Goal: Task Accomplishment & Management: Use online tool/utility

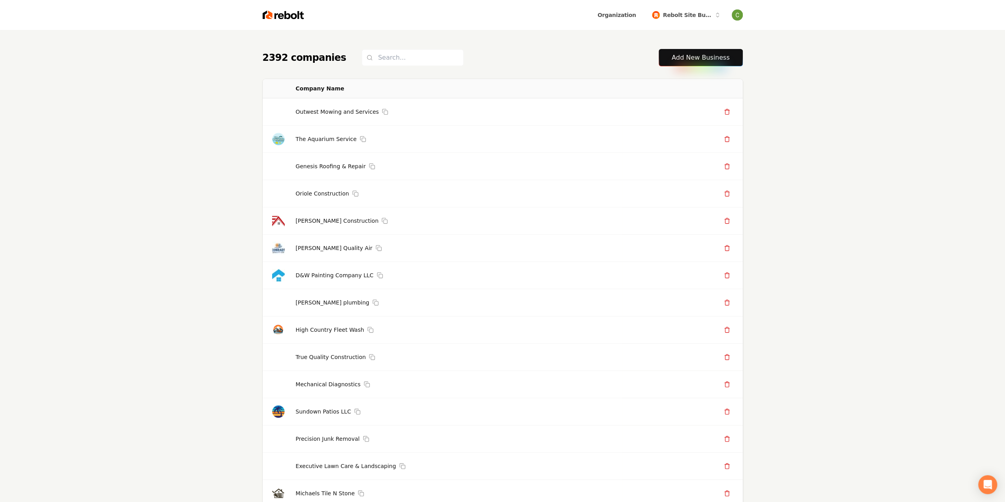
click at [675, 56] on link "Add New Business" at bounding box center [701, 57] width 58 height 9
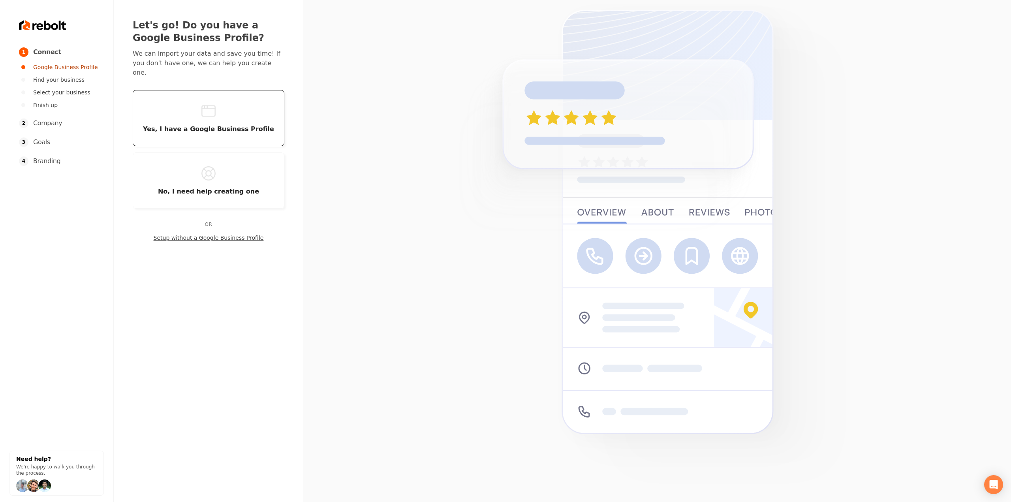
click at [155, 113] on button "Yes, I have a Google Business Profile" at bounding box center [209, 118] width 152 height 56
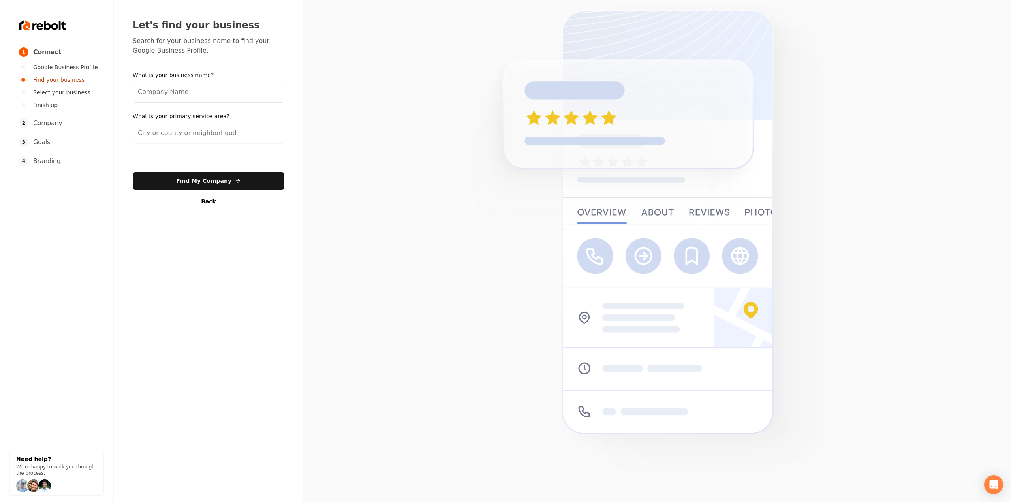
drag, startPoint x: 155, startPoint y: 113, endPoint x: 385, endPoint y: 110, distance: 229.9
click at [385, 110] on section at bounding box center [657, 251] width 708 height 502
click at [189, 97] on input "What is your business name?" at bounding box center [209, 92] width 152 height 22
paste input "[PERSON_NAME]'s Pool & Lawn Services, LLC"
type input "[PERSON_NAME]'s Pool & Lawn Services, LLC"
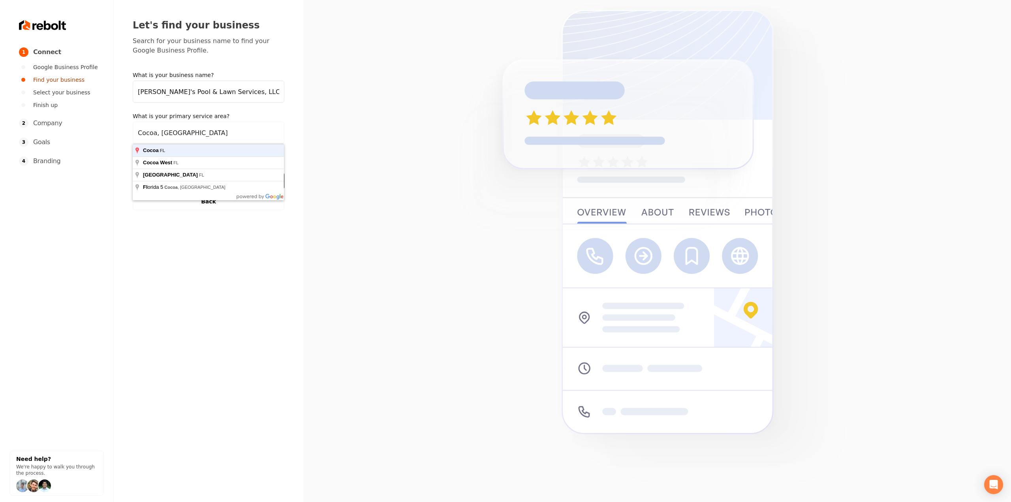
type input "Cocoa, FL"
click at [133, 172] on button "Find My Company" at bounding box center [209, 180] width 152 height 17
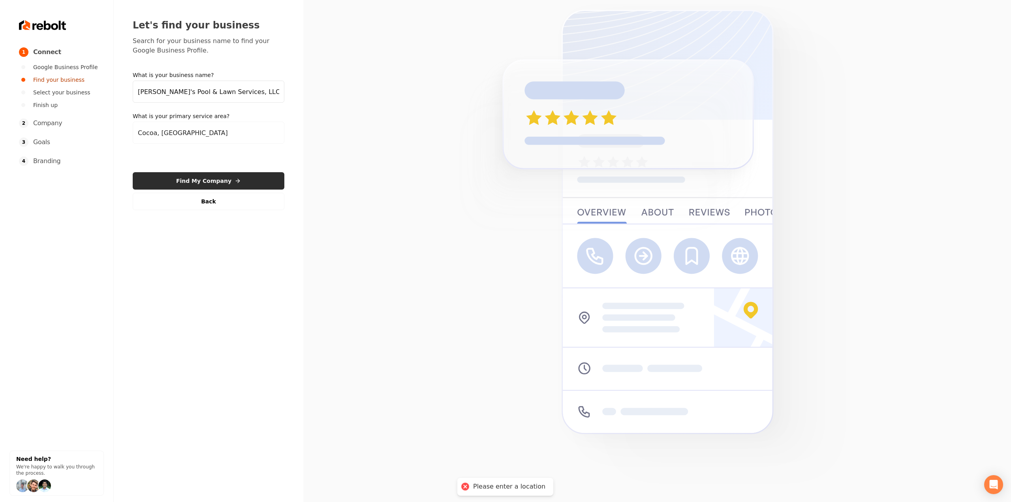
click at [250, 185] on button "Find My Company" at bounding box center [209, 180] width 152 height 17
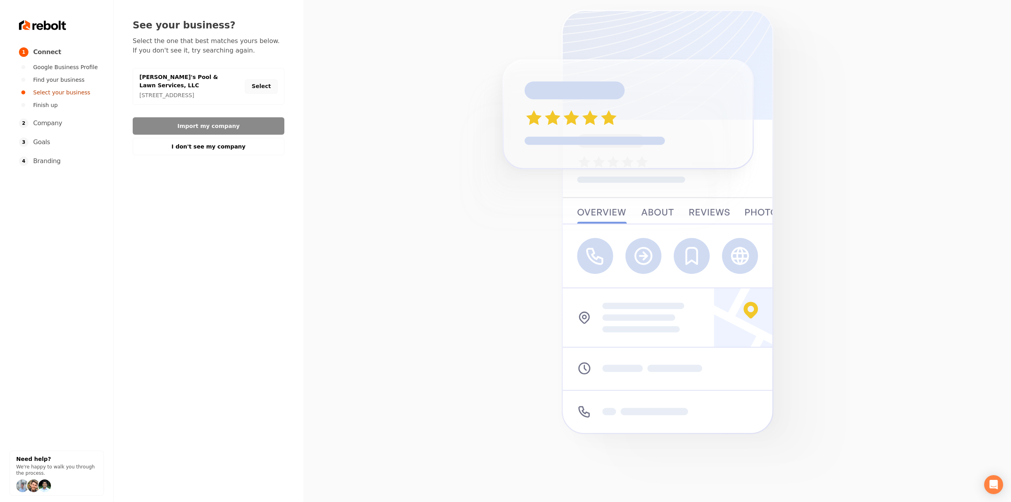
click at [263, 89] on button "Select" at bounding box center [261, 86] width 33 height 14
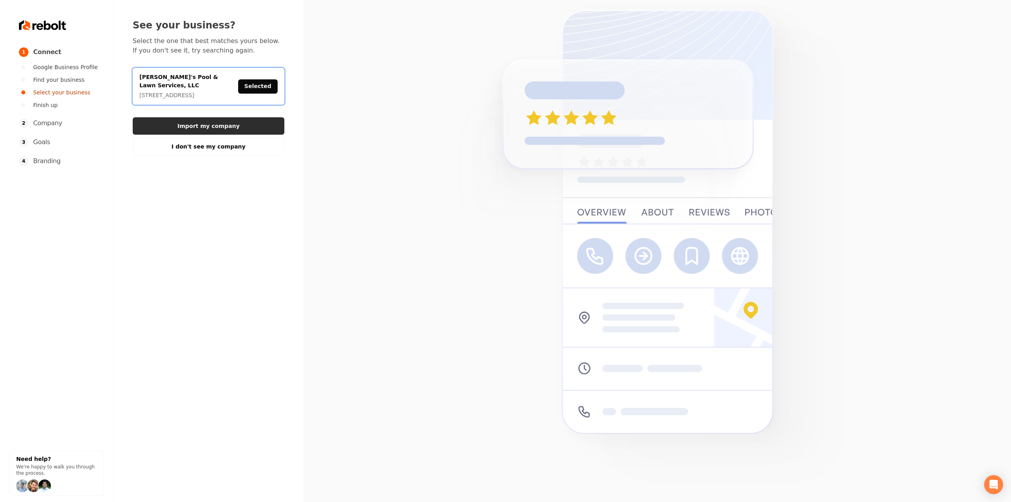
click at [256, 133] on button "Import my company" at bounding box center [209, 125] width 152 height 17
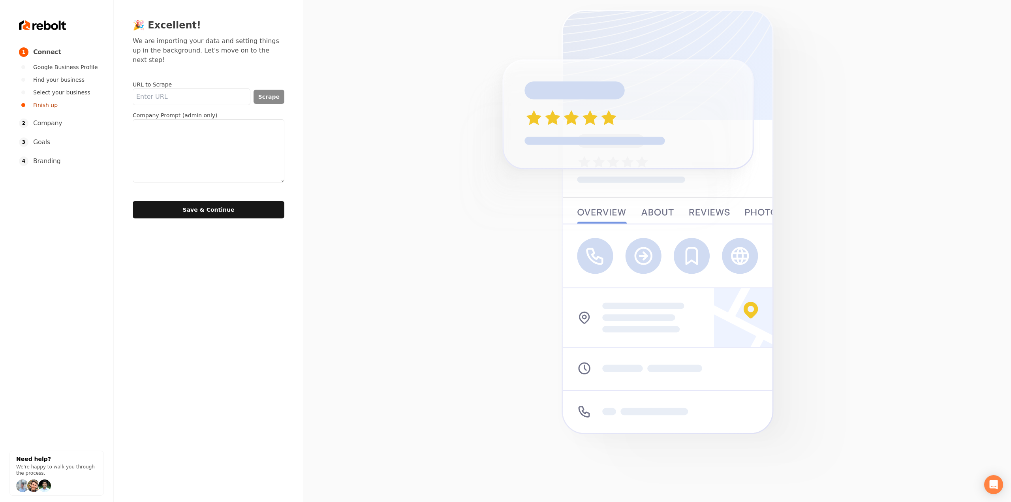
click at [224, 88] on input "URL to Scrape" at bounding box center [192, 96] width 118 height 17
click at [235, 119] on textarea at bounding box center [209, 150] width 152 height 63
paste textarea ""Julie's Pool & Lawn is a "one stop does it all company." We try to help our cu…"
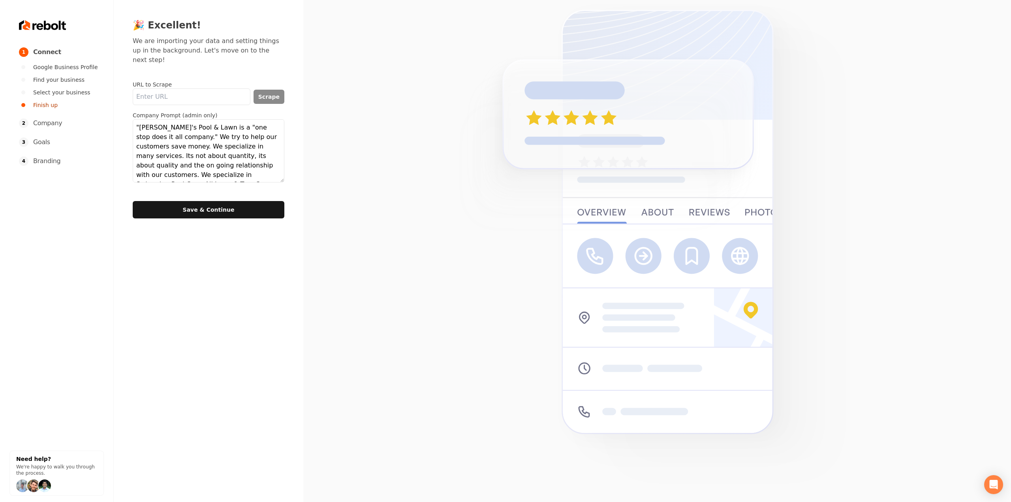
scroll to position [53, 0]
type textarea ""Julie's Pool & Lawn is a "one stop does it all company." We try to help our cu…"
click at [229, 201] on button "Save & Continue" at bounding box center [209, 209] width 152 height 17
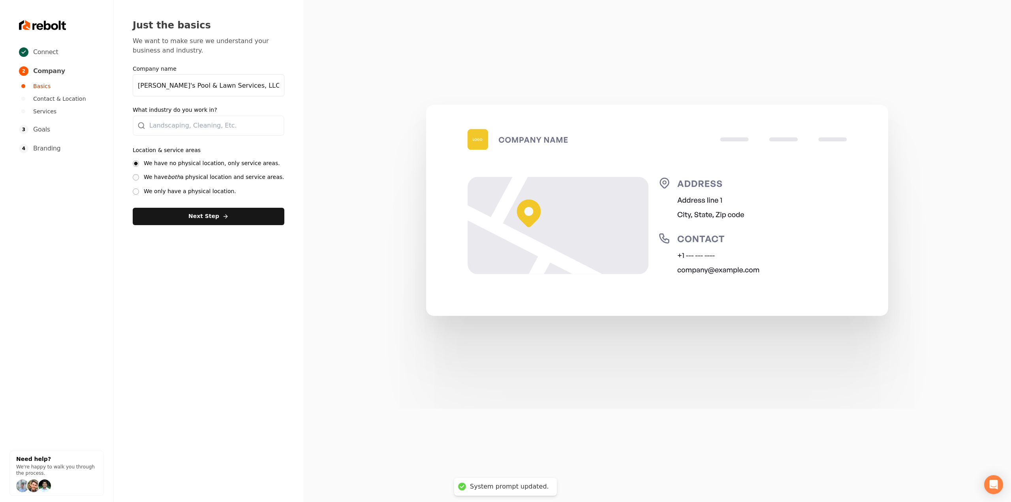
click at [162, 180] on label "We have both a physical location and service areas." at bounding box center [214, 177] width 141 height 8
click at [139, 180] on button "We have both a physical location and service areas." at bounding box center [136, 177] width 6 height 6
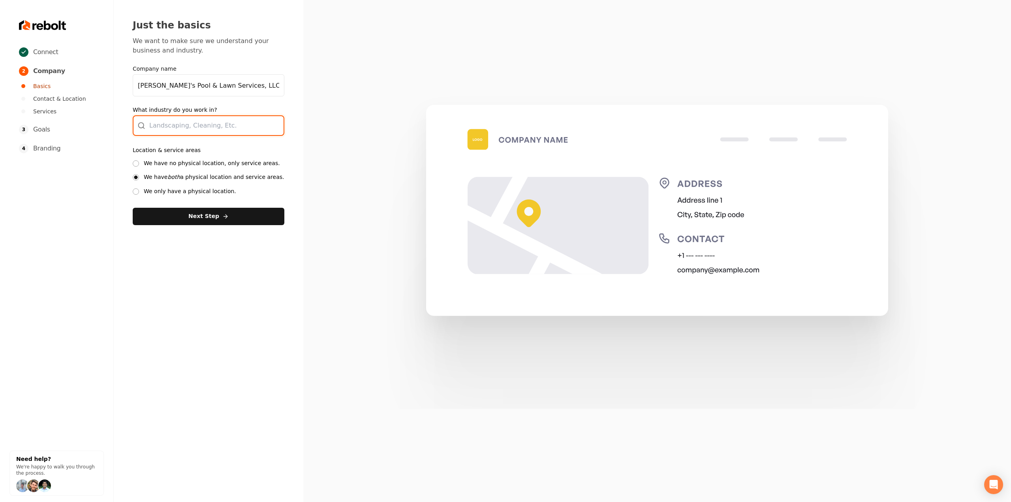
click at [173, 129] on div at bounding box center [209, 125] width 152 height 21
type input "Landscaping"
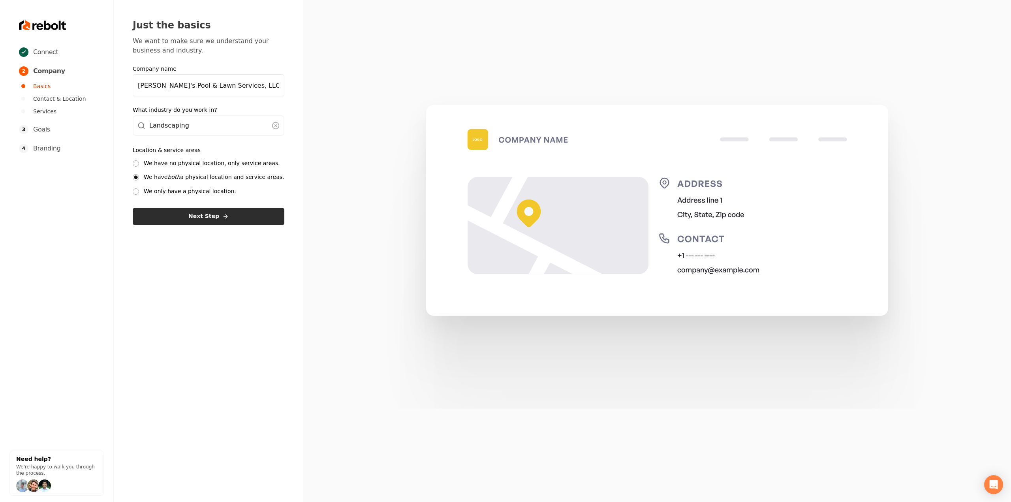
click at [167, 220] on button "Next Step" at bounding box center [209, 216] width 152 height 17
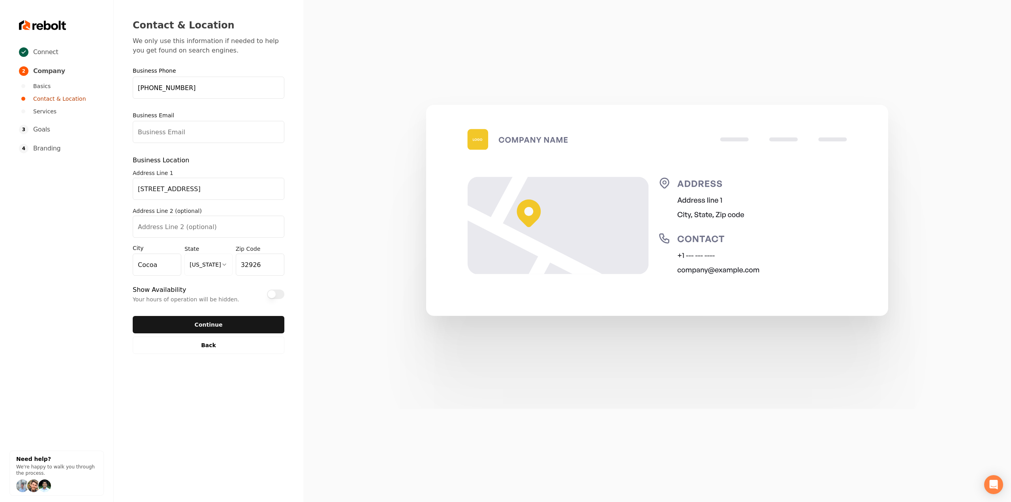
click at [207, 148] on form "**********" at bounding box center [209, 200] width 152 height 265
click at [206, 132] on input "Business Email" at bounding box center [209, 132] width 152 height 22
paste input "juliespoolandlawn@yahoo.com"
type input "juliespoolandlawn@yahoo.com"
click at [177, 327] on button "Continue" at bounding box center [209, 324] width 152 height 17
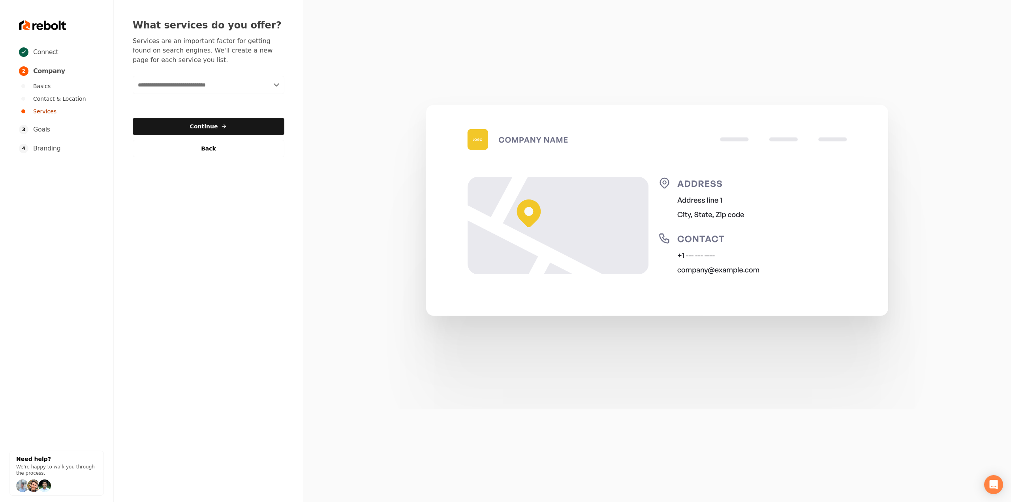
click at [194, 88] on input "text" at bounding box center [209, 85] width 152 height 18
paste input "**********"
type input "**********"
click at [171, 104] on div "Add Swimming Pool Care" at bounding box center [209, 102] width 150 height 13
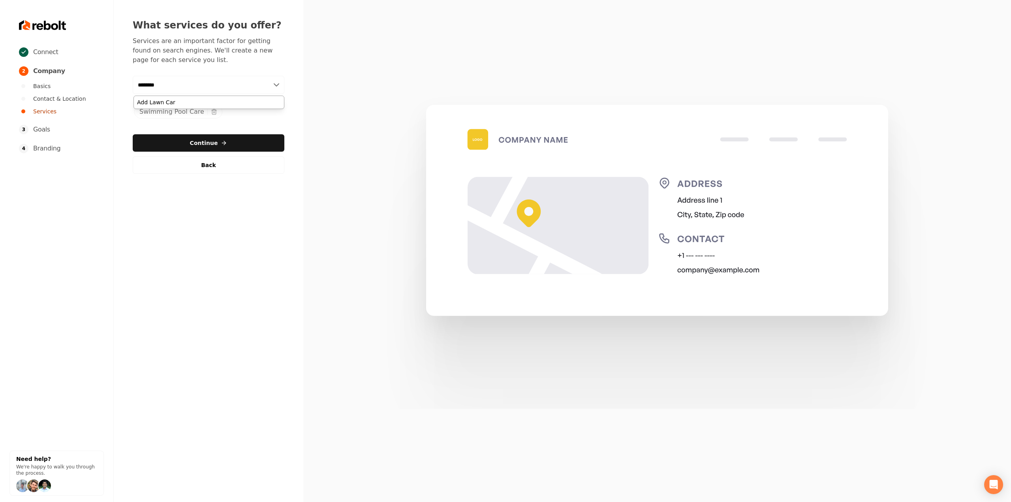
type input "*********"
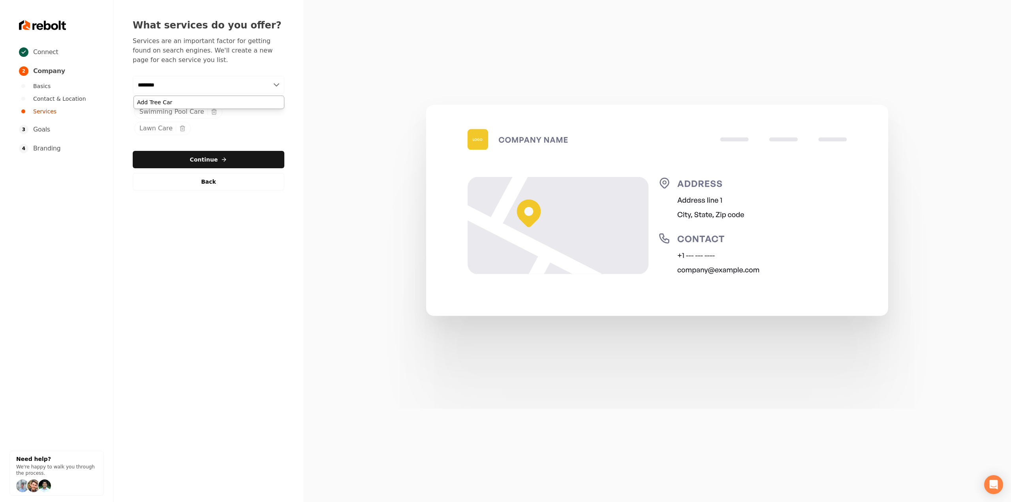
type input "*********"
click at [217, 155] on button "Continue" at bounding box center [209, 159] width 152 height 17
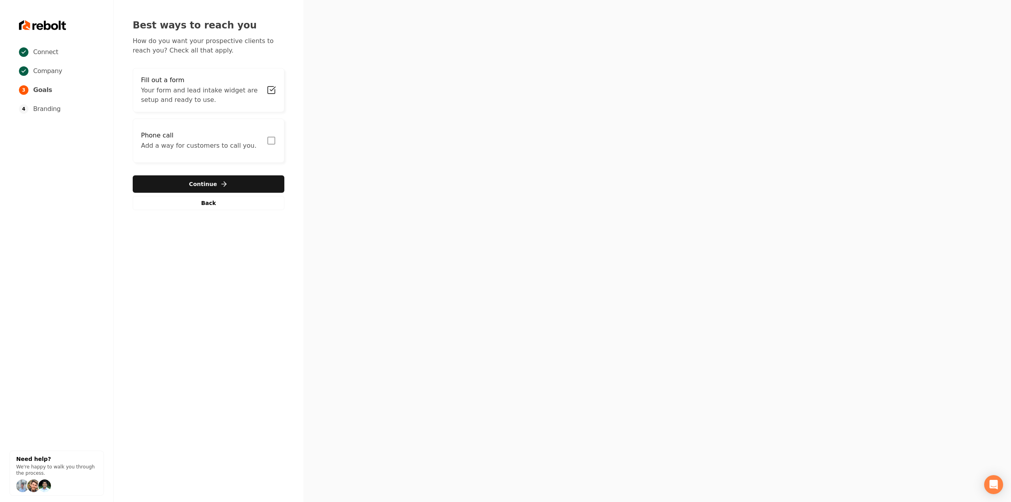
click at [275, 146] on button "Phone call Add a way for customers to call you." at bounding box center [209, 140] width 152 height 44
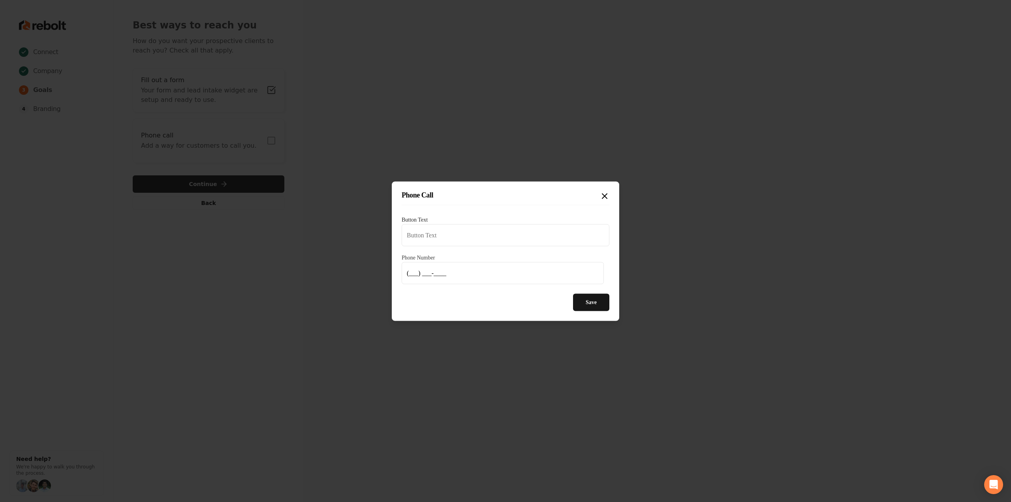
type input "Call us"
type input "(321) 961-9086"
click at [586, 306] on button "Save" at bounding box center [591, 301] width 36 height 17
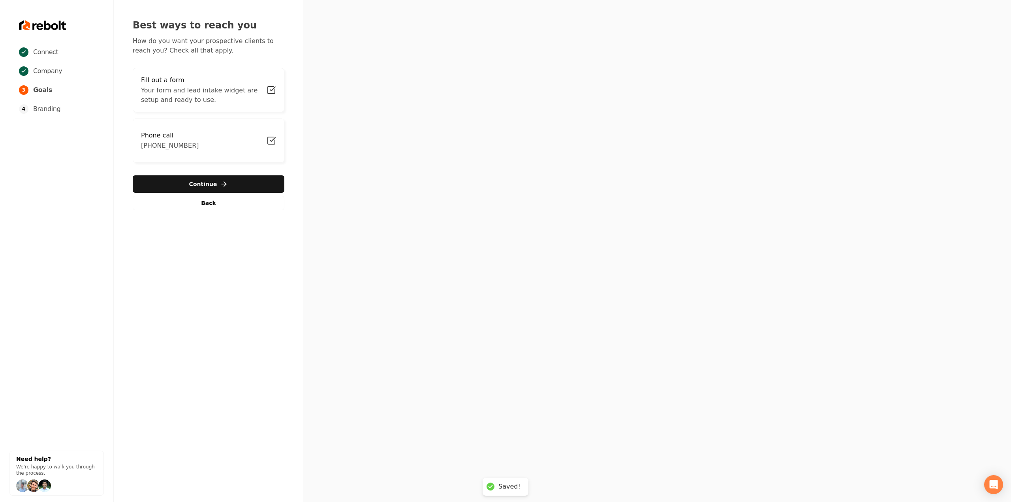
click at [160, 175] on div "Fill out a form Your form and lead intake widget are setup and ready to use. Ph…" at bounding box center [209, 139] width 152 height 142
click at [159, 179] on button "Continue" at bounding box center [209, 183] width 152 height 17
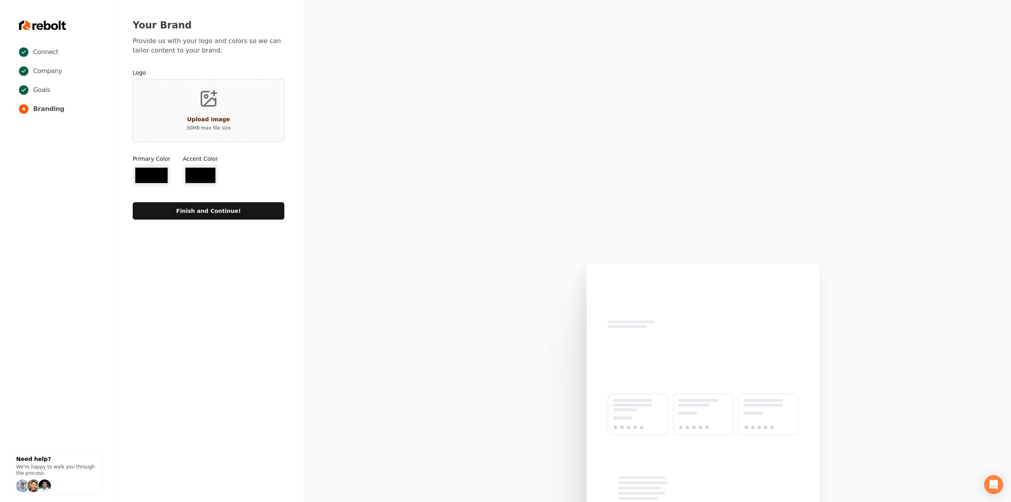
type input "#194d33"
type input "#70be00"
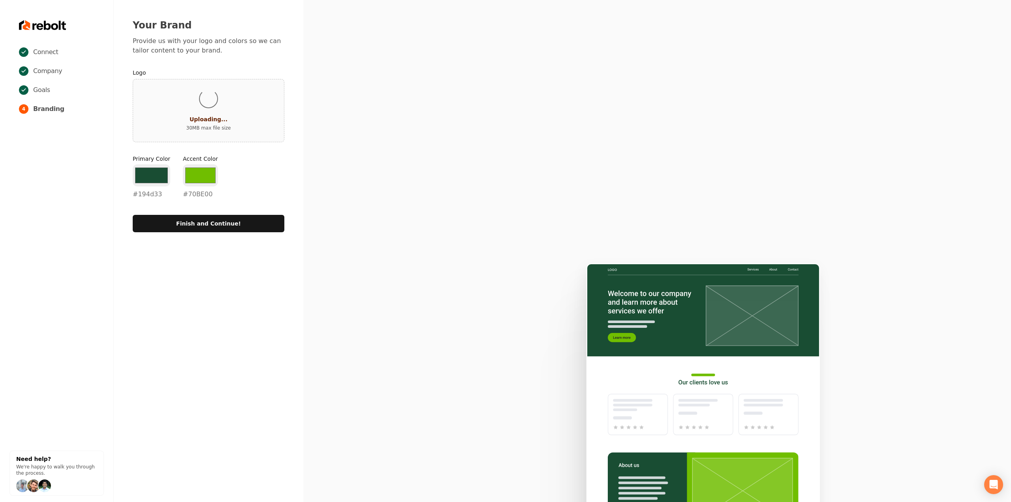
click at [256, 150] on form "Logo Loading... Uploading... 30 MB max file size Primary Color #194d33 #194d33 …" at bounding box center [209, 150] width 152 height 164
click at [139, 180] on input "#194d33" at bounding box center [152, 175] width 38 height 22
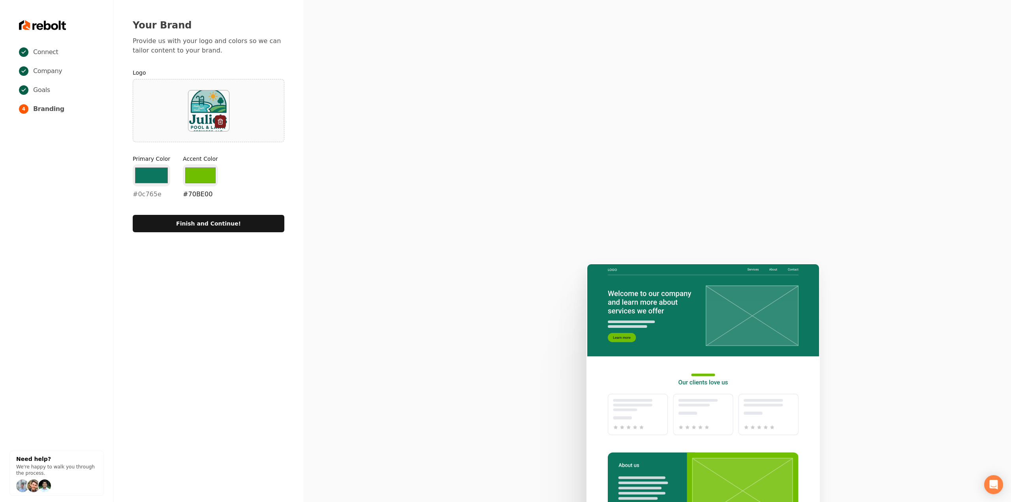
type input "#0c765e"
click at [195, 178] on input "#70be00" at bounding box center [200, 175] width 35 height 22
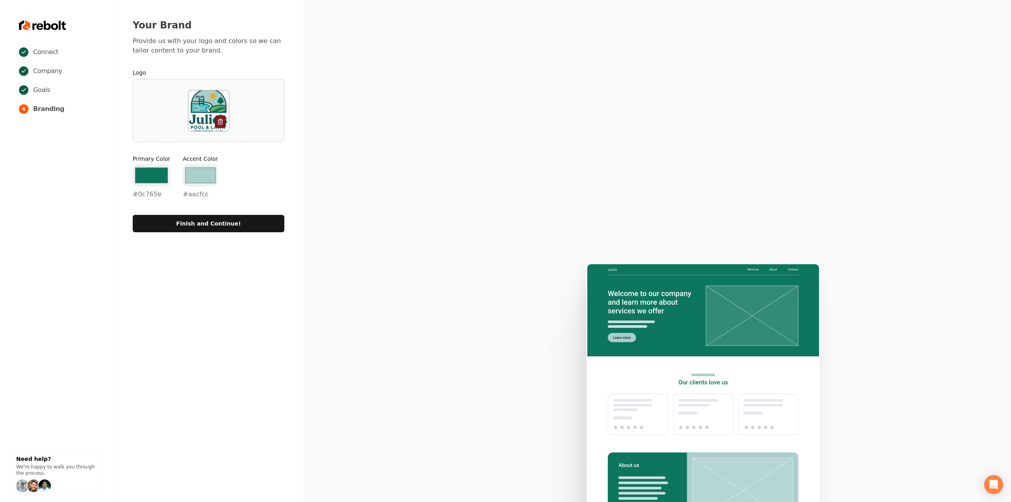
type input "#aacfcc"
click at [380, 124] on section at bounding box center [657, 251] width 708 height 502
click at [249, 233] on div "Your Brand Provide us with your logo and colors so we can tailor content to you…" at bounding box center [209, 125] width 190 height 251
click at [251, 229] on button "Finish and Continue!" at bounding box center [209, 223] width 152 height 17
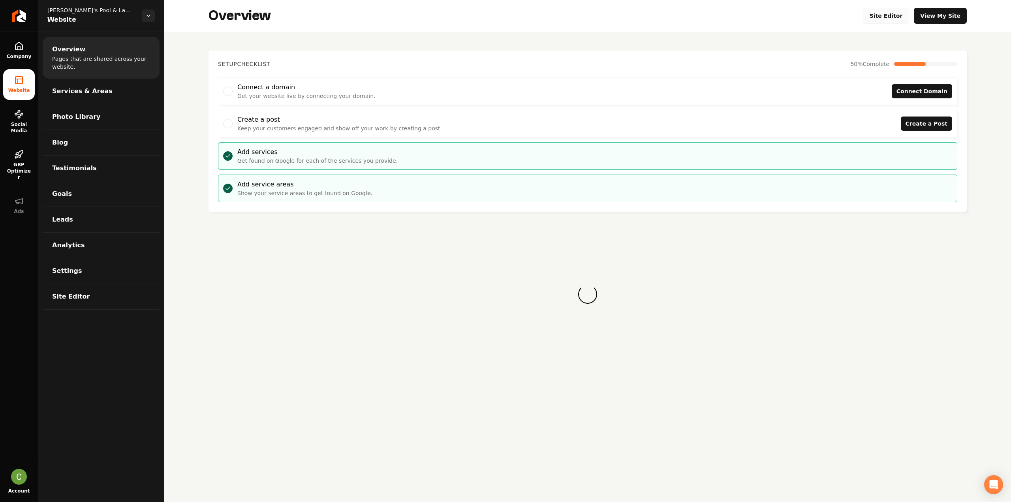
click at [898, 14] on link "Site Editor" at bounding box center [886, 16] width 47 height 16
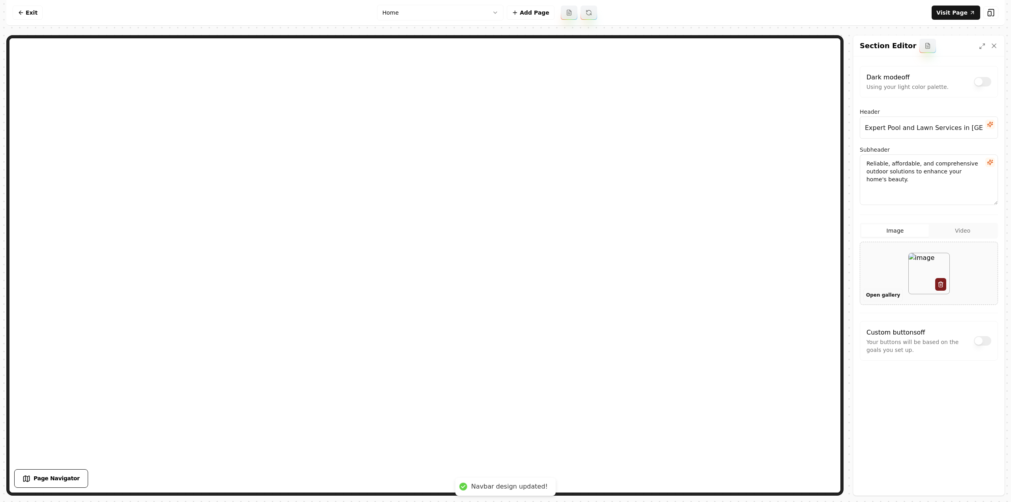
click at [870, 296] on button "Open gallery" at bounding box center [882, 295] width 39 height 13
click at [946, 362] on form "Dark mode off Using your light color palette. Header Expert Pool and Lawn Servi…" at bounding box center [929, 229] width 138 height 326
click at [989, 481] on button "Save" at bounding box center [986, 482] width 24 height 14
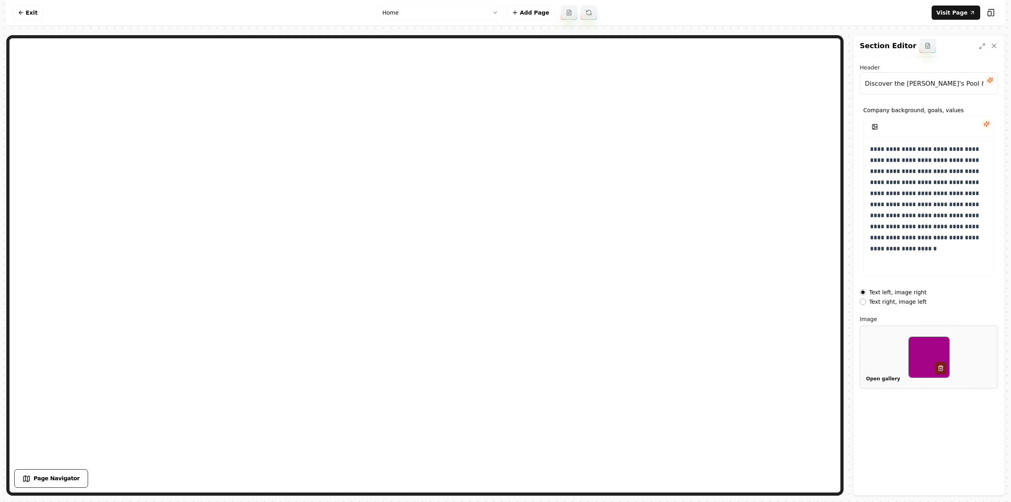
click at [884, 381] on button "Open gallery" at bounding box center [882, 378] width 39 height 13
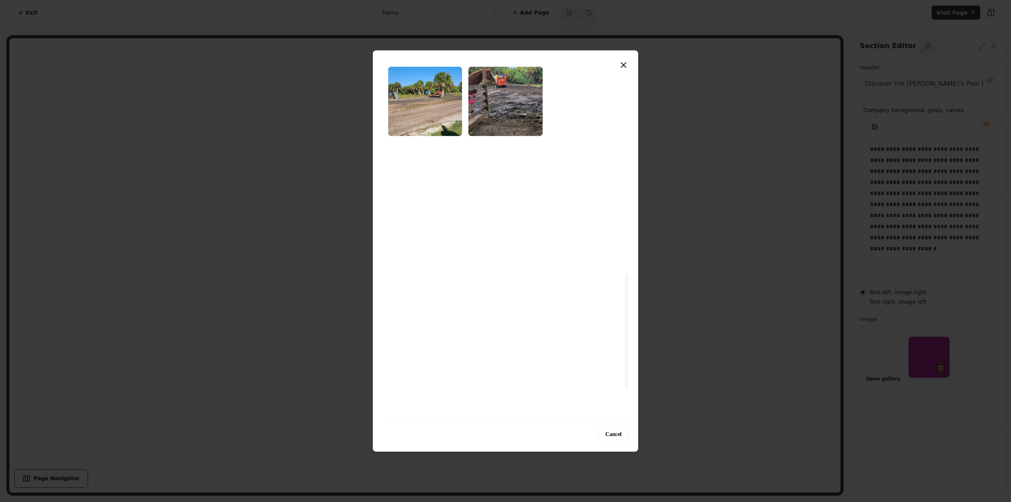
scroll to position [731, 0]
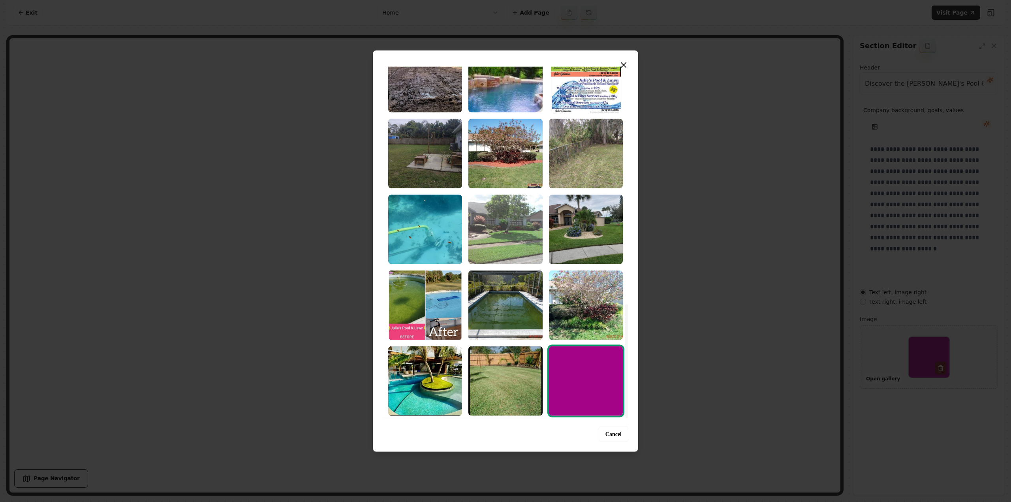
click at [524, 243] on img "Select image image_68caa9c45c7cd75eb82e84c4.jpeg" at bounding box center [505, 229] width 74 height 70
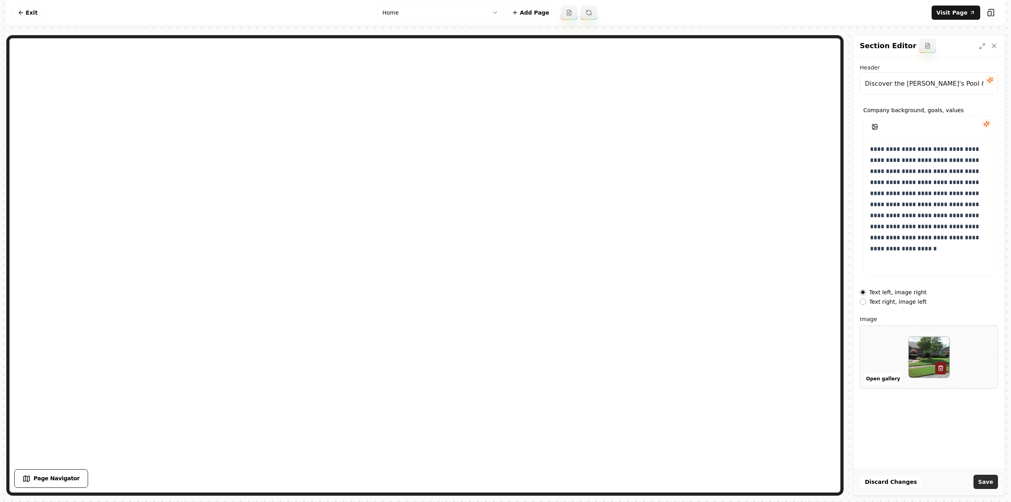
click at [993, 487] on button "Save" at bounding box center [986, 482] width 24 height 14
click at [464, 15] on html "**********" at bounding box center [505, 251] width 1011 height 502
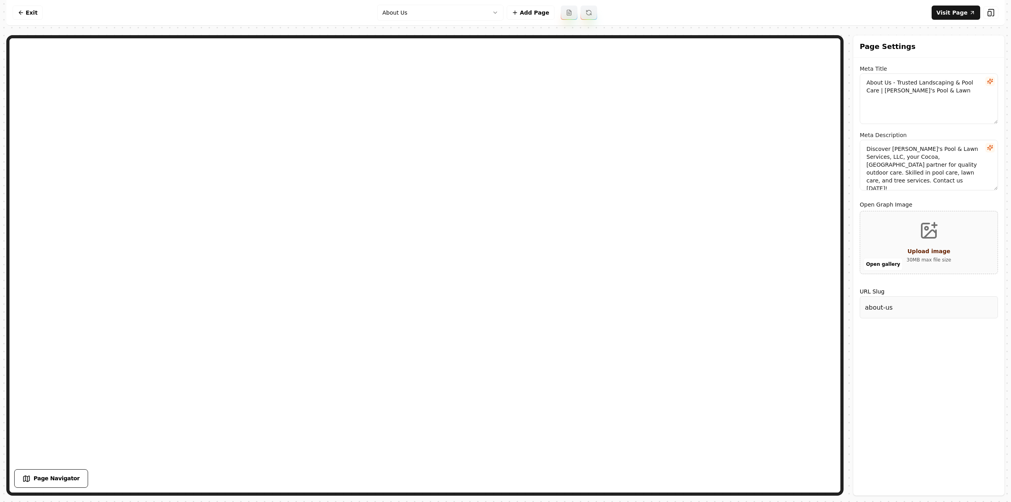
click at [383, 17] on html "Computer Required This feature is only available on a computer. Please switch t…" at bounding box center [505, 251] width 1011 height 502
click at [432, 14] on html "Computer Required This feature is only available on a computer. Please switch t…" at bounding box center [505, 251] width 1011 height 502
click at [36, 4] on nav "Exit Swimming Pool Care Add Page Visit Page" at bounding box center [505, 13] width 998 height 26
click at [35, 9] on link "Exit" at bounding box center [28, 13] width 30 height 14
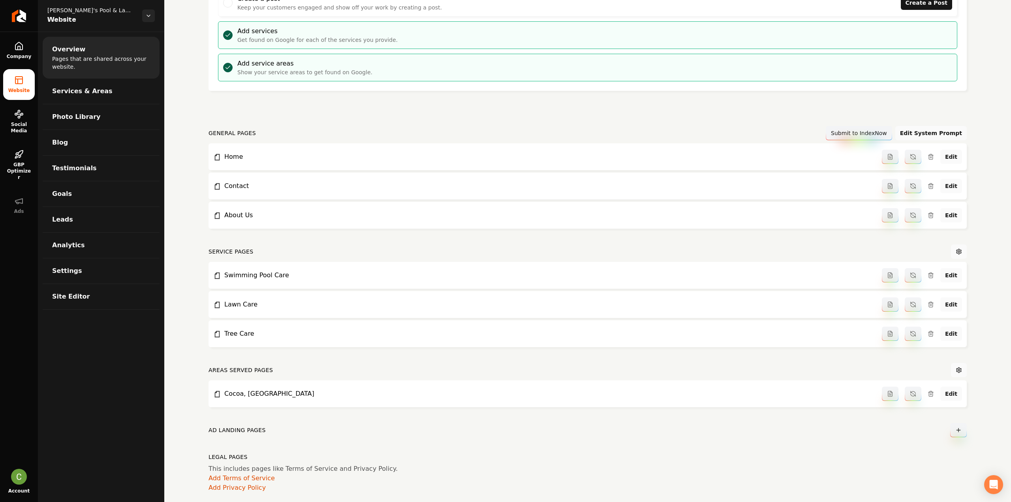
scroll to position [129, 0]
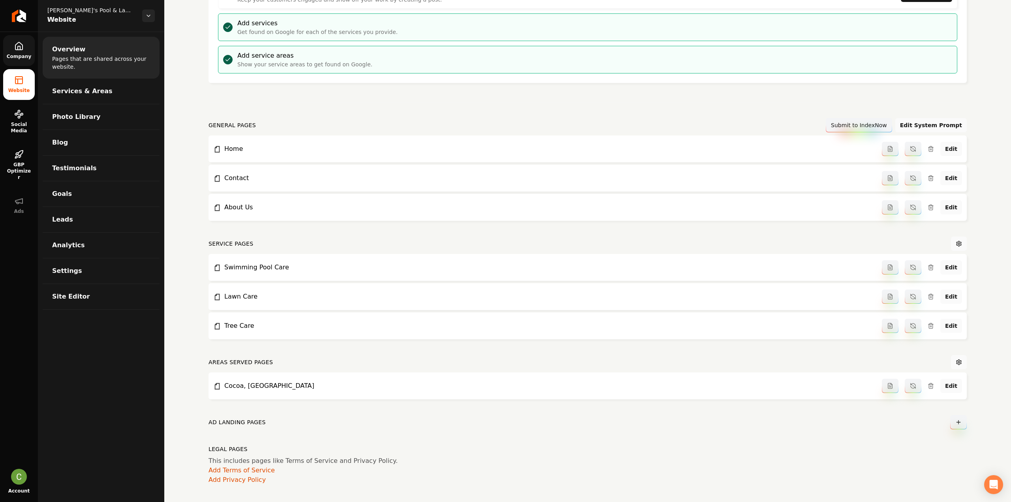
click at [14, 55] on span "Company" at bounding box center [19, 56] width 31 height 6
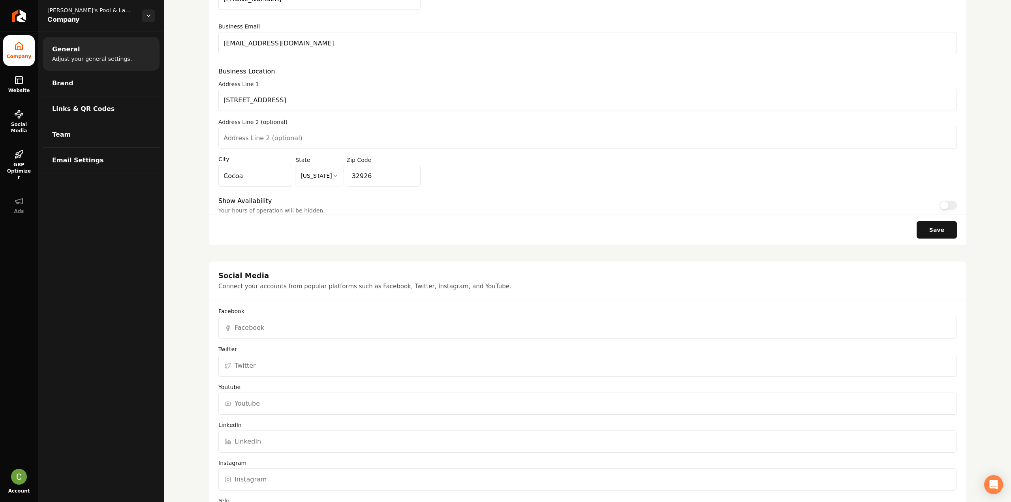
scroll to position [609, 0]
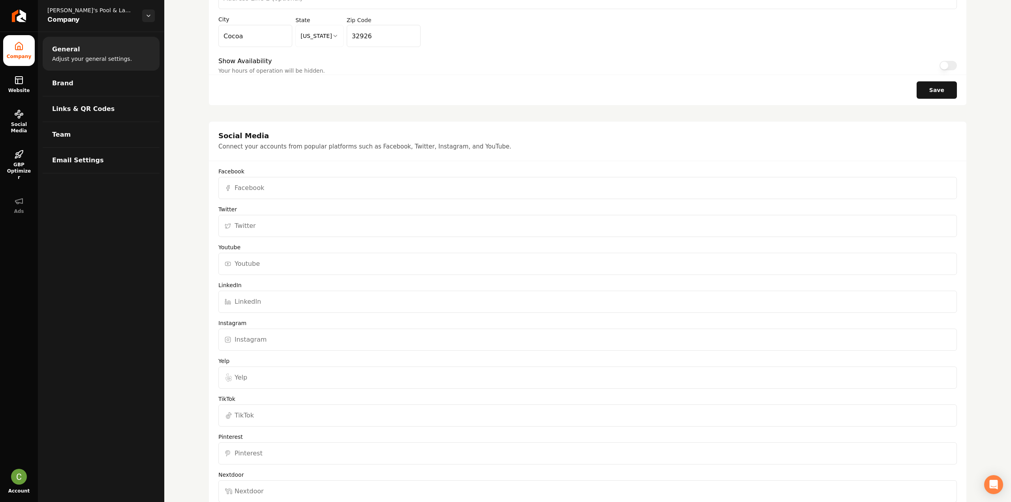
click at [256, 194] on input "Facebook" at bounding box center [587, 188] width 739 height 22
paste input "https://www.facebook.com/JuliesPoolandLawnServices/"
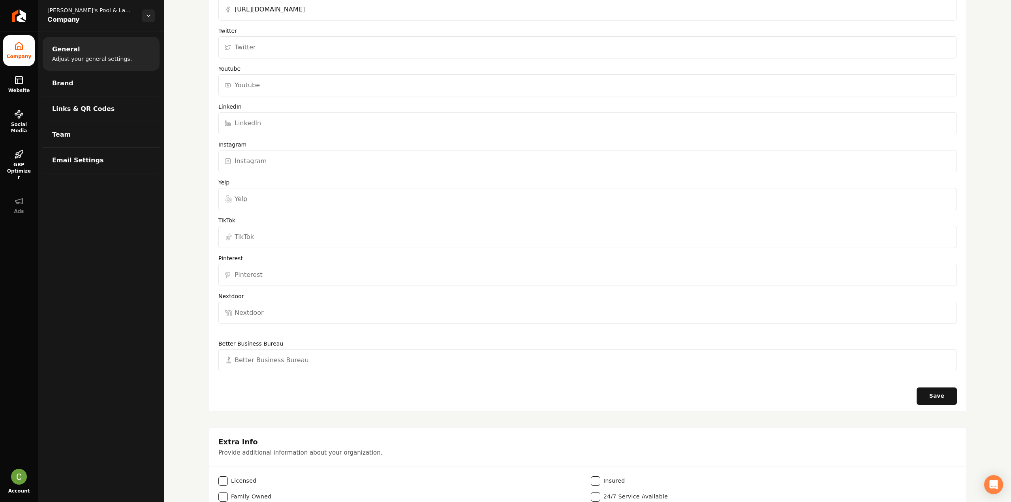
scroll to position [807, 0]
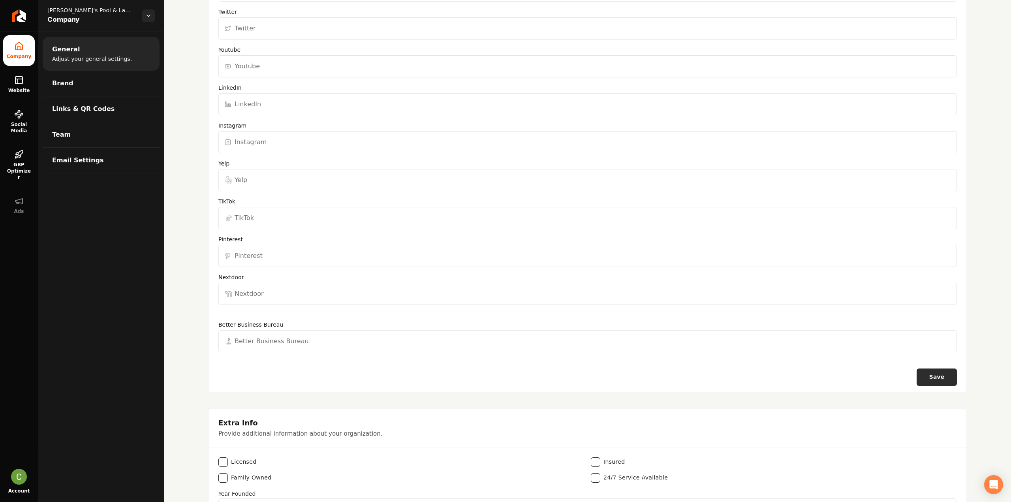
type input "https://www.facebook.com/JuliesPoolandLawnServices/"
click at [929, 380] on button "Save" at bounding box center [937, 377] width 40 height 17
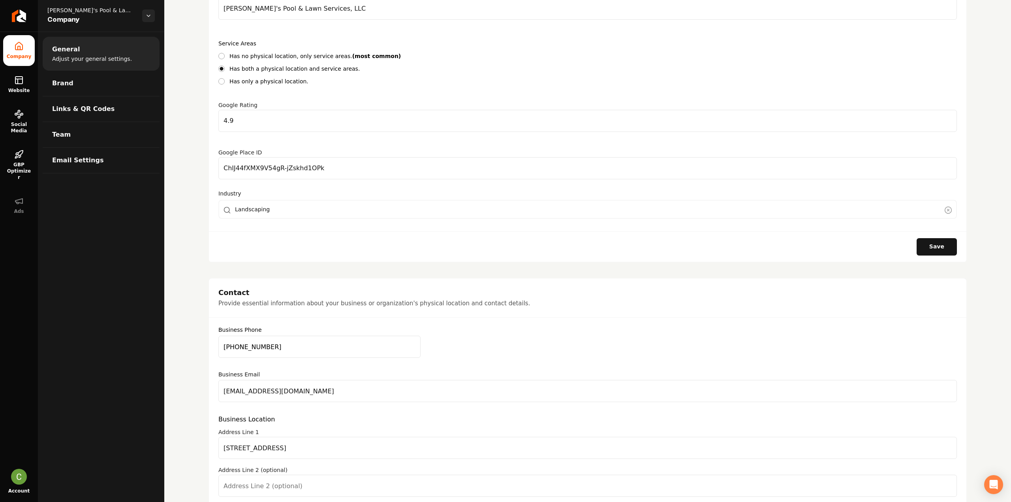
scroll to position [96, 0]
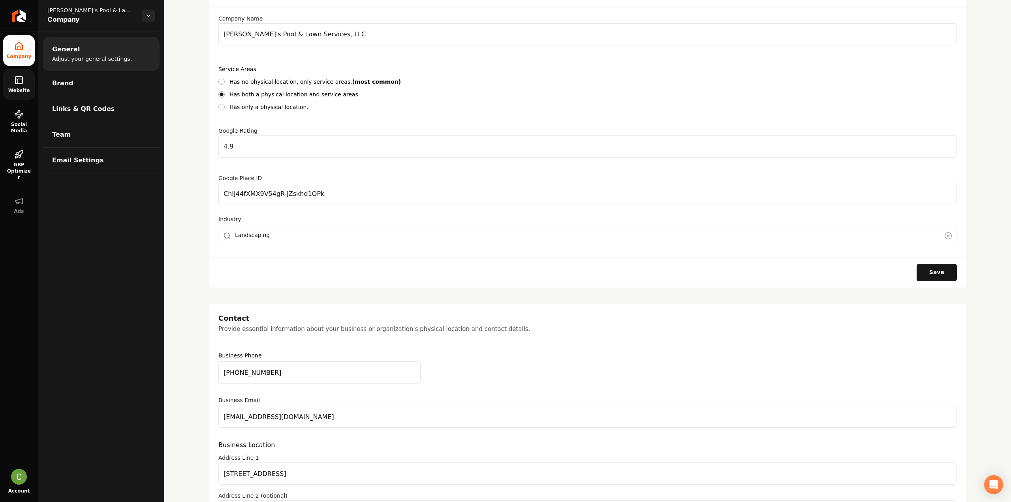
click at [21, 83] on rect at bounding box center [18, 80] width 7 height 7
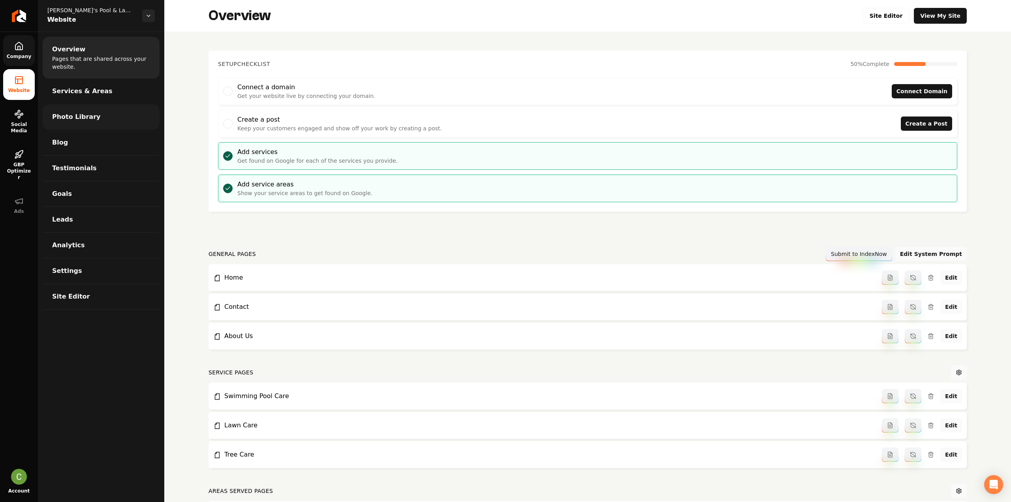
click at [77, 122] on link "Photo Library" at bounding box center [101, 116] width 117 height 25
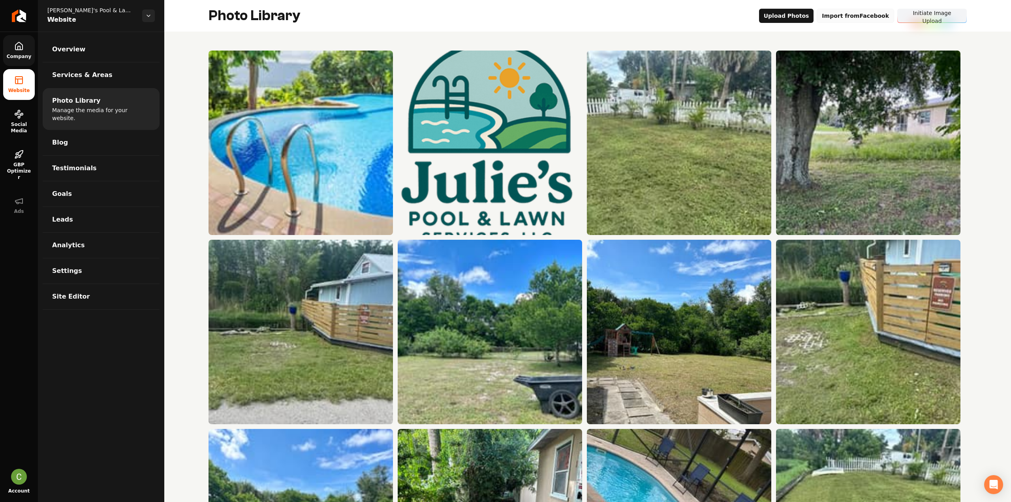
click at [857, 22] on button "Import from Facebook" at bounding box center [855, 16] width 77 height 14
click at [844, 18] on button "Import from Facebook" at bounding box center [855, 16] width 77 height 14
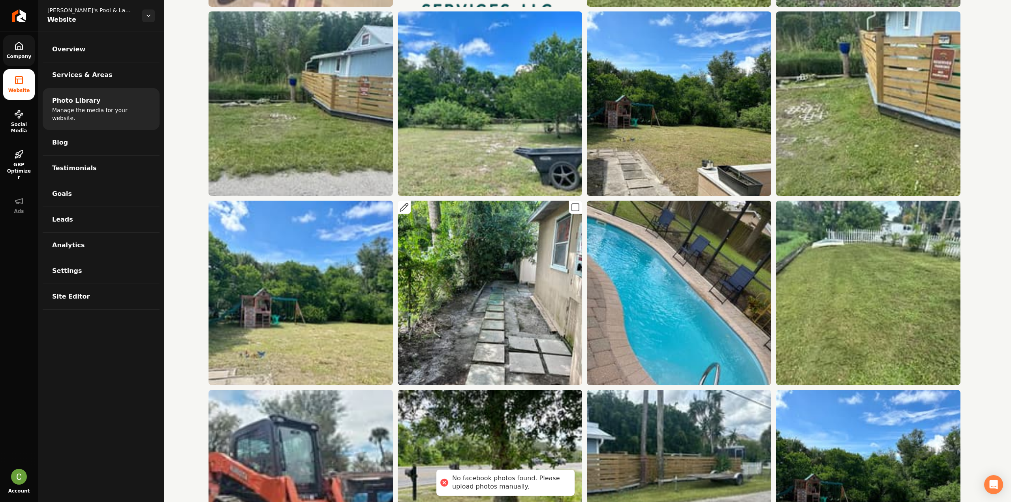
scroll to position [237, 0]
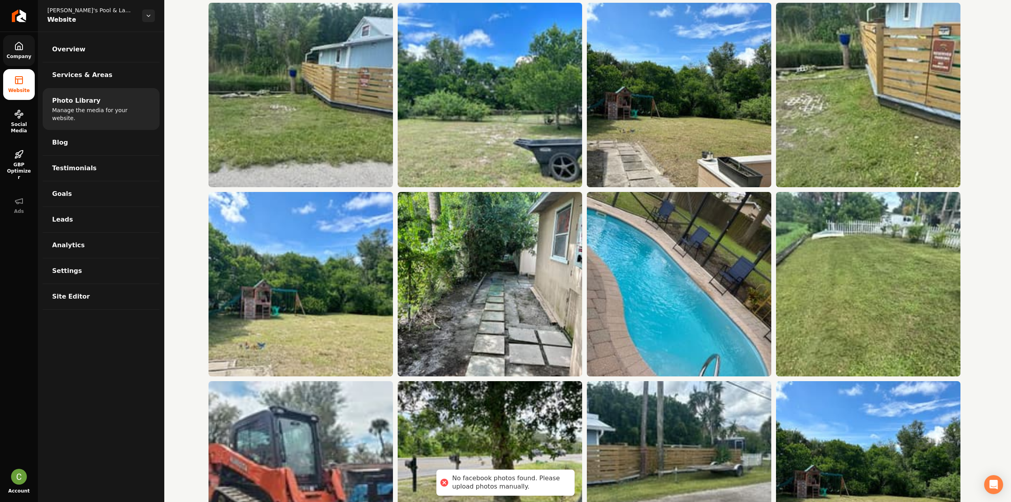
click at [26, 48] on link "Company" at bounding box center [19, 50] width 32 height 31
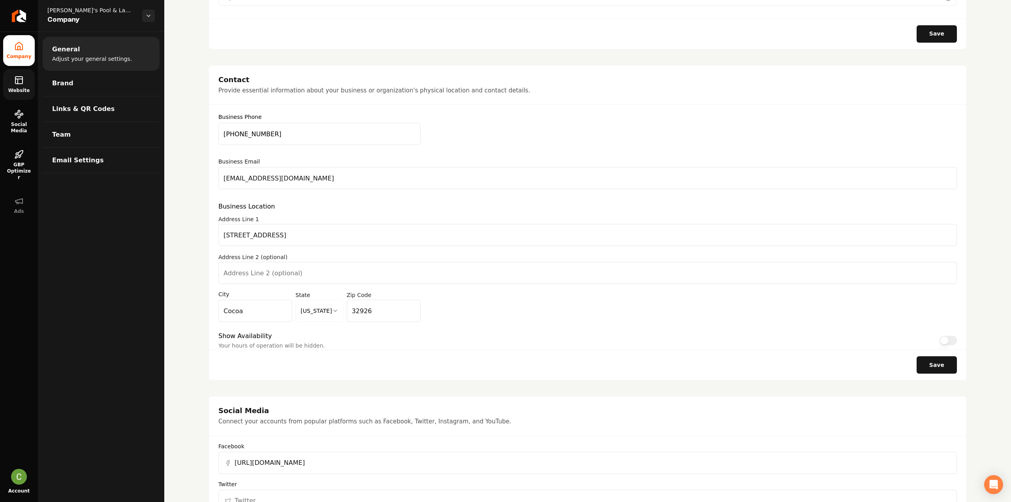
scroll to position [592, 0]
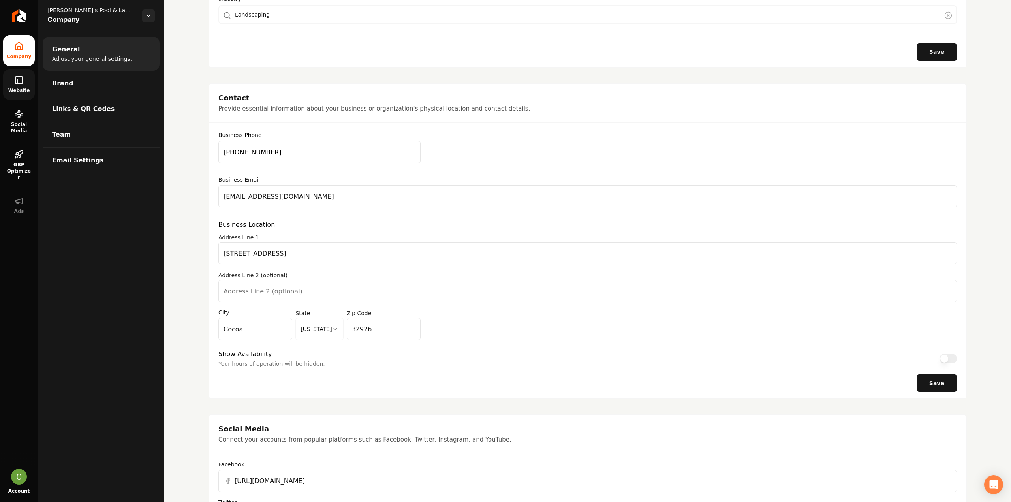
drag, startPoint x: 13, startPoint y: 85, endPoint x: 18, endPoint y: 86, distance: 5.7
click at [13, 85] on link "Website" at bounding box center [19, 84] width 32 height 31
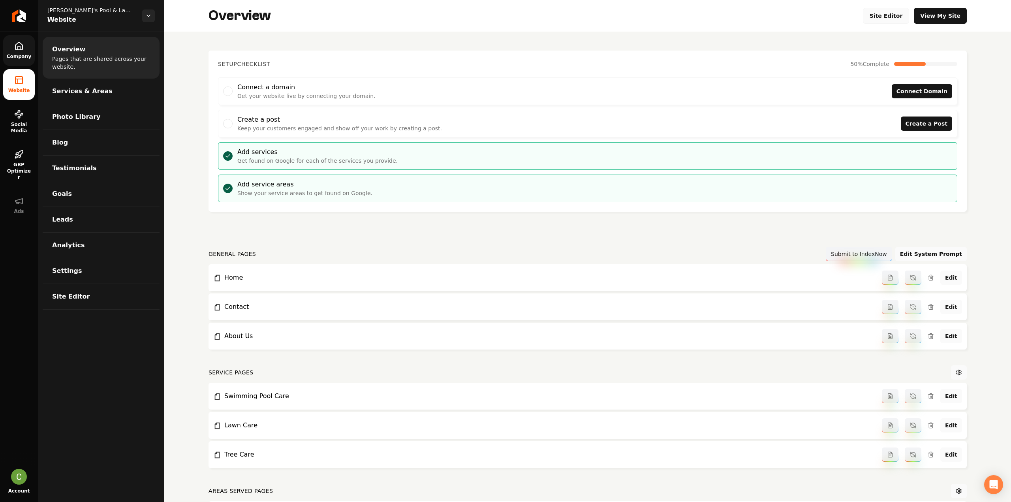
click at [897, 9] on link "Site Editor" at bounding box center [886, 16] width 47 height 16
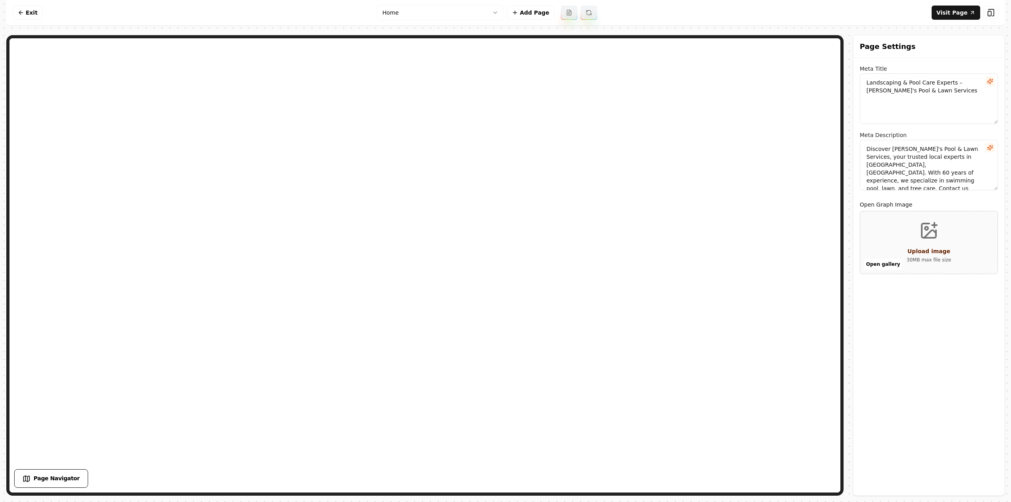
click at [406, 19] on html "Computer Required This feature is only available on a computer. Please switch t…" at bounding box center [505, 251] width 1011 height 502
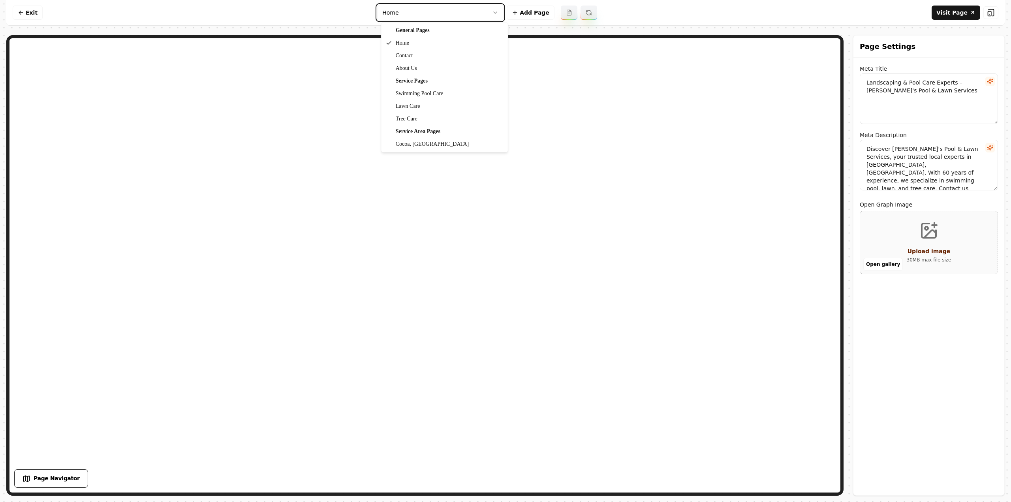
type textarea "Swimming Pool Care Services in Cocoa, FL | Julie's Pool & Lawn"
type textarea "Experience top-notch swimming pool care with Julie's Pool & Lawn Services in Co…"
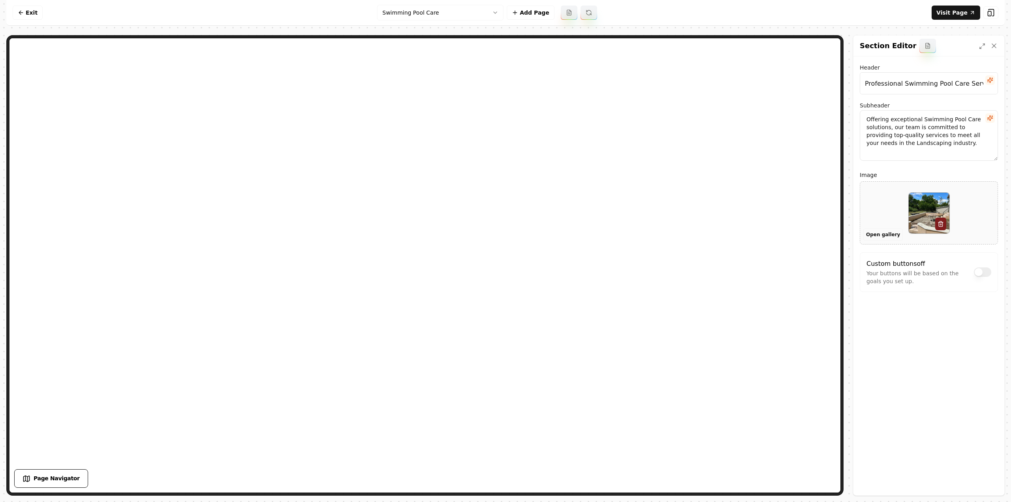
click at [885, 237] on button "Open gallery" at bounding box center [882, 234] width 39 height 13
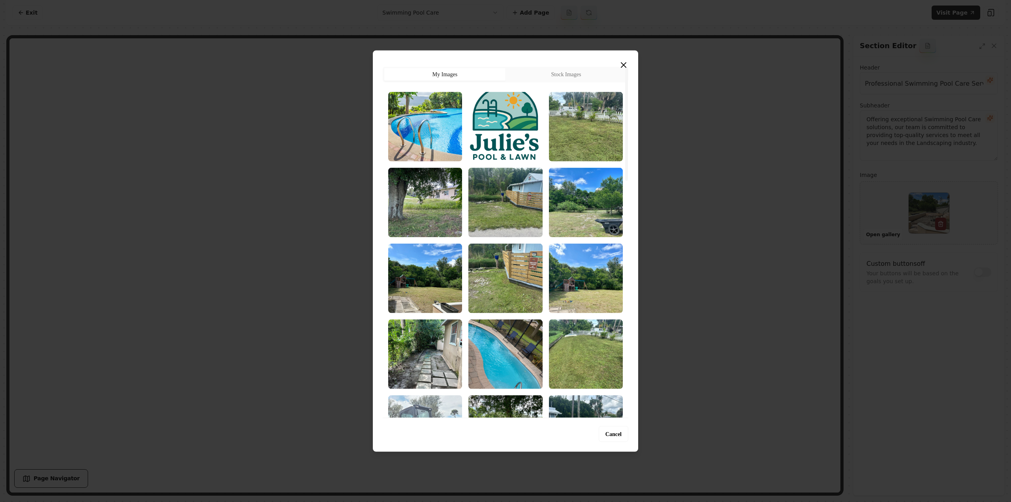
scroll to position [158, 0]
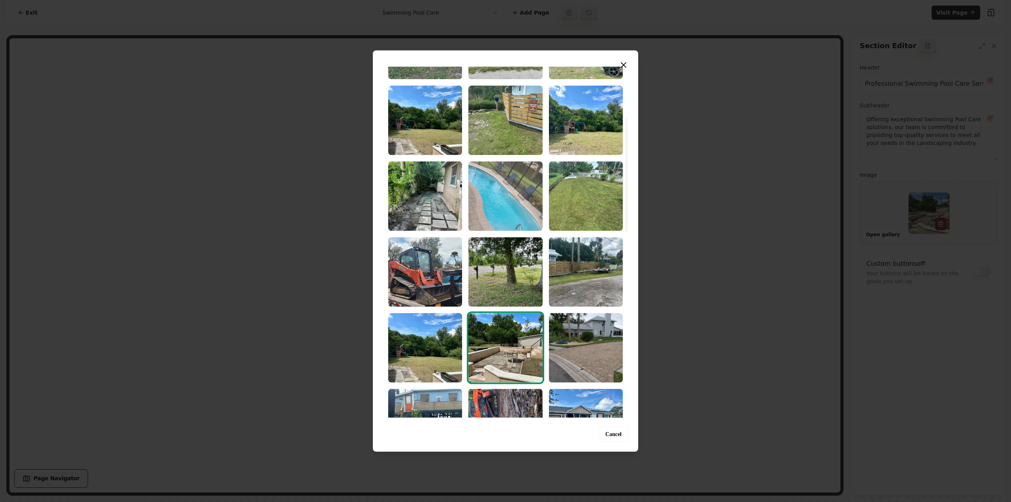
click at [477, 203] on img "Select image image_68caa9c55c7cd75eb82e8f1a.jpeg" at bounding box center [505, 196] width 74 height 70
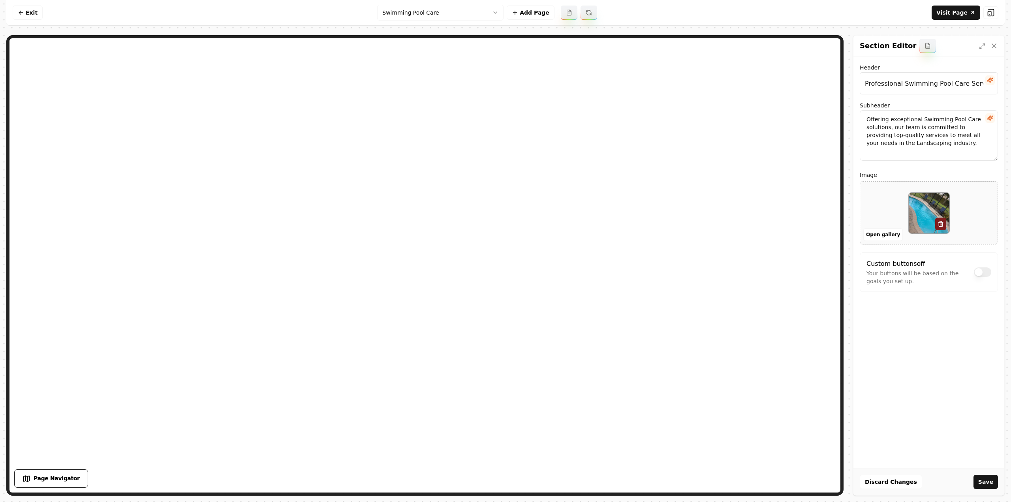
click at [972, 477] on div "Discard Changes Save" at bounding box center [929, 481] width 151 height 27
click at [981, 478] on button "Save" at bounding box center [986, 482] width 24 height 14
click at [452, 13] on html "Computer Required This feature is only available on a computer. Please switch t…" at bounding box center [505, 251] width 1011 height 502
click at [887, 232] on button "Open gallery" at bounding box center [882, 234] width 39 height 13
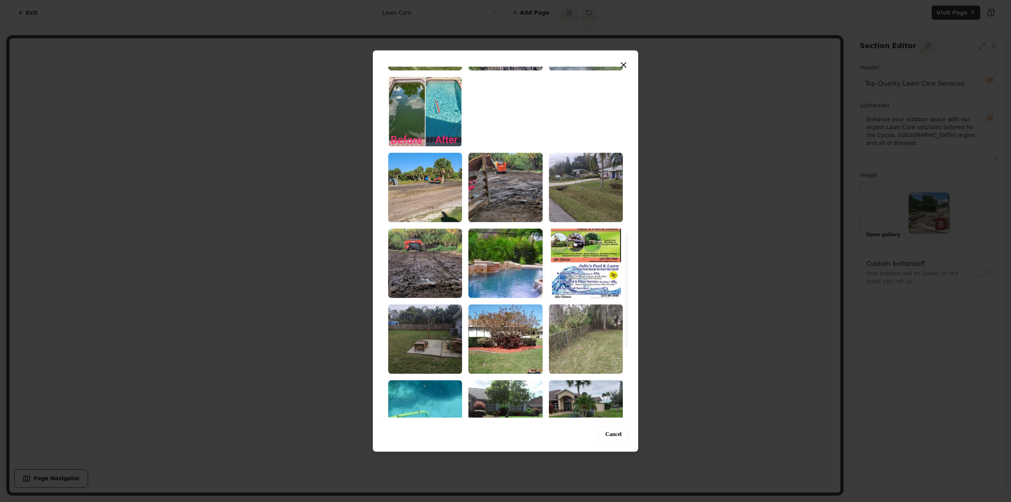
scroll to position [553, 0]
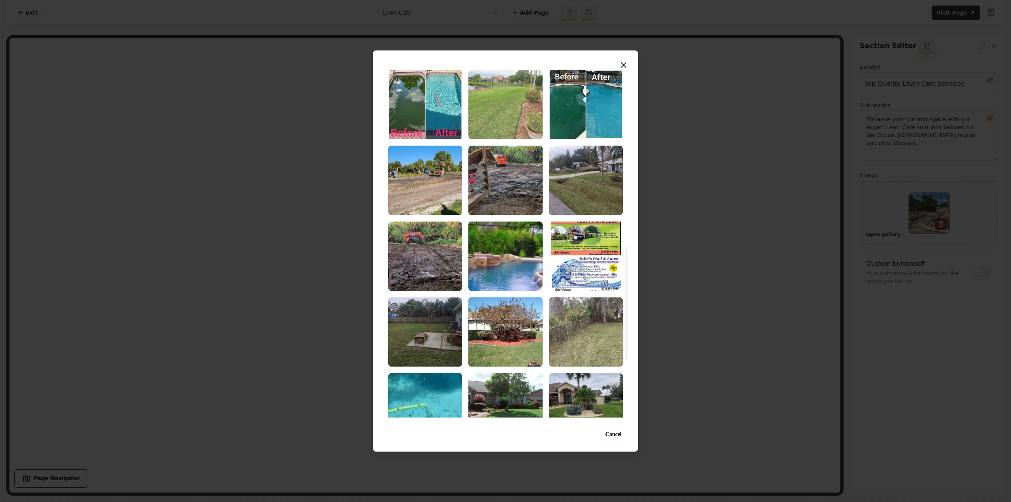
click at [502, 120] on img "Select image image_68caa9c45c7cd75eb82e896a.jpeg" at bounding box center [505, 105] width 74 height 70
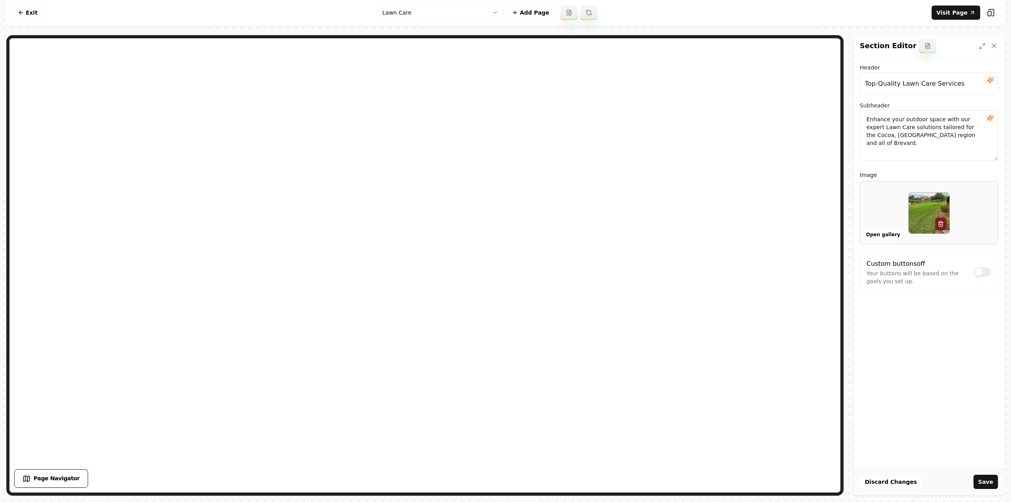
click at [999, 485] on div "Discard Changes Save" at bounding box center [929, 481] width 151 height 27
click at [984, 489] on div "Discard Changes Save" at bounding box center [929, 481] width 151 height 27
click at [986, 488] on button "Save" at bounding box center [986, 482] width 24 height 14
click at [424, 9] on html "Computer Required This feature is only available on a computer. Please switch t…" at bounding box center [505, 251] width 1011 height 502
click at [876, 232] on button "Open gallery" at bounding box center [882, 234] width 39 height 13
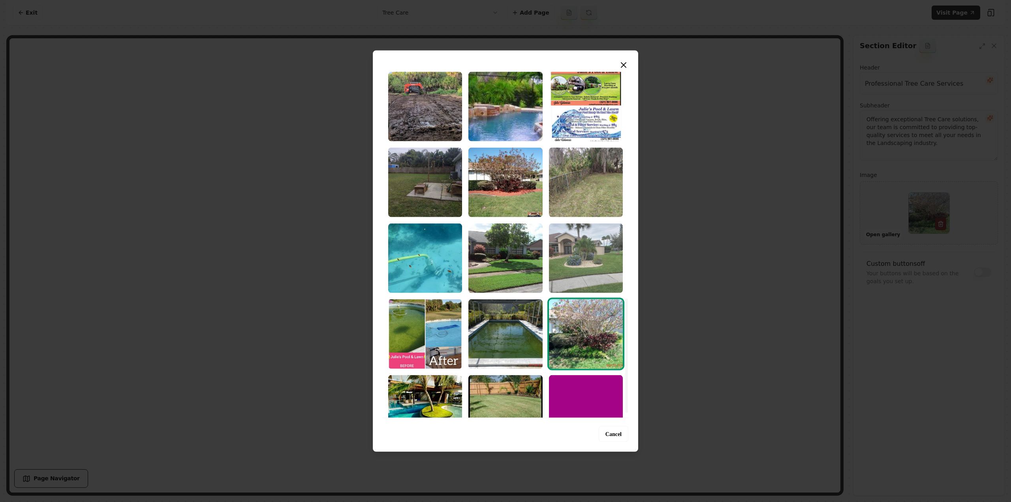
scroll to position [692, 0]
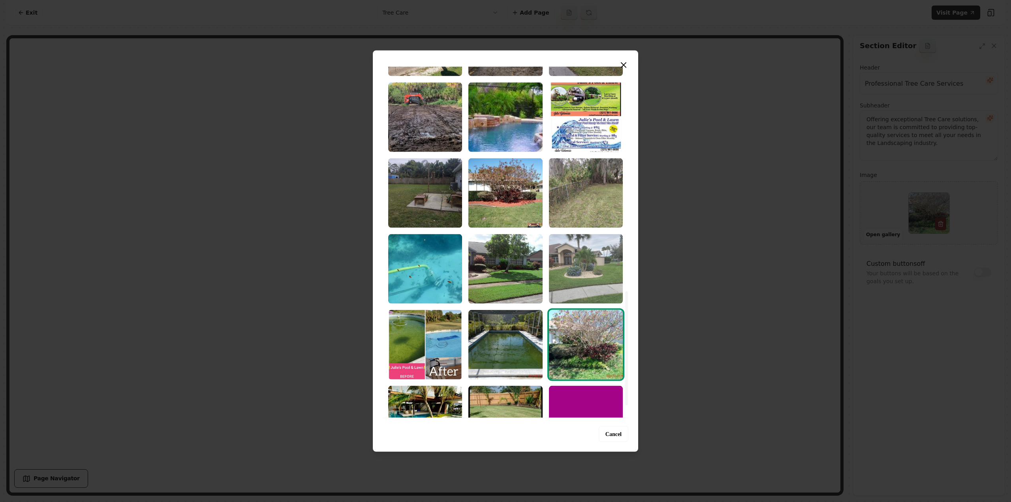
click at [585, 275] on img "Select image image_68caa9c45c7cd75eb82e838d.jpeg" at bounding box center [586, 269] width 74 height 70
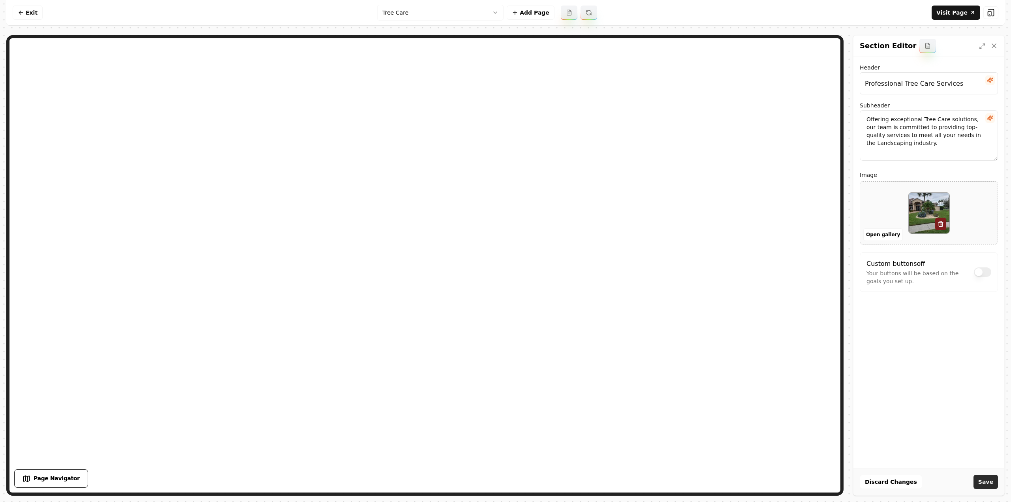
click at [988, 478] on button "Save" at bounding box center [986, 482] width 24 height 14
click at [387, 13] on html "Computer Required This feature is only available on a computer. Please switch t…" at bounding box center [505, 251] width 1011 height 502
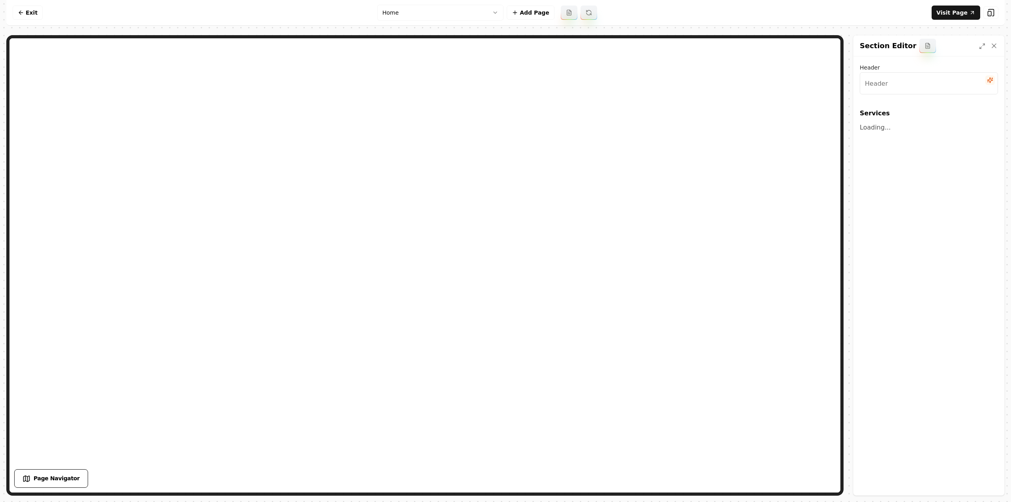
type input "Comprehensive Outdoor Solutions"
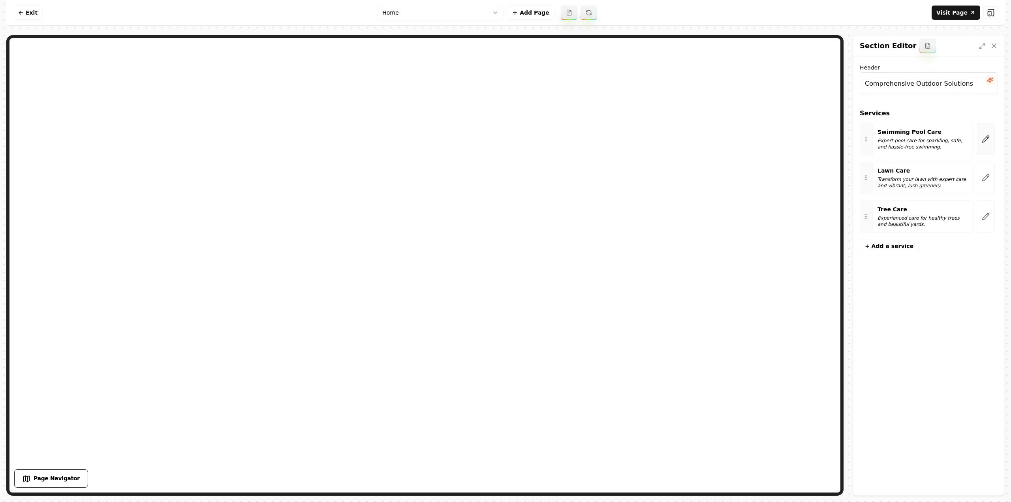
click at [983, 140] on icon "button" at bounding box center [986, 139] width 8 height 8
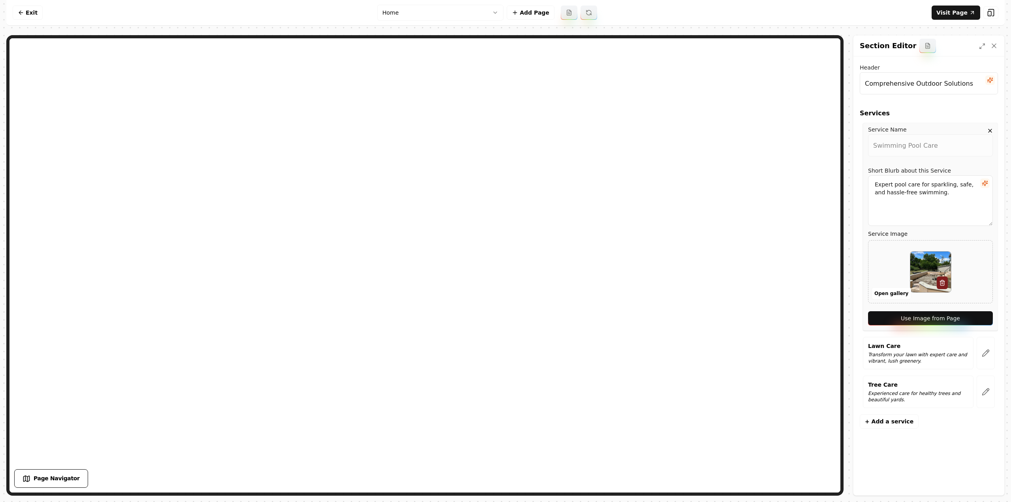
click at [917, 320] on button "Use Image from Page" at bounding box center [930, 318] width 125 height 14
click at [984, 348] on button "button" at bounding box center [986, 353] width 18 height 32
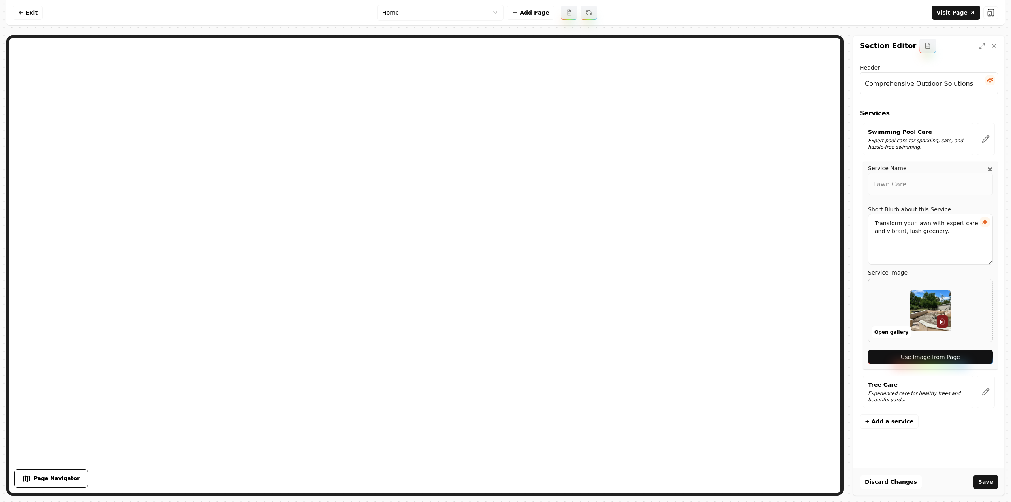
click at [980, 359] on button "Use Image from Page" at bounding box center [930, 357] width 125 height 14
click at [991, 385] on button "button" at bounding box center [986, 392] width 18 height 32
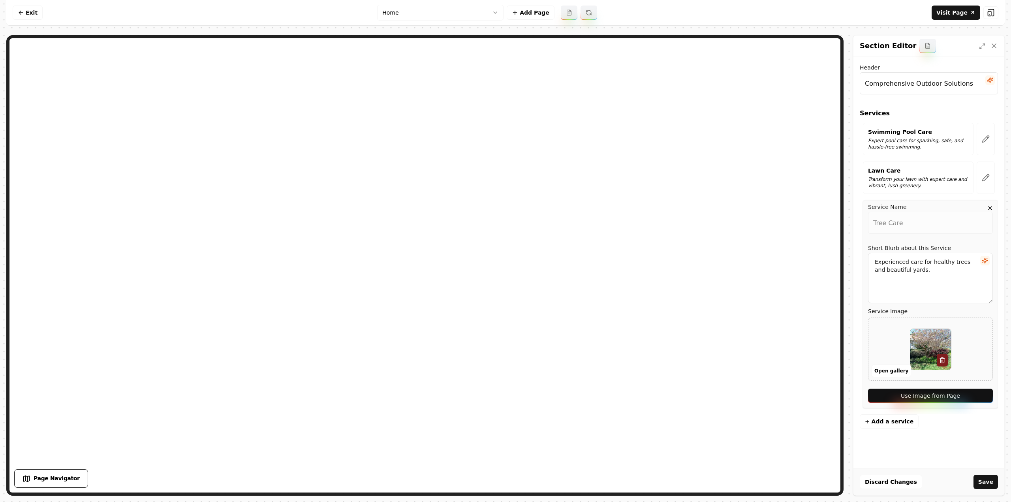
click at [986, 393] on button "Use Image from Page" at bounding box center [930, 396] width 125 height 14
click at [990, 490] on div "Discard Changes Save" at bounding box center [929, 481] width 151 height 27
click at [987, 486] on button "Save" at bounding box center [986, 482] width 24 height 14
click at [952, 16] on link "Visit Page" at bounding box center [956, 13] width 49 height 14
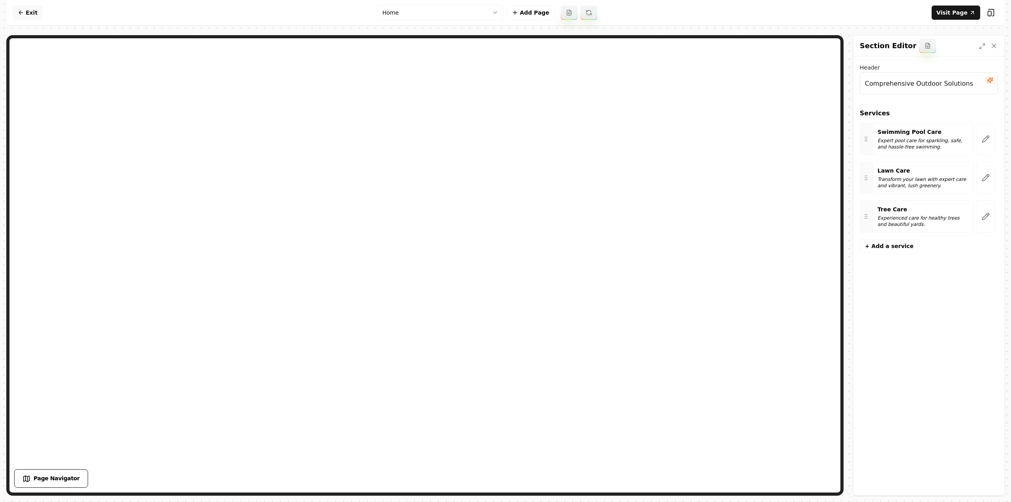
click at [29, 10] on link "Exit" at bounding box center [28, 13] width 30 height 14
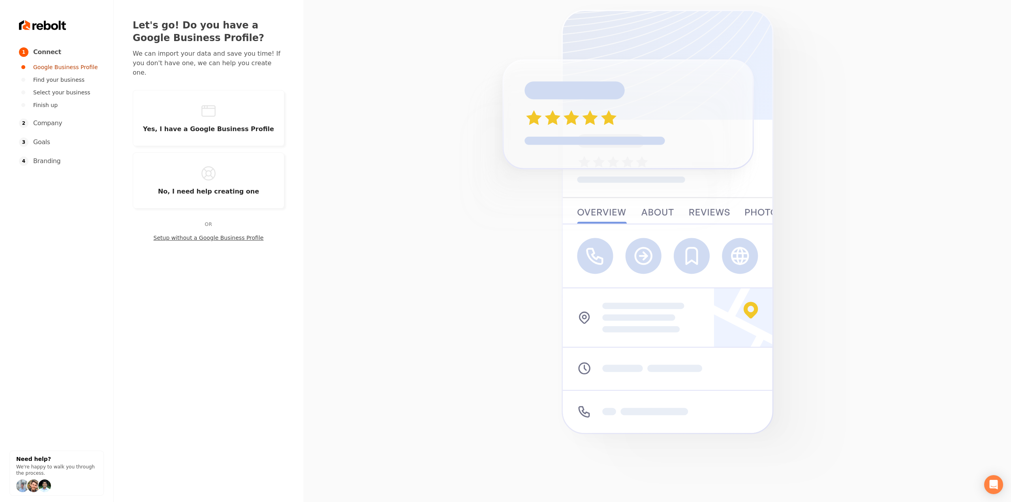
click at [189, 115] on button "Yes, I have a Google Business Profile" at bounding box center [209, 118] width 152 height 56
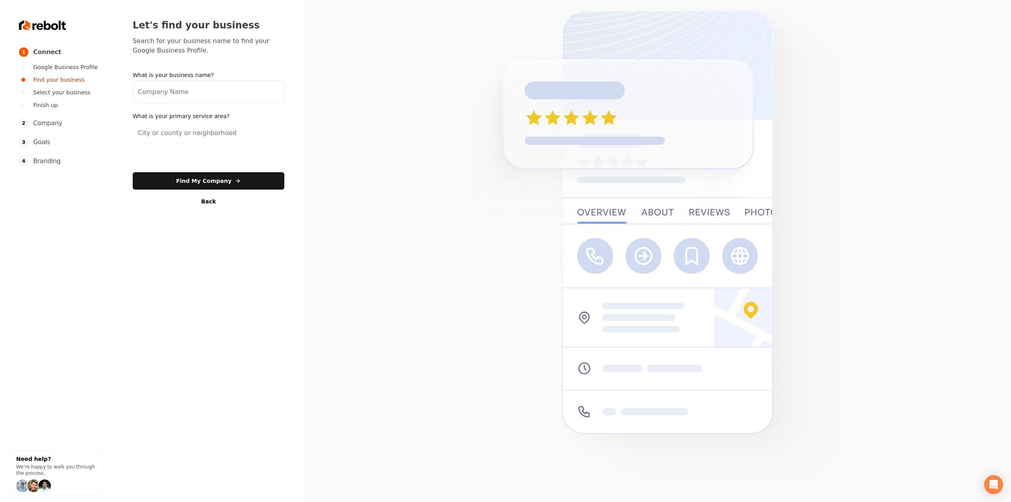
click at [224, 91] on input "What is your business name?" at bounding box center [209, 92] width 152 height 22
paste input "Suits and Skirts Cleaners"
type input "Suits and Skirts Cleaners"
click at [226, 141] on input "search" at bounding box center [209, 133] width 152 height 22
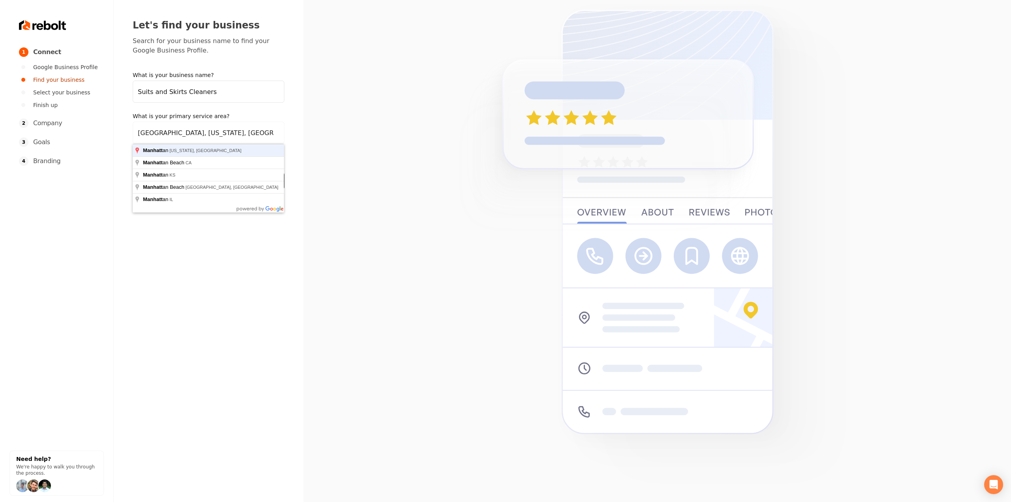
type input "Manhattan, New York, NY"
click at [133, 172] on button "Find My Company" at bounding box center [209, 180] width 152 height 17
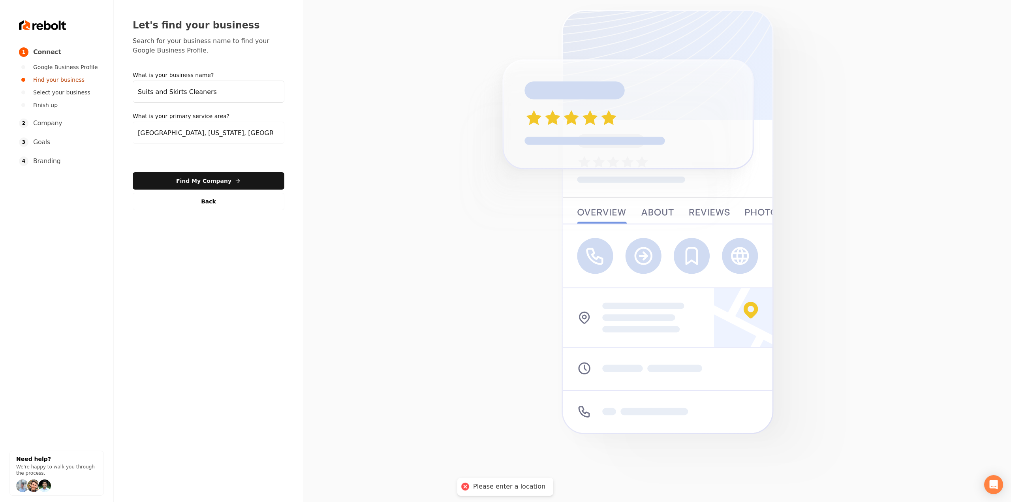
click at [239, 182] on button "Find My Company" at bounding box center [209, 180] width 152 height 17
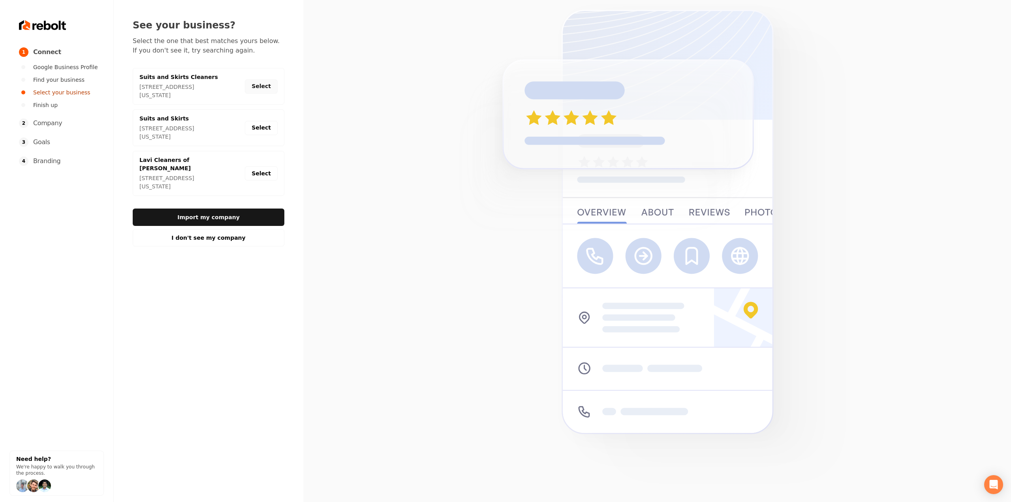
click at [256, 92] on button "Select" at bounding box center [261, 86] width 33 height 14
click at [213, 209] on button "Import my company" at bounding box center [209, 217] width 152 height 17
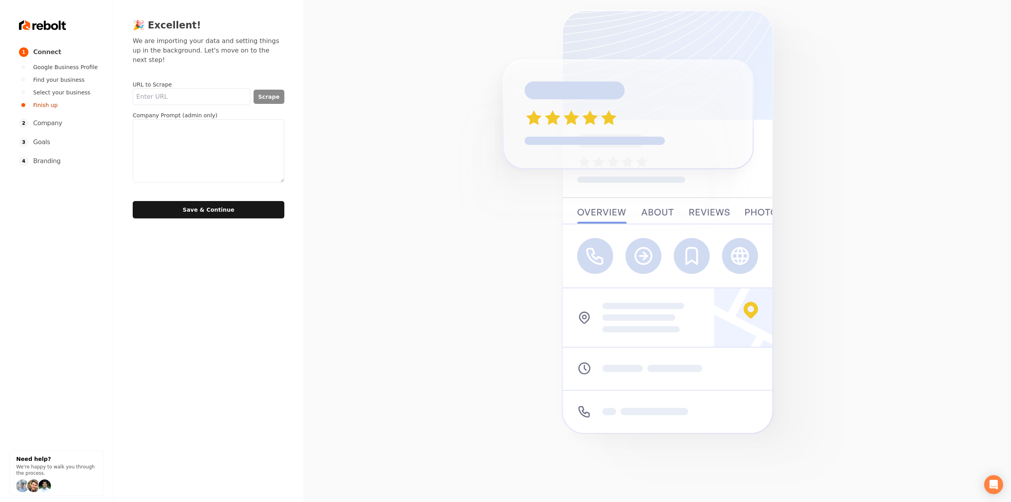
click at [243, 92] on input "URL to Scrape" at bounding box center [192, 96] width 118 height 17
paste input "https://cleanique.dudaone.com/"
type input "https://cleanique.dudaone.com/"
click at [281, 90] on button "Scrape" at bounding box center [269, 97] width 31 height 14
type textarea "iCLEANERS – CLEANIQUE The Fastest & Greenest Dry Cleaning in NYC & Long Island …"
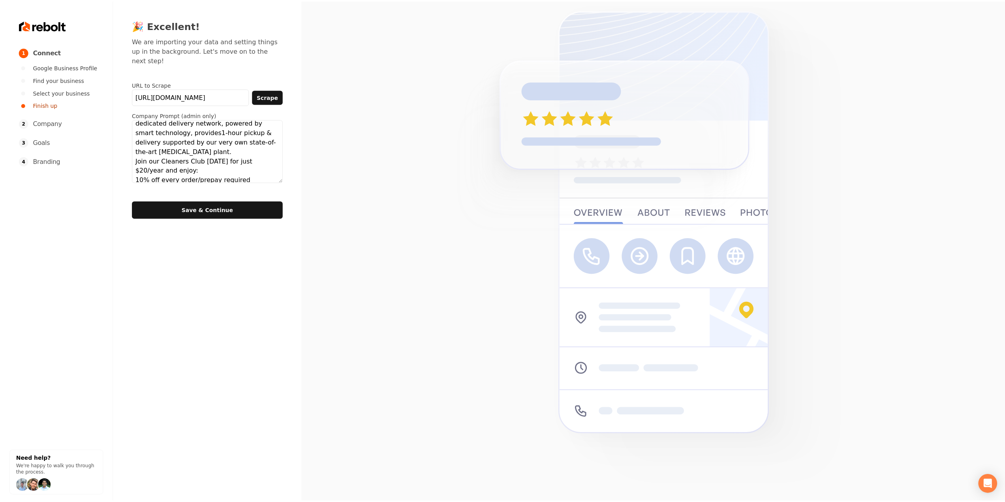
scroll to position [95, 0]
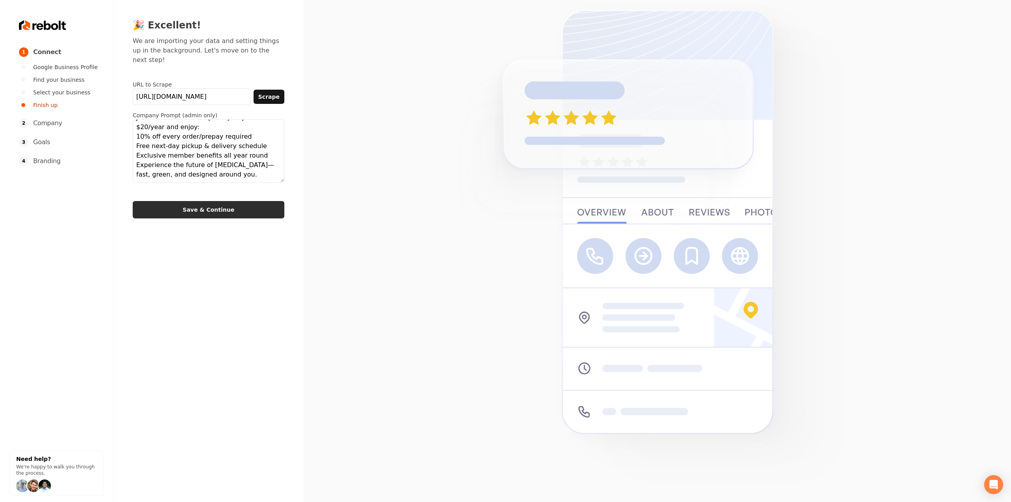
click at [195, 201] on button "Save & Continue" at bounding box center [209, 209] width 152 height 17
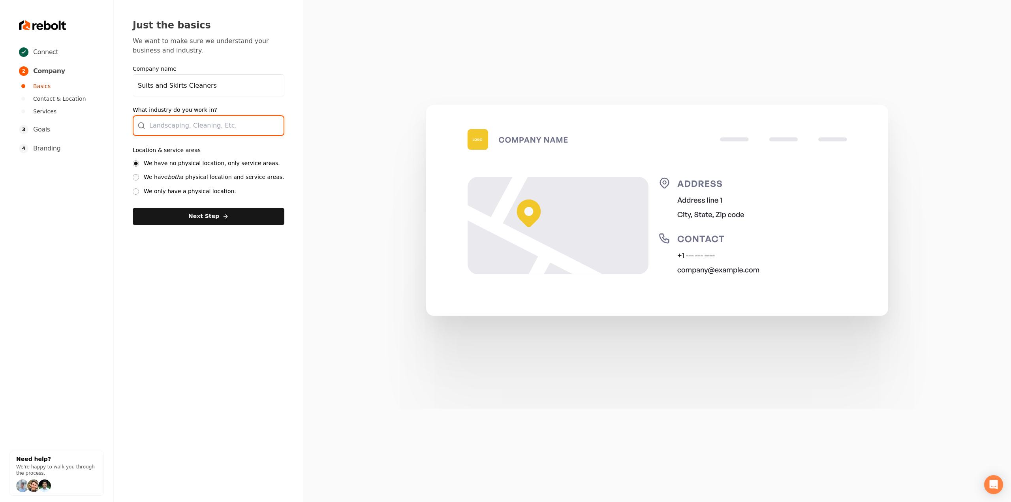
click at [196, 124] on div at bounding box center [209, 125] width 152 height 21
type input "S"
type input "Dry Cleaning"
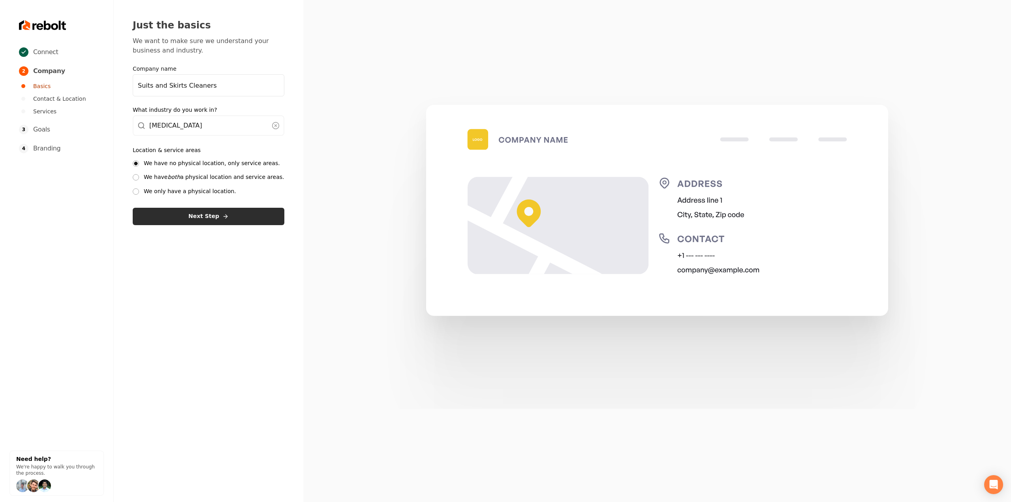
click at [203, 213] on button "Next Step" at bounding box center [209, 216] width 152 height 17
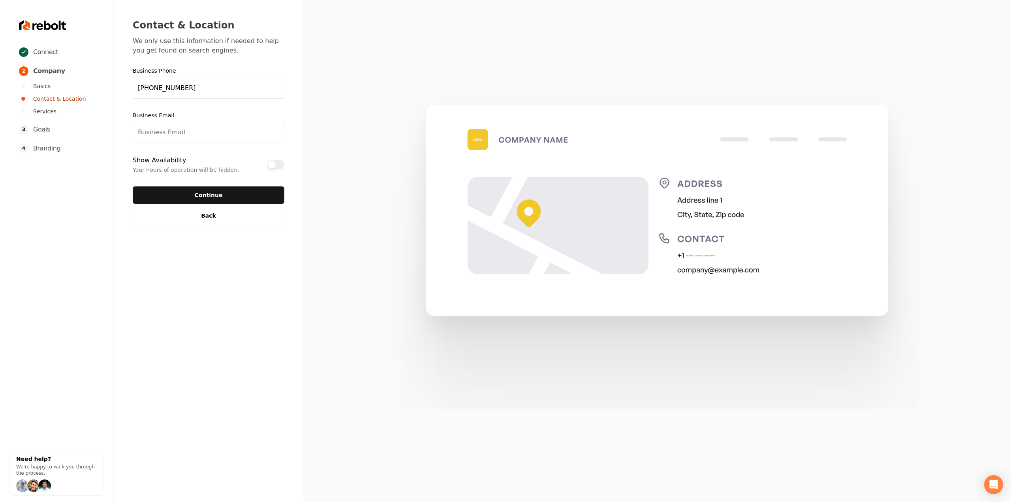
click at [228, 131] on input "Business Email" at bounding box center [209, 132] width 152 height 22
click at [190, 135] on input "Business Email" at bounding box center [209, 132] width 152 height 22
paste input "ianyskim@gmail.com"
type input "ianyskim@gmail.com"
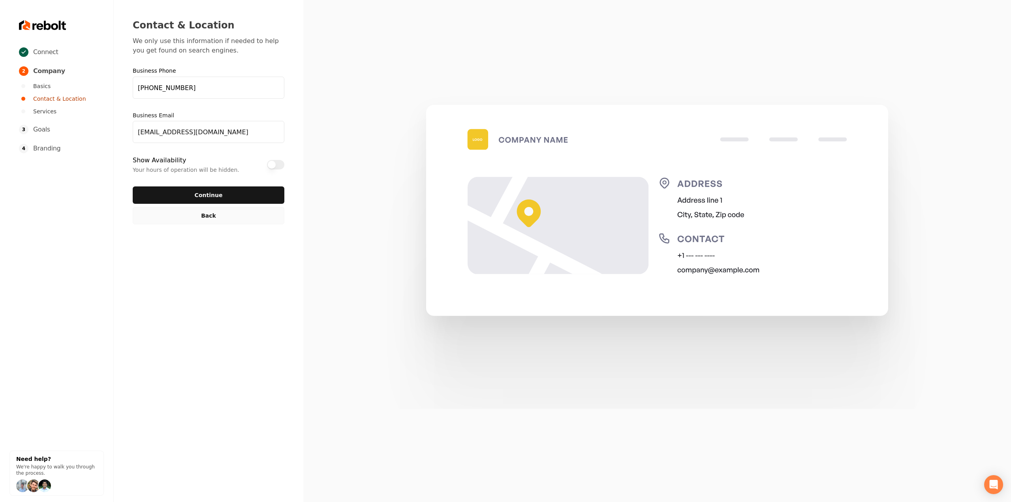
click at [192, 222] on button "Back" at bounding box center [209, 215] width 152 height 17
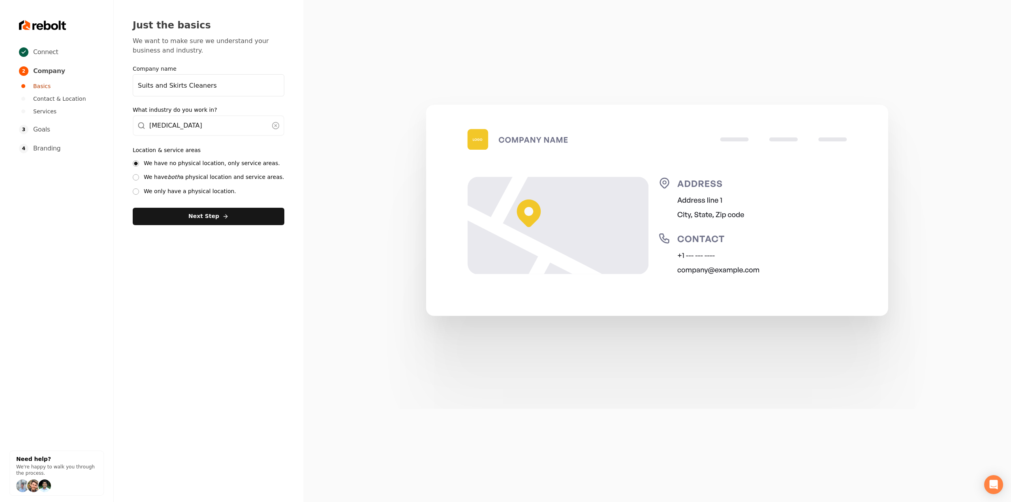
click at [190, 90] on input "Suits and Skirts Cleaners" at bounding box center [209, 85] width 152 height 22
type input "Cleanique"
type input "Dry Cleaning"
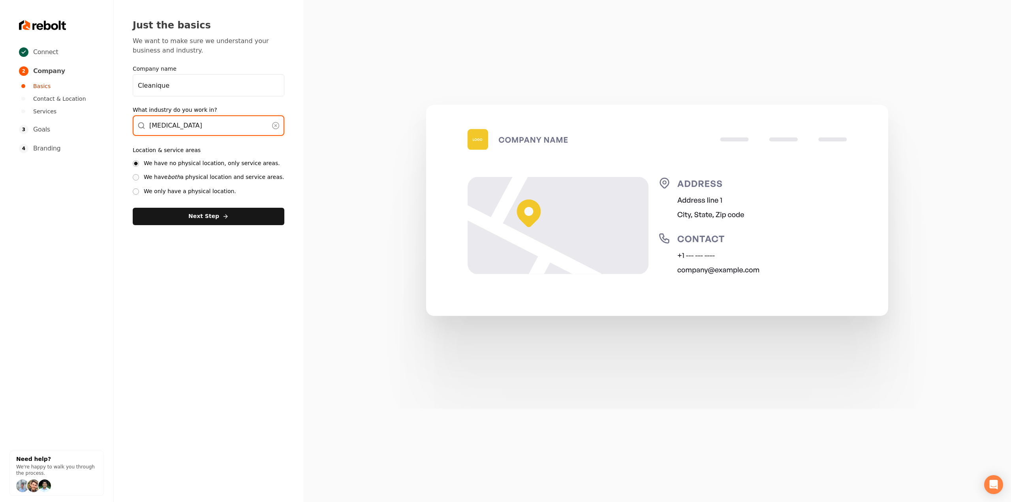
click at [218, 132] on div "Dry Cleaning" at bounding box center [209, 125] width 152 height 21
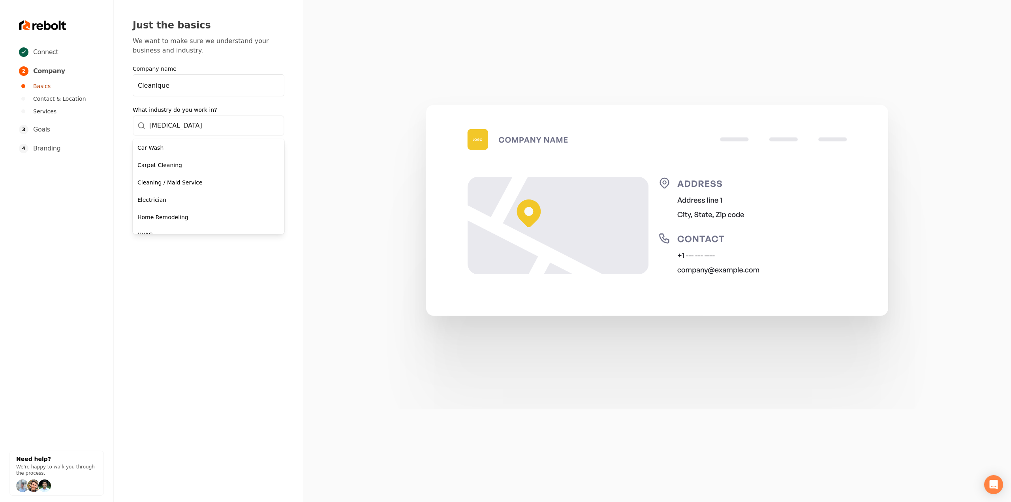
click at [184, 286] on div "Connect 2 Company Basics Contact & Location Services 3 Goals 4 Branding Need he…" at bounding box center [505, 251] width 1011 height 502
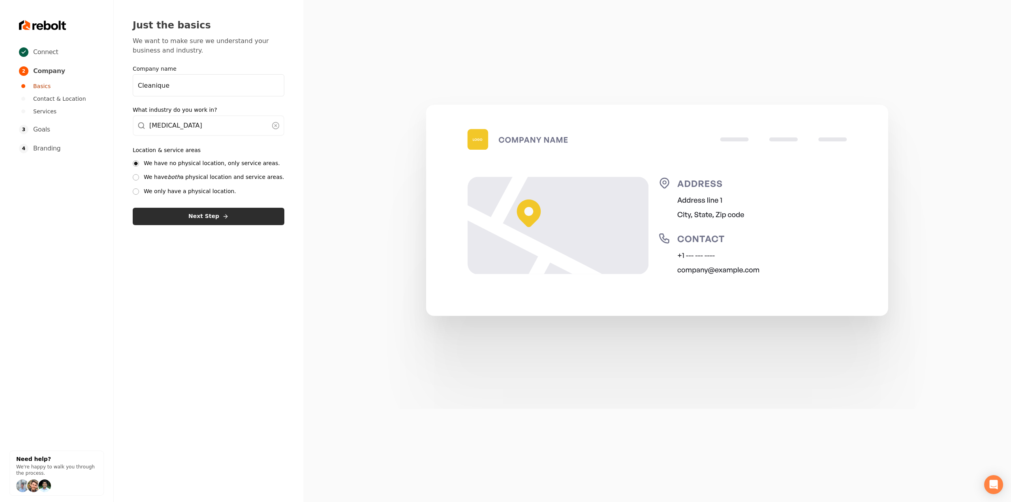
click at [180, 222] on button "Next Step" at bounding box center [209, 216] width 152 height 17
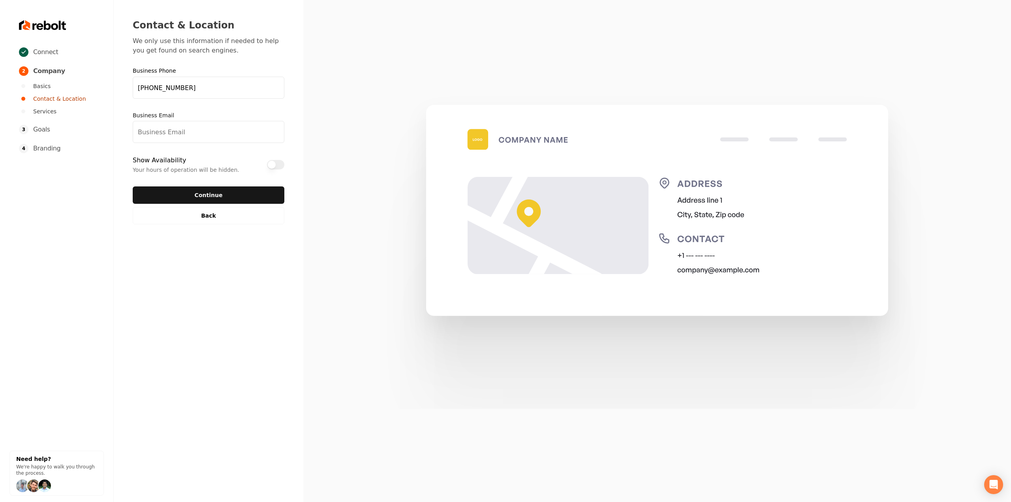
click at [201, 137] on input "Business Email" at bounding box center [209, 132] width 152 height 22
click at [197, 114] on label "Business Email" at bounding box center [209, 115] width 152 height 8
click at [197, 121] on input "Business Email" at bounding box center [209, 132] width 152 height 22
click at [194, 127] on input "Business Email" at bounding box center [209, 132] width 152 height 22
click at [193, 133] on input "Business Email" at bounding box center [209, 132] width 152 height 22
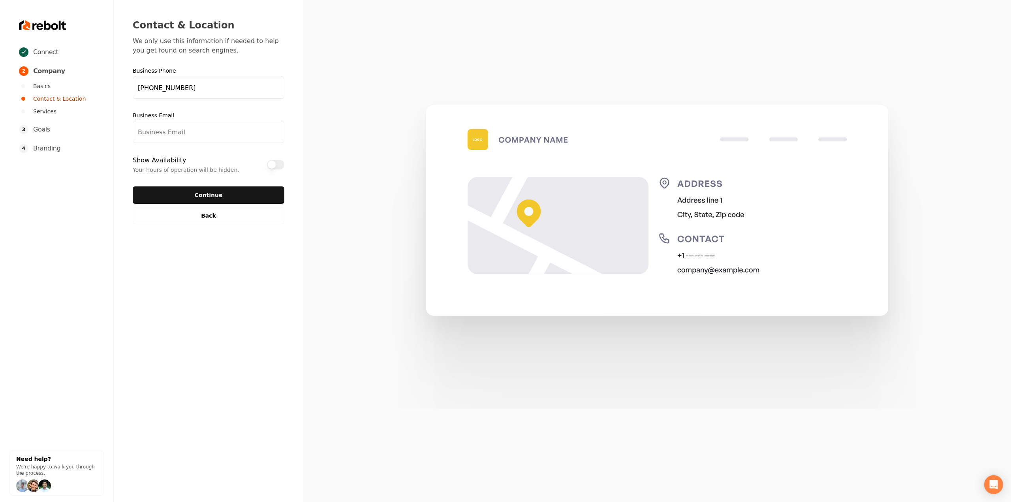
paste input "ianyskim@gmail.com"
type input "ianyskim@gmail.com"
click at [239, 197] on button "Continue" at bounding box center [209, 194] width 152 height 17
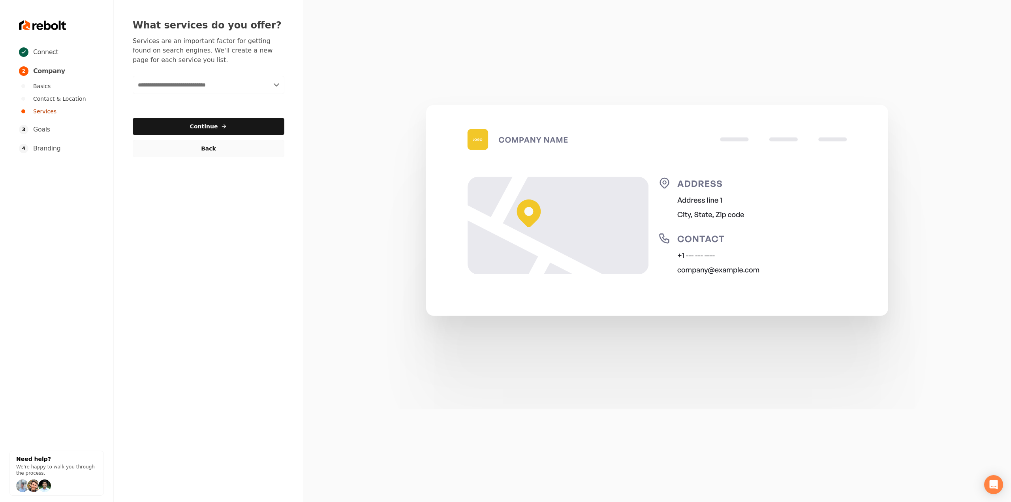
click at [194, 150] on button "Back" at bounding box center [209, 148] width 152 height 17
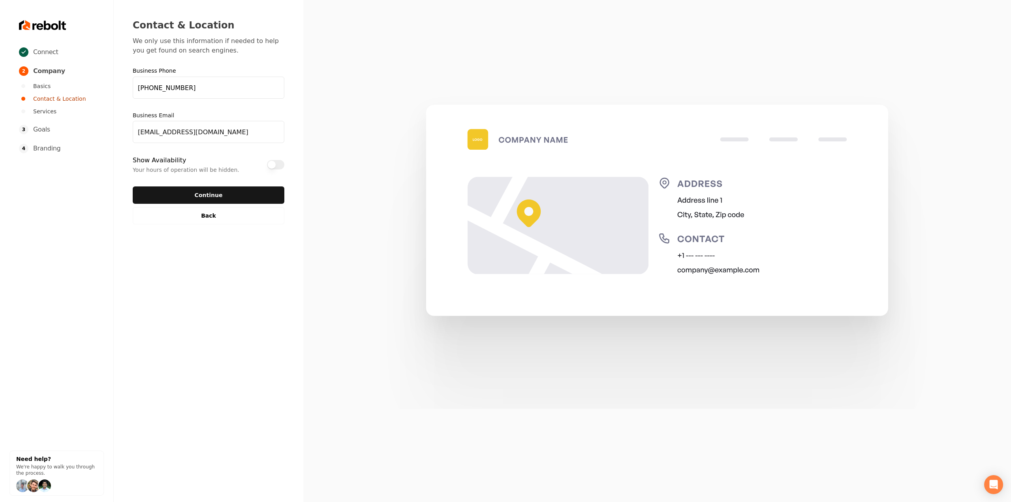
click at [274, 165] on button "Show Availability" at bounding box center [275, 164] width 17 height 9
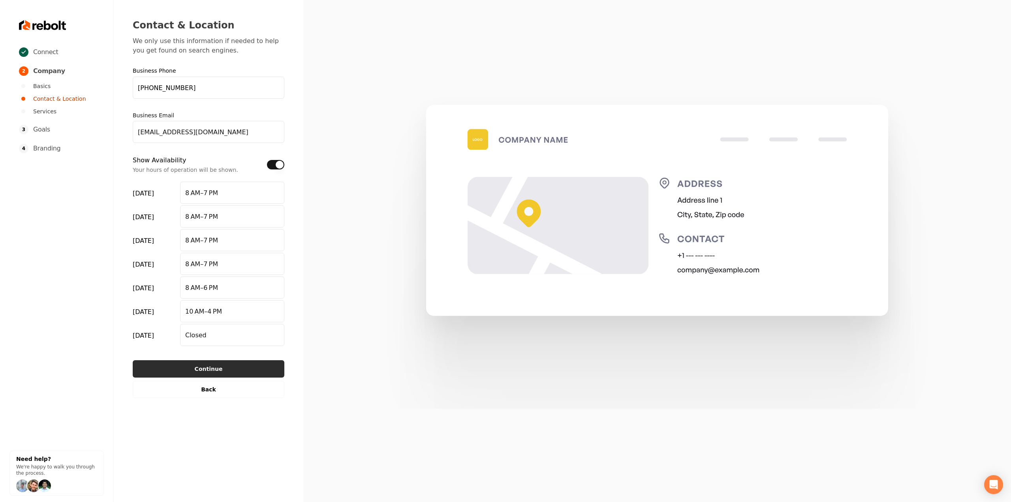
click at [194, 363] on button "Continue" at bounding box center [209, 368] width 152 height 17
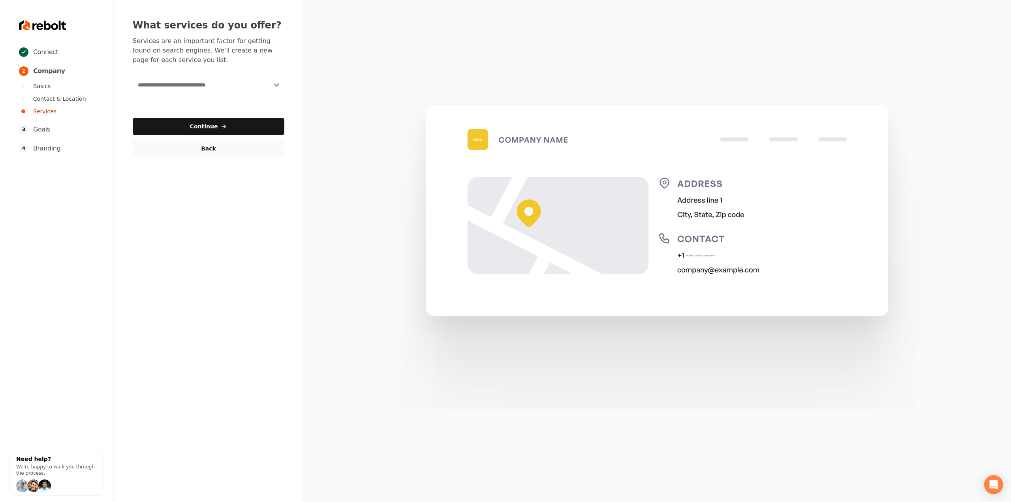
click at [194, 153] on button "Back" at bounding box center [209, 148] width 152 height 17
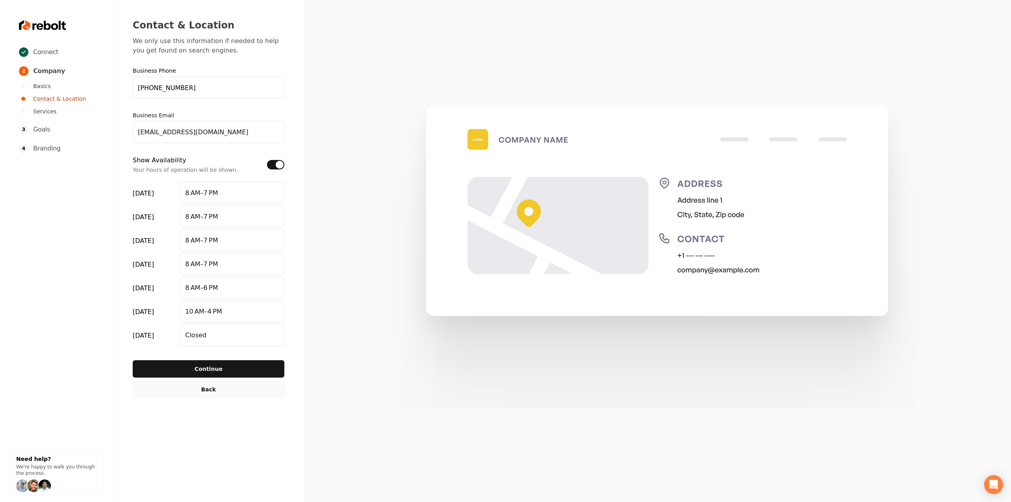
click at [179, 391] on button "Back" at bounding box center [209, 389] width 152 height 17
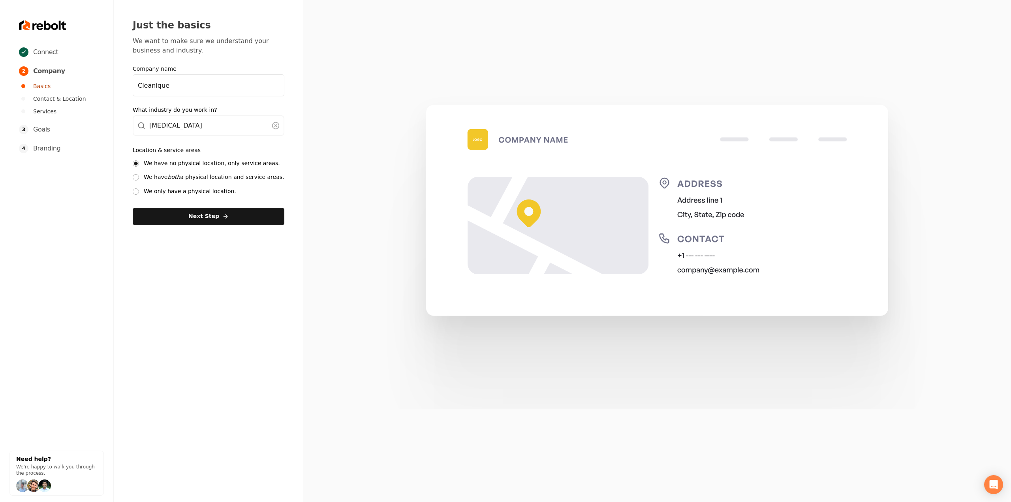
click at [183, 176] on label "We have both a physical location and service areas." at bounding box center [214, 177] width 141 height 8
click at [139, 176] on button "We have both a physical location and service areas." at bounding box center [136, 177] width 6 height 6
click at [191, 211] on button "Next Step" at bounding box center [209, 216] width 152 height 17
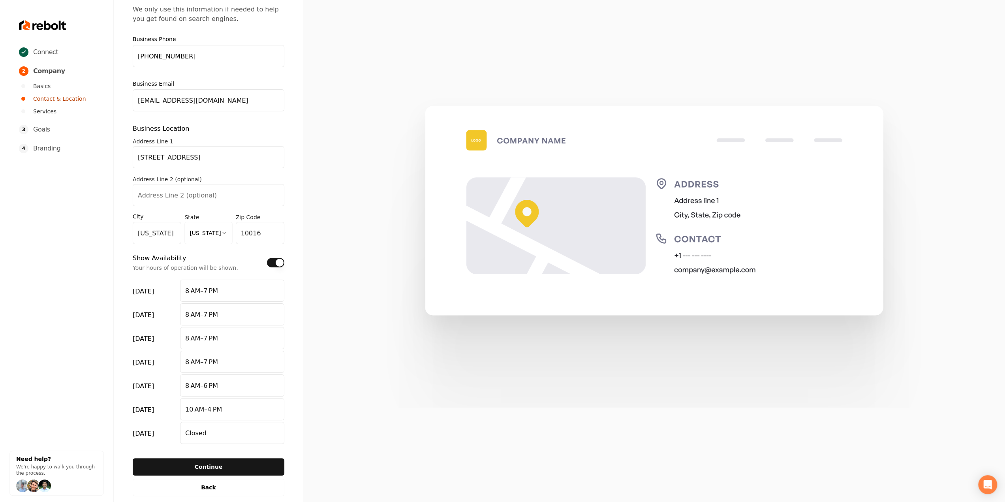
scroll to position [44, 0]
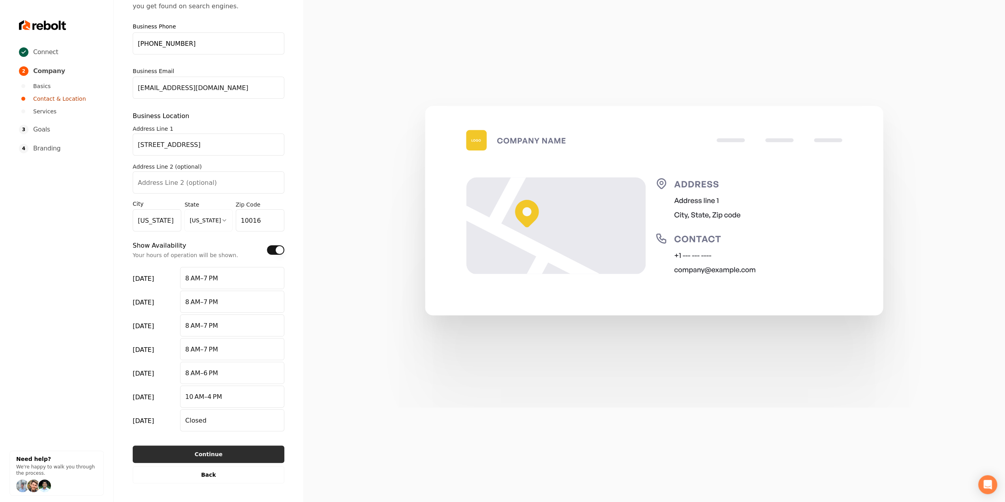
click at [183, 456] on button "Continue" at bounding box center [209, 454] width 152 height 17
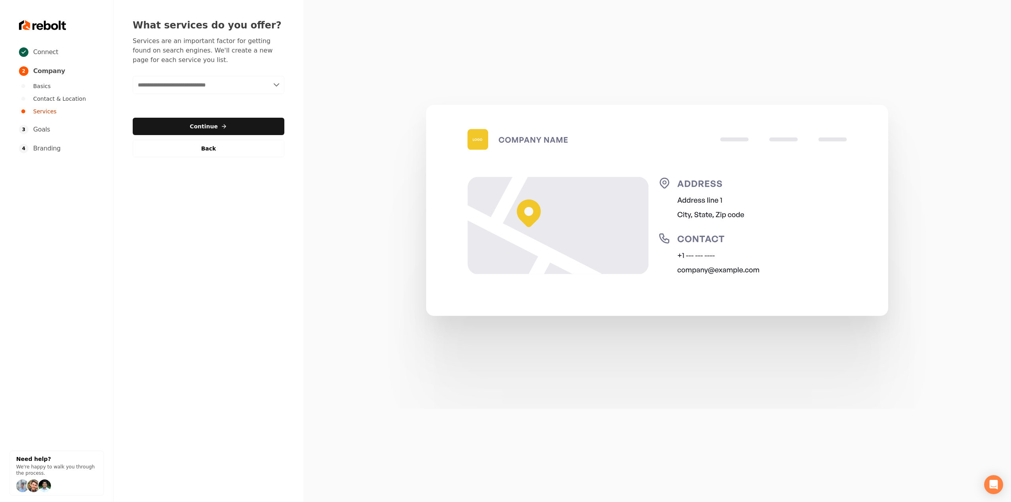
click at [179, 79] on input "text" at bounding box center [209, 85] width 152 height 18
paste input "**********"
type input "**********"
drag, startPoint x: 182, startPoint y: 94, endPoint x: 198, endPoint y: 76, distance: 23.8
click at [197, 74] on div "**********" at bounding box center [209, 88] width 152 height 138
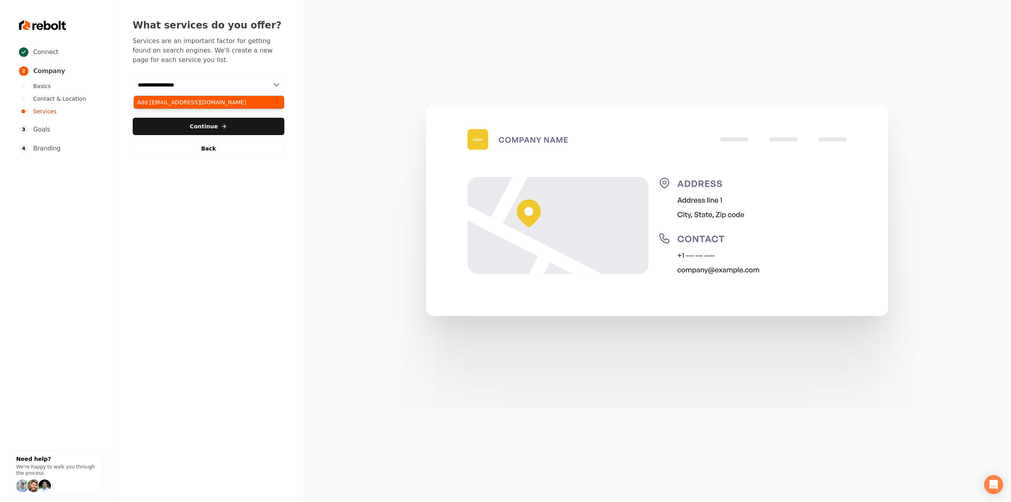
click at [199, 81] on input "**********" at bounding box center [209, 85] width 152 height 18
click at [204, 83] on input "text" at bounding box center [209, 85] width 152 height 18
paste input "**********"
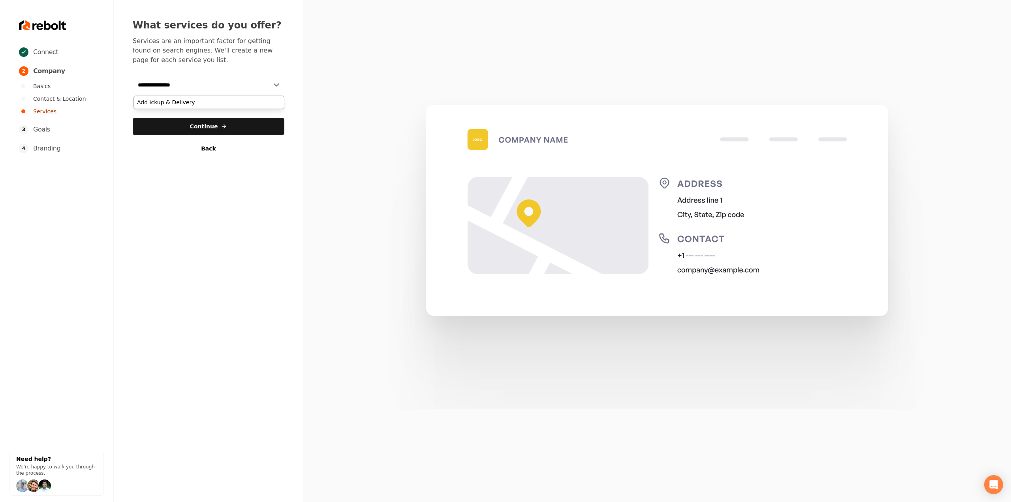
click at [138, 86] on input "**********" at bounding box center [209, 85] width 152 height 18
type input "**********"
click at [169, 97] on div "Add Pickup & Delivery" at bounding box center [209, 102] width 150 height 13
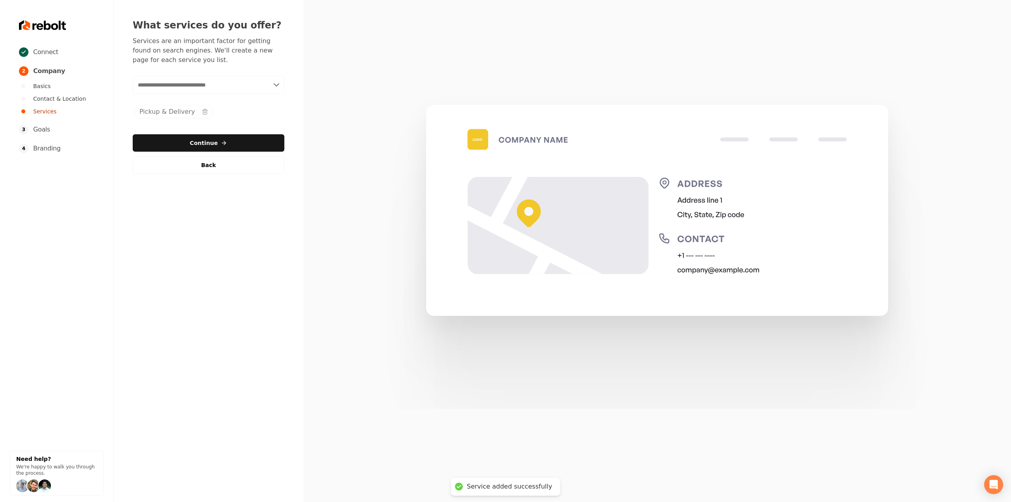
click at [173, 79] on input "text" at bounding box center [209, 85] width 152 height 18
paste input "**********"
type input "**********"
click at [171, 98] on div "Add Specialty Cleaning" at bounding box center [209, 102] width 150 height 13
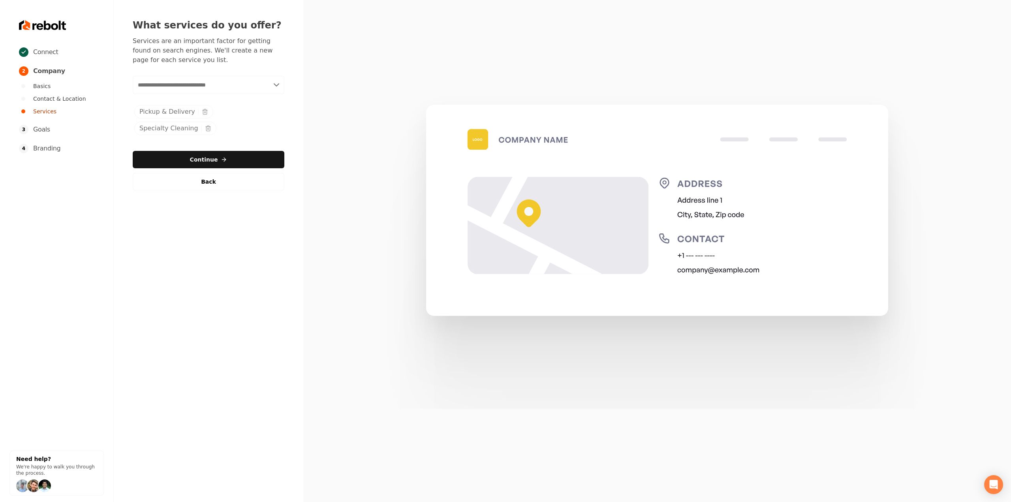
click at [156, 85] on input "text" at bounding box center [209, 85] width 152 height 18
type input "**********"
click at [160, 105] on div "Add Dry Cleaning" at bounding box center [209, 102] width 150 height 13
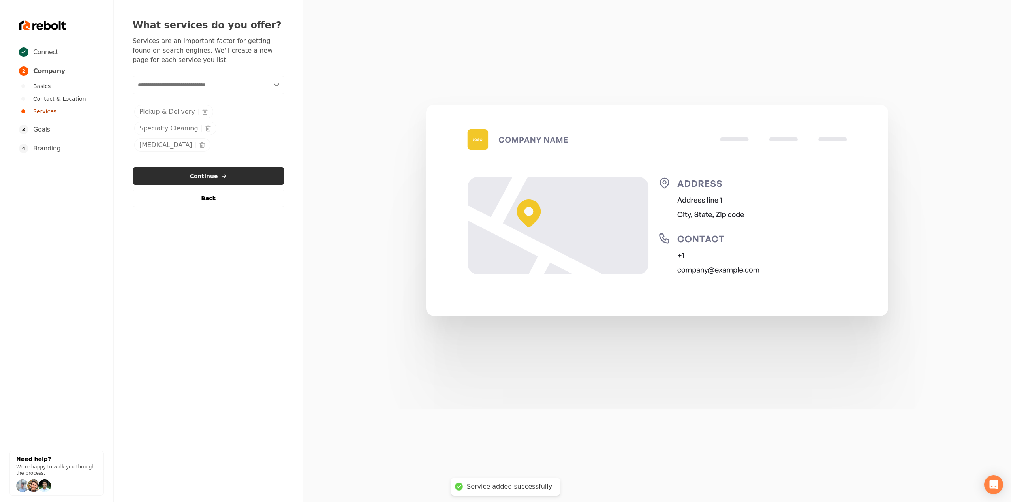
click at [233, 167] on button "Continue" at bounding box center [209, 175] width 152 height 17
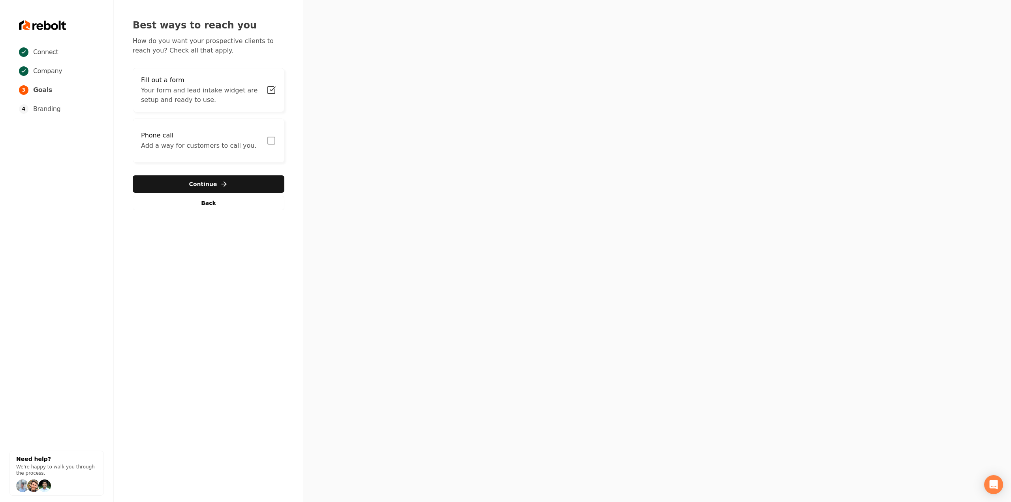
click at [267, 140] on icon "button" at bounding box center [271, 140] width 9 height 9
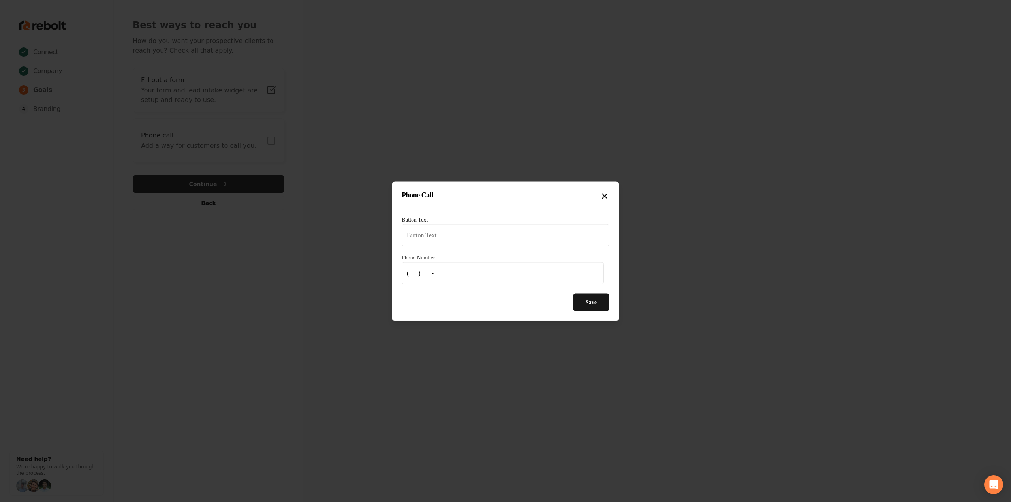
type input "Call us"
type input "(212) 684-1025"
click at [578, 301] on button "Save" at bounding box center [591, 301] width 36 height 17
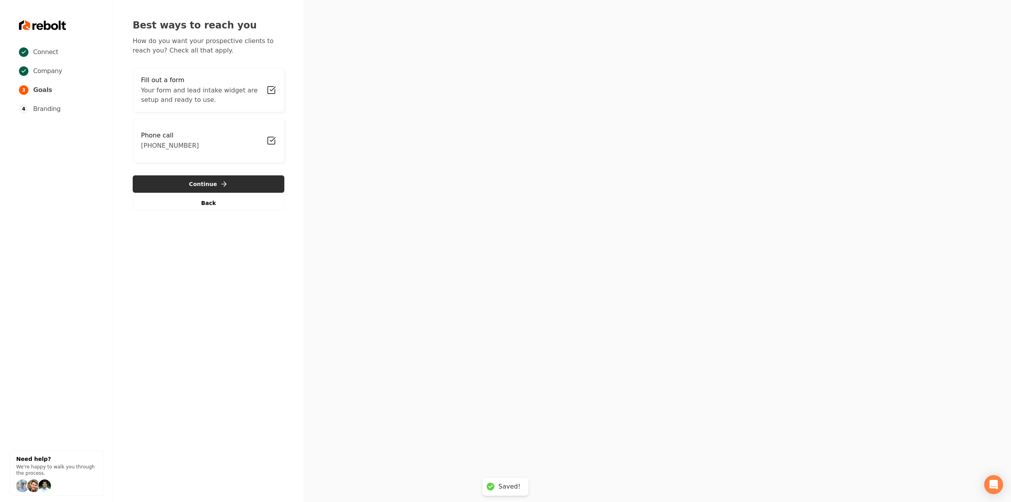
click at [243, 181] on button "Continue" at bounding box center [209, 183] width 152 height 17
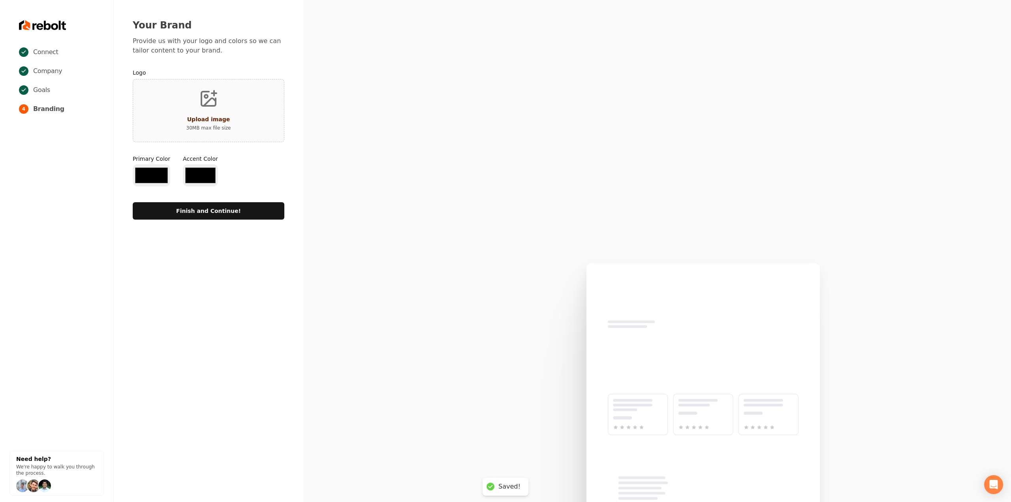
type input "#194d33"
type input "#70be00"
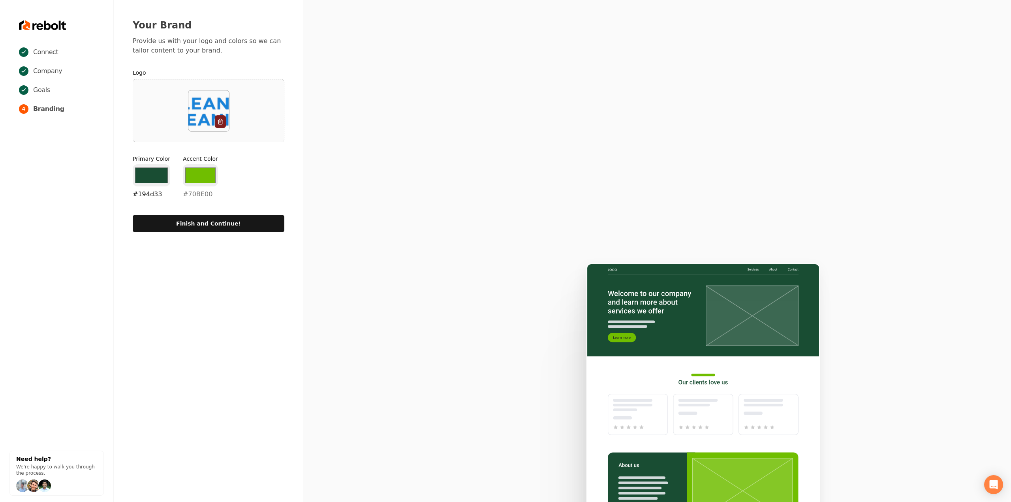
click at [138, 171] on input "#194d33" at bounding box center [152, 175] width 38 height 22
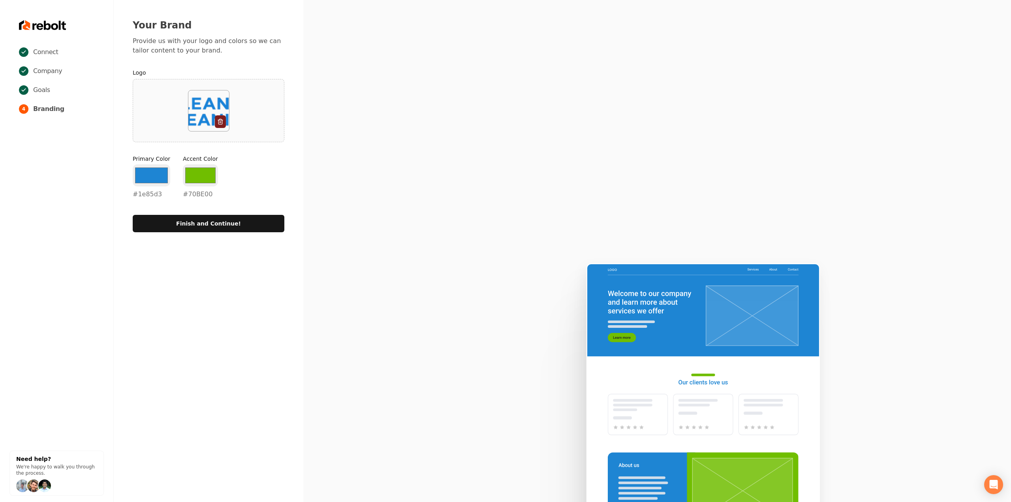
type input "#1e85d3"
click at [198, 160] on label "Accent Color" at bounding box center [200, 159] width 35 height 8
click at [198, 164] on input "#70be00" at bounding box center [200, 175] width 35 height 22
click at [196, 172] on input "#70be00" at bounding box center [200, 175] width 35 height 22
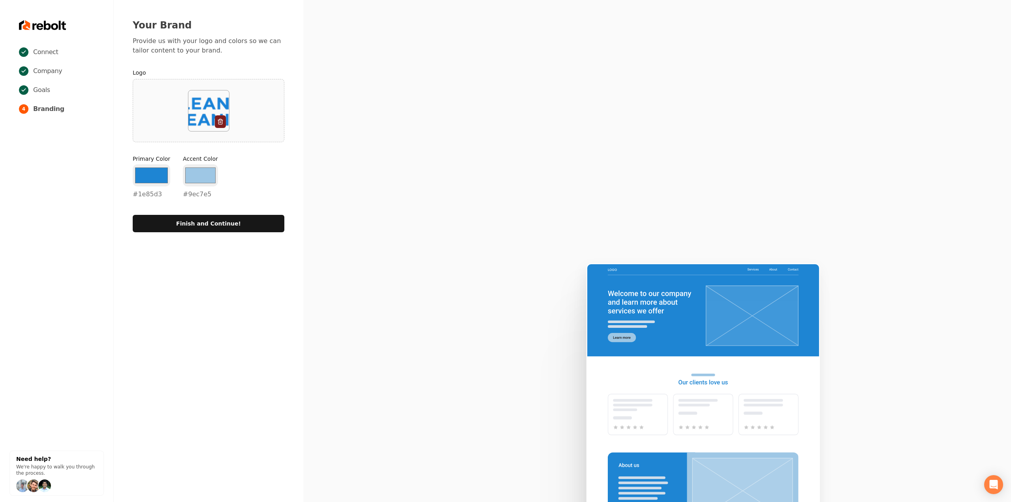
type input "#9ec7e5"
drag, startPoint x: 246, startPoint y: 165, endPoint x: 238, endPoint y: 194, distance: 29.5
click at [246, 165] on div "Primary Color #1e85d3 #1e85d3 Accent Color #9ec7e5 #9ec7e5" at bounding box center [209, 178] width 152 height 47
click at [228, 223] on button "Finish and Continue!" at bounding box center [209, 223] width 152 height 17
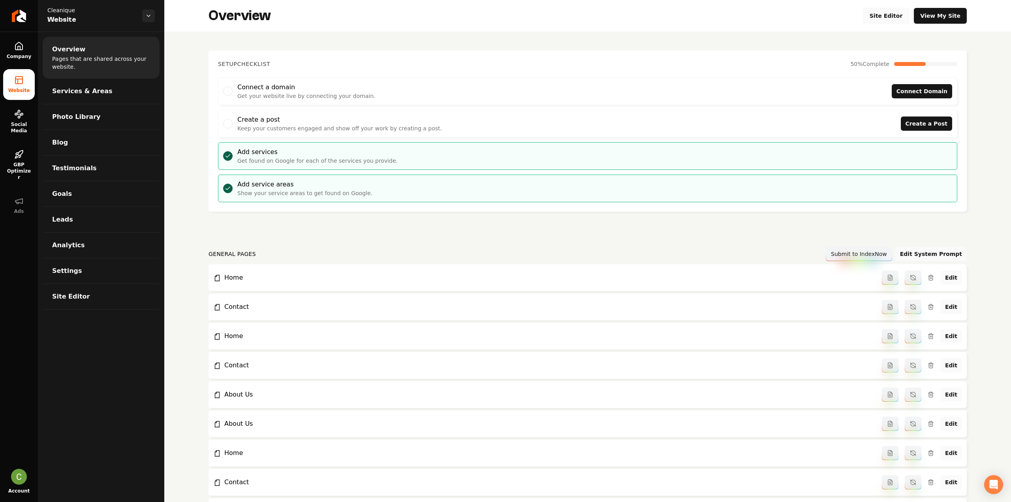
click at [903, 16] on link "Site Editor" at bounding box center [886, 16] width 47 height 16
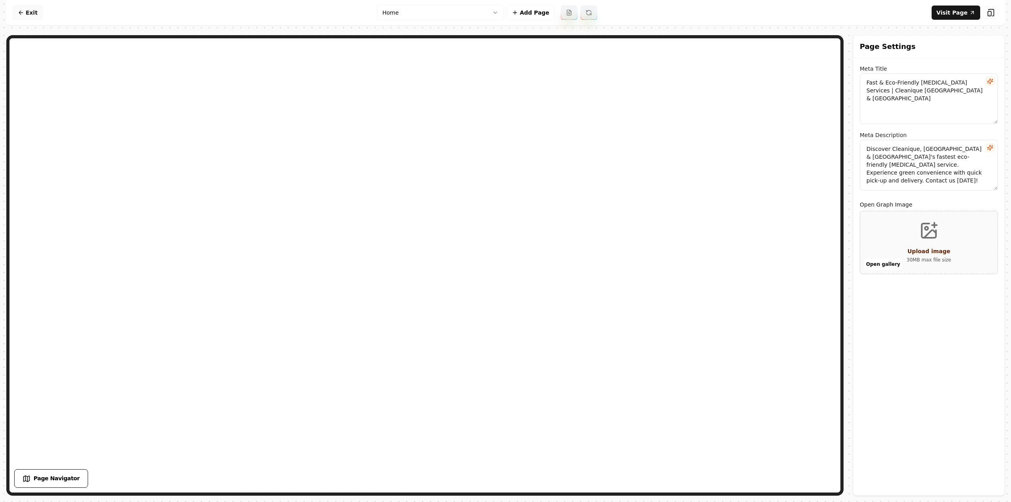
click at [19, 14] on icon at bounding box center [21, 12] width 6 height 6
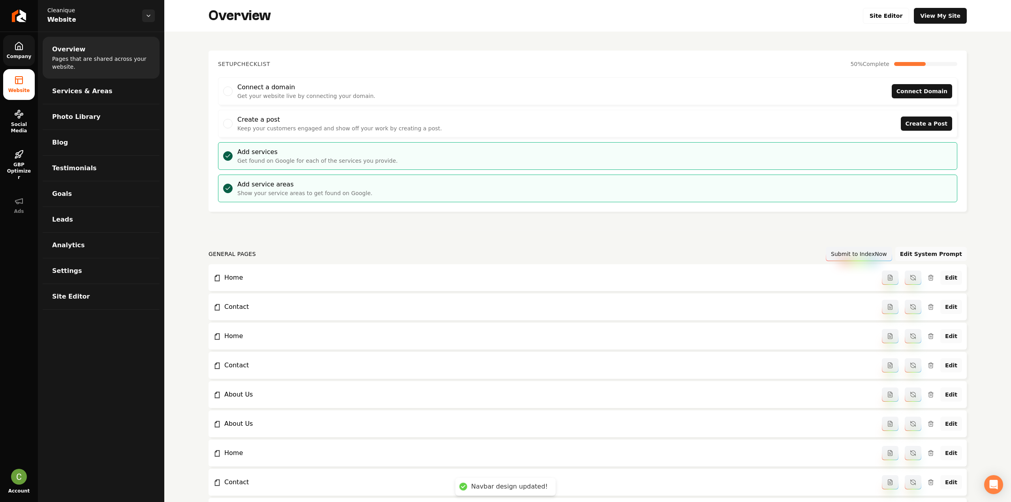
click at [24, 61] on link "Company" at bounding box center [19, 50] width 32 height 31
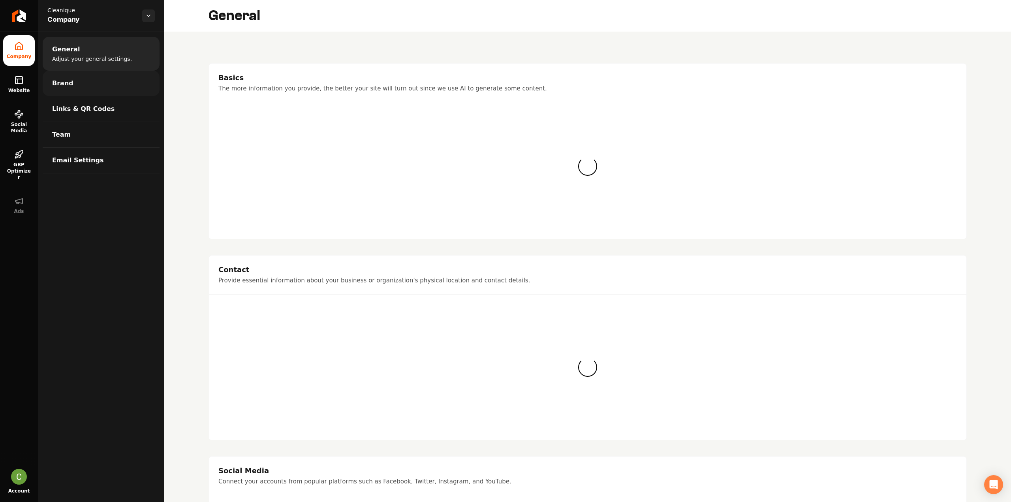
click at [75, 94] on link "Brand" at bounding box center [101, 83] width 117 height 25
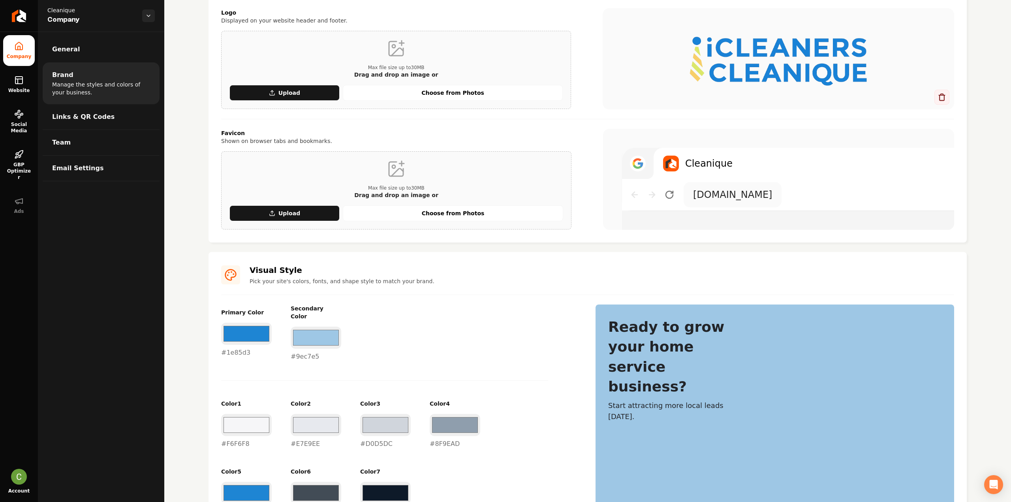
scroll to position [213, 0]
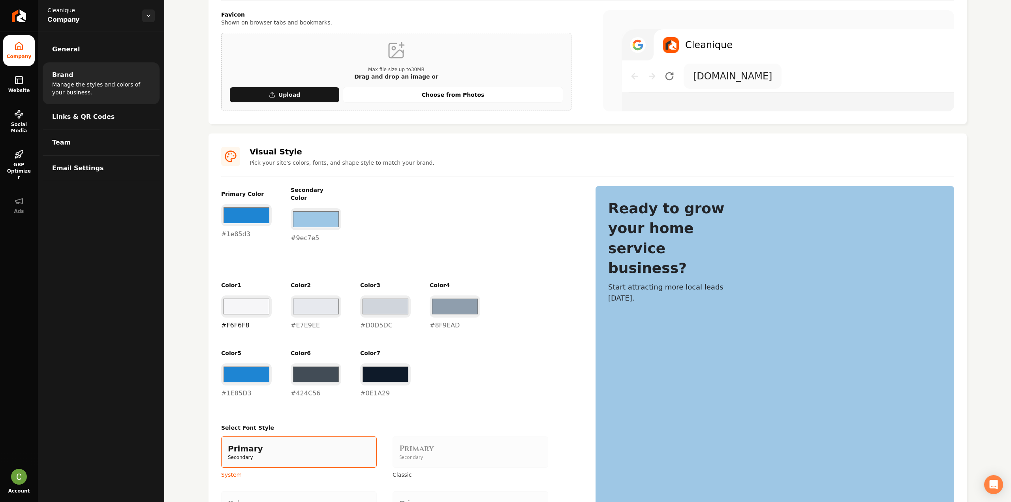
click at [246, 301] on input "#f6f6f8" at bounding box center [246, 306] width 51 height 22
type input "#e3e3d9"
click at [242, 268] on div "Primary Color #1e85d3 #1e85d3 Secondary Color #9ec7e5 #9ec7e5 Color 1 #e3e3d9 #…" at bounding box center [400, 292] width 359 height 212
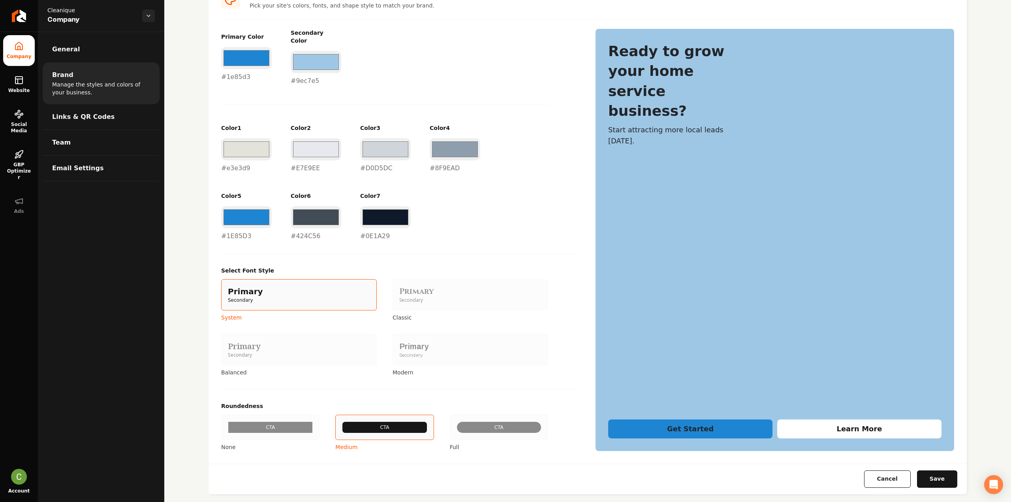
scroll to position [371, 0]
click at [299, 148] on input "#e7e9ee" at bounding box center [316, 148] width 51 height 22
type input "#c0c8dd"
click at [308, 123] on label "Color 2" at bounding box center [316, 127] width 51 height 8
click at [923, 474] on button "Save" at bounding box center [937, 478] width 40 height 17
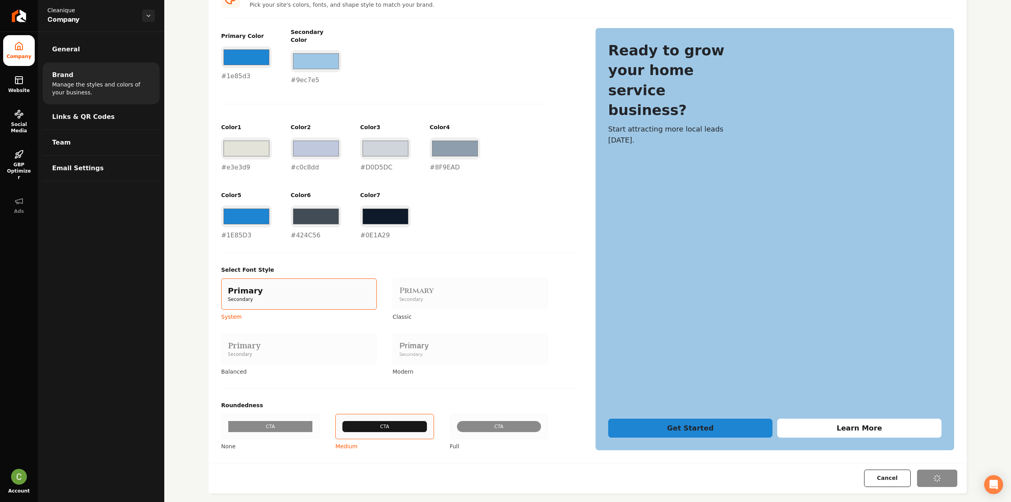
type input "#d0d5dc"
type input "#8f9ead"
type input "#1e85d3"
type input "#424c56"
type input "#0e1a29"
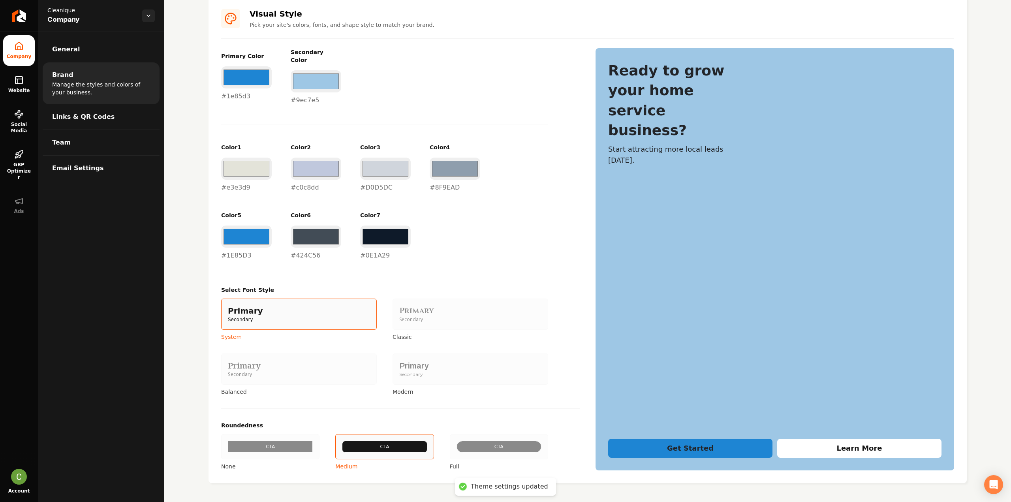
scroll to position [342, 0]
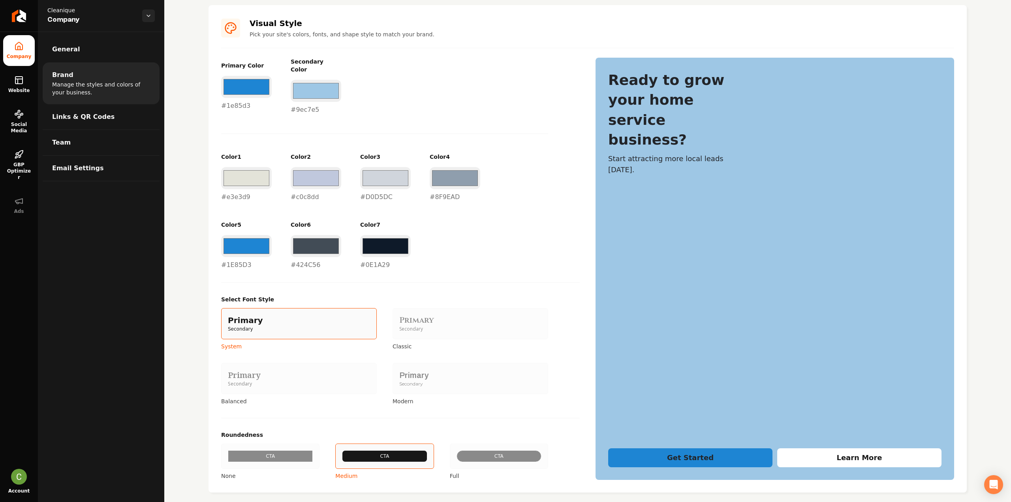
click at [456, 452] on div "CTA" at bounding box center [499, 456] width 98 height 25
click at [456, 453] on button "CTA Full" at bounding box center [452, 456] width 6 height 6
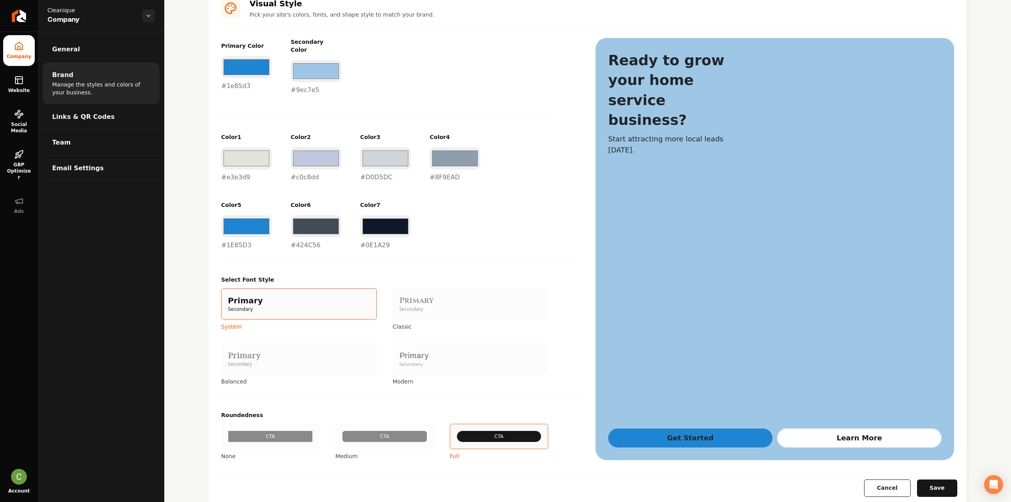
scroll to position [372, 0]
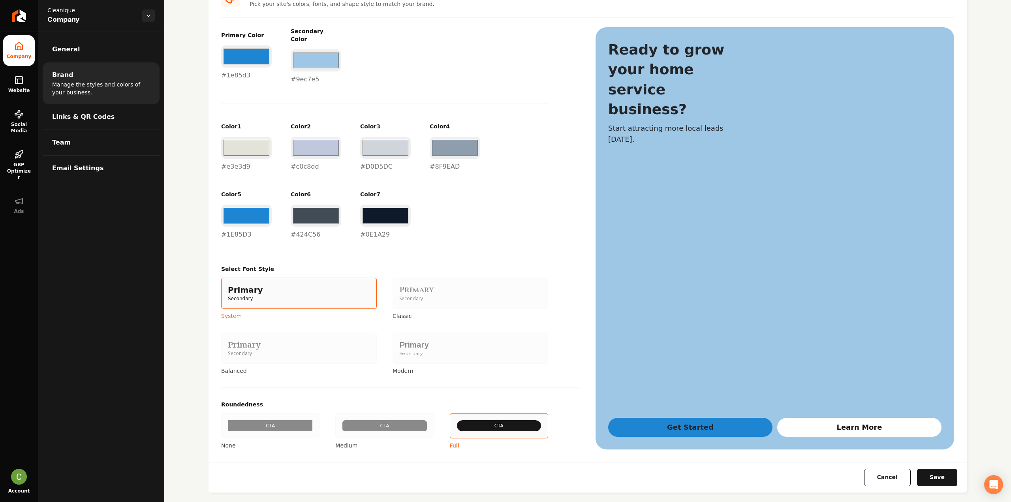
click at [931, 471] on button "Save" at bounding box center [937, 477] width 40 height 17
type input "#d0d5dc"
type input "#8f9ead"
type input "#1e85d3"
type input "#424c56"
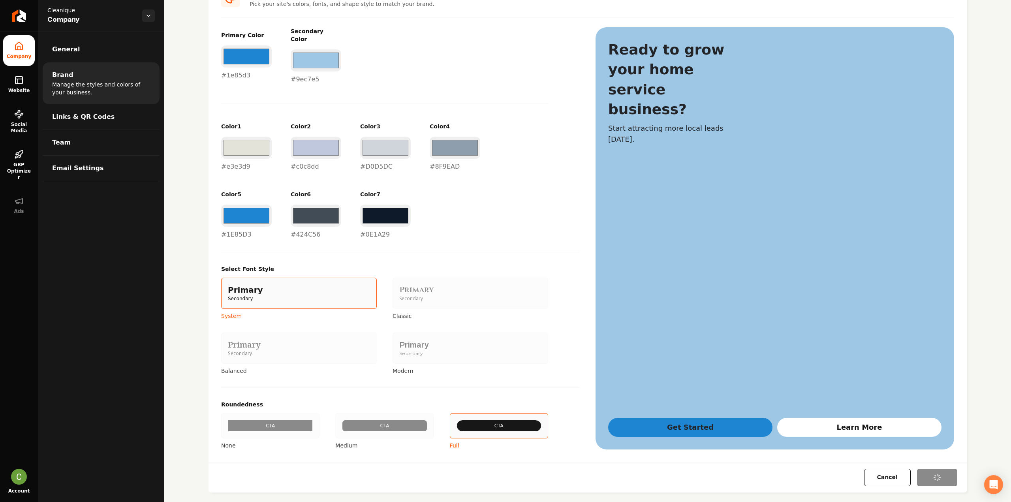
type input "#0e1a29"
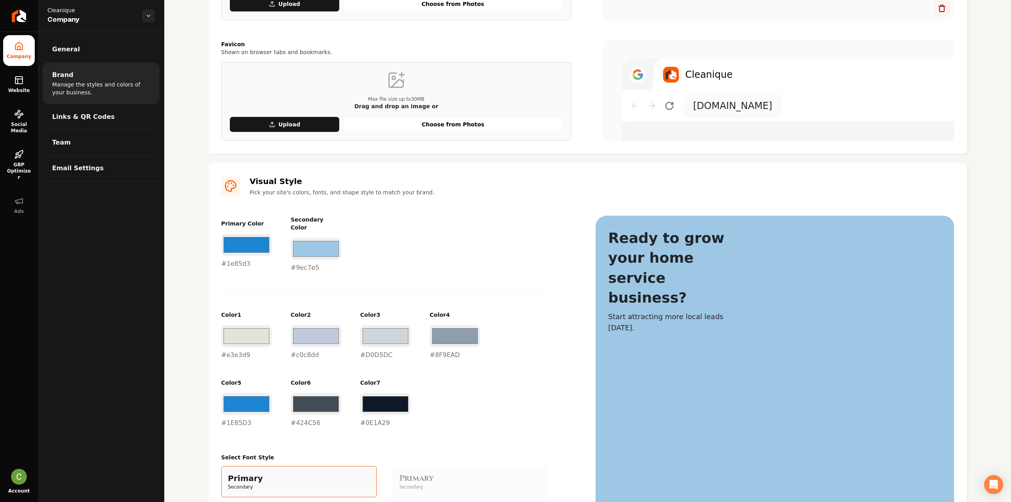
scroll to position [342, 0]
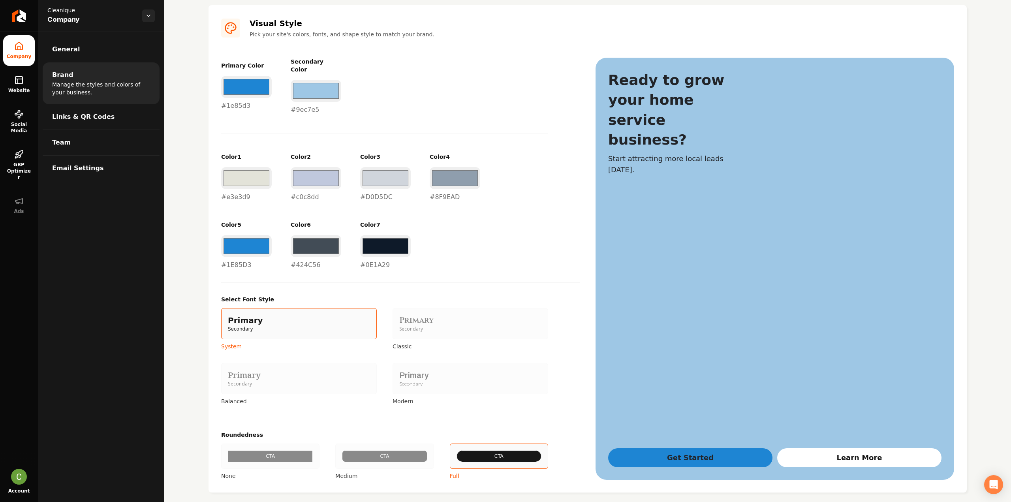
click at [313, 372] on div "Primary" at bounding box center [299, 375] width 142 height 11
click at [227, 375] on button "Primary Secondary Balanced" at bounding box center [224, 378] width 6 height 6
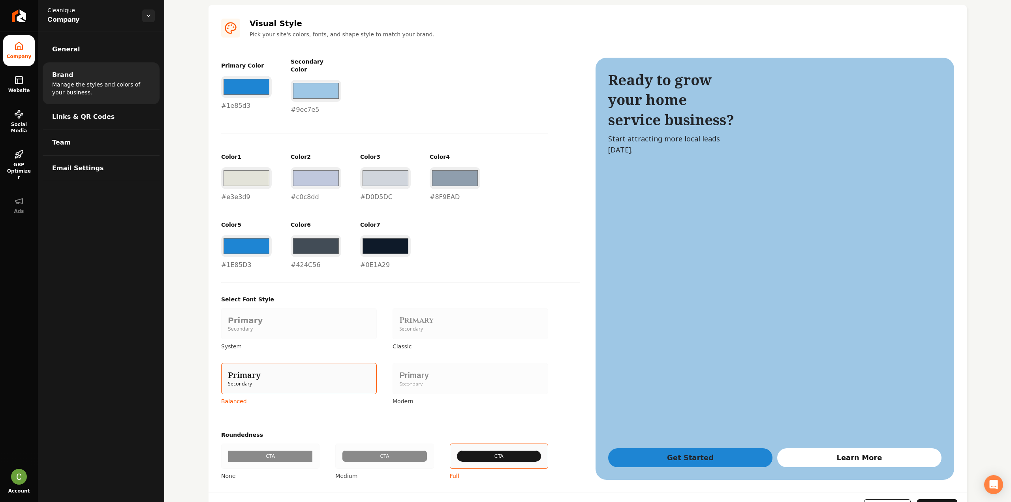
click at [919, 493] on div "Cancel Save" at bounding box center [588, 508] width 758 height 30
click at [921, 499] on button "Save" at bounding box center [937, 507] width 40 height 17
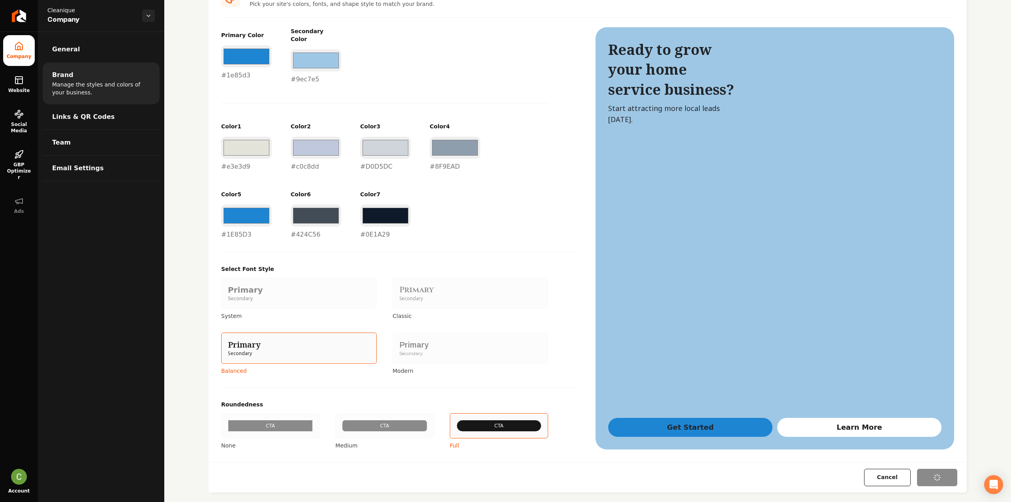
type input "#d0d5dc"
type input "#8f9ead"
type input "#1e85d3"
type input "#424c56"
type input "#0e1a29"
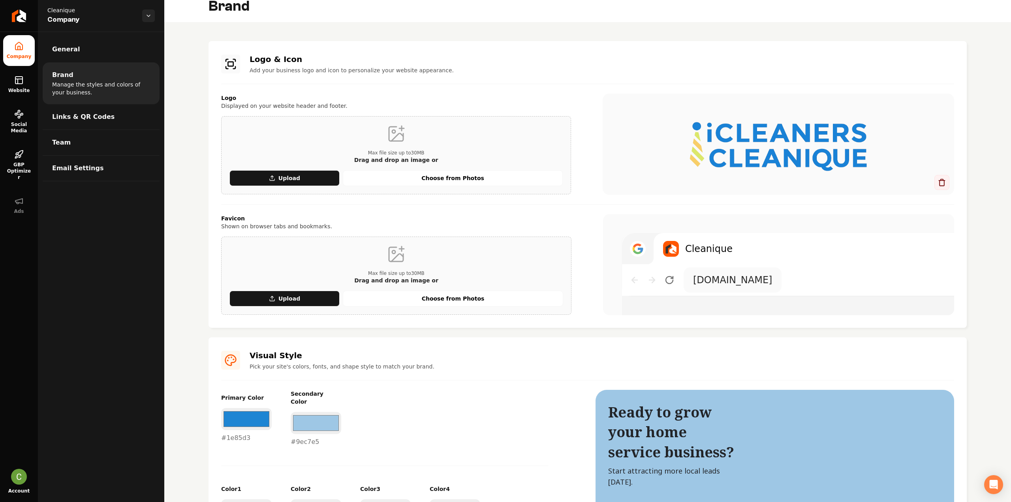
scroll to position [0, 0]
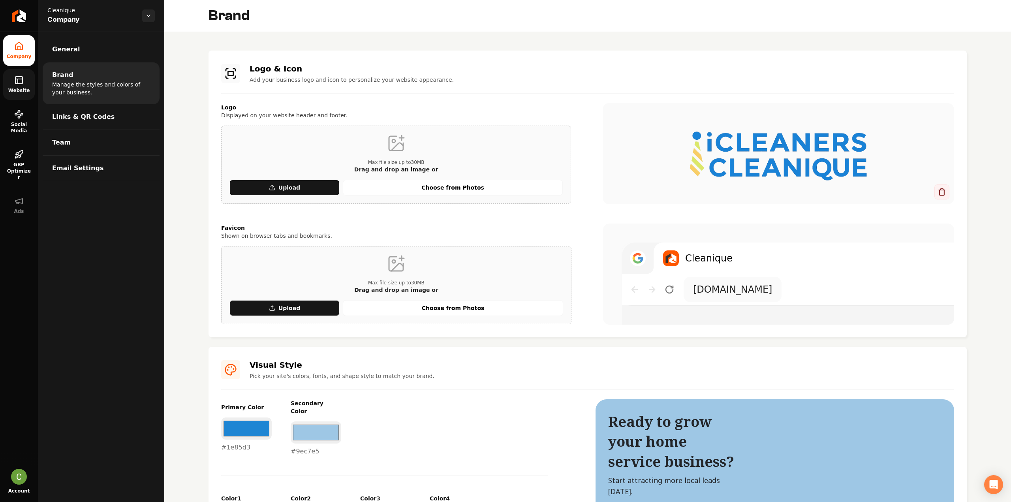
click at [27, 88] on span "Website" at bounding box center [19, 90] width 28 height 6
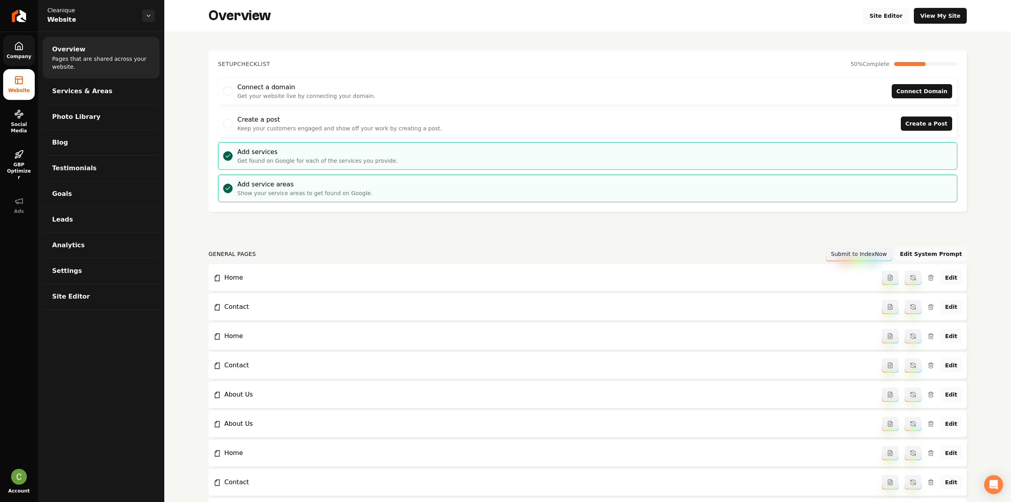
click at [880, 15] on link "Site Editor" at bounding box center [886, 16] width 47 height 16
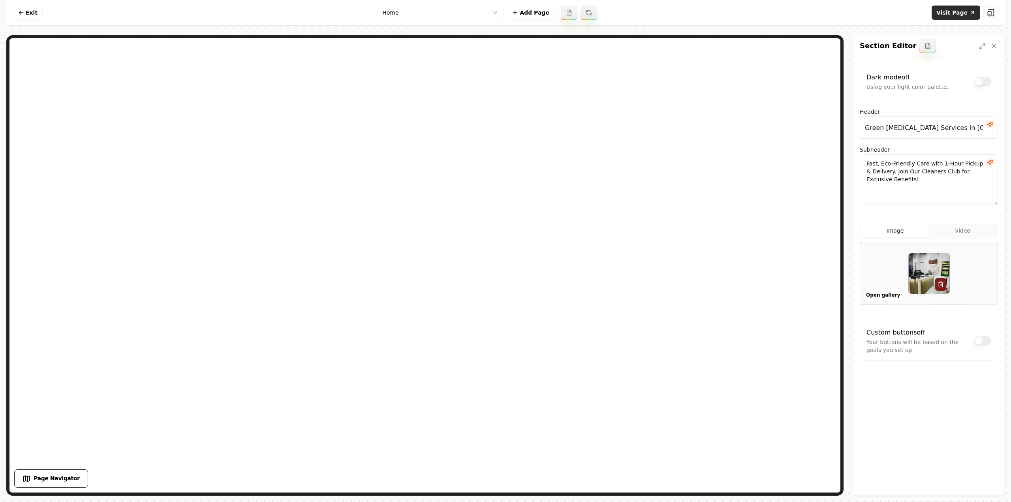
click at [961, 11] on link "Visit Page" at bounding box center [956, 13] width 49 height 14
click at [985, 482] on button "Save" at bounding box center [986, 482] width 24 height 14
click at [963, 15] on link "Visit Page" at bounding box center [956, 13] width 49 height 14
click at [18, 11] on icon at bounding box center [21, 12] width 6 height 6
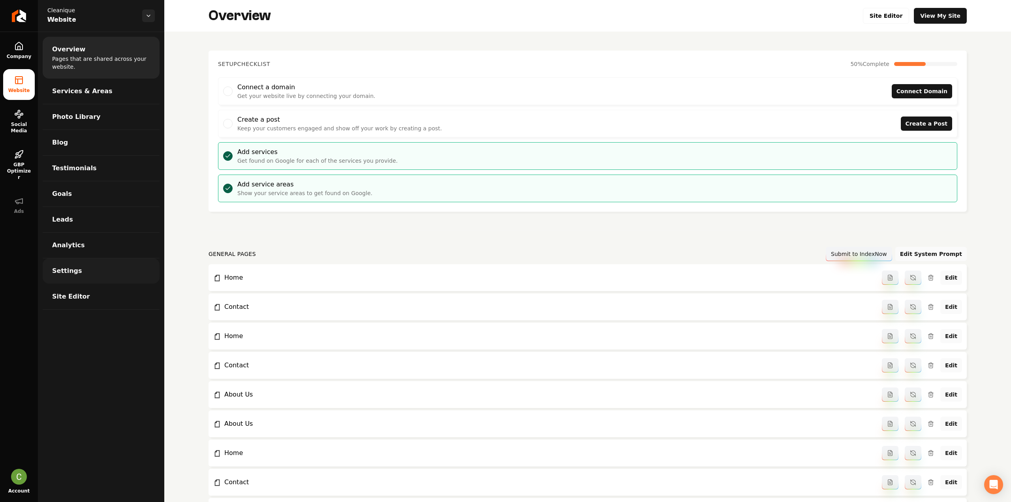
click at [68, 280] on link "Settings" at bounding box center [101, 270] width 117 height 25
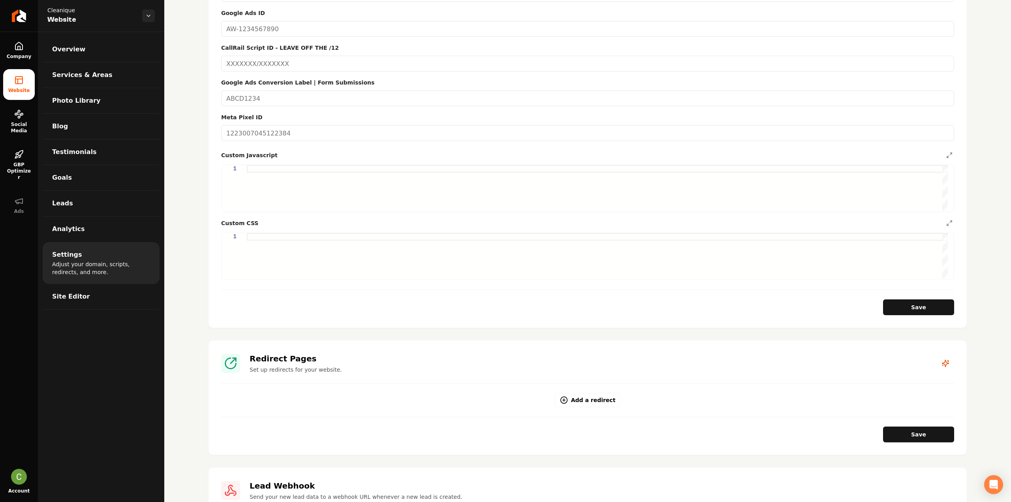
scroll to position [355, 0]
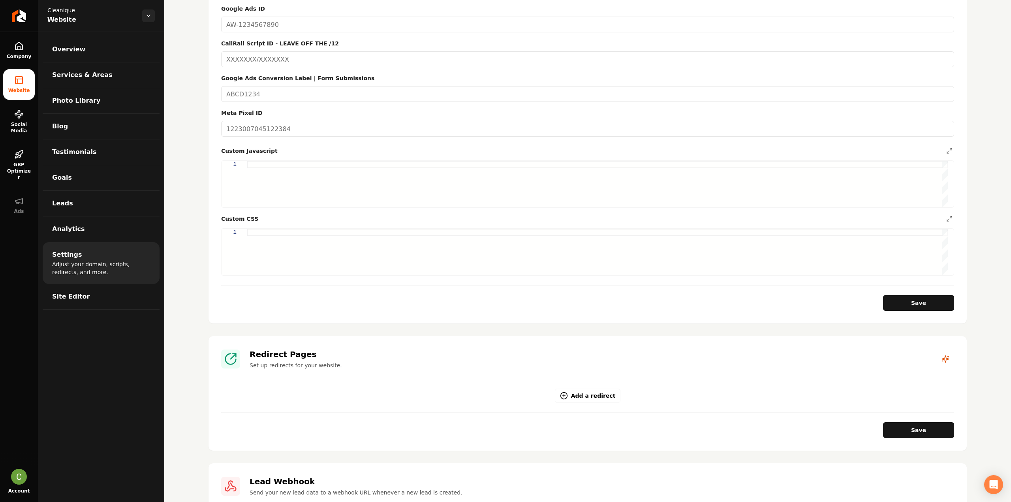
click at [301, 264] on div "Main content area" at bounding box center [597, 252] width 701 height 47
type textarea "*"
click at [257, 242] on div "[ alt = "Hero image" ] { image-fit: contain ; }" at bounding box center [597, 252] width 701 height 47
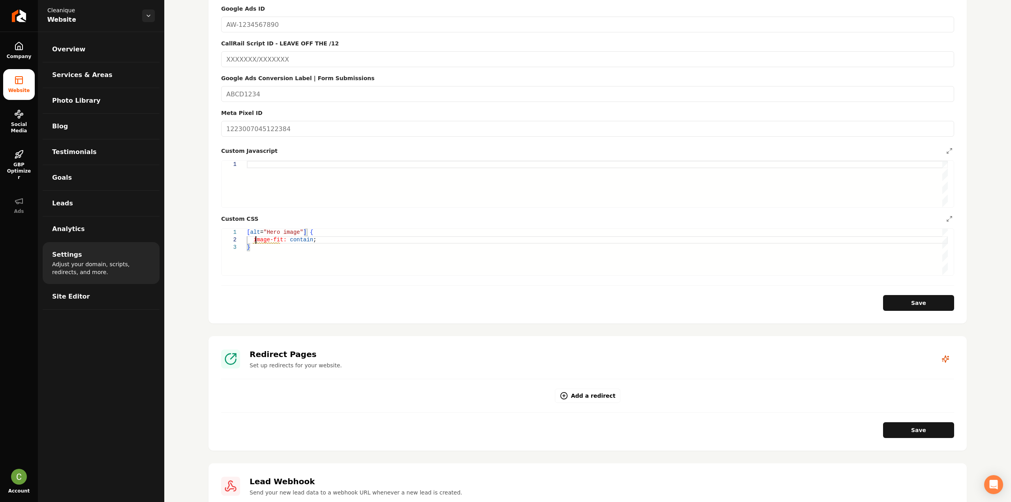
click at [261, 238] on div "[ alt = "Hero image" ] { image-fit: contain ; }" at bounding box center [597, 252] width 701 height 47
click at [374, 246] on div "[ alt = "Hero image" ] { object-fit: contain ; }" at bounding box center [597, 252] width 701 height 47
click at [919, 298] on button "Save" at bounding box center [918, 303] width 71 height 16
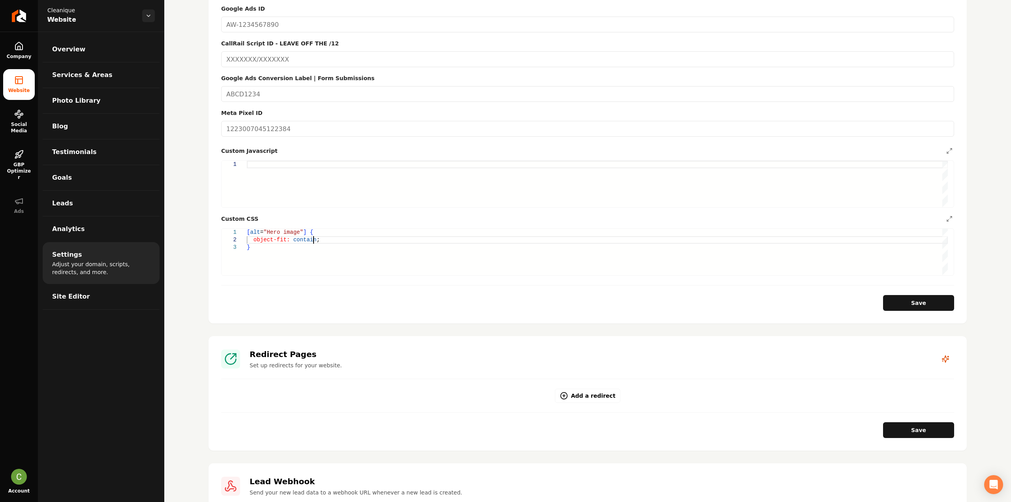
click at [326, 242] on div "[ alt = "Hero image" ] { object-fit: contain ; }" at bounding box center [597, 252] width 701 height 47
click at [892, 305] on button "Save" at bounding box center [918, 303] width 71 height 16
type textarea "**********"
click at [11, 50] on link "Company" at bounding box center [19, 50] width 32 height 31
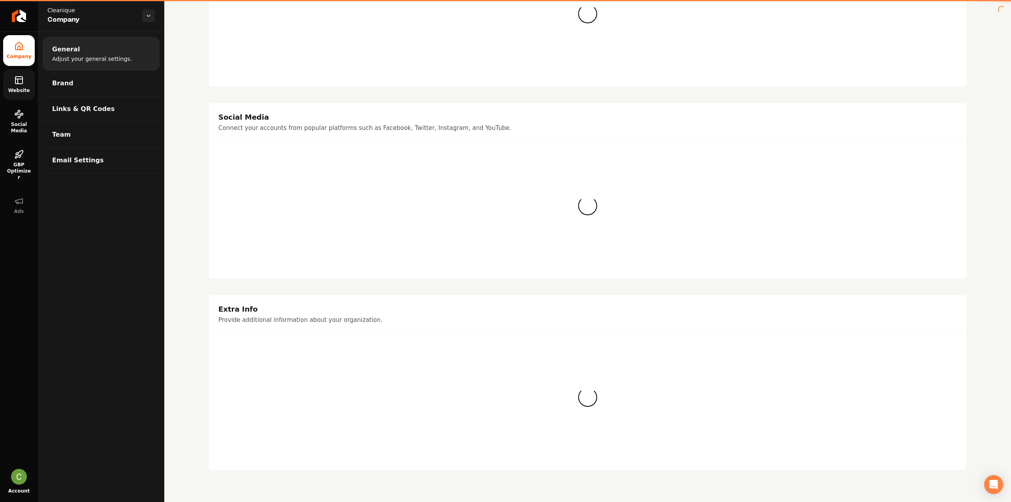
click at [17, 75] on link "Website" at bounding box center [19, 84] width 32 height 31
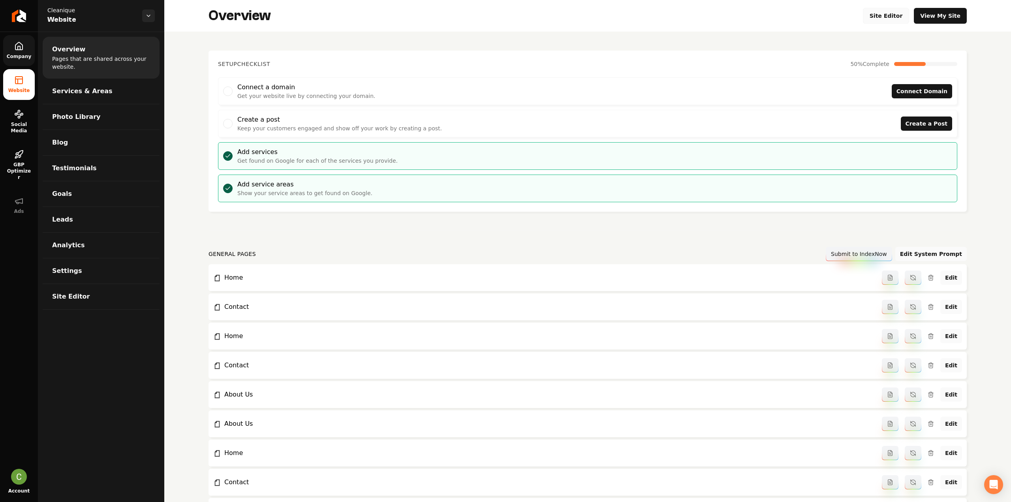
click at [894, 20] on link "Site Editor" at bounding box center [886, 16] width 47 height 16
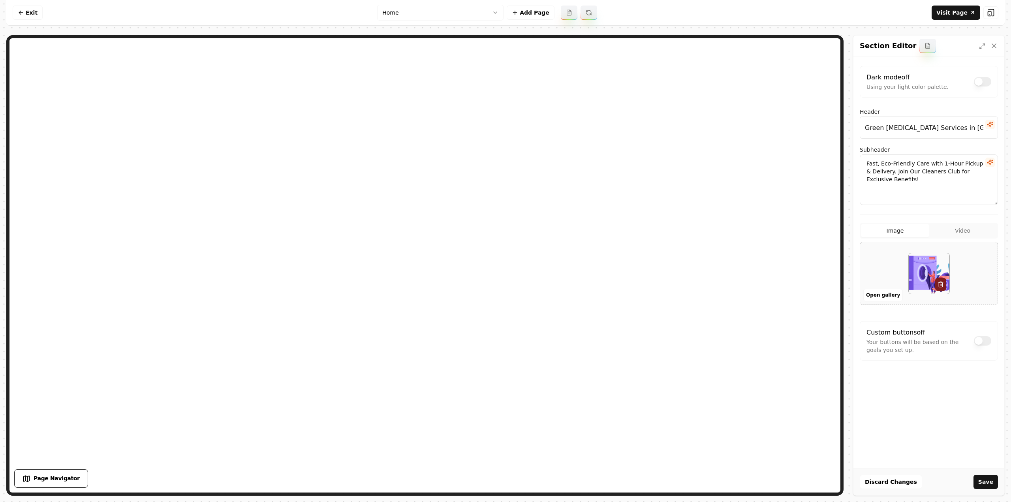
click at [984, 483] on button "Save" at bounding box center [986, 482] width 24 height 14
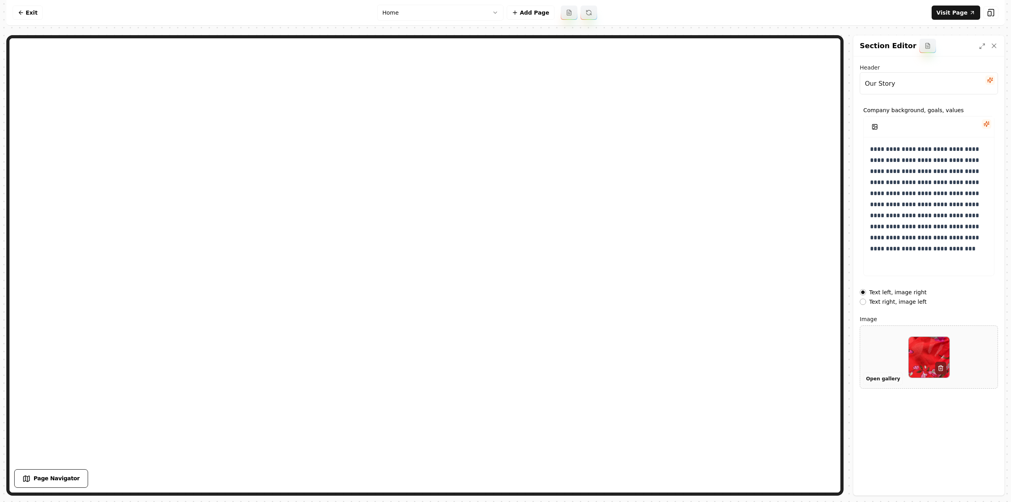
click at [874, 377] on button "Open gallery" at bounding box center [882, 378] width 39 height 13
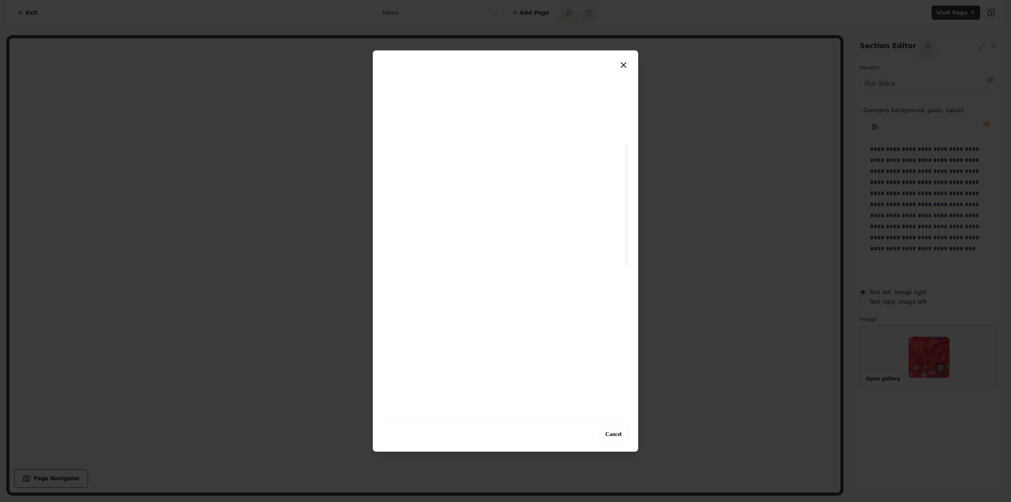
scroll to position [197, 0]
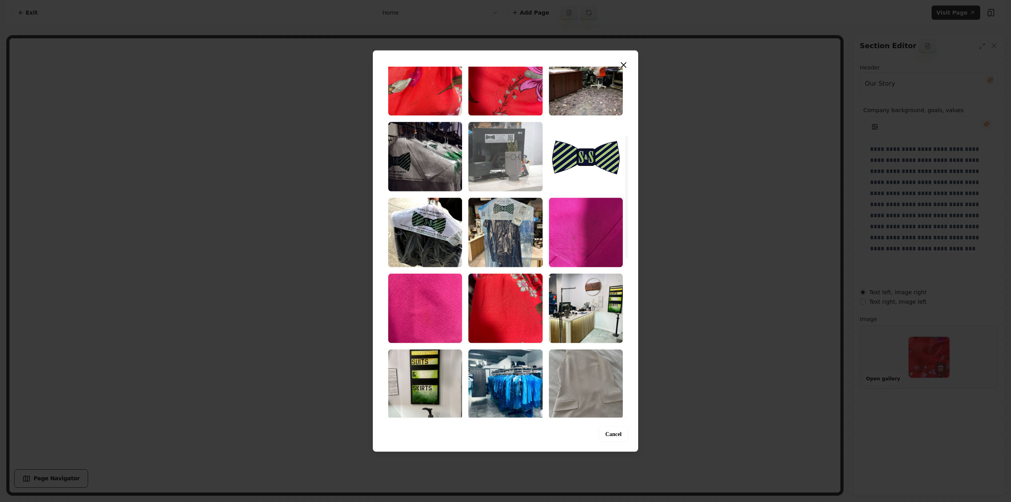
click at [512, 134] on img "Select image image_68caae675c7cd75eb84dc069.jpeg" at bounding box center [505, 157] width 74 height 70
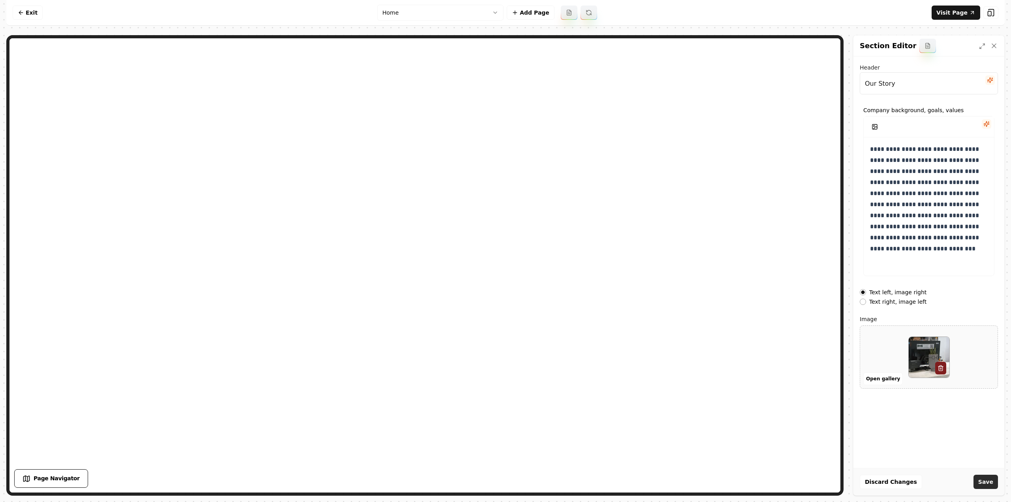
click at [983, 485] on button "Save" at bounding box center [986, 482] width 24 height 14
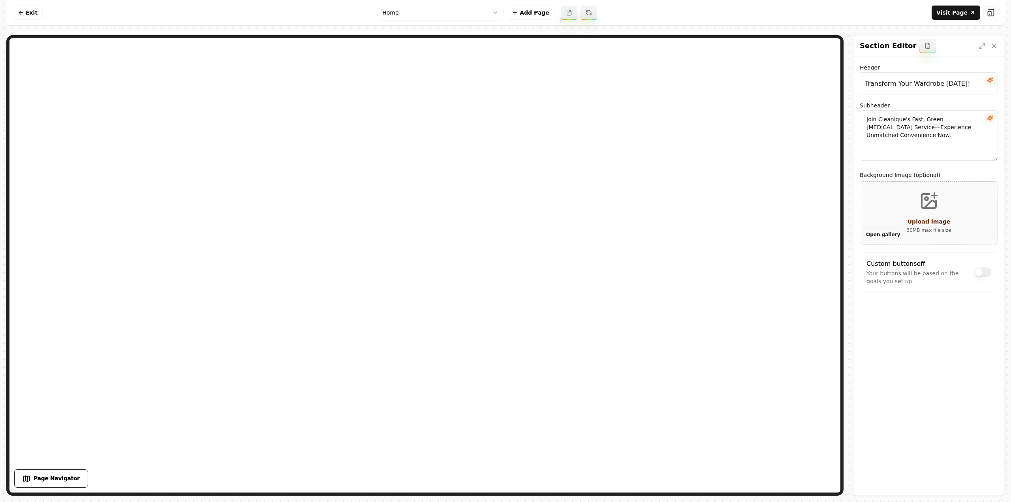
click at [873, 233] on button "Open gallery" at bounding box center [882, 234] width 39 height 13
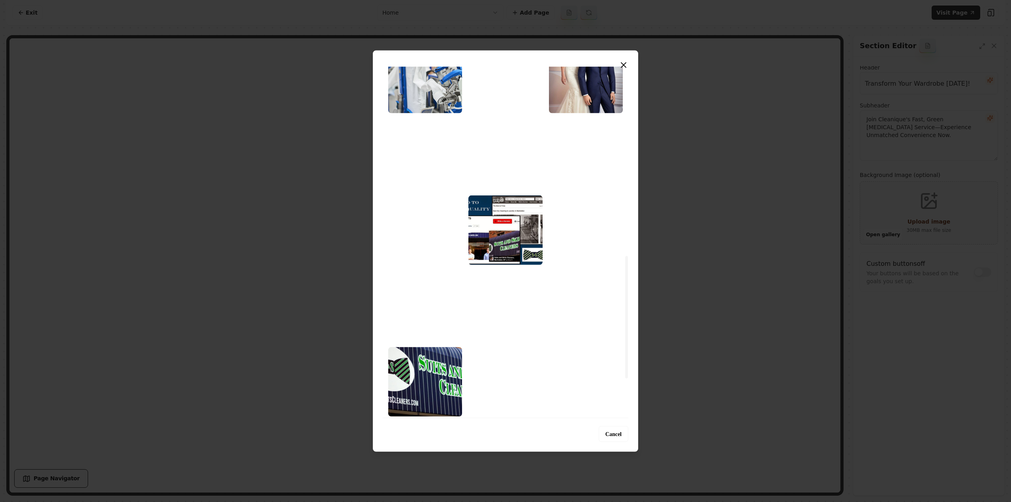
scroll to position [538, 0]
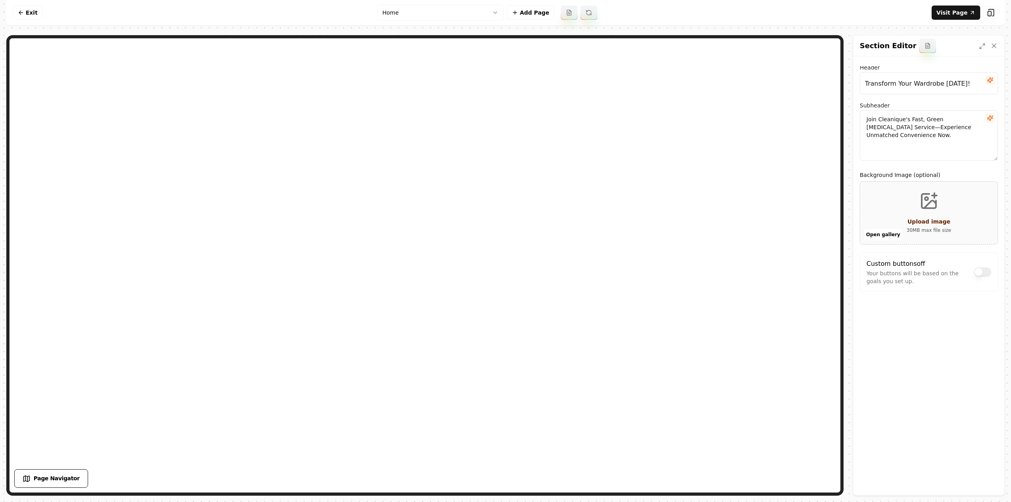
click at [472, 17] on html "Computer Required This feature is only available on a computer. Please switch t…" at bounding box center [505, 251] width 1011 height 502
click at [29, 10] on html "Computer Required This feature is only available on a computer. Please switch t…" at bounding box center [505, 251] width 1011 height 502
click at [29, 14] on link "Exit" at bounding box center [28, 13] width 30 height 14
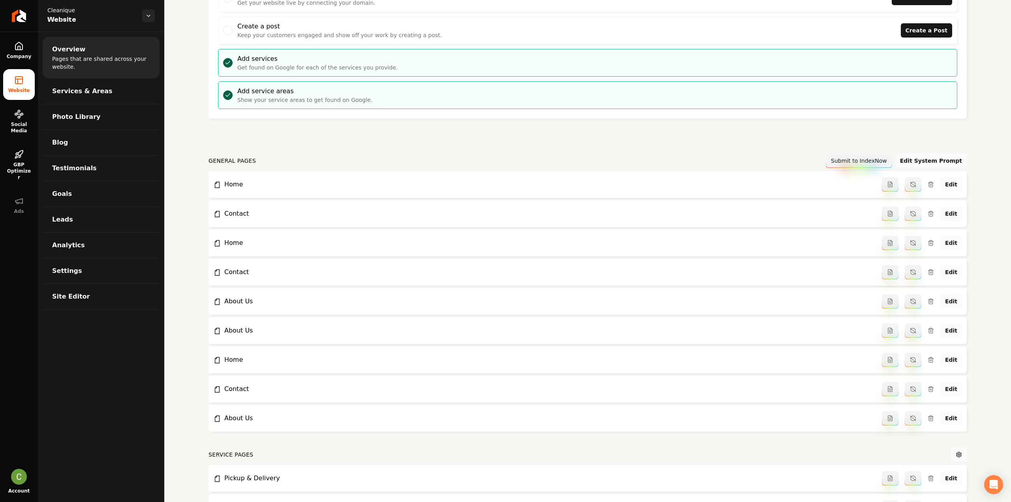
scroll to position [118, 0]
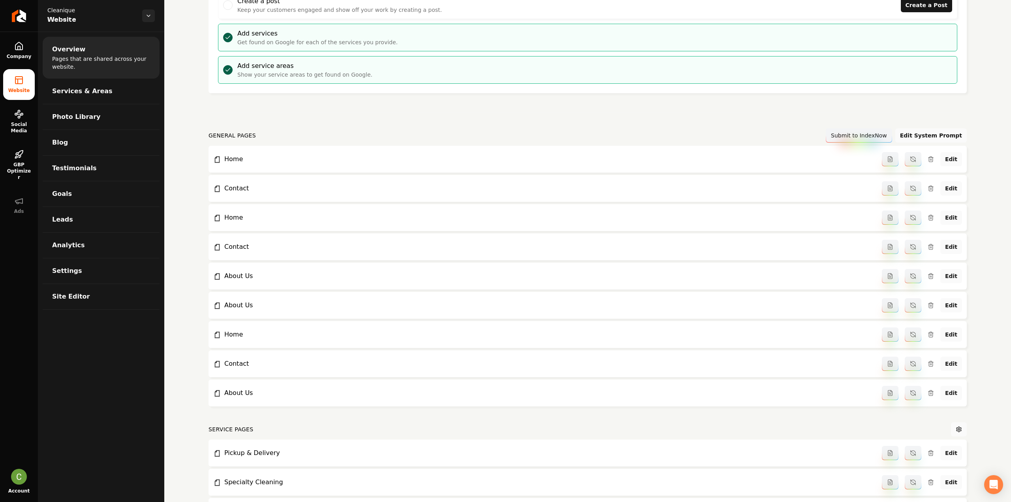
click at [929, 248] on icon "Main content area" at bounding box center [931, 247] width 4 height 4
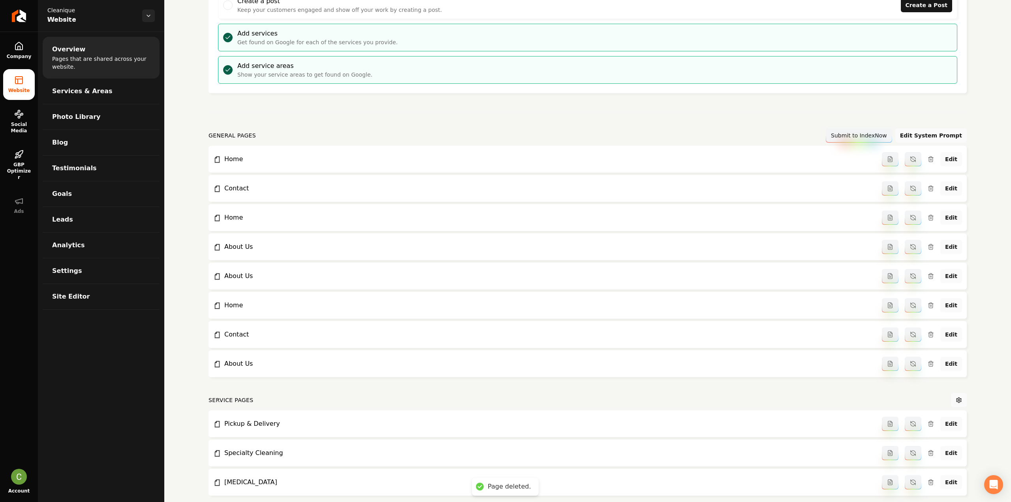
click at [929, 248] on icon "Main content area" at bounding box center [931, 247] width 4 height 4
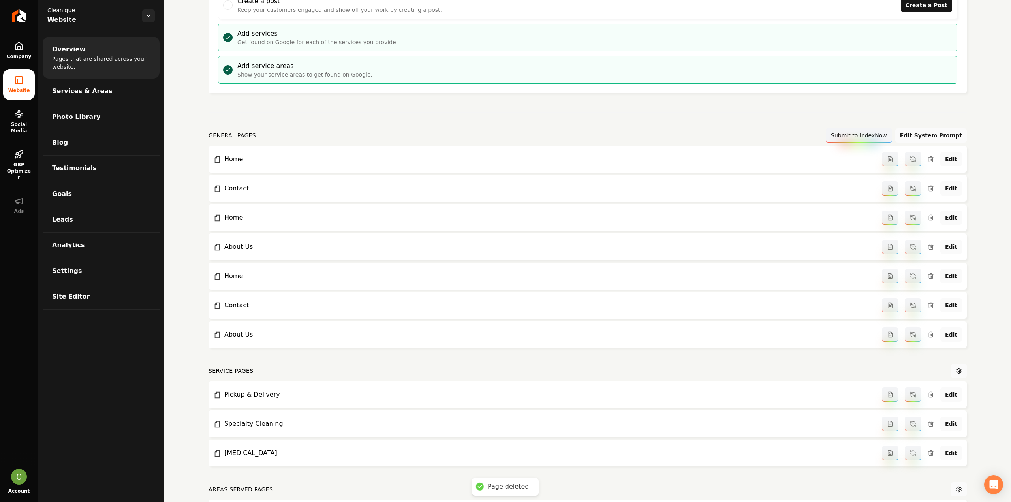
click at [929, 248] on icon "Main content area" at bounding box center [931, 247] width 4 height 4
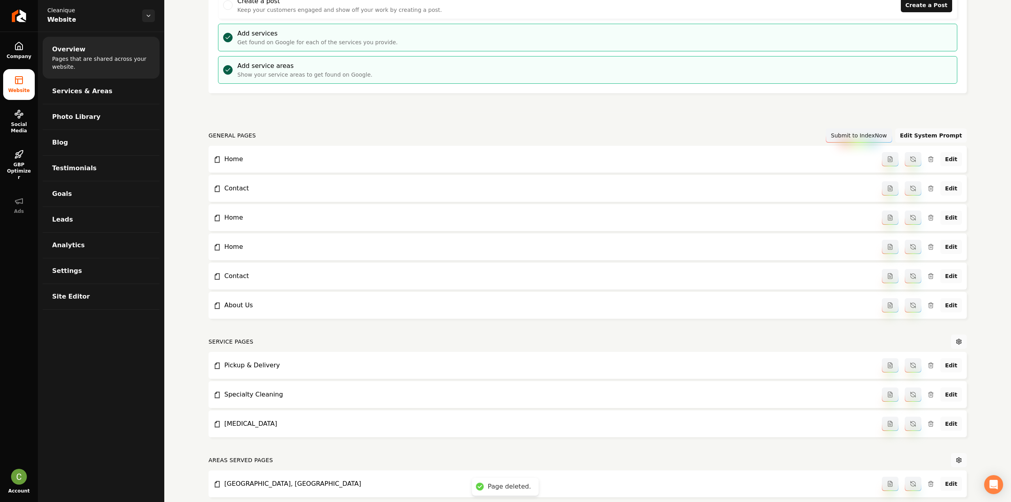
click at [929, 277] on icon "Main content area" at bounding box center [931, 277] width 4 height 4
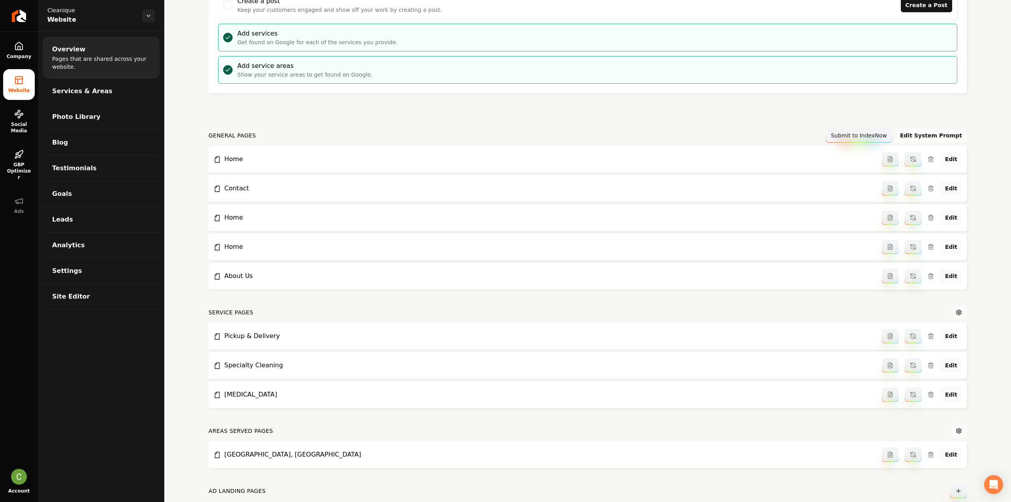
click at [928, 246] on icon "Main content area" at bounding box center [931, 247] width 6 height 6
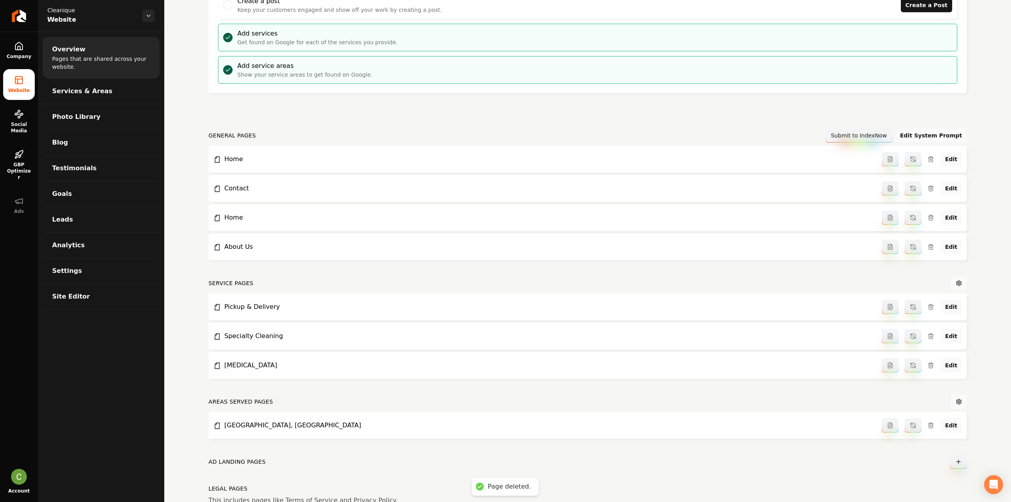
click at [929, 216] on icon "Main content area" at bounding box center [931, 216] width 5 height 0
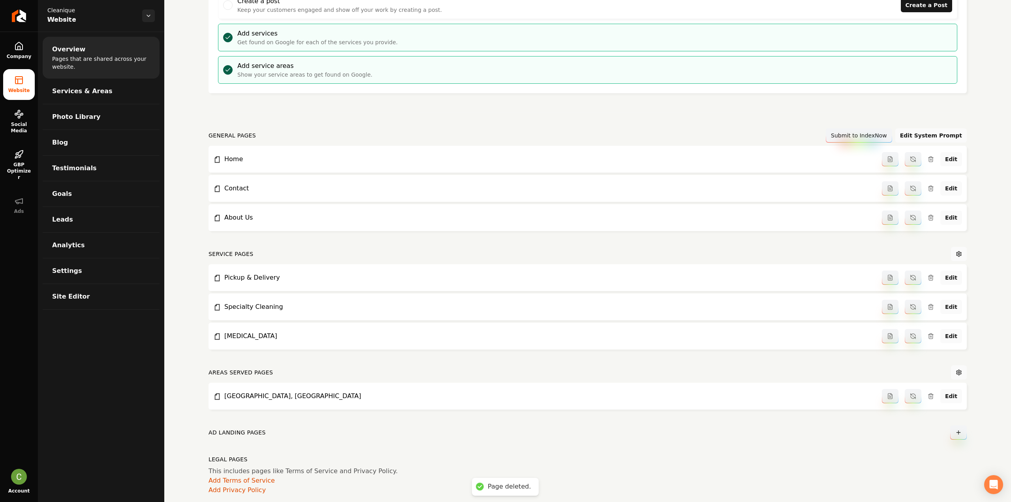
scroll to position [0, 0]
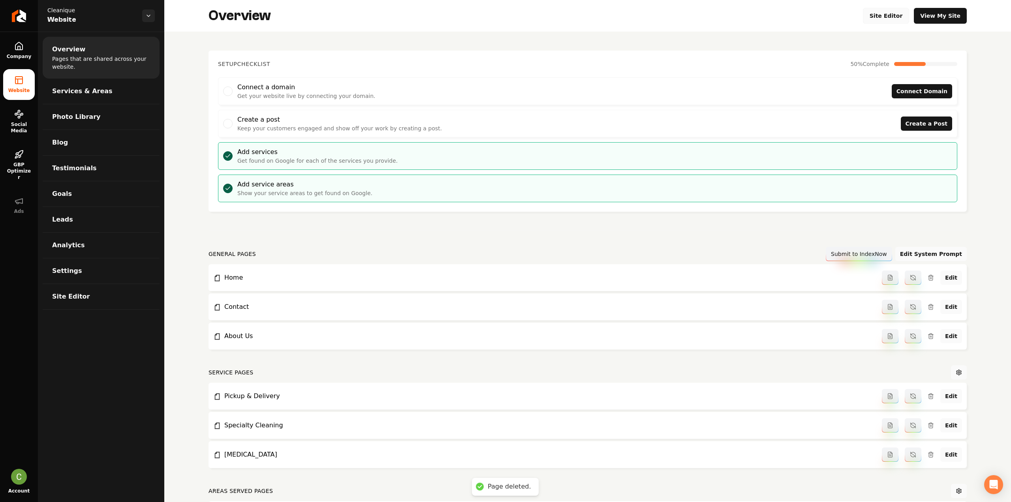
click at [876, 20] on link "Site Editor" at bounding box center [886, 16] width 47 height 16
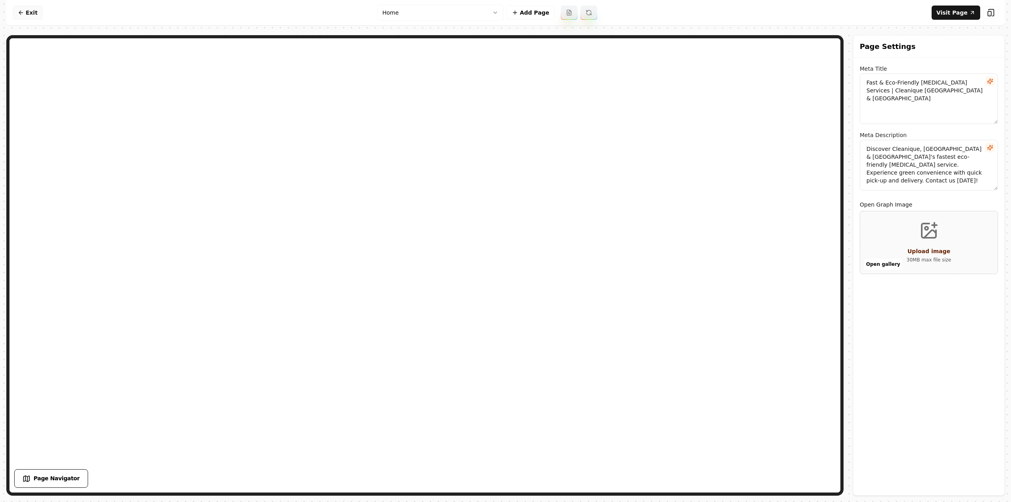
click at [31, 10] on link "Exit" at bounding box center [28, 13] width 30 height 14
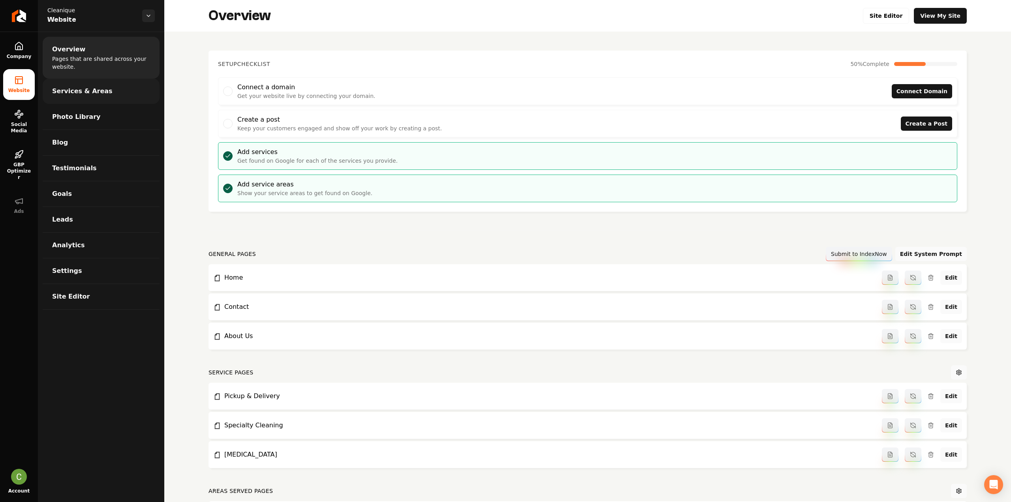
click at [91, 90] on span "Services & Areas" at bounding box center [82, 90] width 60 height 9
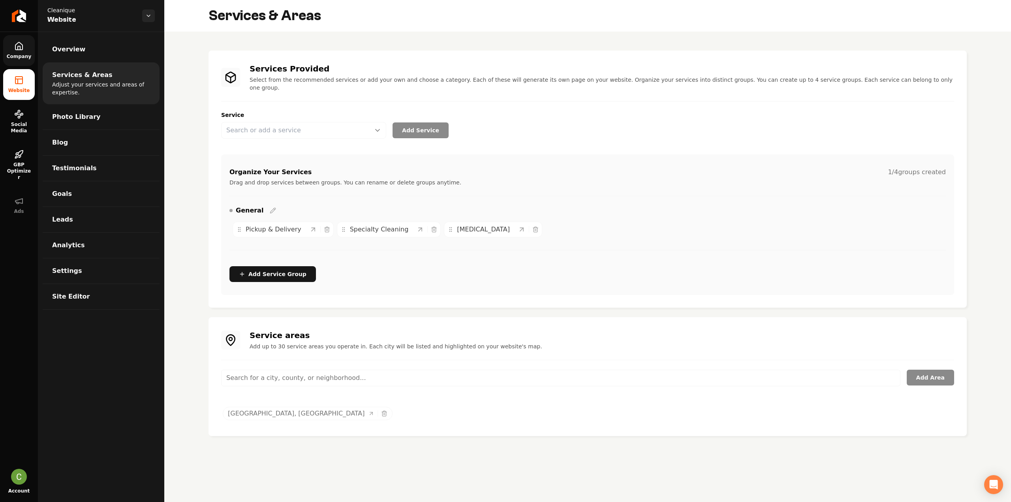
click at [15, 45] on icon at bounding box center [18, 46] width 7 height 8
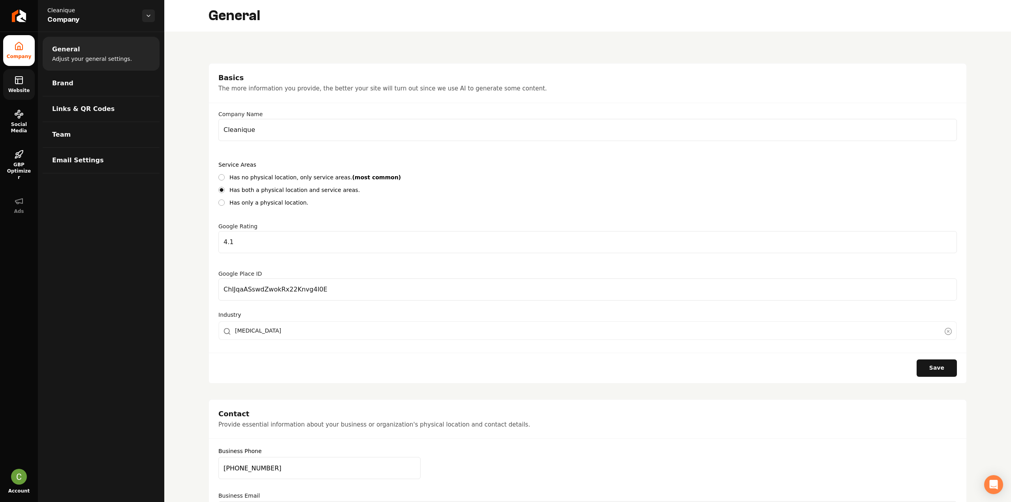
click at [8, 71] on link "Website" at bounding box center [19, 84] width 32 height 31
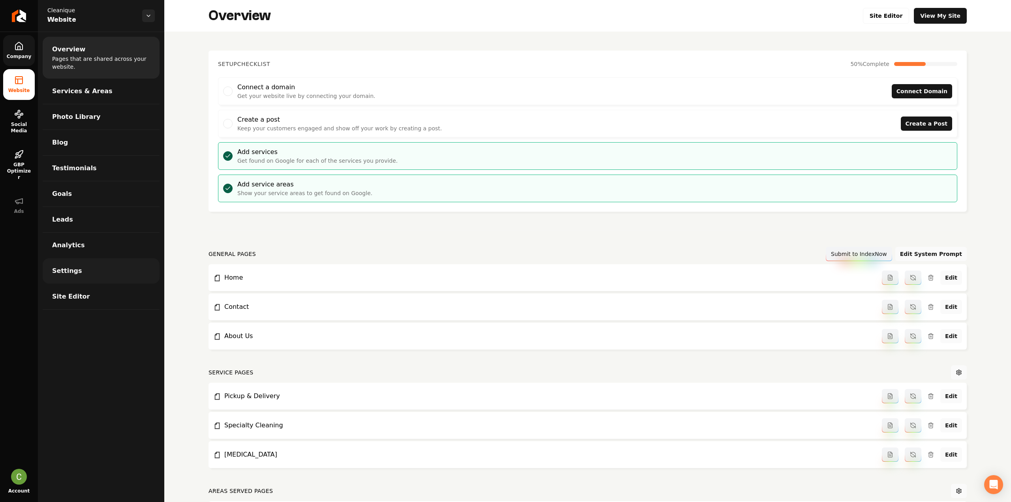
click at [89, 264] on link "Settings" at bounding box center [101, 270] width 117 height 25
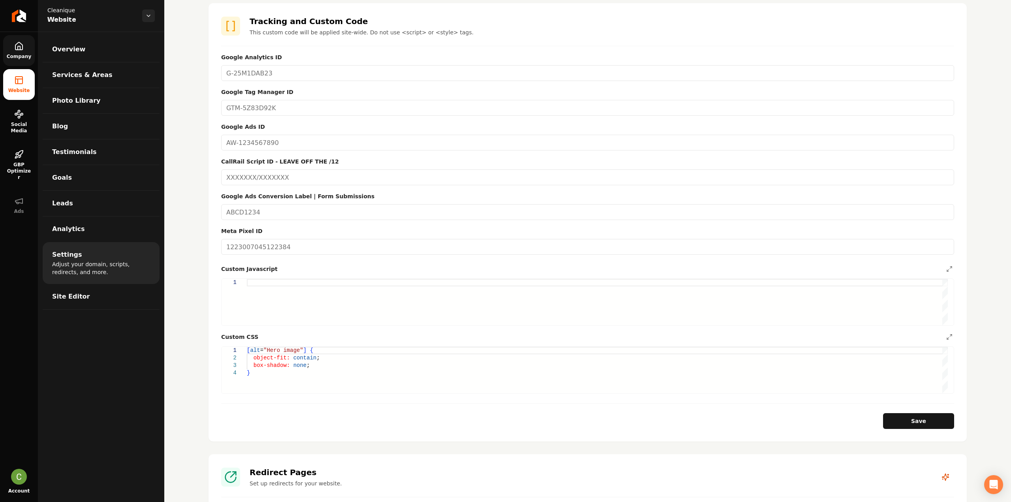
scroll to position [316, 0]
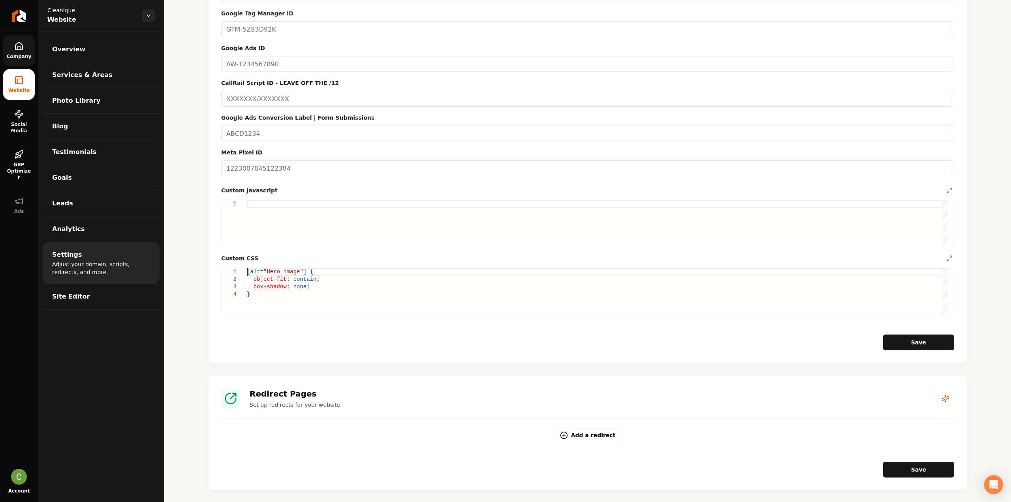
click at [248, 275] on div "[ alt = "Hero image" ] { object-fit: contain ; box-shadow: none ; }" at bounding box center [597, 291] width 701 height 47
type textarea "**********"
click at [899, 344] on button "Save" at bounding box center [918, 343] width 71 height 16
drag, startPoint x: 9, startPoint y: 56, endPoint x: 10, endPoint y: 67, distance: 10.7
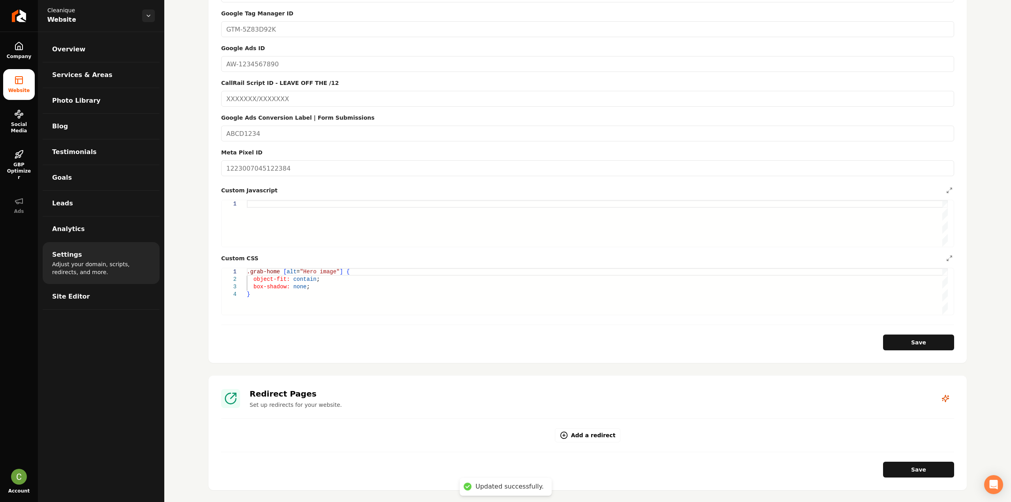
click at [9, 56] on span "Company" at bounding box center [19, 56] width 31 height 6
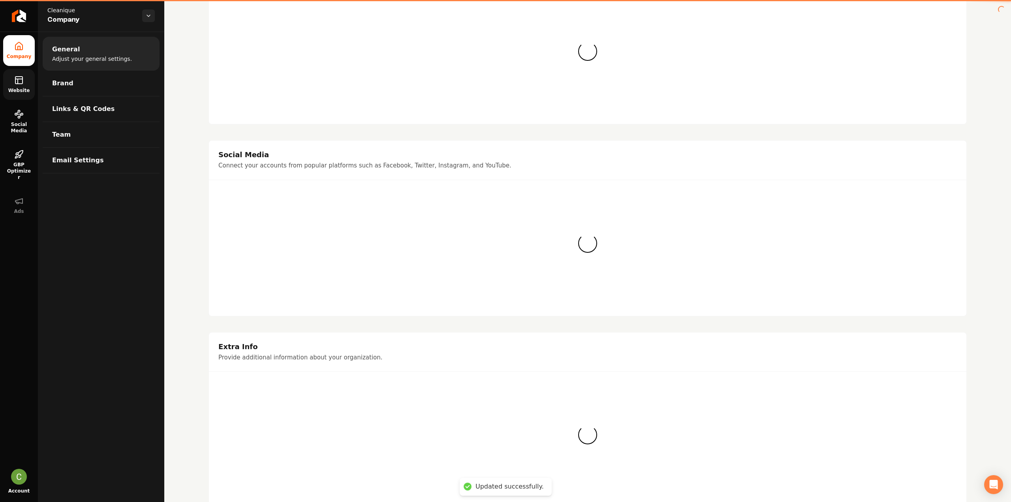
click at [11, 71] on link "Website" at bounding box center [19, 84] width 32 height 31
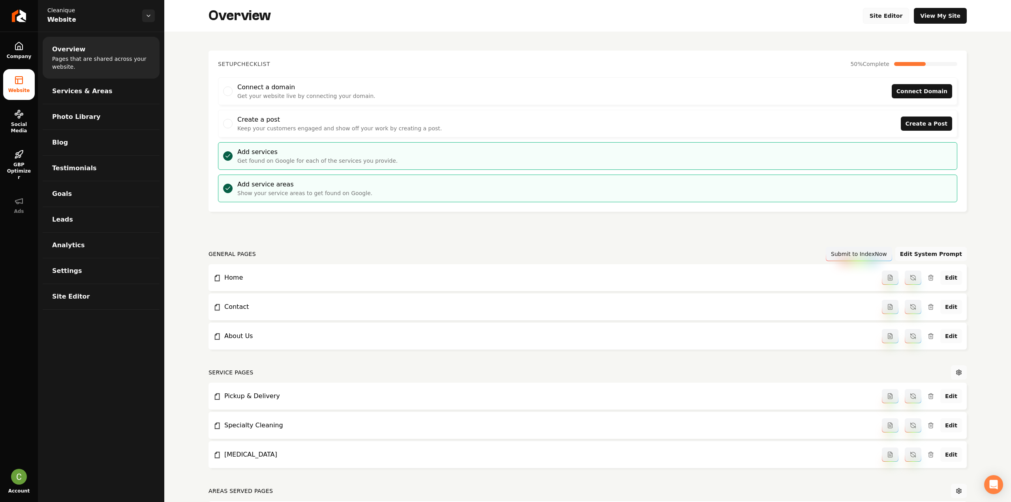
click at [884, 16] on link "Site Editor" at bounding box center [886, 16] width 47 height 16
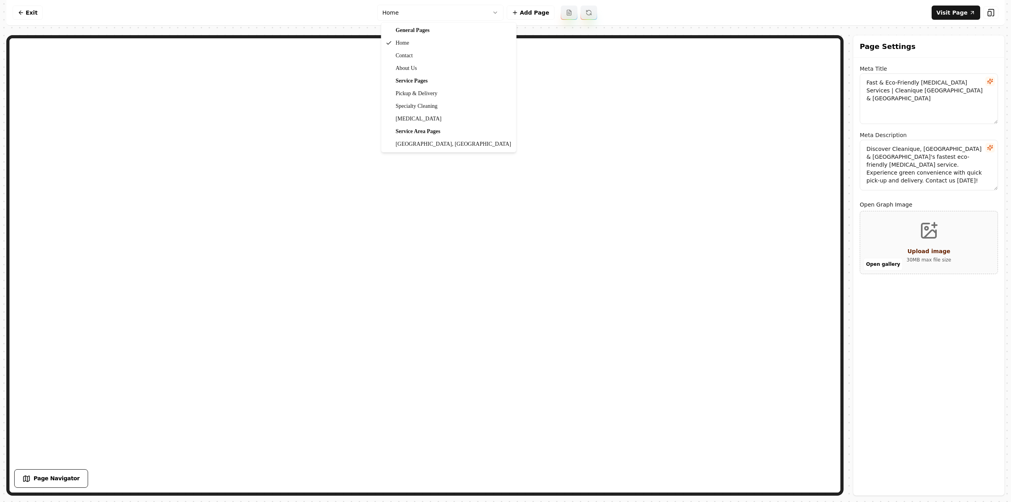
click at [466, 14] on html "Computer Required This feature is only available on a computer. Please switch t…" at bounding box center [505, 251] width 1011 height 502
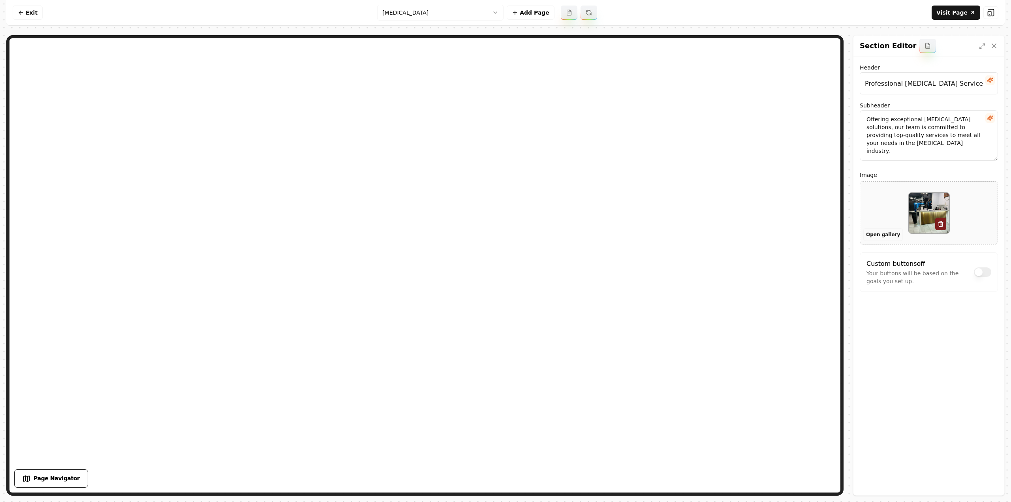
click at [880, 232] on button "Open gallery" at bounding box center [882, 234] width 39 height 13
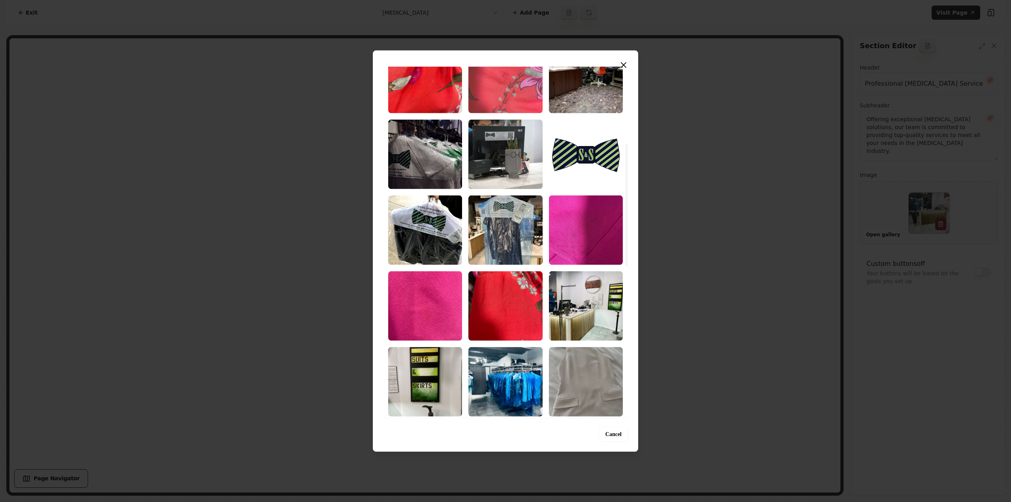
scroll to position [197, 0]
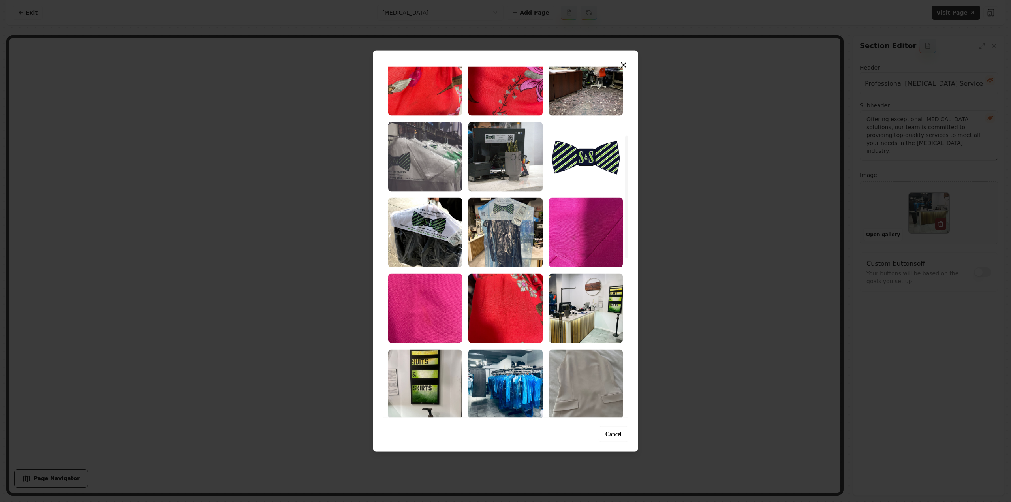
click at [438, 170] on img "Select image image_68caae665c7cd75eb84dbf72.jpeg" at bounding box center [425, 157] width 74 height 70
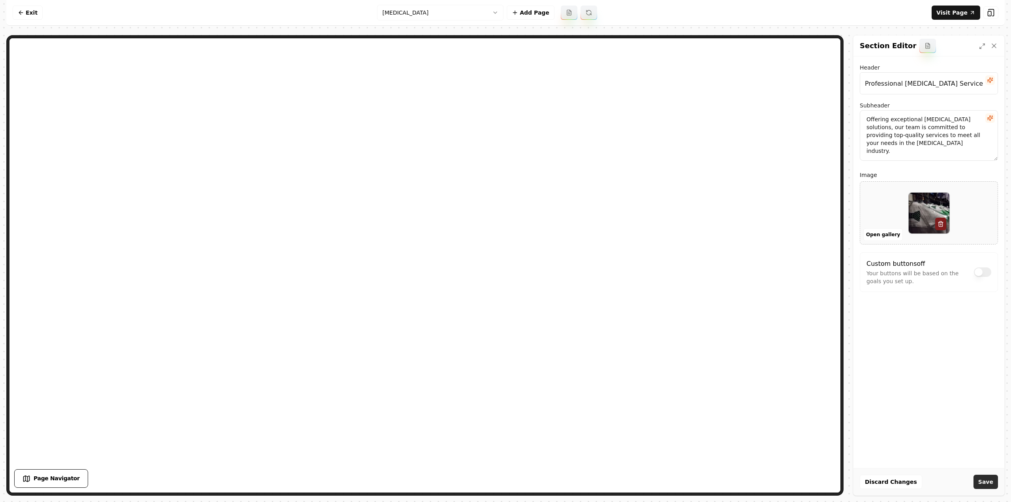
click at [979, 485] on button "Save" at bounding box center [986, 482] width 24 height 14
click at [387, 20] on html "Computer Required This feature is only available on a computer. Please switch t…" at bounding box center [505, 251] width 1011 height 502
click at [887, 233] on button "Open gallery" at bounding box center [882, 234] width 39 height 13
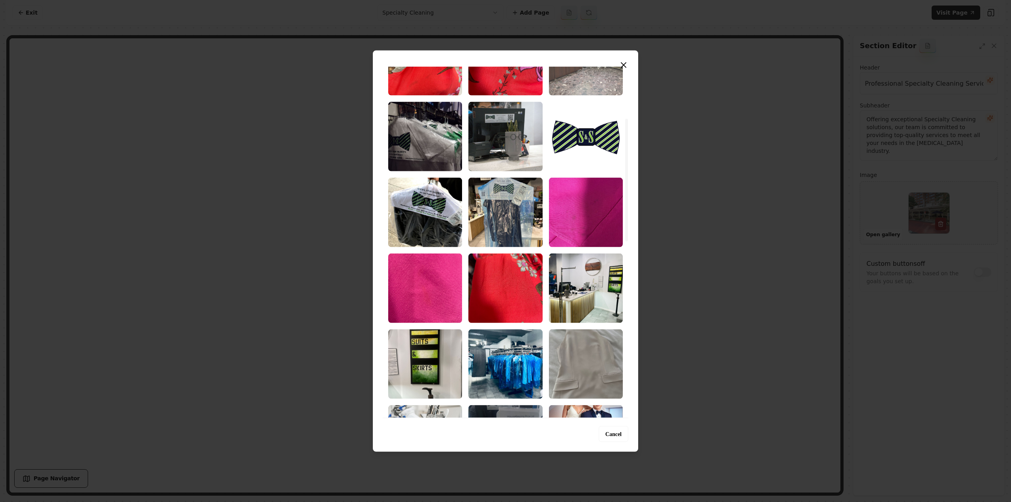
scroll to position [237, 0]
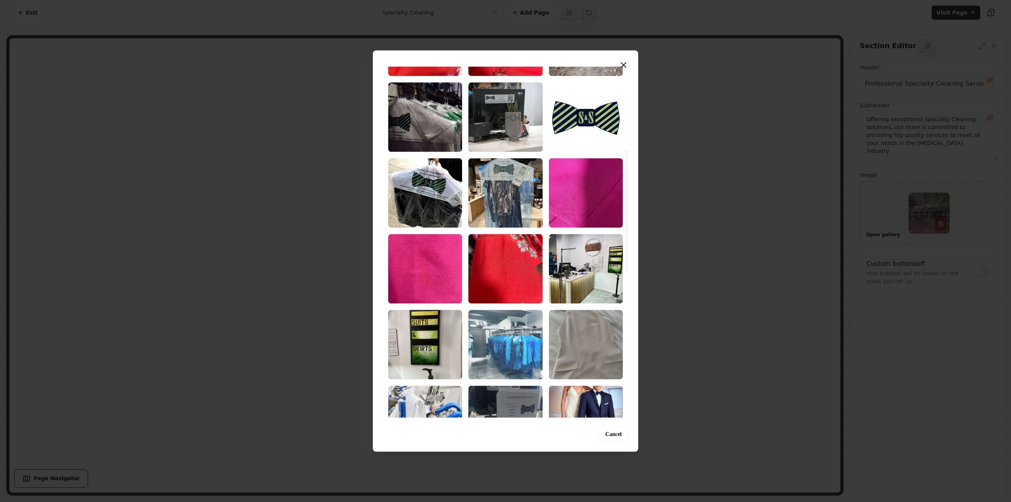
click at [494, 346] on img "Select image image_68caae665c7cd75eb84dbc9b.jpeg" at bounding box center [505, 345] width 74 height 70
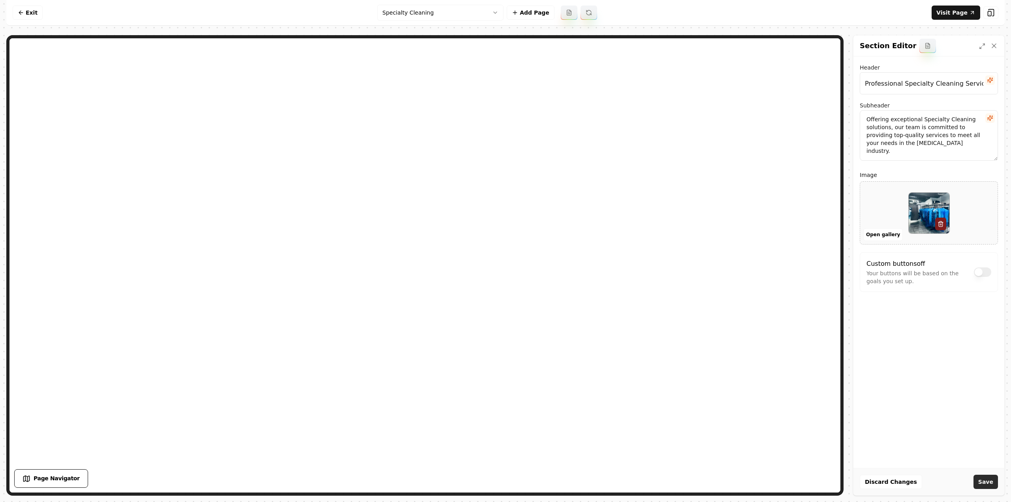
click at [980, 478] on button "Save" at bounding box center [986, 482] width 24 height 14
click at [457, 7] on html "Computer Required This feature is only available on a computer. Please switch t…" at bounding box center [505, 251] width 1011 height 502
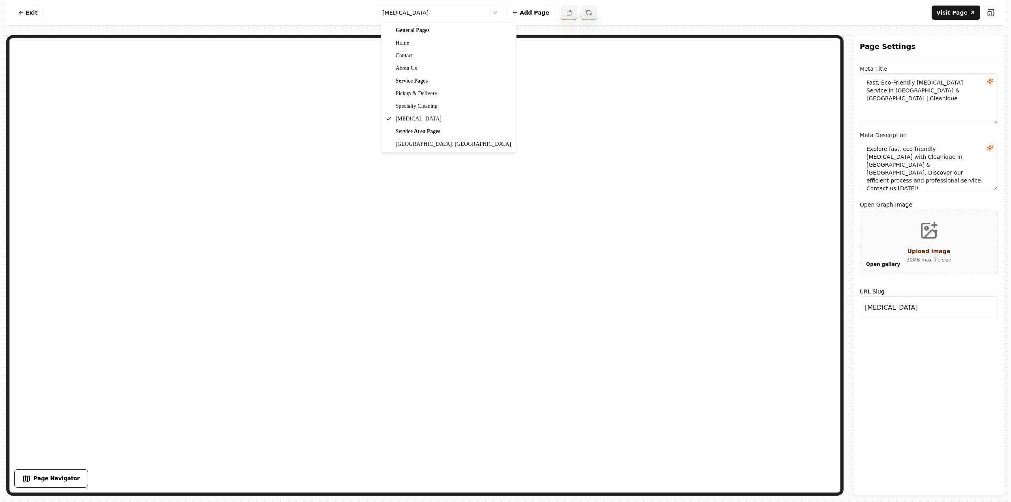
click at [424, 14] on html "Computer Required This feature is only available on a computer. Please switch t…" at bounding box center [505, 251] width 1011 height 502
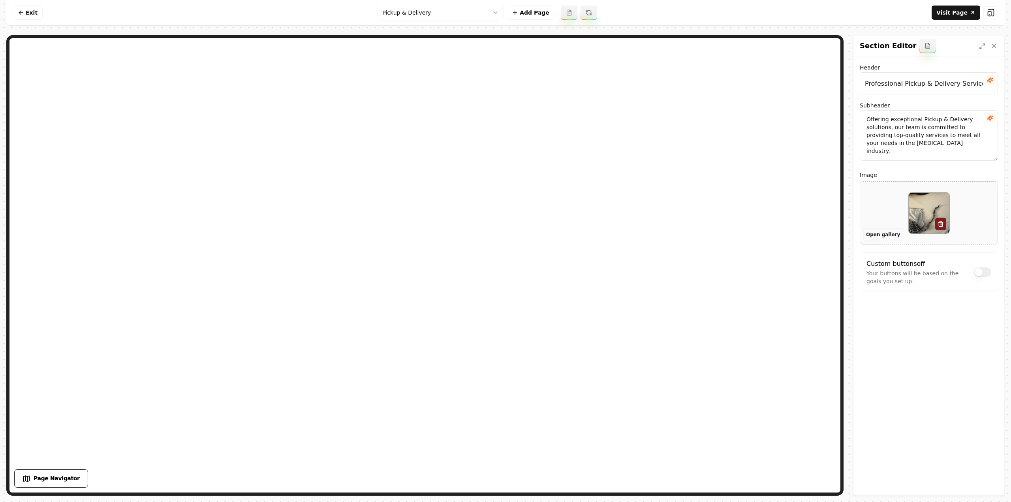
click at [875, 235] on button "Open gallery" at bounding box center [882, 234] width 39 height 13
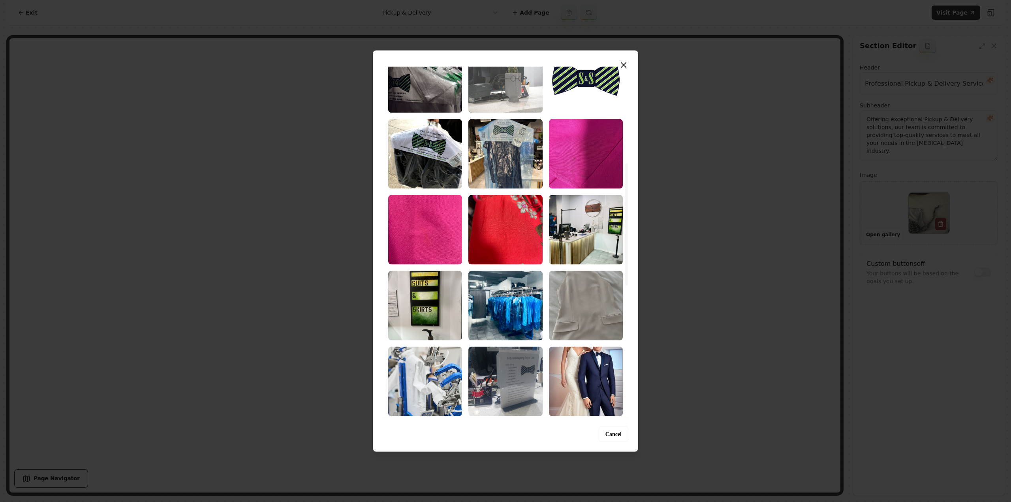
scroll to position [276, 0]
click at [592, 242] on img "Select image image_68caae665c7cd75eb84dbcf3.jpeg" at bounding box center [586, 229] width 74 height 70
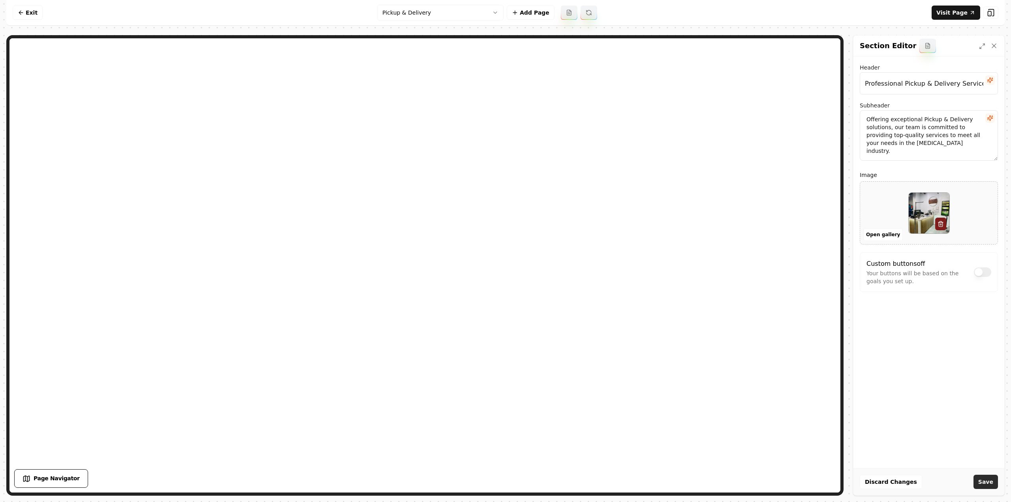
drag, startPoint x: 987, startPoint y: 492, endPoint x: 987, endPoint y: 487, distance: 5.1
click at [987, 491] on div "Discard Changes Save" at bounding box center [929, 481] width 151 height 27
click at [987, 487] on button "Save" at bounding box center [986, 482] width 24 height 14
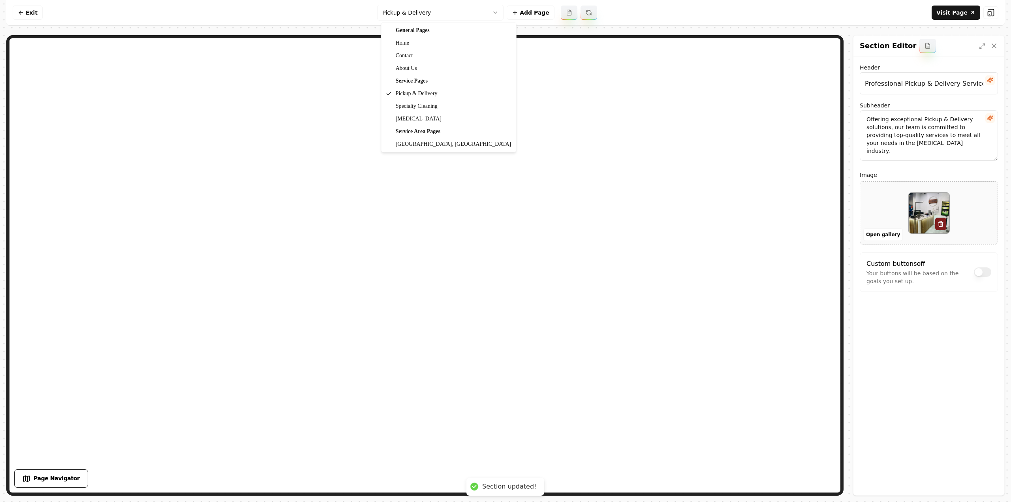
click at [401, 18] on html "Computer Required This feature is only available on a computer. Please switch t…" at bounding box center [505, 251] width 1011 height 502
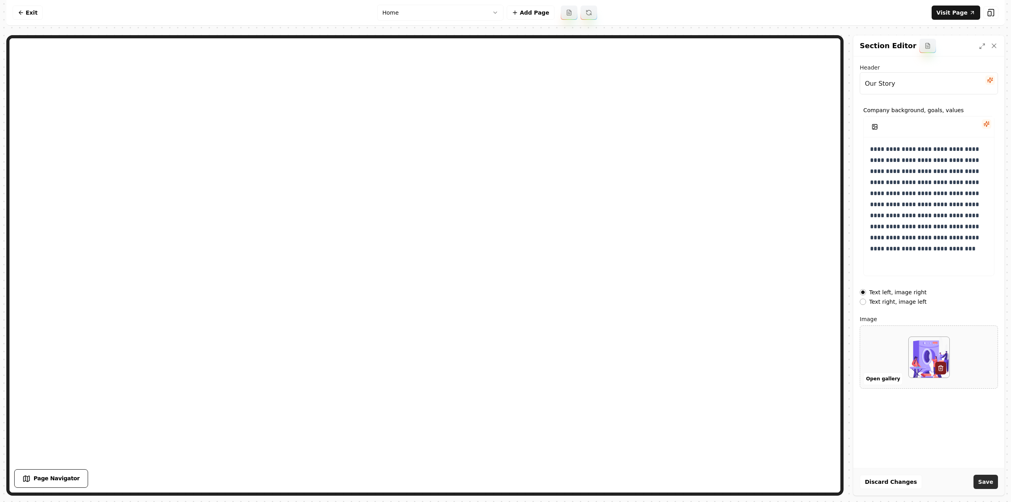
click at [979, 487] on button "Save" at bounding box center [986, 482] width 24 height 14
click at [946, 19] on link "Visit Page" at bounding box center [956, 13] width 49 height 14
click at [39, 11] on link "Exit" at bounding box center [28, 13] width 30 height 14
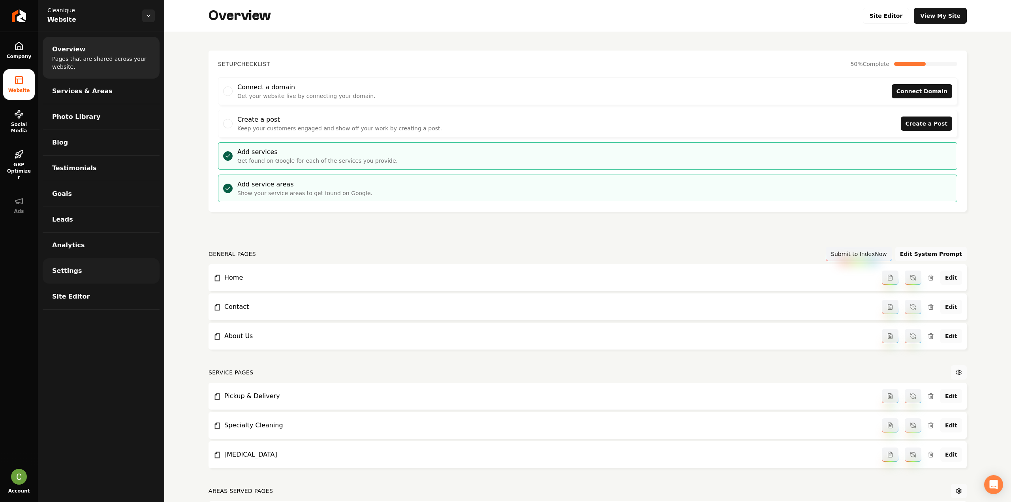
click at [73, 263] on link "Settings" at bounding box center [101, 270] width 117 height 25
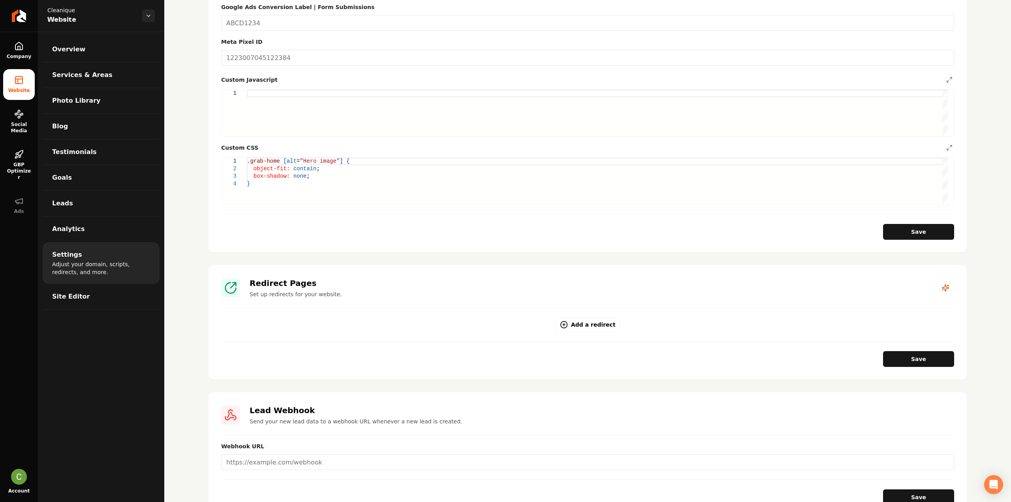
scroll to position [434, 0]
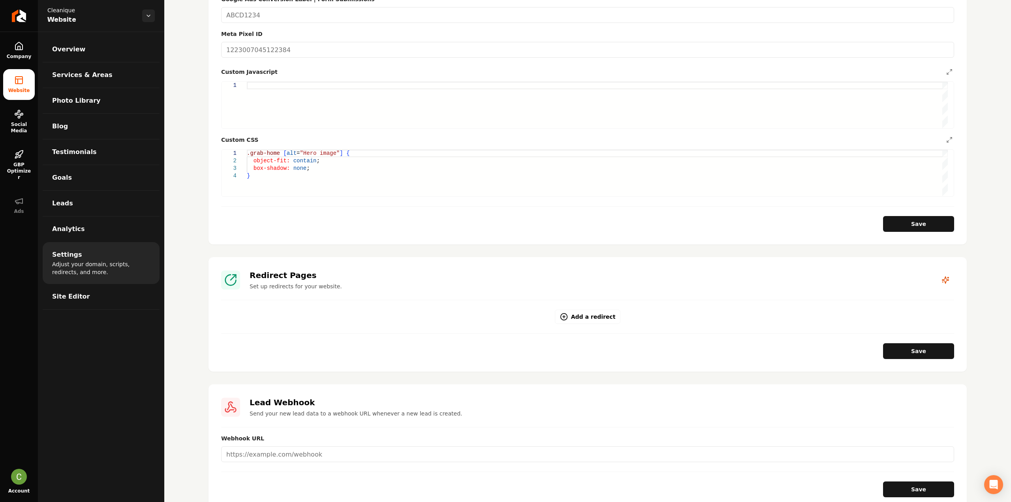
click at [301, 173] on div ".grab-home [ alt = "Hero image" ] { object-fit: contain ; box-shadow: none ; }" at bounding box center [597, 173] width 701 height 47
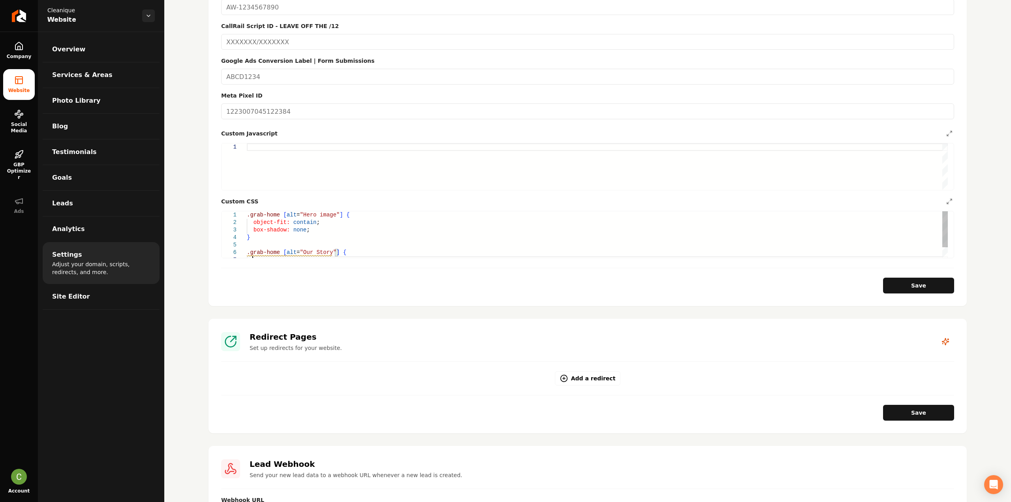
scroll to position [355, 0]
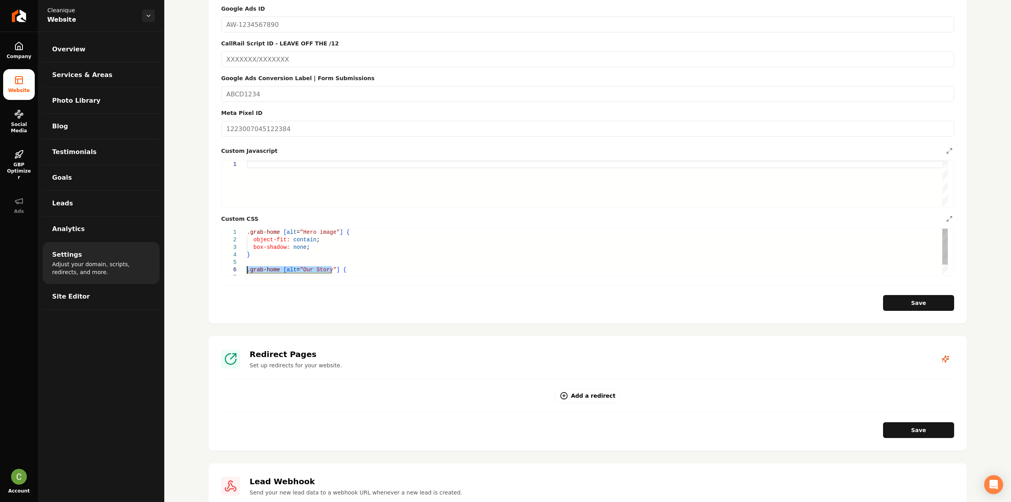
drag, startPoint x: 331, startPoint y: 267, endPoint x: 223, endPoint y: 271, distance: 108.7
click at [247, 271] on div "object-fit: contain ; box-shadow: none ; } .grab-home [ alt = "Our Story" ] { .…" at bounding box center [597, 259] width 701 height 60
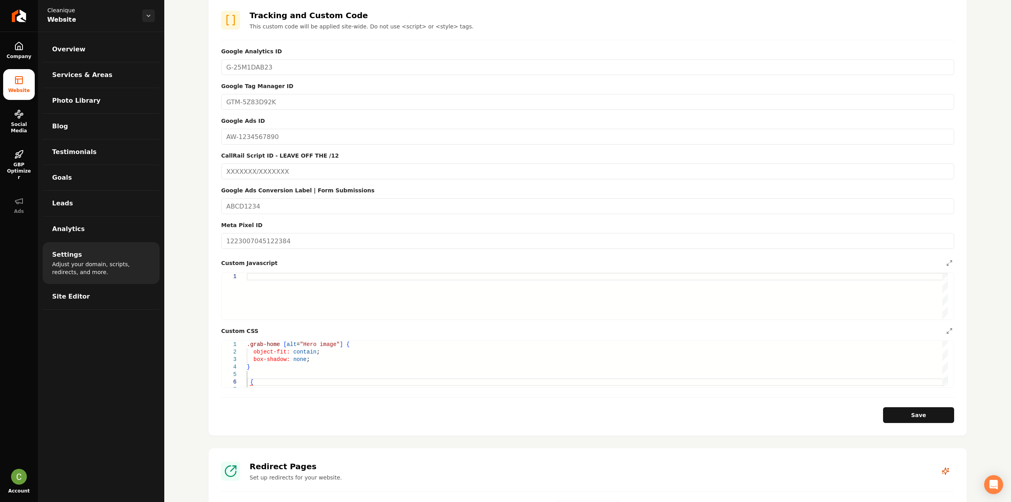
scroll to position [237, 0]
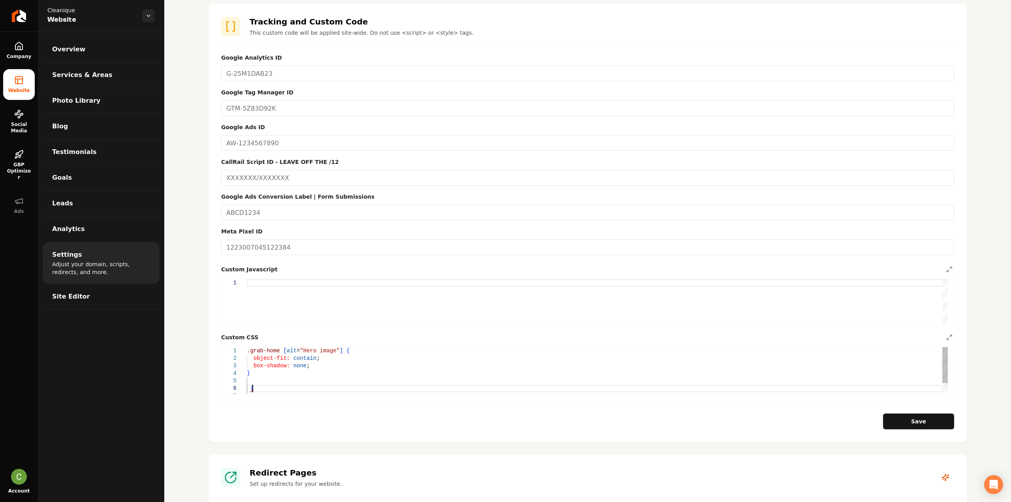
click at [261, 391] on div "object-fit: contain ; box-shadow: none ; } { .grab-home [ alt = "Hero image" ] {" at bounding box center [597, 377] width 701 height 60
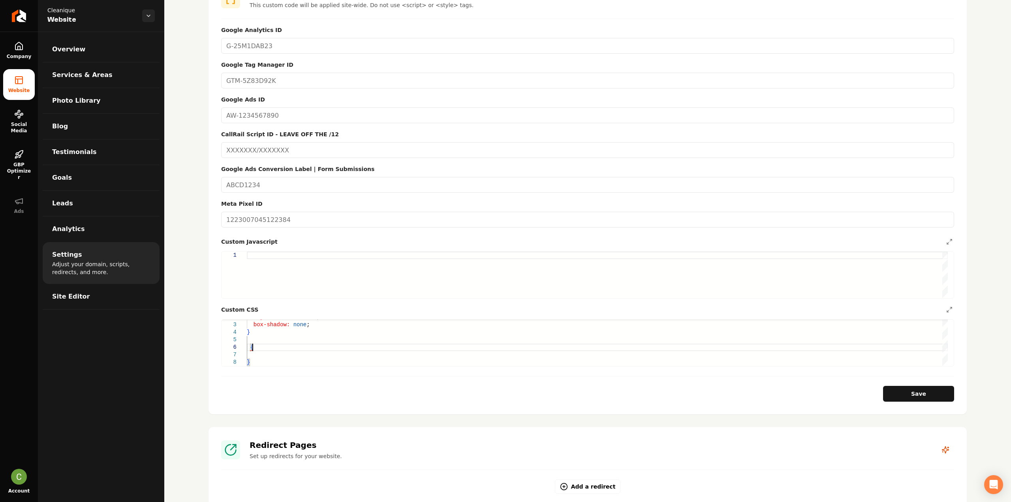
scroll to position [276, 0]
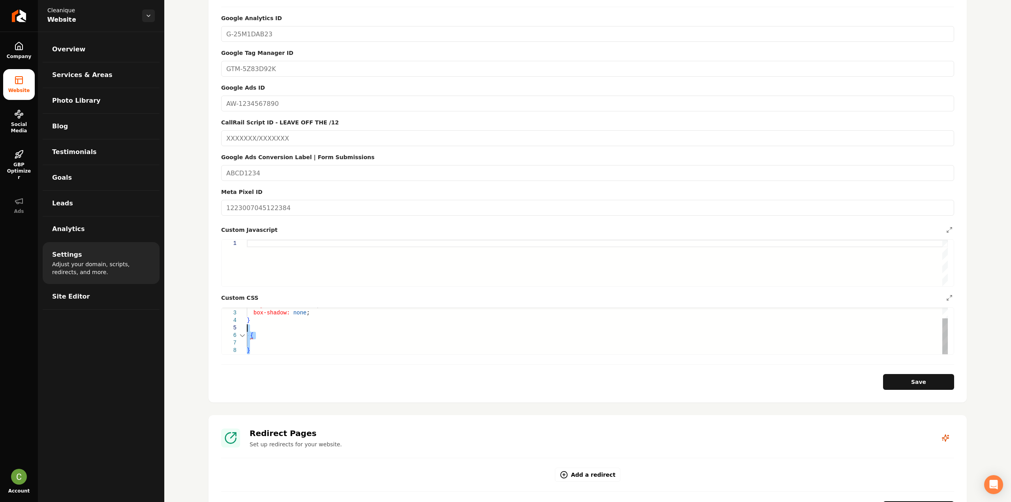
drag, startPoint x: 261, startPoint y: 353, endPoint x: 244, endPoint y: 329, distance: 29.4
click at [247, 330] on div "object-fit: contain ; box-shadow: none ; } { }" at bounding box center [597, 324] width 701 height 60
click at [335, 312] on div "object-fit: contain ; box-shadow: none ; } .grab-home [ alt = "Hero image" ] {" at bounding box center [597, 331] width 701 height 47
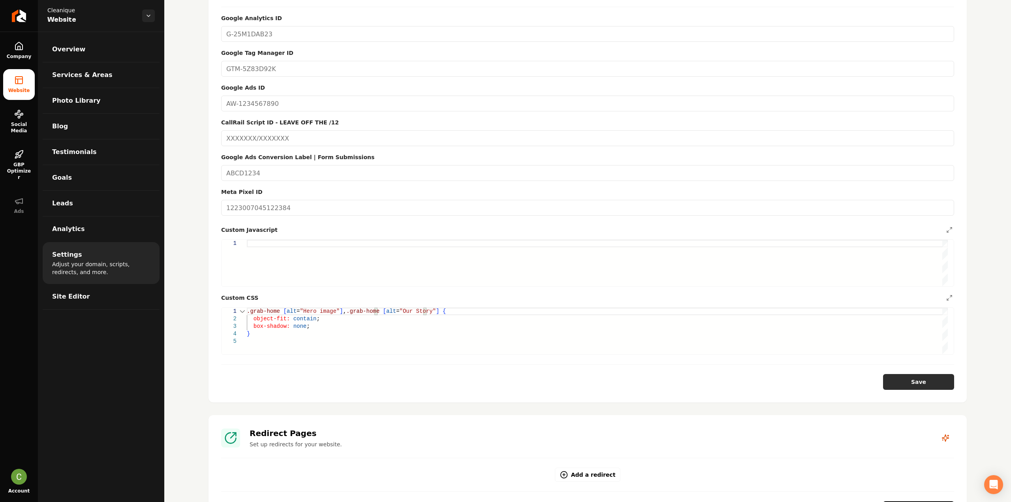
click at [887, 378] on button "Save" at bounding box center [918, 382] width 71 height 16
click at [330, 320] on div "object-fit: contain ; box-shadow: none ; .grab-home [ alt = "Hero image" ] , .g…" at bounding box center [597, 331] width 701 height 47
drag, startPoint x: 328, startPoint y: 320, endPoint x: 231, endPoint y: 322, distance: 96.4
click at [247, 322] on div "object-fit: contain ; box-shadow: none ; .grab-home [ alt = "Hero image" ] , .g…" at bounding box center [597, 331] width 701 height 47
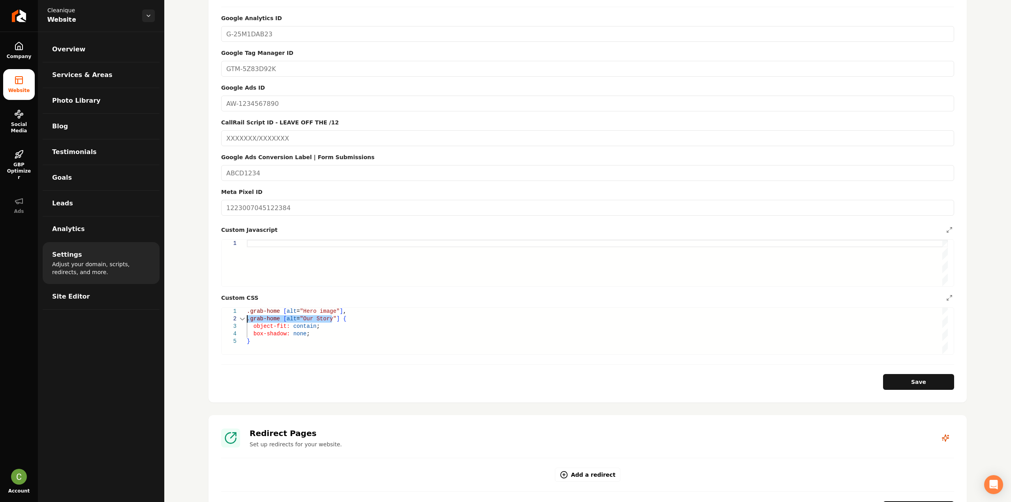
click at [288, 346] on div "object-fit: contain ; box-shadow: none ; .grab-home [ alt = "Hero image" ] , .g…" at bounding box center [597, 331] width 701 height 47
click at [924, 375] on button "Save" at bounding box center [918, 382] width 71 height 16
click at [297, 342] on div "object-fit: contain ; box-shadow: none ; } .grab-home [ alt = "Our Story" ] { h…" at bounding box center [597, 321] width 701 height 68
drag, startPoint x: 331, startPoint y: 337, endPoint x: 279, endPoint y: 335, distance: 52.2
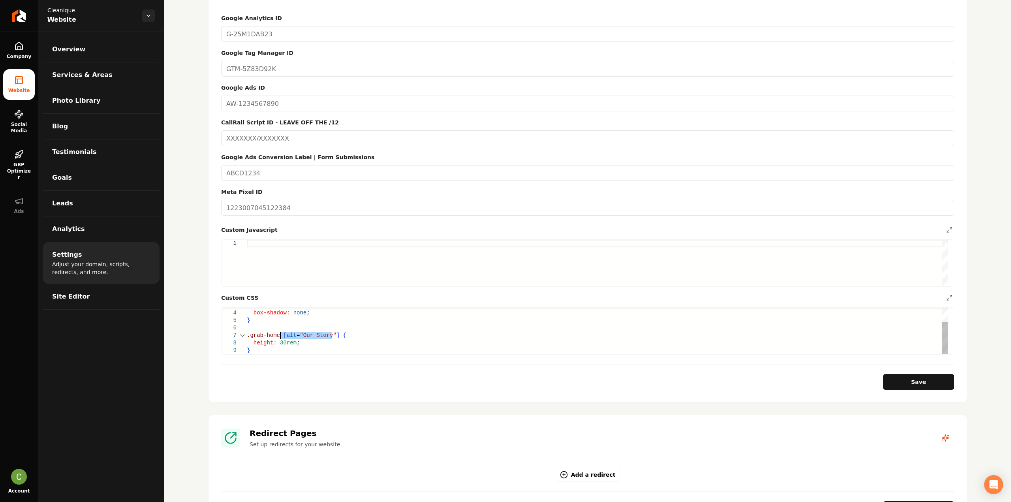
click at [280, 333] on div "object-fit: contain ; box-shadow: none ; } .grab-home [ alt = "Our Story" ] { h…" at bounding box center [597, 321] width 701 height 68
click at [897, 379] on button "Save" at bounding box center [918, 382] width 71 height 16
drag, startPoint x: 252, startPoint y: 350, endPoint x: 233, endPoint y: 337, distance: 23.6
click at [247, 337] on div "object-fit: contain ; box-shadow: none ; } .grab-home .grab-about-image-wrapper…" at bounding box center [597, 321] width 701 height 68
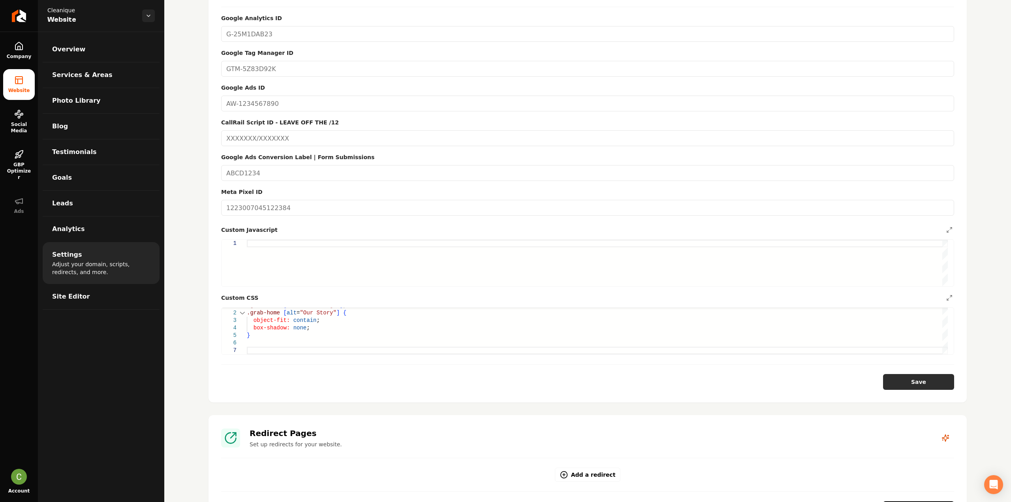
click at [923, 385] on button "Save" at bounding box center [918, 382] width 71 height 16
click at [269, 352] on div "object-fit: contain ; box-shadow: none ; } .grab-home [ alt = "Hero image" ] , …" at bounding box center [597, 331] width 701 height 47
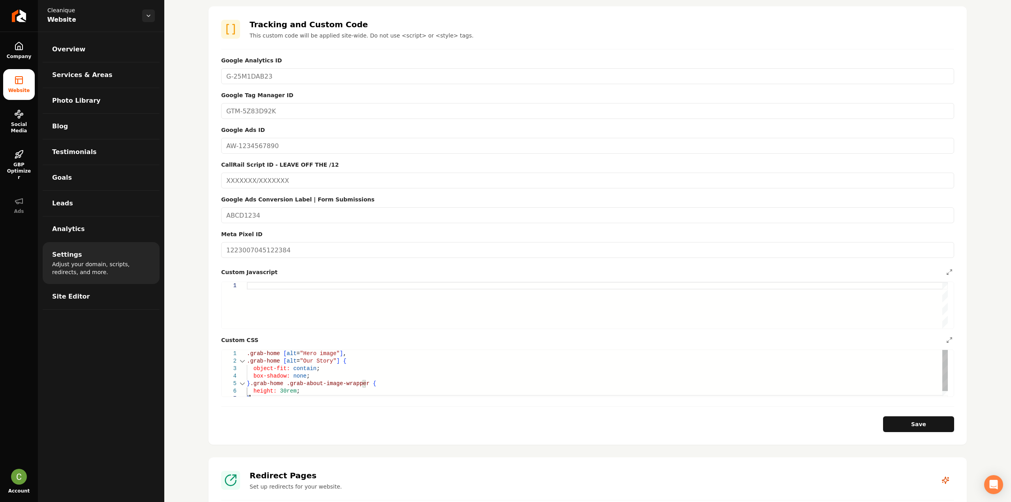
scroll to position [197, 0]
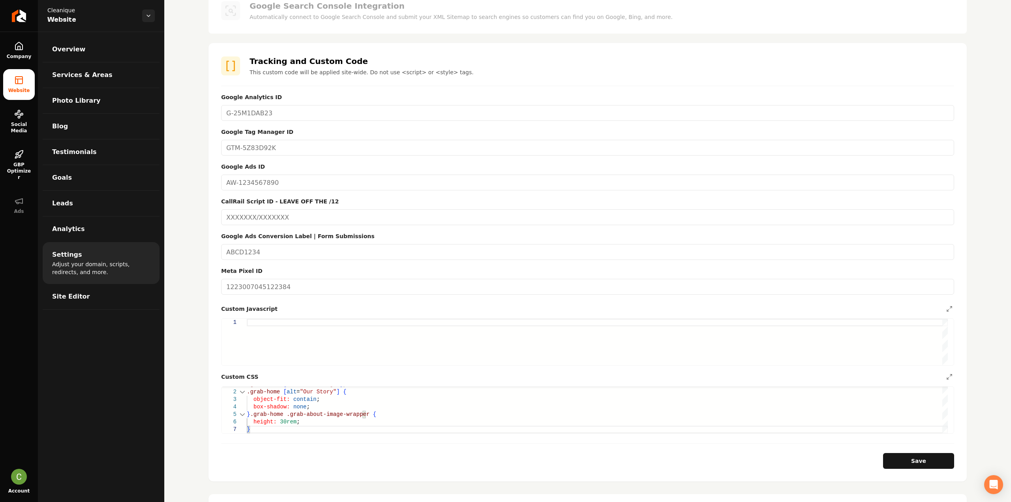
click at [894, 457] on button "Save" at bounding box center [918, 461] width 71 height 16
type textarea "**********"
click at [27, 54] on span "Company" at bounding box center [19, 56] width 31 height 6
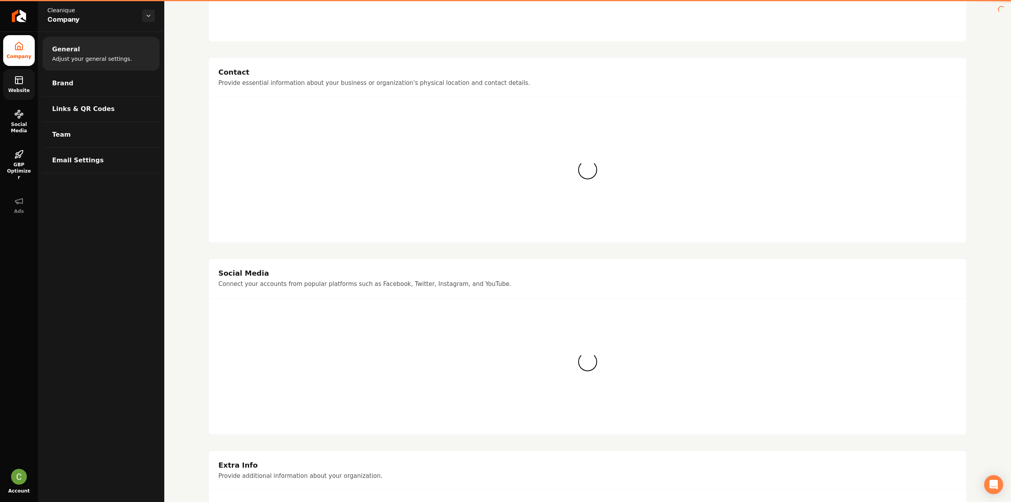
click at [19, 82] on icon at bounding box center [18, 79] width 9 height 9
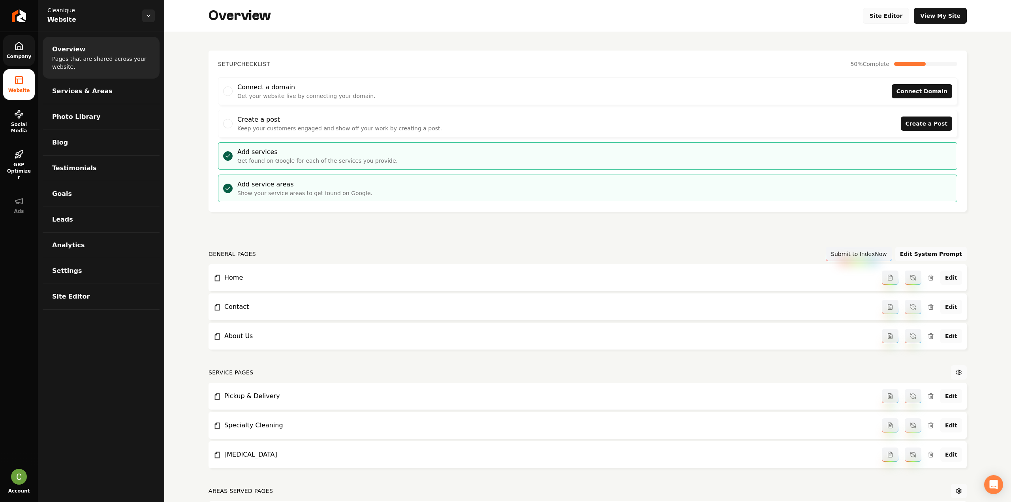
click at [899, 19] on link "Site Editor" at bounding box center [886, 16] width 47 height 16
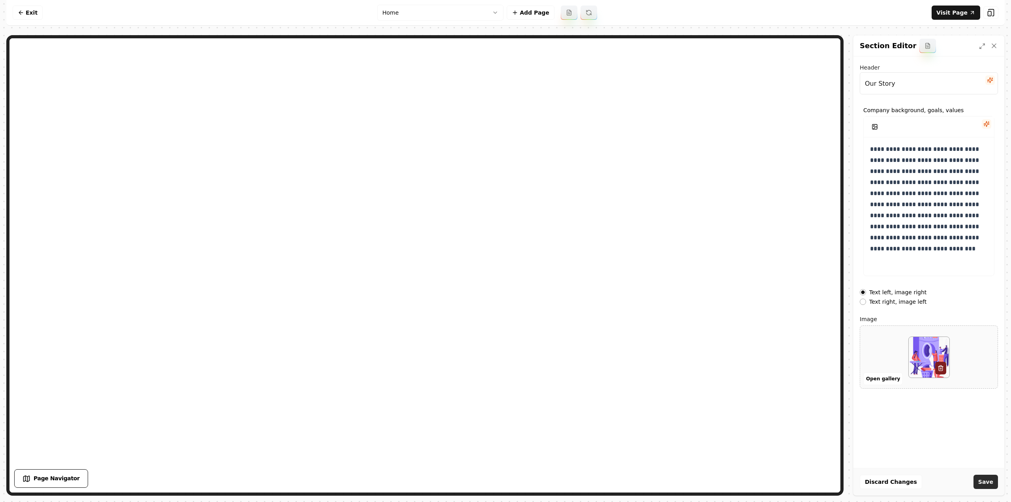
click at [992, 480] on button "Save" at bounding box center [986, 482] width 24 height 14
click at [428, 13] on html "**********" at bounding box center [505, 251] width 1011 height 502
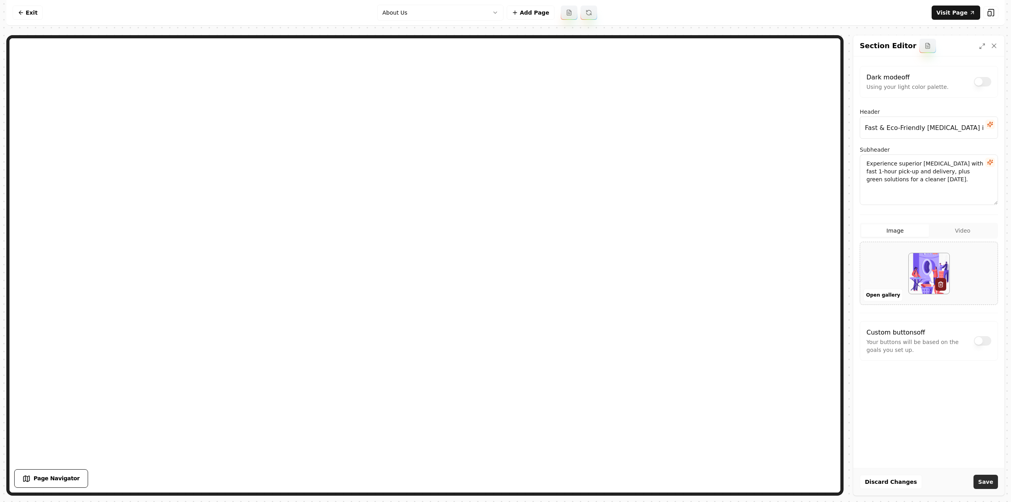
click at [985, 486] on button "Save" at bounding box center [986, 482] width 24 height 14
click at [415, 15] on html "Computer Required This feature is only available on a computer. Please switch t…" at bounding box center [505, 251] width 1011 height 502
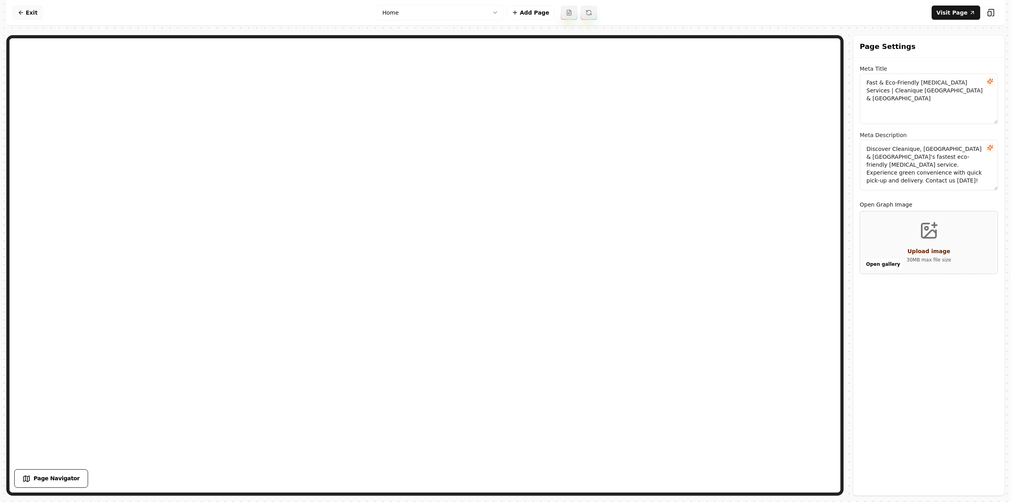
click at [28, 11] on link "Exit" at bounding box center [28, 13] width 30 height 14
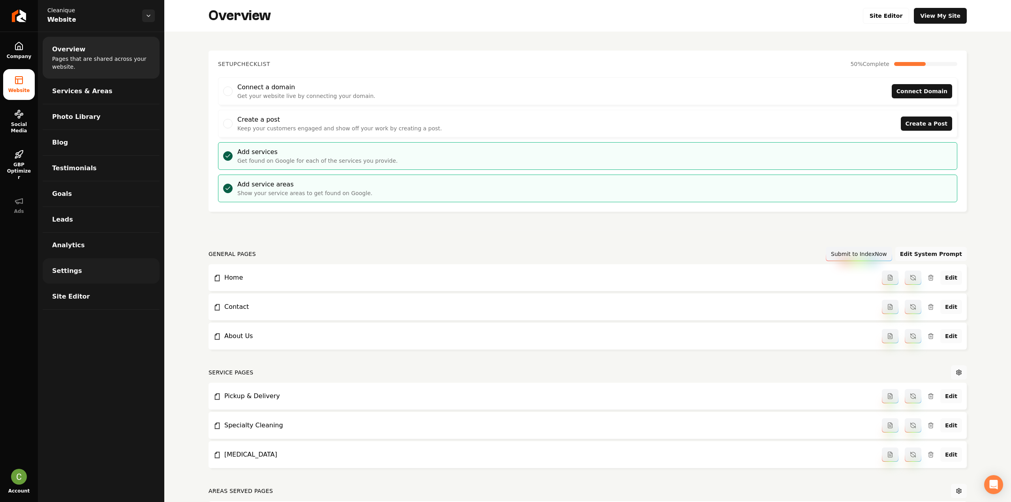
click at [124, 264] on link "Settings" at bounding box center [101, 270] width 117 height 25
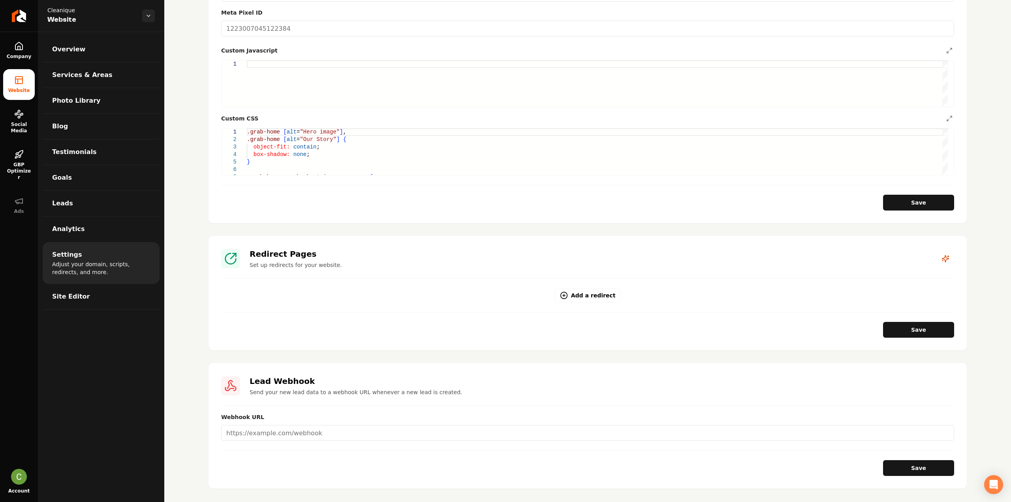
scroll to position [473, 0]
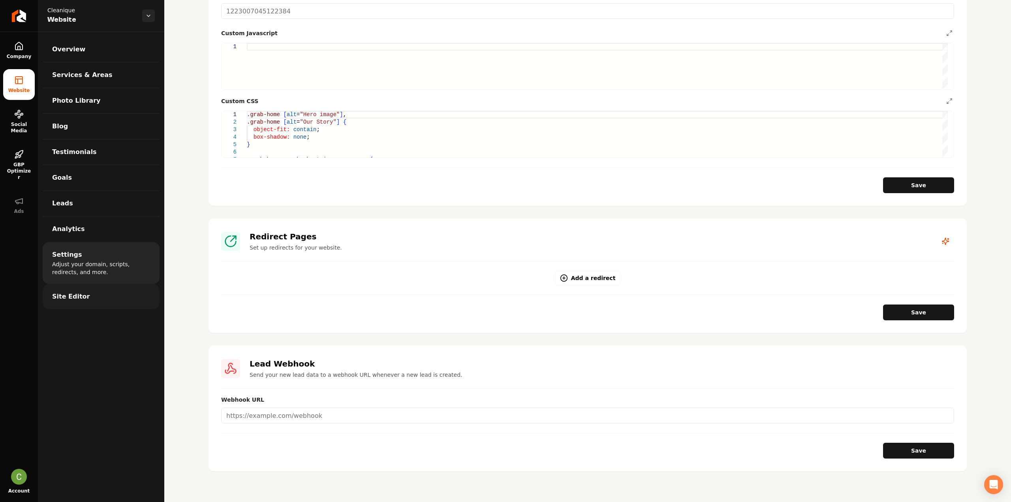
click at [103, 288] on link "Site Editor" at bounding box center [101, 296] width 117 height 25
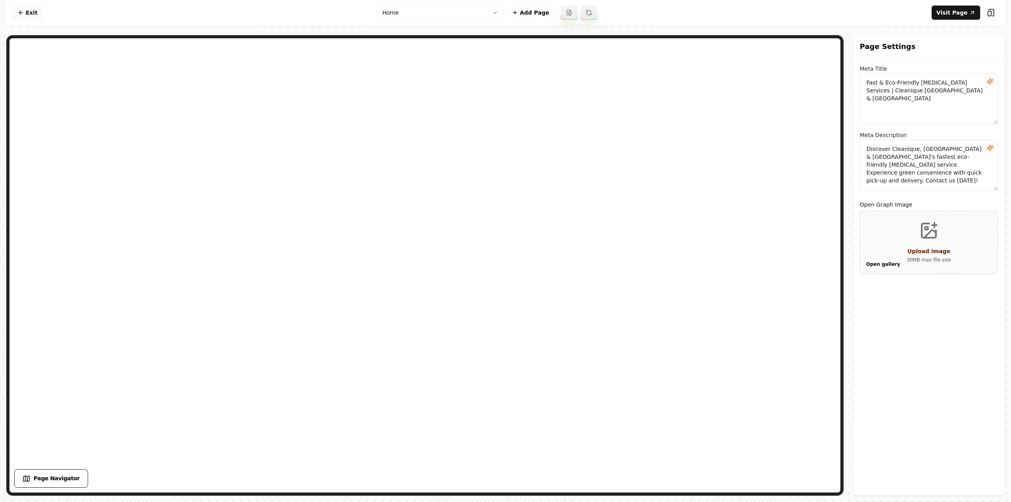
click at [31, 9] on link "Exit" at bounding box center [28, 13] width 30 height 14
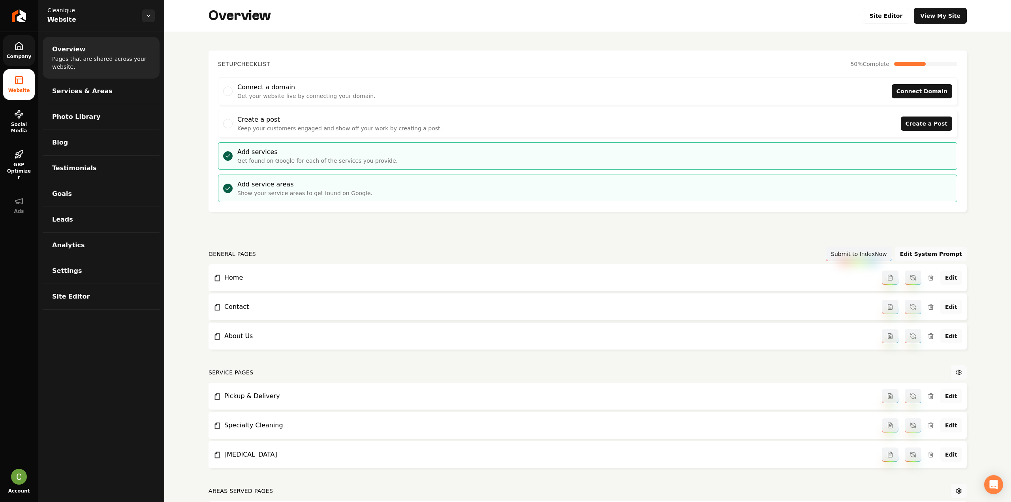
click at [26, 55] on span "Company" at bounding box center [19, 56] width 31 height 6
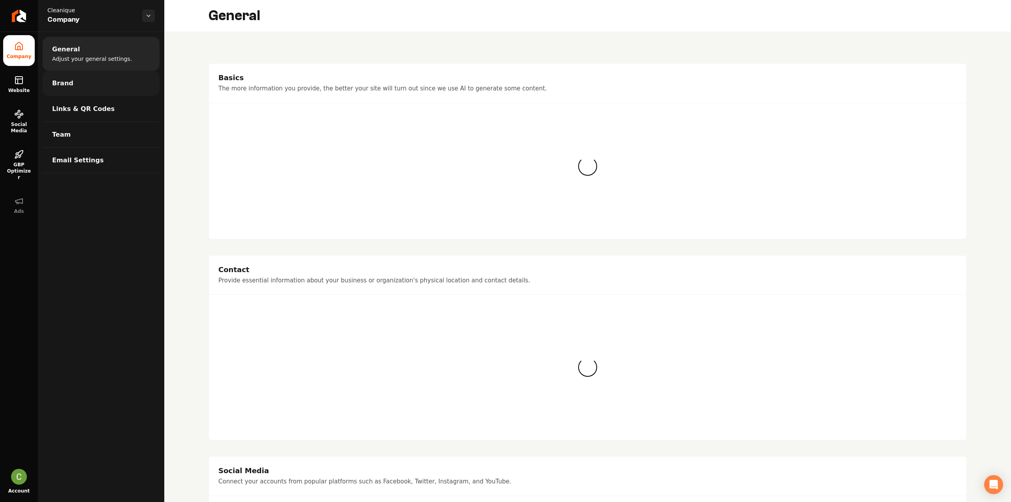
click at [66, 85] on span "Brand" at bounding box center [62, 83] width 21 height 9
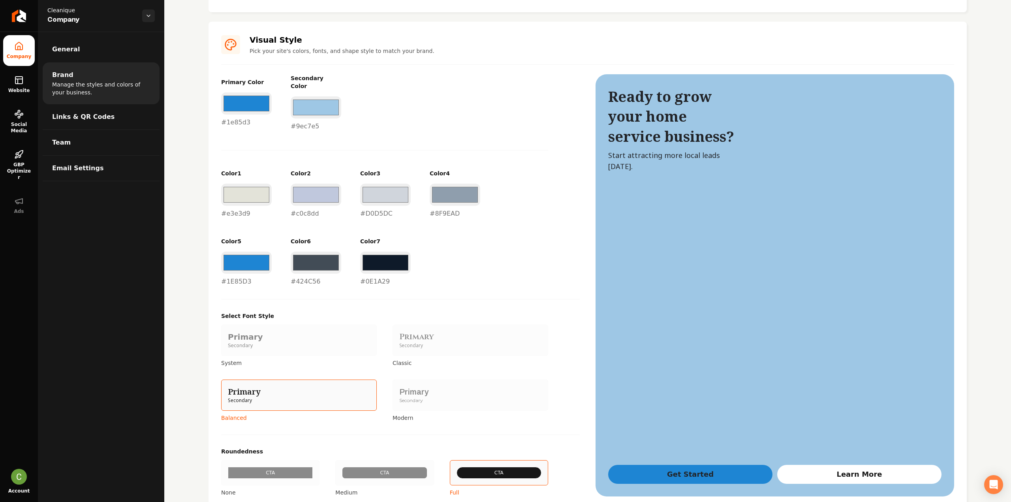
scroll to position [342, 0]
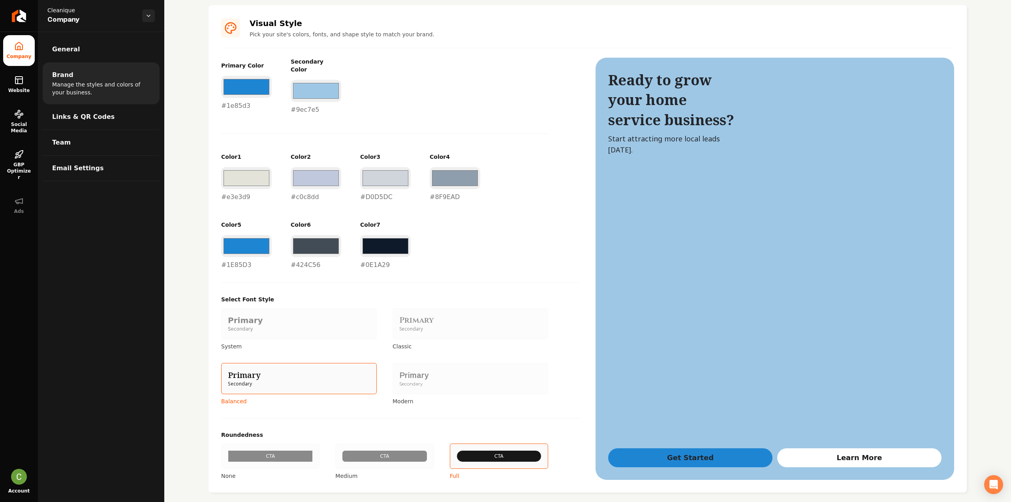
click at [399, 370] on div "Primary" at bounding box center [470, 375] width 142 height 11
click at [399, 375] on button "Primary Secondary Modern" at bounding box center [395, 378] width 6 height 6
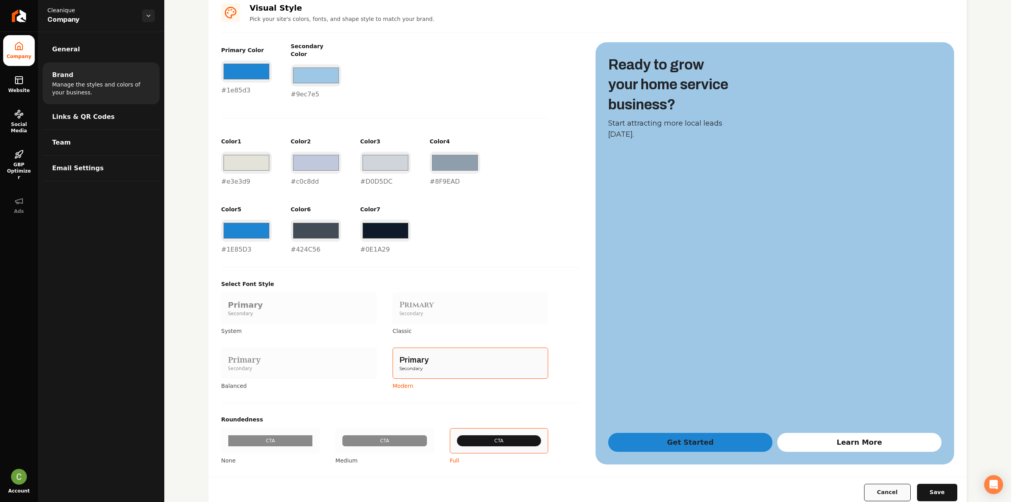
scroll to position [372, 0]
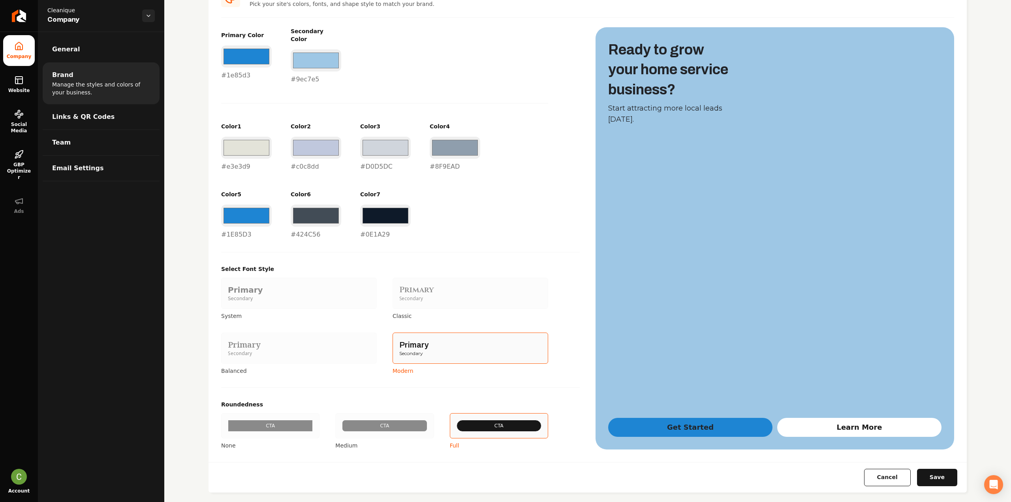
click at [921, 469] on button "Save" at bounding box center [937, 477] width 40 height 17
type input "#d0d5dc"
type input "#8f9ead"
type input "#1e85d3"
type input "#424c56"
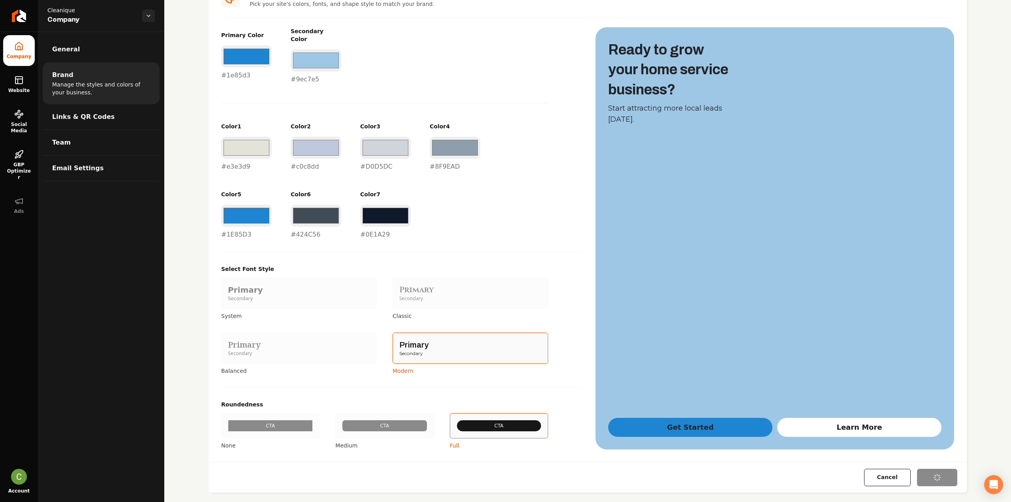
type input "#0e1a29"
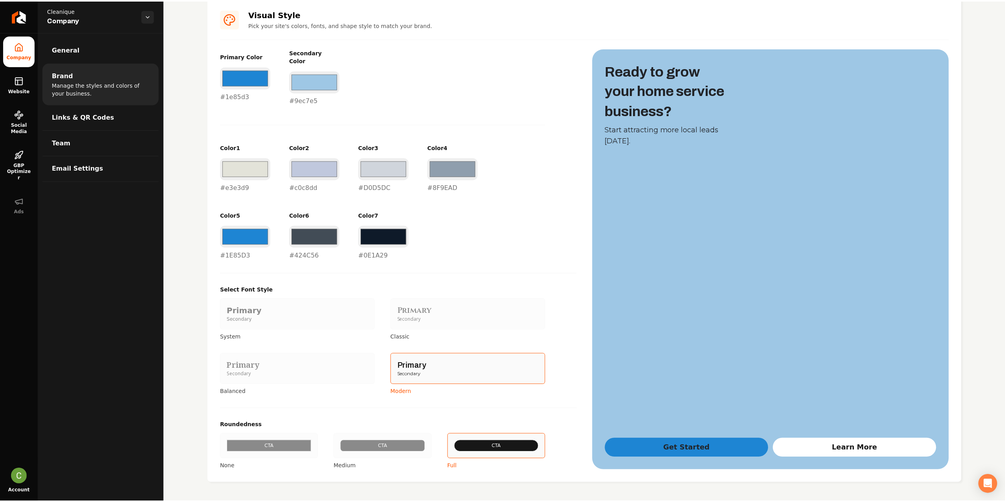
scroll to position [342, 0]
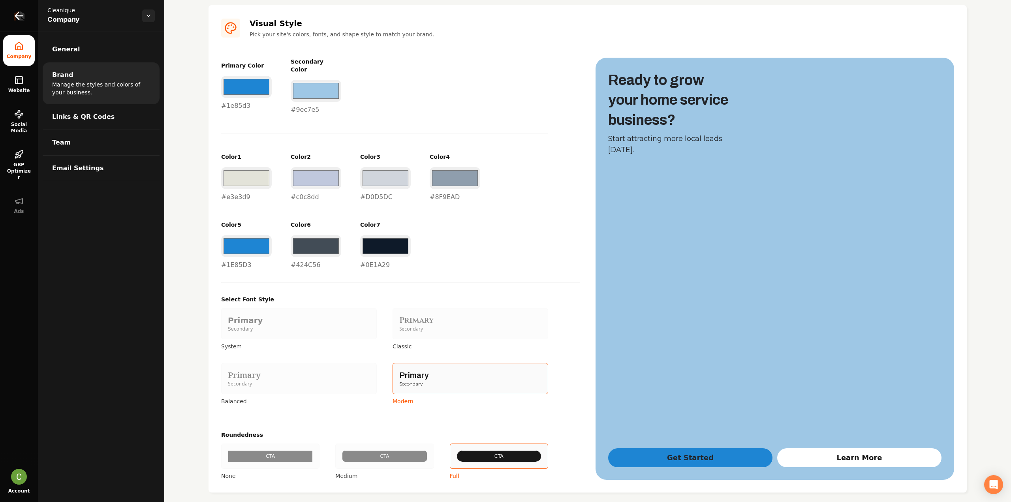
click at [24, 20] on icon "Return to dashboard" at bounding box center [19, 15] width 13 height 13
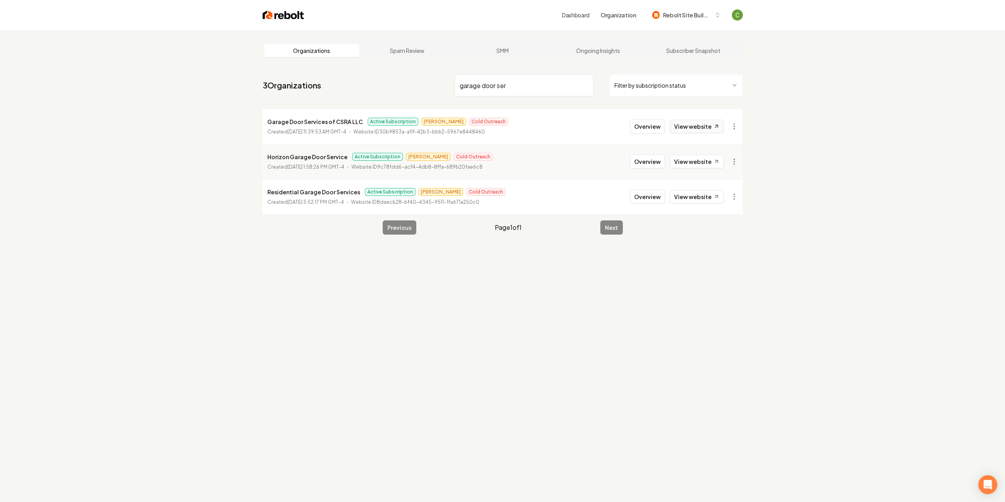
type input "garage door ser"
click at [684, 125] on link "View website" at bounding box center [697, 126] width 54 height 13
click at [644, 124] on button "Overview" at bounding box center [647, 126] width 35 height 14
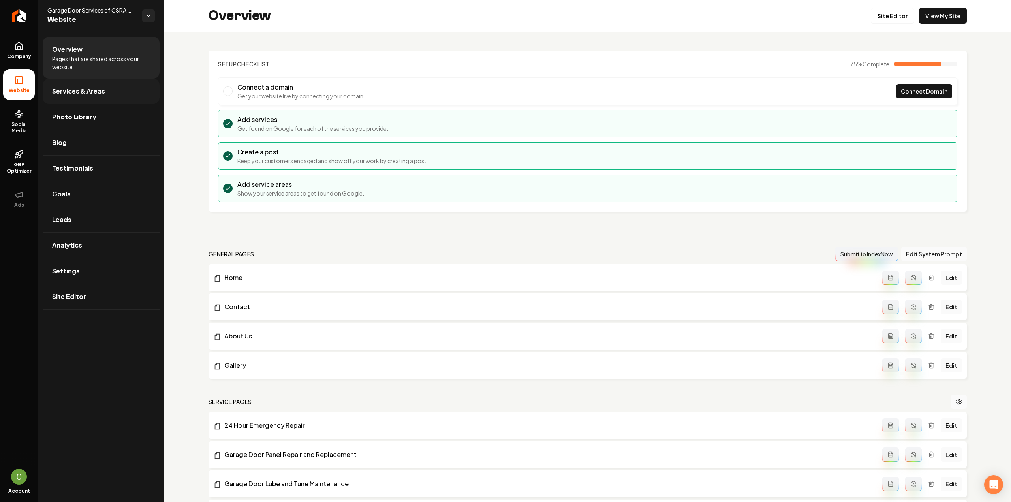
click at [68, 94] on span "Services & Areas" at bounding box center [78, 90] width 53 height 9
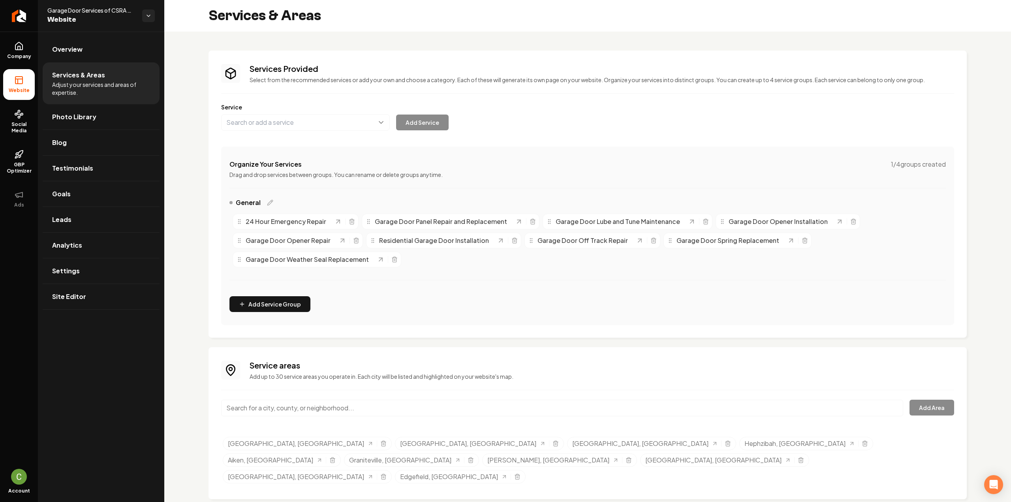
click at [19, 83] on icon at bounding box center [18, 79] width 9 height 9
click at [66, 41] on link "Overview" at bounding box center [101, 49] width 117 height 25
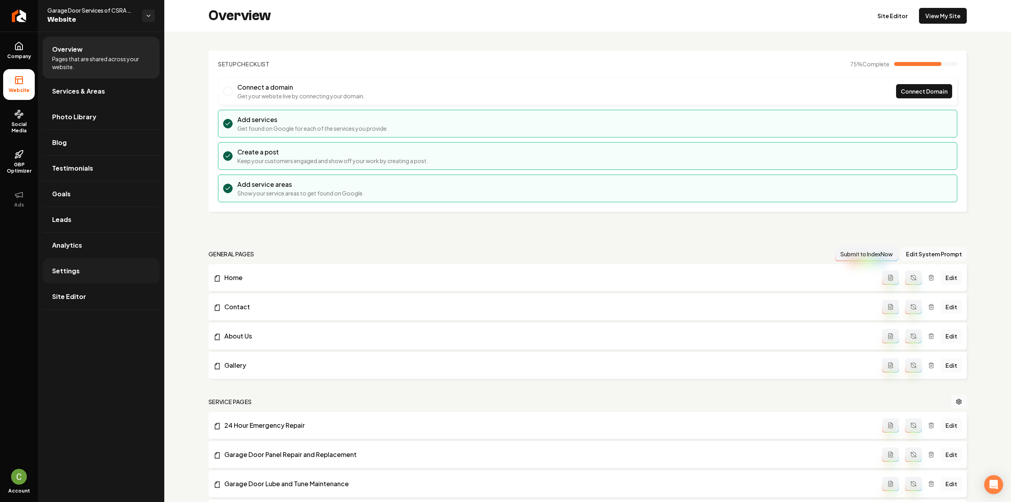
click at [77, 266] on span "Settings" at bounding box center [66, 270] width 28 height 9
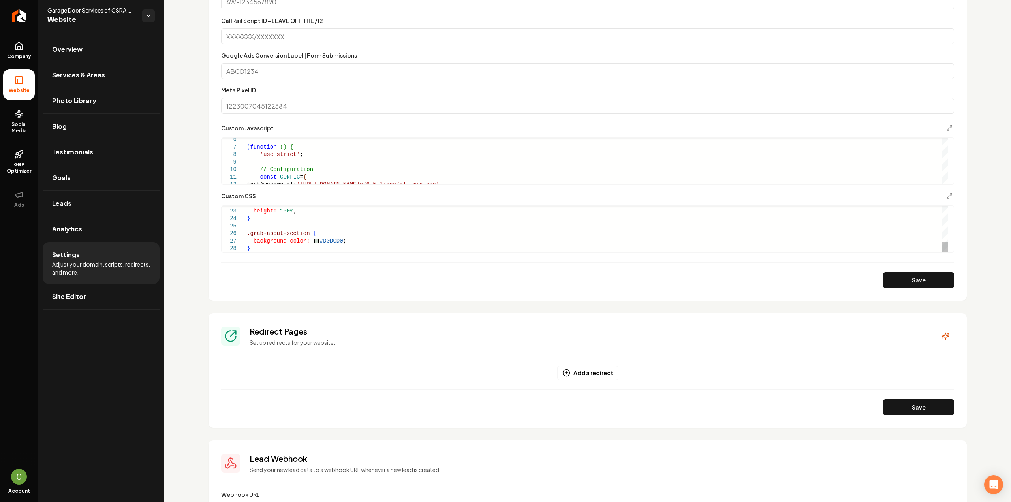
scroll to position [464, 0]
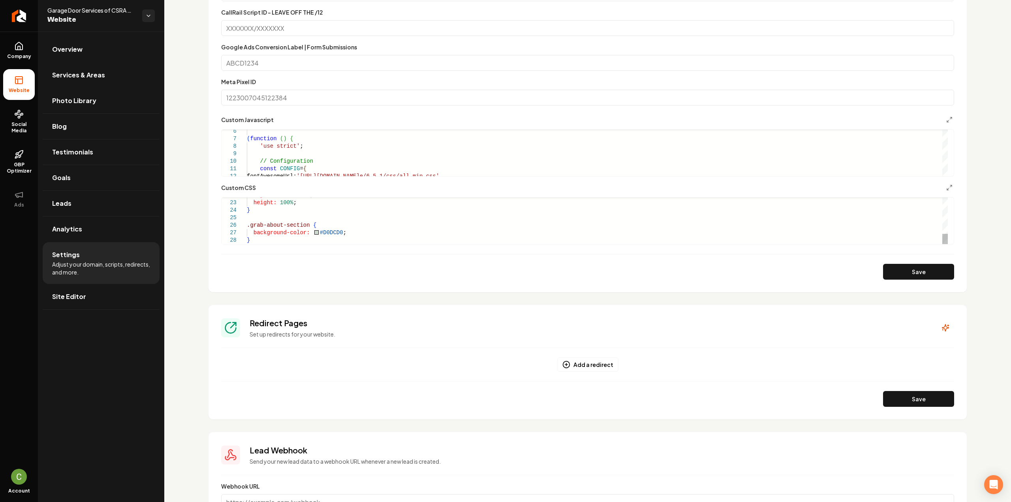
type textarea "**********"
click at [907, 213] on div "object-fit: cover ; height: 100% ; } .grab-about-section { background-color: #D…" at bounding box center [597, 139] width 701 height 210
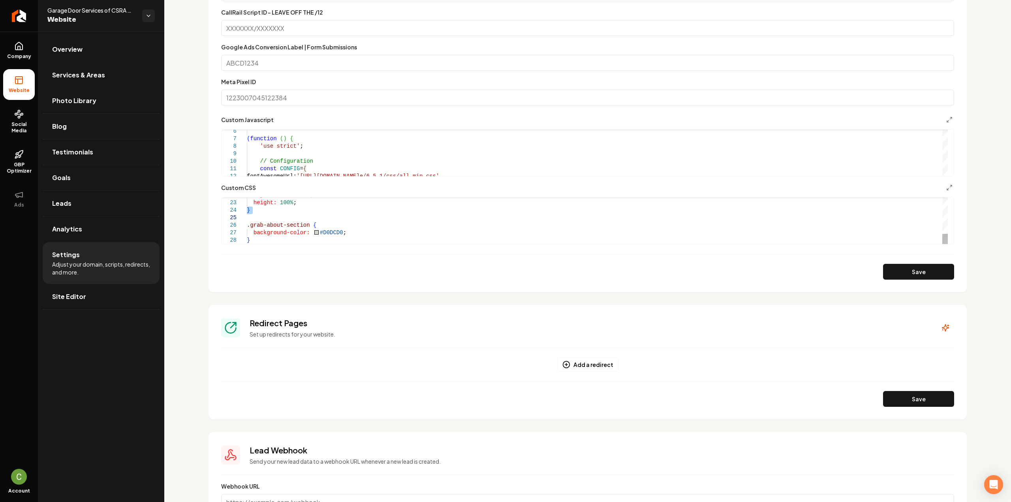
click at [367, 237] on div "object-fit: cover ; height: 100% ; } .grab-about-section { background-color: #D…" at bounding box center [597, 139] width 701 height 210
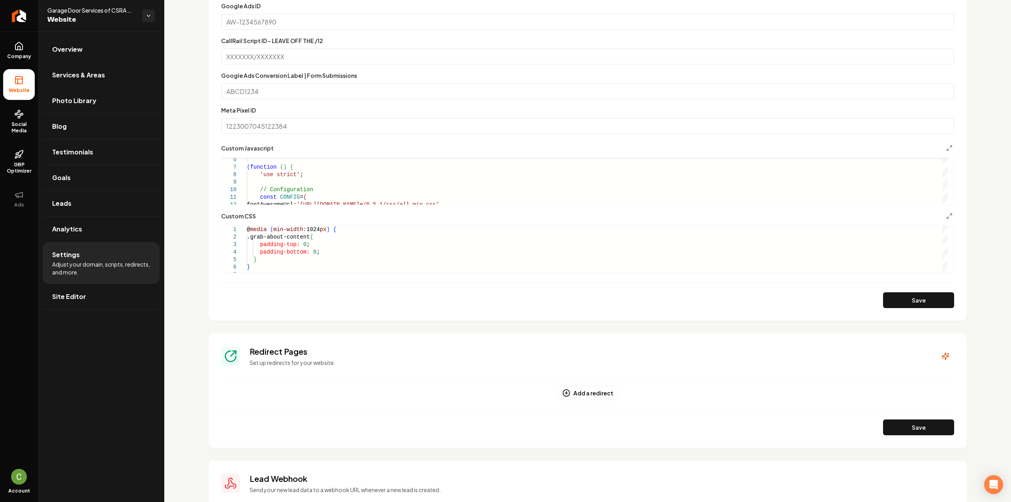
scroll to position [425, 0]
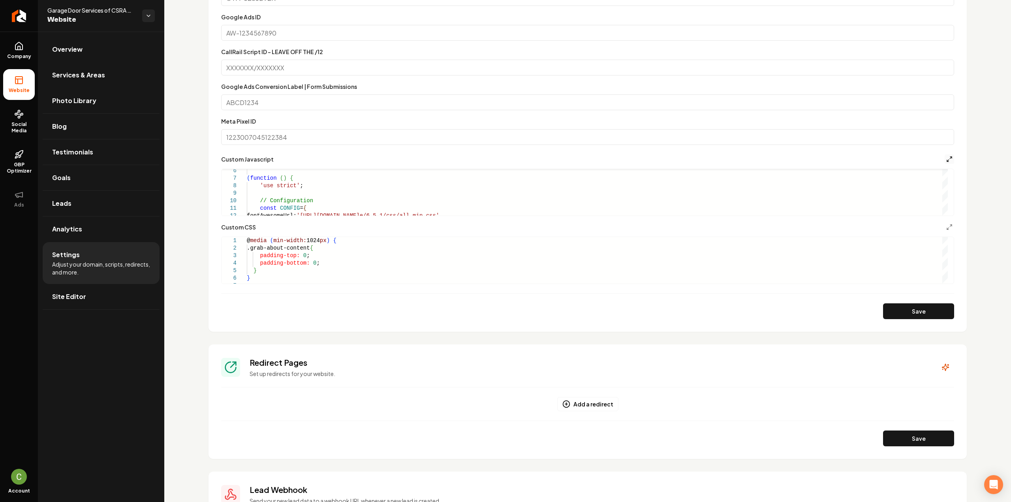
click at [946, 162] on icon "Main content area" at bounding box center [949, 159] width 6 height 6
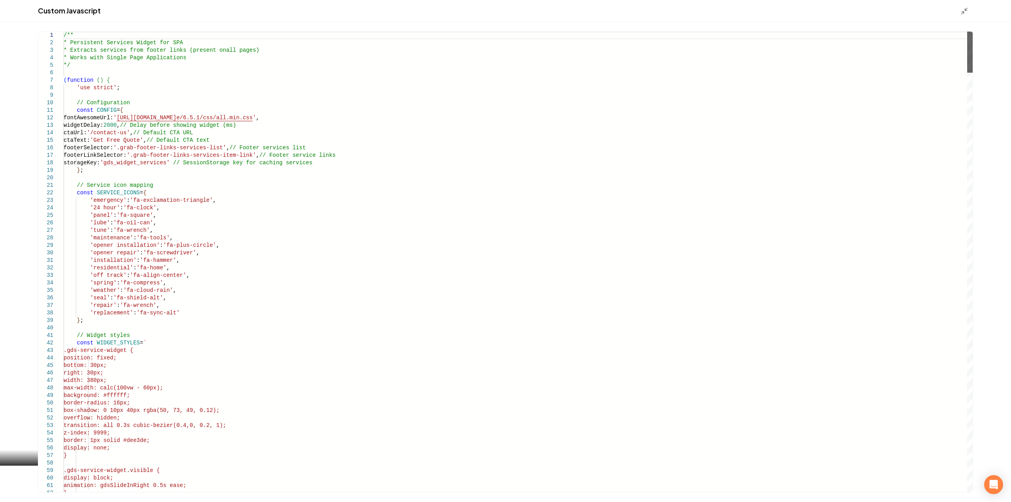
click at [967, 73] on div "Main content area" at bounding box center [970, 52] width 6 height 41
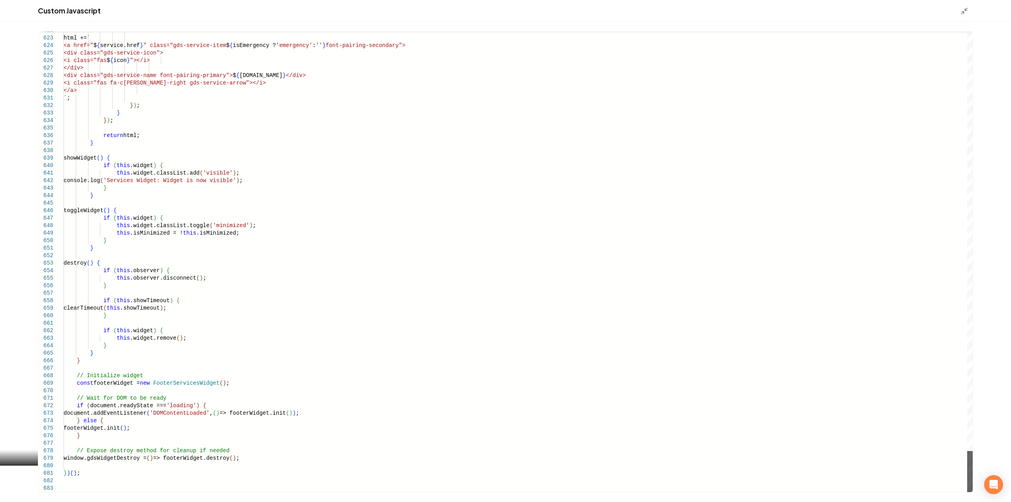
click at [973, 492] on div "Main content area" at bounding box center [970, 471] width 6 height 41
click at [962, 14] on line "Main content area" at bounding box center [963, 13] width 2 height 2
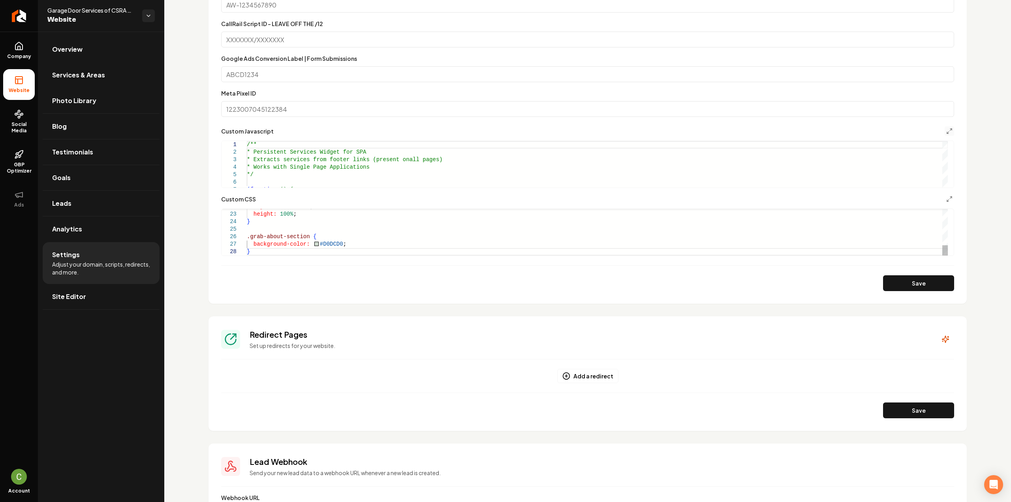
scroll to position [464, 0]
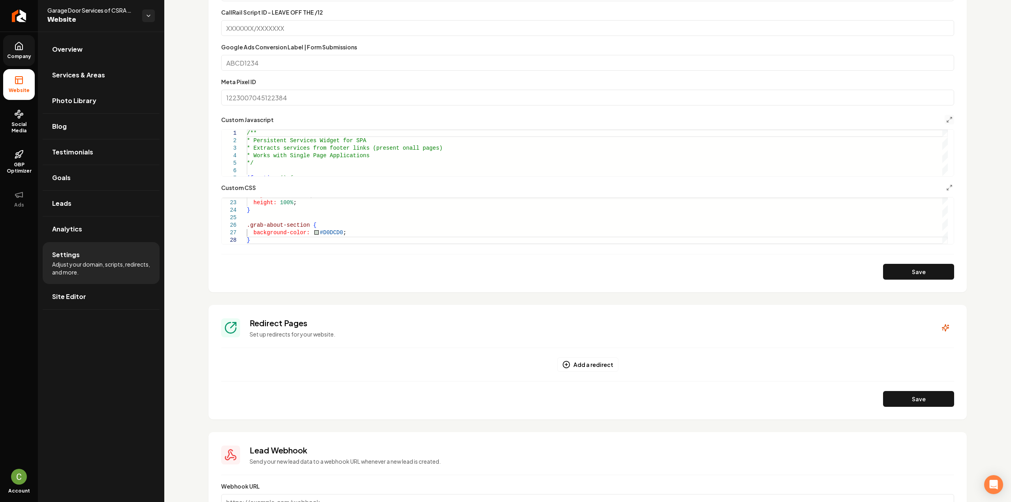
click at [21, 56] on span "Company" at bounding box center [19, 56] width 30 height 6
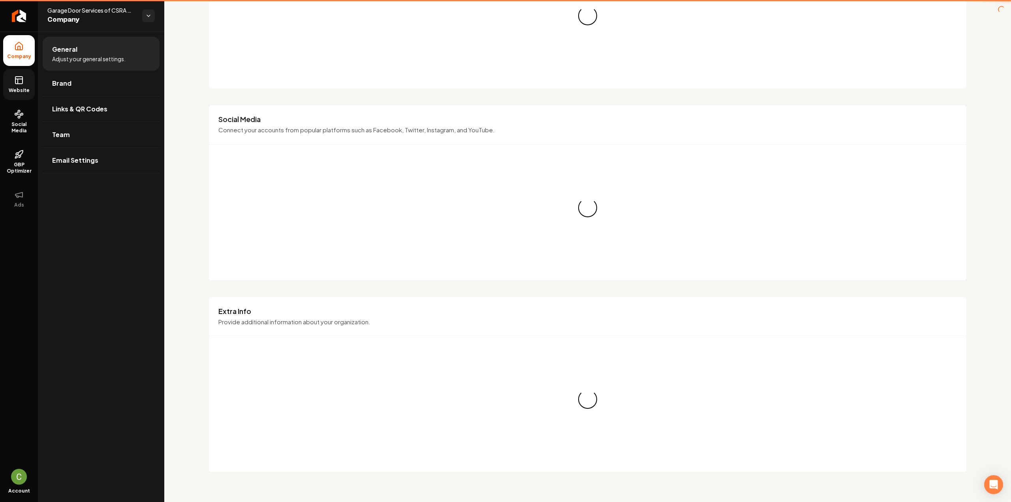
click at [16, 84] on icon at bounding box center [18, 79] width 9 height 9
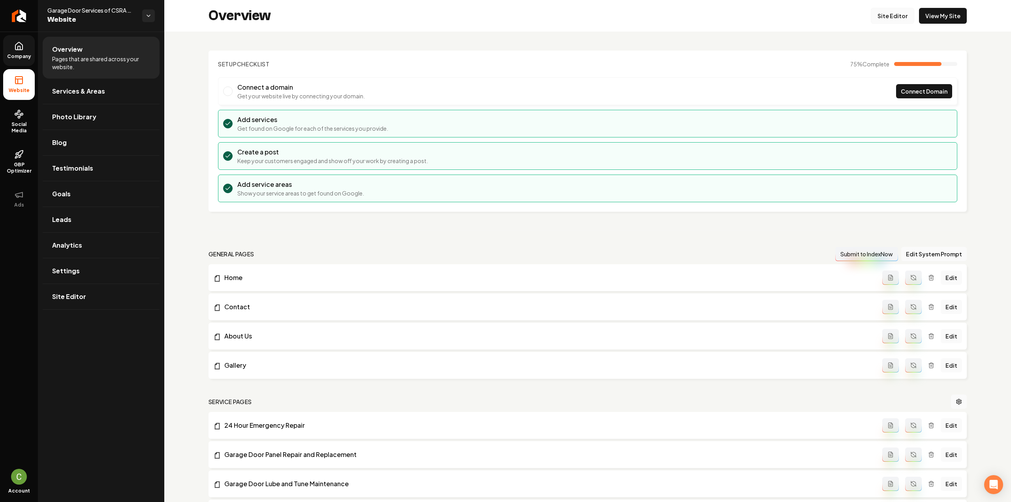
click at [876, 14] on link "Site Editor" at bounding box center [892, 16] width 43 height 16
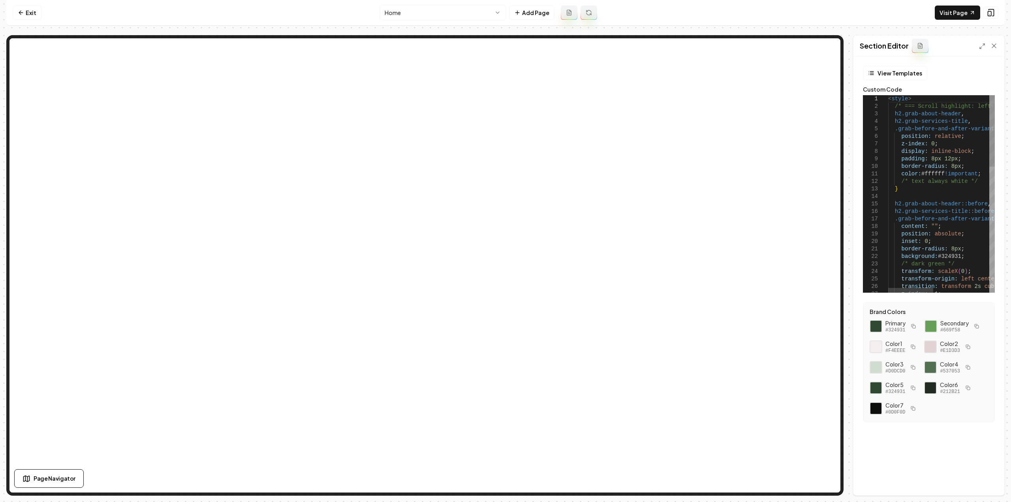
click at [933, 168] on div "< style > /* === Scroll highlight: left-to-right sweep (alwa ys white text) ===…" at bounding box center [1007, 367] width 239 height 545
type textarea "**********"
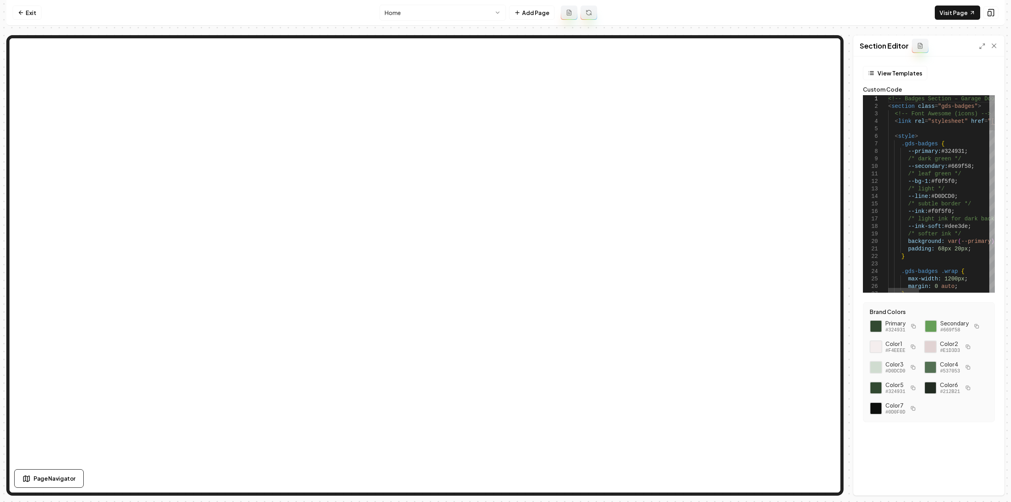
type textarea "**********"
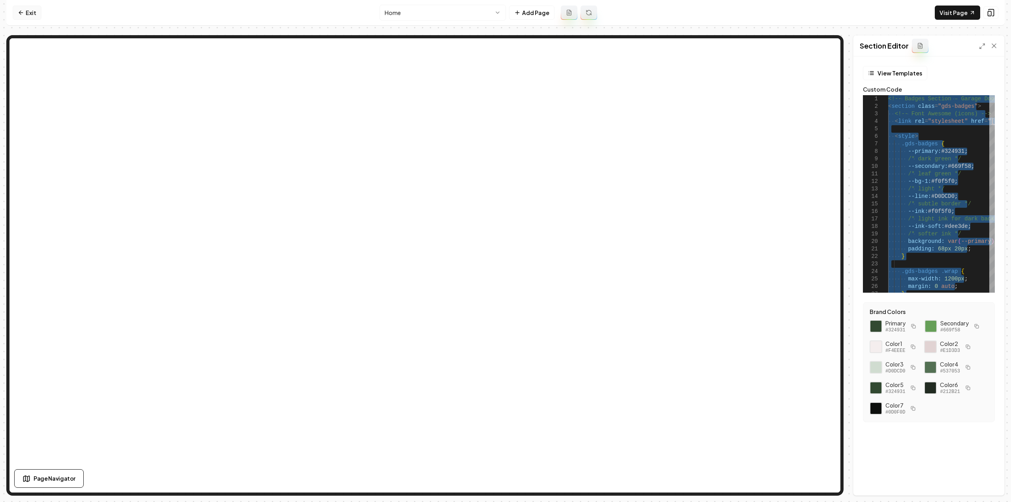
click at [26, 12] on link "Exit" at bounding box center [27, 13] width 29 height 14
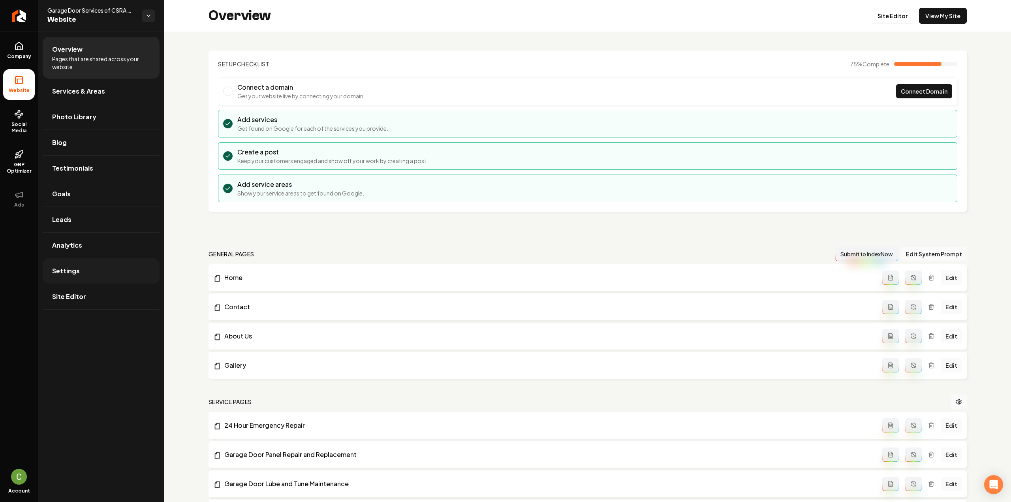
click at [92, 280] on link "Settings" at bounding box center [101, 270] width 117 height 25
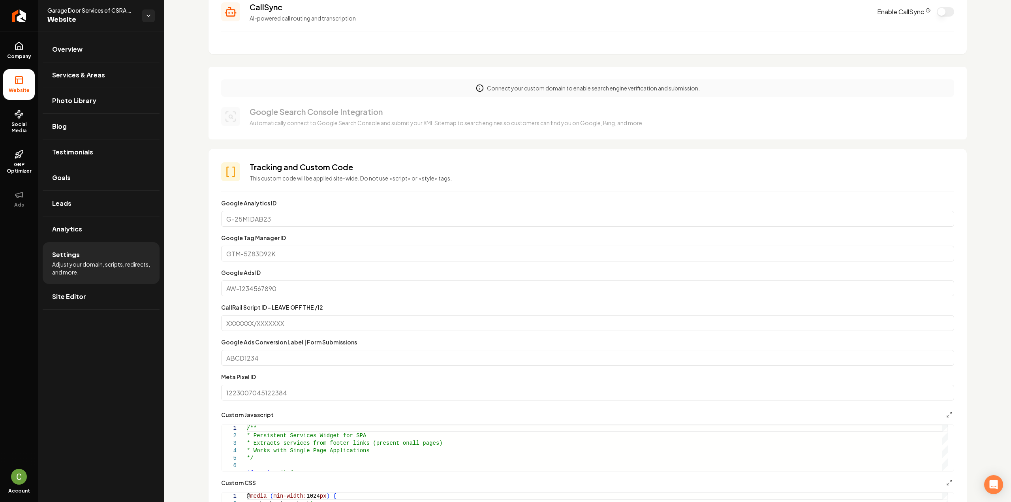
scroll to position [276, 0]
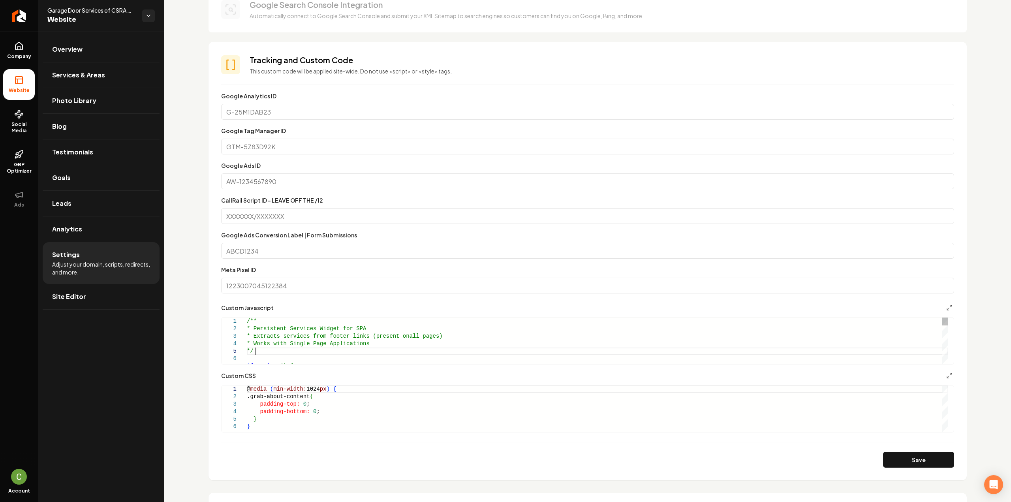
type textarea "**********"
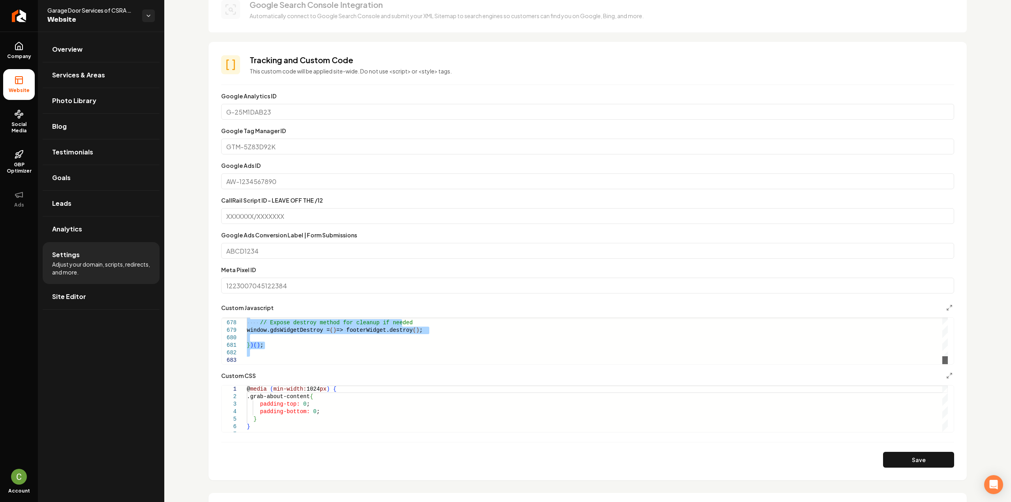
click at [944, 364] on div "Main content area" at bounding box center [945, 360] width 6 height 8
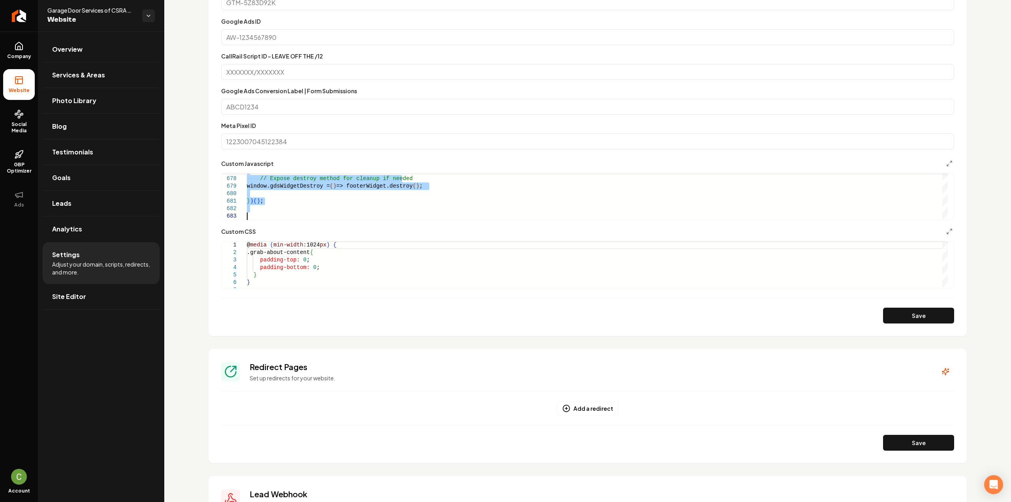
scroll to position [433, 0]
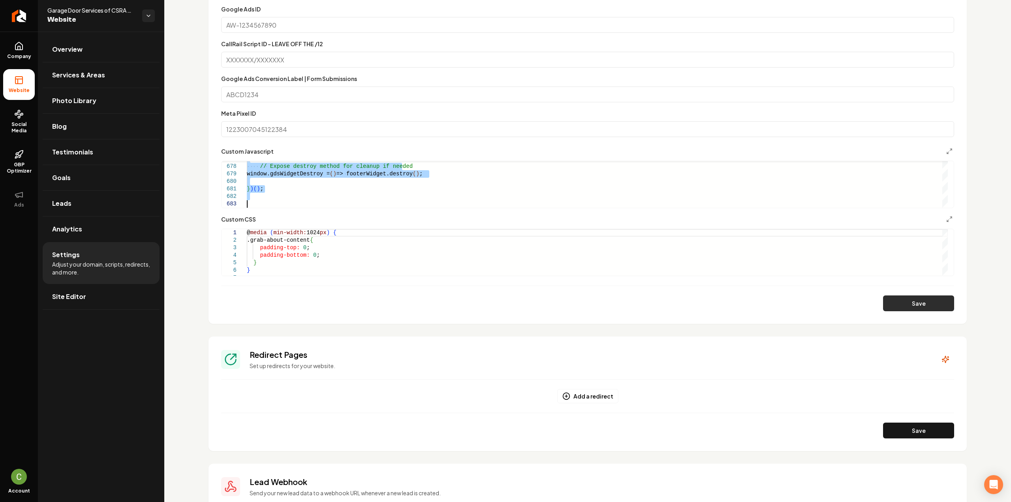
click at [912, 303] on button "Save" at bounding box center [918, 303] width 71 height 16
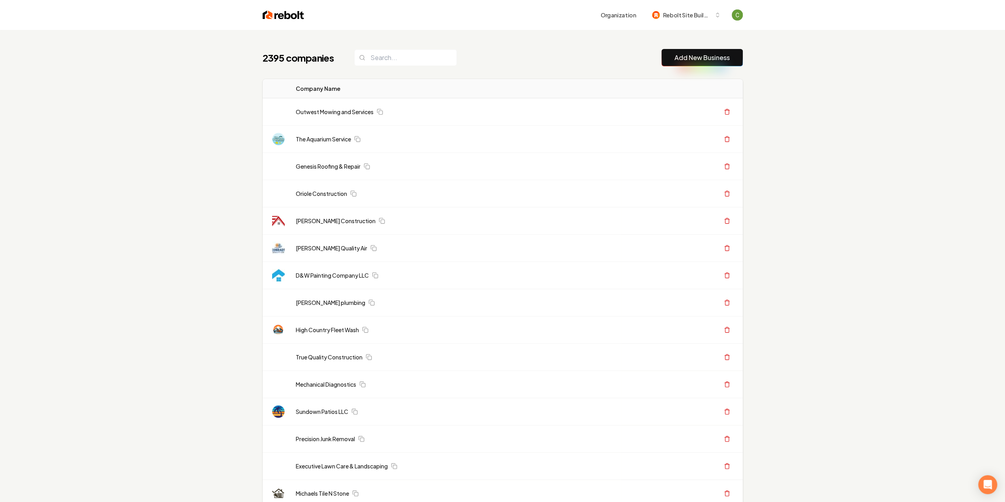
click at [688, 60] on link "Add New Business" at bounding box center [702, 57] width 55 height 9
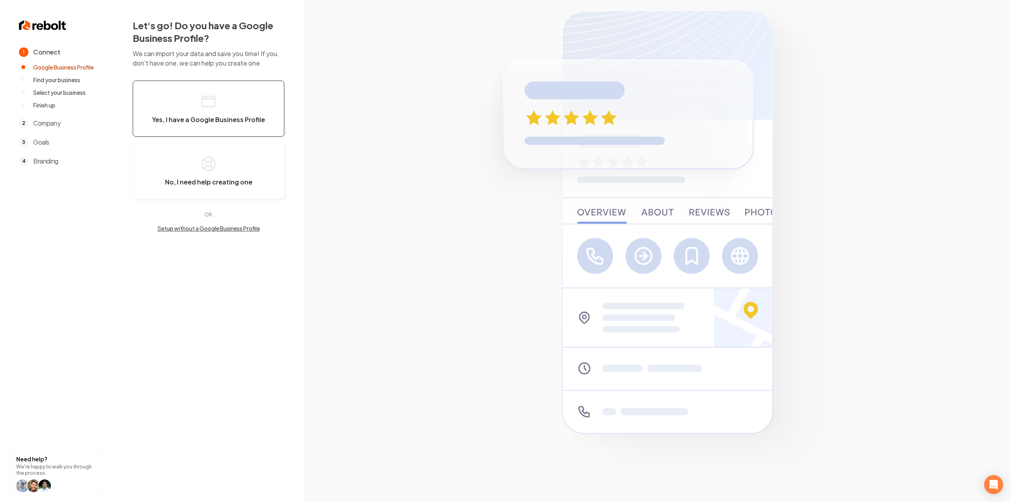
click at [195, 125] on button "Yes, I have a Google Business Profile" at bounding box center [209, 109] width 152 height 56
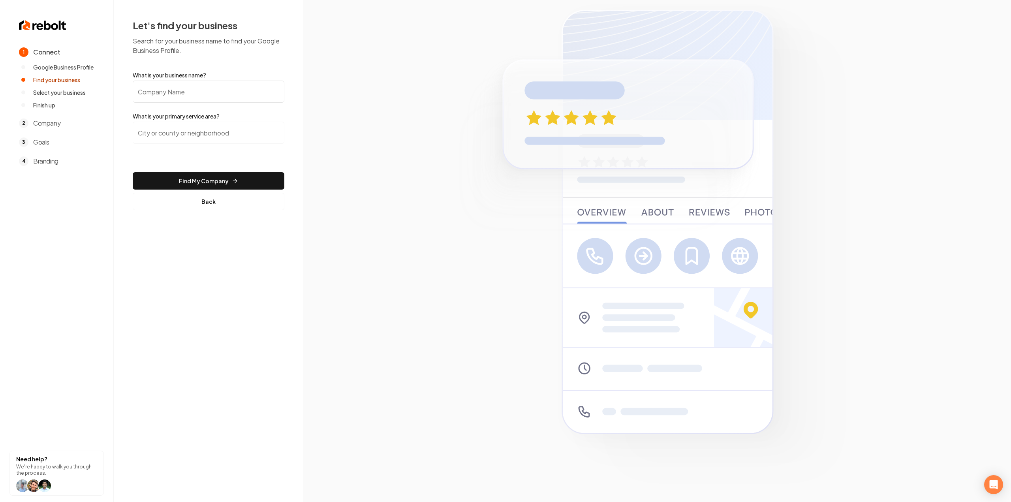
click at [202, 92] on input "What is your business name?" at bounding box center [209, 92] width 152 height 22
paste input "Macomb Door Services LLC"
type input "Macomb Door Services LLC"
click at [209, 135] on input "search" at bounding box center [209, 133] width 152 height 22
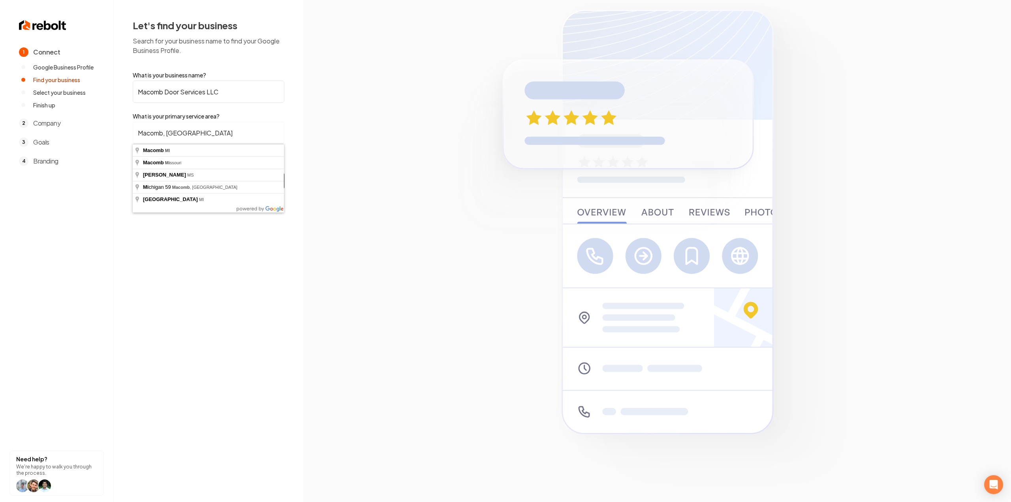
type input "Macomb, MI"
click at [133, 172] on button "Find My Company" at bounding box center [209, 180] width 152 height 17
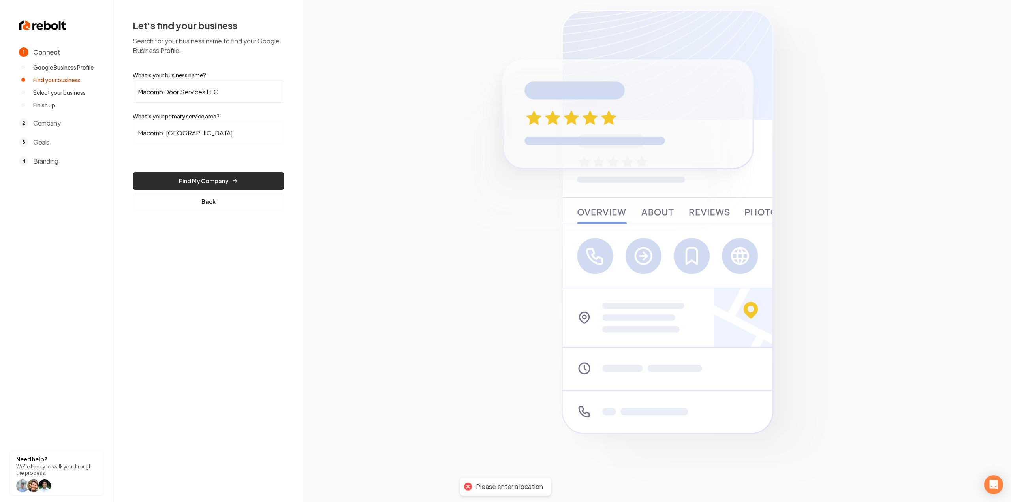
click at [246, 173] on button "Find My Company" at bounding box center [209, 180] width 152 height 17
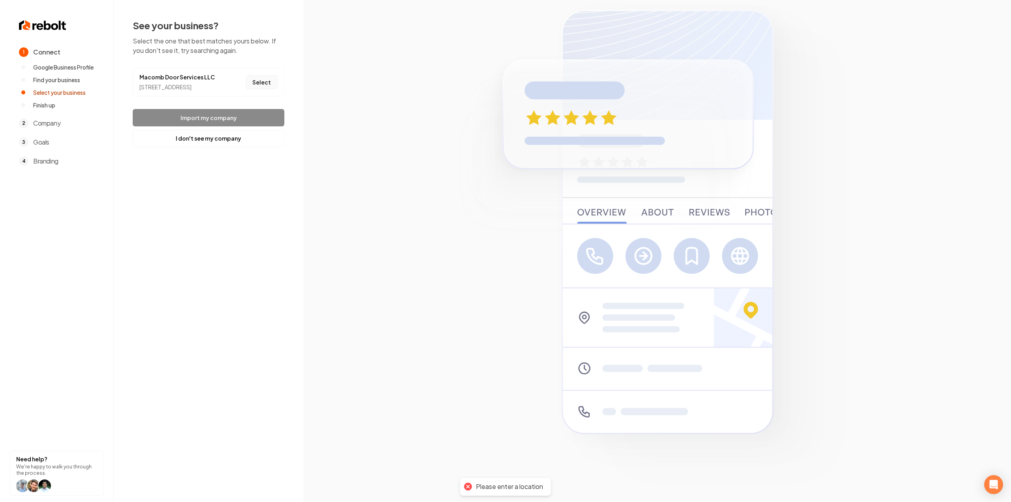
click at [258, 86] on button "Select" at bounding box center [262, 82] width 32 height 14
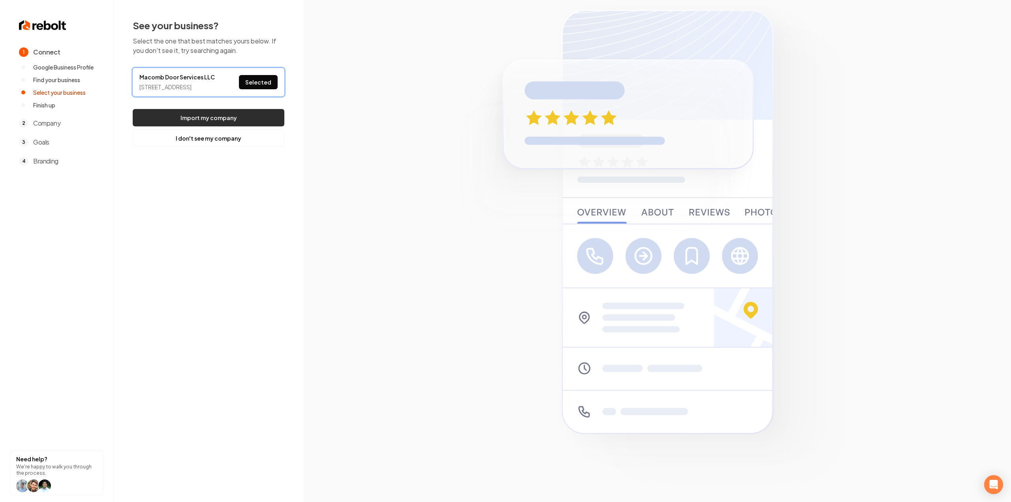
click at [228, 126] on button "Import my company" at bounding box center [209, 117] width 152 height 17
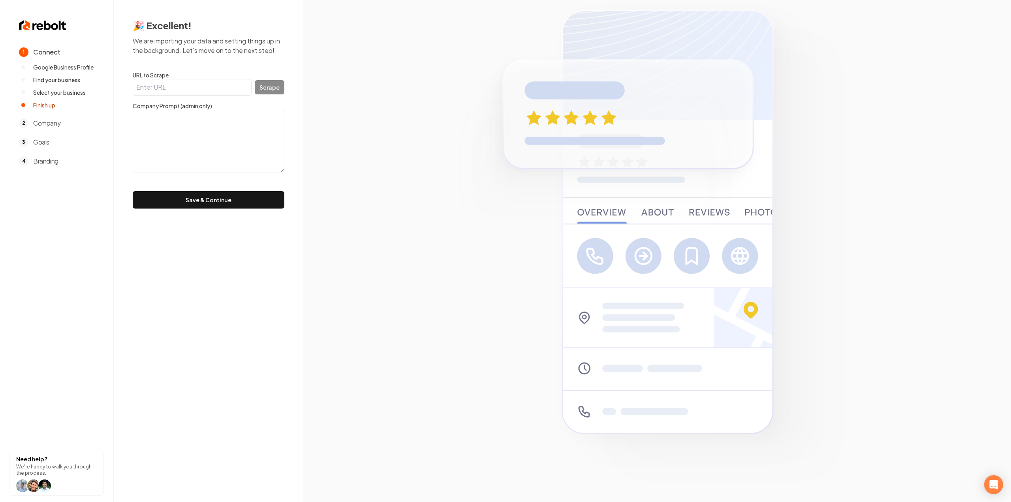
click at [150, 81] on input "URL to Scrape" at bounding box center [192, 87] width 119 height 17
paste input "https://gdsmichigan.com/"
type input "https://gdsmichigan.com/"
click at [268, 89] on button "Scrape" at bounding box center [270, 87] width 30 height 14
type textarea "Garage Door Specialists Garage Door SpecialistsGarage Door SpecialistsGarage Do…"
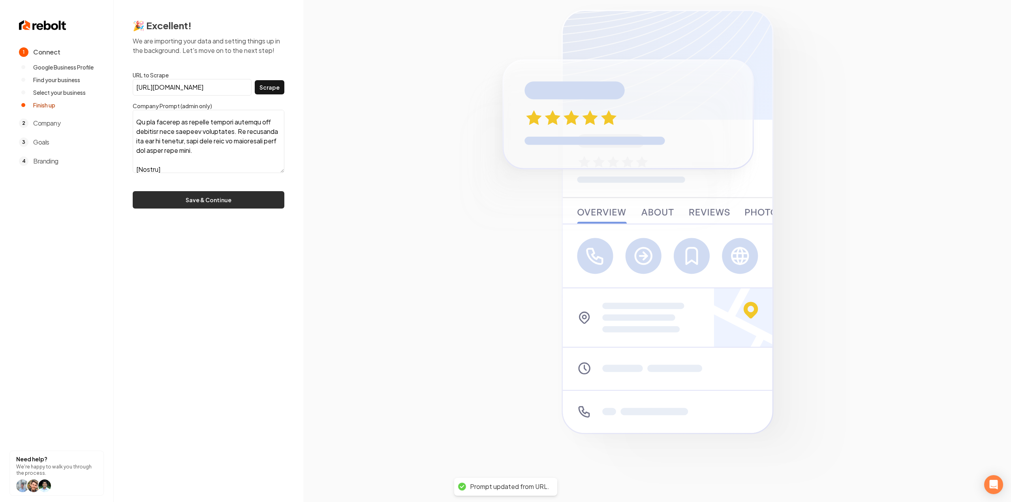
scroll to position [778, 0]
click at [175, 200] on button "Save & Continue" at bounding box center [209, 199] width 152 height 17
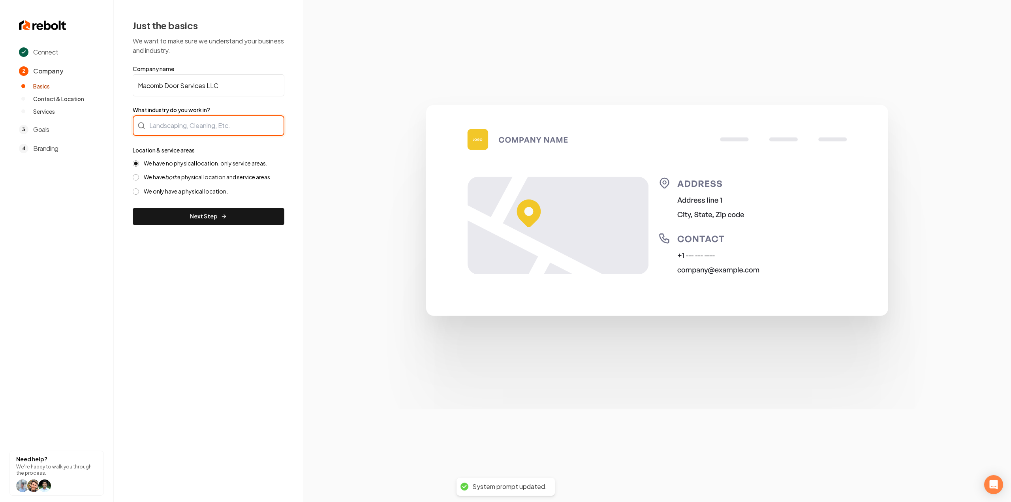
click at [226, 131] on div at bounding box center [209, 125] width 152 height 21
drag, startPoint x: 362, startPoint y: 142, endPoint x: 349, endPoint y: 147, distance: 13.5
click at [361, 141] on div "Connect 2 Company Basics Contact & Location Services 3 Goals 4 Branding Need he…" at bounding box center [505, 251] width 1011 height 502
drag, startPoint x: 158, startPoint y: 180, endPoint x: 160, endPoint y: 185, distance: 5.8
click at [158, 180] on label "We have both a physical location and service areas." at bounding box center [208, 177] width 128 height 8
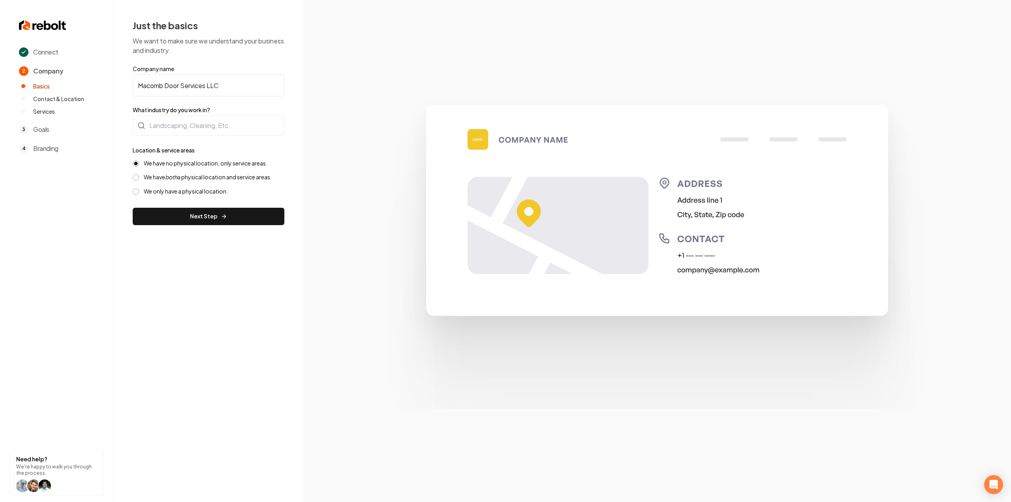
click at [139, 180] on button "We have both a physical location and service areas." at bounding box center [136, 177] width 6 height 6
drag, startPoint x: 168, startPoint y: 216, endPoint x: 202, endPoint y: 135, distance: 88.0
click at [199, 141] on form "Company name Macomb Door Services LLC What industry do you work in? Location & …" at bounding box center [209, 145] width 152 height 160
click at [205, 125] on div at bounding box center [209, 125] width 152 height 21
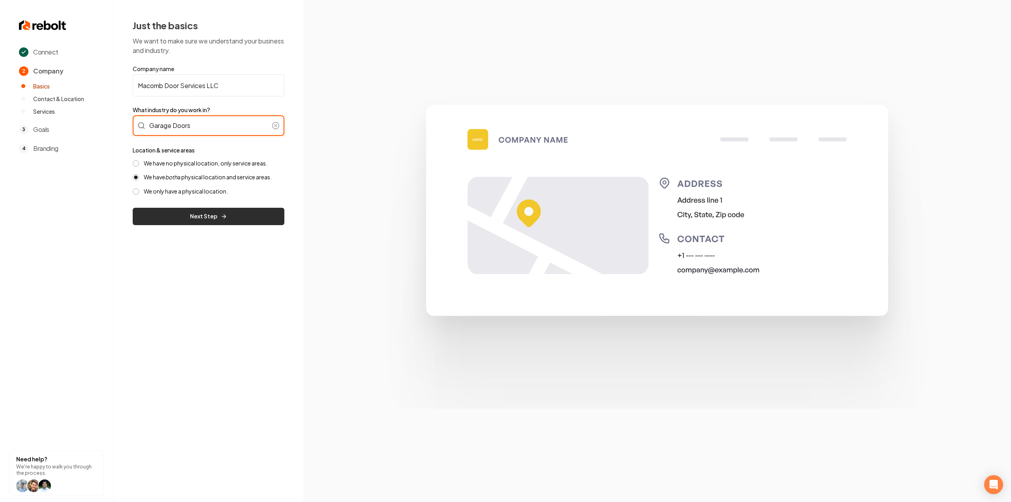
type input "Garage Doors"
click at [199, 216] on button "Next Step" at bounding box center [209, 216] width 152 height 17
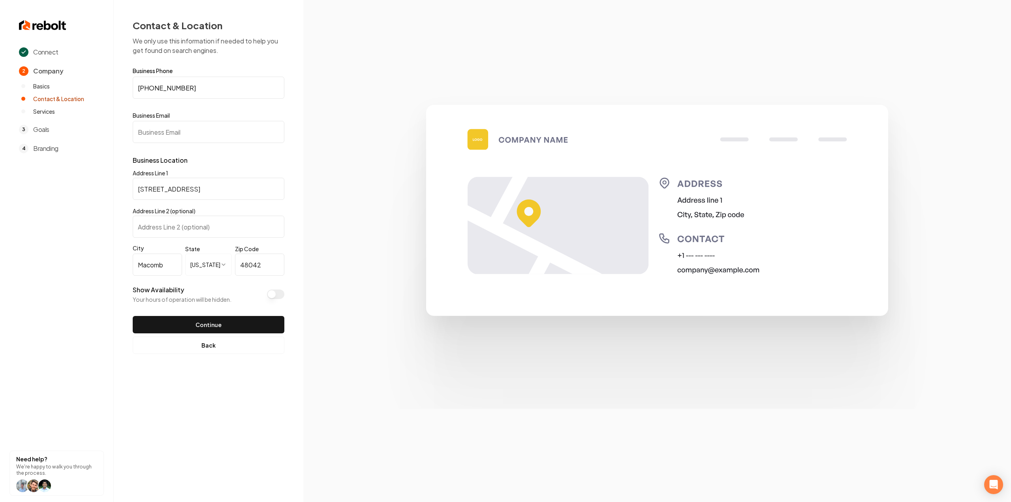
click at [191, 132] on input "Business Email" at bounding box center [209, 132] width 152 height 22
paste input "sales@gdsmichigan.com"
type input "sales@gdsmichigan.com"
click at [328, 233] on section at bounding box center [657, 251] width 708 height 502
click at [218, 328] on button "Continue" at bounding box center [209, 324] width 152 height 17
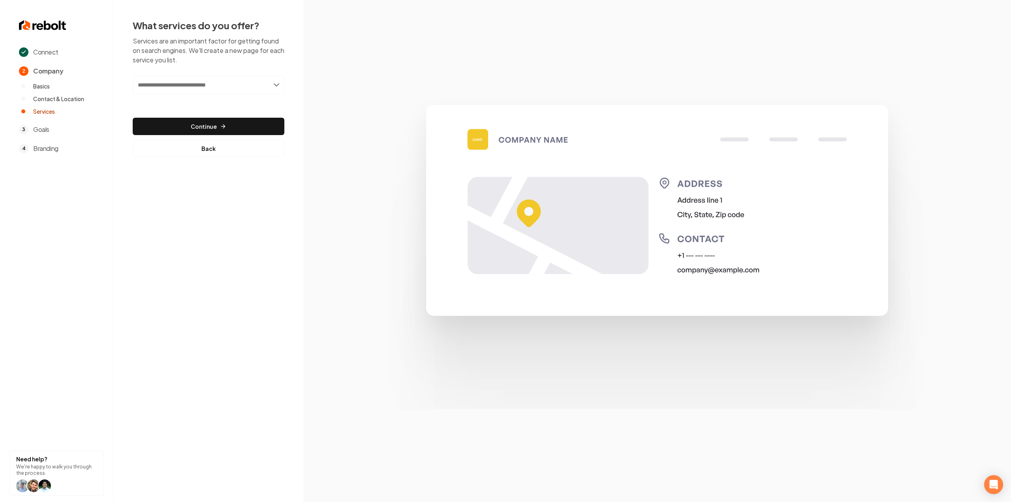
click at [230, 89] on input "text" at bounding box center [209, 85] width 152 height 18
paste input "**********"
type input "**********"
click at [220, 101] on div "Add Garage Door Installation" at bounding box center [209, 102] width 150 height 13
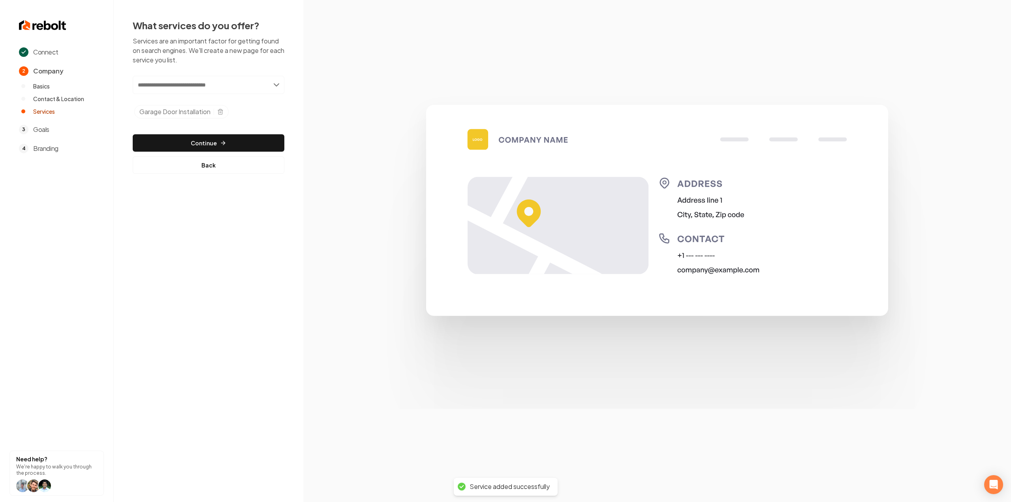
paste input "**********"
type input "**********"
click at [224, 98] on div "Add Garage Door Opener" at bounding box center [209, 102] width 150 height 13
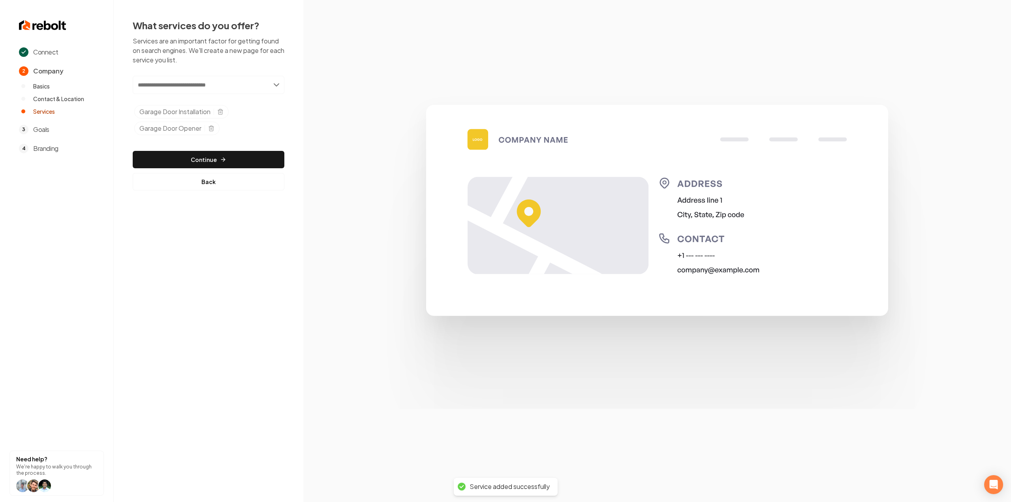
paste input "**********"
type input "**********"
click at [247, 103] on div "Add Maintenance & Emergency Services" at bounding box center [209, 102] width 150 height 13
click at [209, 171] on button "Continue" at bounding box center [209, 175] width 152 height 17
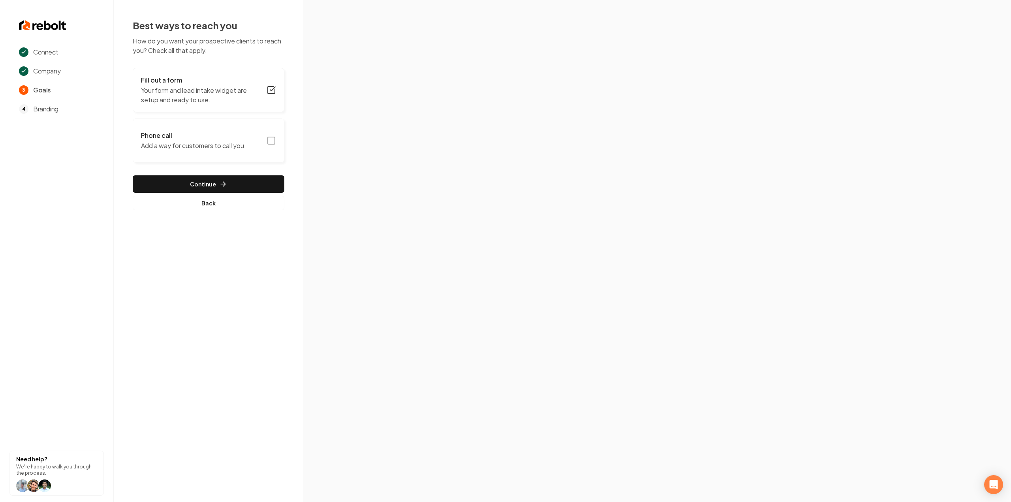
click at [270, 139] on icon "button" at bounding box center [271, 140] width 9 height 9
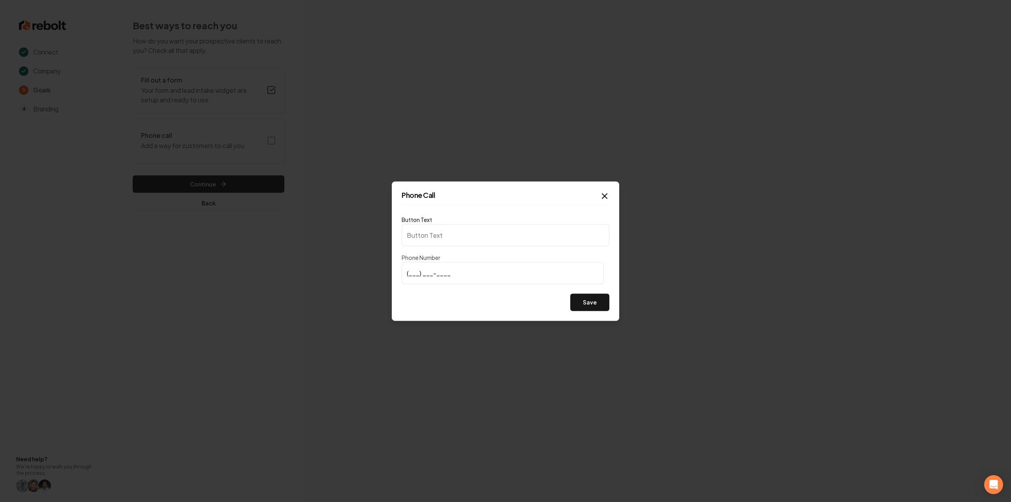
type input "Call us"
type input "(586) 522-6233"
click at [593, 310] on button "Save" at bounding box center [589, 301] width 39 height 17
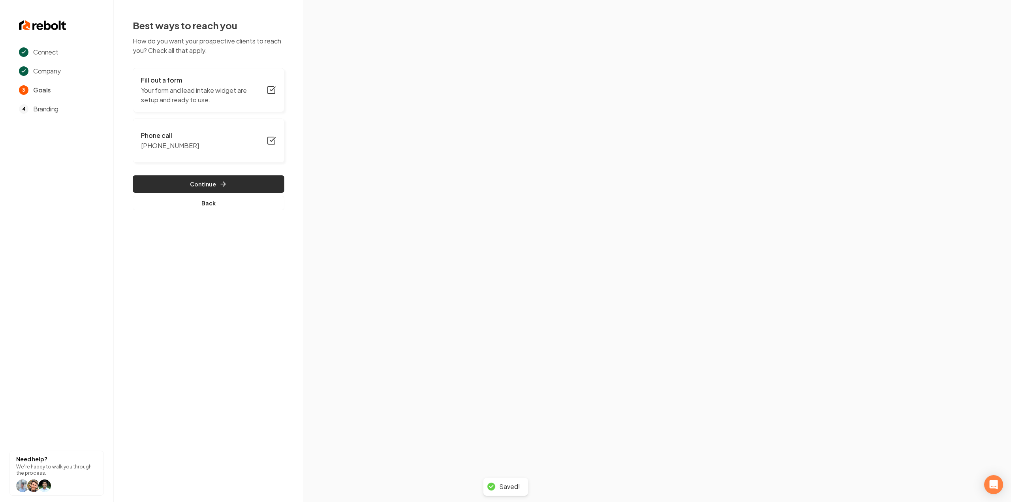
click at [190, 183] on button "Continue" at bounding box center [209, 183] width 152 height 17
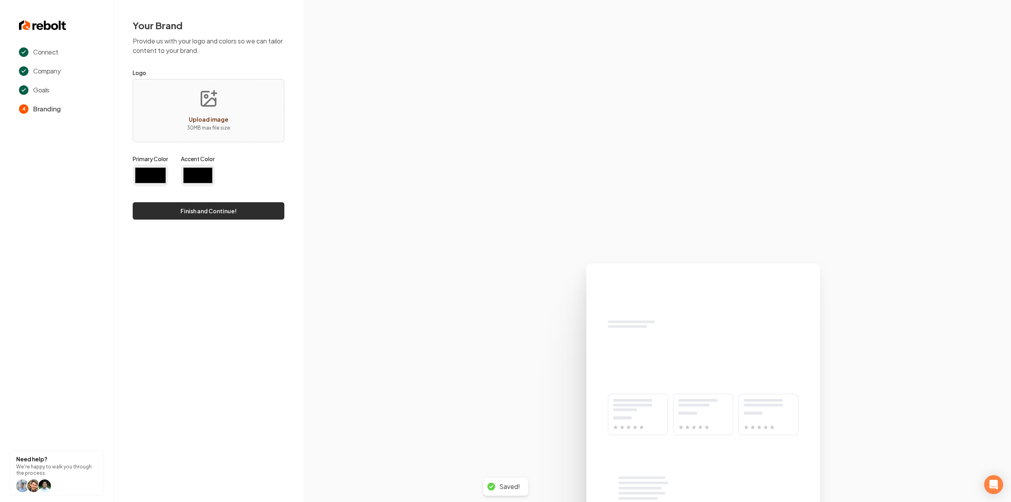
type input "#194d33"
type input "#70be00"
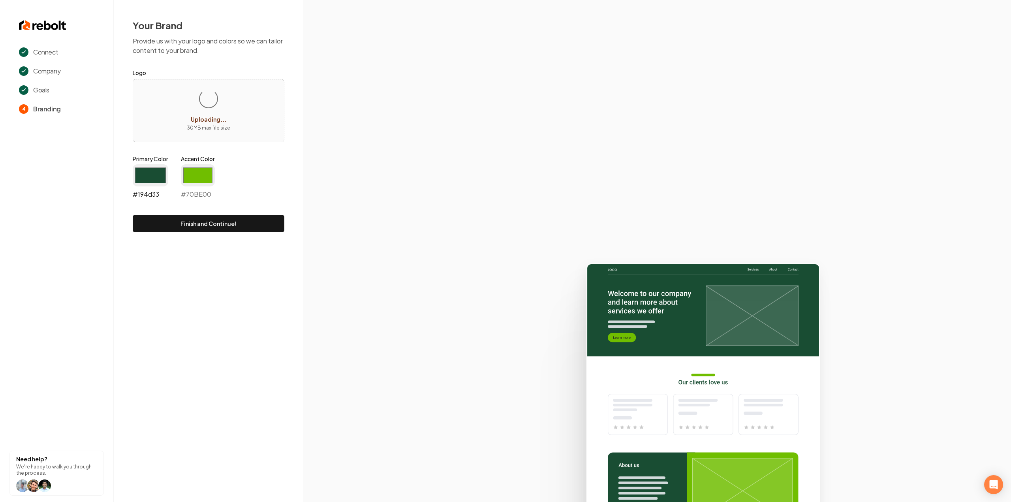
click at [155, 176] on input "#194d33" at bounding box center [151, 175] width 36 height 22
click at [340, 173] on section at bounding box center [657, 251] width 708 height 502
click at [160, 168] on input "#194d33" at bounding box center [151, 175] width 36 height 22
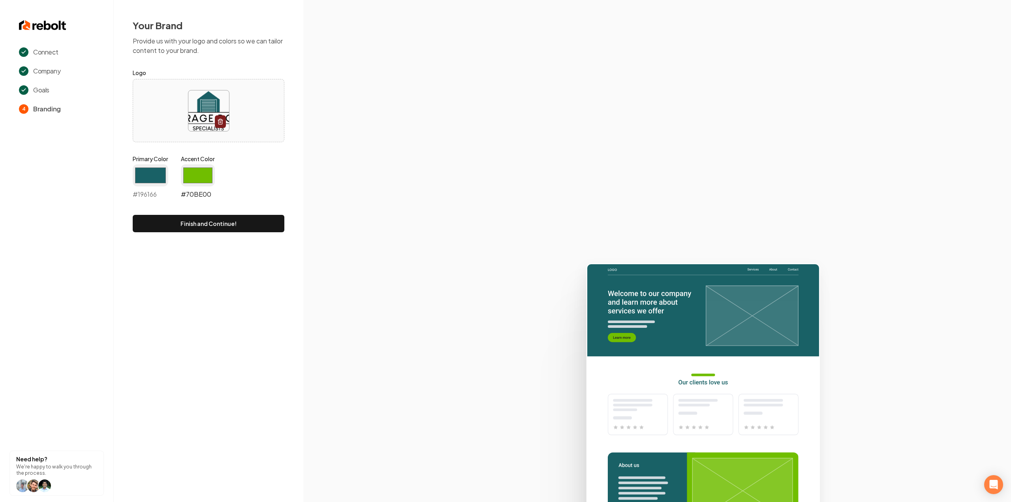
type input "#196166"
click at [199, 164] on input "#70be00" at bounding box center [198, 175] width 34 height 22
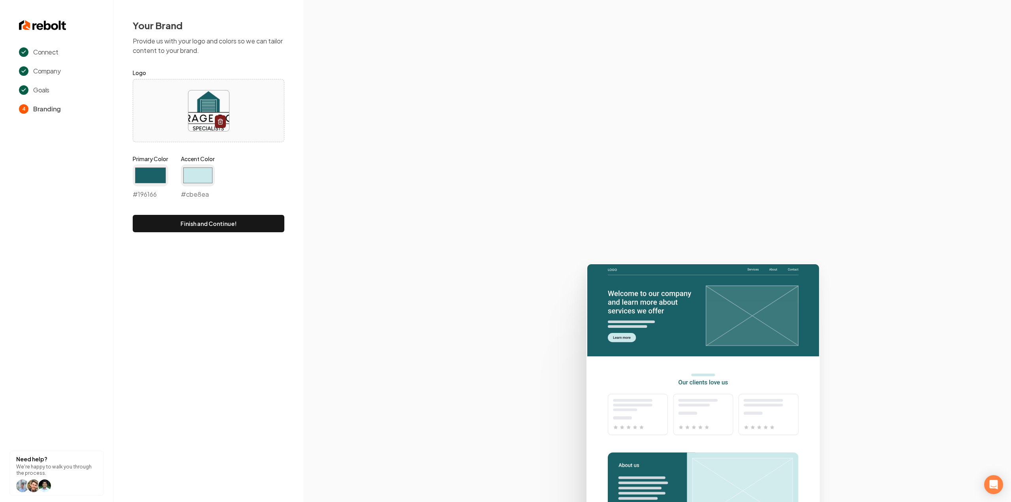
type input "#cbe8ea"
click at [337, 150] on section at bounding box center [657, 251] width 708 height 502
click at [225, 223] on button "Finish and Continue!" at bounding box center [209, 223] width 152 height 17
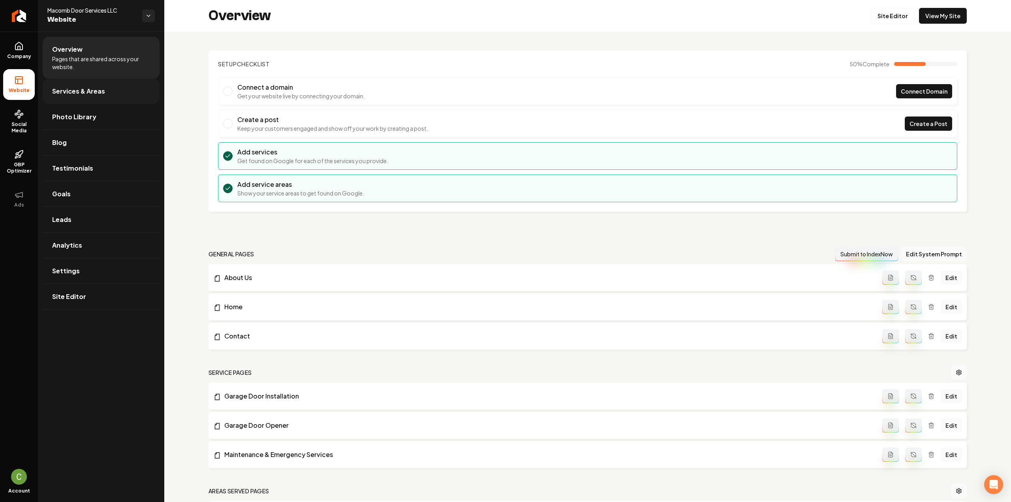
drag, startPoint x: 56, startPoint y: 89, endPoint x: 62, endPoint y: 100, distance: 12.2
click at [56, 89] on span "Services & Areas" at bounding box center [78, 90] width 53 height 9
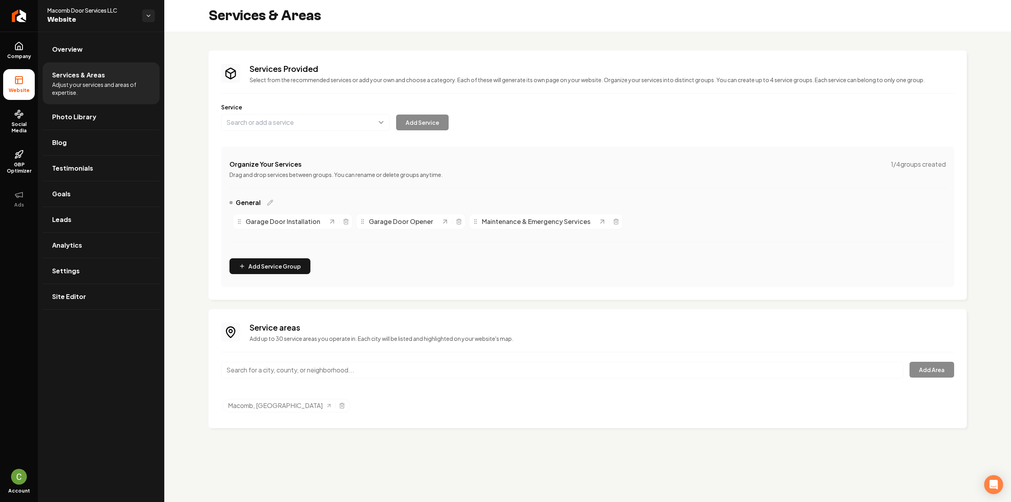
click at [38, 48] on ul "Overview Services & Areas Adjust your services and areas of expertise. Photo Li…" at bounding box center [101, 173] width 126 height 283
click at [31, 47] on link "Company" at bounding box center [19, 50] width 32 height 31
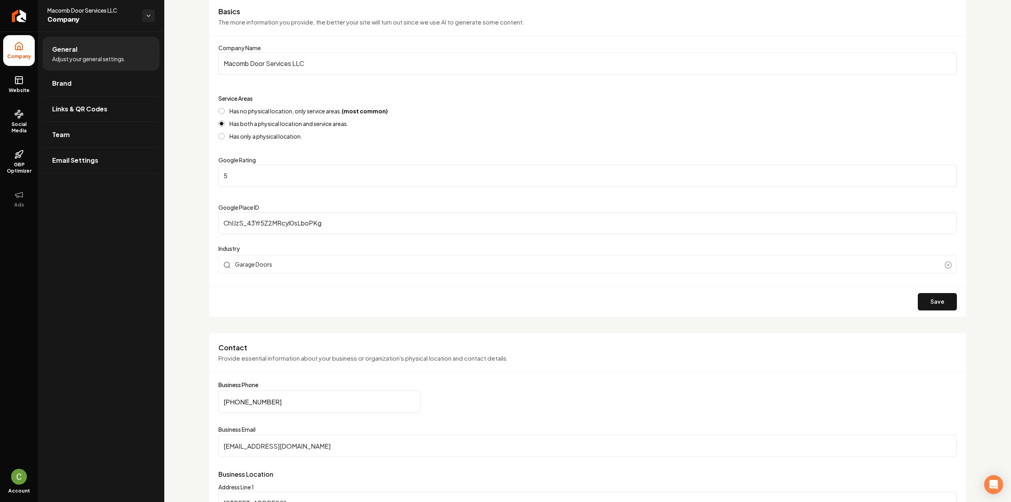
scroll to position [79, 0]
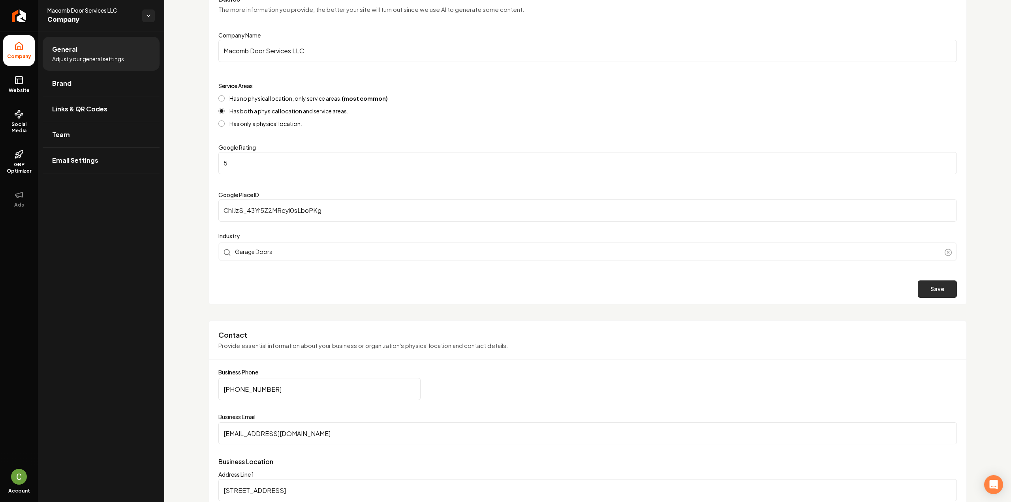
click at [919, 288] on button "Save" at bounding box center [937, 288] width 39 height 17
click at [23, 86] on link "Website" at bounding box center [19, 84] width 32 height 31
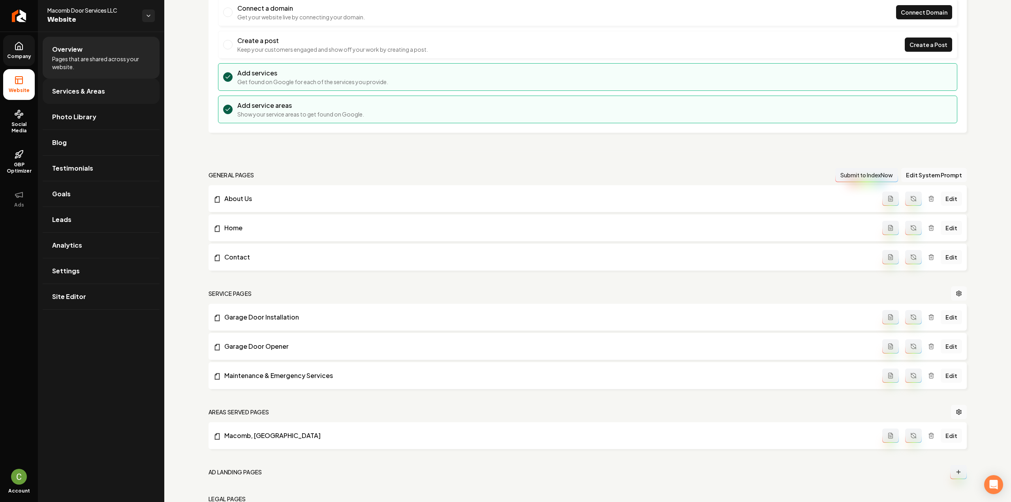
click at [88, 95] on span "Services & Areas" at bounding box center [78, 90] width 53 height 9
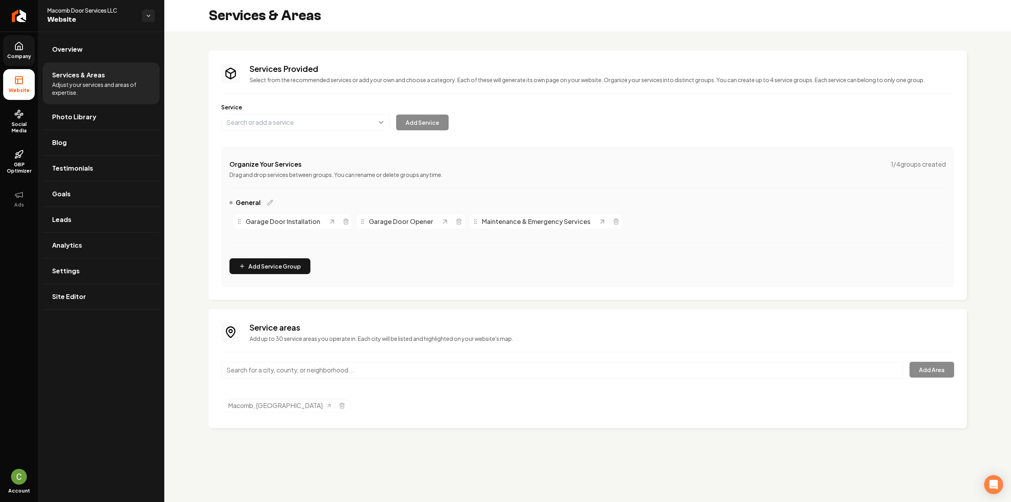
click at [77, 83] on span "Adjust your services and areas of expertise." at bounding box center [101, 89] width 98 height 16
click at [266, 381] on div "Main content area" at bounding box center [562, 375] width 682 height 26
click at [268, 373] on input "Main content area" at bounding box center [562, 370] width 682 height 17
click at [198, 90] on div "Services Provided Select from the recommended services or add your own and choo…" at bounding box center [587, 240] width 847 height 416
click at [22, 63] on link "Company" at bounding box center [19, 50] width 32 height 31
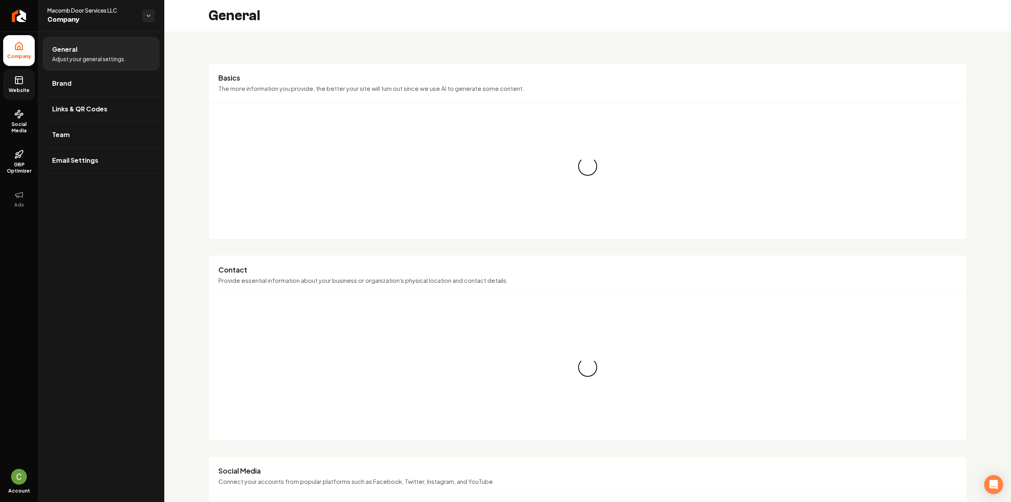
click at [18, 85] on icon at bounding box center [18, 79] width 9 height 9
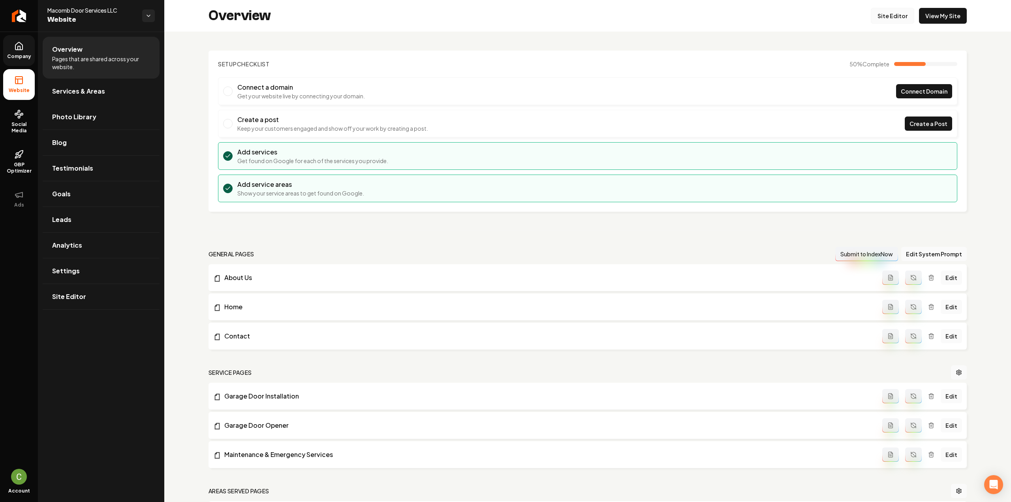
click at [898, 17] on link "Site Editor" at bounding box center [892, 16] width 43 height 16
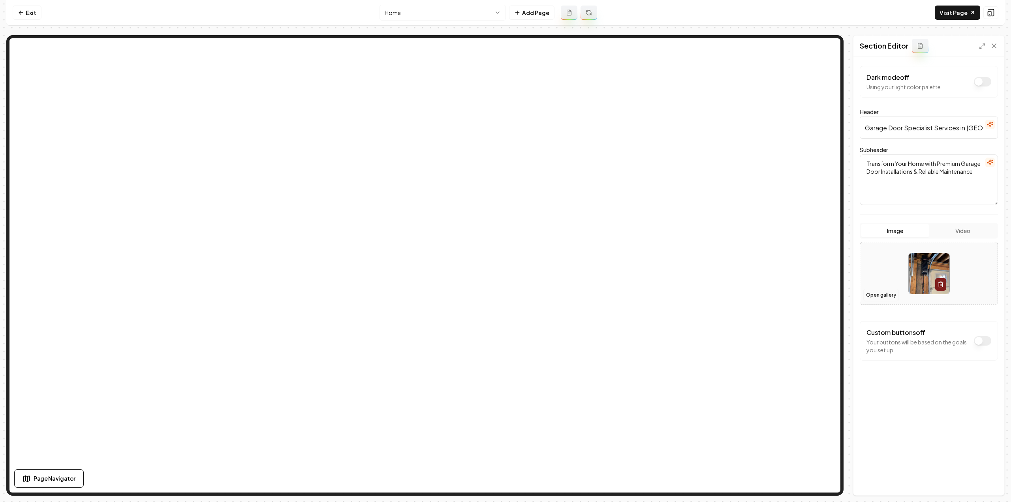
click at [879, 292] on button "Open gallery" at bounding box center [881, 295] width 36 height 13
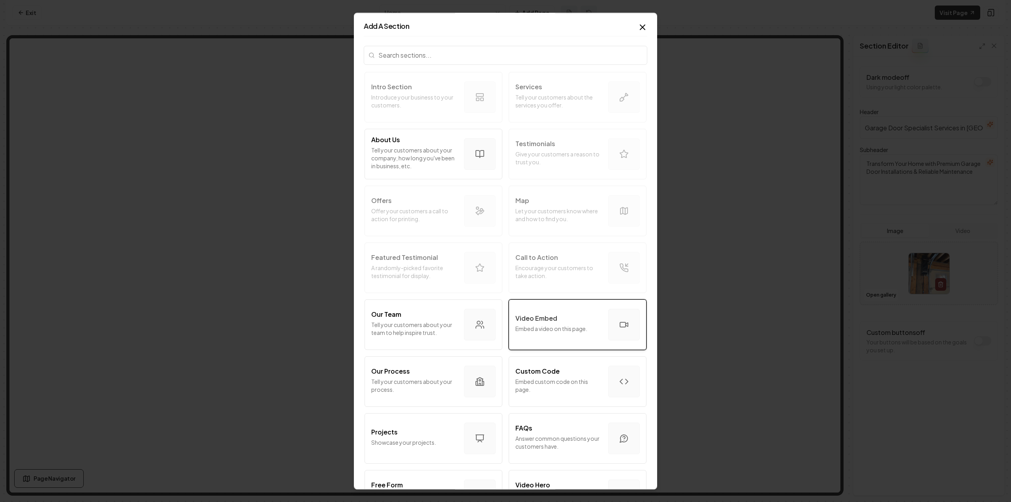
scroll to position [118, 0]
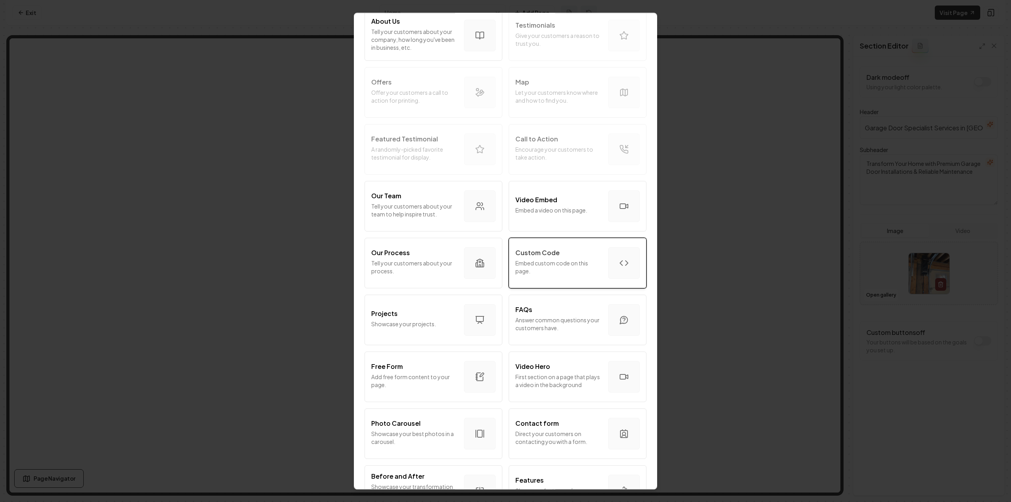
click at [539, 246] on button "Custom Code Embed custom code on this page." at bounding box center [578, 263] width 138 height 51
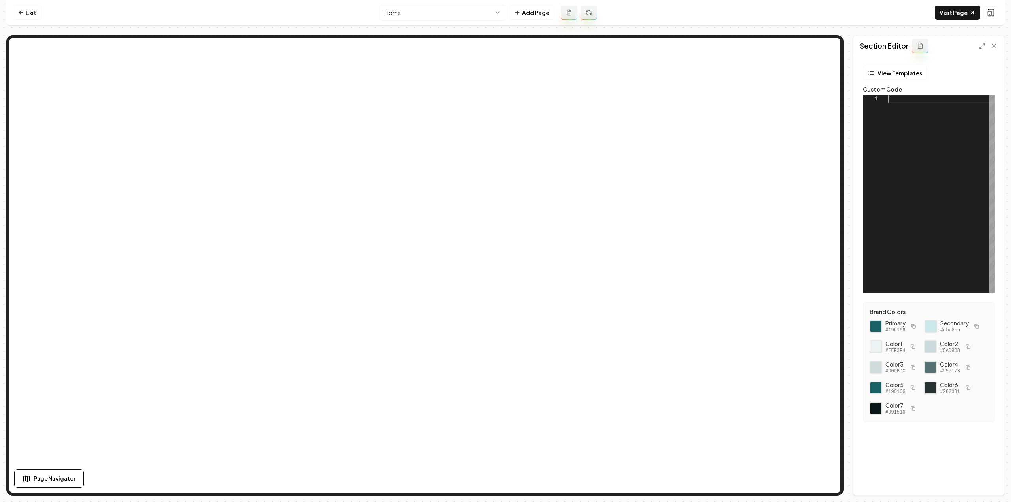
click at [940, 169] on div at bounding box center [941, 193] width 107 height 197
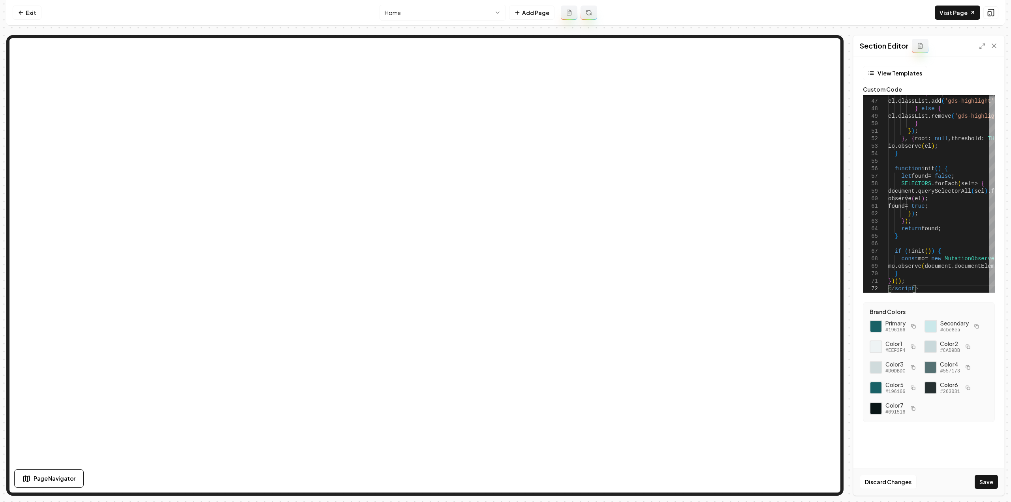
click at [982, 40] on div "Section Editor" at bounding box center [929, 46] width 151 height 21
click at [981, 42] on div at bounding box center [988, 46] width 19 height 8
click at [981, 44] on icon at bounding box center [982, 46] width 6 height 6
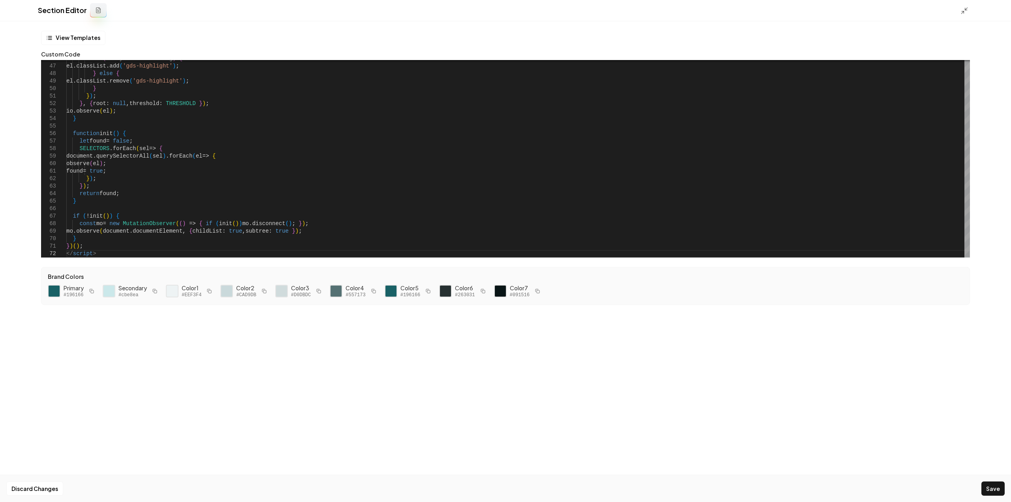
click at [88, 291] on button "button" at bounding box center [91, 290] width 9 height 9
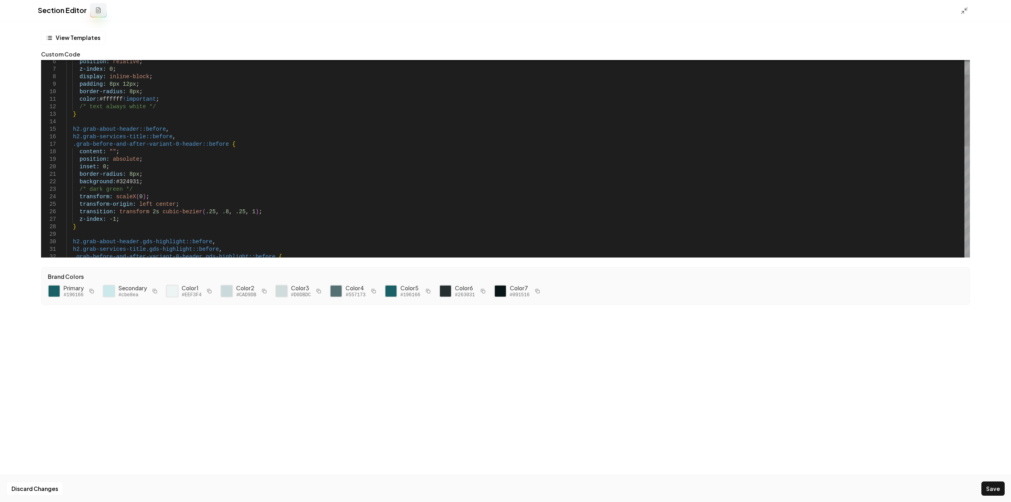
scroll to position [0, 27]
drag, startPoint x: 135, startPoint y: 182, endPoint x: 114, endPoint y: 179, distance: 21.9
click at [114, 179] on div "transform-origin: left center ; transition: transform 2s cubic-bezier ( .25 , .…" at bounding box center [518, 291] width 904 height 540
type textarea "**********"
click at [990, 487] on button "Save" at bounding box center [992, 488] width 23 height 14
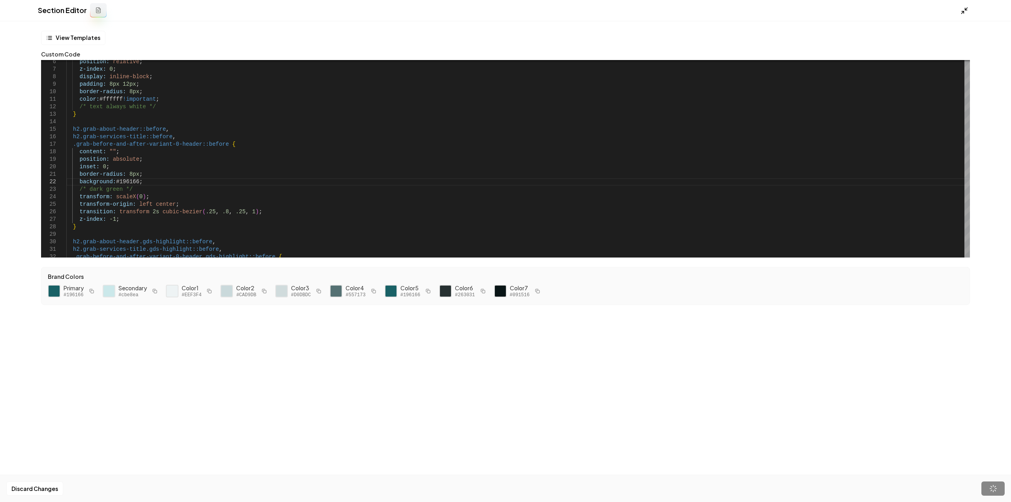
click at [966, 14] on icon at bounding box center [965, 11] width 8 height 8
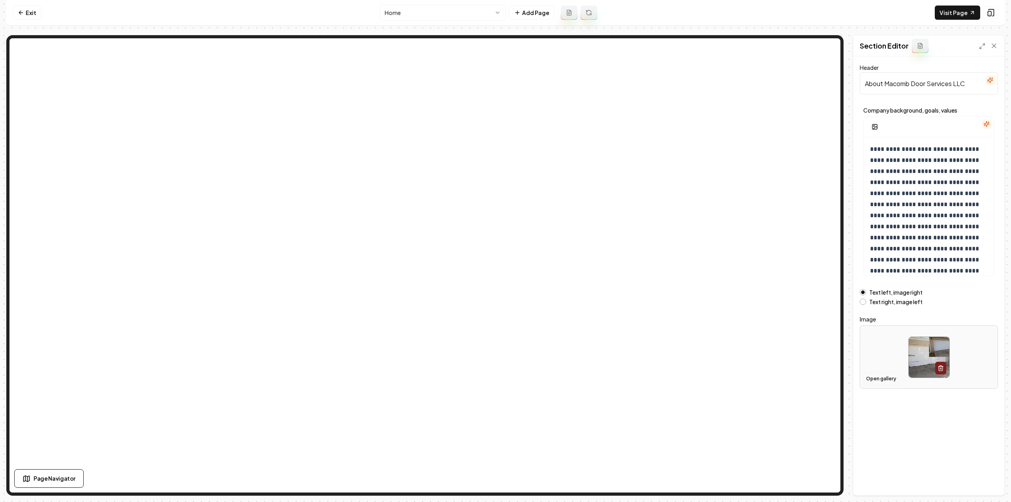
click at [878, 377] on button "Open gallery" at bounding box center [881, 378] width 36 height 13
click at [985, 475] on button "Save" at bounding box center [986, 482] width 23 height 14
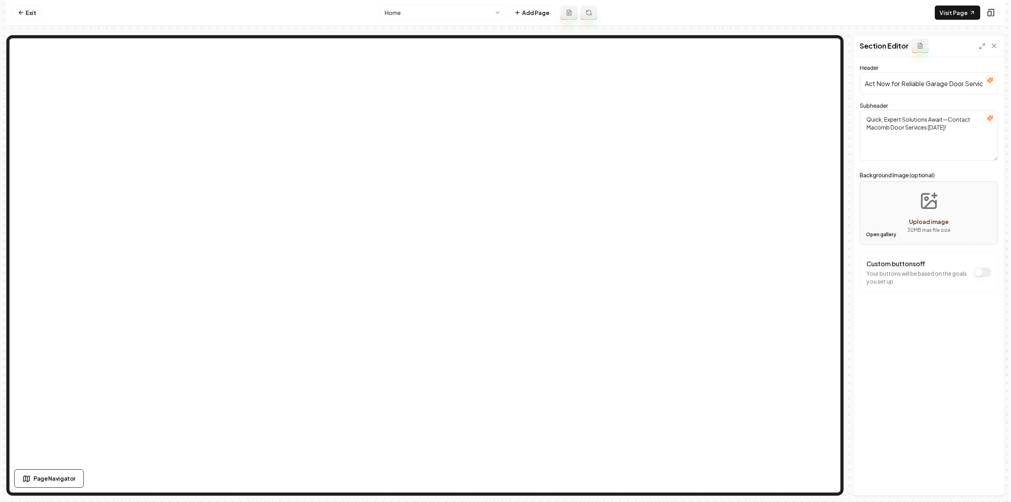
click at [879, 232] on button "Open gallery" at bounding box center [881, 234] width 36 height 13
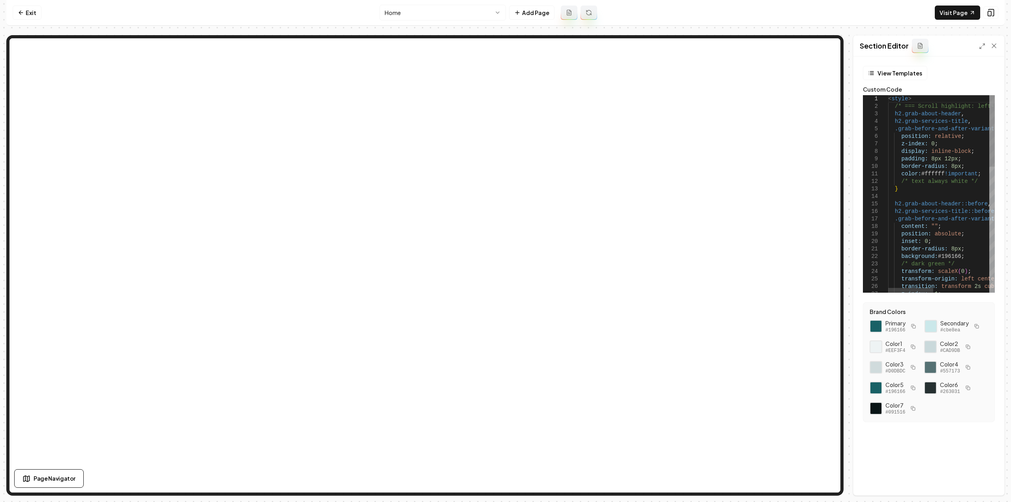
click at [932, 204] on div "< style > /* === Scroll highlight: left-to-right sweep (alwa ys white text) ===…" at bounding box center [1007, 367] width 239 height 545
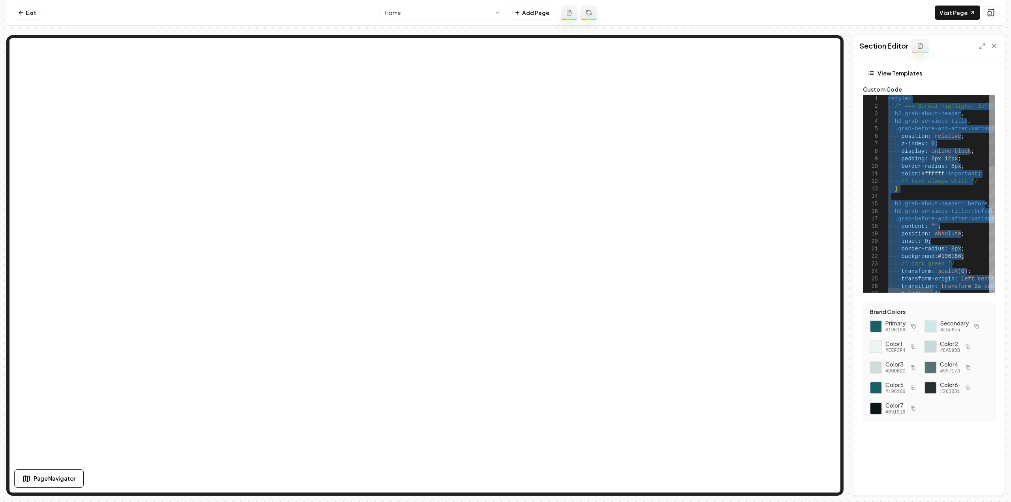
type textarea "**********"
click at [887, 74] on button "View Templates" at bounding box center [895, 73] width 64 height 14
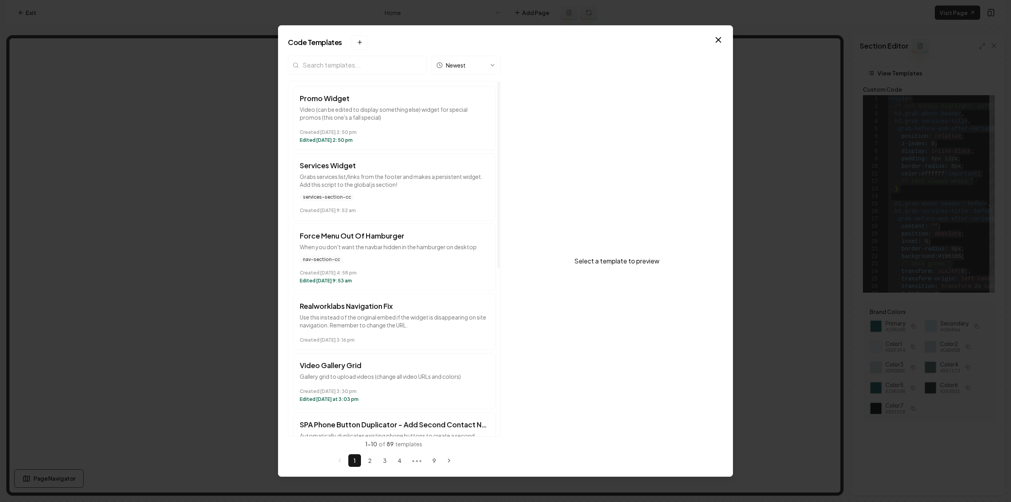
click at [333, 67] on input "search" at bounding box center [357, 65] width 139 height 19
click at [358, 45] on button "New template" at bounding box center [360, 42] width 17 height 14
click at [358, 42] on icon at bounding box center [360, 42] width 4 height 0
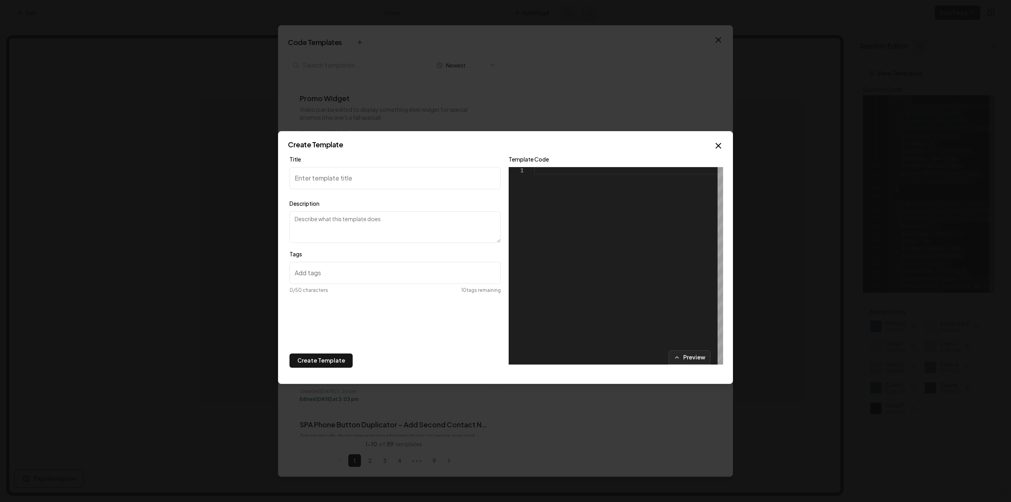
click at [572, 227] on div at bounding box center [628, 265] width 189 height 197
type textarea "***** *********"
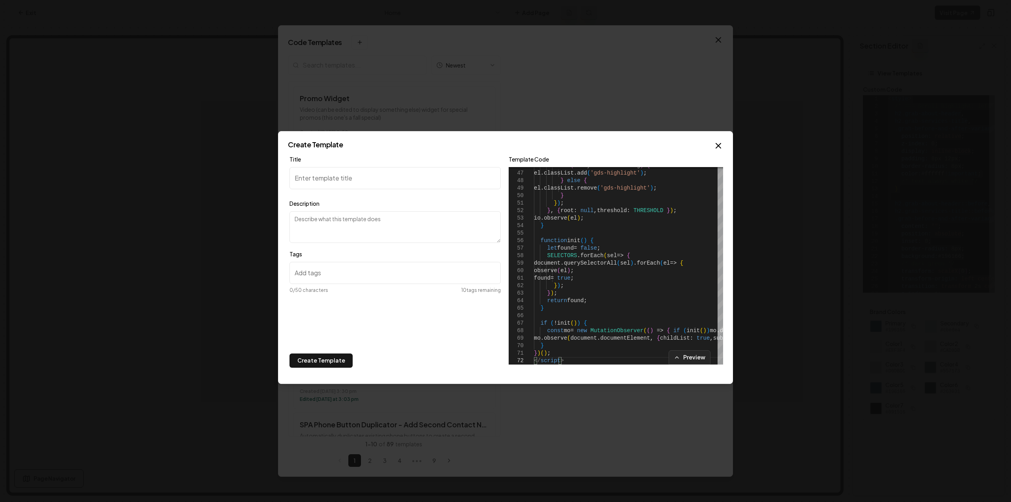
click at [371, 182] on input "Title" at bounding box center [395, 178] width 211 height 22
type input "Titles Highlight on Scroll"
type textarea "Highlights the main Section titles as you scroll down the page."
click at [393, 173] on input "Titles Highlight on Scroll" at bounding box center [395, 178] width 211 height 22
drag, startPoint x: 366, startPoint y: 179, endPoint x: 341, endPoint y: 177, distance: 25.0
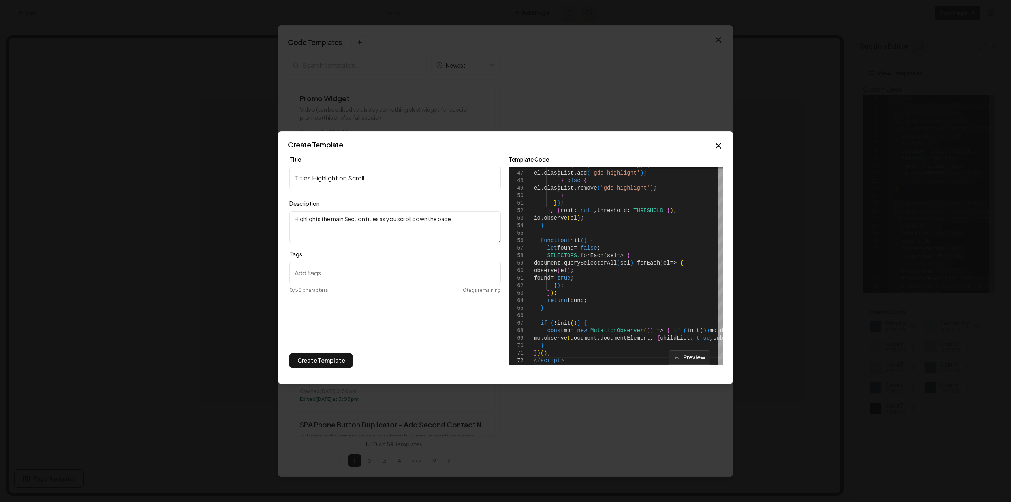
click at [341, 177] on input "Titles Highlight on Scroll" at bounding box center [395, 178] width 211 height 22
type input "Titles Highlight Animation"
click at [468, 225] on textarea "Highlights the main Section titles as you scroll down the page." at bounding box center [395, 227] width 211 height 32
click at [334, 283] on input "Tags" at bounding box center [395, 273] width 211 height 22
click at [319, 350] on div "Title Titles Highlight Animation Description Highlights the main Section titles…" at bounding box center [395, 253] width 211 height 199
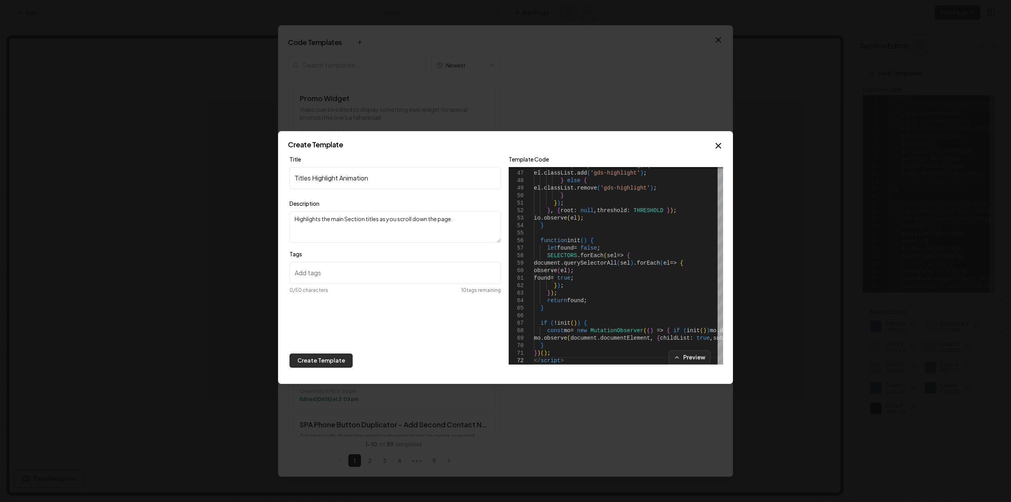
click at [318, 354] on button "Create Template" at bounding box center [321, 360] width 63 height 14
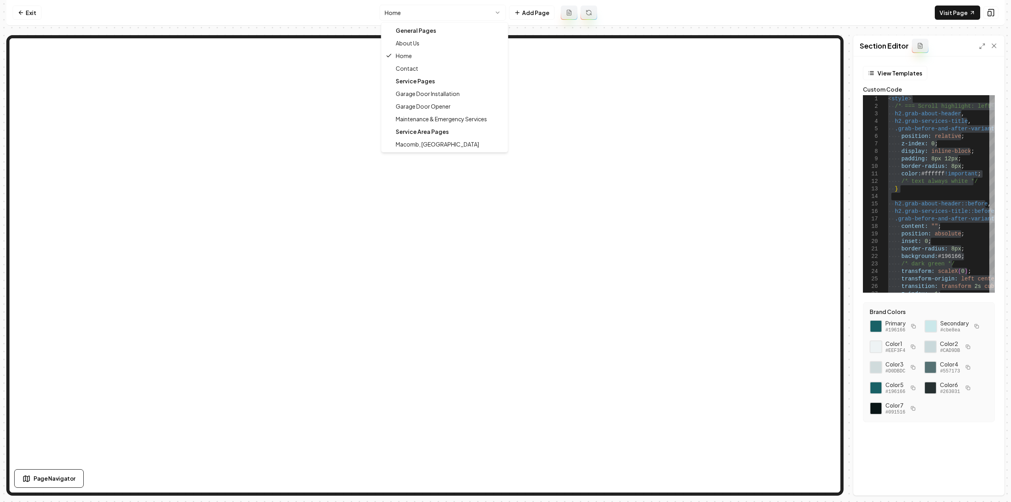
click at [427, 14] on html "Computer Required This feature is only available on a computer. Please switch t…" at bounding box center [505, 251] width 1011 height 502
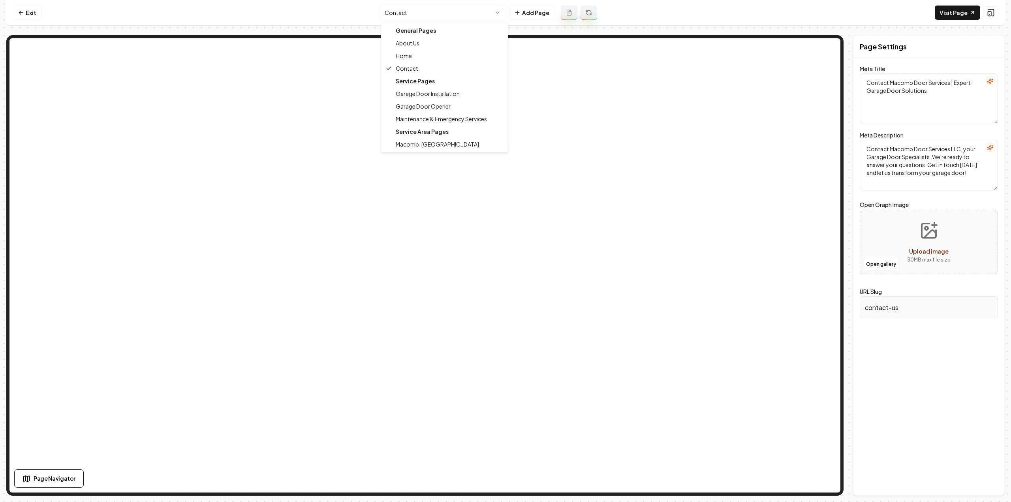
click at [449, 11] on html "Computer Required This feature is only available on a computer. Please switch t…" at bounding box center [505, 251] width 1011 height 502
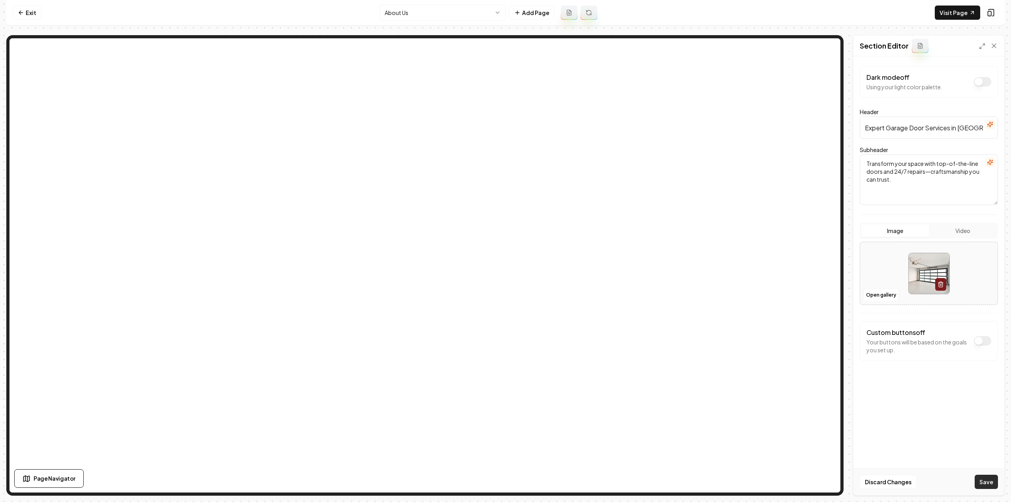
click at [978, 487] on button "Save" at bounding box center [986, 482] width 23 height 14
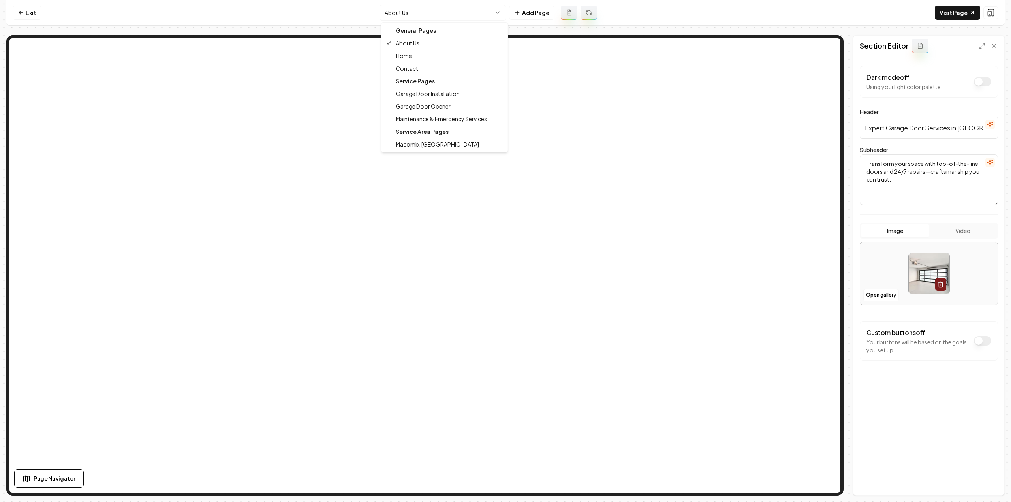
click at [435, 9] on html "Computer Required This feature is only available on a computer. Please switch t…" at bounding box center [505, 251] width 1011 height 502
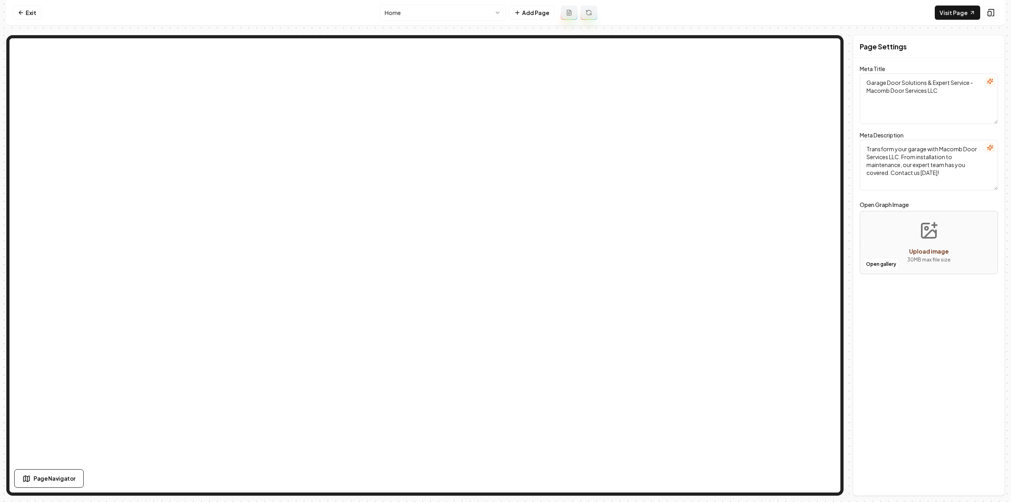
click at [443, 18] on html "Computer Required This feature is only available on a computer. Please switch t…" at bounding box center [505, 251] width 1011 height 502
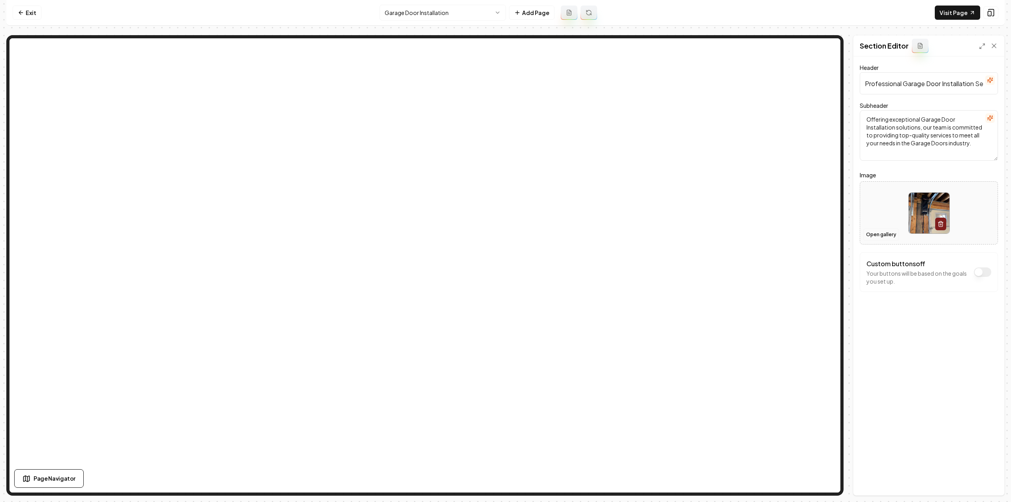
click at [887, 235] on button "Open gallery" at bounding box center [881, 234] width 36 height 13
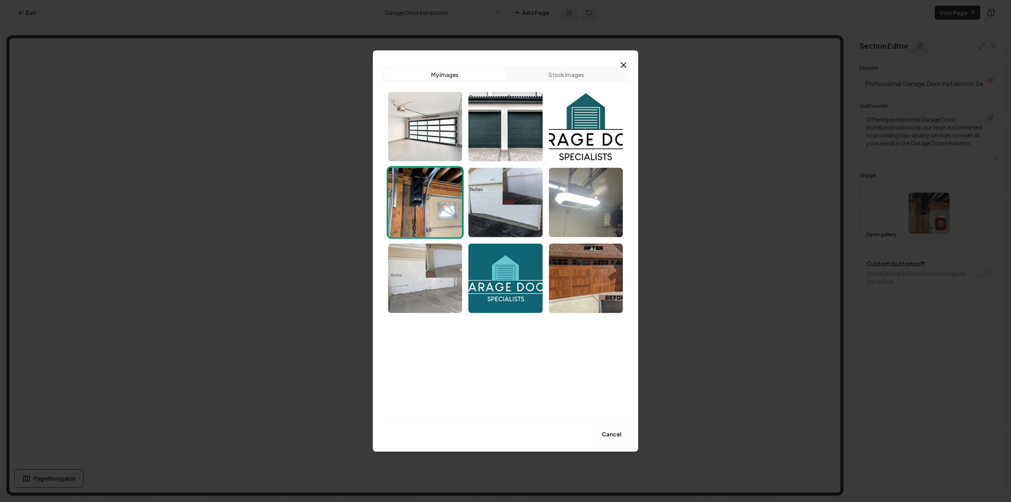
click at [423, 282] on img "Select image image_68cab6d85c7cd75eb8922d23.jpeg" at bounding box center [425, 278] width 74 height 70
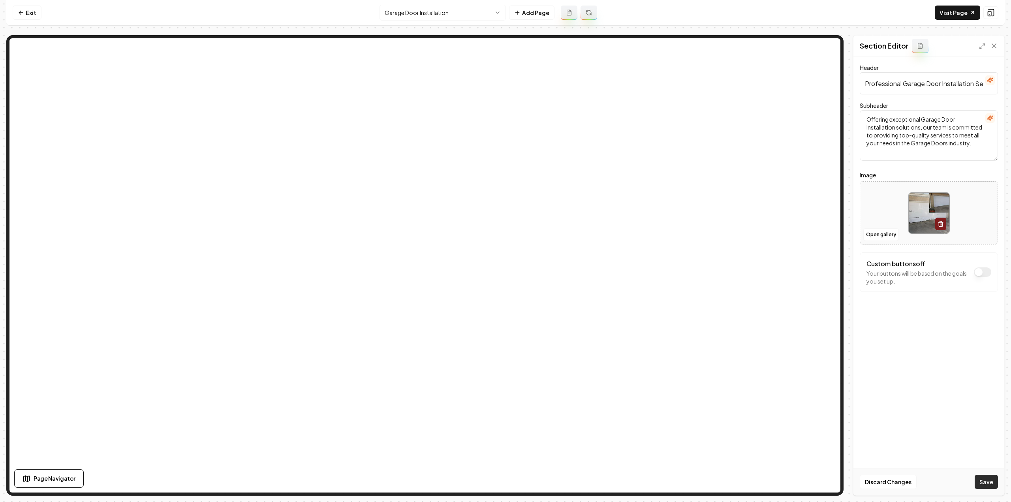
click at [980, 481] on button "Save" at bounding box center [986, 482] width 23 height 14
click at [462, 14] on html "Computer Required This feature is only available on a computer. Please switch t…" at bounding box center [505, 251] width 1011 height 502
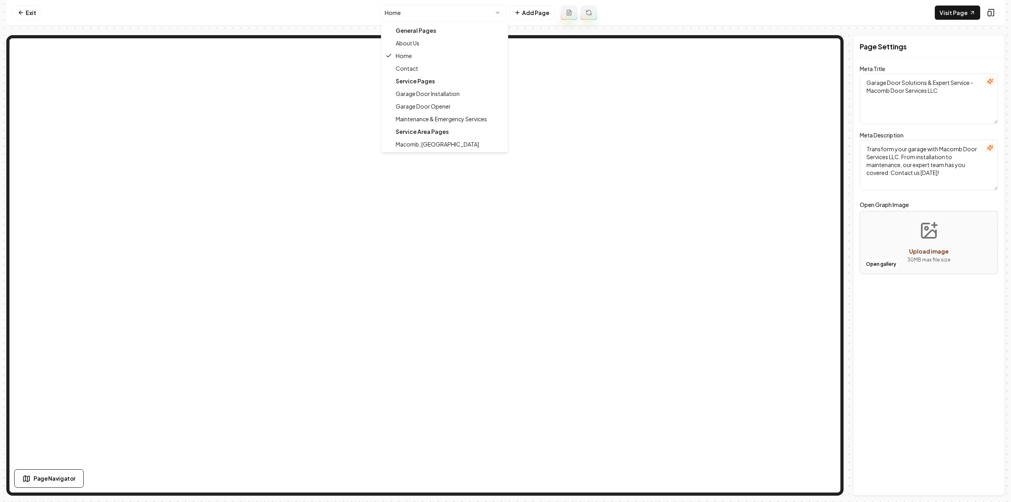
click at [400, 9] on html "Computer Required This feature is only available on a computer. Please switch t…" at bounding box center [505, 251] width 1011 height 502
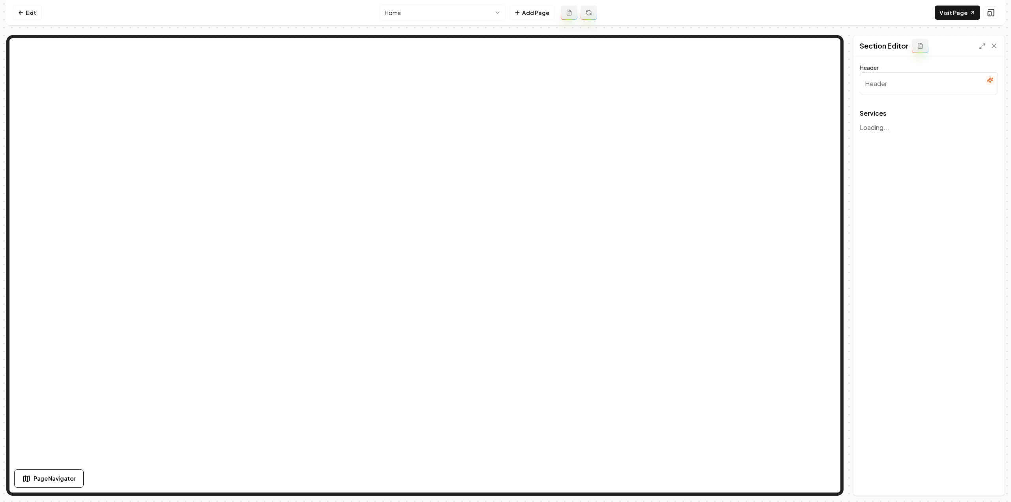
type input "Expert Garage Door Solutions"
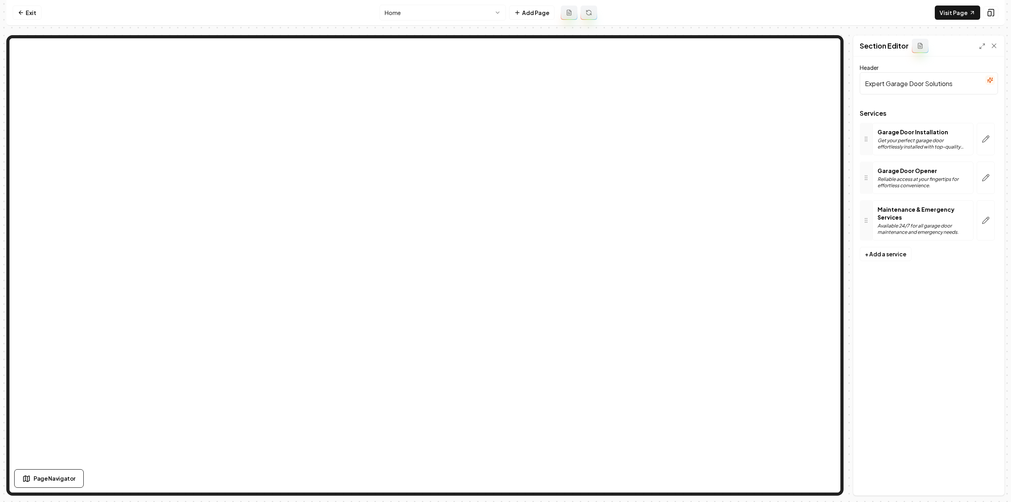
drag, startPoint x: 985, startPoint y: 130, endPoint x: 978, endPoint y: 161, distance: 31.6
click at [985, 130] on button "button" at bounding box center [986, 139] width 18 height 32
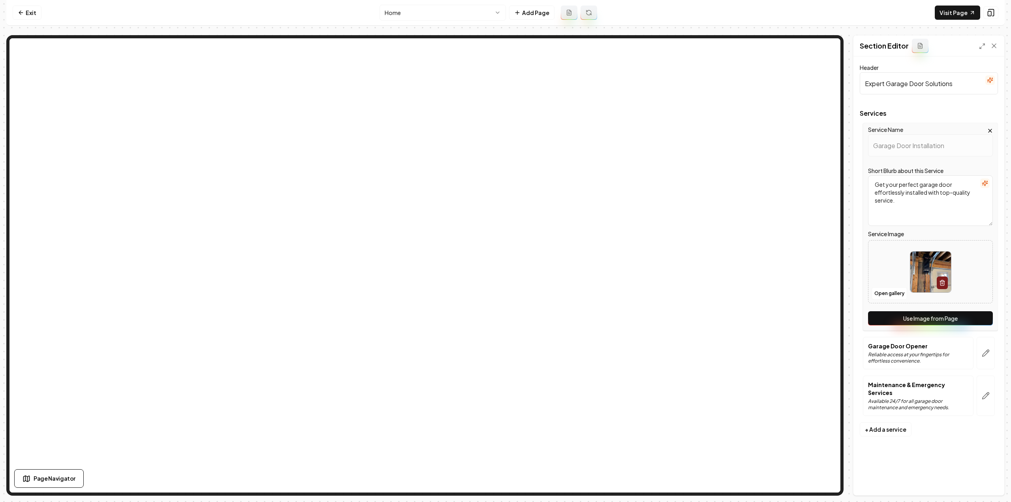
drag, startPoint x: 927, startPoint y: 310, endPoint x: 934, endPoint y: 325, distance: 16.1
click at [927, 310] on div "Service Name Garage Door Installation Short Blurb about this Service Get your p…" at bounding box center [930, 227] width 135 height 208
click at [934, 316] on button "Use Image from Page" at bounding box center [930, 318] width 125 height 14
click at [988, 481] on button "Save" at bounding box center [986, 482] width 23 height 14
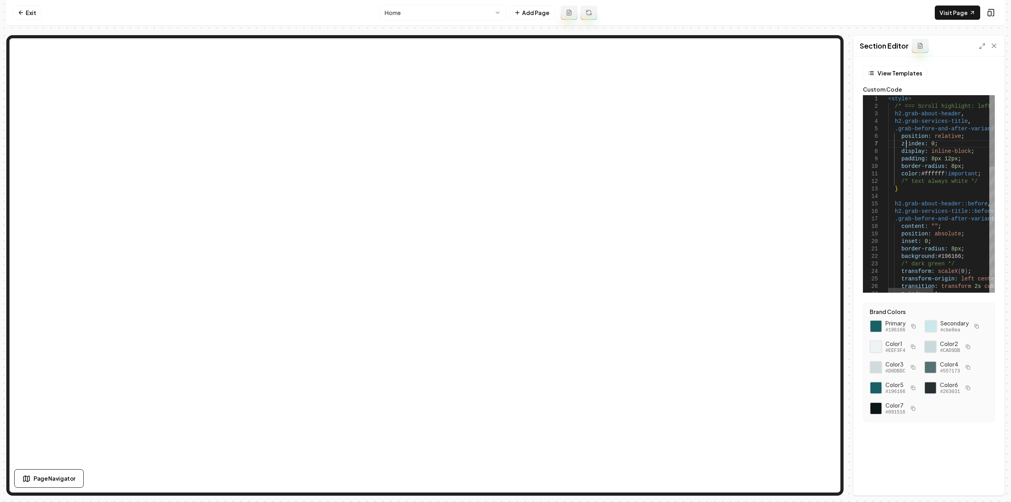
click at [907, 145] on div "< style > /* === Scroll highlight: left-to-right sweep (alwa ys white text) ===…" at bounding box center [1007, 367] width 239 height 545
click at [880, 75] on button "View Templates" at bounding box center [895, 73] width 64 height 14
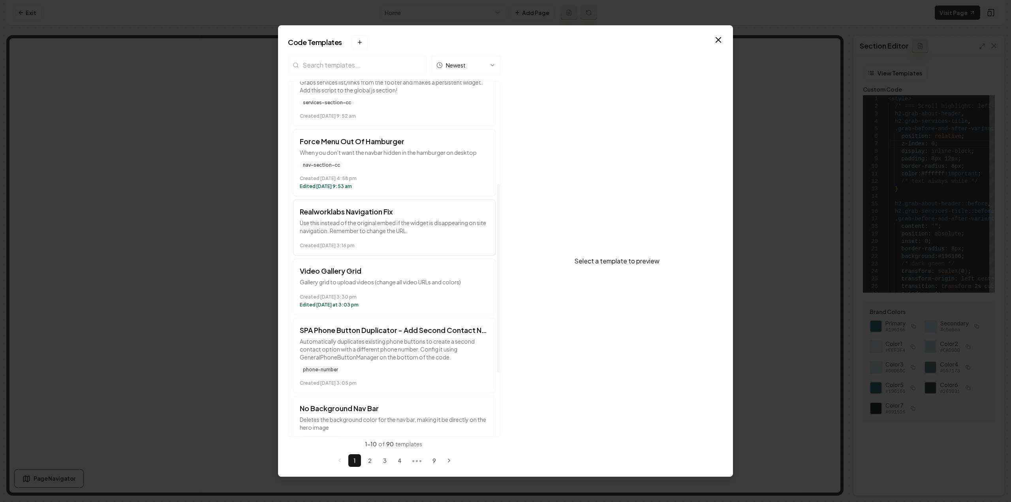
scroll to position [314, 0]
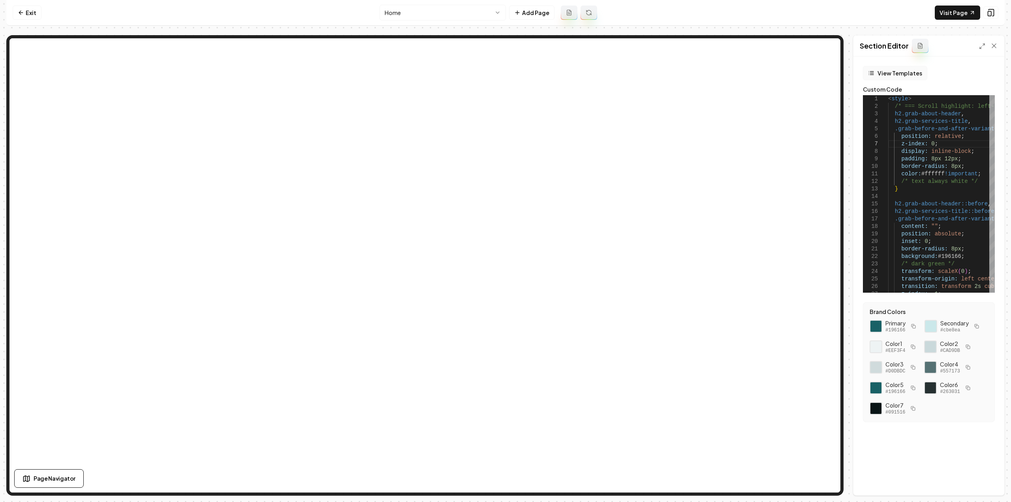
click at [874, 79] on button "View Templates" at bounding box center [895, 73] width 64 height 14
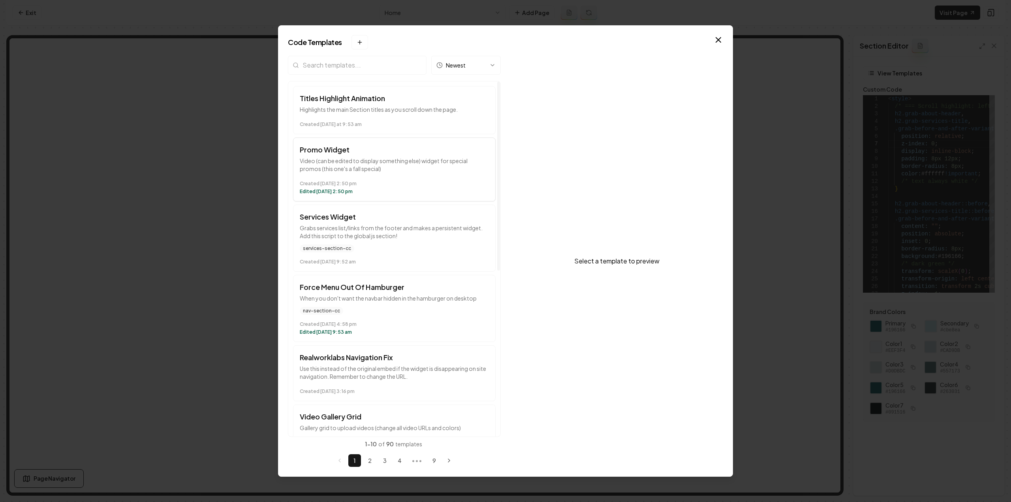
click at [342, 152] on h3 "Promo Widget" at bounding box center [394, 149] width 189 height 11
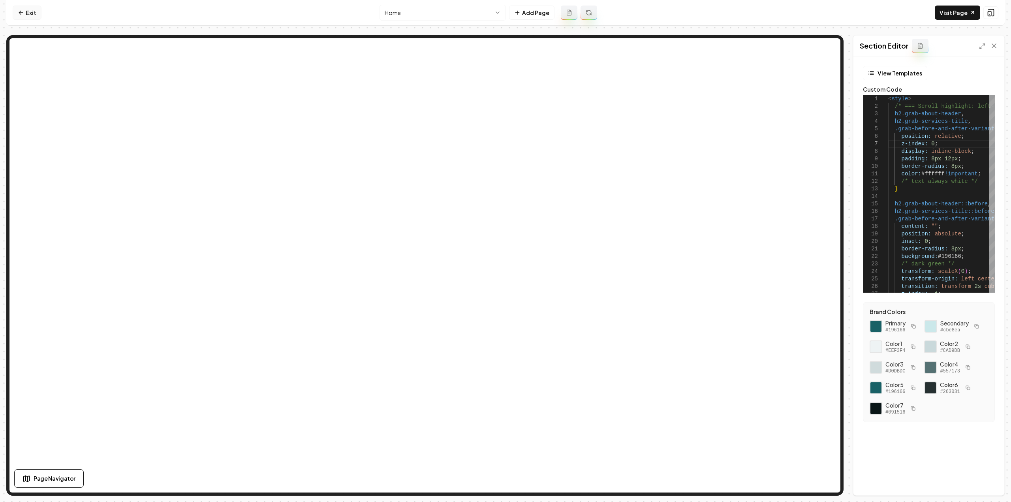
click at [24, 13] on link "Exit" at bounding box center [27, 13] width 29 height 14
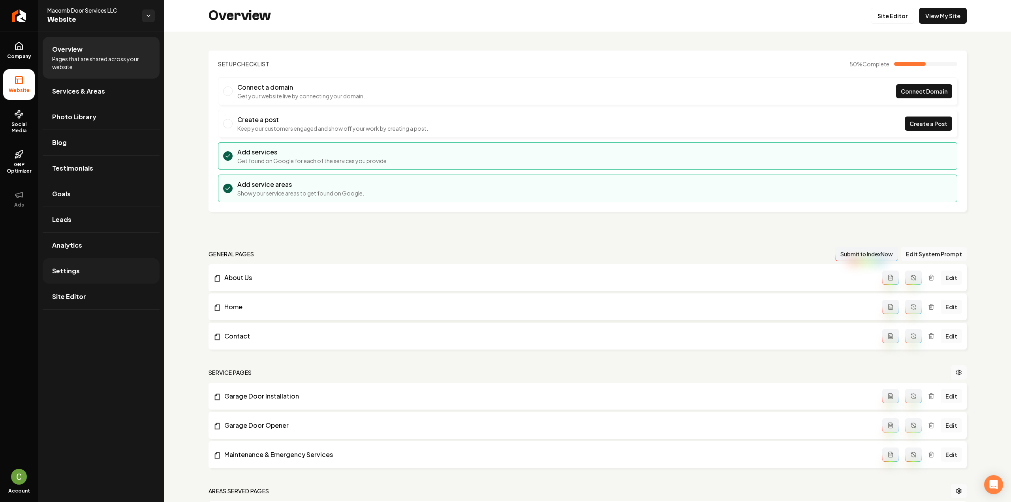
click at [73, 275] on link "Settings" at bounding box center [101, 270] width 117 height 25
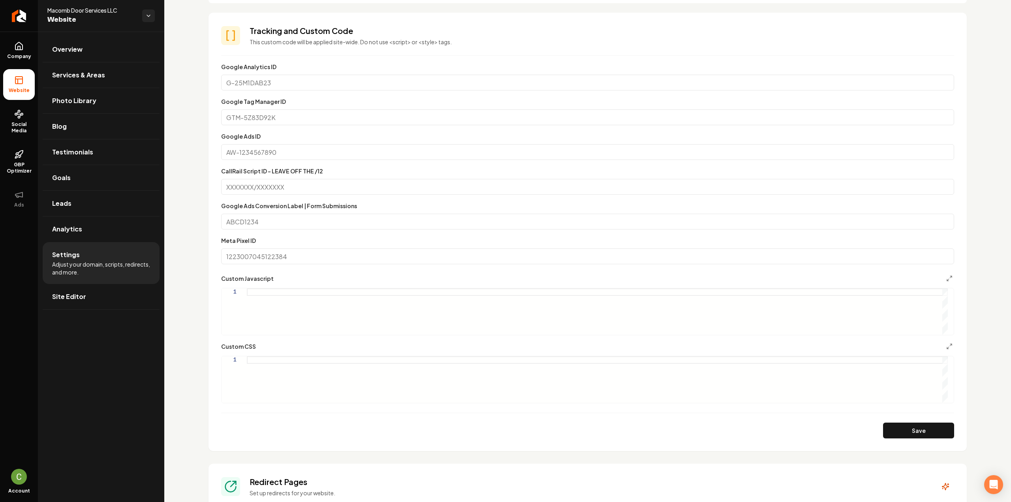
scroll to position [276, 0]
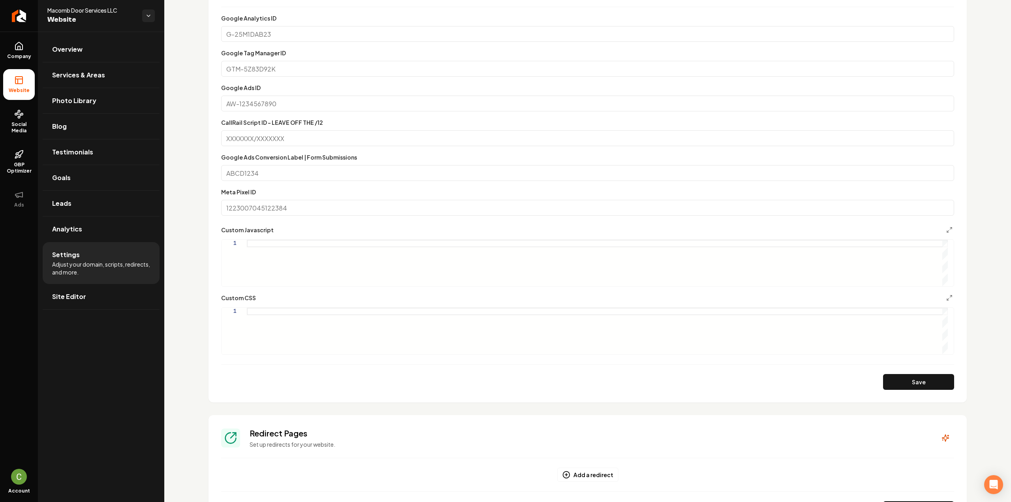
click at [313, 269] on div "Main content area" at bounding box center [597, 263] width 701 height 47
type textarea "*****"
click at [892, 376] on button "Save" at bounding box center [918, 382] width 71 height 16
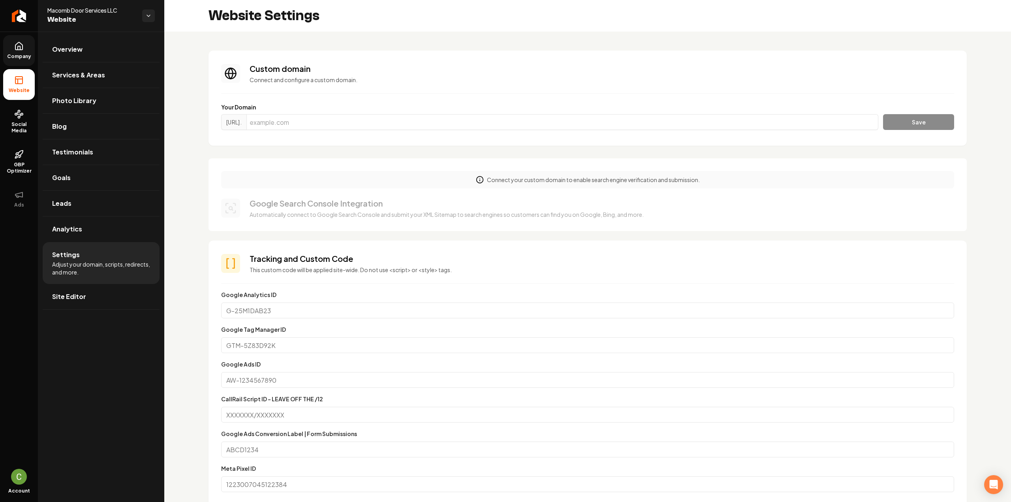
click at [20, 56] on span "Company" at bounding box center [19, 56] width 30 height 6
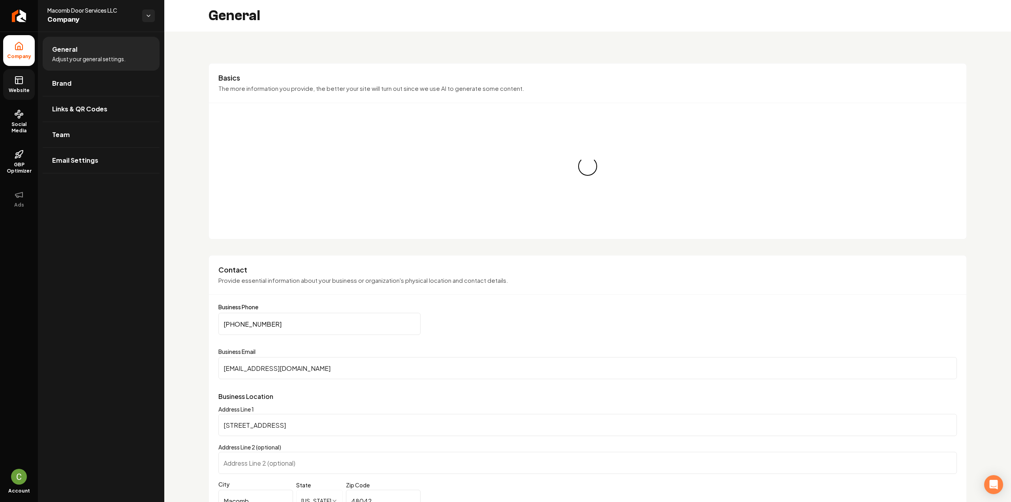
click at [27, 79] on link "Website" at bounding box center [19, 84] width 32 height 31
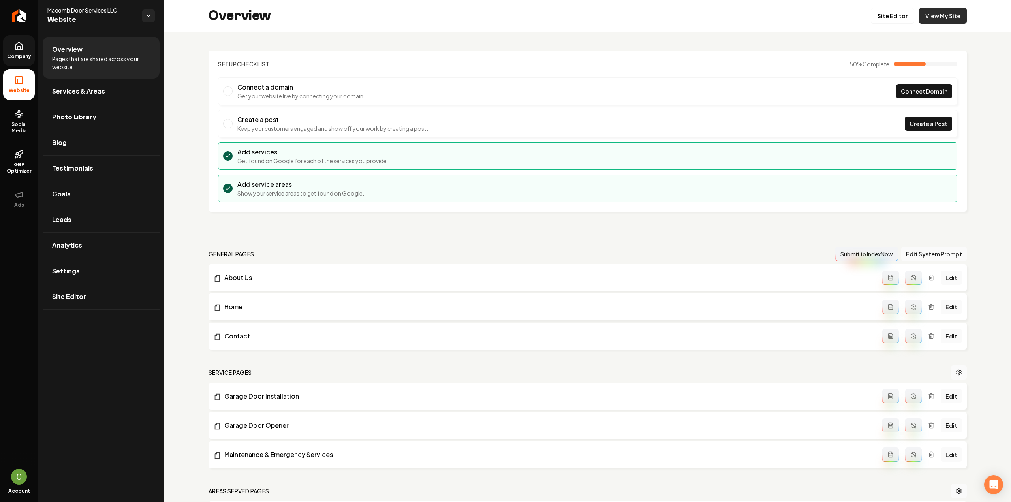
click at [927, 15] on link "View My Site" at bounding box center [943, 16] width 48 height 16
click at [83, 270] on link "Settings" at bounding box center [101, 270] width 117 height 25
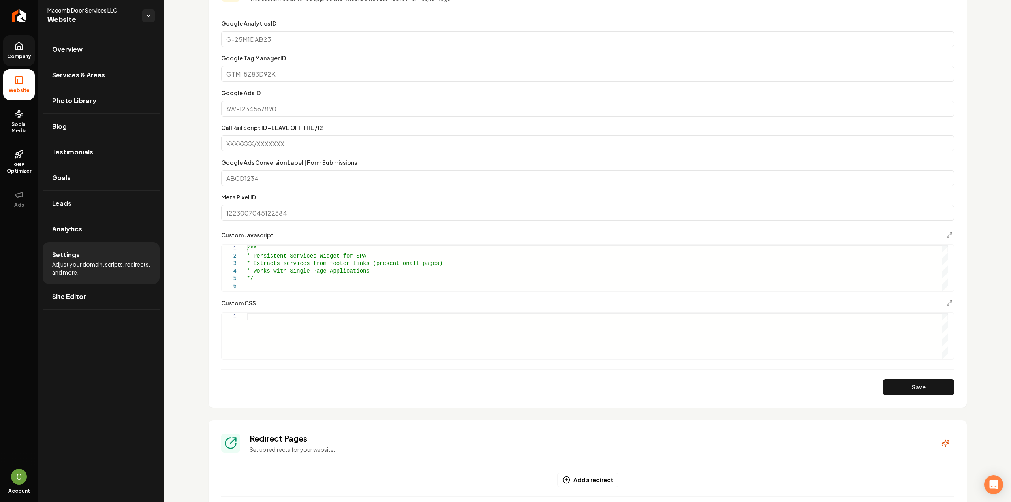
scroll to position [276, 0]
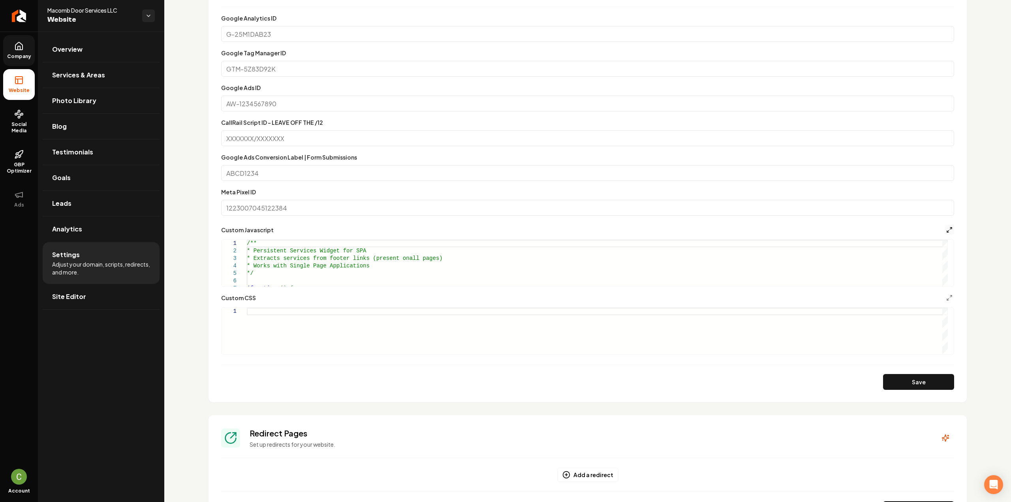
click at [946, 229] on icon "Main content area" at bounding box center [949, 230] width 6 height 6
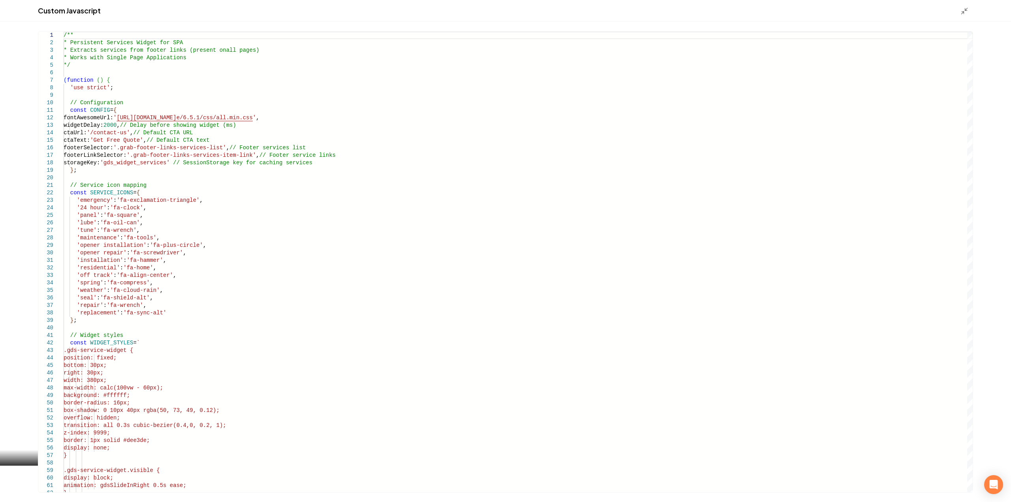
click at [335, 81] on div "( function ( ) {" at bounding box center [518, 81] width 909 height 8
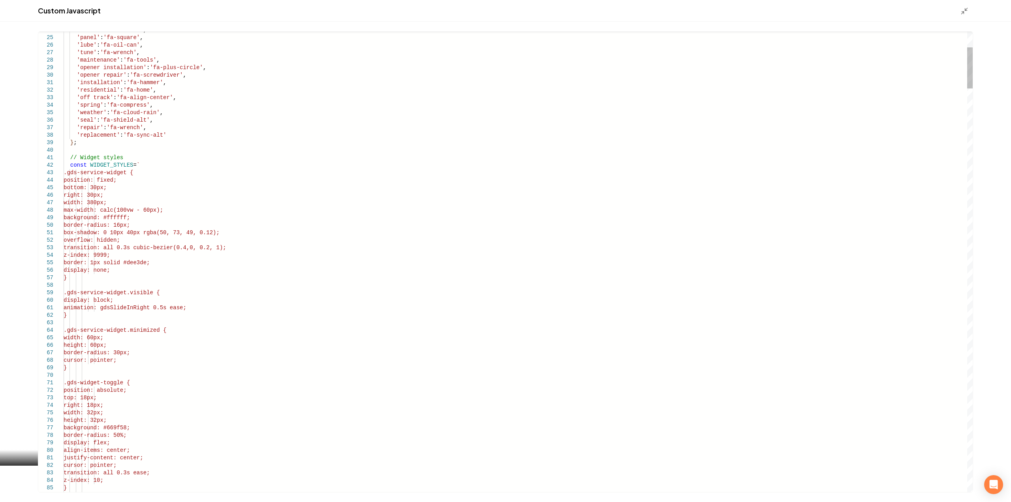
type textarea "**********"
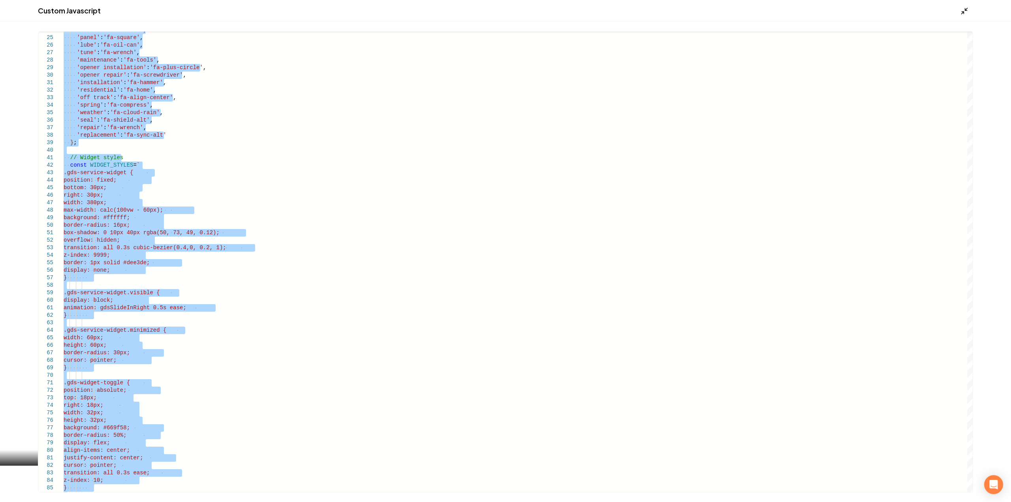
click at [964, 13] on polyline "Main content area" at bounding box center [963, 13] width 2 height 2
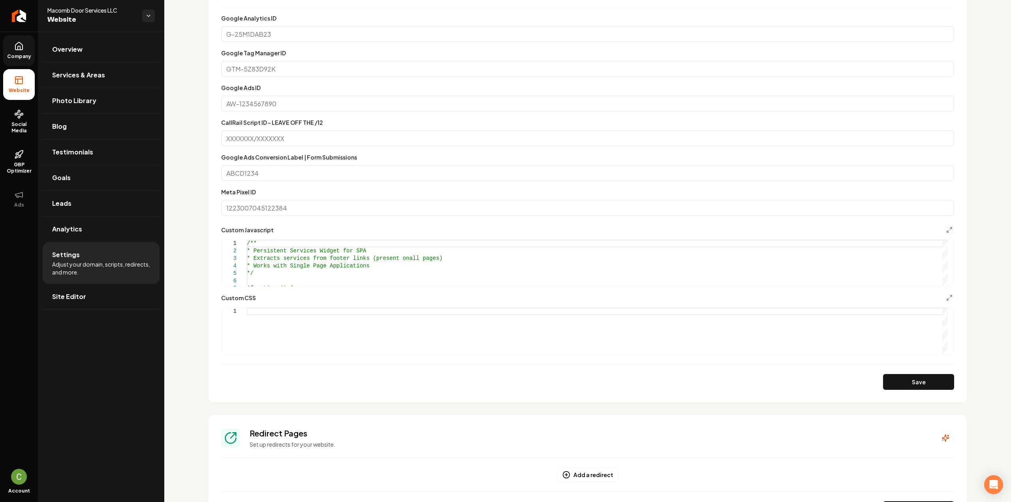
click at [17, 52] on link "Company" at bounding box center [19, 50] width 32 height 31
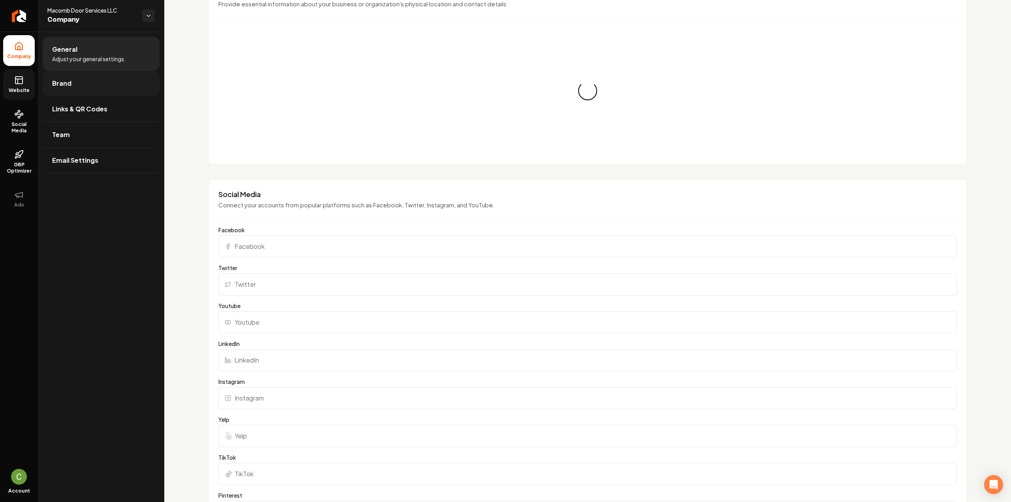
click at [73, 92] on link "Brand" at bounding box center [101, 83] width 117 height 25
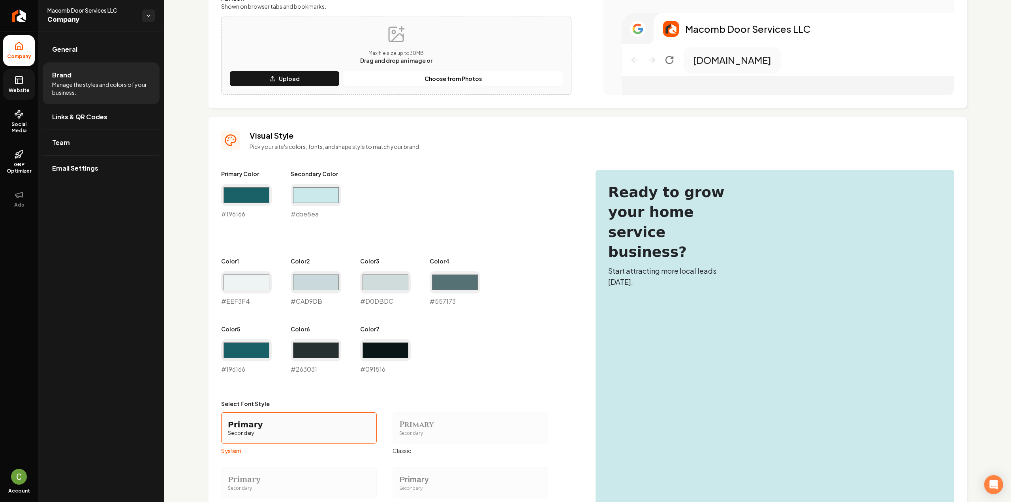
scroll to position [276, 0]
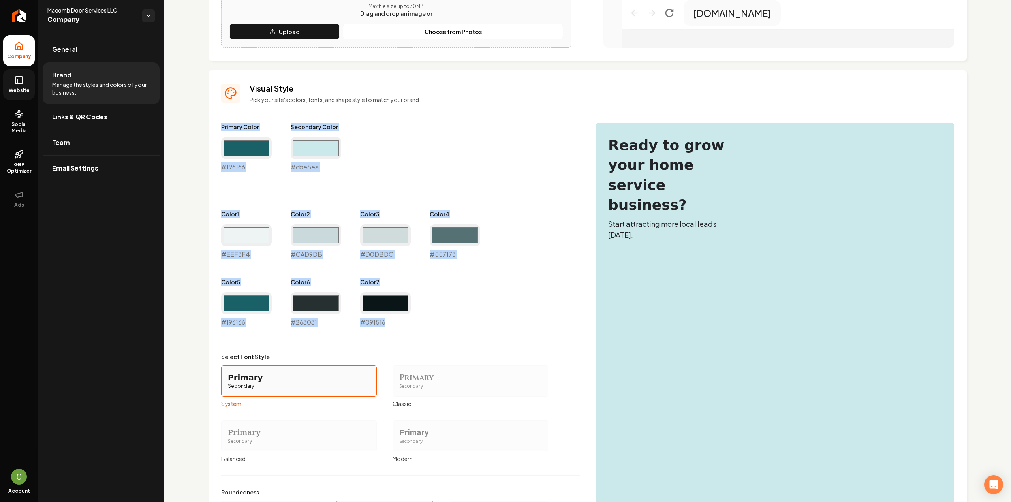
drag, startPoint x: 220, startPoint y: 124, endPoint x: 396, endPoint y: 325, distance: 267.9
click at [396, 325] on div "Visual Style Pick your site's colors, fonts, and shape style to match your bran…" at bounding box center [588, 309] width 758 height 479
copy div "Primary Color #196166 Secondary Color #cbe8ea Color 1 #EEF3F4 Color 2 #CAD9DB C…"
click at [27, 76] on link "Website" at bounding box center [19, 84] width 32 height 31
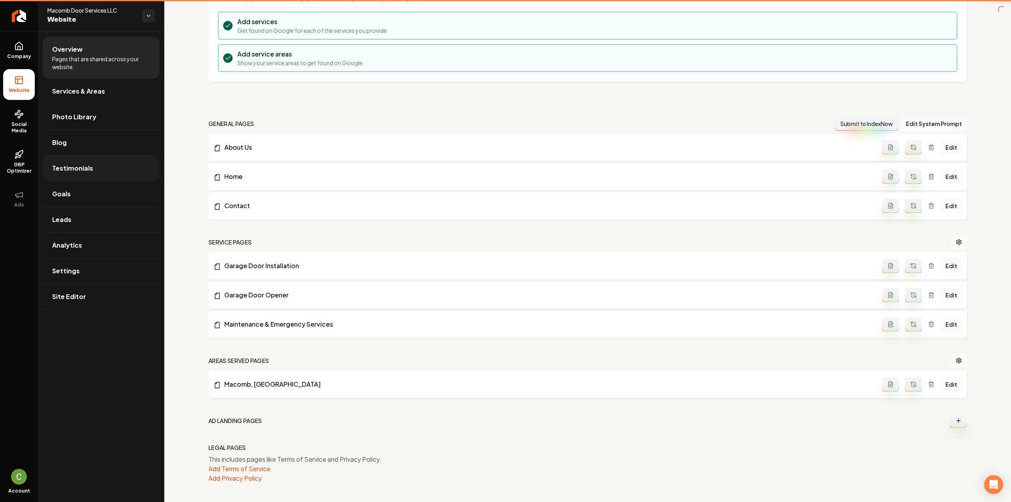
scroll to position [129, 0]
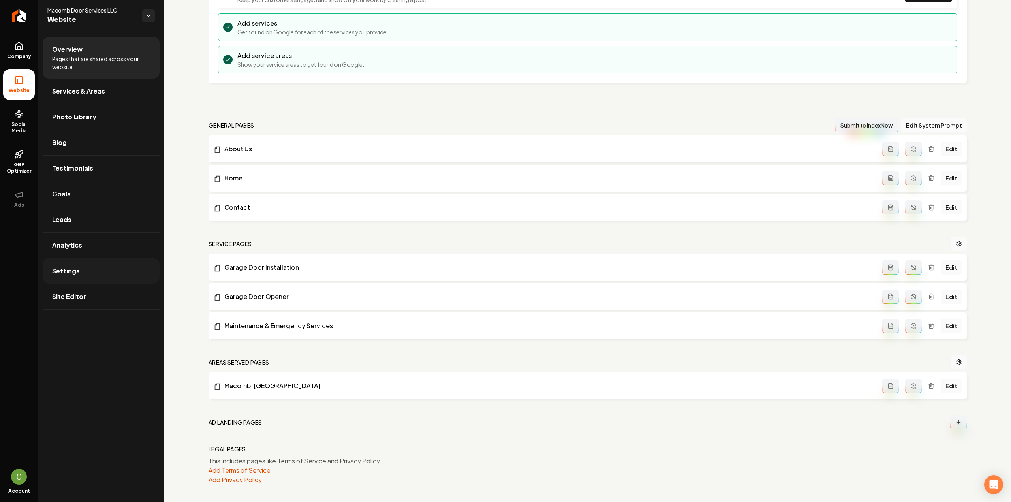
click at [74, 273] on span "Settings" at bounding box center [66, 270] width 28 height 9
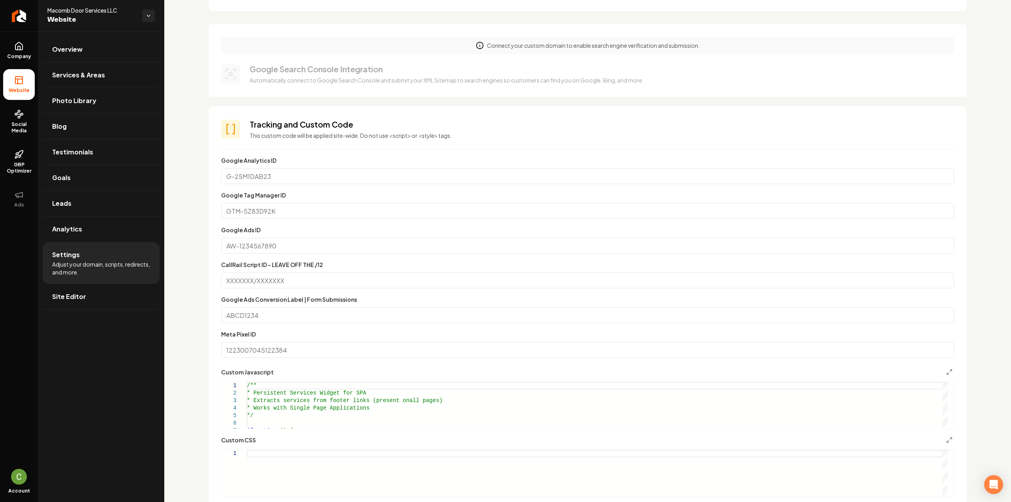
scroll to position [276, 0]
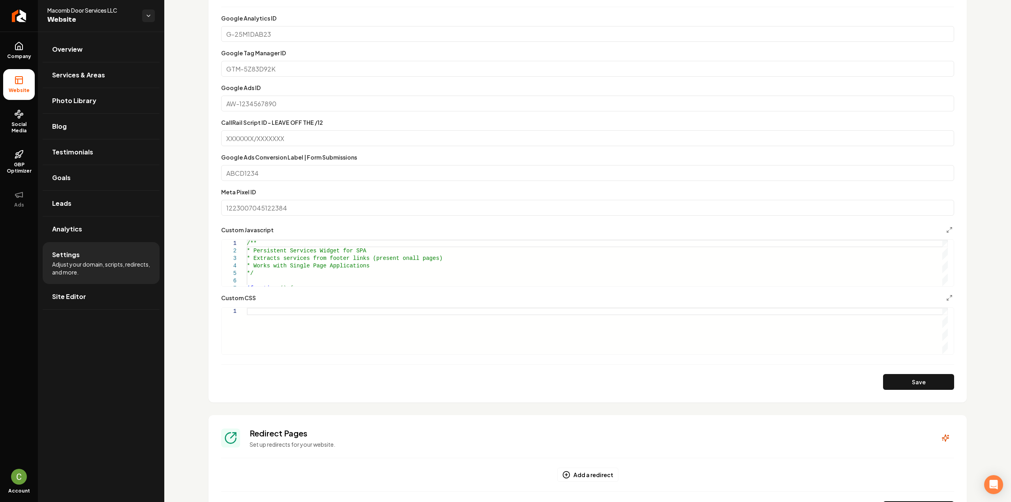
click at [942, 286] on div "Main content area" at bounding box center [945, 282] width 6 height 8
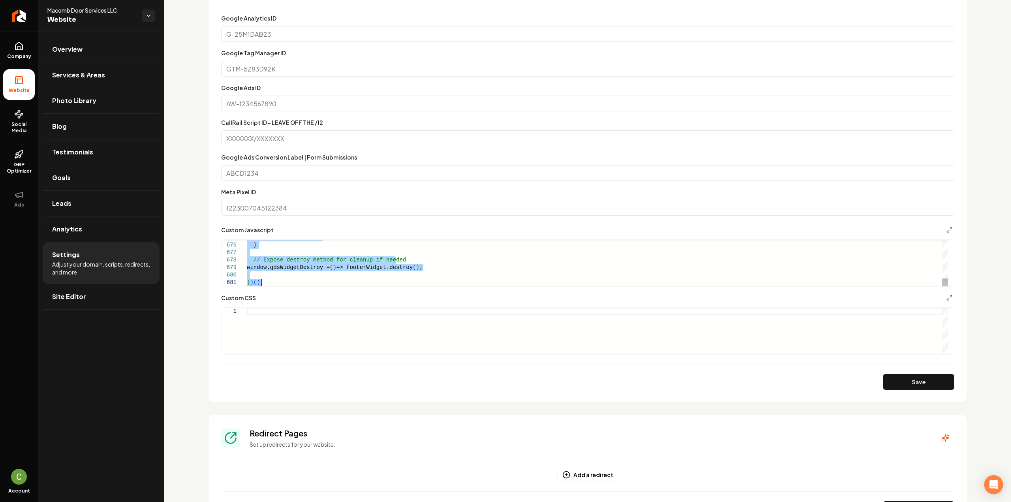
type textarea "*****"
click at [927, 385] on button "Save" at bounding box center [918, 382] width 71 height 16
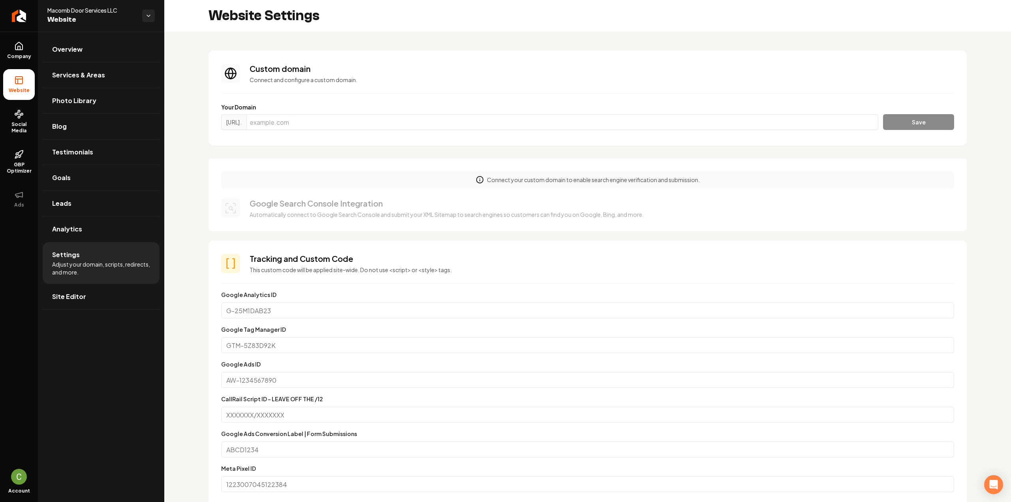
click at [23, 82] on rect at bounding box center [18, 80] width 7 height 7
click at [22, 57] on span "Company" at bounding box center [19, 56] width 30 height 6
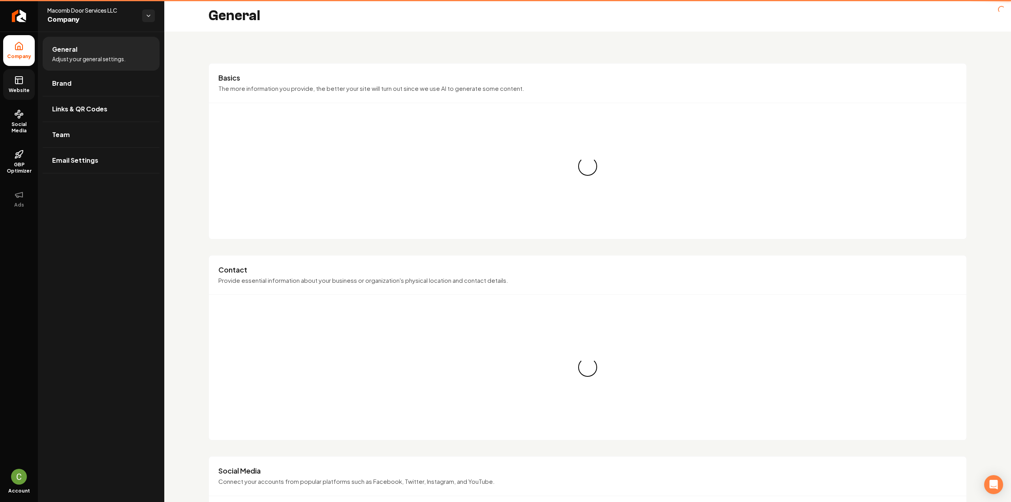
click at [20, 91] on span "Website" at bounding box center [19, 90] width 27 height 6
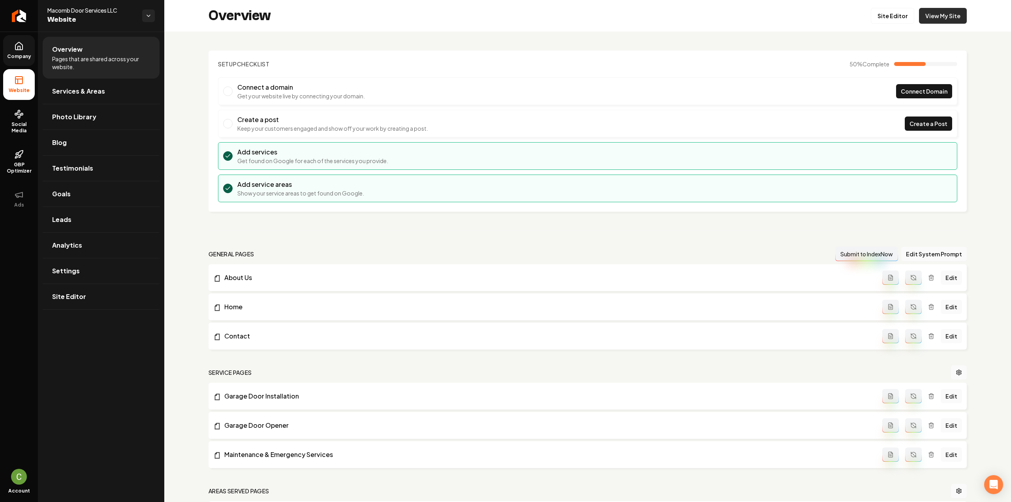
click at [937, 19] on link "View My Site" at bounding box center [943, 16] width 48 height 16
click at [899, 15] on link "Site Editor" at bounding box center [892, 16] width 43 height 16
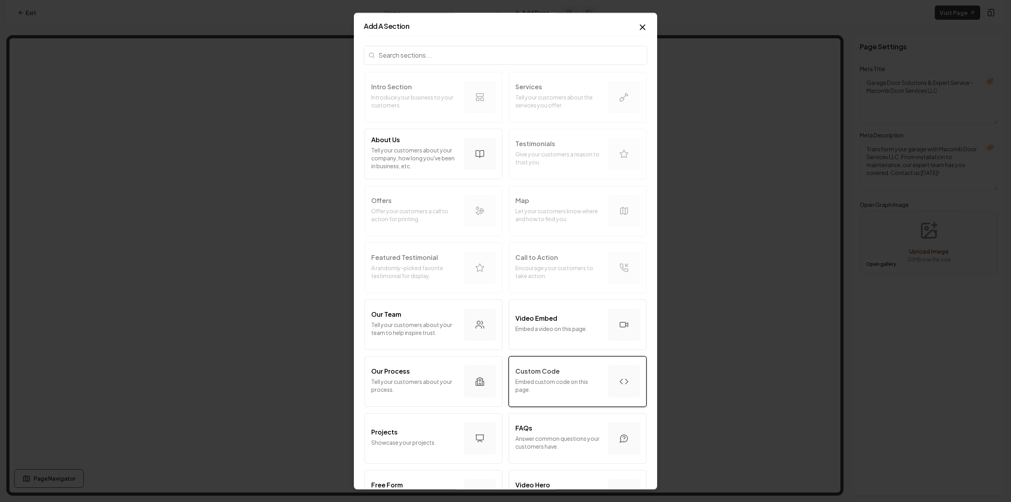
scroll to position [39, 0]
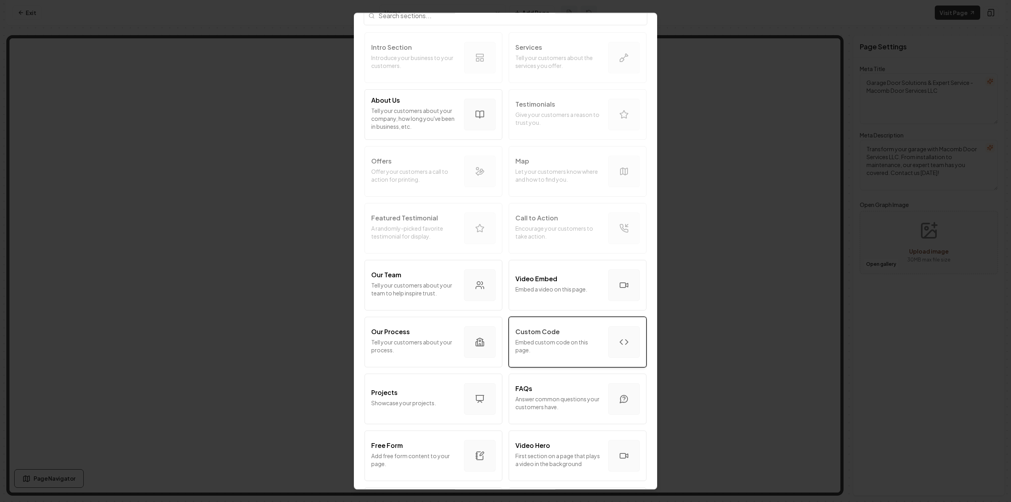
click at [556, 351] on p "Embed custom code on this page." at bounding box center [558, 346] width 86 height 16
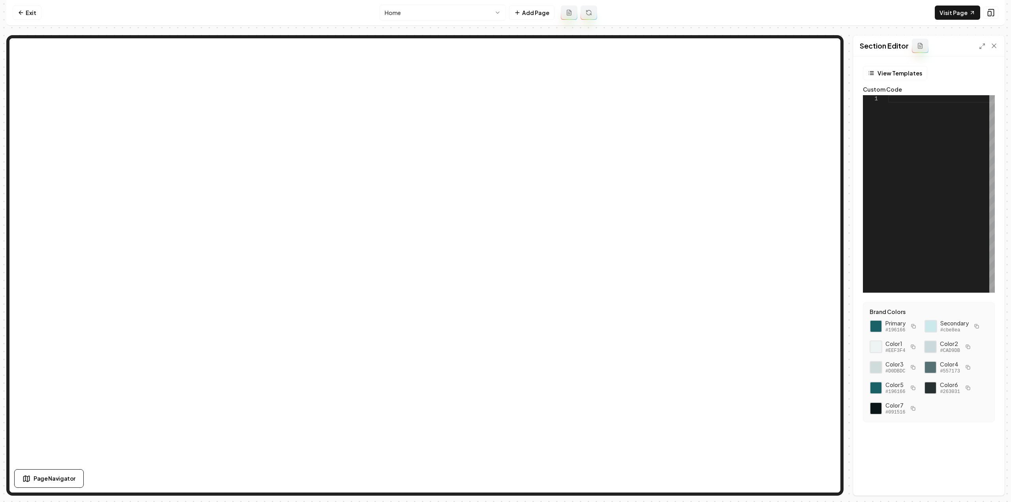
click at [943, 192] on div at bounding box center [941, 193] width 107 height 197
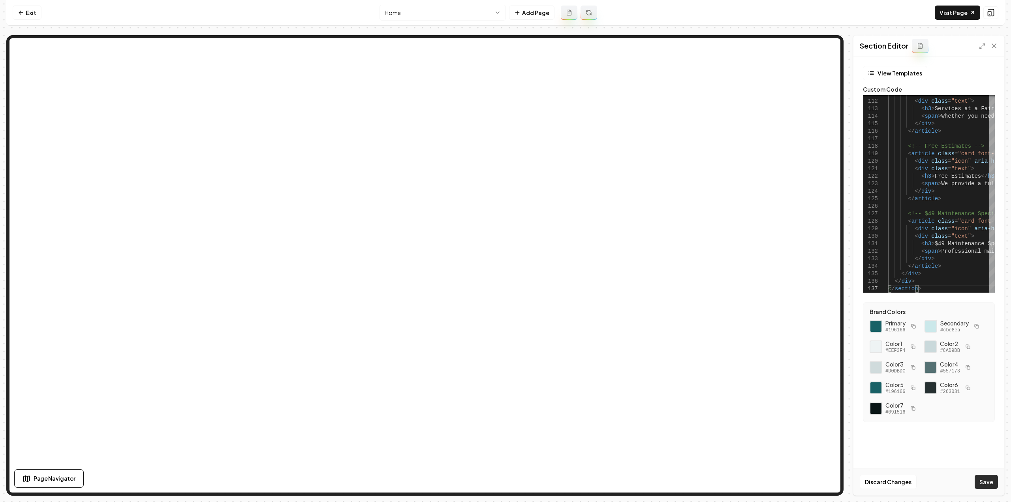
click at [993, 478] on button "Save" at bounding box center [986, 482] width 23 height 14
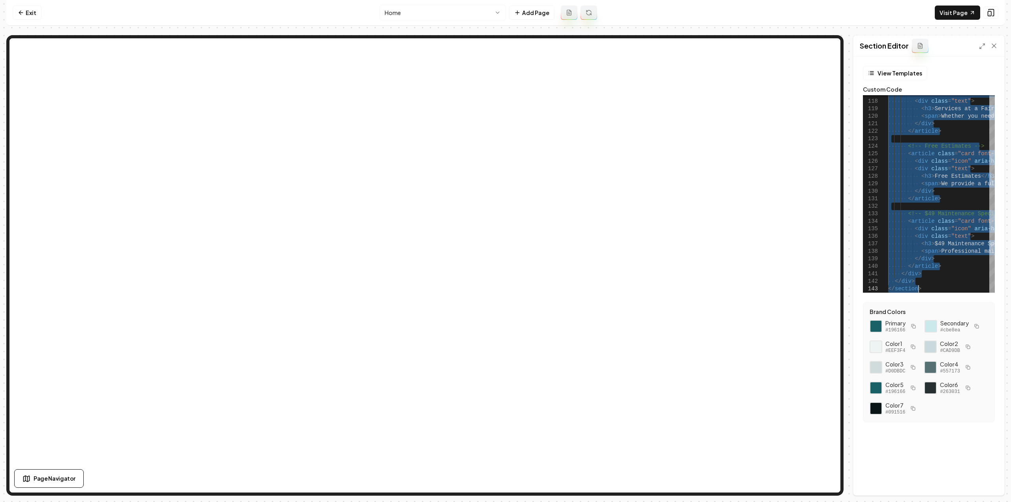
type textarea "**********"
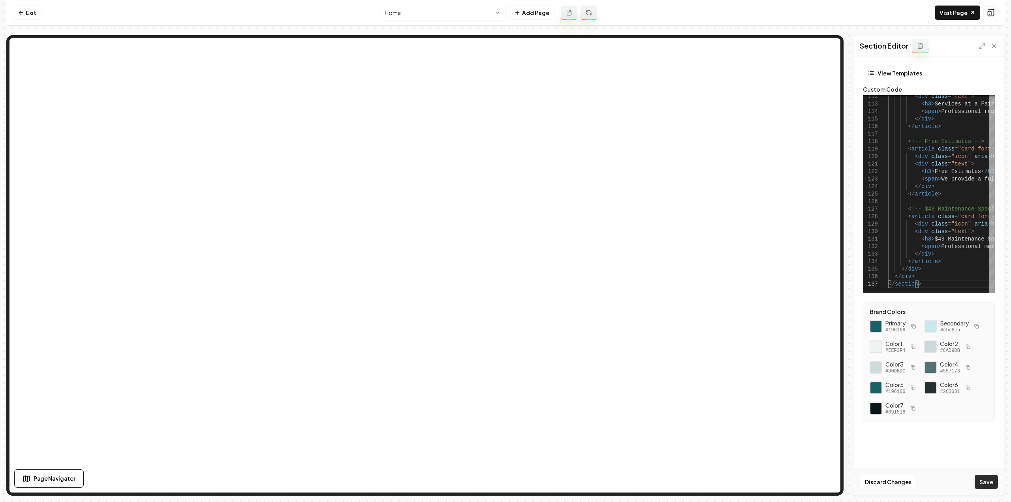
click at [991, 489] on button "Save" at bounding box center [986, 482] width 23 height 14
click at [951, 12] on link "Visit Page" at bounding box center [957, 13] width 45 height 14
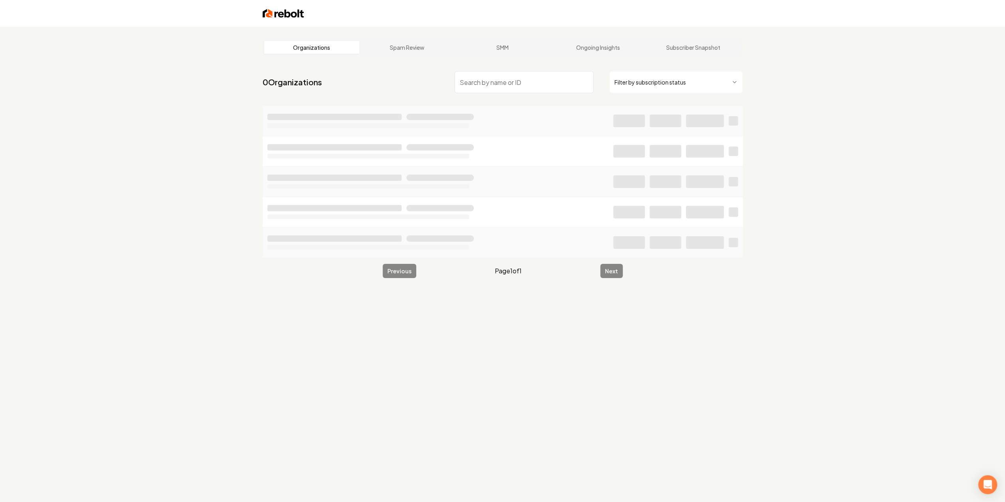
click at [481, 81] on input "search" at bounding box center [524, 82] width 139 height 22
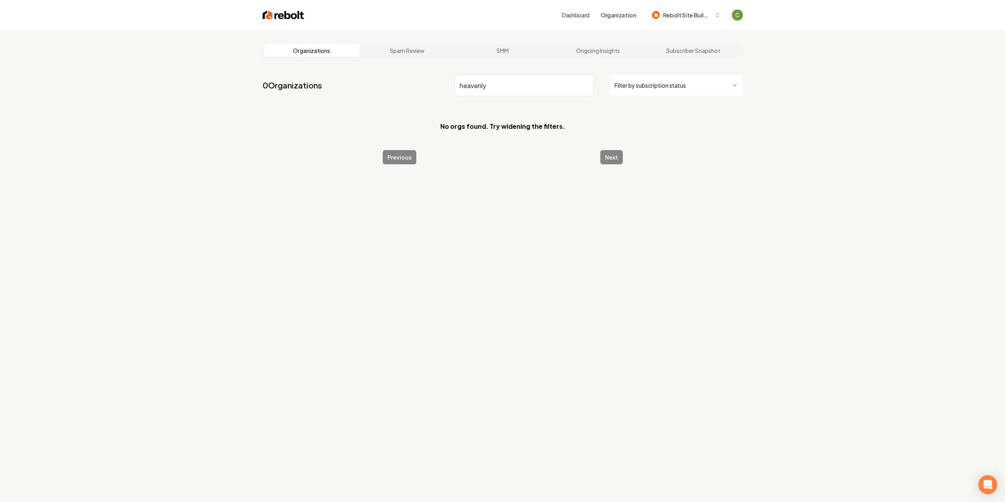
type input "heavenly"
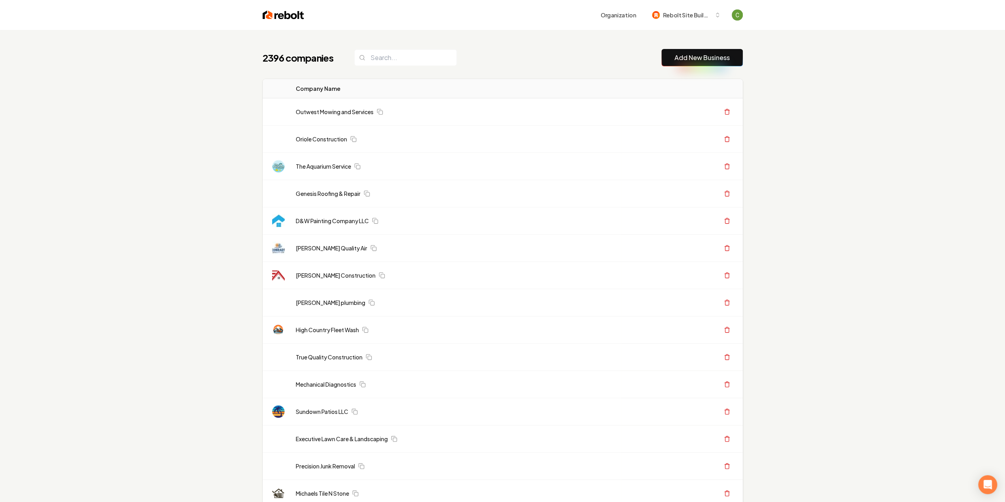
click at [386, 54] on input "search" at bounding box center [405, 57] width 103 height 17
click at [388, 59] on input "search" at bounding box center [405, 57] width 103 height 17
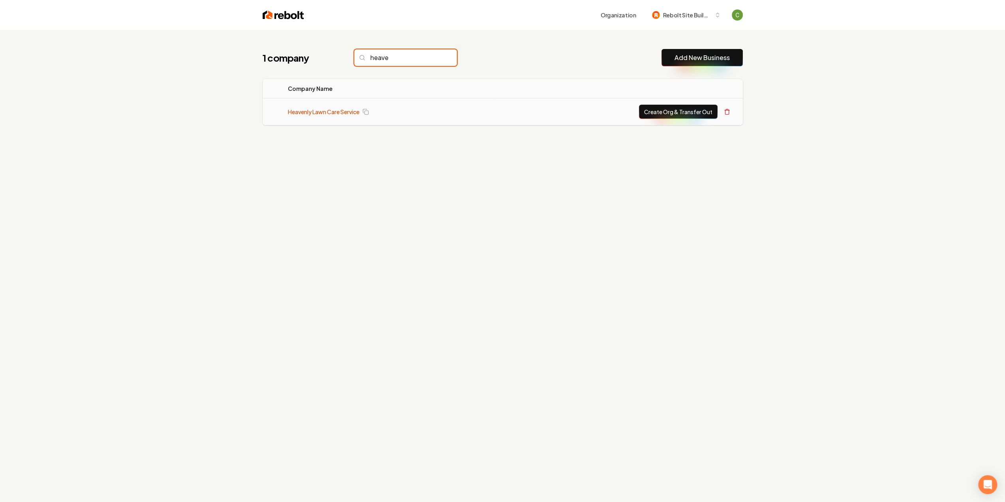
type input "heave"
click at [324, 111] on link "Heavenly Lawn Care Service" at bounding box center [323, 112] width 71 height 8
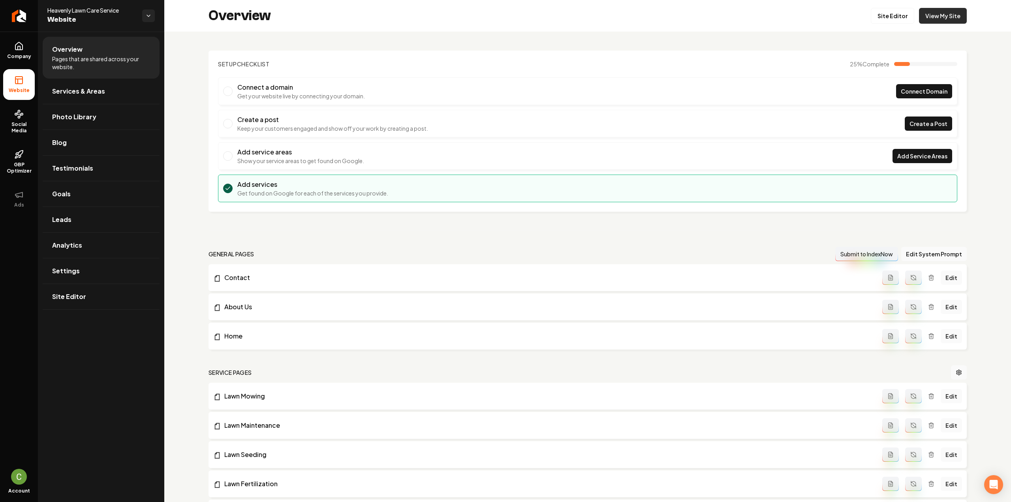
click at [932, 16] on link "View My Site" at bounding box center [943, 16] width 48 height 16
click at [889, 13] on link "Site Editor" at bounding box center [892, 16] width 43 height 16
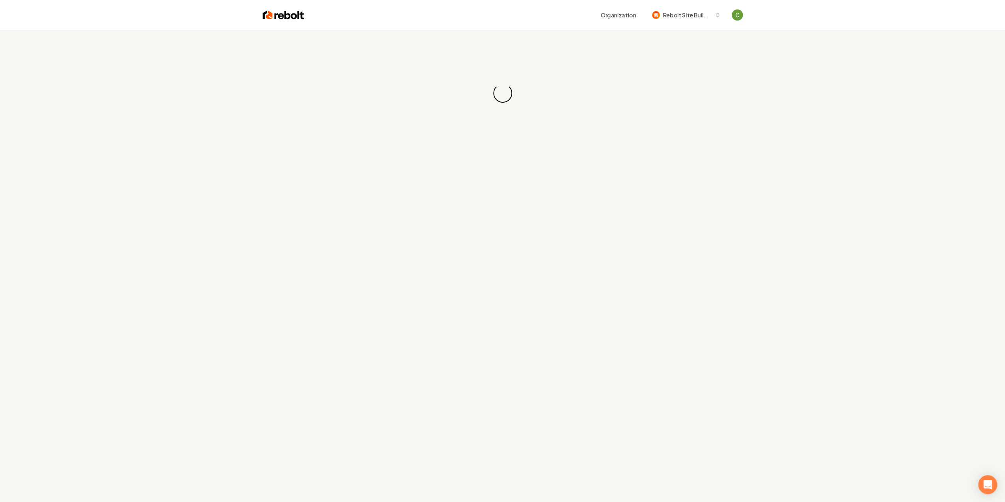
click at [157, 69] on div "Loading... Loading..." at bounding box center [502, 281] width 1005 height 502
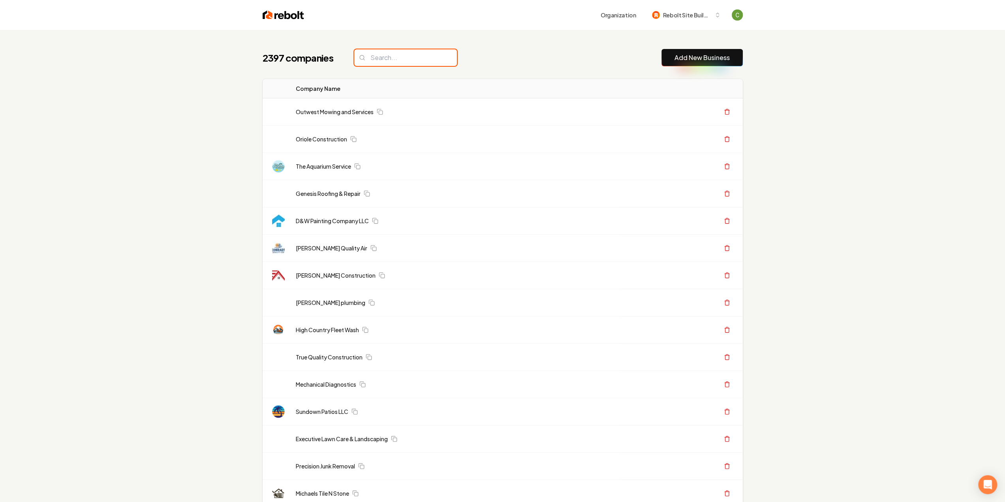
click at [403, 57] on input "search" at bounding box center [405, 57] width 103 height 17
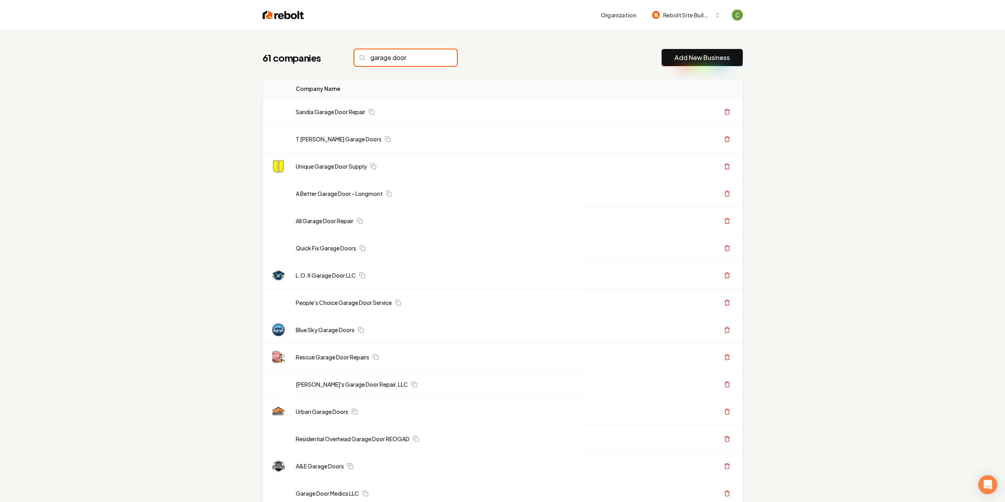
click at [405, 55] on input "garage door" at bounding box center [405, 57] width 103 height 17
click at [404, 55] on input "garage door" at bounding box center [405, 57] width 103 height 17
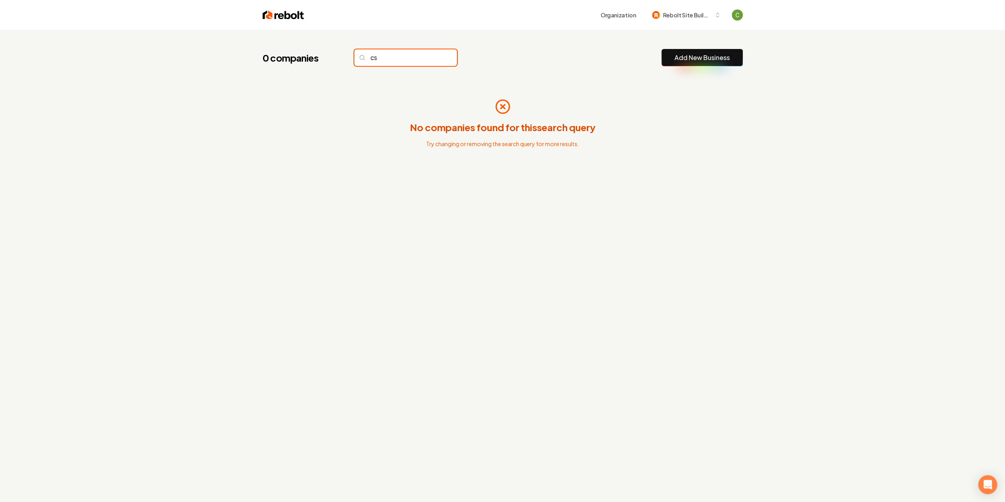
type input "c"
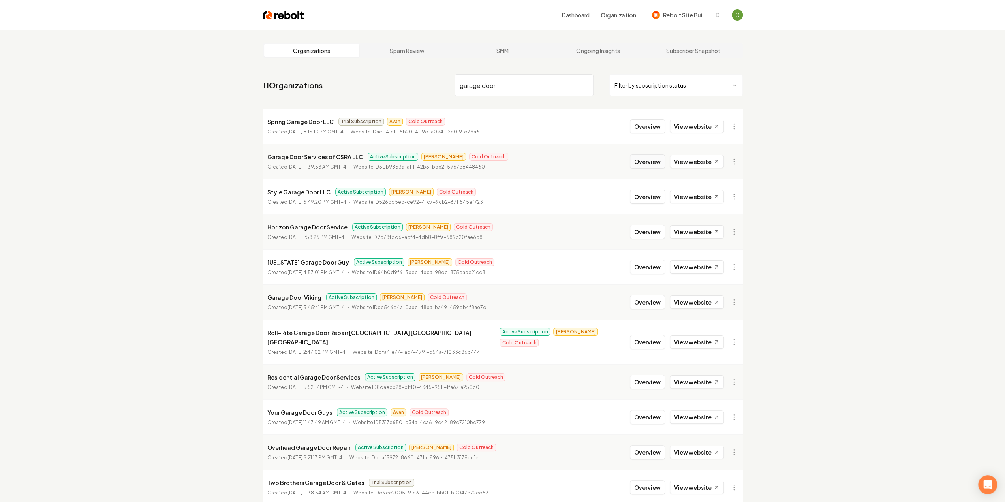
type input "garage door"
click at [644, 162] on button "Overview" at bounding box center [647, 161] width 35 height 14
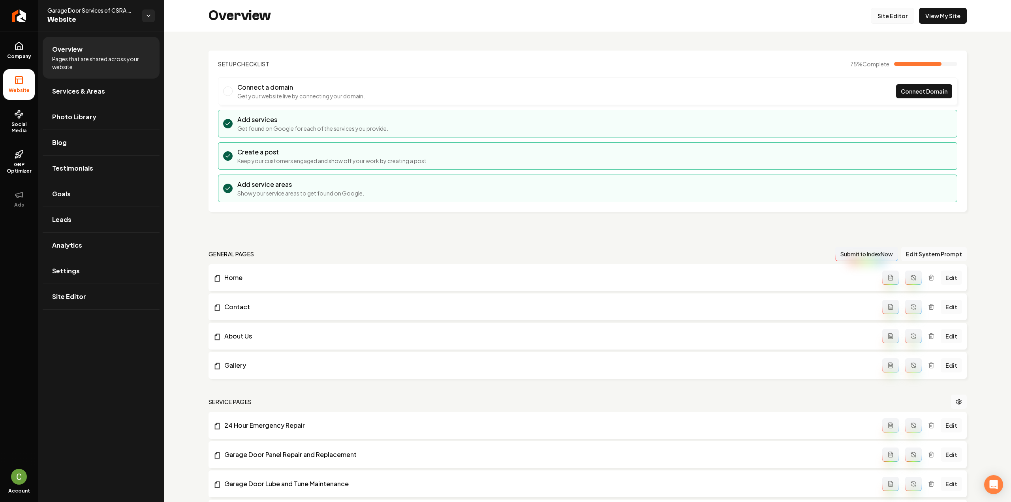
click at [907, 18] on link "Site Editor" at bounding box center [892, 16] width 43 height 16
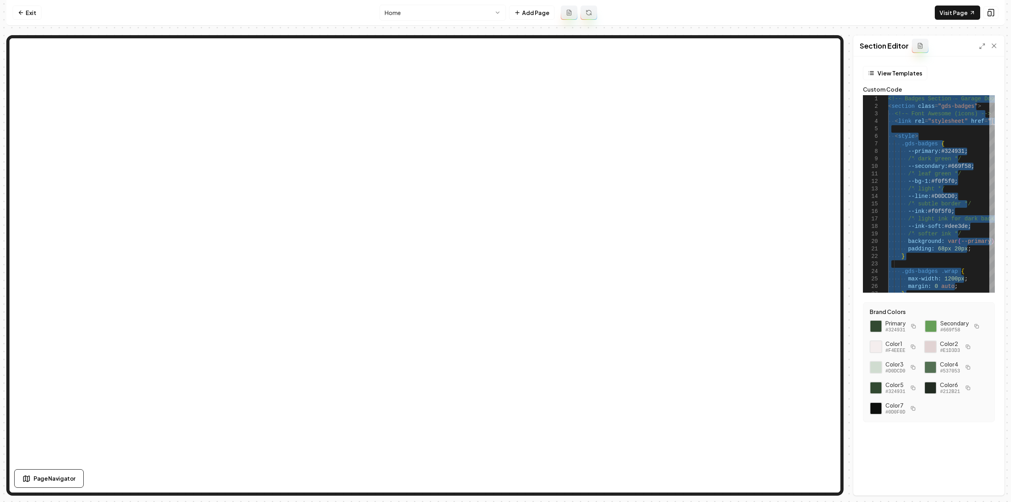
type textarea "**********"
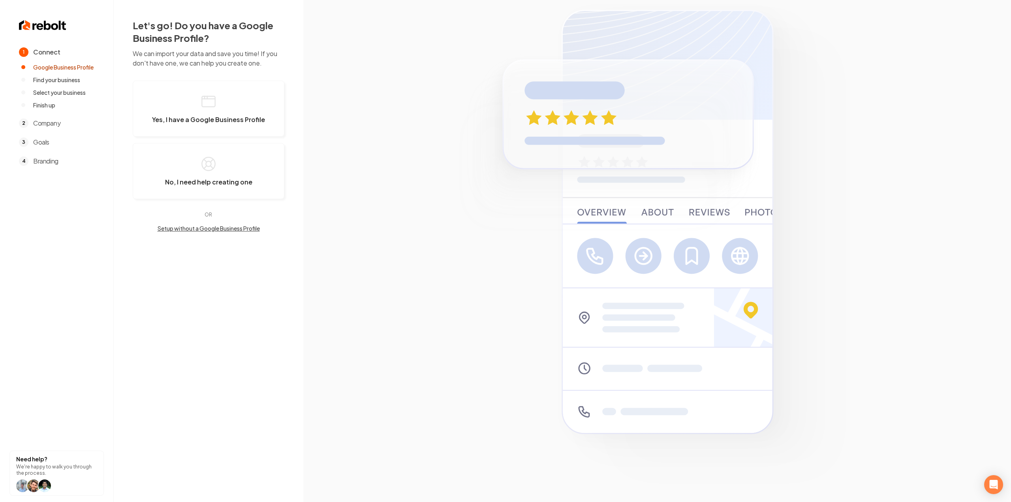
click at [698, 48] on img at bounding box center [657, 250] width 425 height 513
click at [187, 115] on button "Yes, I have a Google Business Profile" at bounding box center [209, 109] width 152 height 56
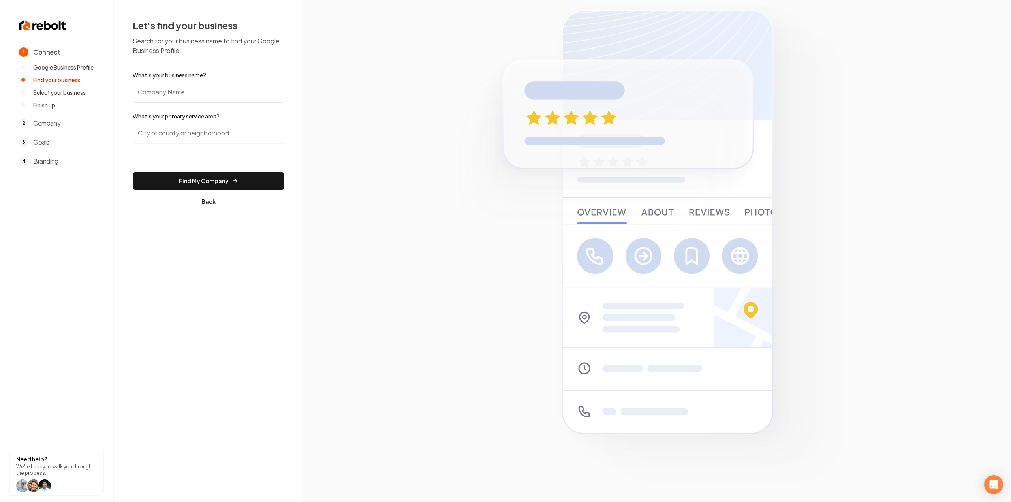
click at [196, 98] on input "What is your business name?" at bounding box center [209, 92] width 152 height 22
paste input "Garage Goat"
type input "Garage Goat"
click at [189, 135] on input "search" at bounding box center [209, 133] width 152 height 22
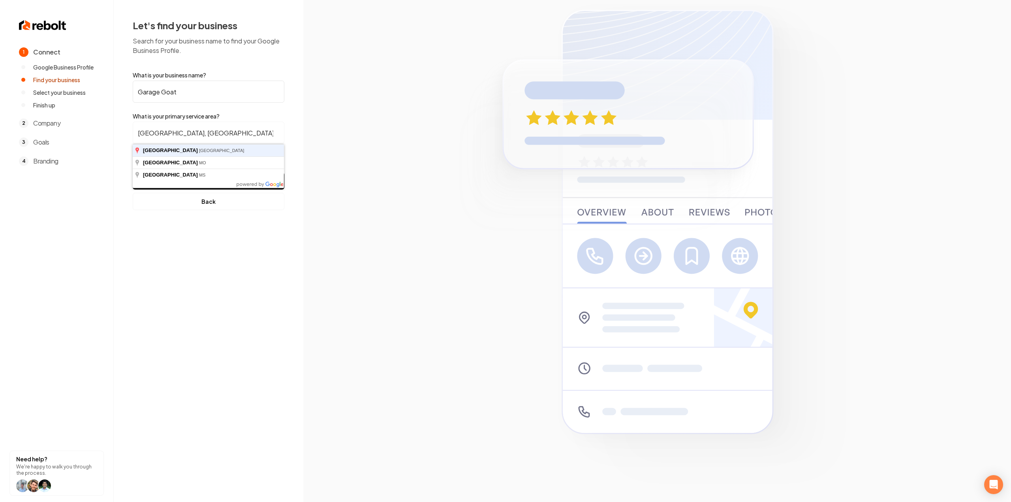
type input "[GEOGRAPHIC_DATA], [GEOGRAPHIC_DATA]"
click at [133, 172] on button "Find My Company" at bounding box center [209, 180] width 152 height 17
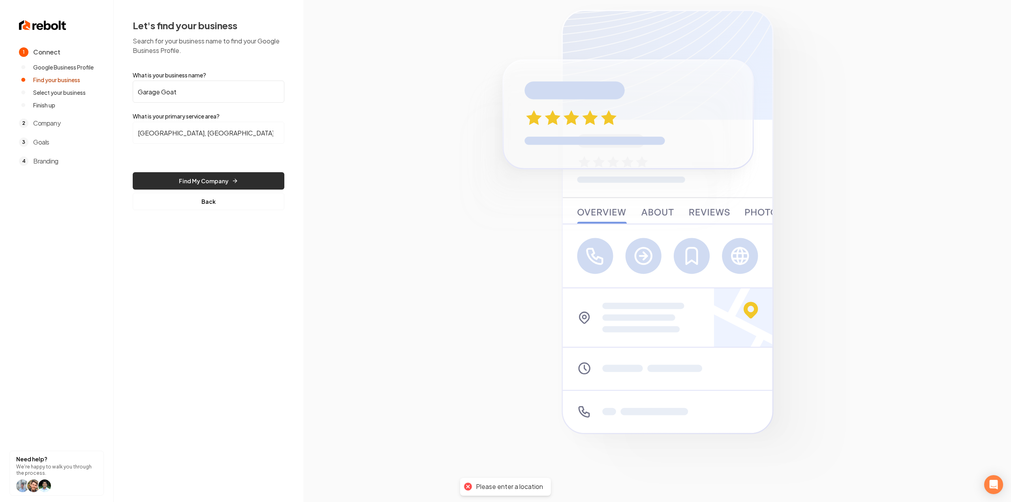
click at [177, 187] on button "Find My Company" at bounding box center [209, 180] width 152 height 17
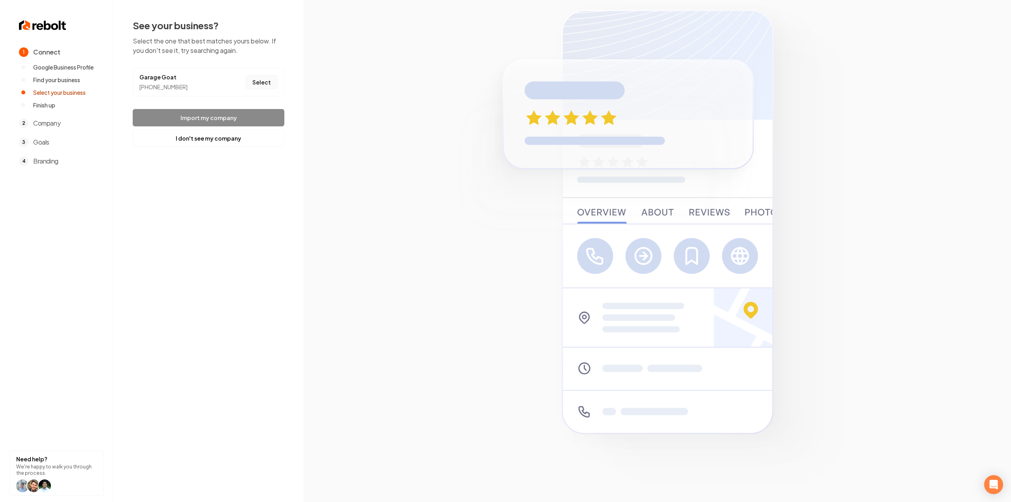
click at [263, 77] on button "Select" at bounding box center [262, 82] width 32 height 14
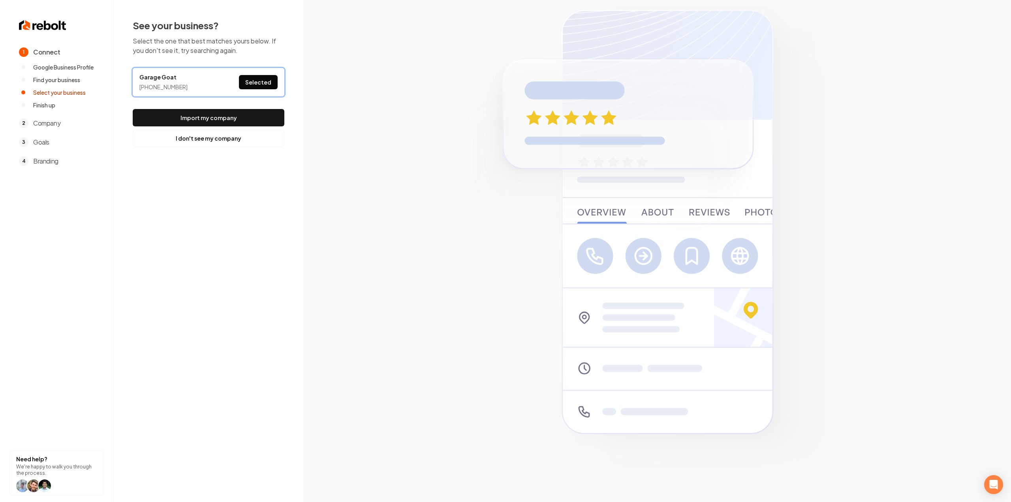
click at [147, 120] on button "Import my company" at bounding box center [209, 117] width 152 height 17
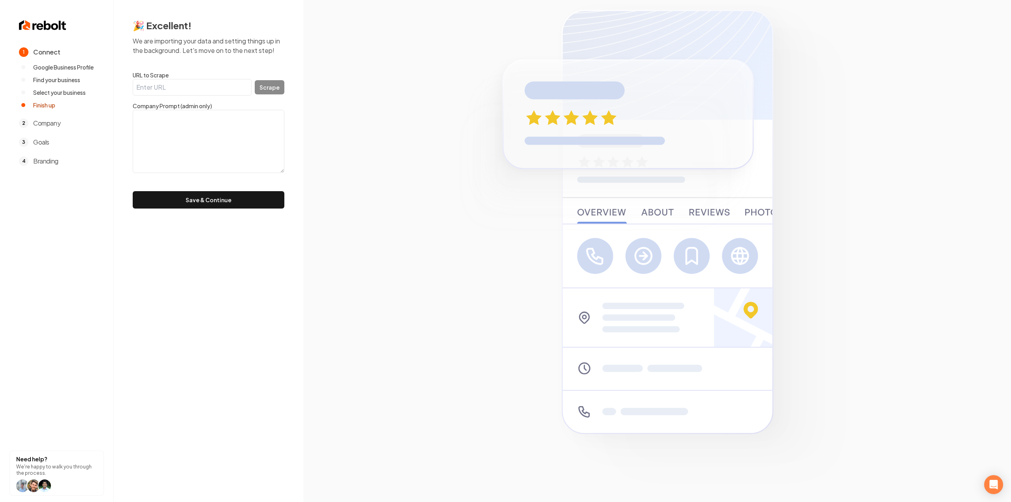
click at [165, 81] on input "URL to Scrape" at bounding box center [192, 87] width 119 height 17
paste input "[URL][DOMAIN_NAME]"
type input "[URL][DOMAIN_NAME]"
click at [262, 92] on button "Scrape" at bounding box center [270, 87] width 30 height 14
type textarea "As a family owned business, we understand the importance of a secure and functi…"
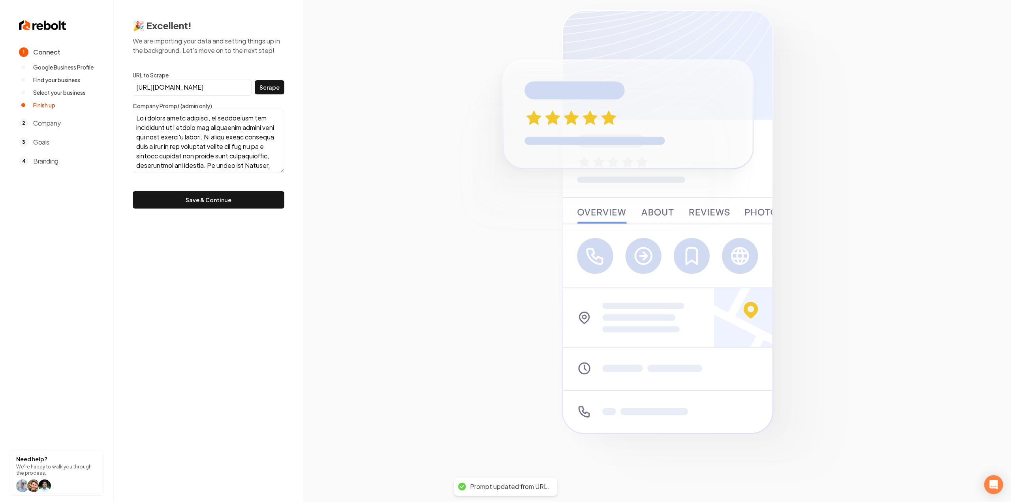
scroll to position [218, 0]
click at [196, 195] on button "Save & Continue" at bounding box center [209, 199] width 152 height 17
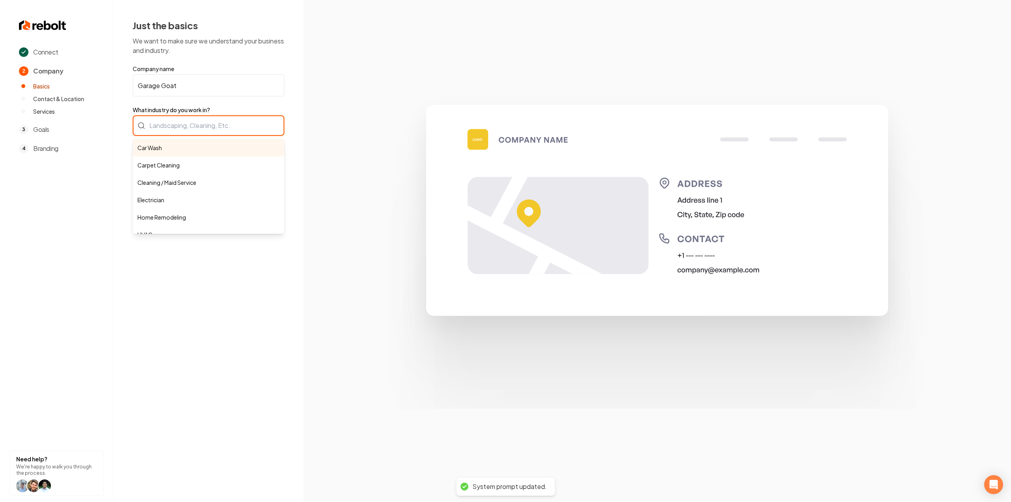
click at [186, 133] on div "Car Wash Carpet Cleaning Cleaning / Maid Service Electrician Home Remodeling HV…" at bounding box center [209, 125] width 152 height 21
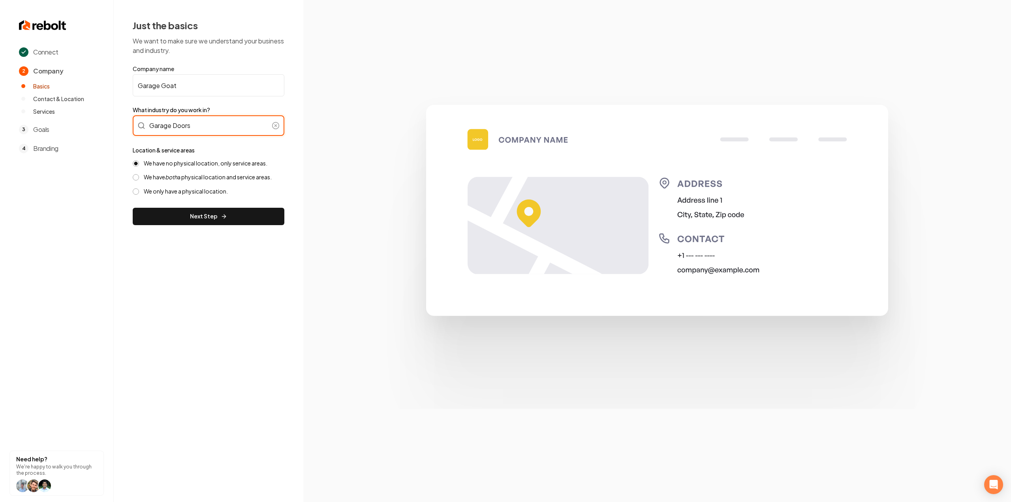
type input "Garage Doors"
click at [171, 182] on div "We have no physical location, only service areas. We have both a physical locat…" at bounding box center [209, 178] width 152 height 36
click at [171, 178] on icon "both" at bounding box center [171, 176] width 12 height 7
click at [139, 178] on button "We have both a physical location and service areas." at bounding box center [136, 177] width 6 height 6
click at [168, 165] on label "We have no physical location, only service areas." at bounding box center [206, 164] width 124 height 8
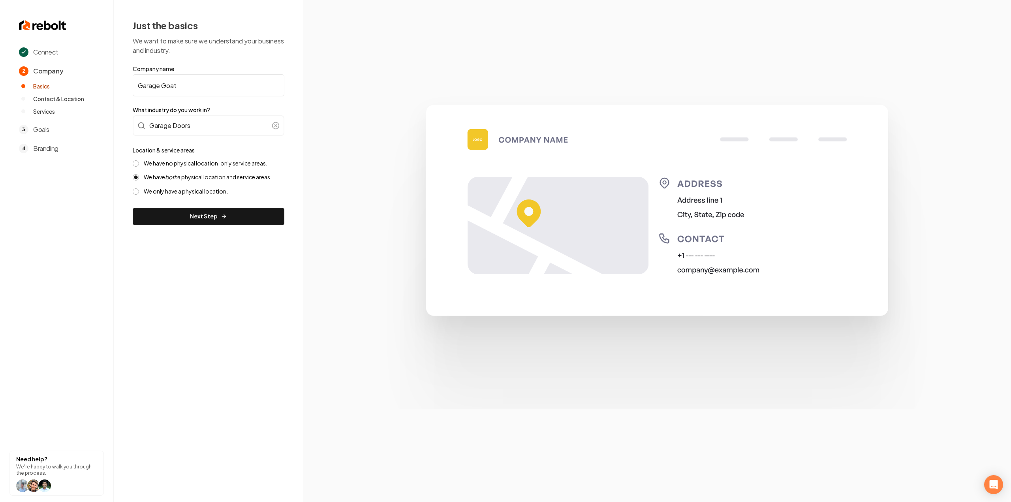
click at [139, 165] on button "We have no physical location, only service areas." at bounding box center [136, 163] width 6 height 6
click at [173, 224] on button "Next Step" at bounding box center [209, 216] width 152 height 17
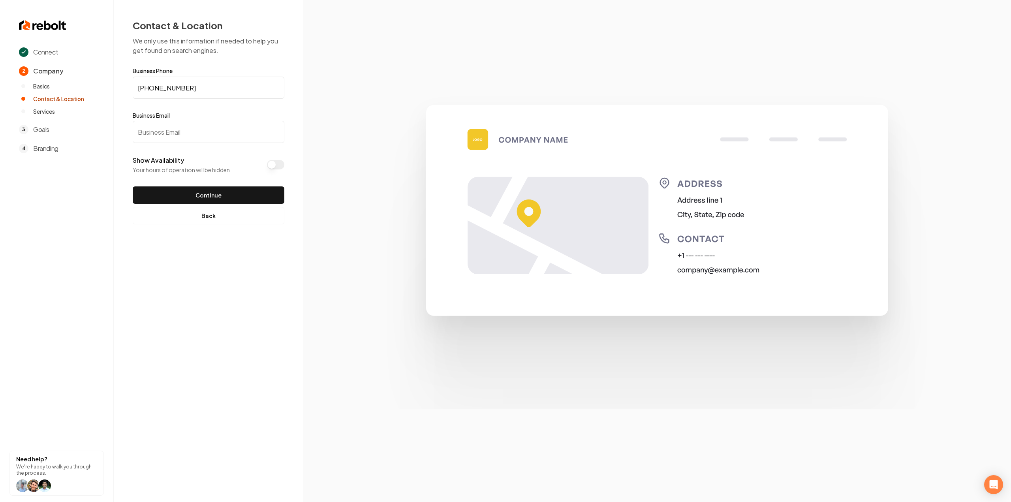
click at [149, 132] on input "Business Email" at bounding box center [209, 132] width 152 height 22
paste input "[EMAIL_ADDRESS][DOMAIN_NAME]"
type input "[EMAIL_ADDRESS][DOMAIN_NAME]"
click at [242, 192] on button "Continue" at bounding box center [209, 194] width 152 height 17
click at [242, 192] on form "Business Phone [PHONE_NUMBER] Business Email [EMAIL_ADDRESS][DOMAIN_NAME] Show …" at bounding box center [209, 136] width 152 height 136
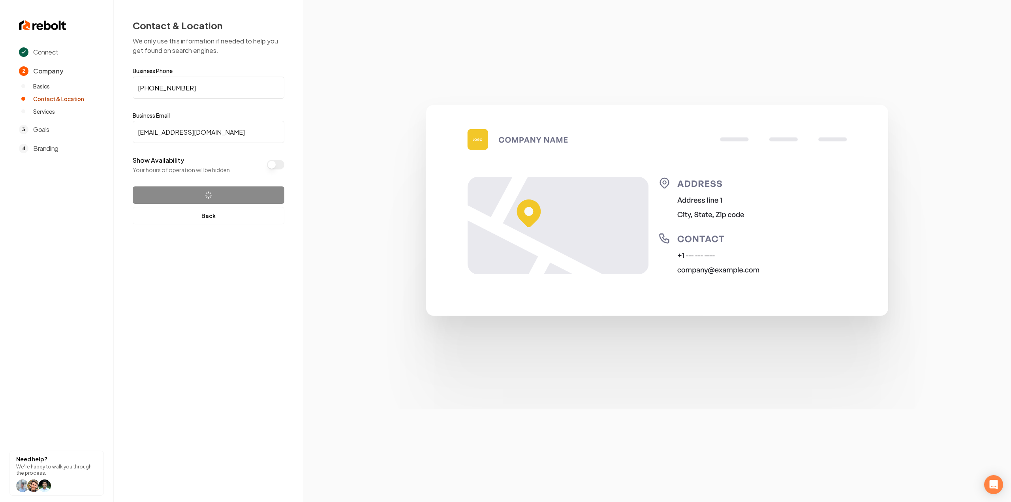
click at [221, 174] on form "Business Phone [PHONE_NUMBER] Business Email [EMAIL_ADDRESS][DOMAIN_NAME] Show …" at bounding box center [209, 136] width 152 height 136
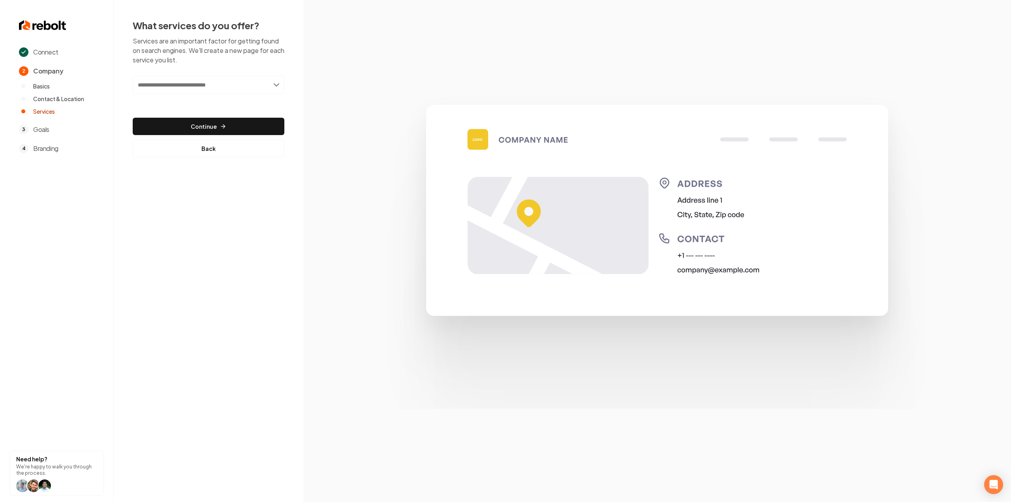
click at [226, 85] on input "text" at bounding box center [209, 85] width 152 height 18
paste input "**********"
type input "**********"
click at [214, 103] on div "Add RESIDENTIAL GARAGE DOOR INSTALLATION" at bounding box center [209, 102] width 150 height 13
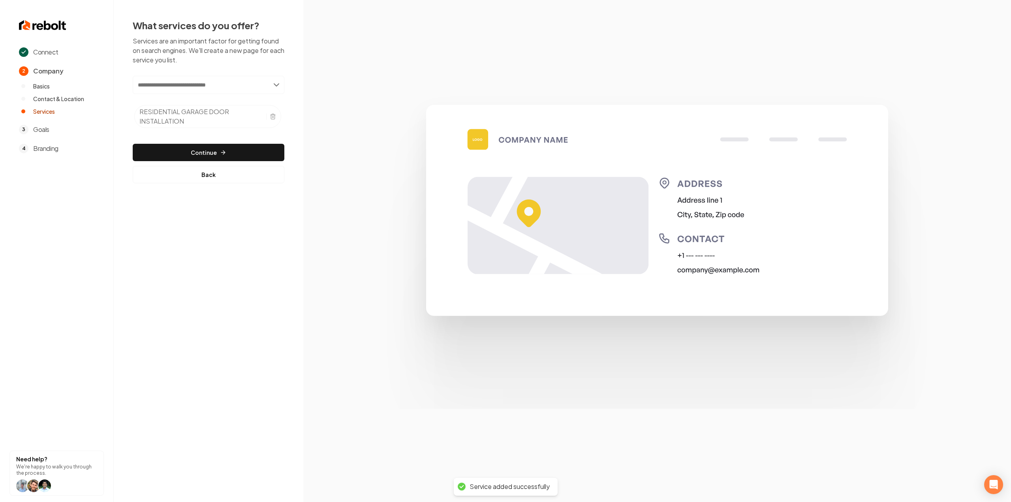
click at [162, 83] on input "text" at bounding box center [209, 85] width 152 height 18
paste input "**********"
type input "**********"
click at [160, 98] on div "Add GARAGE DOOR REPAIR" at bounding box center [209, 102] width 150 height 13
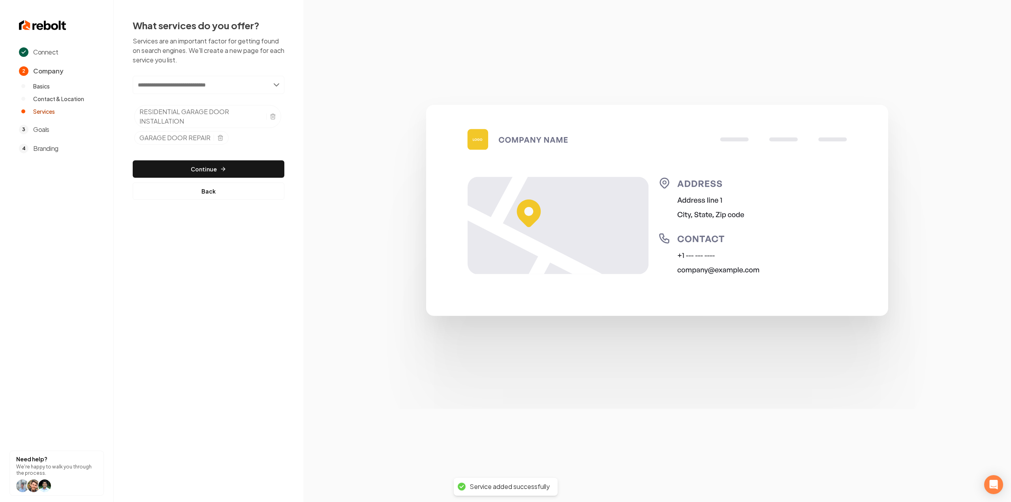
click at [191, 83] on input "text" at bounding box center [209, 85] width 152 height 18
paste input "**********"
type input "**********"
click at [172, 103] on div "Add TUNE-UP PACKAGE" at bounding box center [209, 102] width 150 height 13
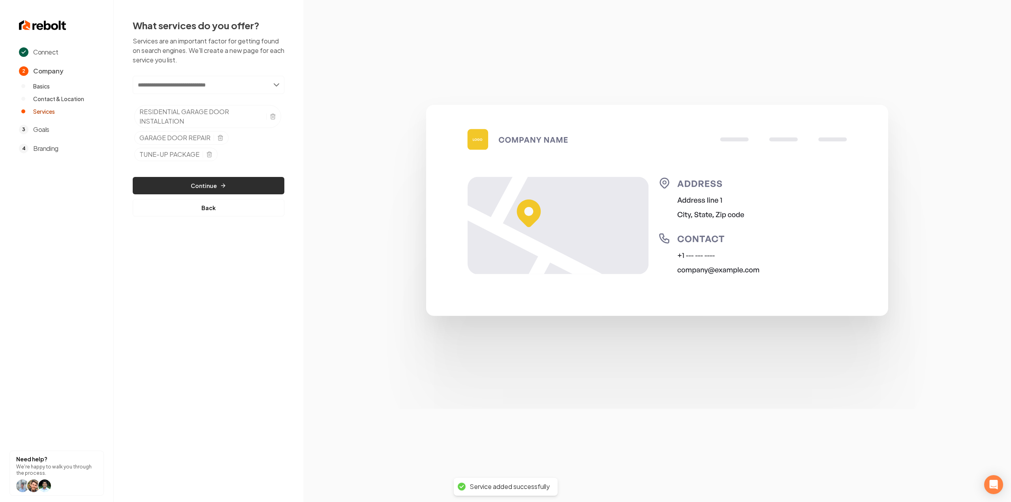
click at [226, 177] on button "Continue" at bounding box center [209, 185] width 152 height 17
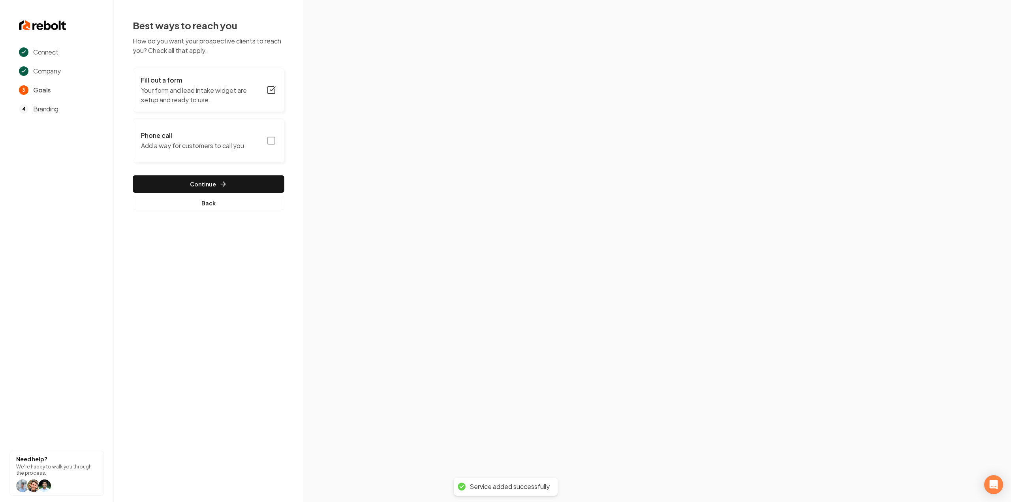
click at [243, 83] on h3 "Fill out a form" at bounding box center [201, 79] width 121 height 9
click at [380, 232] on section at bounding box center [657, 251] width 708 height 502
click at [276, 90] on icon "button" at bounding box center [271, 89] width 9 height 9
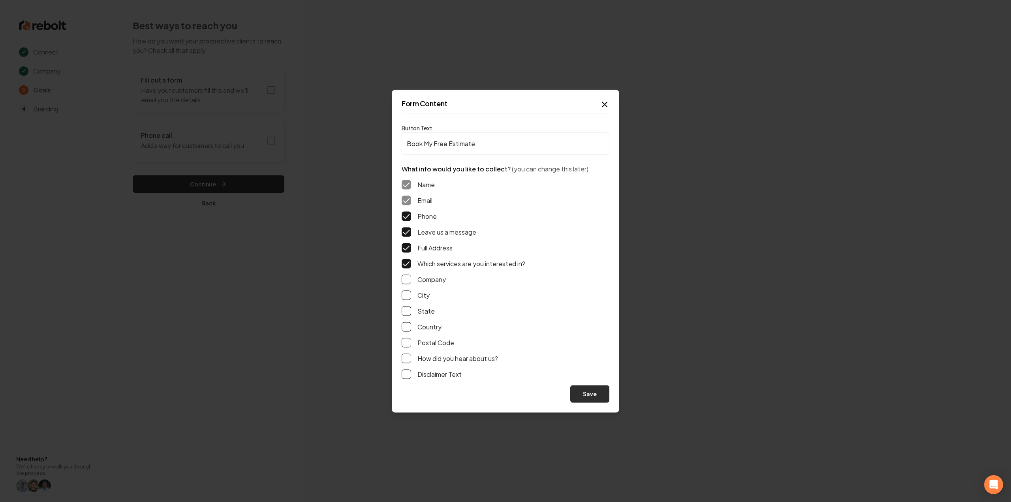
click at [592, 395] on button "Save" at bounding box center [589, 393] width 39 height 17
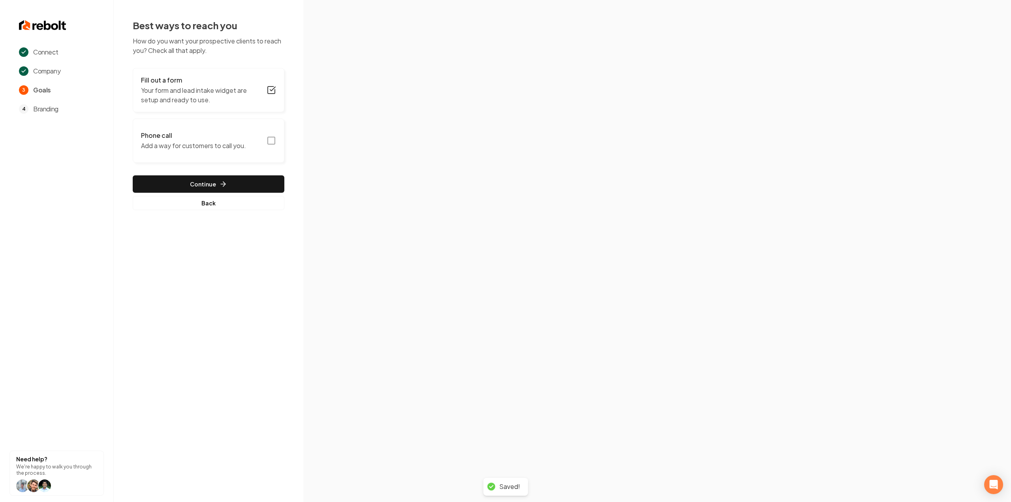
click at [273, 142] on icon "button" at bounding box center [271, 140] width 9 height 9
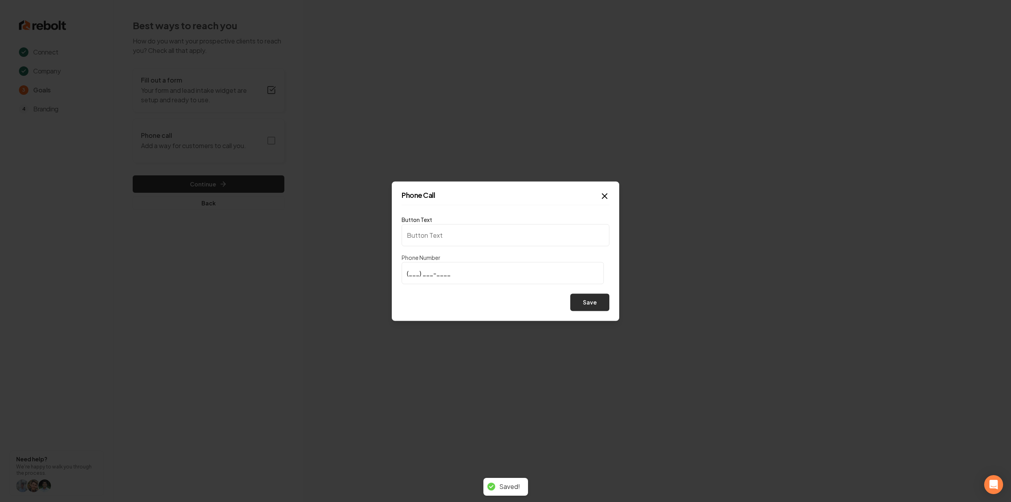
type input "Call us"
type input "(281) 948-5452"
click at [590, 302] on button "Save" at bounding box center [589, 301] width 39 height 17
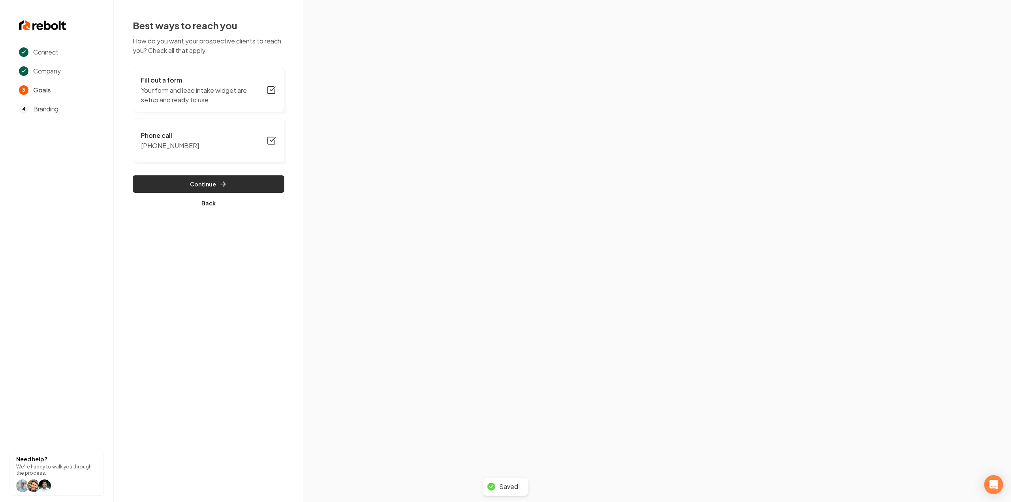
click at [249, 177] on button "Continue" at bounding box center [209, 183] width 152 height 17
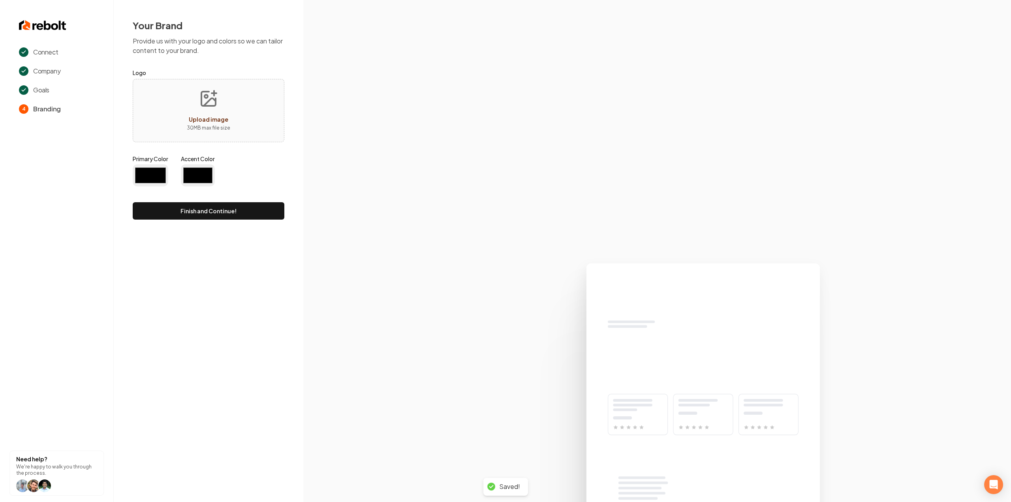
type input "#194d33"
type input "#70be00"
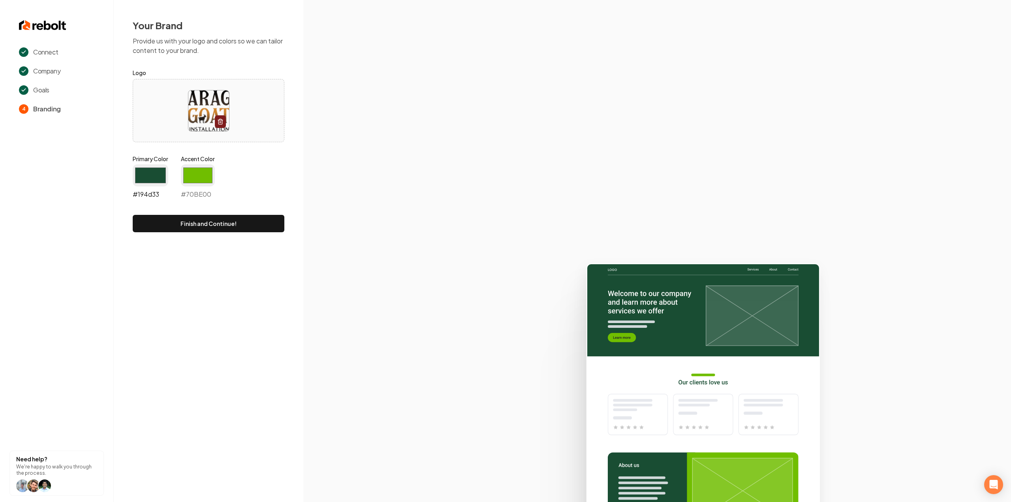
click at [161, 172] on input "#194d33" at bounding box center [151, 175] width 36 height 22
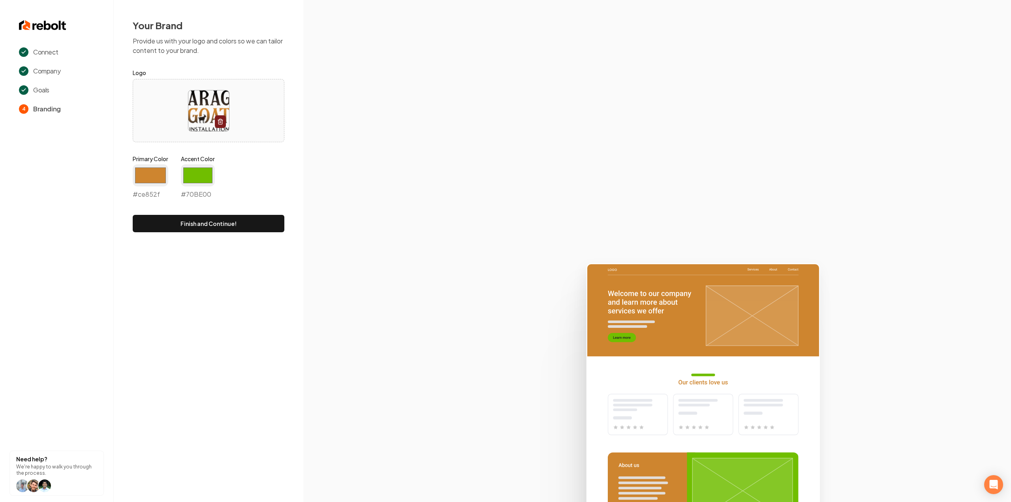
type input "#ce852f"
click at [342, 145] on section at bounding box center [657, 251] width 708 height 502
click at [193, 187] on div "#70be00 #70BE00" at bounding box center [198, 181] width 34 height 35
click at [194, 182] on input "#70be00" at bounding box center [198, 175] width 34 height 22
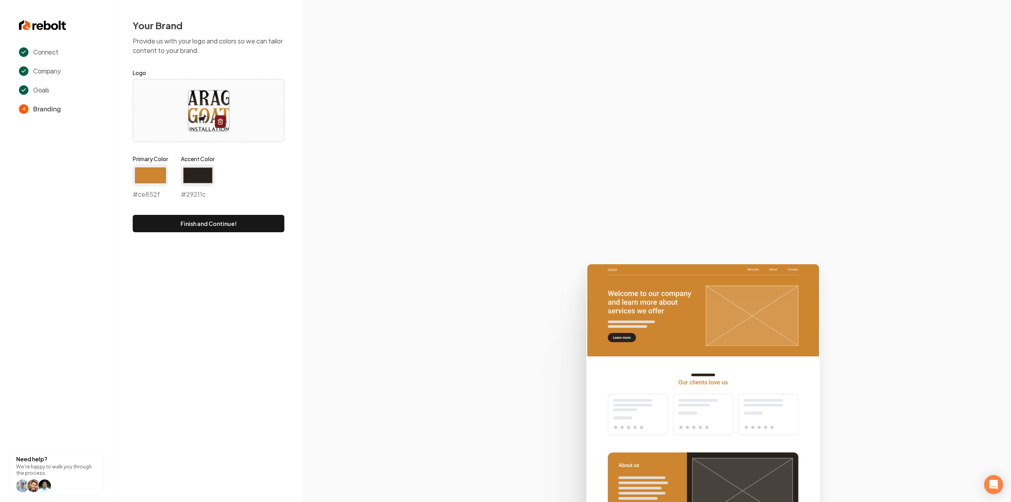
type input "#29211c"
click at [357, 157] on section at bounding box center [657, 251] width 708 height 502
click at [207, 222] on button "Finish and Continue!" at bounding box center [209, 223] width 152 height 17
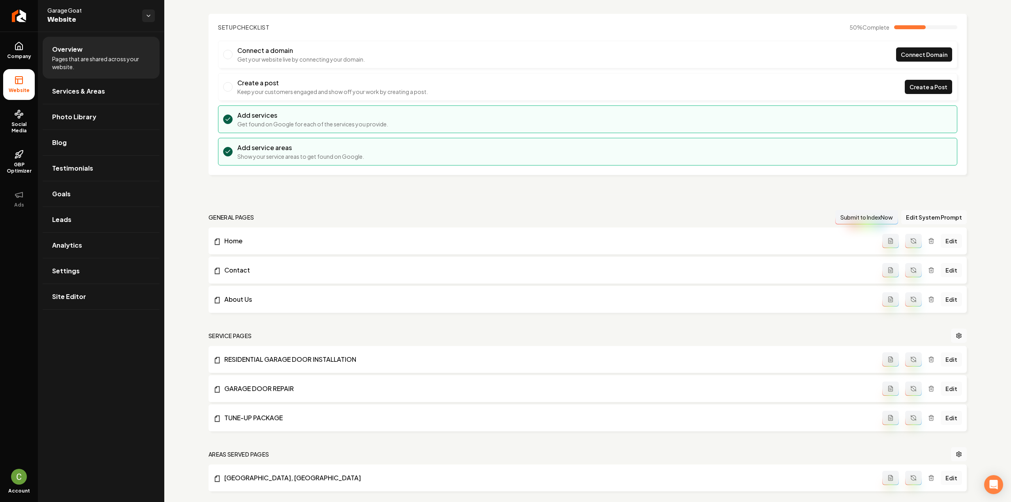
scroll to position [118, 0]
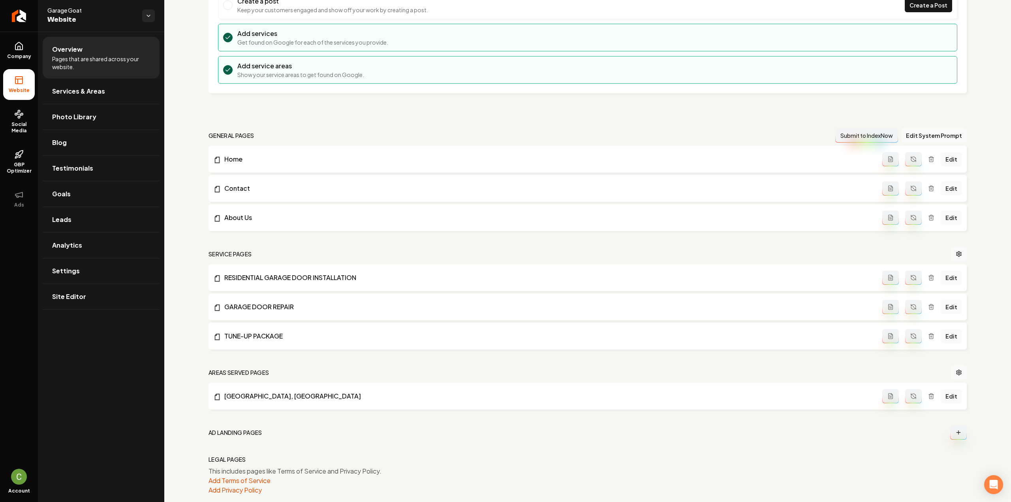
click at [889, 275] on icon "Main content area" at bounding box center [890, 278] width 6 height 6
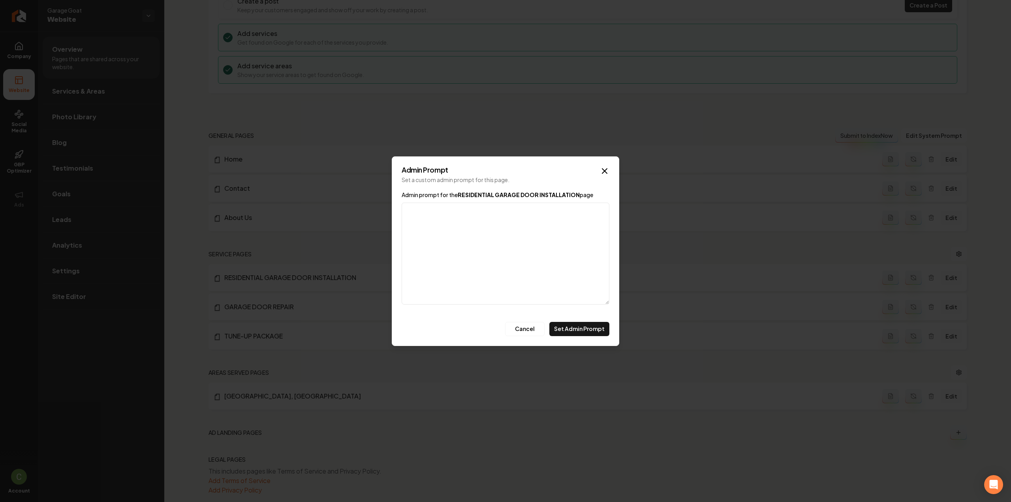
click at [523, 231] on textarea "Admin prompt for the RESIDENTIAL GARAGE DOOR INSTALLATION page" at bounding box center [506, 254] width 208 height 102
paste textarea "RESIDENTIAL GARAGE DOOR INSTALLATION We install brand new garage doors from all…"
type textarea "RESIDENTIAL GARAGE DOOR INSTALLATION We install brand new garage doors from all…"
click at [586, 327] on button "Set Admin Prompt" at bounding box center [579, 329] width 60 height 14
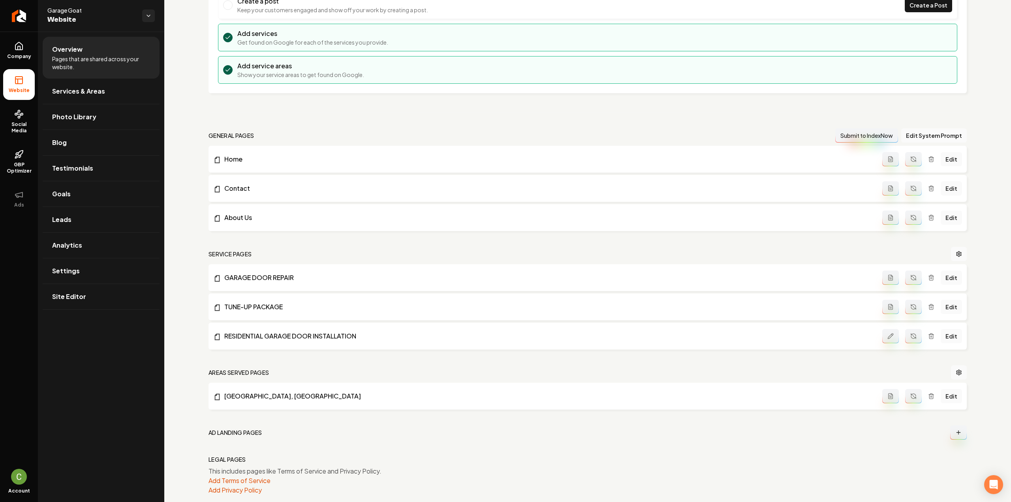
click at [910, 335] on icon "Main content area" at bounding box center [913, 336] width 6 height 6
click at [889, 277] on icon "Main content area" at bounding box center [891, 277] width 4 height 5
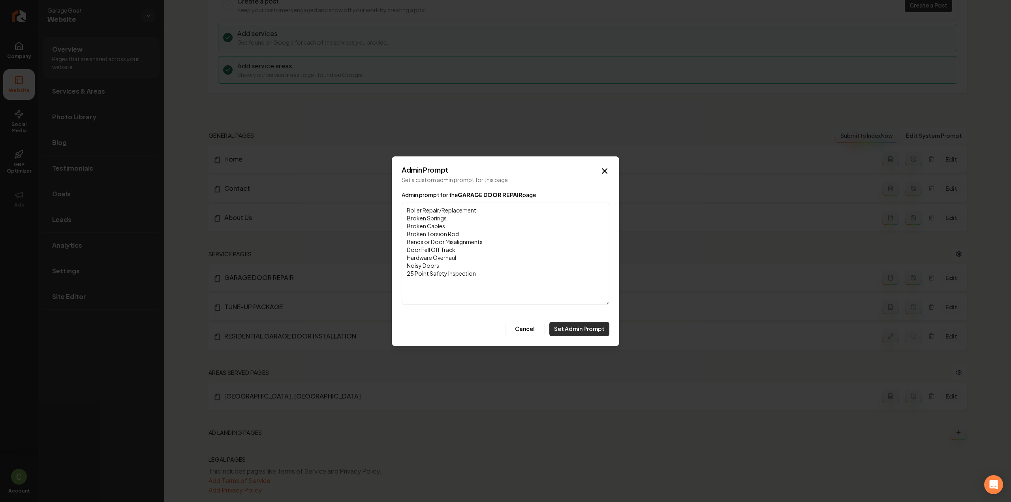
type textarea "Roller Repair/Replacement Broken Springs Broken Cables Broken Torsion Rod Bends…"
click at [589, 332] on button "Set Admin Prompt" at bounding box center [579, 329] width 60 height 14
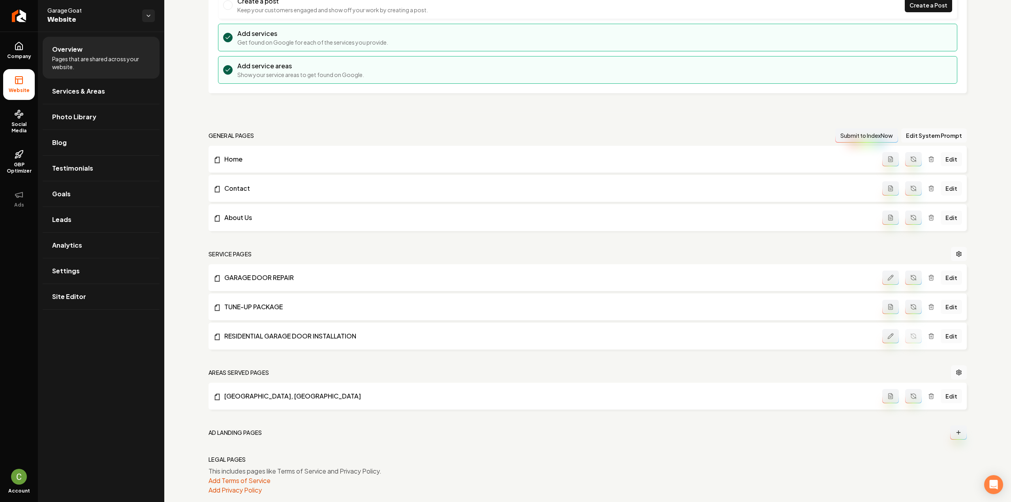
click at [911, 278] on icon "Main content area" at bounding box center [913, 279] width 5 height 2
click at [887, 304] on icon "Main content area" at bounding box center [890, 307] width 6 height 6
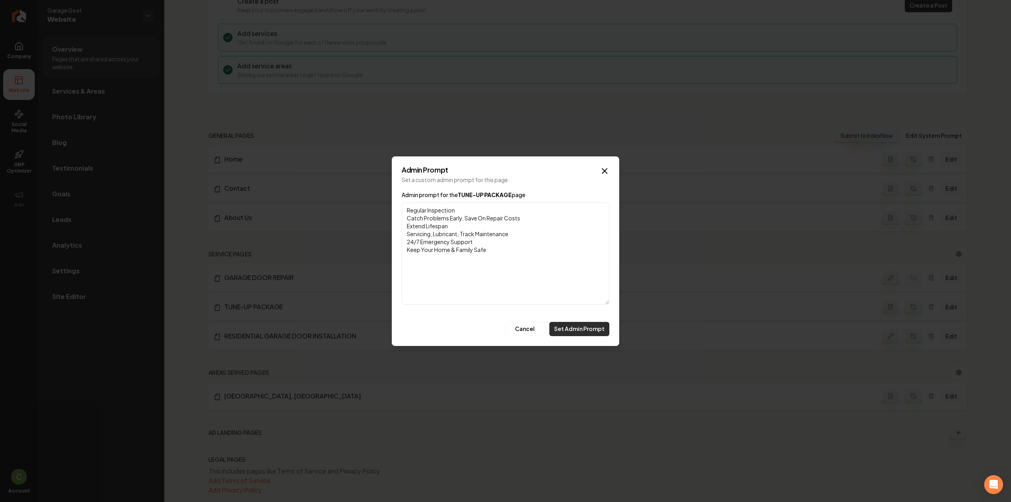
type textarea "Regular Inspection Catch Problems Early, Save On Repair Costs Extend Lifespan S…"
drag, startPoint x: 595, startPoint y: 331, endPoint x: 745, endPoint y: 324, distance: 149.9
click at [595, 332] on button "Set Admin Prompt" at bounding box center [579, 329] width 60 height 14
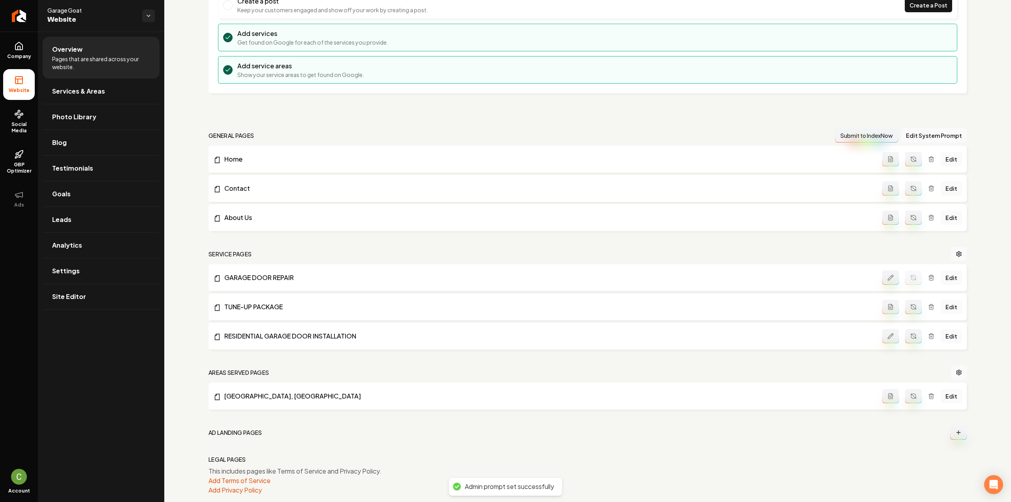
click at [910, 308] on icon "Main content area" at bounding box center [913, 307] width 6 height 6
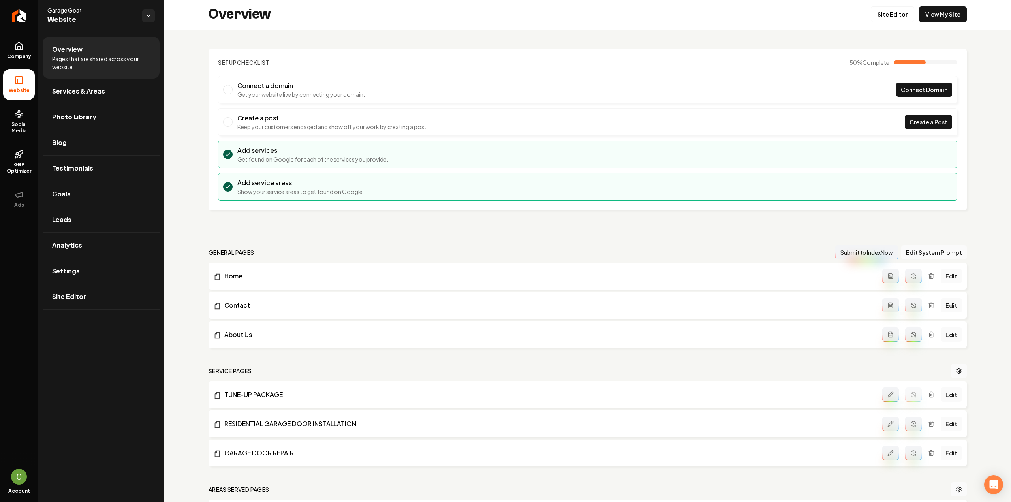
scroll to position [0, 0]
click at [893, 12] on link "Site Editor" at bounding box center [892, 16] width 43 height 16
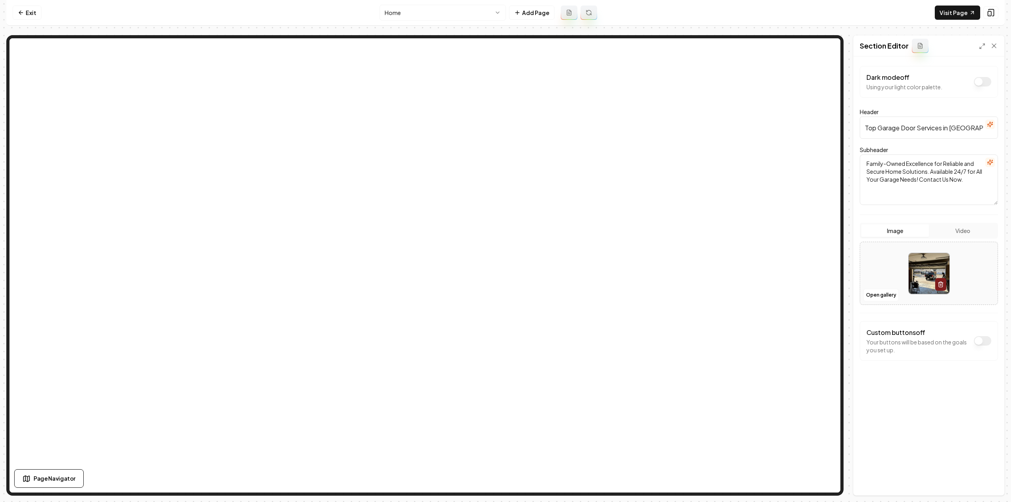
click at [972, 231] on button "Video" at bounding box center [963, 230] width 68 height 13
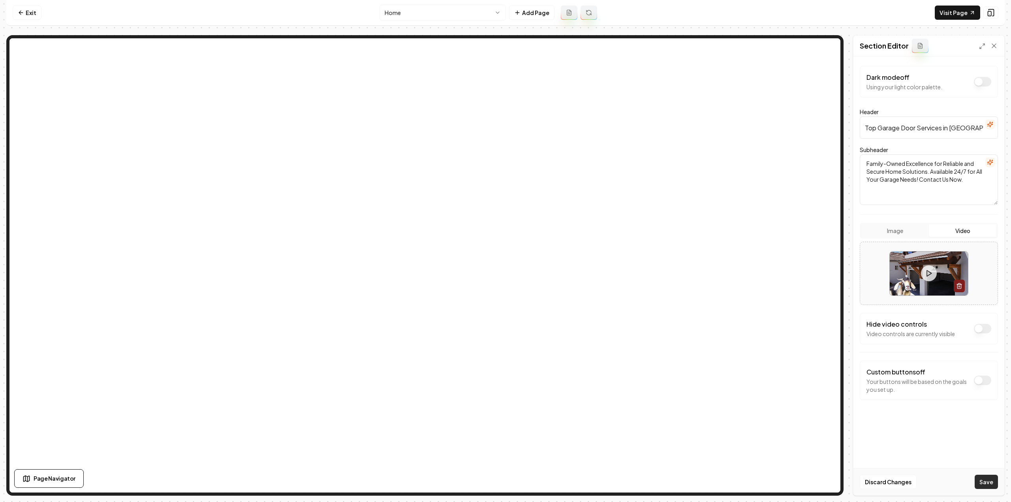
click at [984, 483] on button "Save" at bounding box center [986, 482] width 23 height 14
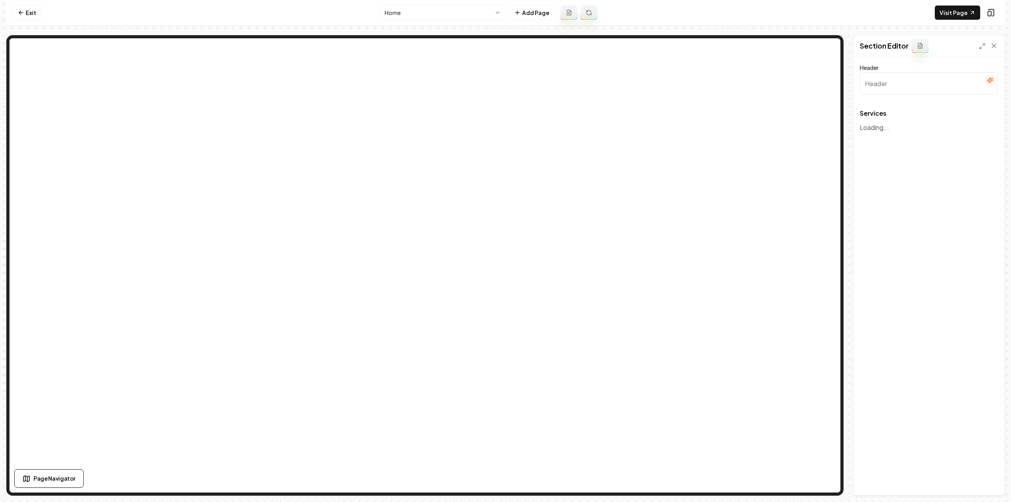
type input "Our Expert Garage Door Services"
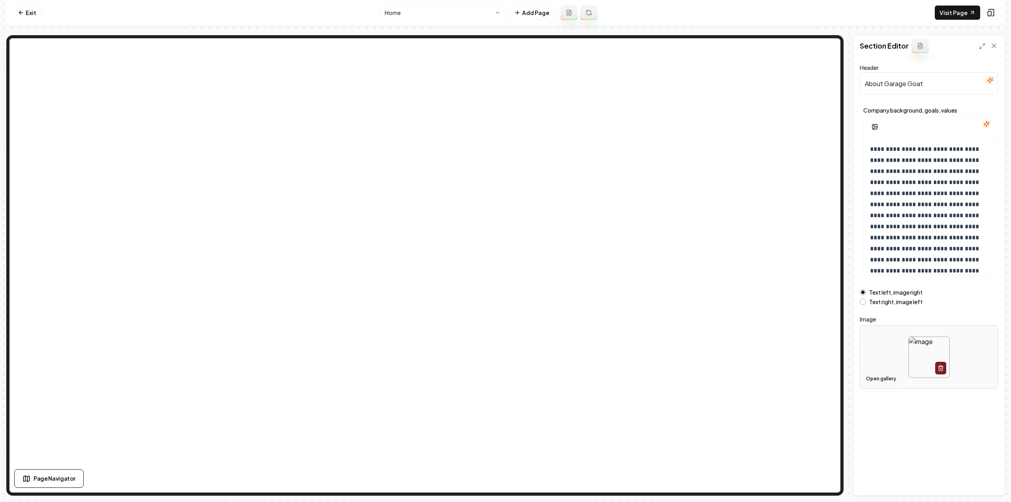
click at [878, 379] on button "Open gallery" at bounding box center [881, 378] width 36 height 13
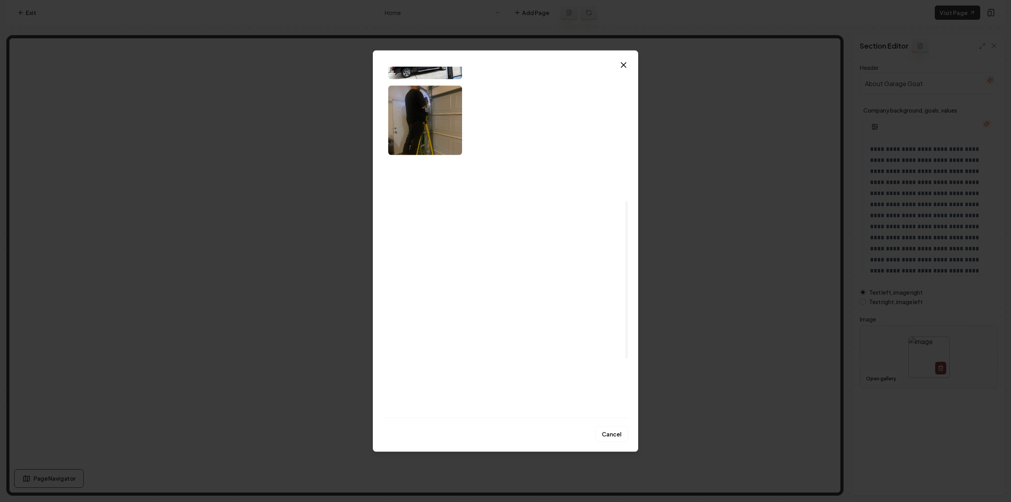
scroll to position [428, 0]
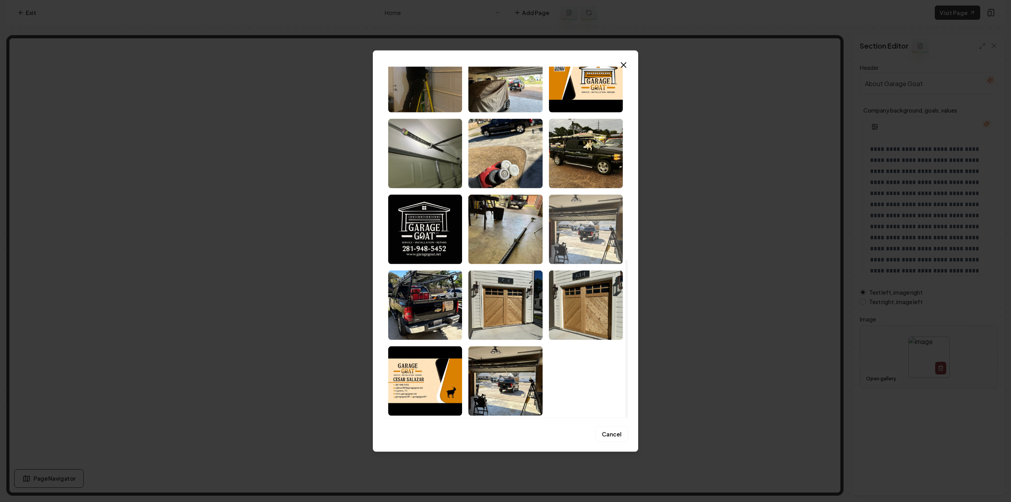
click at [580, 239] on img "Select image image_68cac3845c7cd75eb8fd7e7d.jpeg" at bounding box center [586, 229] width 74 height 70
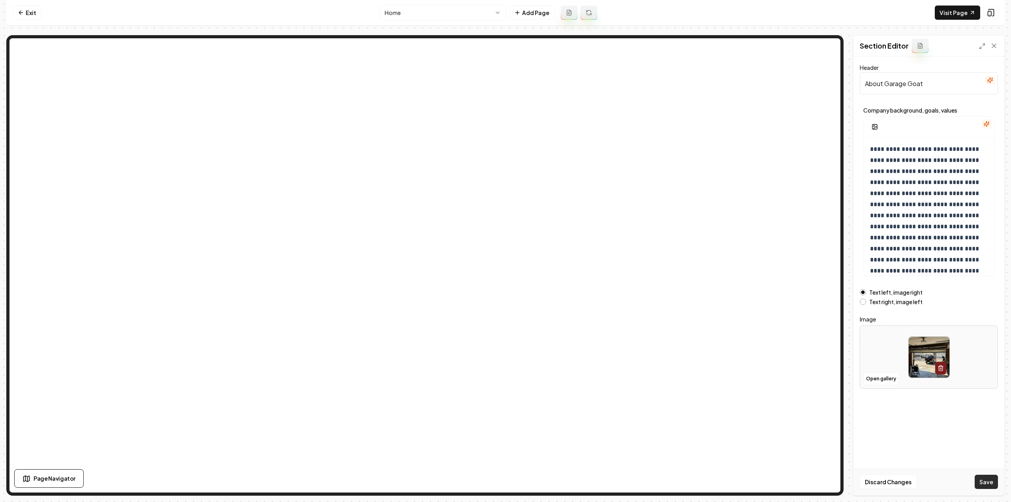
click at [982, 482] on button "Save" at bounding box center [986, 482] width 23 height 14
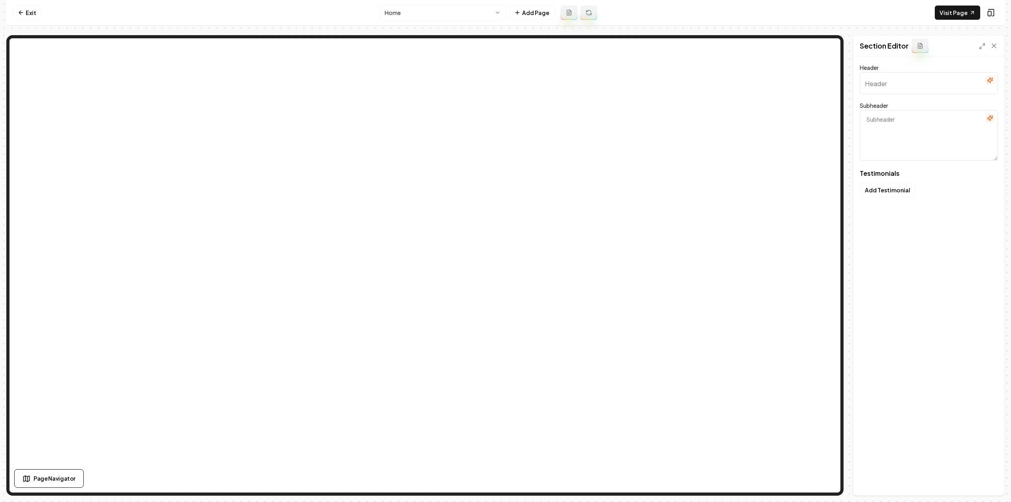
type input "Stories from our neighbors"
type textarea "Find out why locals trust us for all their garage needs"
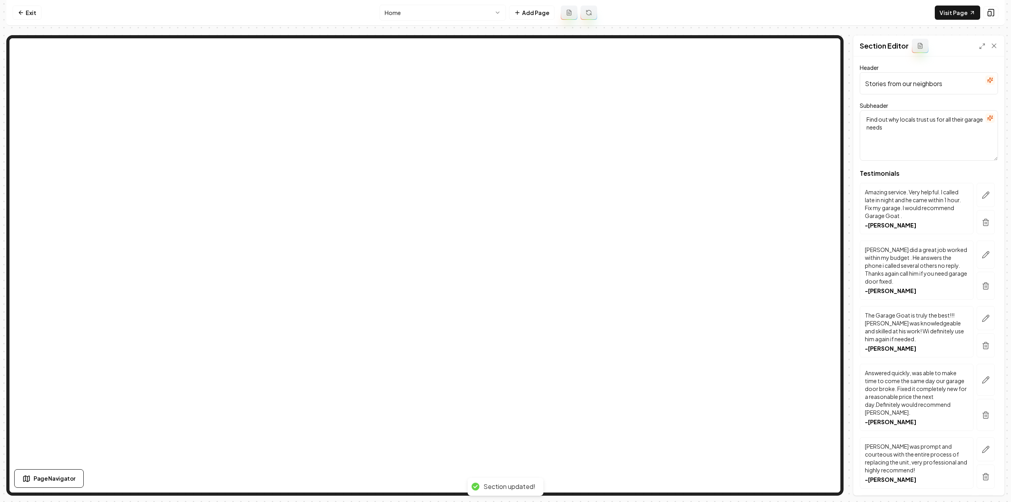
click at [449, 15] on html "Computer Required This feature is only available on a computer. Please switch t…" at bounding box center [505, 251] width 1011 height 502
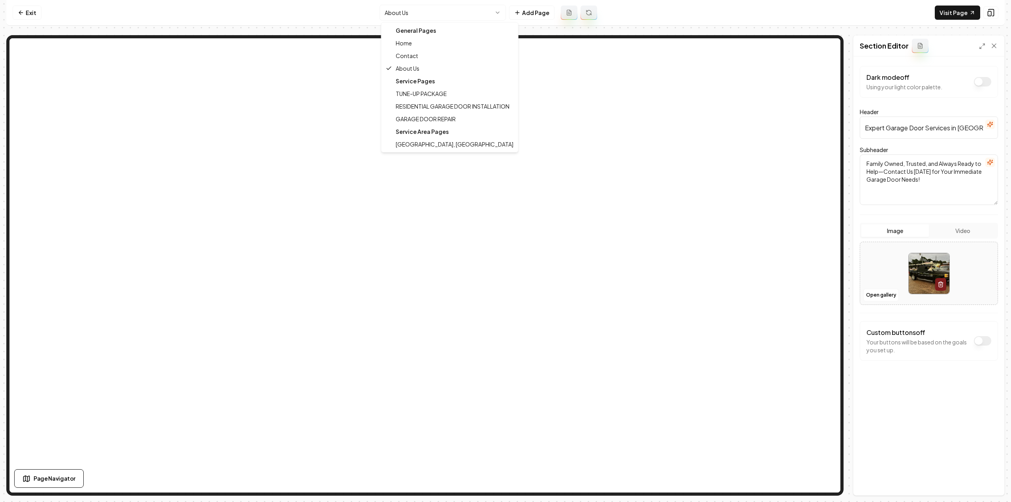
click at [468, 15] on html "Computer Required This feature is only available on a computer. Please switch t…" at bounding box center [505, 251] width 1011 height 502
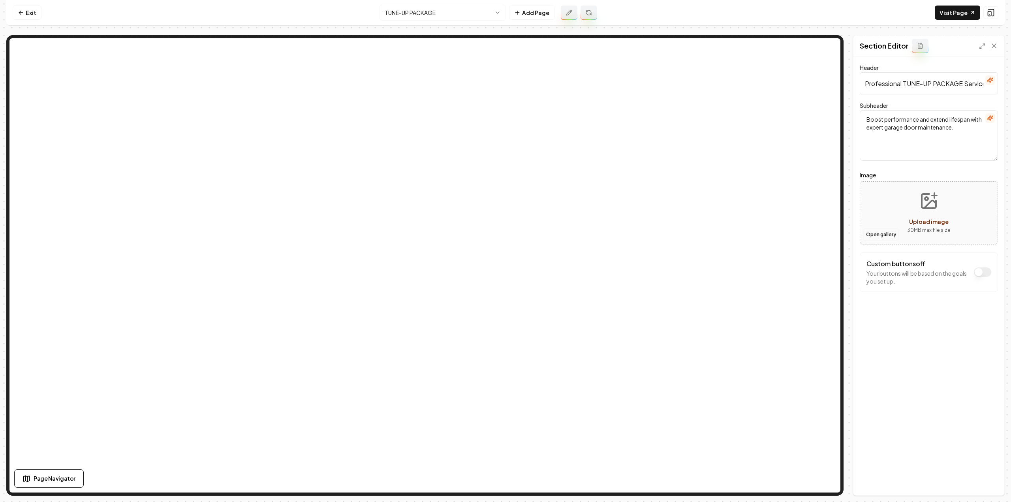
click at [874, 237] on button "Open gallery" at bounding box center [881, 234] width 36 height 13
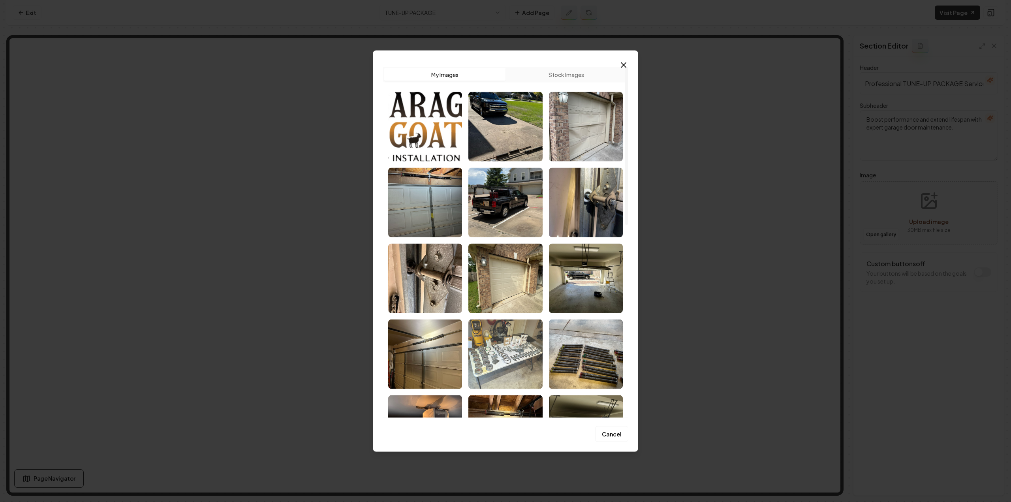
click at [504, 348] on img "Select image image_68cac3845c7cd75eb8fd8326.jpeg" at bounding box center [505, 354] width 74 height 70
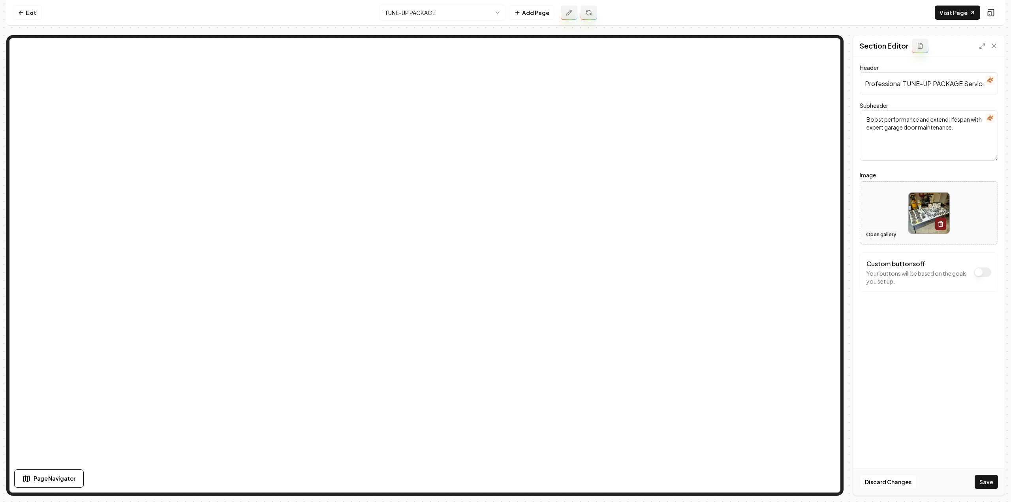
click at [869, 234] on button "Open gallery" at bounding box center [881, 234] width 36 height 13
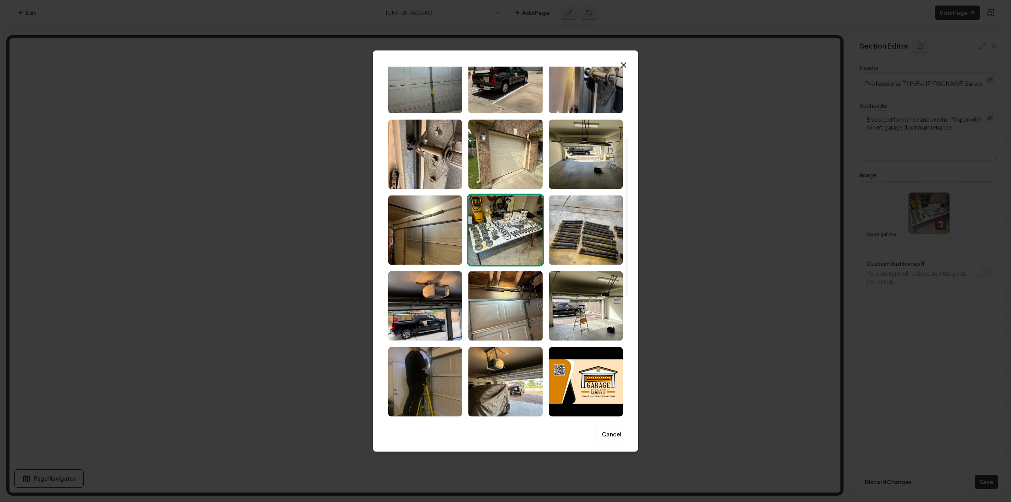
scroll to position [158, 0]
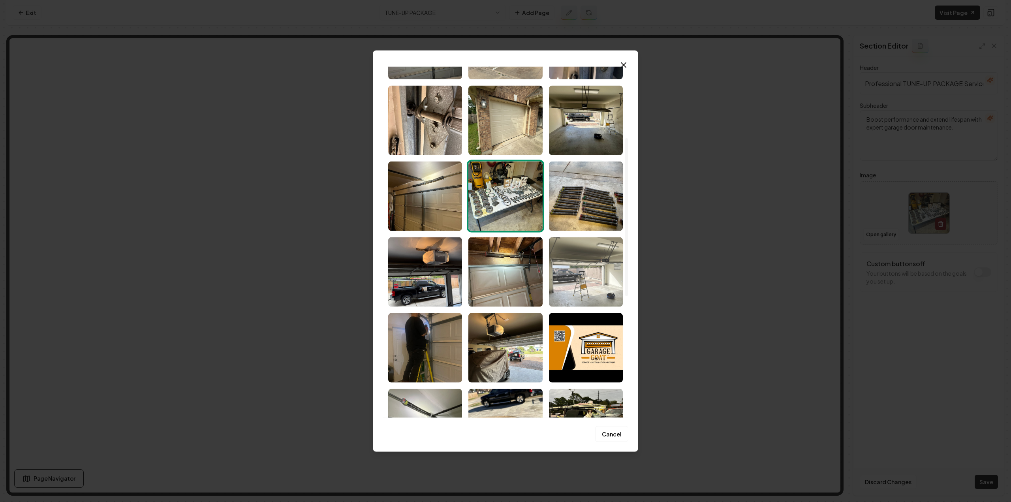
click at [570, 292] on img "Select image image_68cac3845c7cd75eb8fd8337.jpeg" at bounding box center [586, 272] width 74 height 70
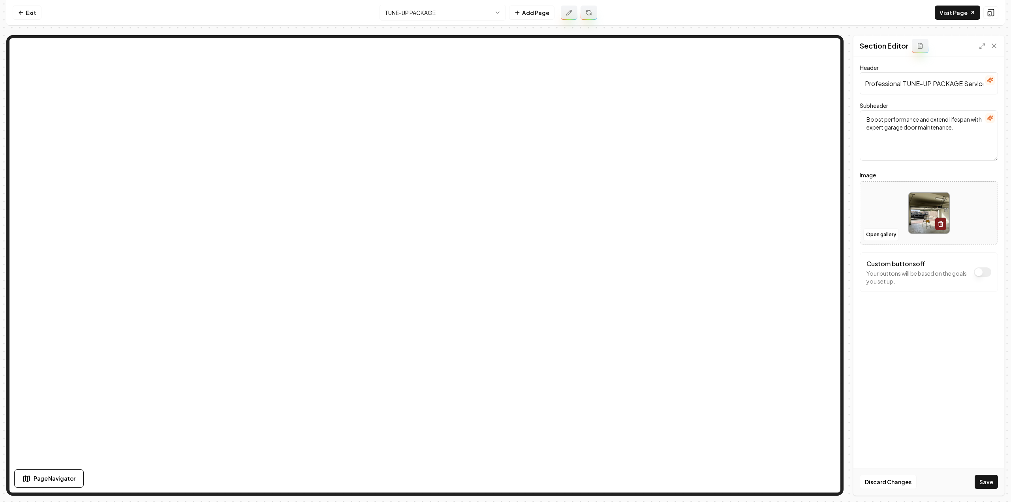
click at [976, 485] on button "Save" at bounding box center [986, 482] width 23 height 14
click at [411, 22] on nav "Exit TUNE-UP PACKAGE Add Page Visit Page" at bounding box center [505, 13] width 998 height 26
click at [411, 20] on html "Computer Required This feature is only available on a computer. Please switch t…" at bounding box center [505, 251] width 1011 height 502
click at [871, 236] on button "Open gallery" at bounding box center [881, 234] width 36 height 13
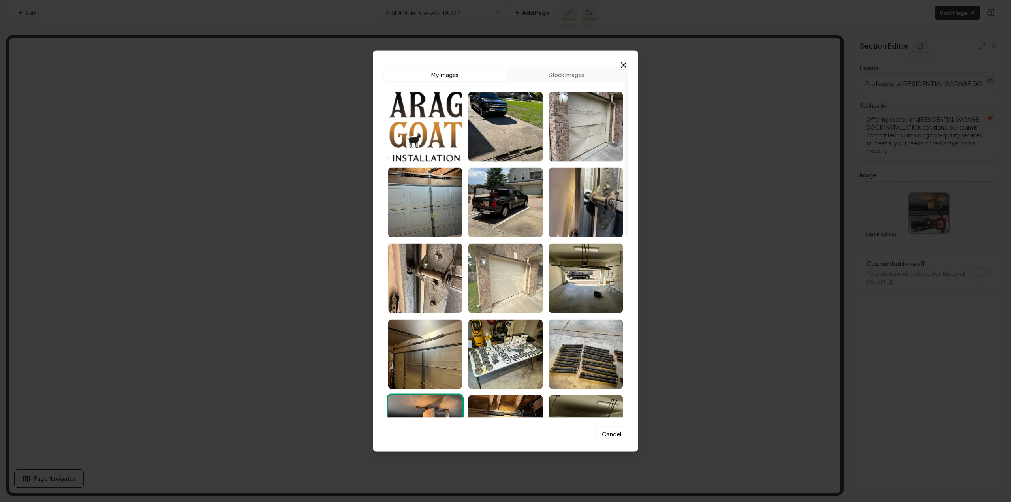
scroll to position [39, 0]
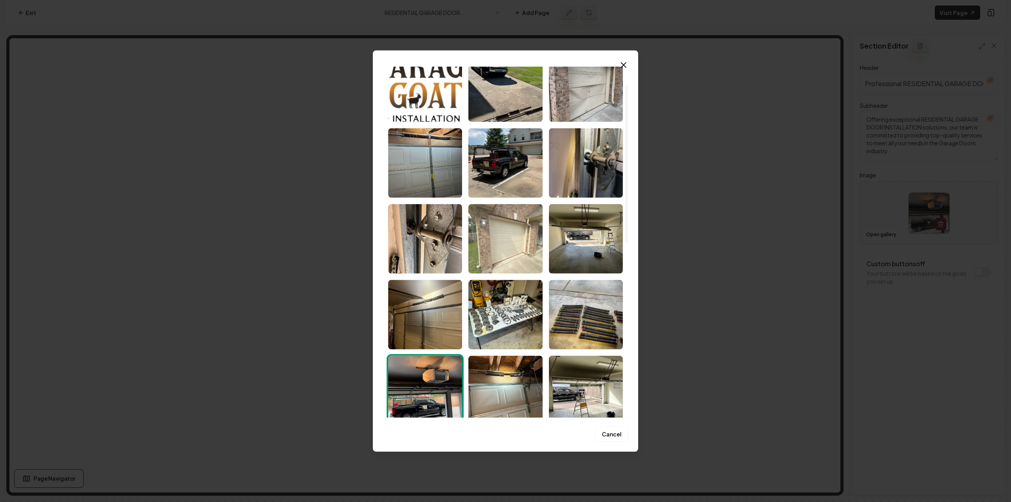
click at [510, 218] on img "Select image image_68cac3855c7cd75eb8fd85bc.jpeg" at bounding box center [505, 239] width 74 height 70
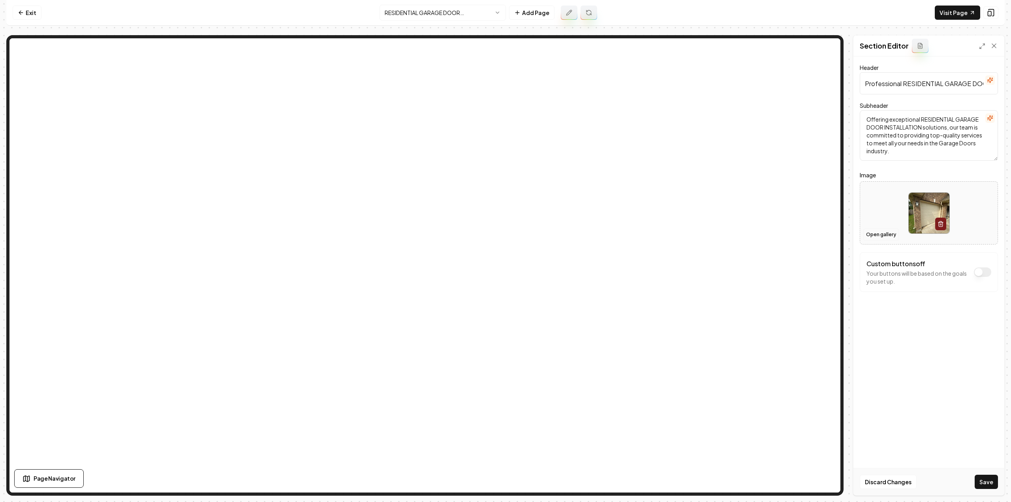
click at [871, 237] on button "Open gallery" at bounding box center [881, 234] width 36 height 13
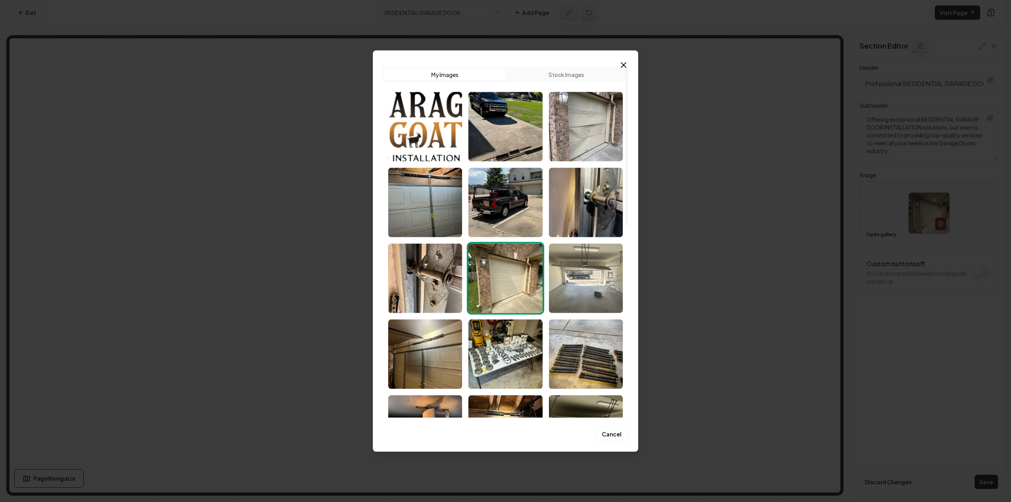
click at [600, 275] on img "Select image image_68cac3855c7cd75eb8fd85c1.jpeg" at bounding box center [586, 278] width 74 height 70
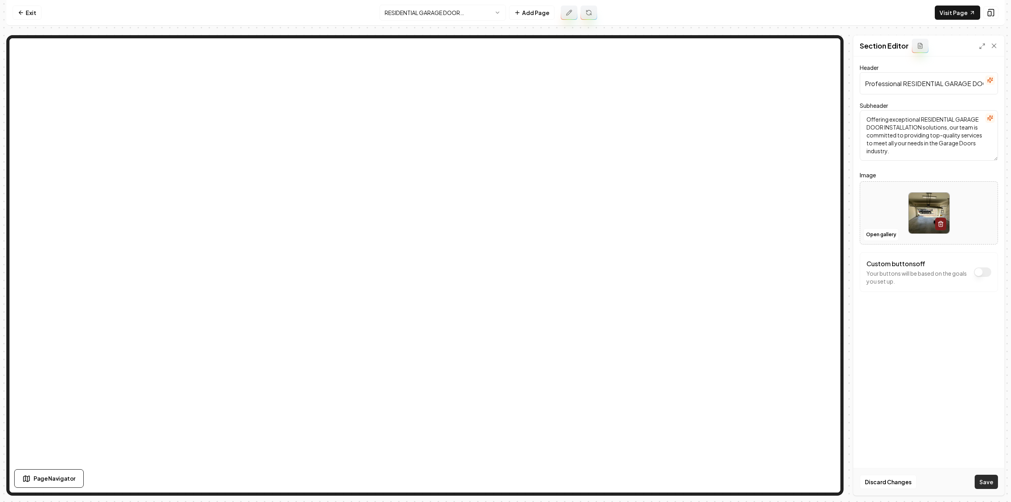
click at [986, 481] on button "Save" at bounding box center [986, 482] width 23 height 14
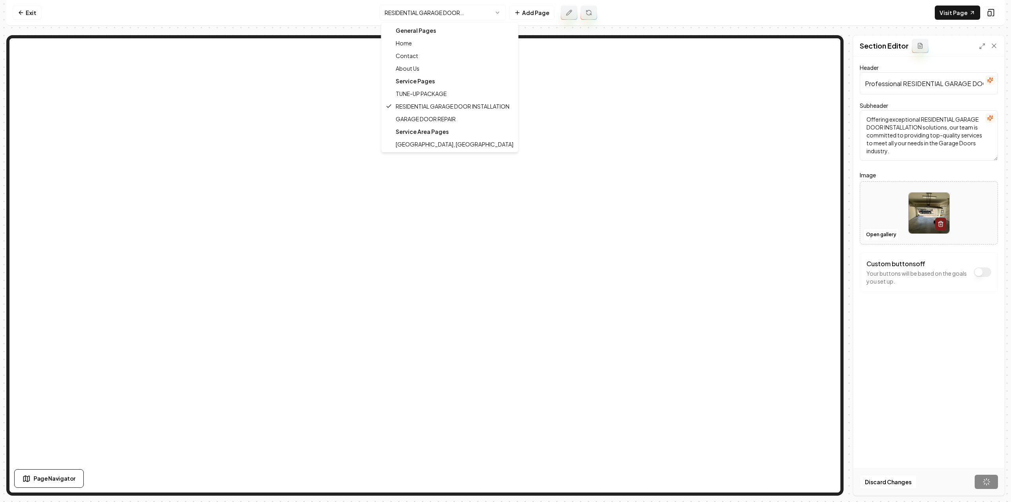
click at [457, 13] on html "Computer Required This feature is only available on a computer. Please switch t…" at bounding box center [505, 251] width 1011 height 502
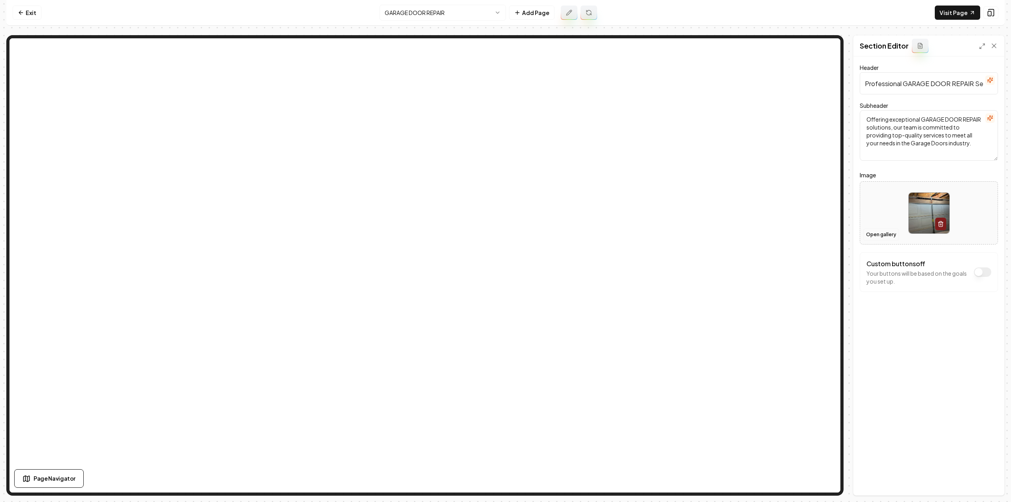
click at [870, 234] on button "Open gallery" at bounding box center [881, 234] width 36 height 13
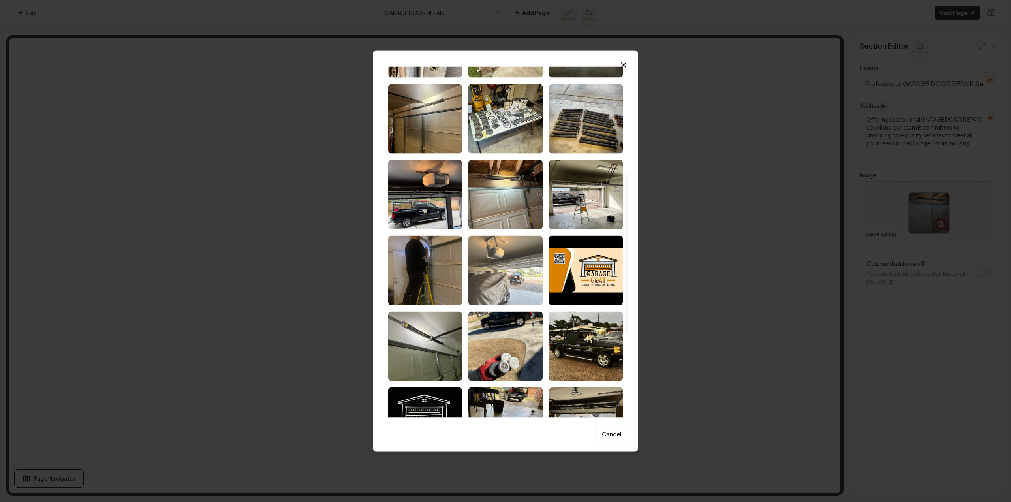
scroll to position [237, 0]
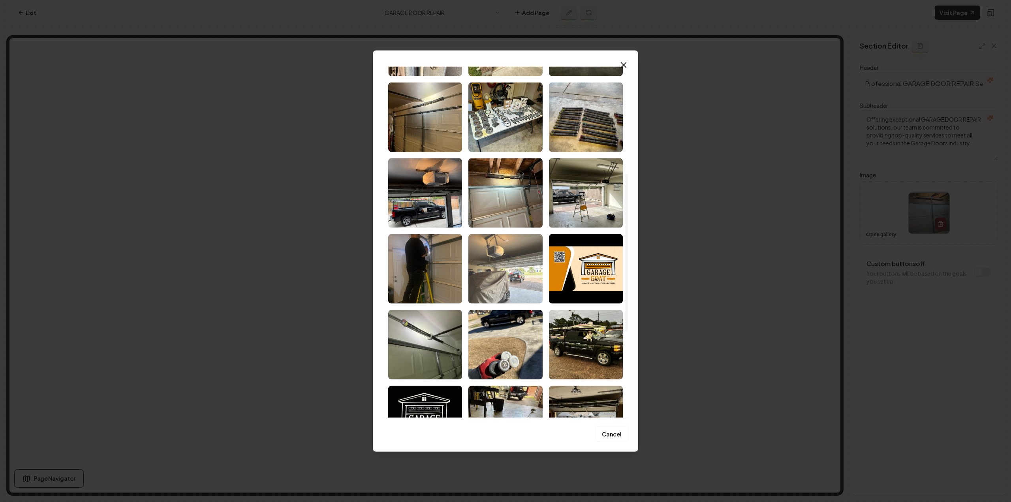
click at [504, 258] on img "Select image image_68cac3845c7cd75eb8fd825d.jpeg" at bounding box center [505, 269] width 74 height 70
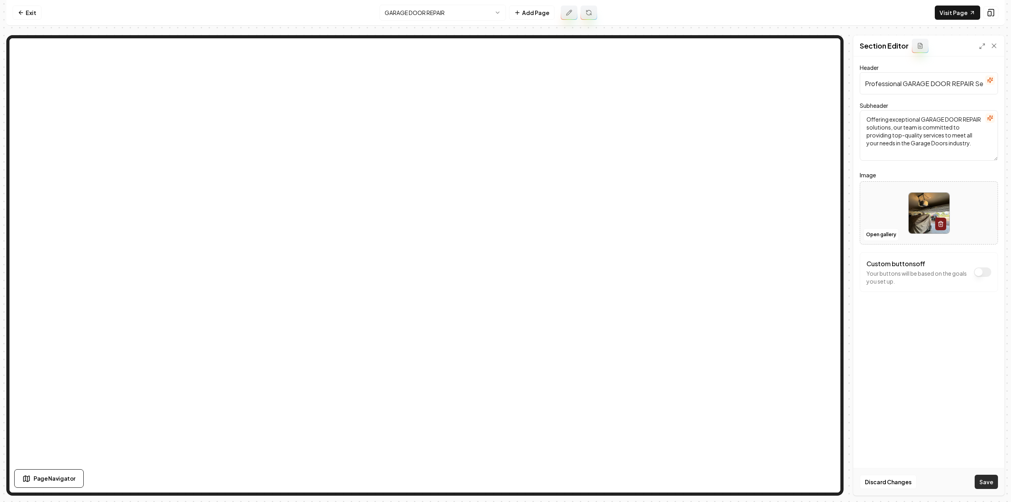
click at [991, 479] on button "Save" at bounding box center [986, 482] width 23 height 14
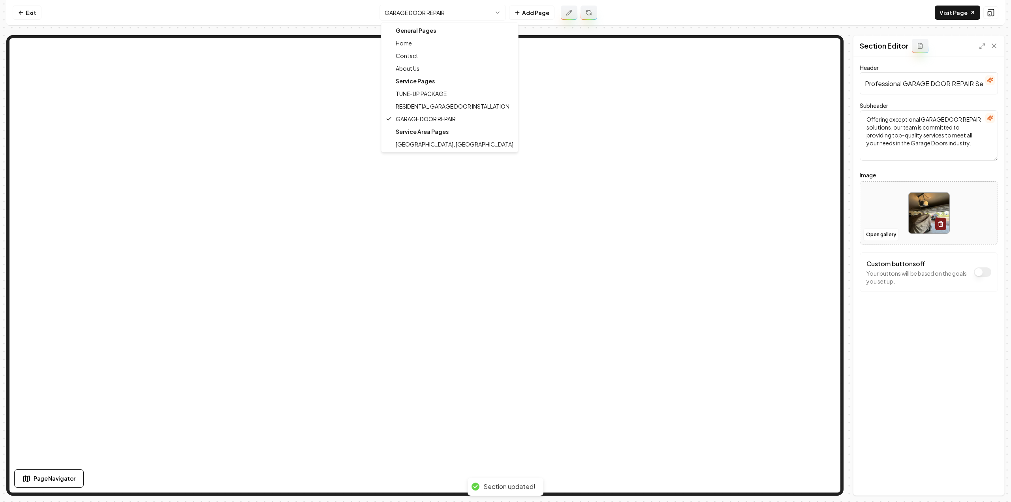
click at [435, 19] on html "Computer Required This feature is only available on a computer. Please switch t…" at bounding box center [505, 251] width 1011 height 502
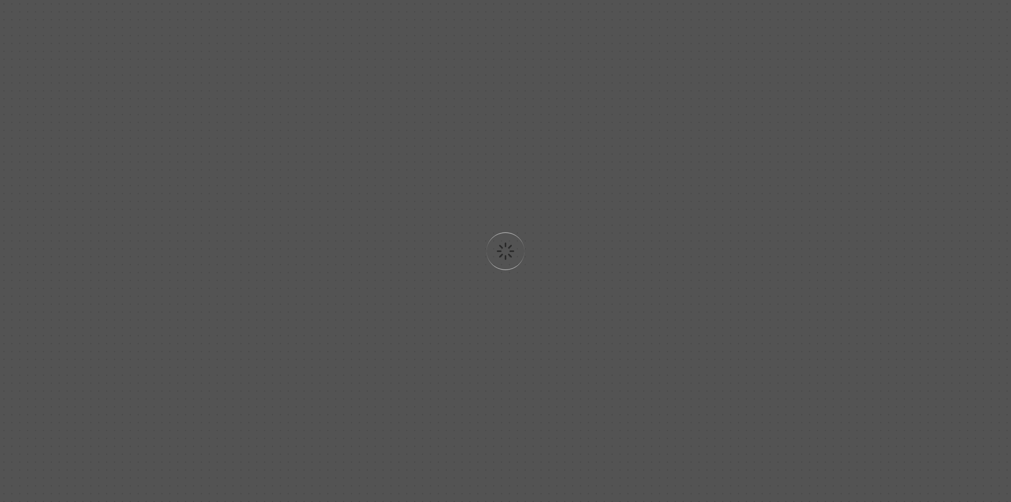
click at [424, 51] on div "Loading..." at bounding box center [505, 251] width 1011 height 502
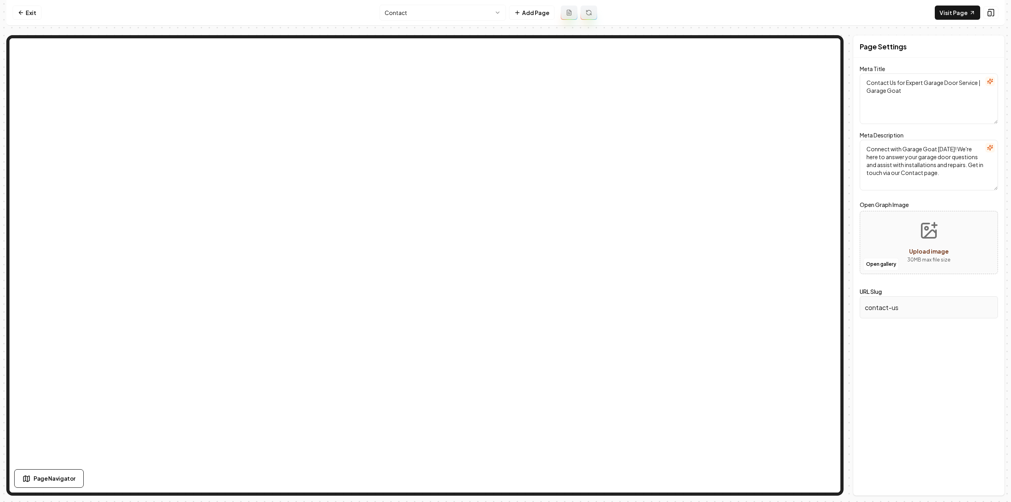
click at [421, 19] on html "Computer Required This feature is only available on a computer. Please switch t…" at bounding box center [505, 251] width 1011 height 502
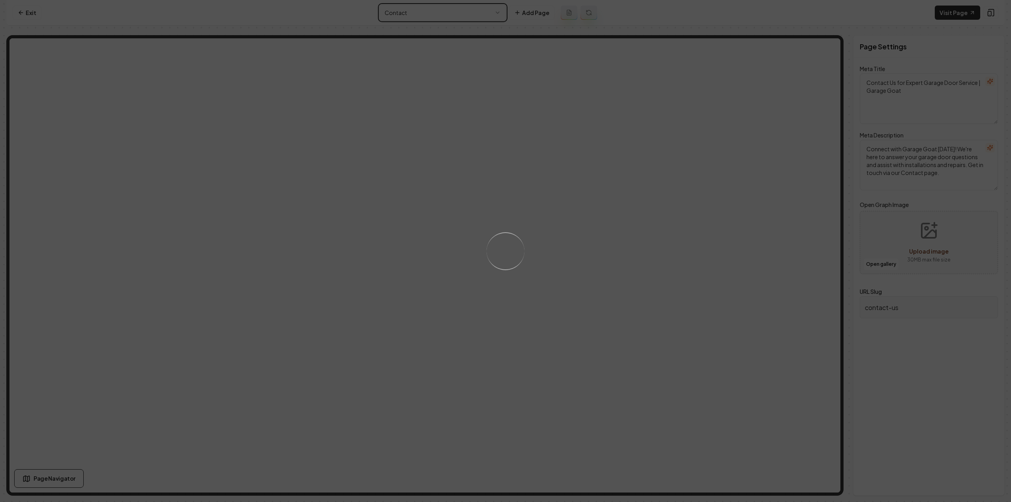
type textarea "Premium Garage Door Services in Cypress | Garage Goat"
type textarea "Discover Garage Goat for all your garage door needs in Cypress and surrounding …"
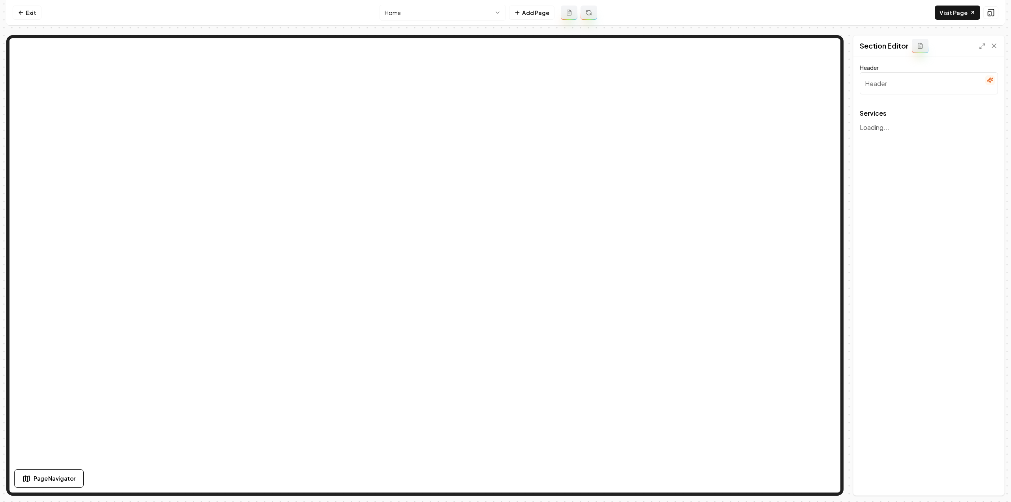
type input "Our Expert Garage Door Services"
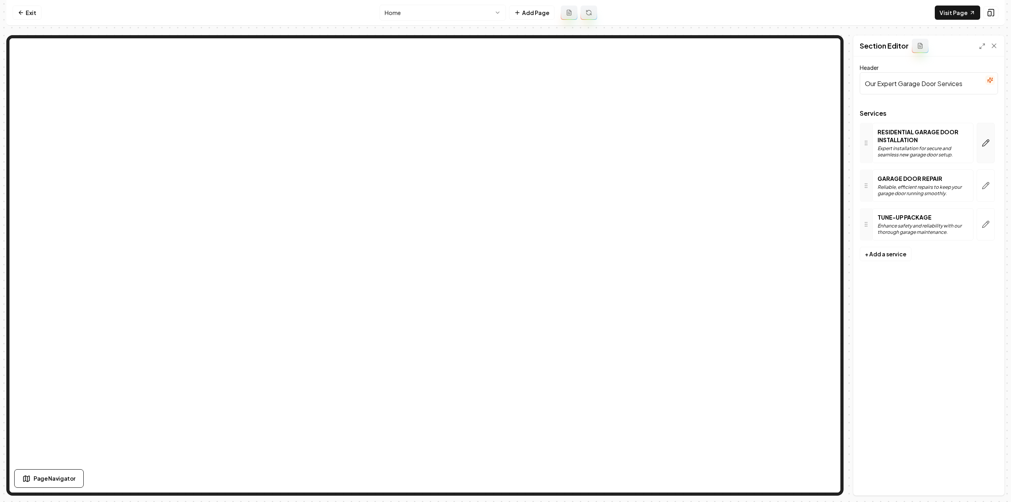
click at [980, 144] on button "button" at bounding box center [986, 143] width 18 height 40
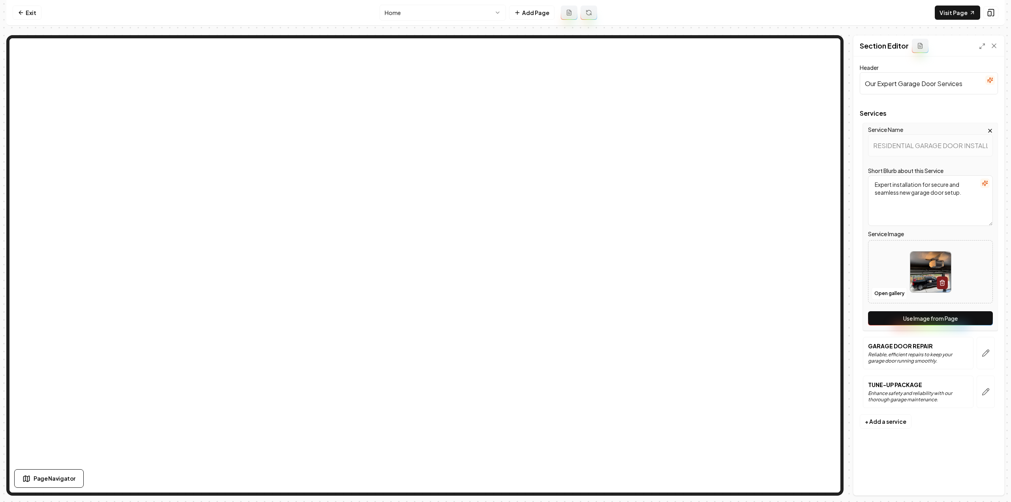
click at [961, 314] on button "Use Image from Page" at bounding box center [930, 318] width 125 height 14
click at [986, 350] on icon "button" at bounding box center [986, 353] width 8 height 8
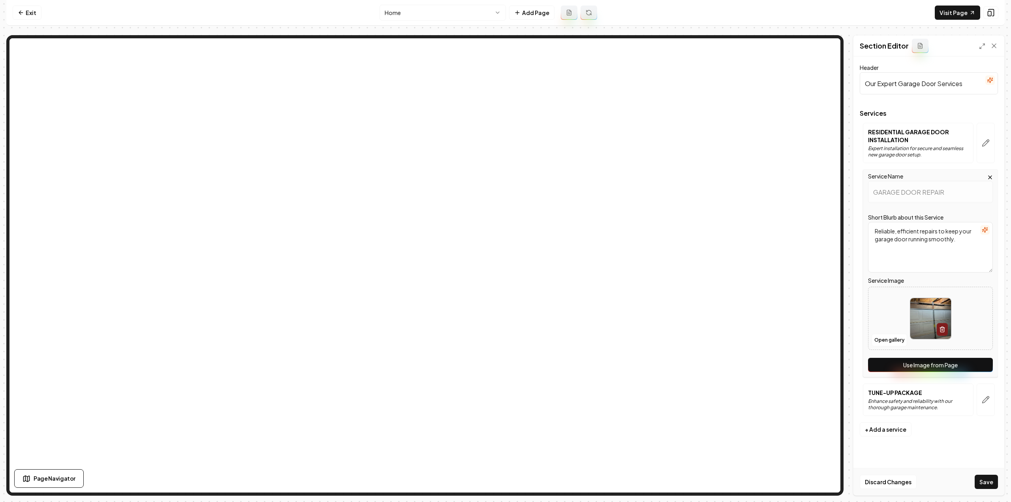
click at [980, 353] on div "Service Name GARAGE DOOR REPAIR Short Blurb about this Service Reliable, effici…" at bounding box center [930, 273] width 135 height 208
click at [983, 366] on button "Use Image from Page" at bounding box center [930, 365] width 125 height 14
click at [986, 393] on button "button" at bounding box center [986, 400] width 18 height 32
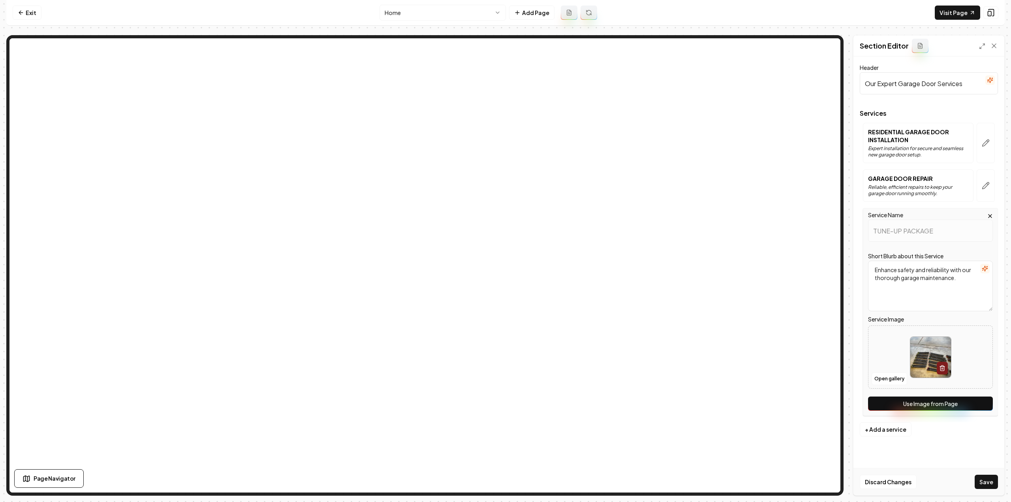
click at [985, 405] on button "Use Image from Page" at bounding box center [930, 404] width 125 height 14
click at [993, 490] on div "Discard Changes Save" at bounding box center [929, 481] width 151 height 27
click at [992, 489] on div "Discard Changes Save" at bounding box center [929, 481] width 151 height 27
click at [991, 488] on button "Save" at bounding box center [986, 482] width 23 height 14
click at [477, 16] on html "Computer Required This feature is only available on a computer. Please switch t…" at bounding box center [505, 251] width 1011 height 502
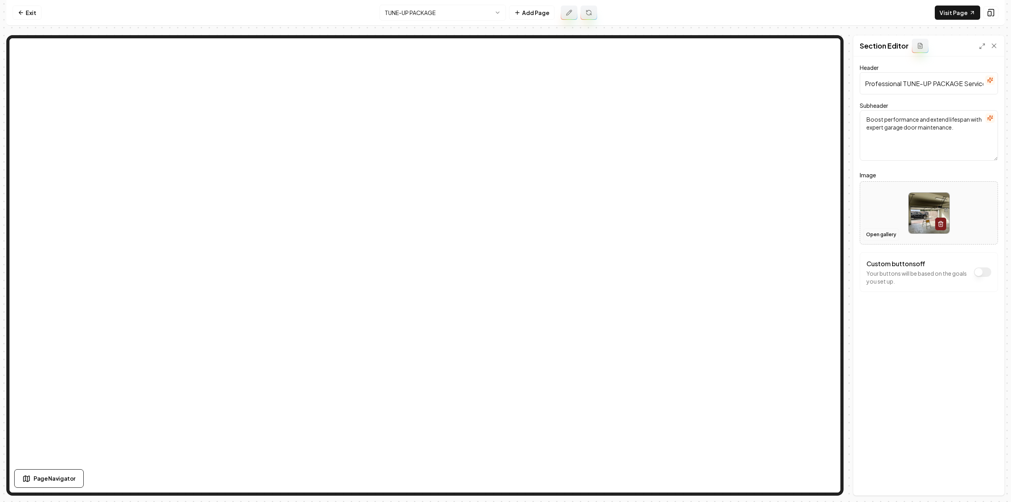
click at [896, 232] on button "Open gallery" at bounding box center [881, 234] width 36 height 13
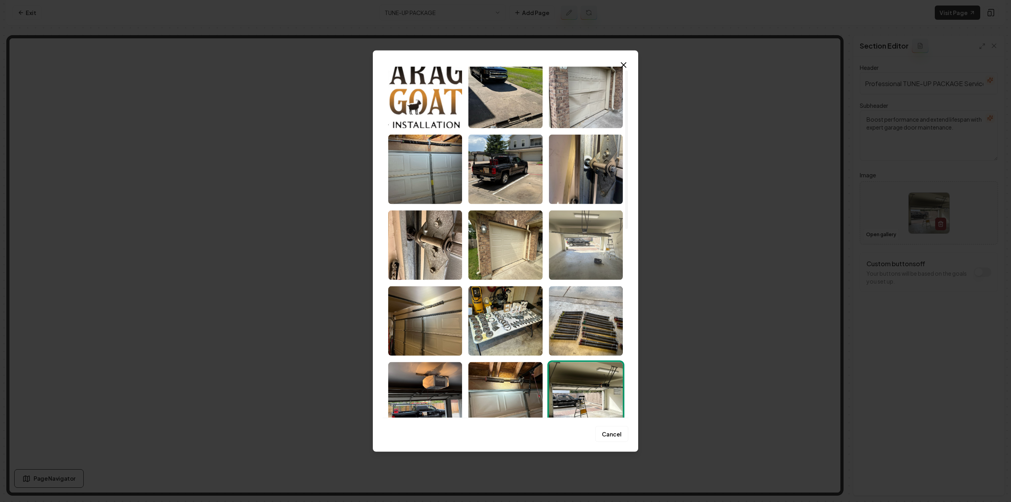
scroll to position [39, 0]
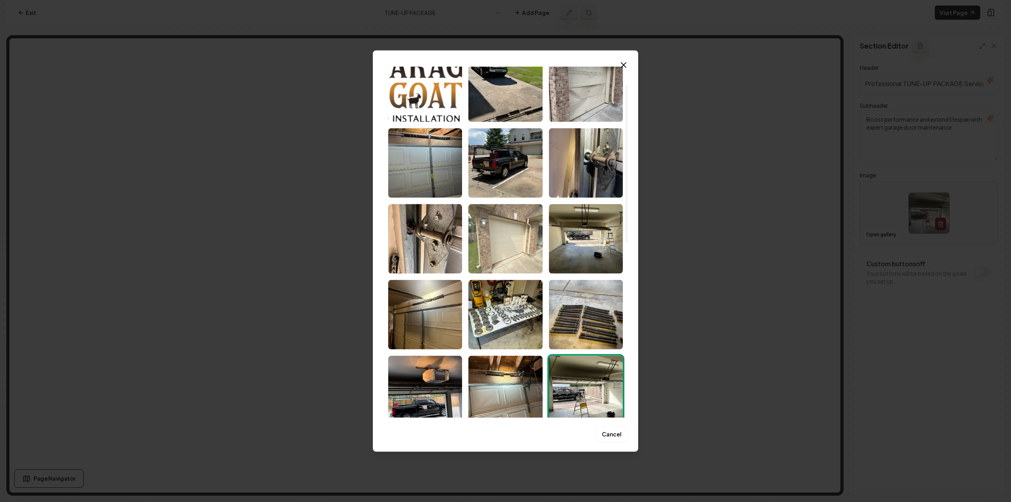
click at [507, 248] on img "Select image image_68cac3855c7cd75eb8fd85bc.jpeg" at bounding box center [505, 239] width 74 height 70
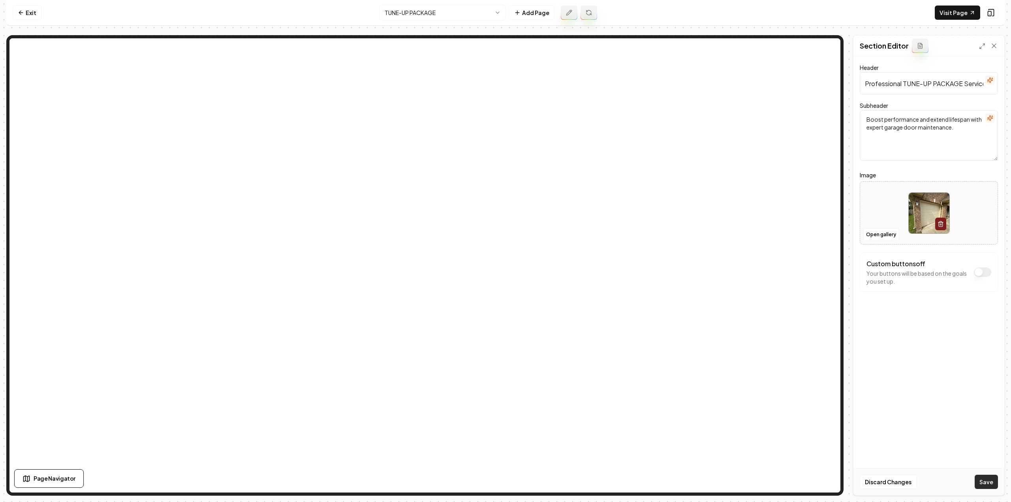
click at [982, 484] on button "Save" at bounding box center [986, 482] width 23 height 14
click at [414, 16] on html "Computer Required This feature is only available on a computer. Please switch t…" at bounding box center [505, 251] width 1011 height 502
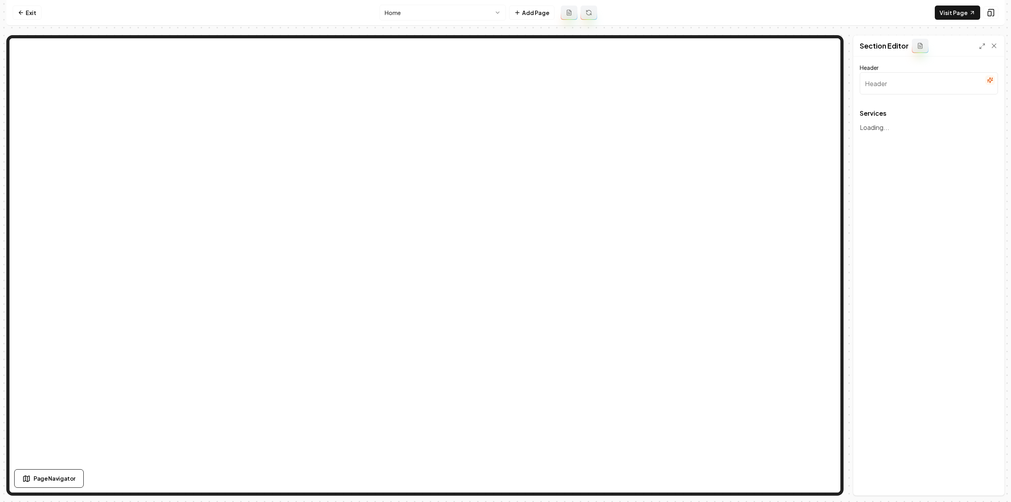
type input "Our Expert Garage Door Services"
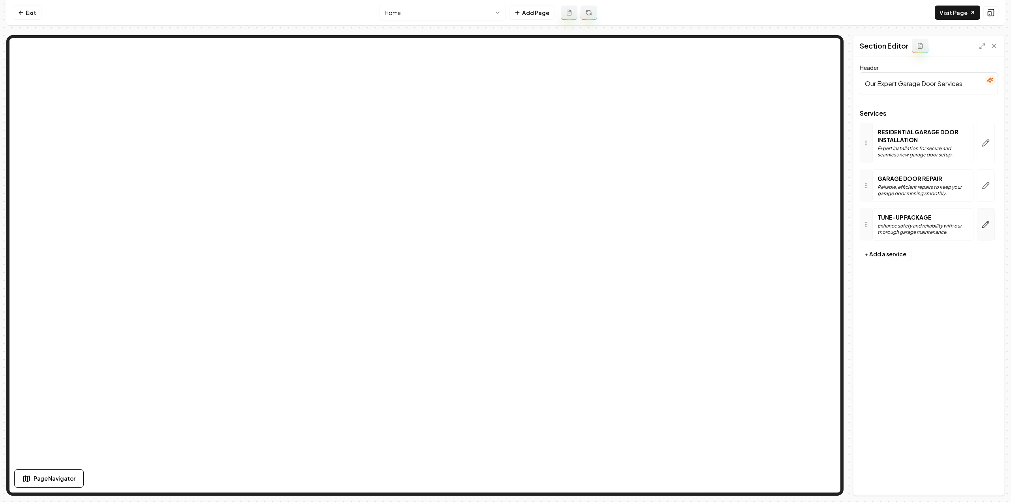
click at [987, 226] on icon "button" at bounding box center [986, 224] width 8 height 8
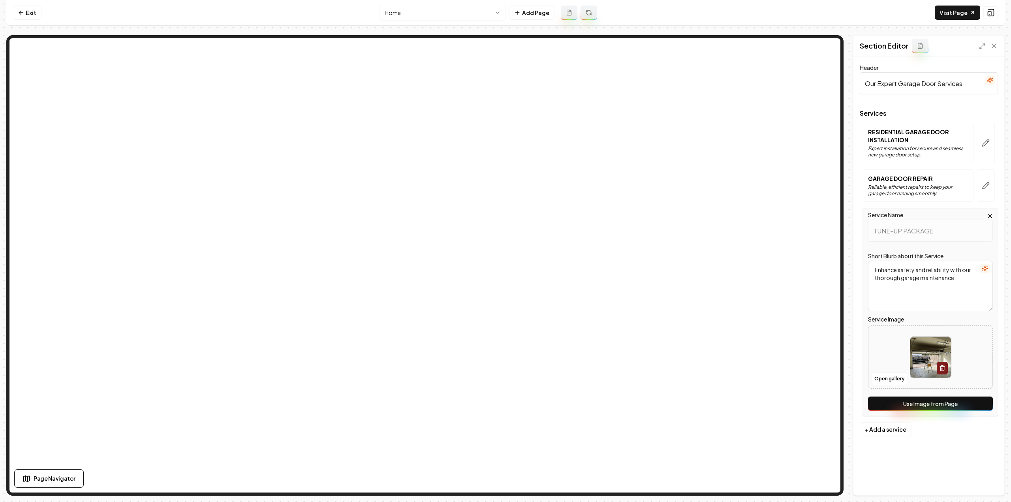
click at [897, 401] on button "Use Image from Page" at bounding box center [930, 404] width 125 height 14
click at [983, 482] on button "Save" at bounding box center [986, 482] width 23 height 14
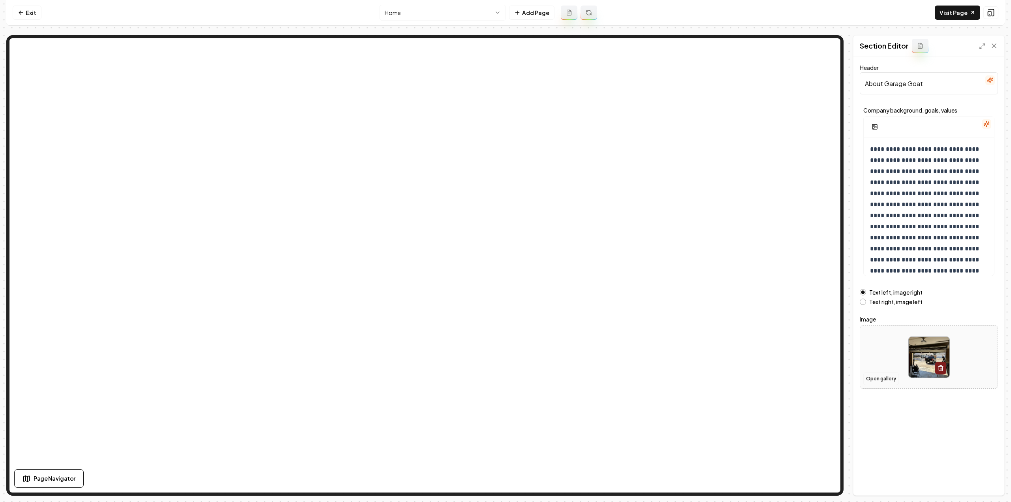
click at [882, 375] on button "Open gallery" at bounding box center [881, 378] width 36 height 13
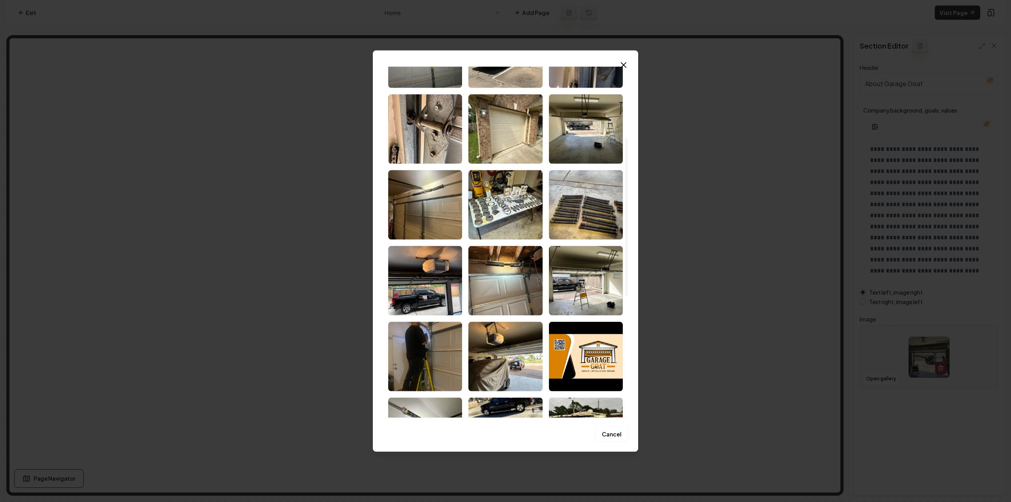
scroll to position [158, 0]
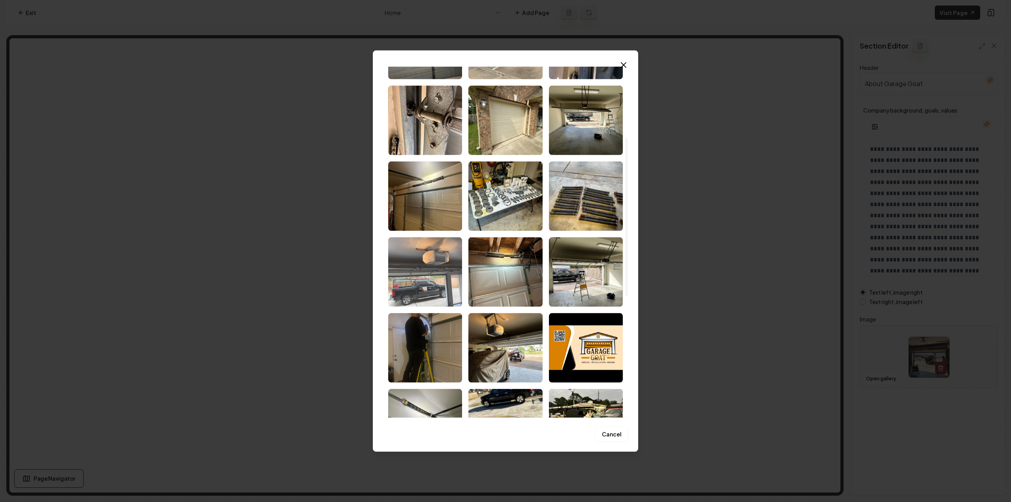
click at [440, 277] on img "Select image image_68cac3845c7cd75eb8fd8369.jpeg" at bounding box center [425, 272] width 74 height 70
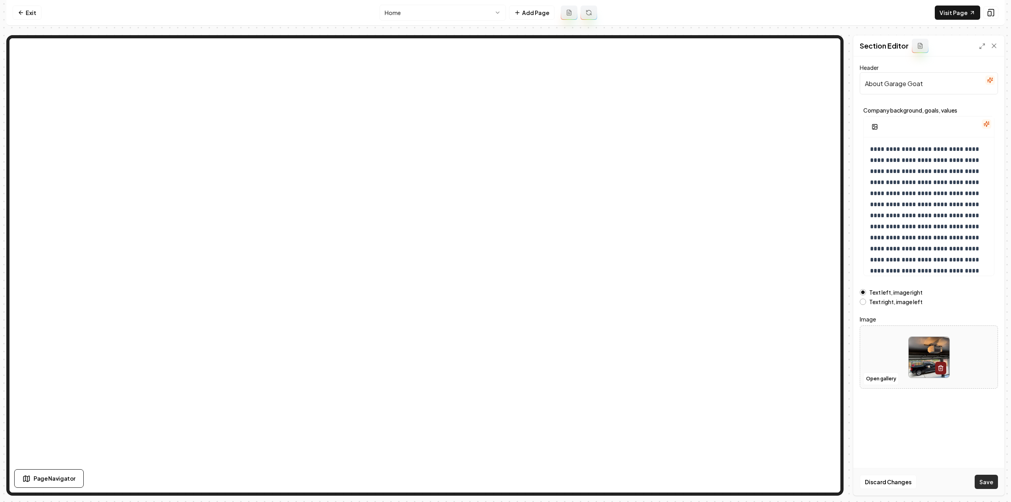
click at [974, 486] on div "Discard Changes Save" at bounding box center [929, 481] width 151 height 27
click at [982, 484] on button "Save" at bounding box center [986, 482] width 23 height 14
click at [465, 13] on html "**********" at bounding box center [505, 251] width 1011 height 502
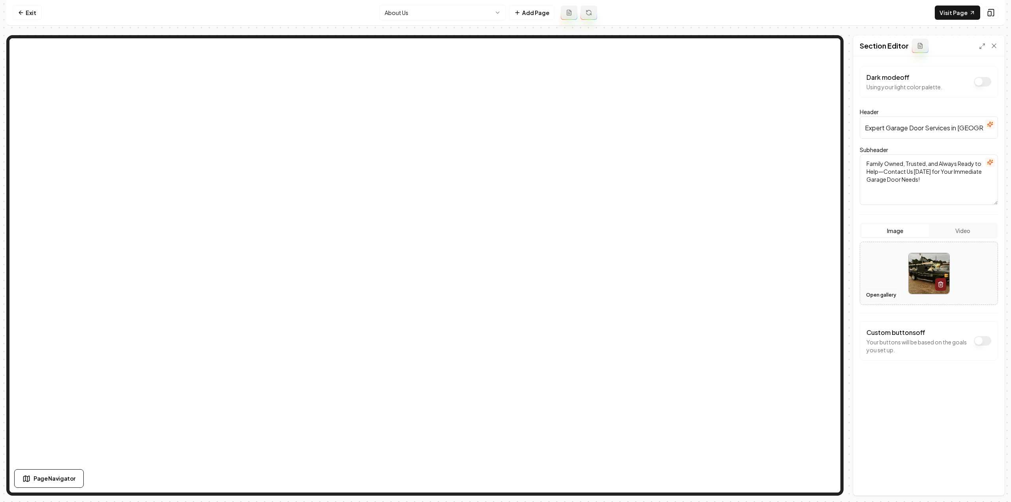
click at [873, 294] on button "Open gallery" at bounding box center [881, 295] width 36 height 13
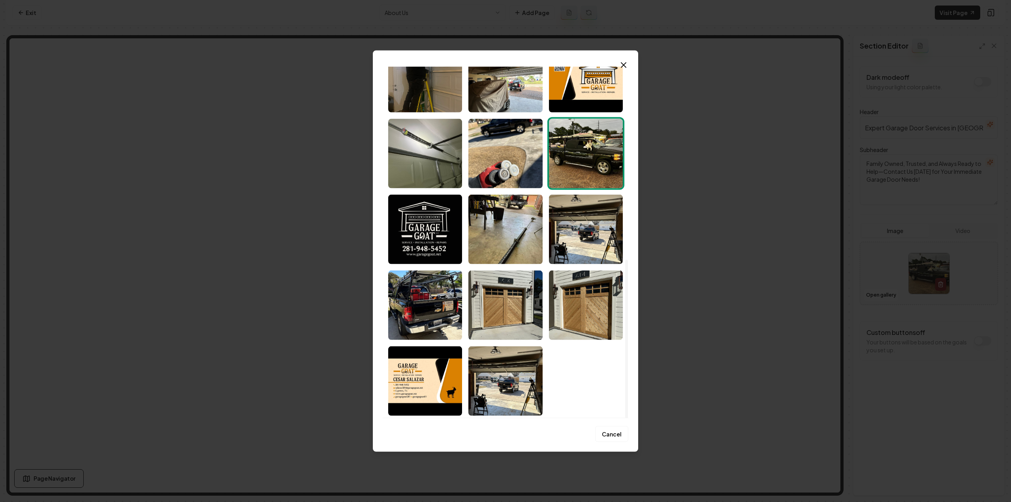
scroll to position [389, 0]
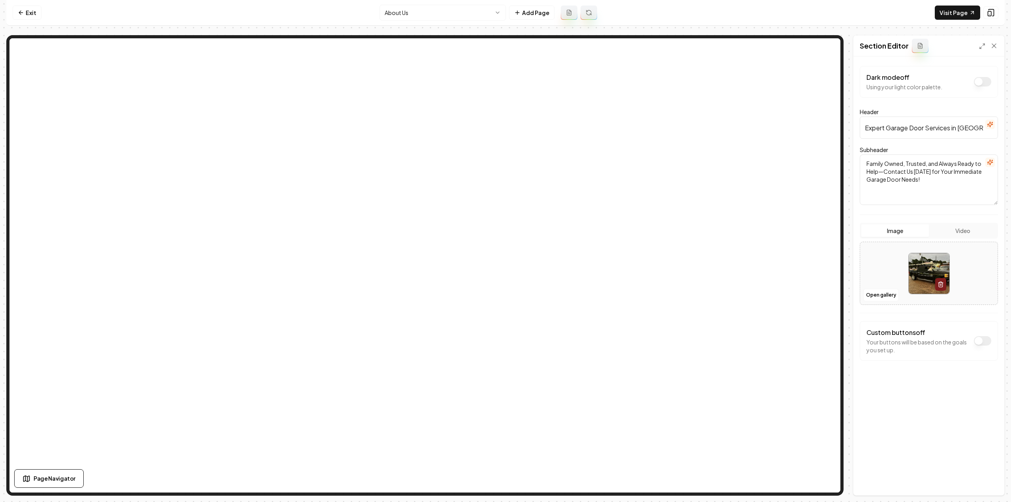
click at [412, 15] on html "Computer Required This feature is only available on a computer. Please switch t…" at bounding box center [505, 251] width 1011 height 502
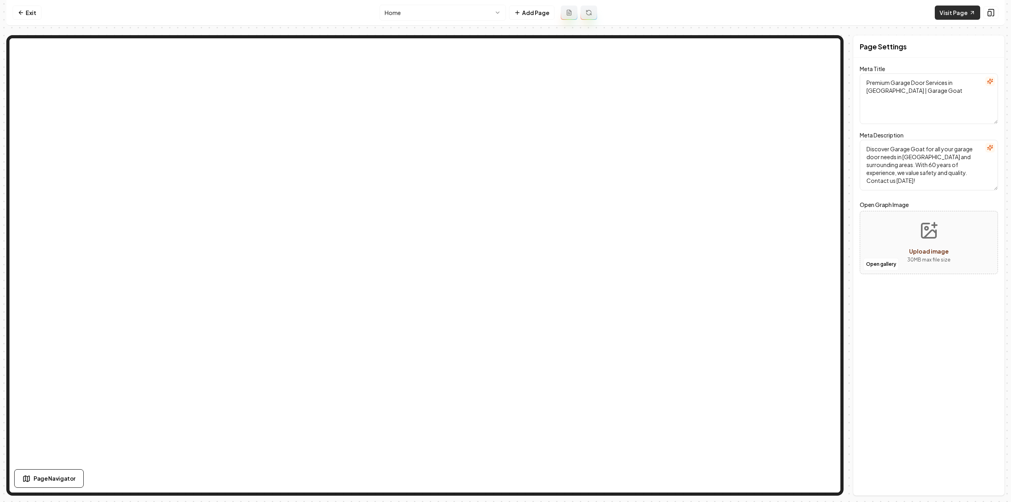
click at [959, 14] on link "Visit Page" at bounding box center [957, 13] width 45 height 14
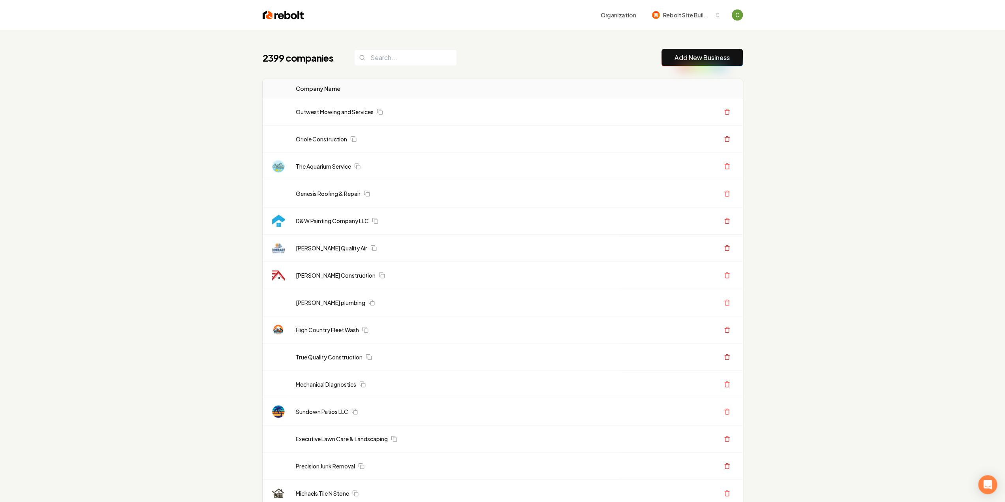
click at [699, 55] on link "Add New Business" at bounding box center [702, 57] width 55 height 9
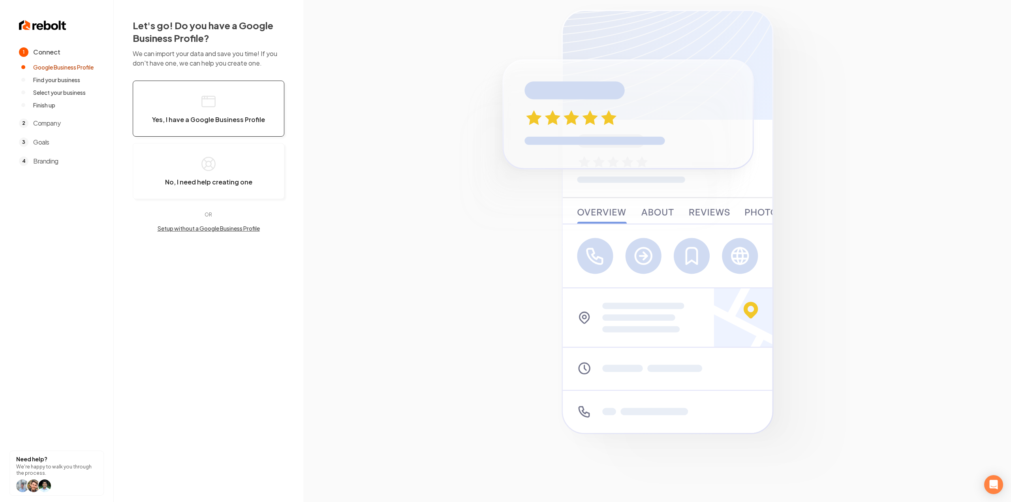
click at [157, 107] on button "Yes, I have a Google Business Profile" at bounding box center [209, 109] width 152 height 56
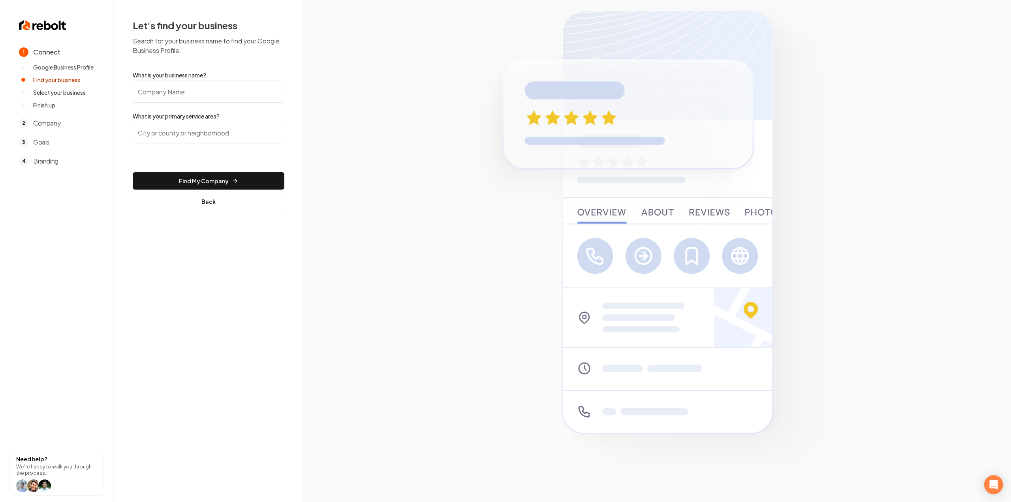
click at [177, 98] on input "What is your business name?" at bounding box center [209, 92] width 152 height 22
paste input "JP Landscaping Management, Inc."
type input "JP Landscaping Management, Inc."
click at [179, 137] on input "search" at bounding box center [209, 133] width 152 height 22
click at [194, 136] on input "search" at bounding box center [209, 133] width 152 height 22
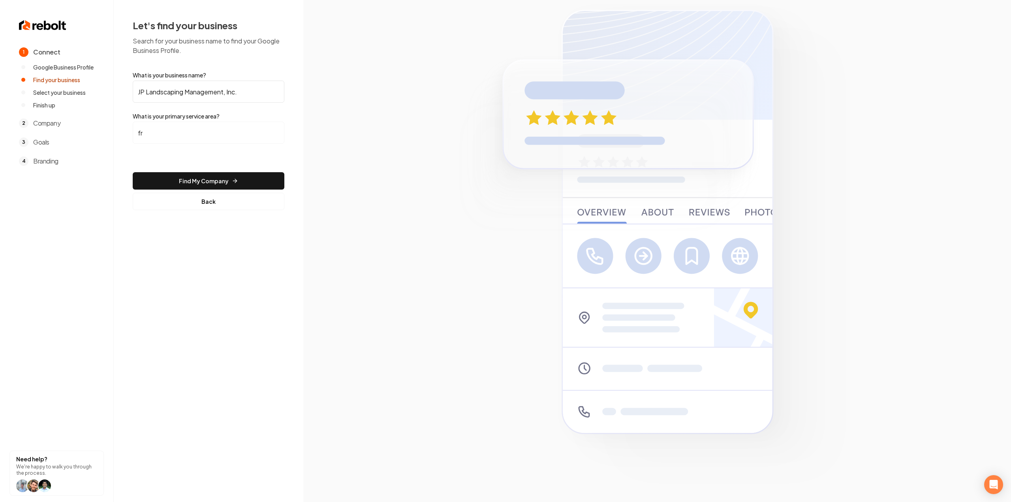
type input "f"
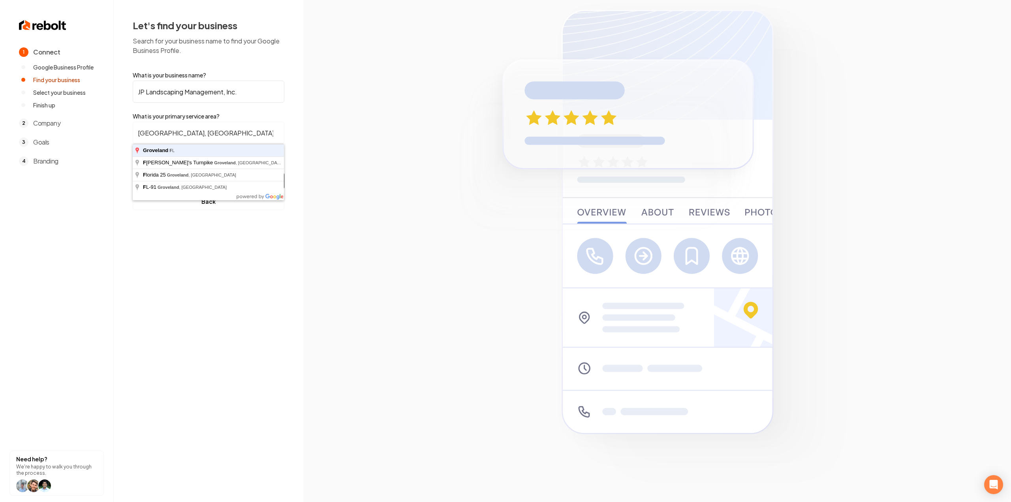
type input "Groveland, FL"
click at [133, 172] on button "Find My Company" at bounding box center [209, 180] width 152 height 17
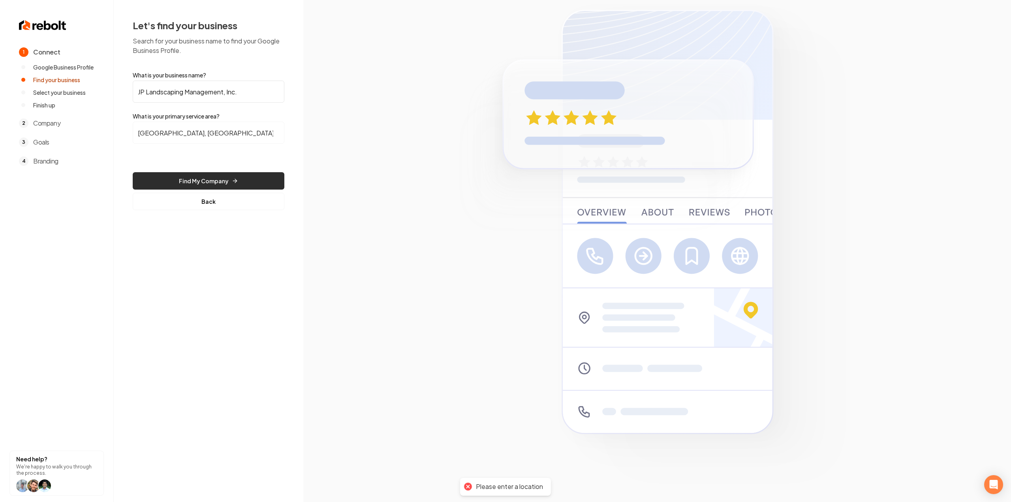
click at [179, 184] on button "Find My Company" at bounding box center [209, 180] width 152 height 17
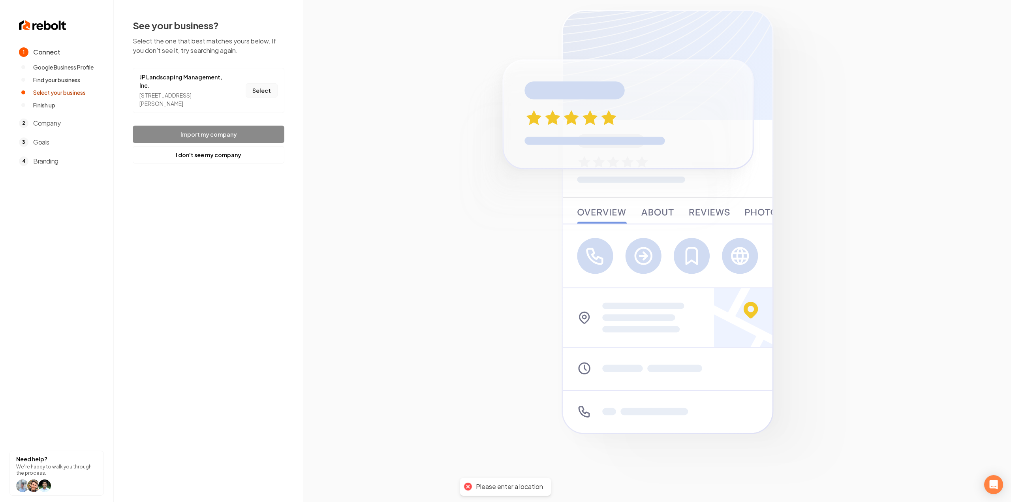
click at [269, 90] on button "Select" at bounding box center [262, 90] width 32 height 14
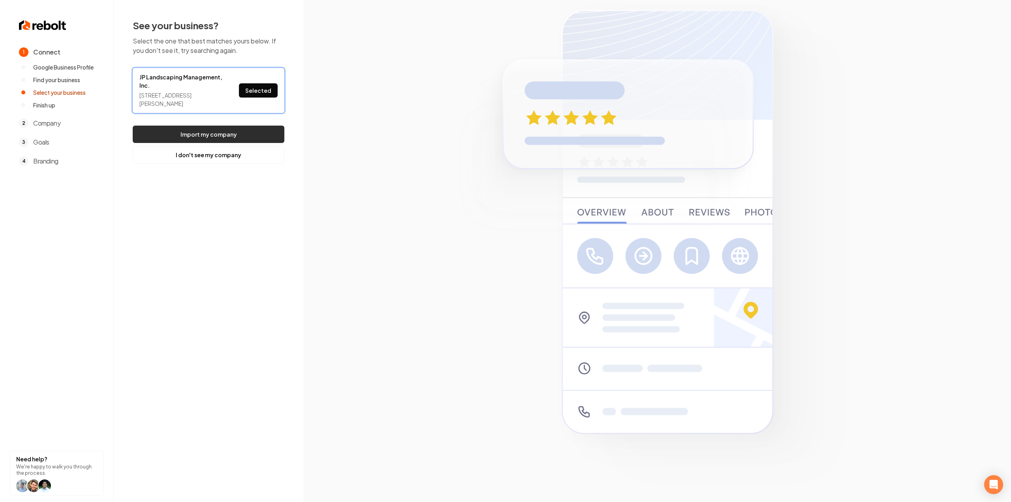
click at [250, 129] on button "Import my company" at bounding box center [209, 134] width 152 height 17
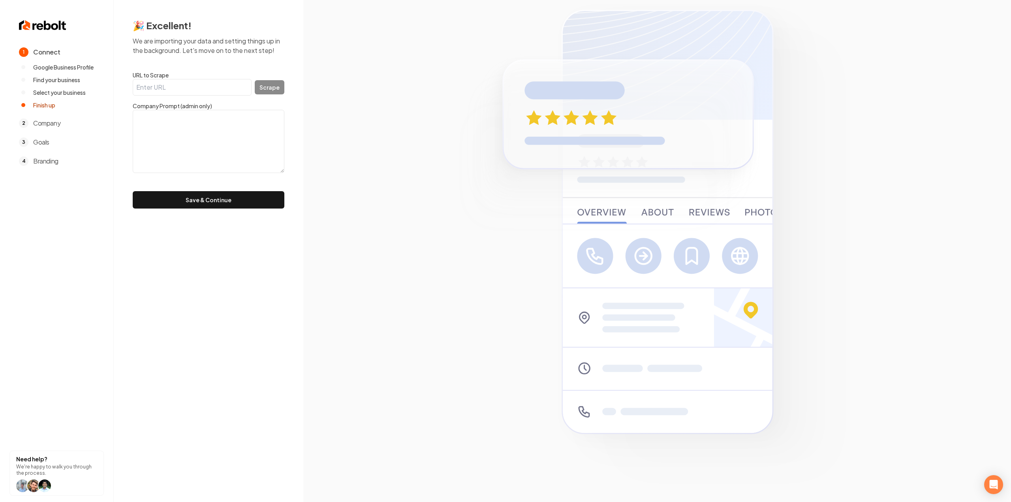
click at [219, 94] on input "URL to Scrape" at bounding box center [192, 87] width 119 height 17
paste input "https://www.jplandscapingmanagement.com/"
type input "https://www.jplandscapingmanagement.com/"
click at [270, 88] on button "Scrape" at bounding box center [270, 87] width 30 height 14
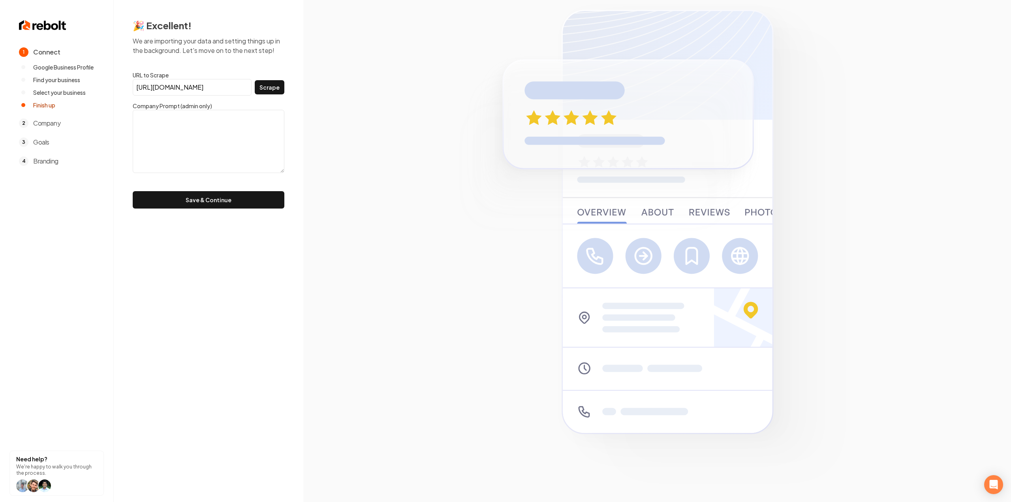
scroll to position [0, 0]
type textarea "Jp Landscaping Management is your locally-owned and operated professional lawn …"
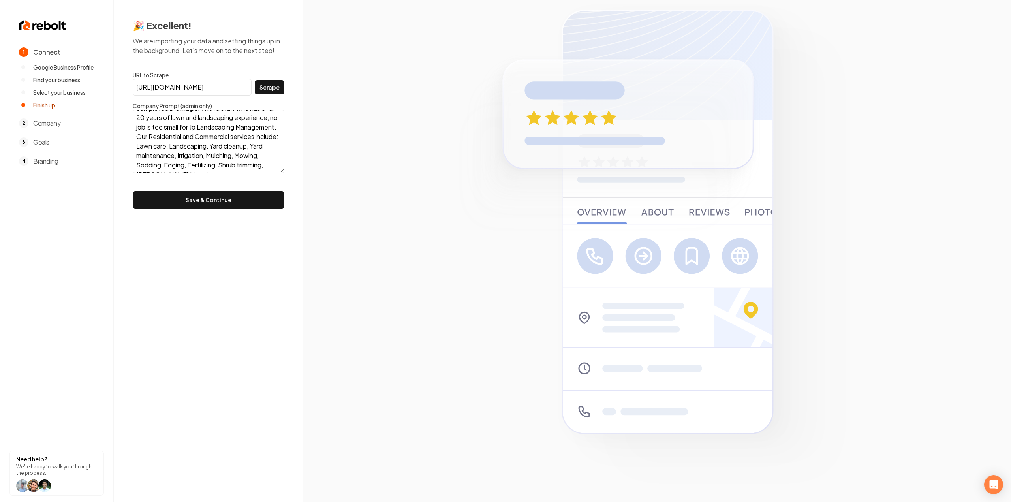
scroll to position [86, 0]
click at [223, 194] on button "Save & Continue" at bounding box center [209, 199] width 152 height 17
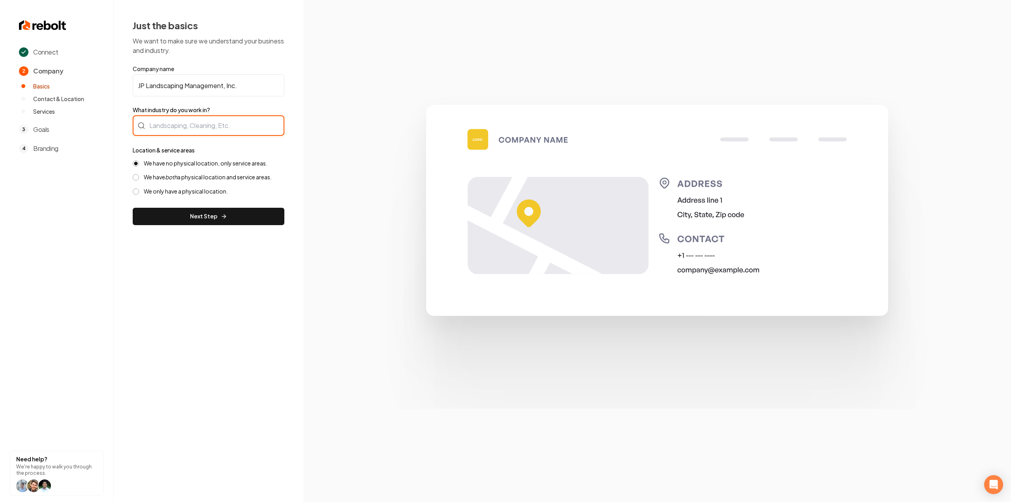
click at [194, 135] on div at bounding box center [209, 125] width 152 height 21
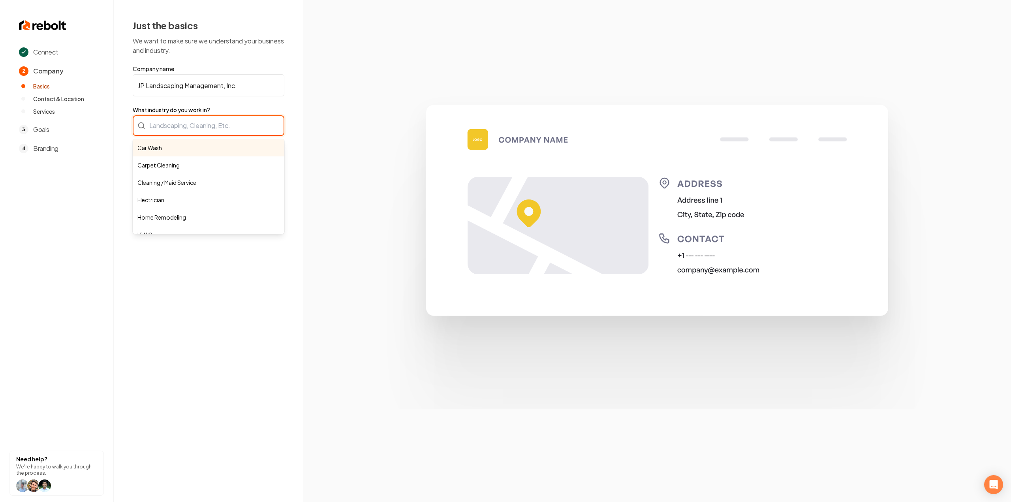
click at [199, 127] on input "What industry do you work in?" at bounding box center [209, 125] width 152 height 21
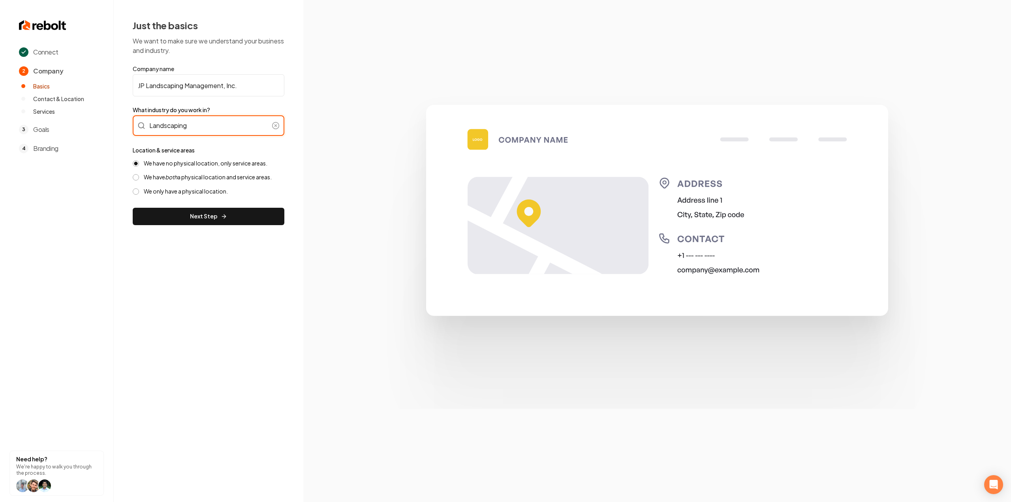
type input "Landscaping"
click at [160, 182] on div "We have no physical location, only service areas. We have both a physical locat…" at bounding box center [209, 178] width 152 height 36
click at [148, 176] on label "We have both a physical location and service areas." at bounding box center [208, 177] width 128 height 8
click at [139, 176] on button "We have both a physical location and service areas." at bounding box center [136, 177] width 6 height 6
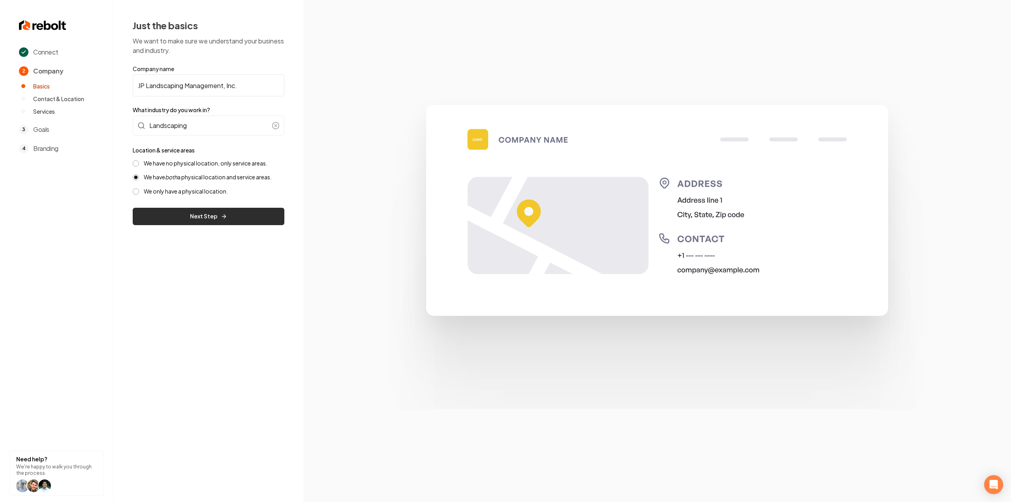
click at [164, 221] on button "Next Step" at bounding box center [209, 216] width 152 height 17
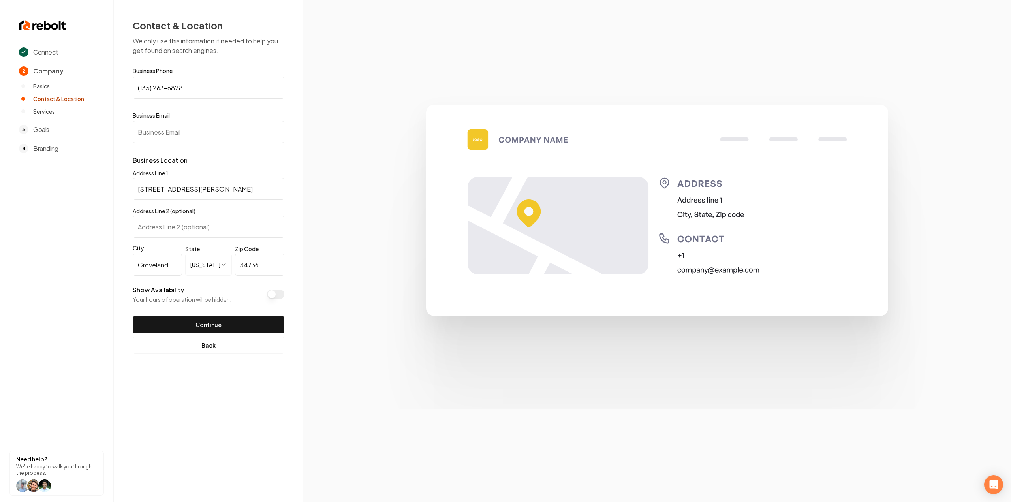
click at [186, 124] on input "Business Email" at bounding box center [209, 132] width 152 height 22
paste input "jplandscaping@yahoo.com"
type input "jplandscaping@yahoo.com"
click at [235, 322] on button "Continue" at bounding box center [209, 324] width 152 height 17
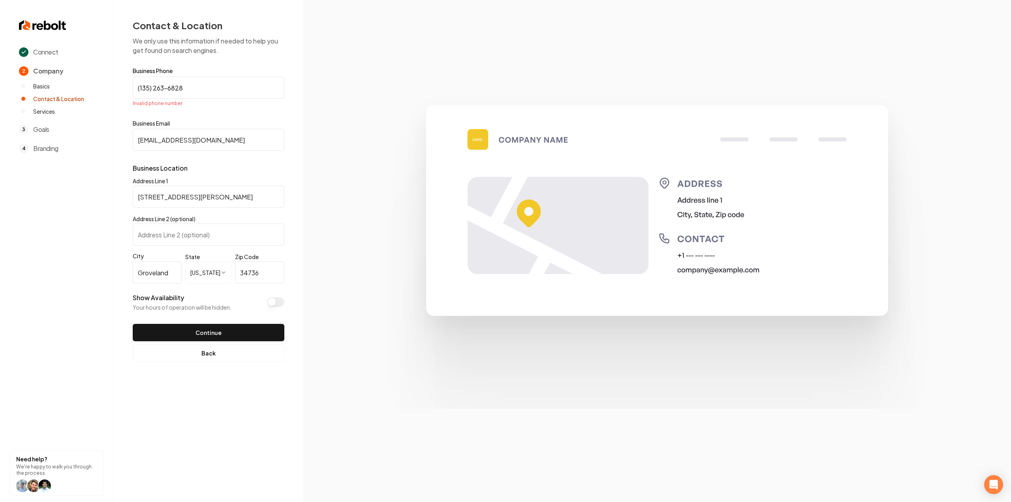
drag, startPoint x: 235, startPoint y: 322, endPoint x: 334, endPoint y: 363, distance: 107.3
click at [337, 368] on section at bounding box center [657, 251] width 708 height 502
click at [205, 79] on input "(135) 263-6828" at bounding box center [209, 88] width 152 height 22
click at [183, 87] on input "(135) 263-6828" at bounding box center [209, 88] width 152 height 22
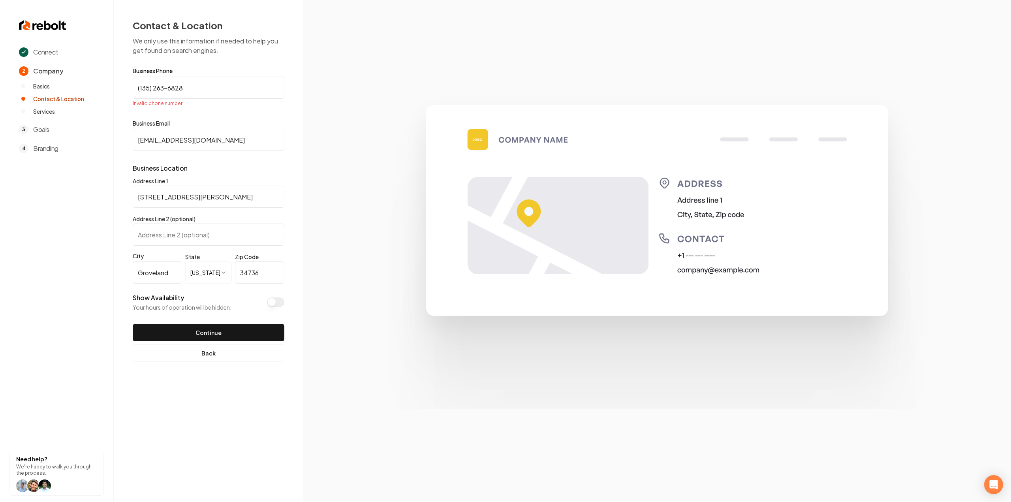
click at [183, 88] on input "(135) 263-6828" at bounding box center [209, 88] width 152 height 22
paste input "352) 636-8282"
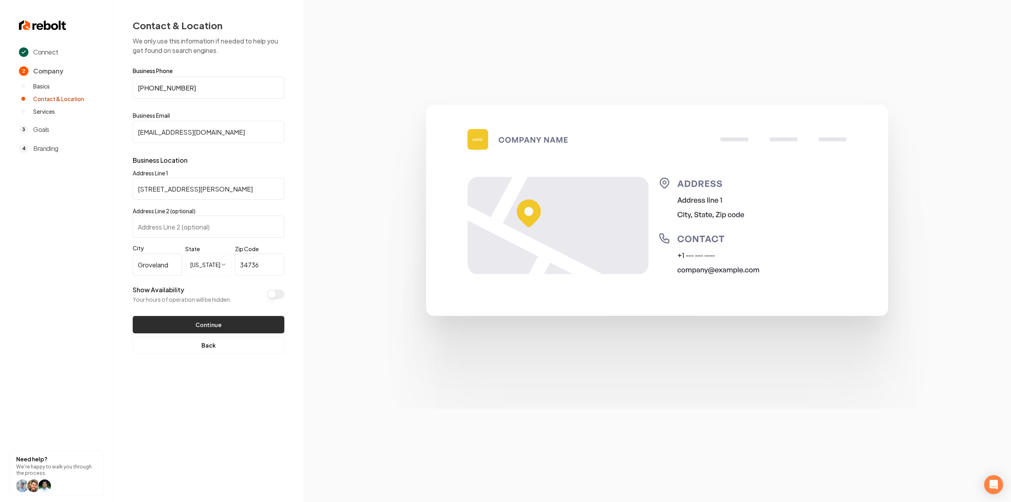
type input "(352) 636-8282"
click at [219, 323] on button "Continue" at bounding box center [209, 324] width 152 height 17
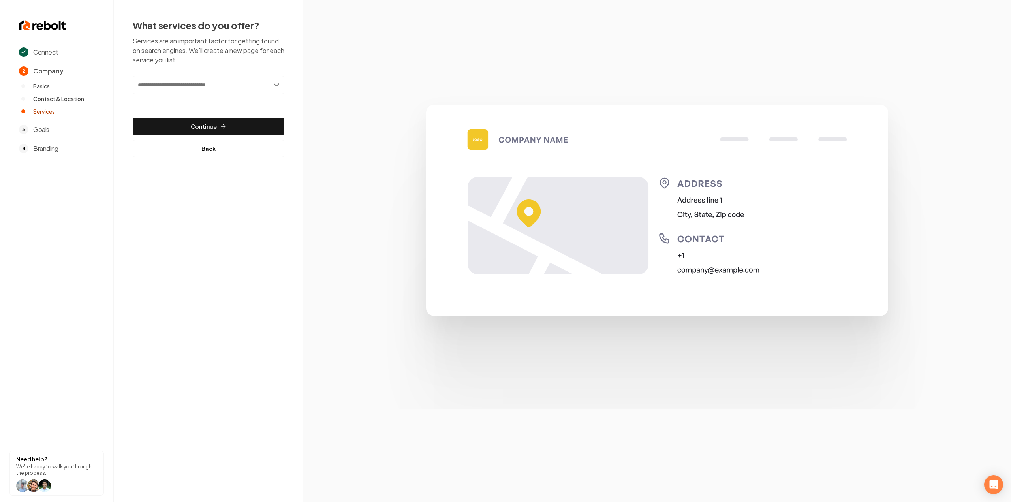
click at [209, 85] on input "text" at bounding box center [209, 85] width 152 height 18
type input "******"
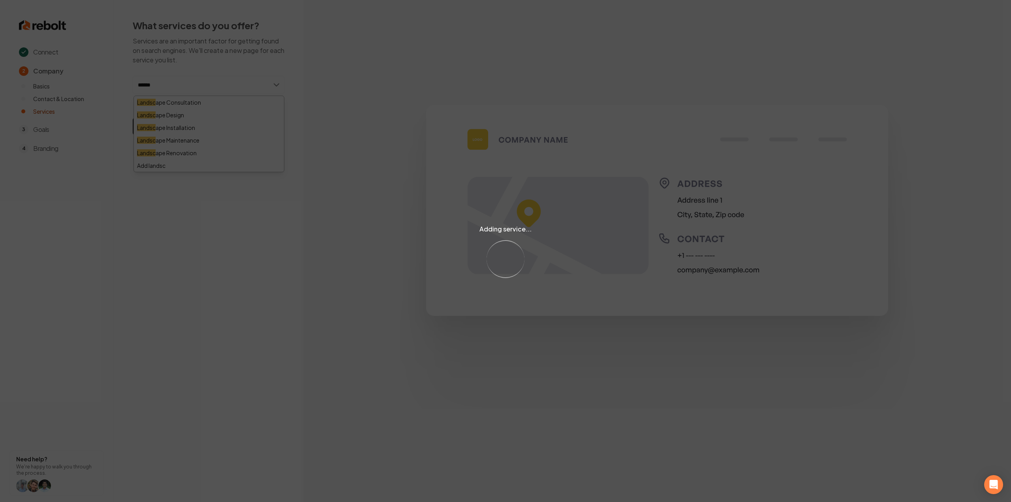
type input "*******"
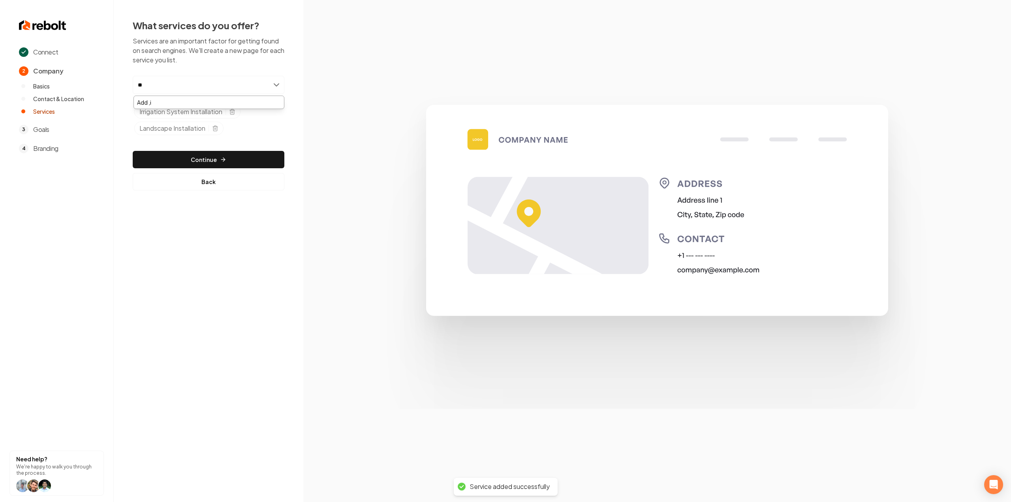
type input "*"
type input "***"
type input "*"
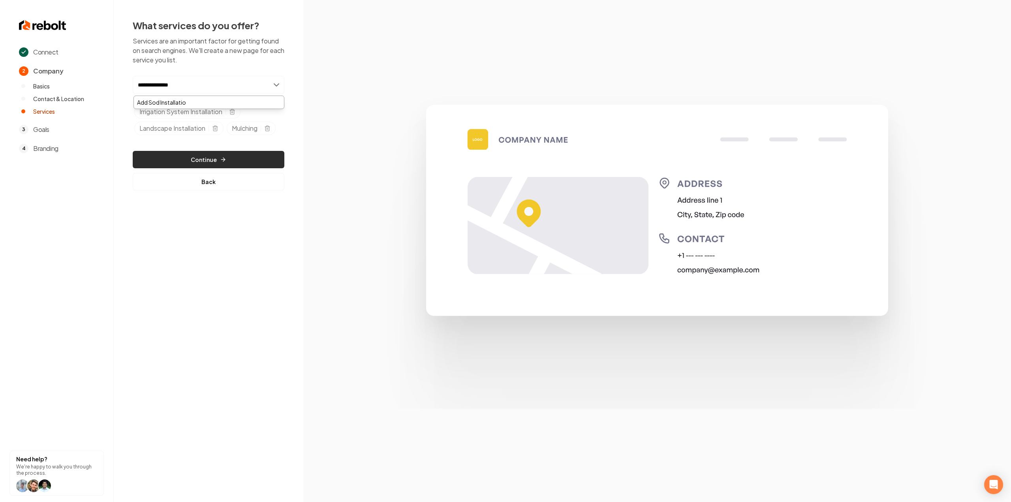
type input "**********"
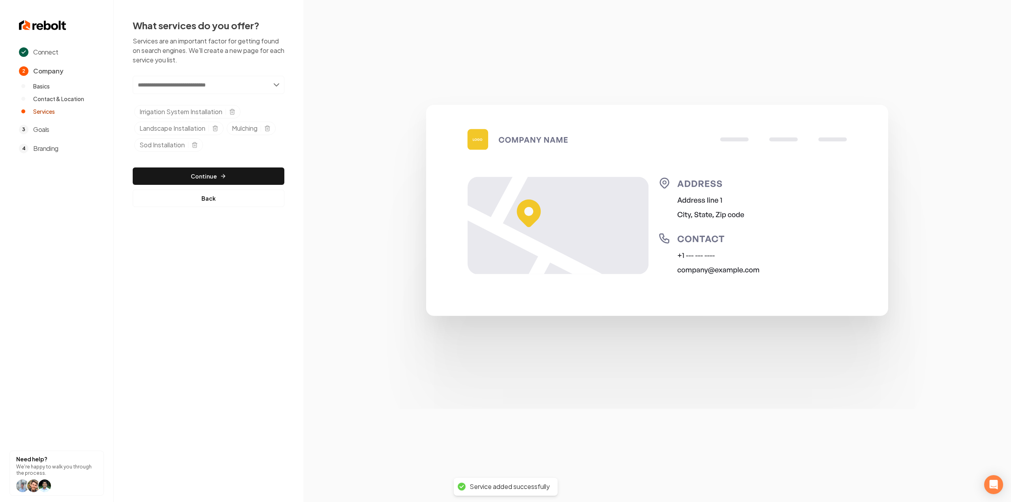
click at [216, 163] on div "Add new or select from suggestions Select a service Irrigation System Installat…" at bounding box center [209, 141] width 152 height 131
click at [213, 170] on button "Continue" at bounding box center [209, 175] width 152 height 17
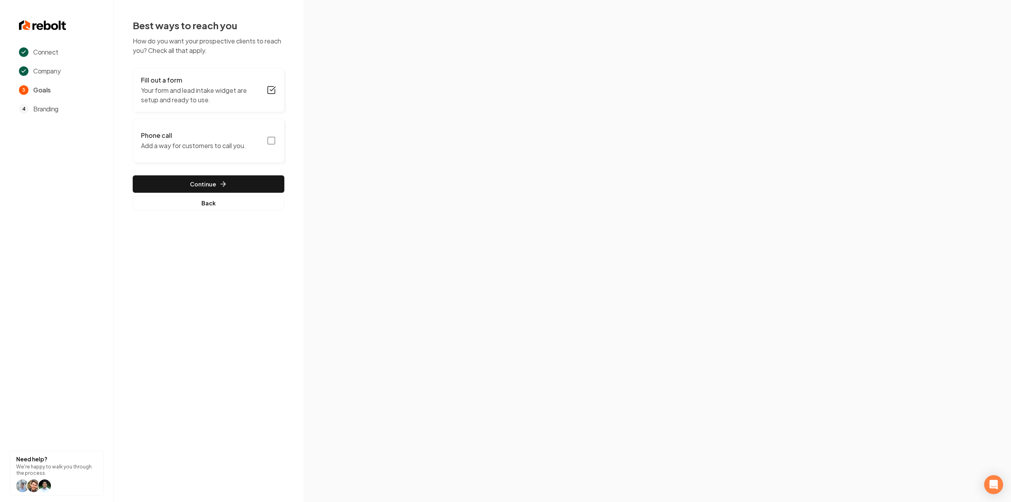
click at [275, 138] on rect "button" at bounding box center [271, 140] width 7 height 7
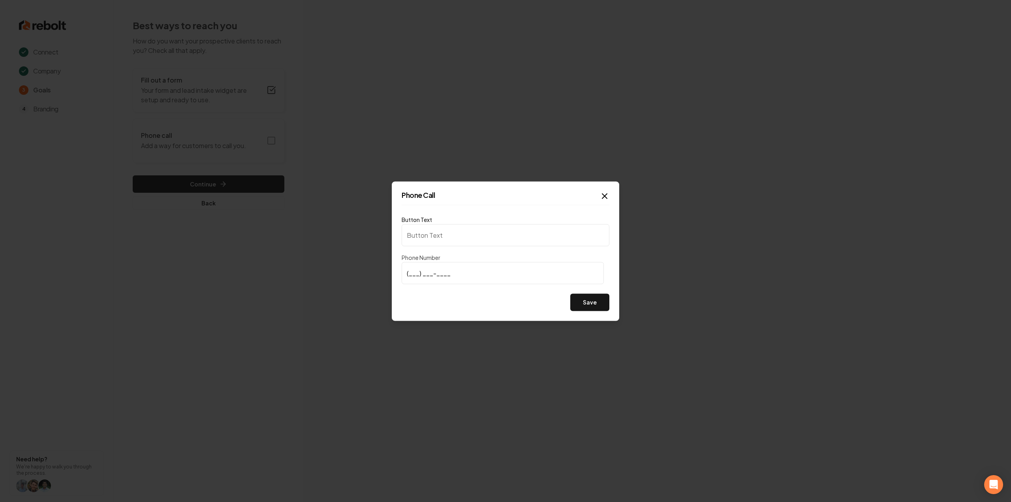
type input "Call us"
type input "(352) 636-8282"
click at [611, 308] on div "Phone Call Button Text Call us Phone Number (352) 636-8282 Save Close" at bounding box center [506, 250] width 228 height 139
click at [607, 306] on button "Save" at bounding box center [589, 301] width 39 height 17
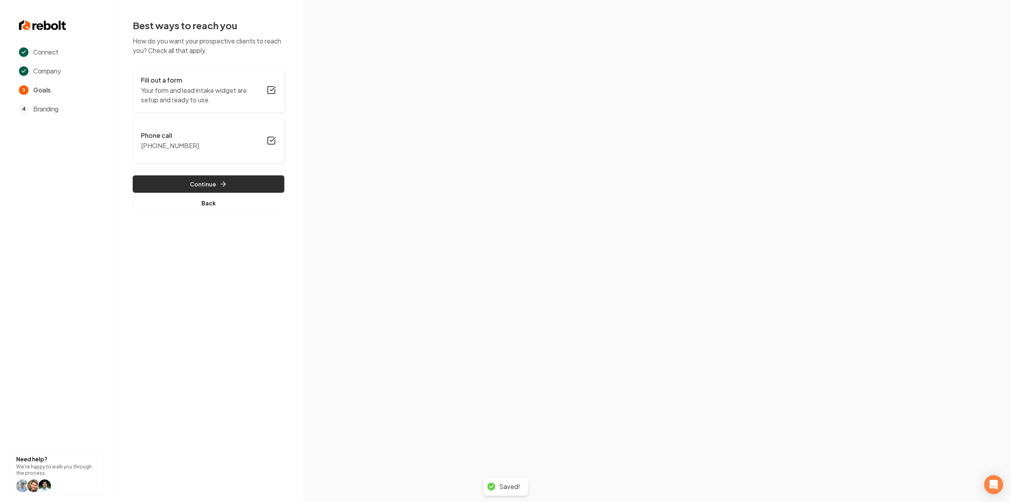
click at [254, 181] on button "Continue" at bounding box center [209, 183] width 152 height 17
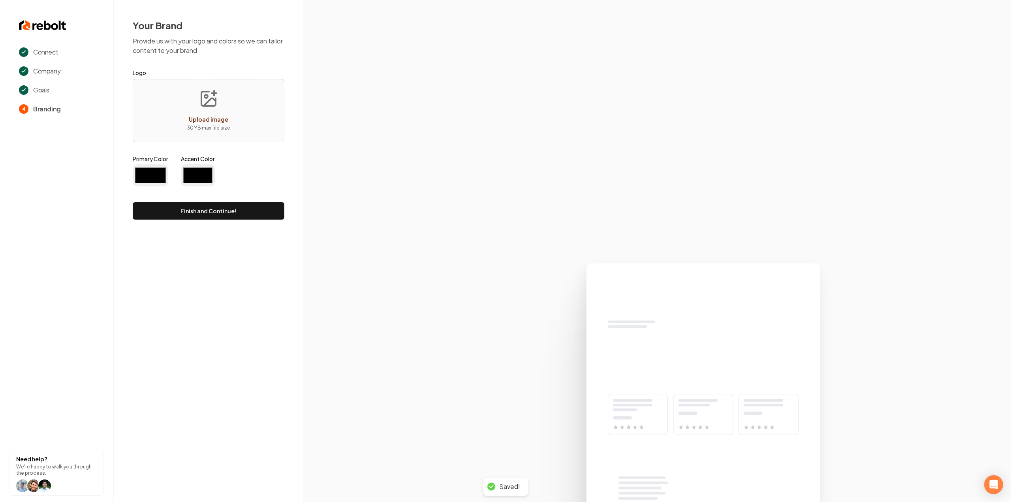
type input "#194d33"
type input "#70be00"
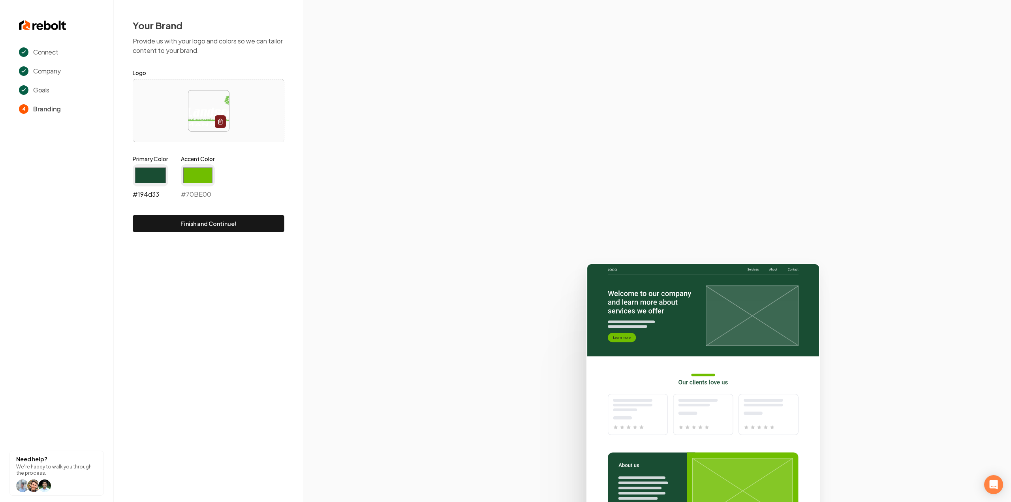
click at [157, 175] on input "#194d33" at bounding box center [151, 175] width 36 height 22
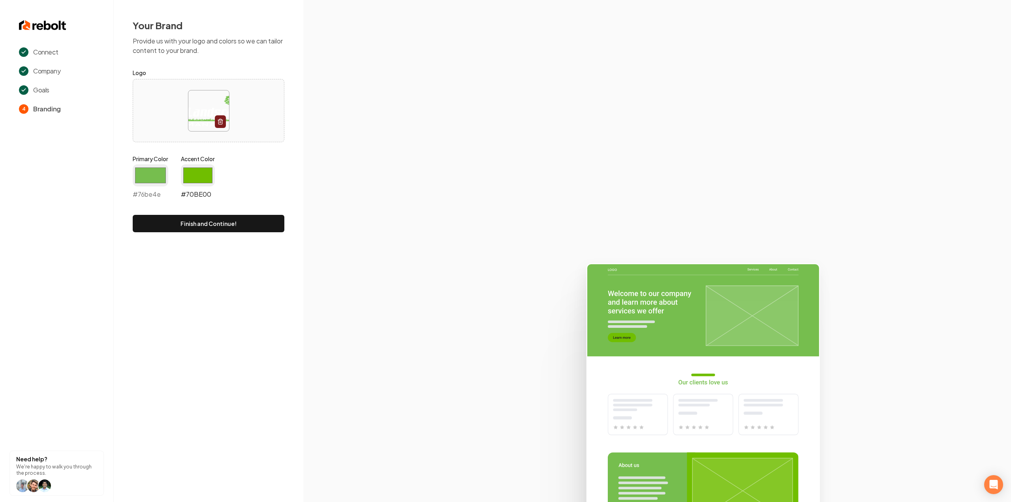
type input "#76be4e"
click at [203, 178] on input "#70be00" at bounding box center [198, 175] width 34 height 22
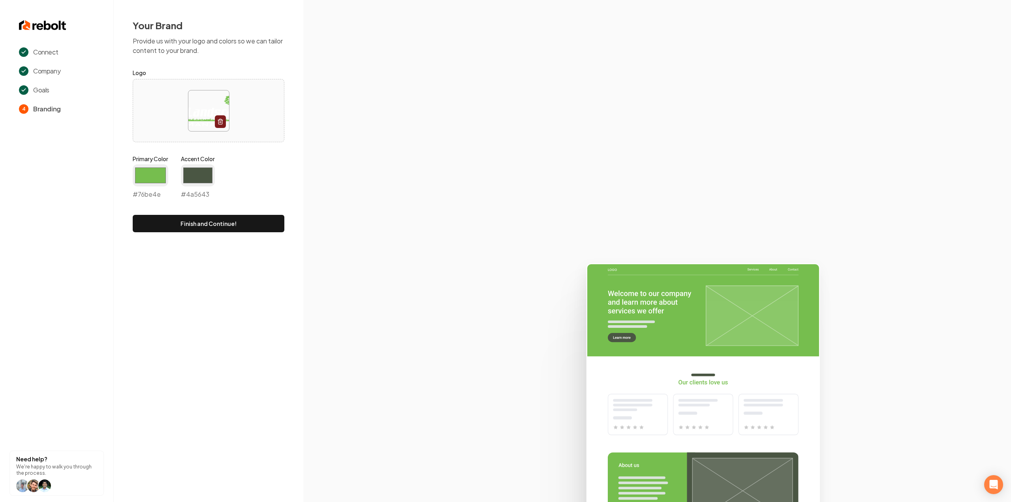
type input "#4a5643"
drag, startPoint x: 337, startPoint y: 172, endPoint x: 244, endPoint y: 226, distance: 106.9
click at [336, 172] on section at bounding box center [657, 251] width 708 height 502
click at [240, 230] on button "Finish and Continue!" at bounding box center [209, 223] width 152 height 17
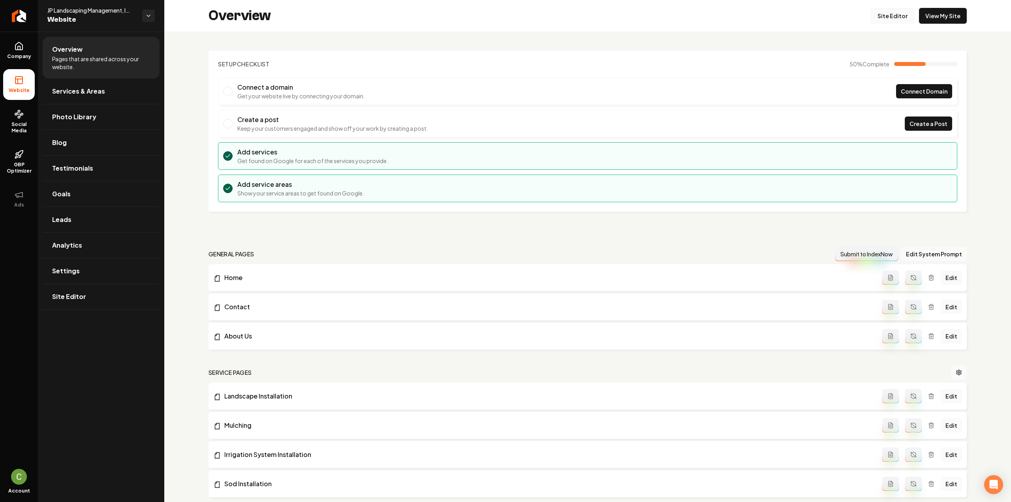
click at [892, 10] on link "Site Editor" at bounding box center [892, 16] width 43 height 16
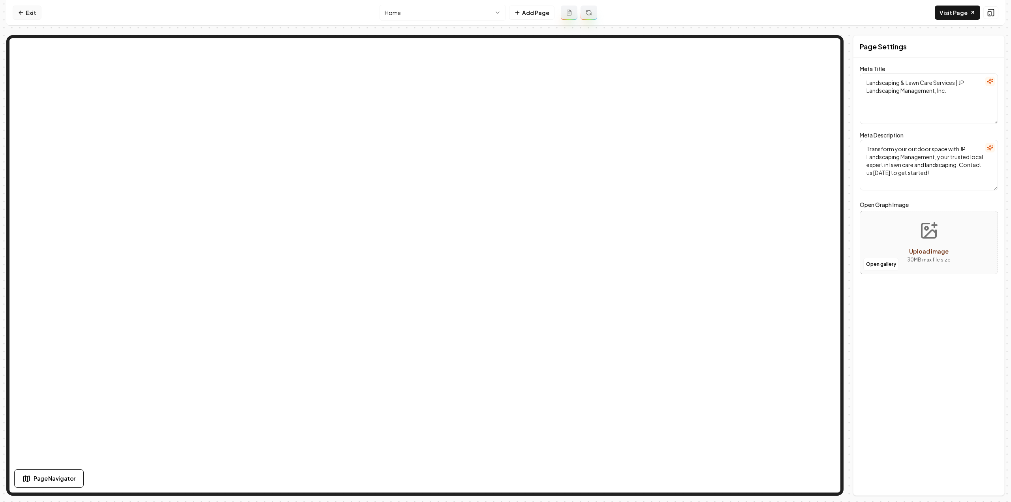
click at [26, 15] on link "Exit" at bounding box center [27, 13] width 29 height 14
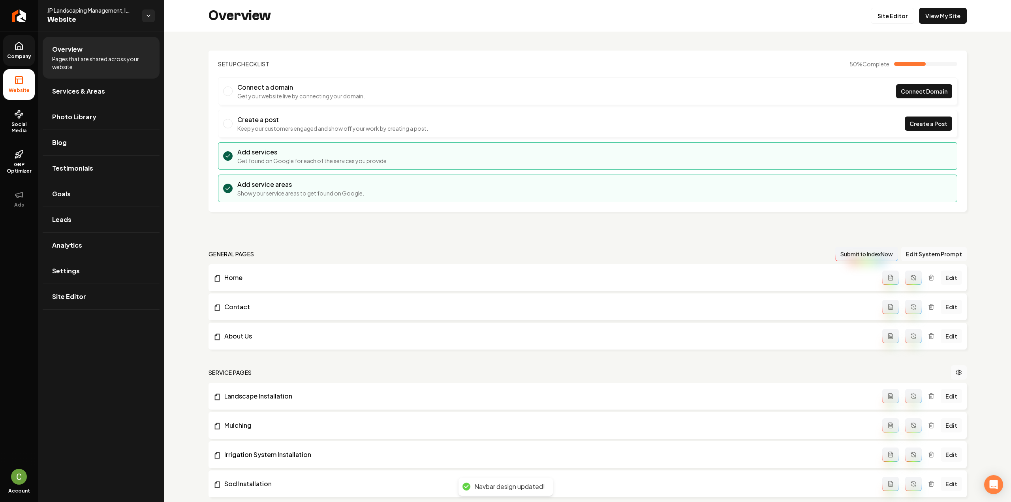
click at [24, 56] on span "Company" at bounding box center [19, 56] width 30 height 6
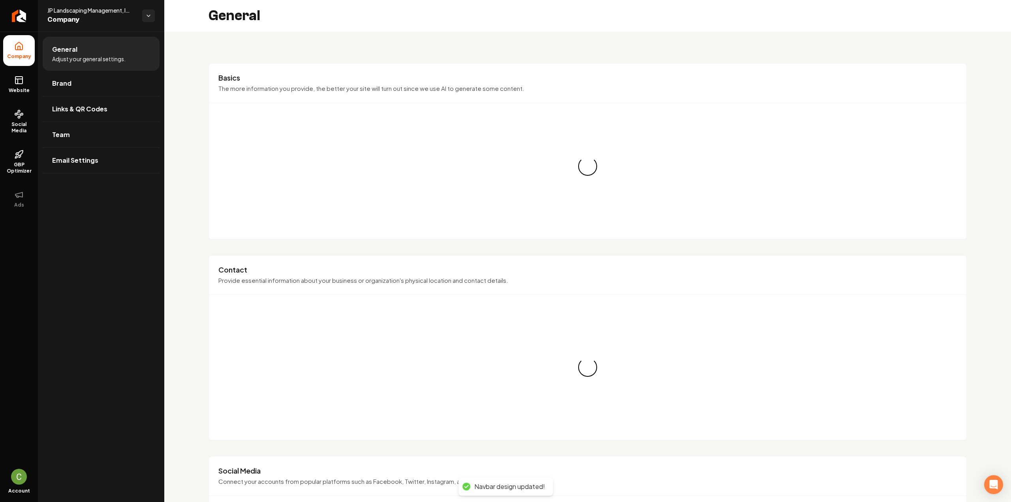
click at [66, 94] on link "Brand" at bounding box center [101, 83] width 117 height 25
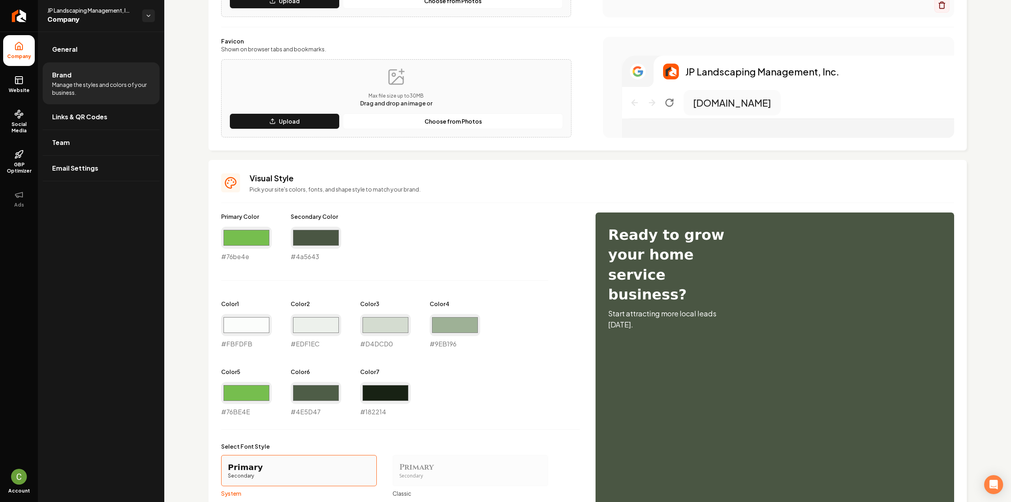
scroll to position [197, 0]
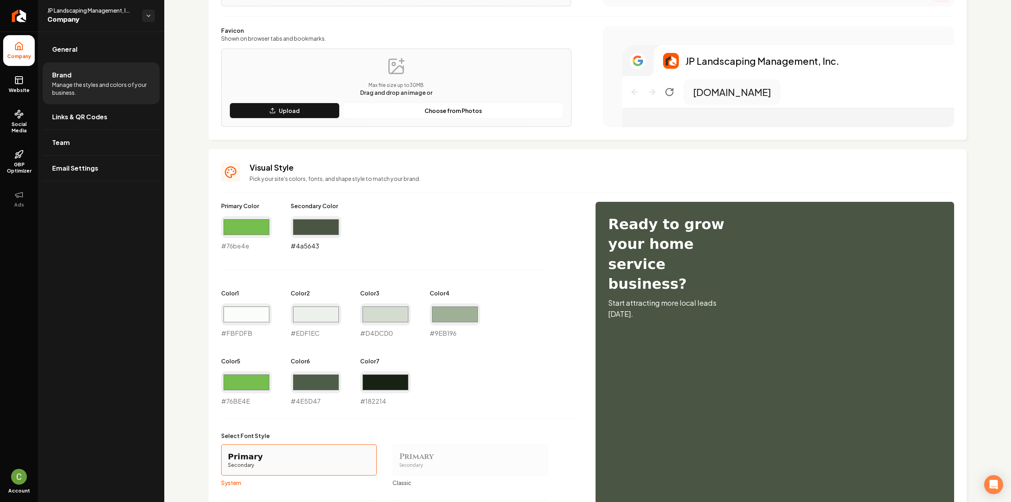
click at [312, 224] on input "#4a5643" at bounding box center [316, 227] width 51 height 22
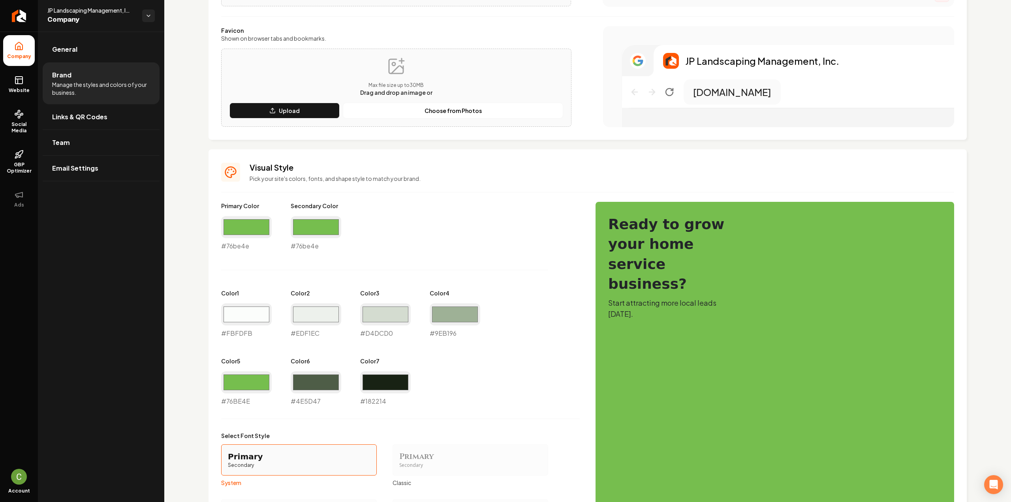
type input "#76be4e"
click at [386, 220] on div "Primary Color #76be4e #76be4e Secondary Color #76be4e #76be4e Color 1 #fbfdfb #…" at bounding box center [400, 304] width 359 height 204
click at [255, 222] on input "#76be4e" at bounding box center [246, 227] width 51 height 22
type input "#445e3b"
click at [393, 249] on div "Primary Color #445e3b #445e3b Secondary Color #76be4e #76be4e Color 1 #fbfdfb #…" at bounding box center [400, 304] width 359 height 204
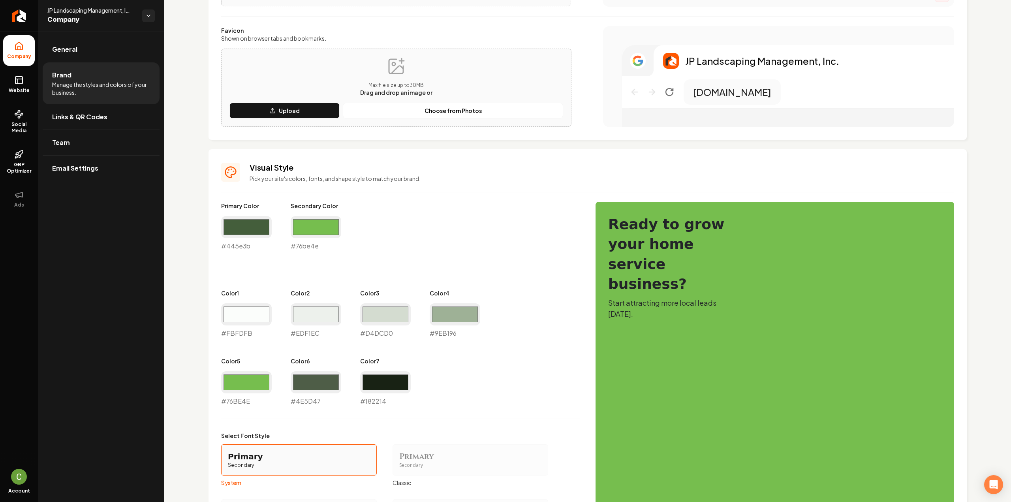
scroll to position [372, 0]
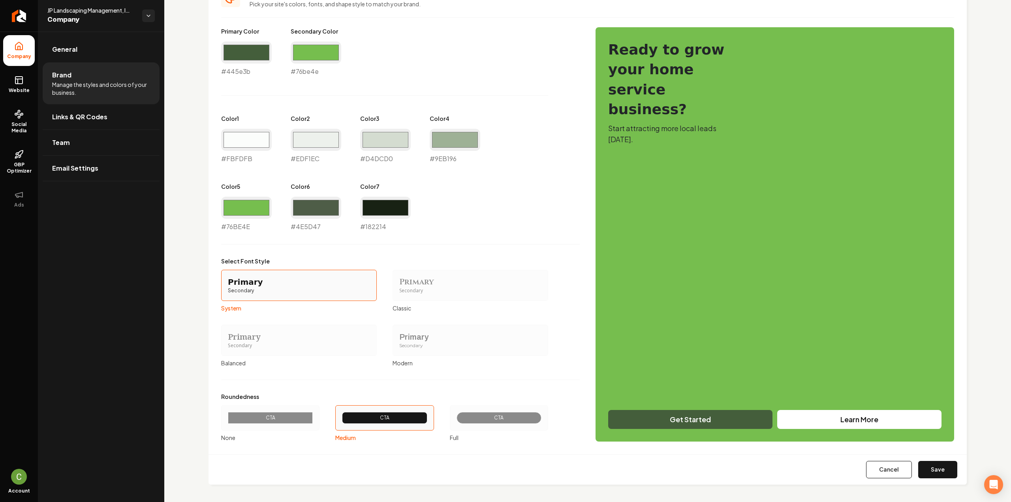
click at [941, 468] on button "Save" at bounding box center [937, 469] width 39 height 17
type input "#fbfdfb"
type input "#edf1ec"
type input "#d4dcd0"
type input "#9eb196"
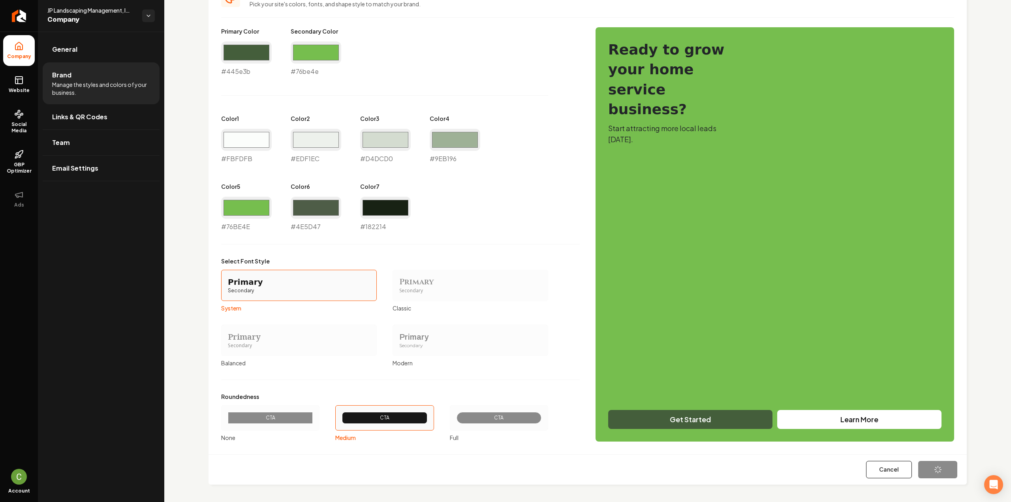
type input "#76be4e"
type input "#4e5d47"
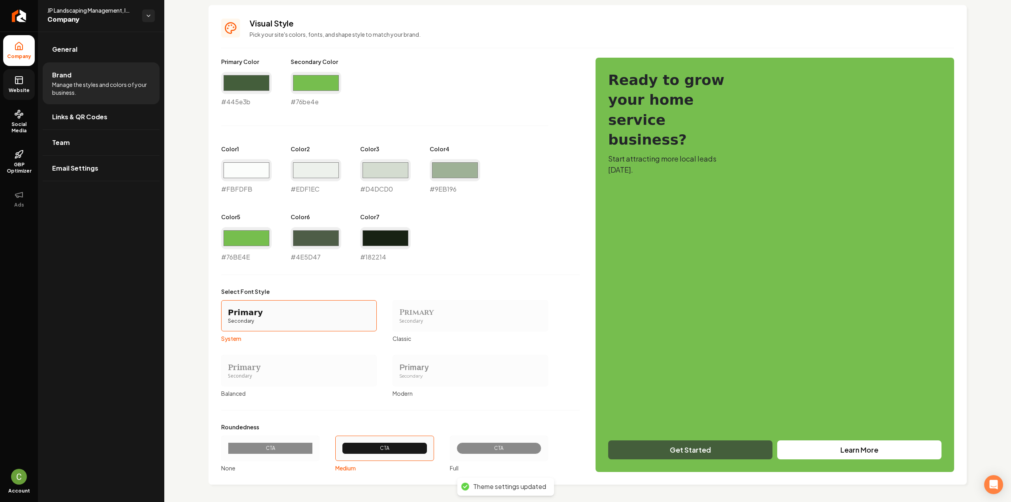
click at [28, 93] on span "Website" at bounding box center [19, 90] width 27 height 6
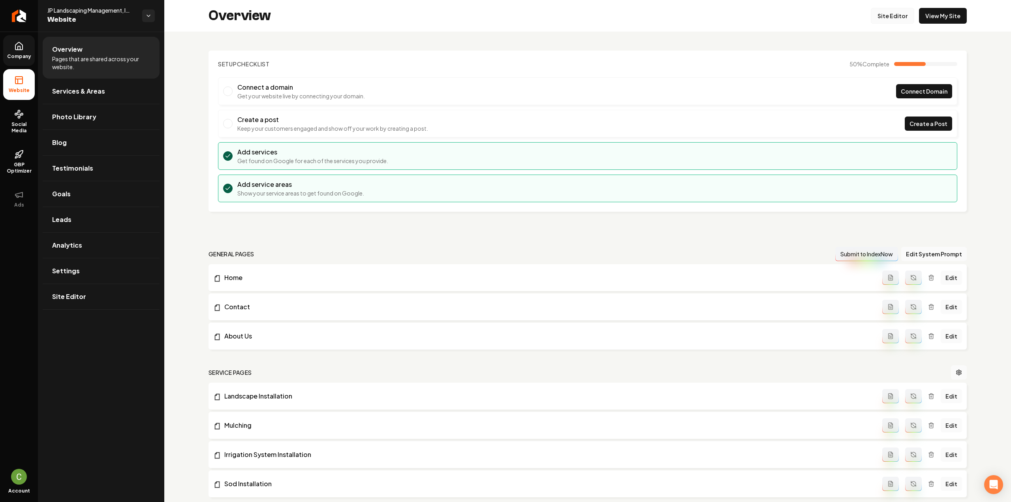
click at [889, 17] on link "Site Editor" at bounding box center [892, 16] width 43 height 16
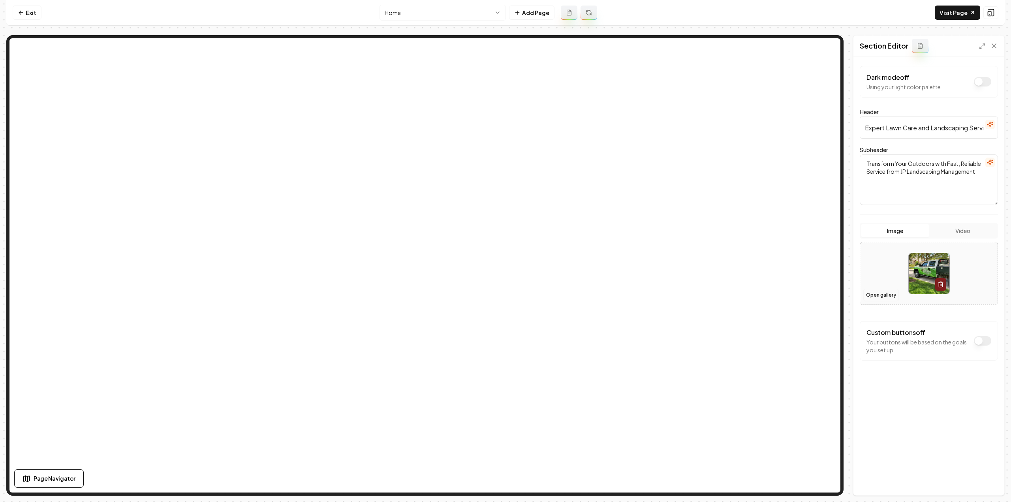
click at [885, 293] on button "Open gallery" at bounding box center [881, 295] width 36 height 13
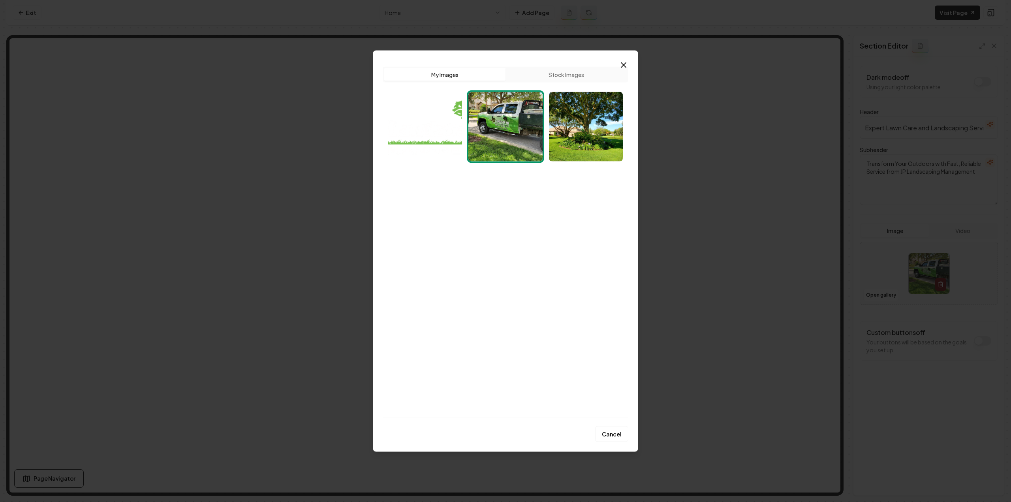
click at [435, 290] on img "Select image image_68cac5d95c7cd75eb80f0d0f.jpeg" at bounding box center [425, 278] width 74 height 70
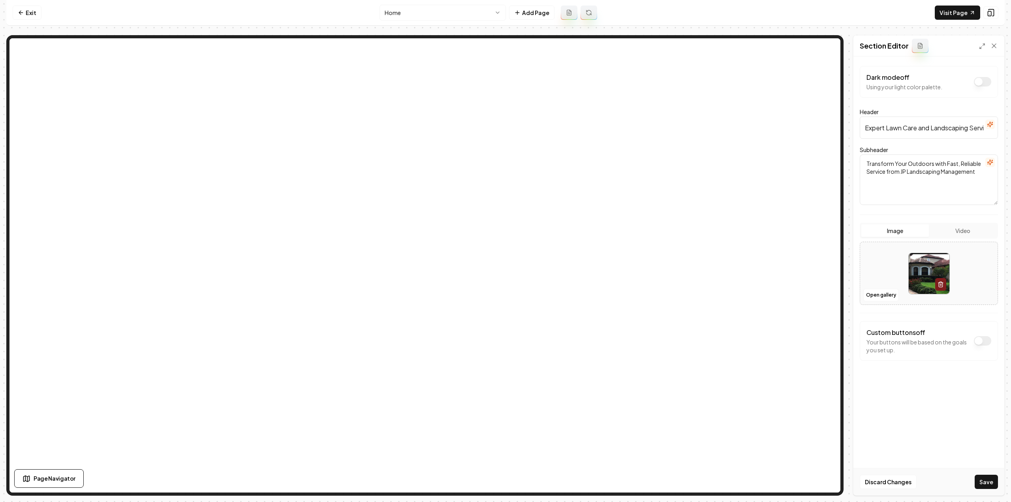
click at [985, 481] on button "Save" at bounding box center [986, 482] width 23 height 14
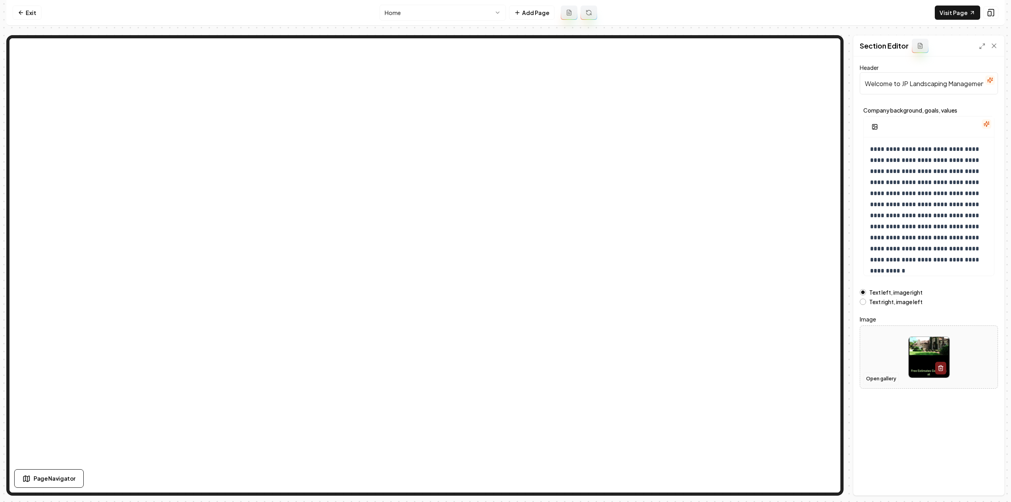
click at [880, 376] on button "Open gallery" at bounding box center [881, 378] width 36 height 13
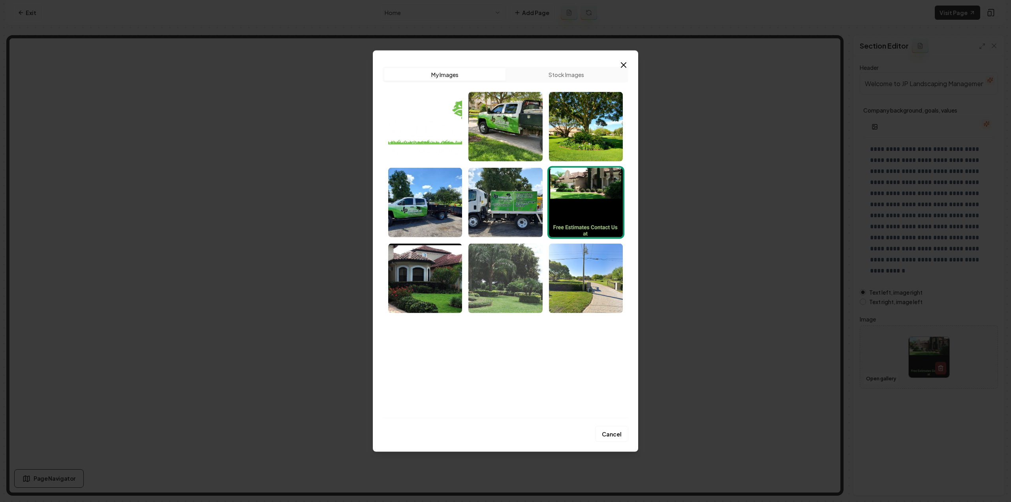
click at [484, 297] on img "Select image image_68cac5d95c7cd75eb80f0cd1.jpeg" at bounding box center [505, 278] width 74 height 70
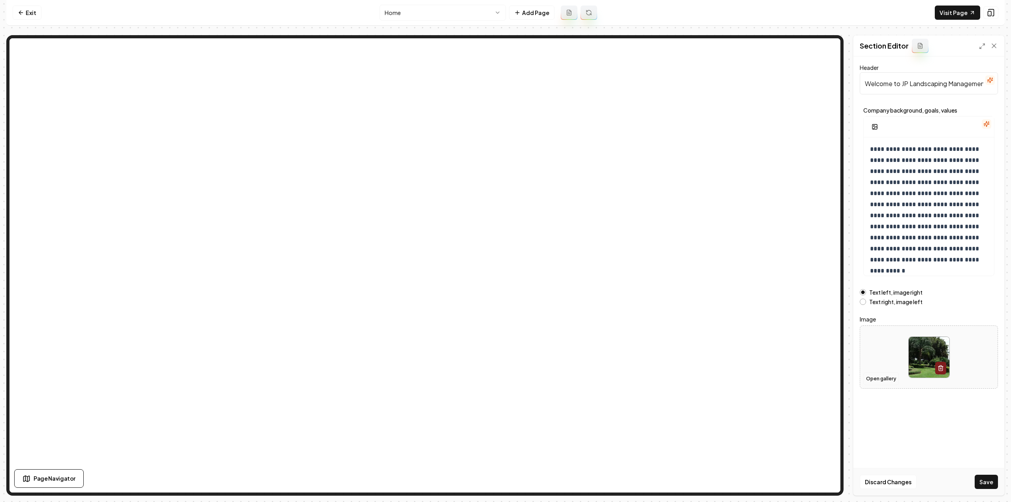
click at [877, 376] on button "Open gallery" at bounding box center [881, 378] width 36 height 13
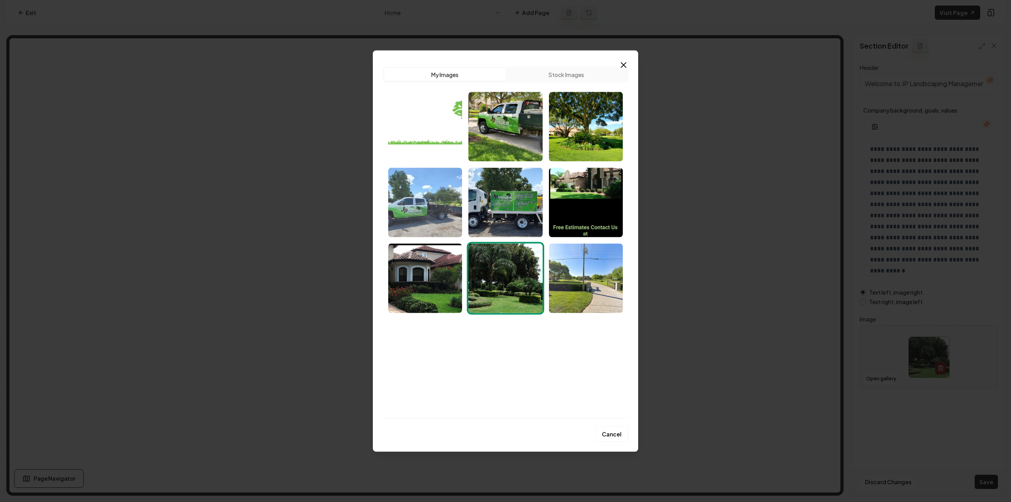
click at [435, 205] on img "Select image image_68cac5da5c7cd75eb80f126d.jpeg" at bounding box center [425, 202] width 74 height 70
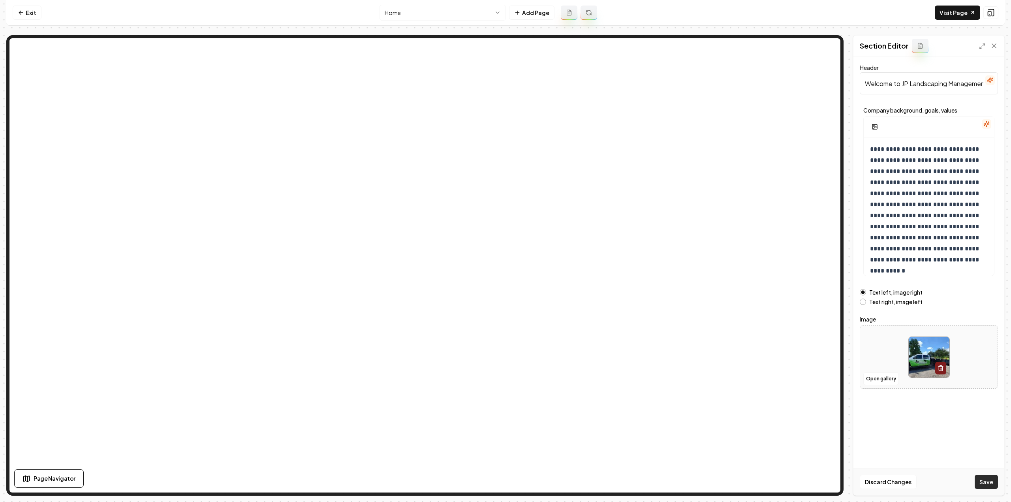
click at [983, 482] on button "Save" at bounding box center [986, 482] width 23 height 14
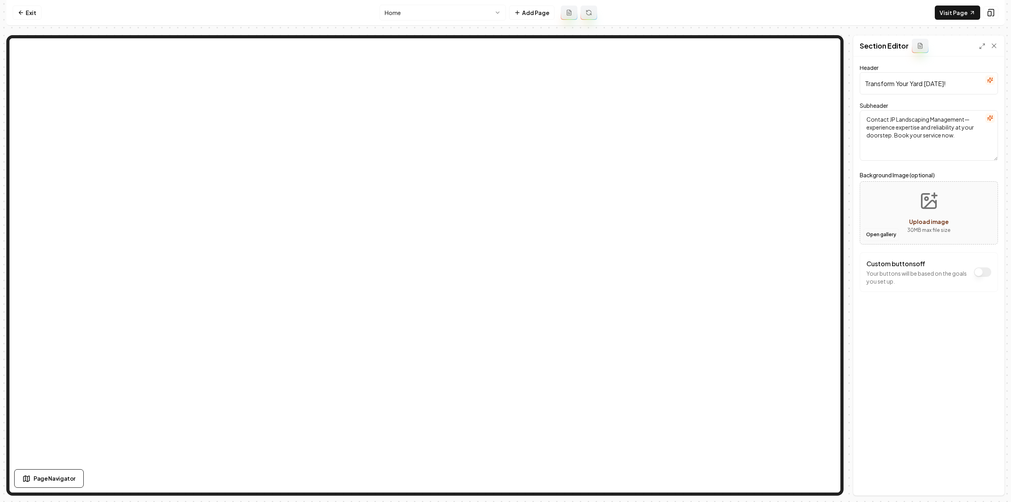
click at [867, 231] on button "Open gallery" at bounding box center [881, 234] width 36 height 13
click at [392, 8] on html "Computer Required This feature is only available on a computer. Please switch t…" at bounding box center [505, 251] width 1011 height 502
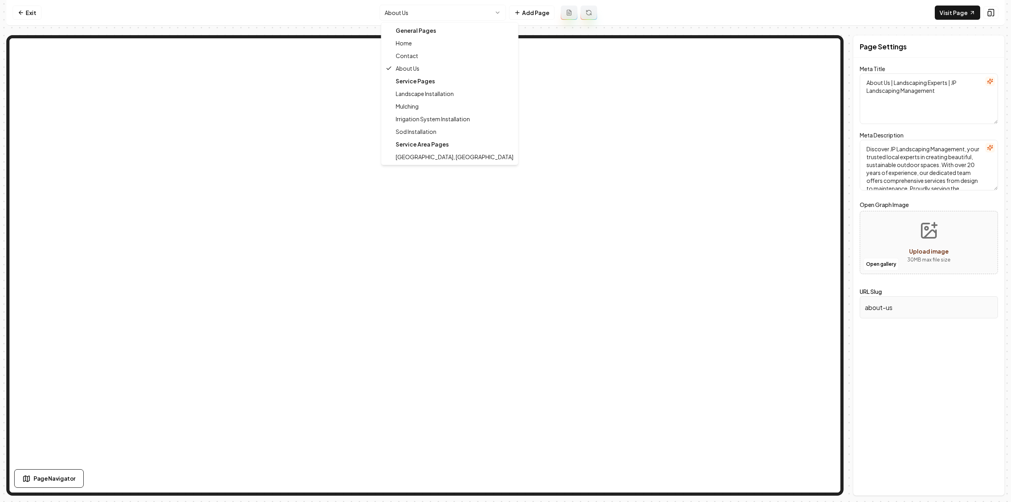
click at [418, 9] on html "Computer Required This feature is only available on a computer. Please switch t…" at bounding box center [505, 251] width 1011 height 502
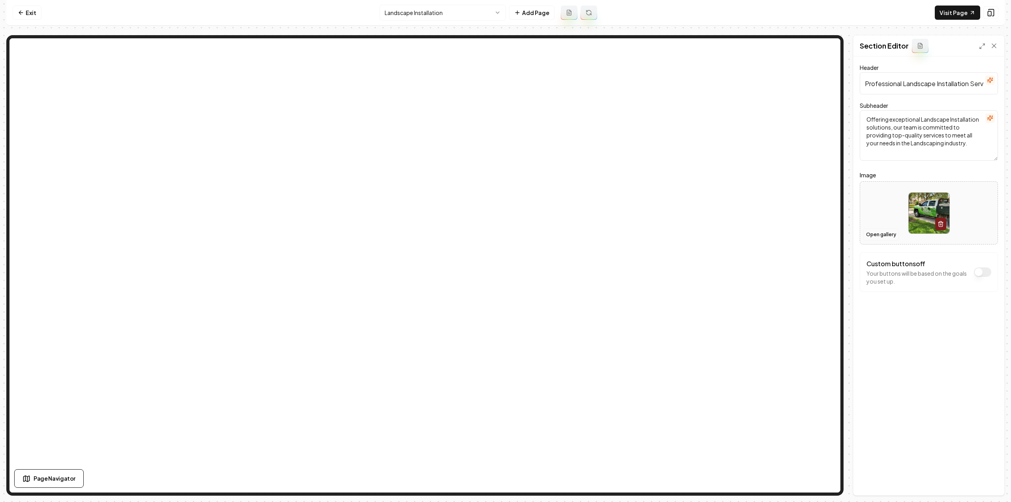
click at [886, 231] on button "Open gallery" at bounding box center [881, 234] width 36 height 13
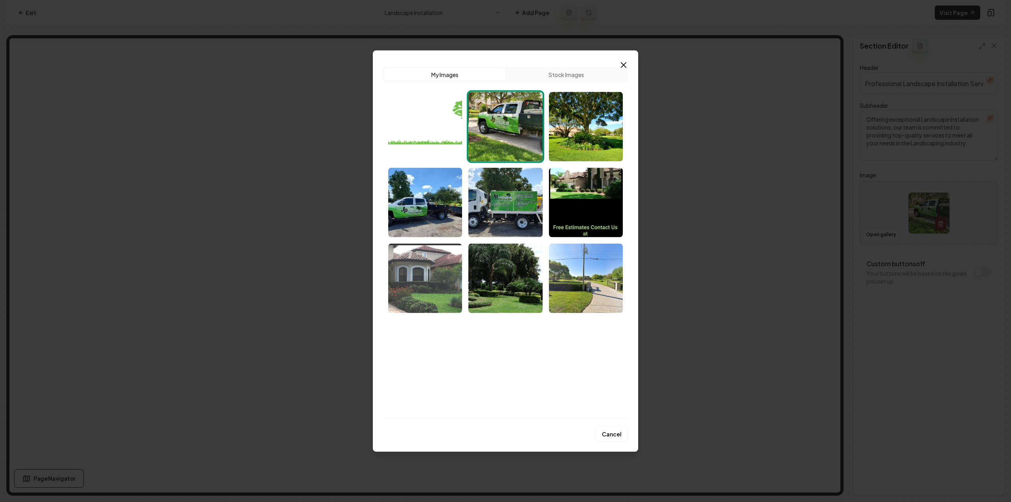
click at [438, 281] on img "Select image image_68cac5d95c7cd75eb80f0d0f.jpeg" at bounding box center [425, 278] width 74 height 70
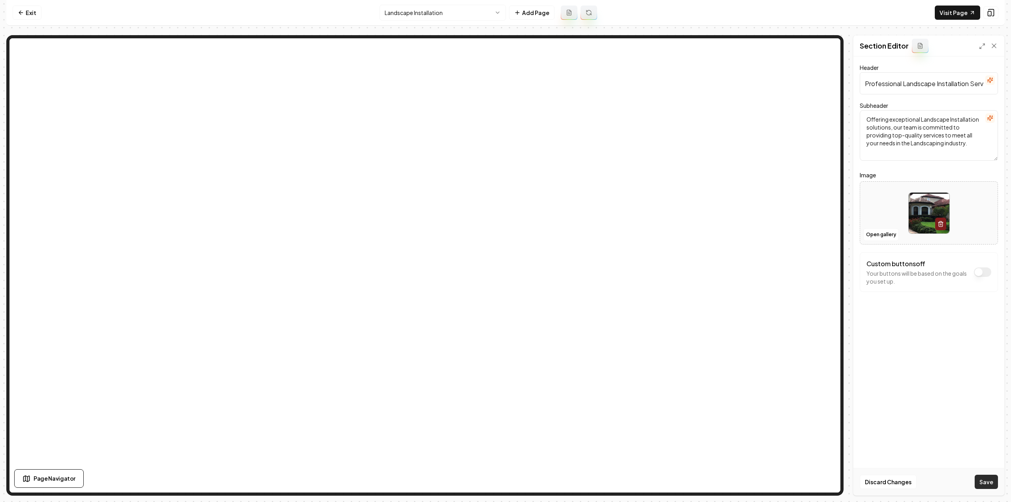
click at [981, 478] on button "Save" at bounding box center [986, 482] width 23 height 14
click at [427, 10] on html "Computer Required This feature is only available on a computer. Please switch t…" at bounding box center [505, 251] width 1011 height 502
click at [871, 237] on button "Open gallery" at bounding box center [881, 234] width 36 height 13
click at [888, 239] on button "Open gallery" at bounding box center [881, 234] width 36 height 13
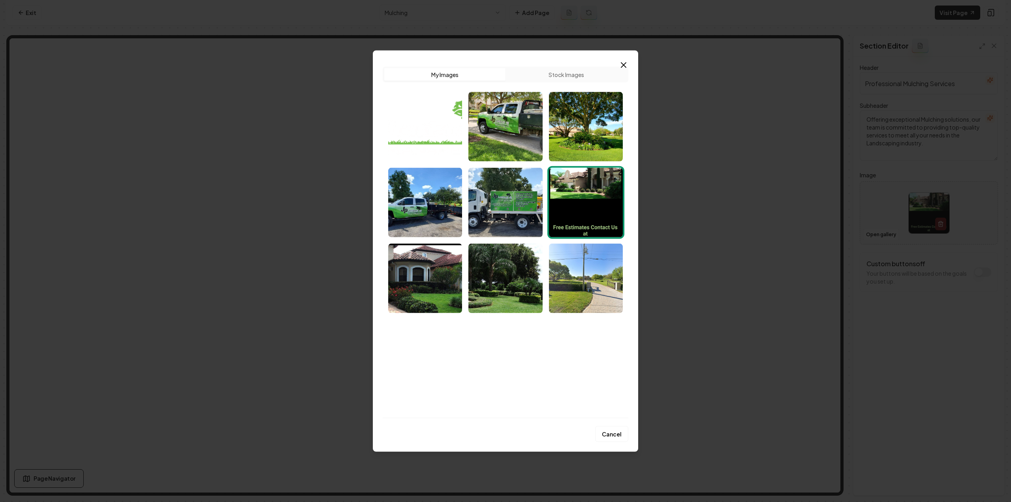
click at [548, 80] on button "Stock Images" at bounding box center [566, 74] width 121 height 13
click at [560, 75] on button "Stock Images" at bounding box center [566, 74] width 121 height 13
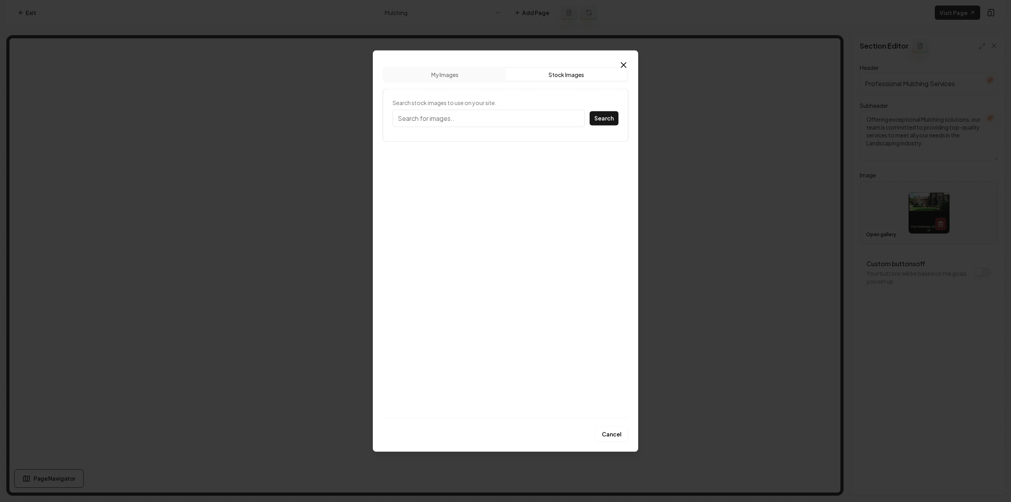
drag, startPoint x: 516, startPoint y: 118, endPoint x: 531, endPoint y: 105, distance: 19.9
click at [517, 117] on input "Search stock images to use on your site." at bounding box center [489, 117] width 192 height 17
type input "mulching"
click at [590, 111] on button "Search" at bounding box center [604, 118] width 29 height 14
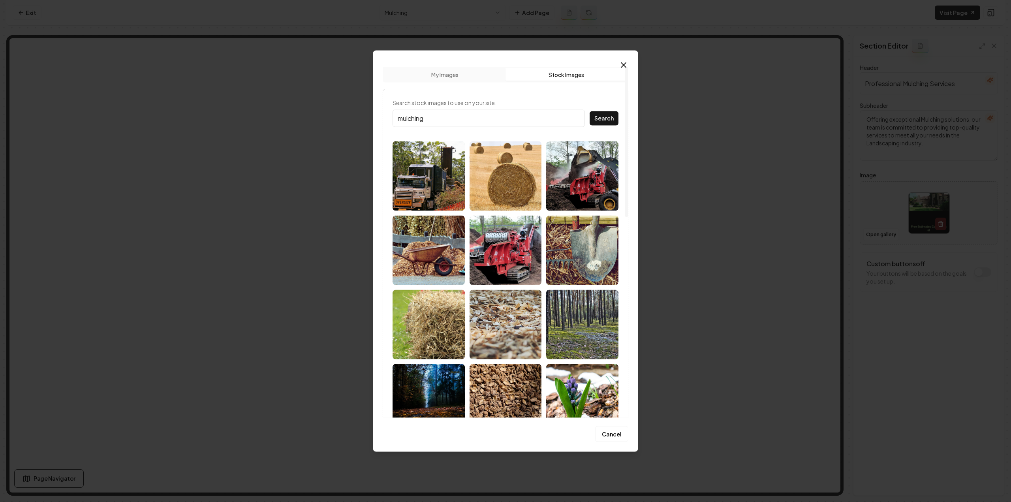
click at [428, 247] on img at bounding box center [429, 250] width 72 height 70
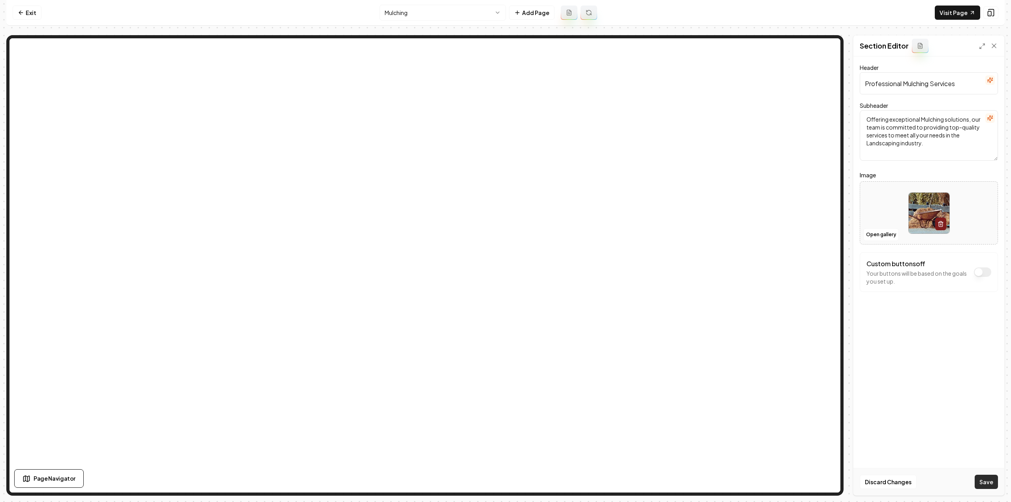
click at [991, 480] on button "Save" at bounding box center [986, 482] width 23 height 14
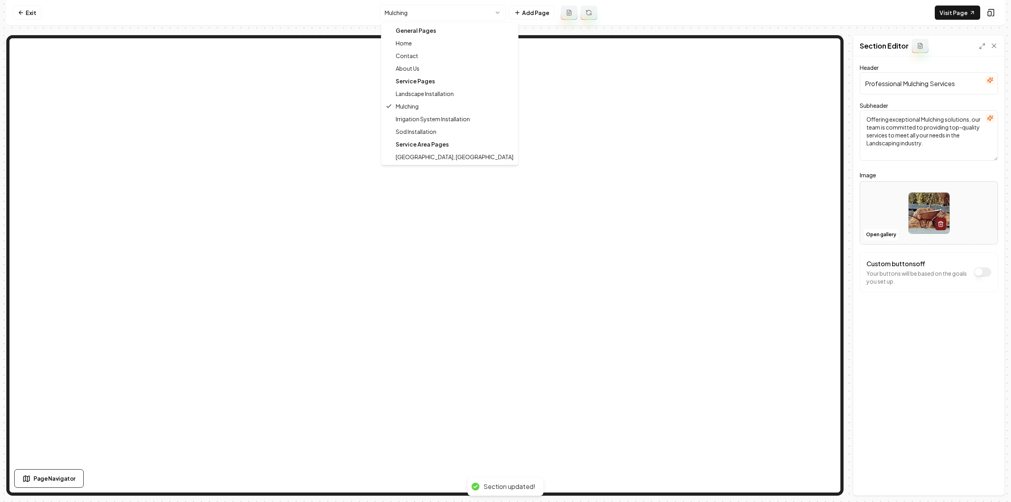
click at [429, 12] on html "Computer Required This feature is only available on a computer. Please switch t…" at bounding box center [505, 251] width 1011 height 502
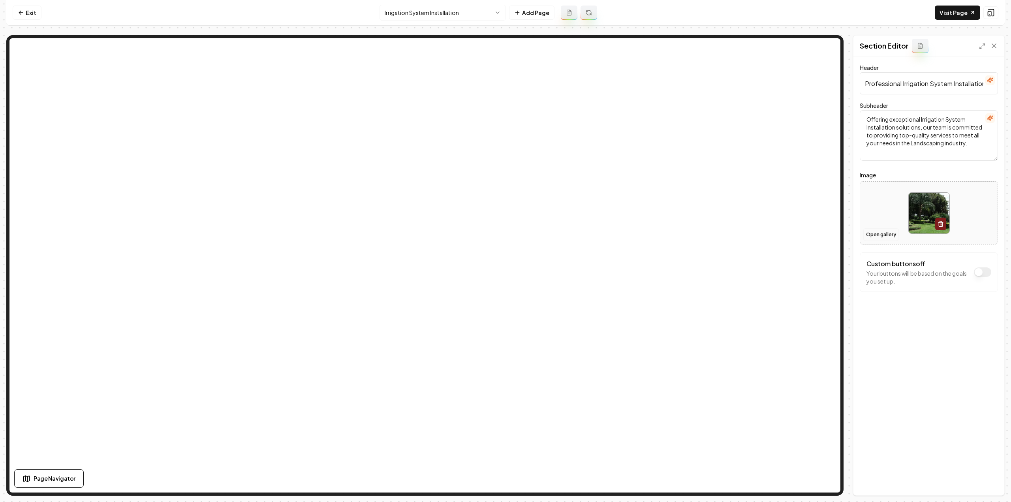
click at [886, 236] on button "Open gallery" at bounding box center [881, 234] width 36 height 13
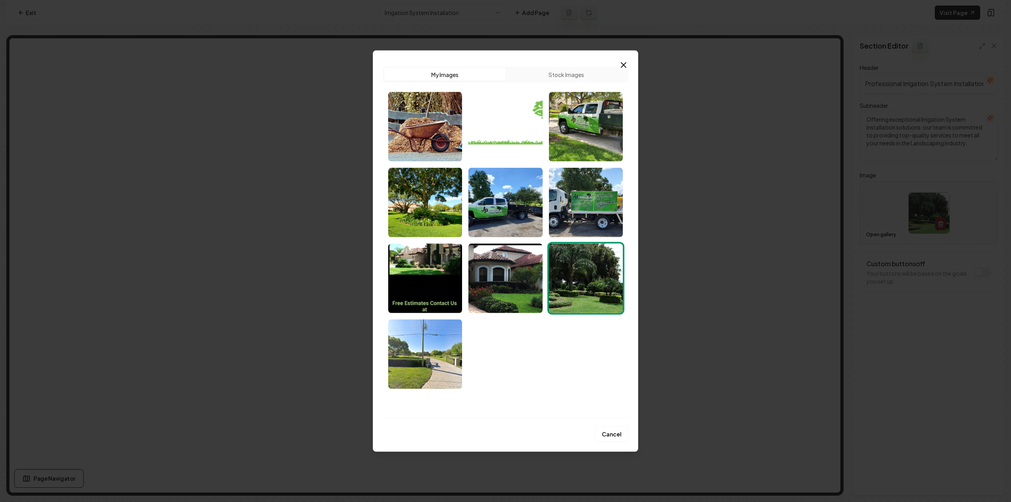
click at [585, 79] on button "Stock Images" at bounding box center [566, 74] width 121 height 13
click at [493, 130] on img "Select image image_68cac6205c7cd75eb810e8a6.avif" at bounding box center [505, 127] width 74 height 70
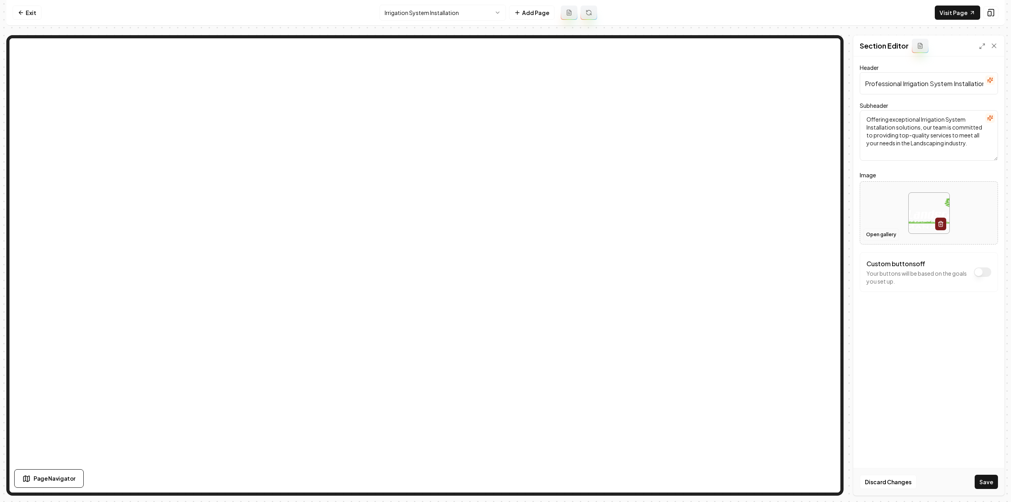
click at [867, 230] on button "Open gallery" at bounding box center [881, 234] width 36 height 13
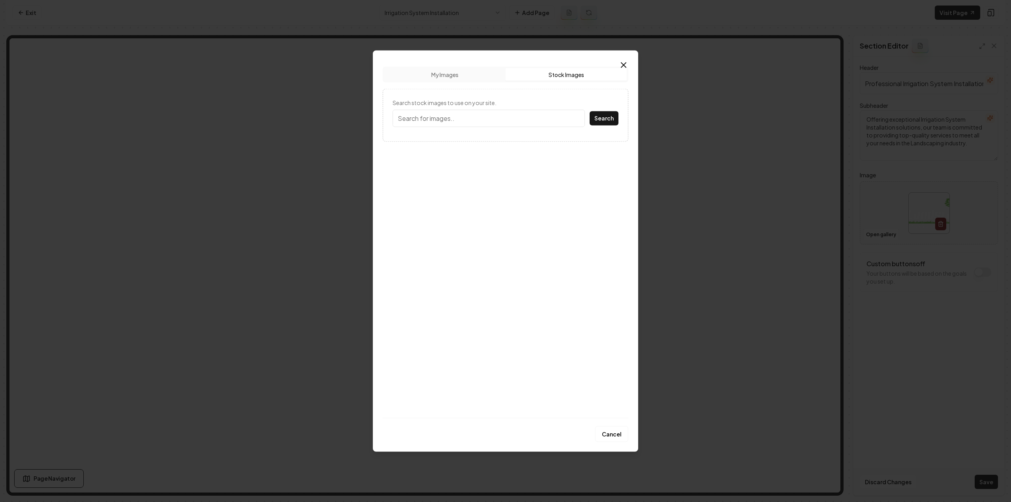
click at [582, 75] on button "Stock Images" at bounding box center [566, 74] width 121 height 13
click at [515, 120] on input "Search stock images to use on your site." at bounding box center [489, 117] width 192 height 17
type input "irrigation"
click at [590, 111] on button "Search" at bounding box center [604, 118] width 29 height 14
click at [515, 315] on img at bounding box center [506, 325] width 72 height 70
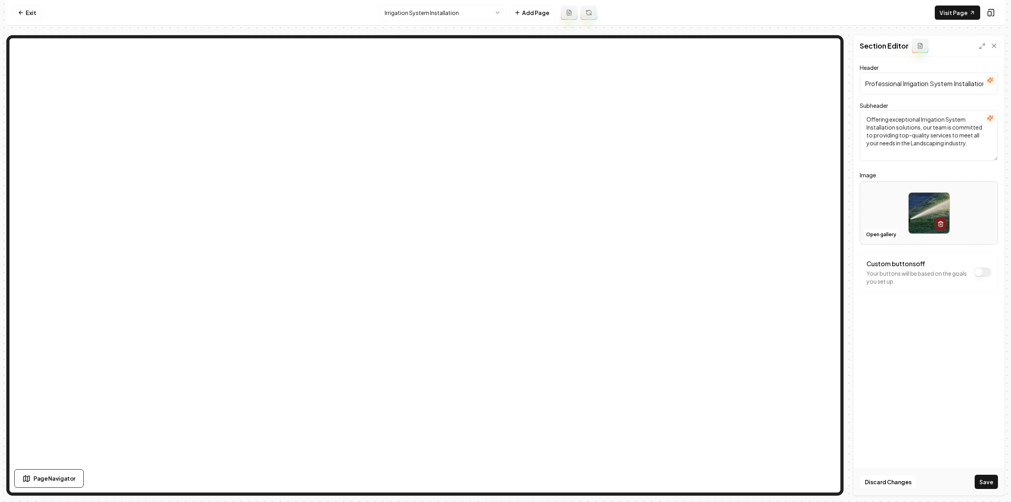
drag, startPoint x: 980, startPoint y: 415, endPoint x: 982, endPoint y: 468, distance: 53.4
click at [979, 415] on div "Header Professional Irrigation System Installation Services Subheader Offering …" at bounding box center [929, 275] width 151 height 439
click at [983, 481] on button "Save" at bounding box center [986, 482] width 23 height 14
click at [426, 7] on html "Computer Required This feature is only available on a computer. Please switch t…" at bounding box center [505, 251] width 1011 height 502
click at [995, 482] on button "Save" at bounding box center [986, 482] width 23 height 14
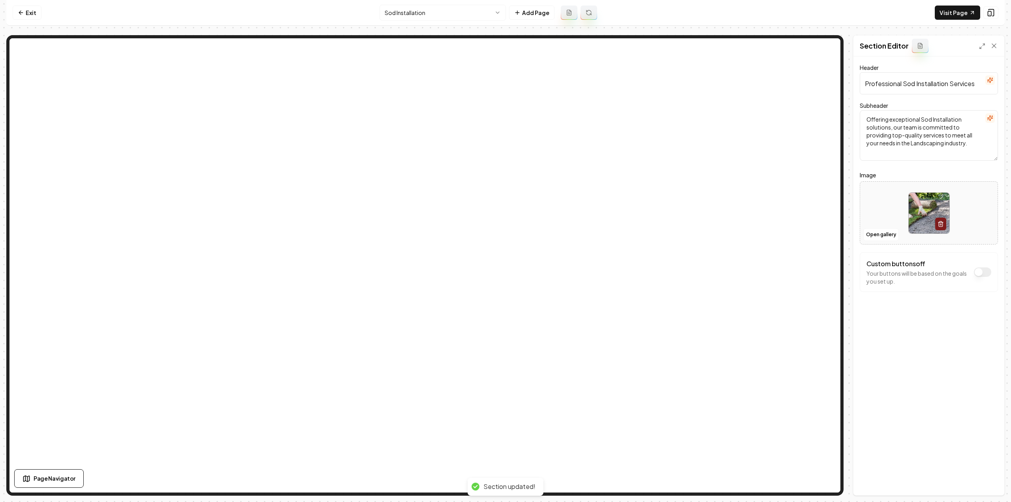
click at [396, 12] on html "Computer Required This feature is only available on a computer. Please switch t…" at bounding box center [505, 251] width 1011 height 502
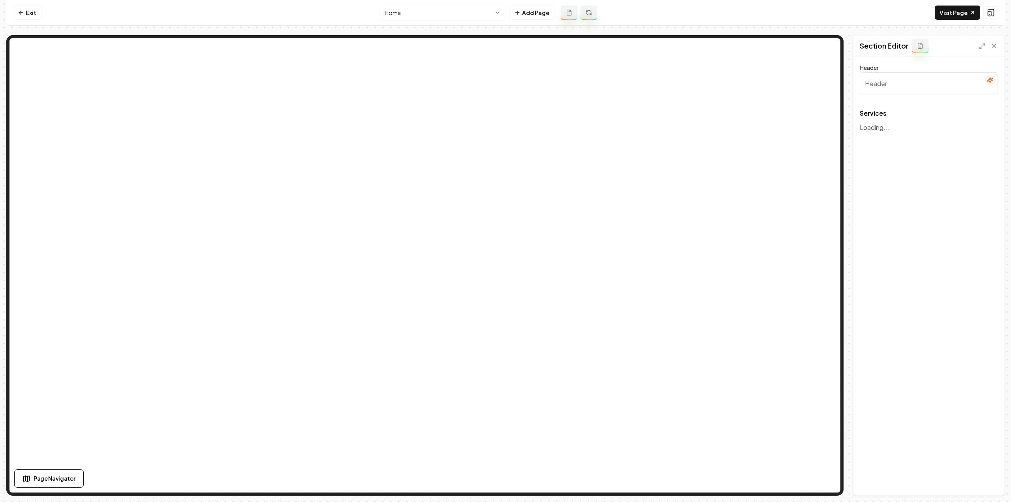
type input "Our Expert Landscaping Services"
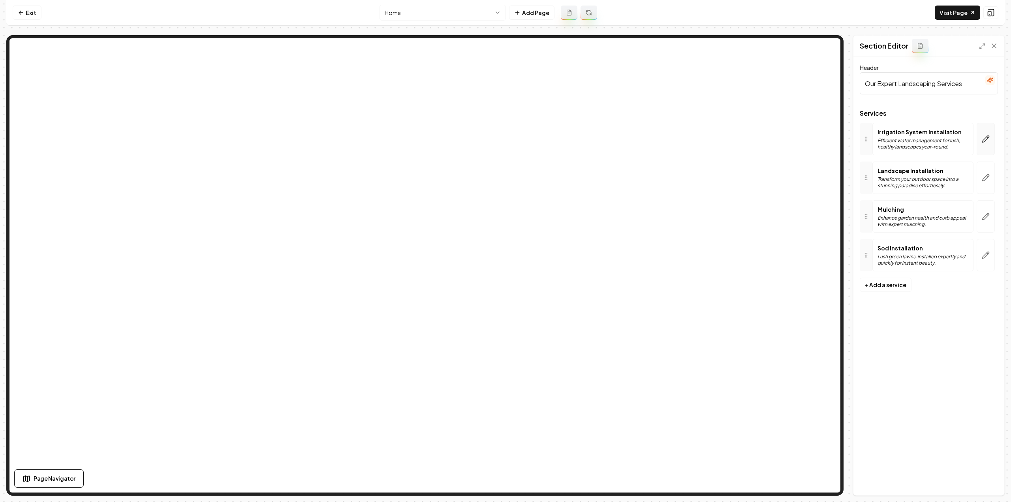
click at [985, 137] on icon "button" at bounding box center [986, 139] width 8 height 8
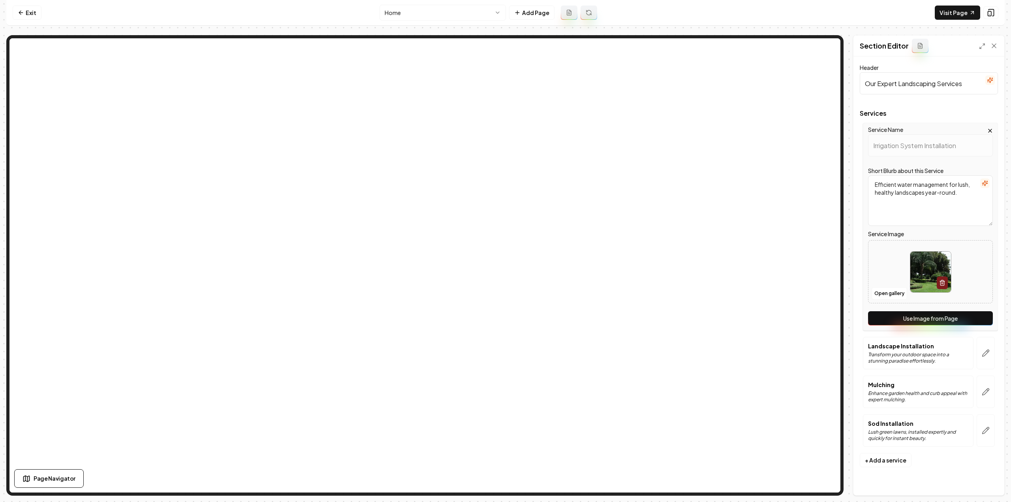
click at [942, 316] on button "Use Image from Page" at bounding box center [930, 318] width 125 height 14
click at [984, 340] on button "button" at bounding box center [986, 353] width 18 height 32
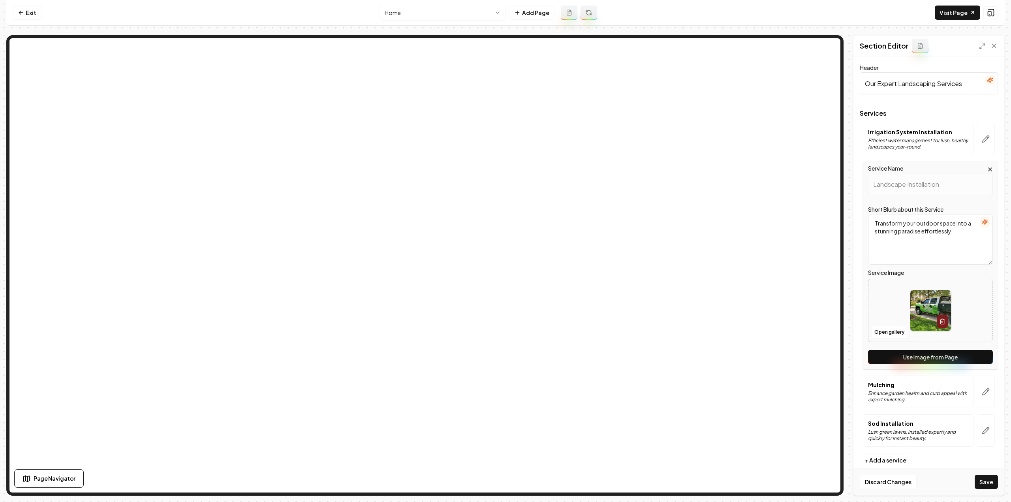
click at [966, 355] on button "Use Image from Page" at bounding box center [930, 357] width 125 height 14
click at [984, 389] on icon "button" at bounding box center [986, 392] width 8 height 8
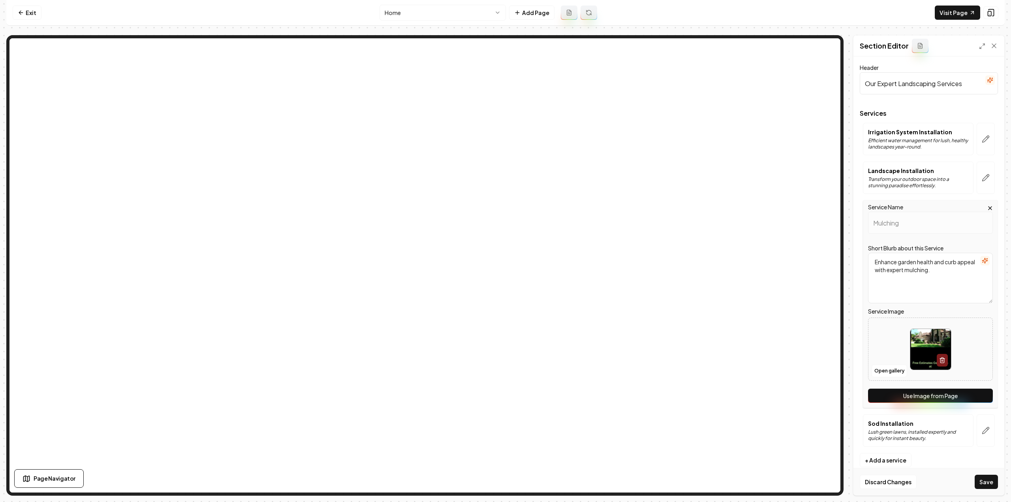
click at [982, 396] on button "Use Image from Page" at bounding box center [930, 396] width 125 height 14
click at [986, 425] on button "button" at bounding box center [986, 430] width 18 height 32
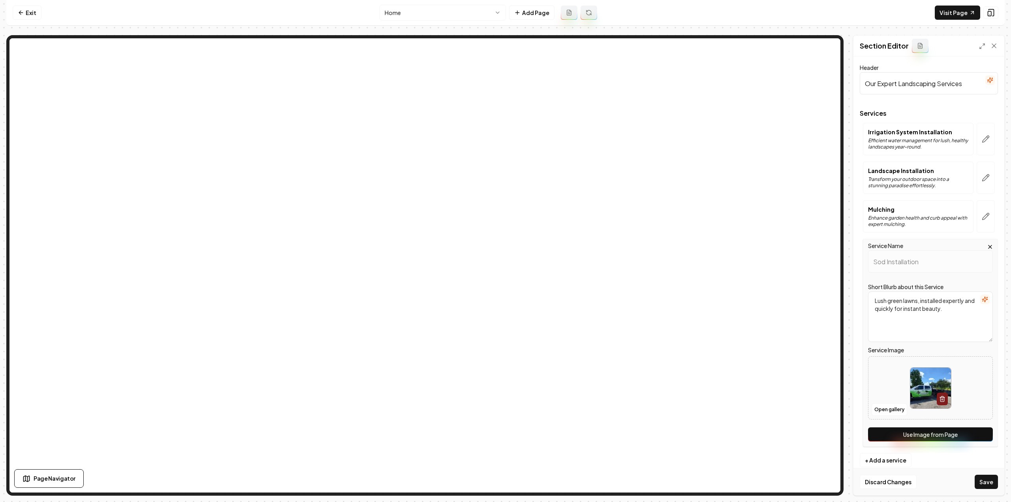
click at [978, 434] on button "Use Image from Page" at bounding box center [930, 434] width 125 height 14
click at [987, 486] on button "Save" at bounding box center [986, 482] width 23 height 14
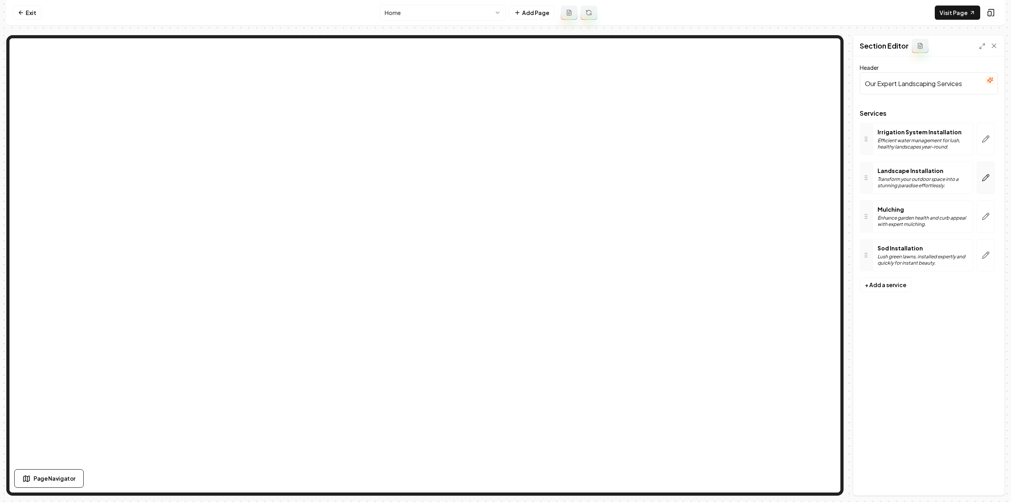
click at [984, 176] on icon "button" at bounding box center [986, 178] width 8 height 8
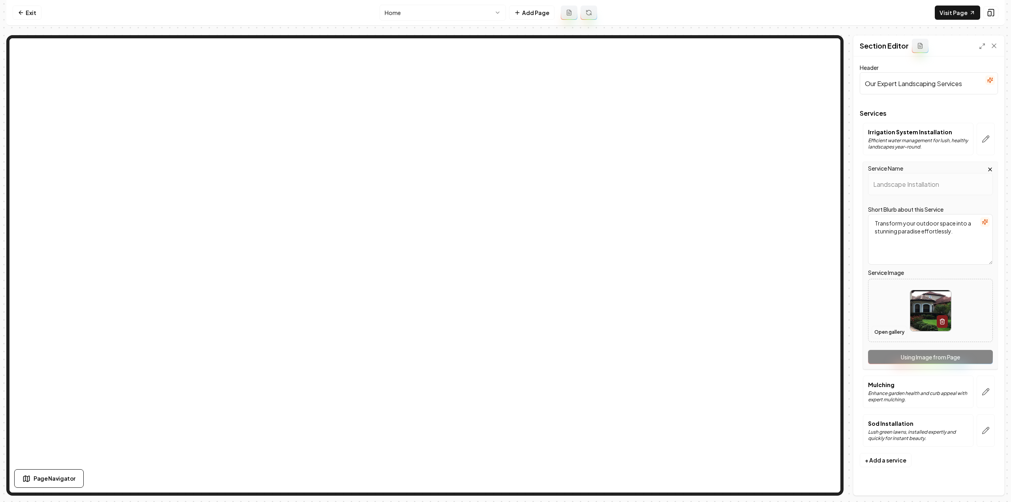
click at [890, 331] on button "Open gallery" at bounding box center [890, 332] width 36 height 13
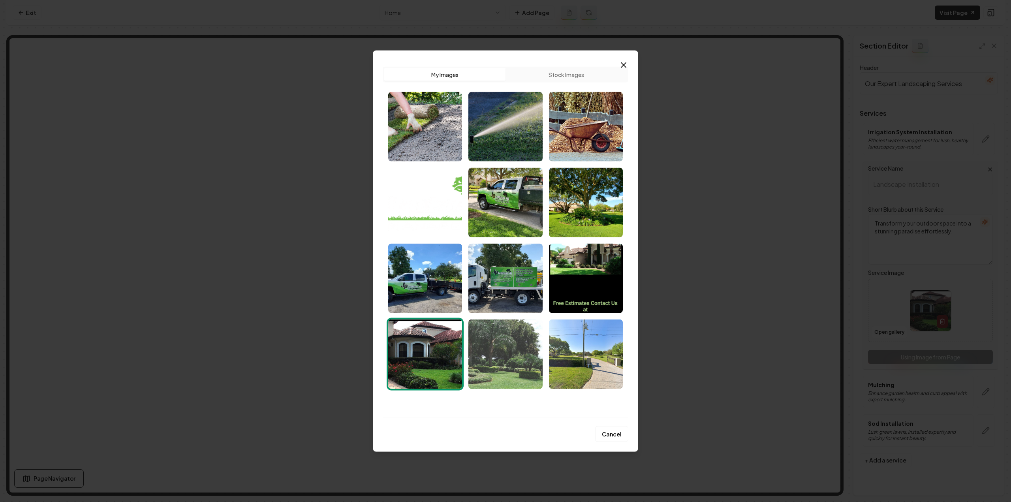
click at [493, 337] on img "Select image image_68cac5d95c7cd75eb80f0cd1.jpeg" at bounding box center [505, 354] width 74 height 70
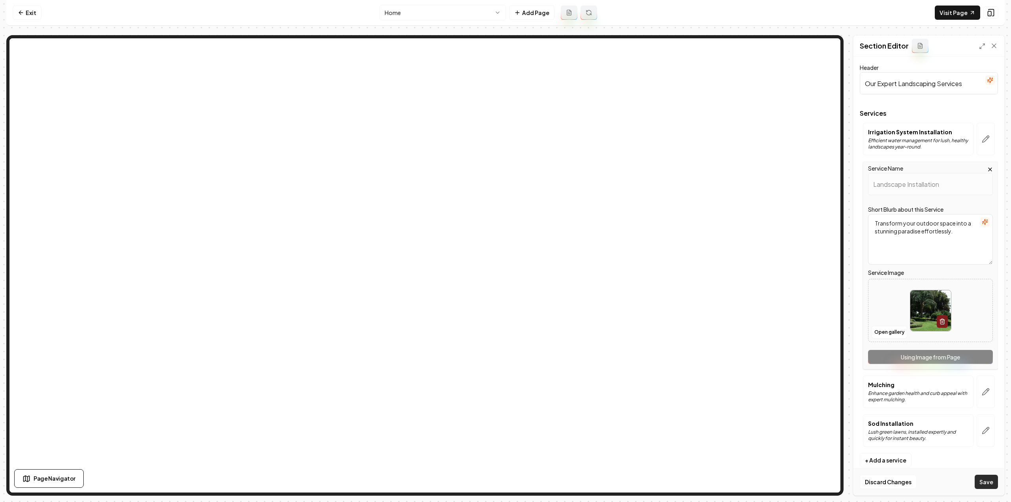
click at [978, 481] on button "Save" at bounding box center [986, 482] width 23 height 14
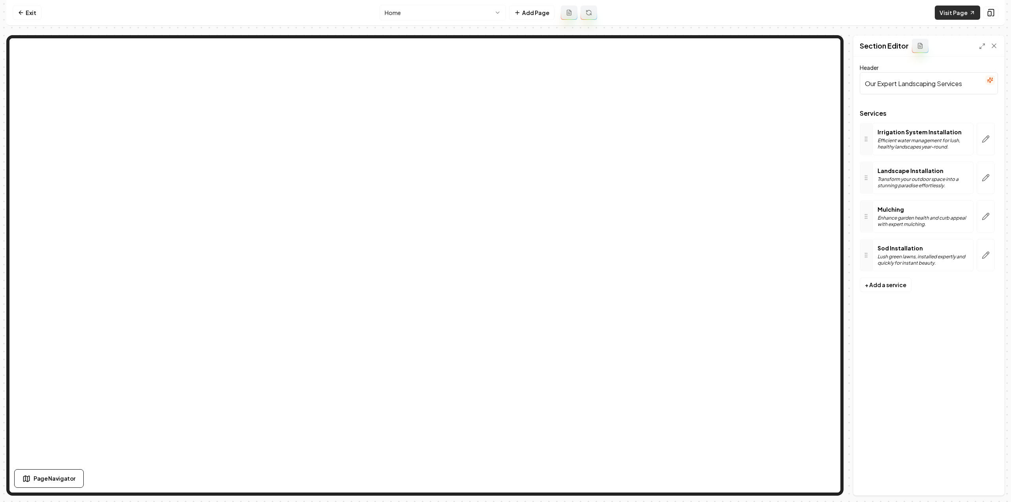
click at [953, 14] on link "Visit Page" at bounding box center [957, 13] width 45 height 14
click at [34, 8] on link "Exit" at bounding box center [27, 13] width 29 height 14
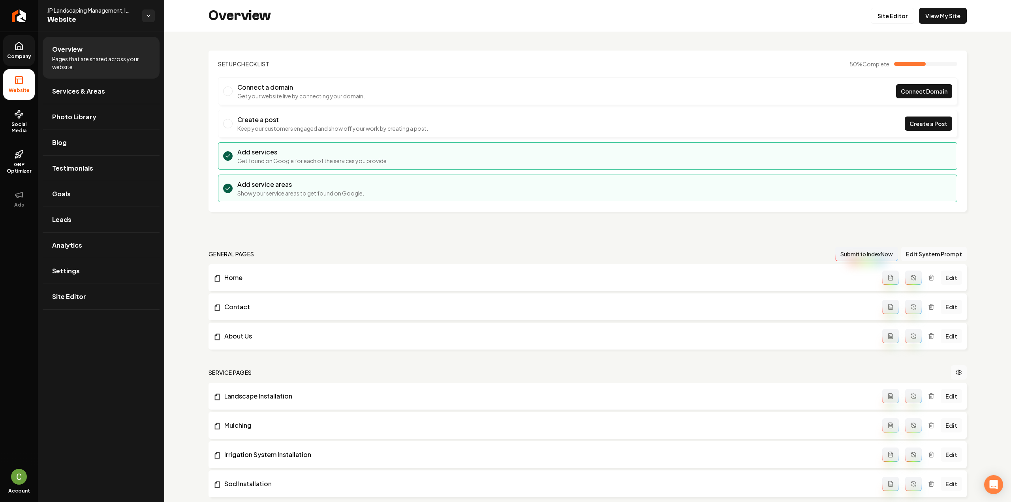
click at [26, 62] on link "Company" at bounding box center [19, 50] width 32 height 31
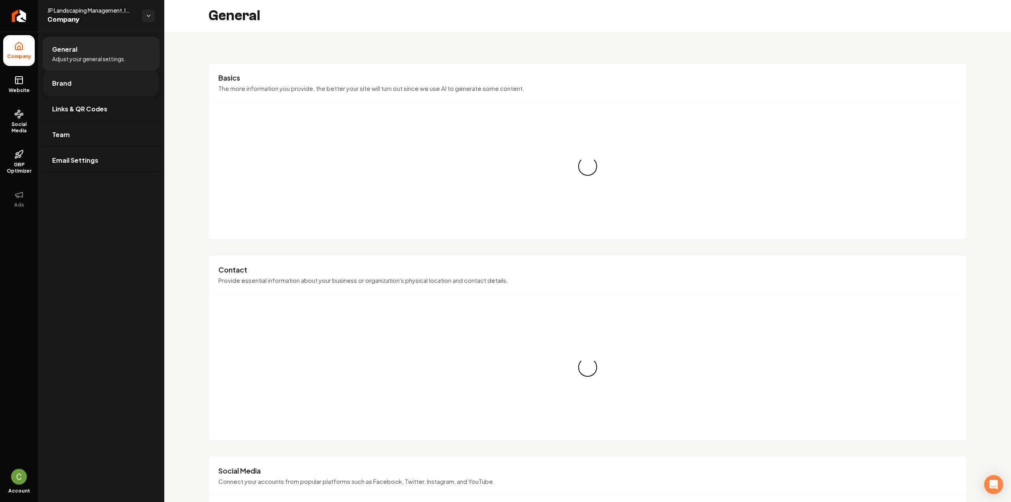
click at [58, 87] on span "Brand" at bounding box center [61, 83] width 19 height 9
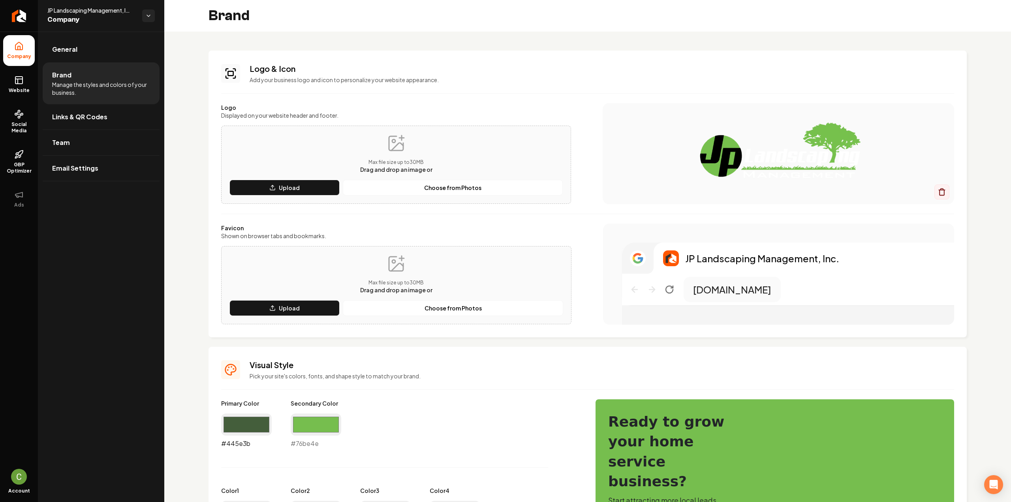
click at [251, 421] on input "#445e3b" at bounding box center [246, 425] width 51 height 22
type input "#272d24"
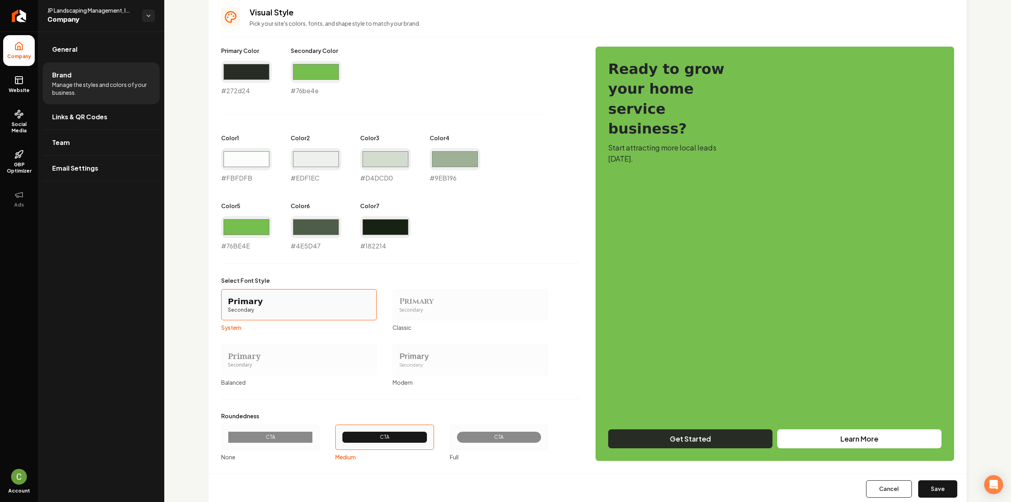
scroll to position [372, 0]
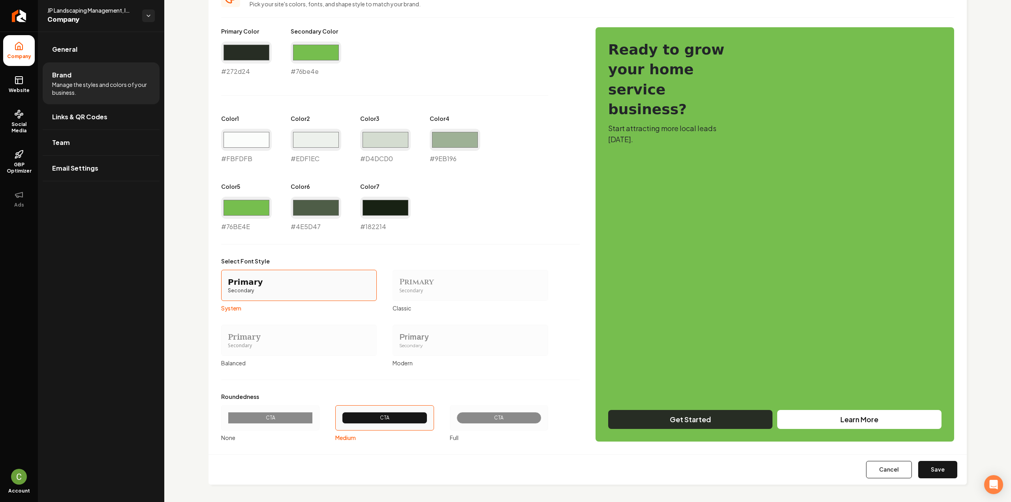
drag, startPoint x: 929, startPoint y: 456, endPoint x: 931, endPoint y: 463, distance: 7.0
click at [930, 459] on div "Cancel Save" at bounding box center [588, 469] width 758 height 30
click at [931, 463] on button "Save" at bounding box center [937, 469] width 39 height 17
type input "#fbfdfb"
type input "#edf1ec"
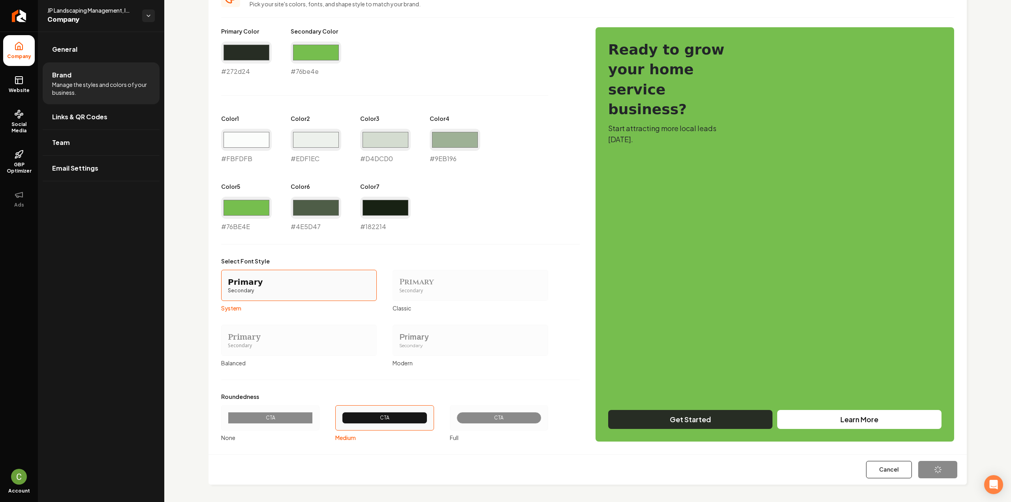
type input "#d4dcd0"
type input "#9eb196"
type input "#76be4e"
type input "#4e5d47"
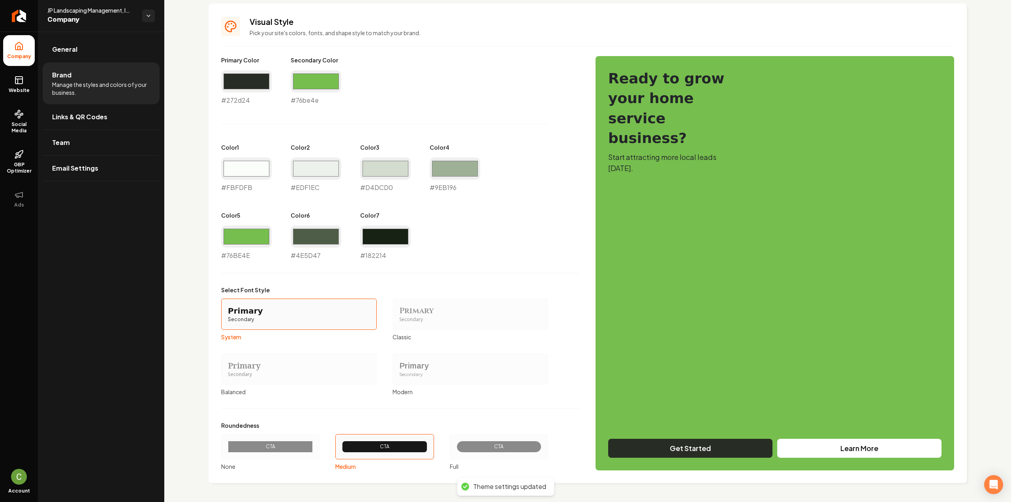
scroll to position [342, 0]
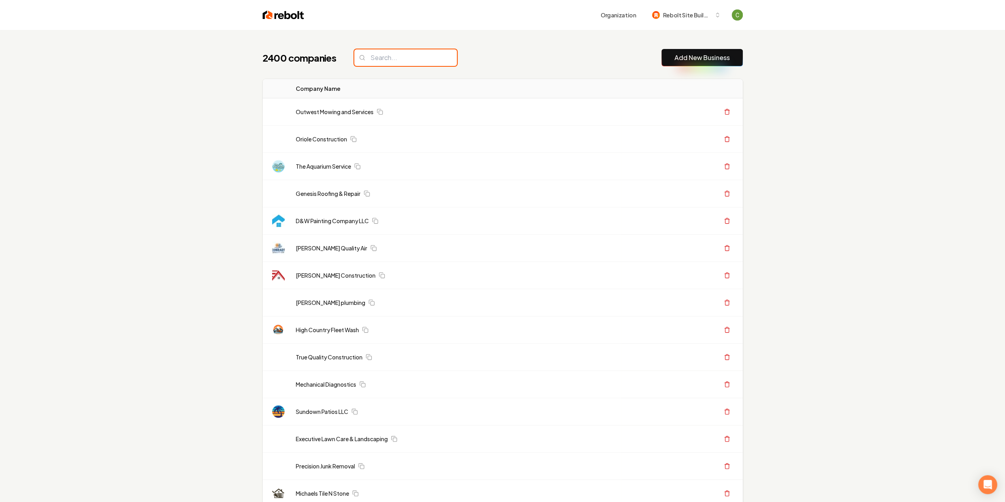
click at [375, 63] on input "search" at bounding box center [405, 57] width 103 height 17
click at [377, 58] on input "search" at bounding box center [405, 57] width 103 height 17
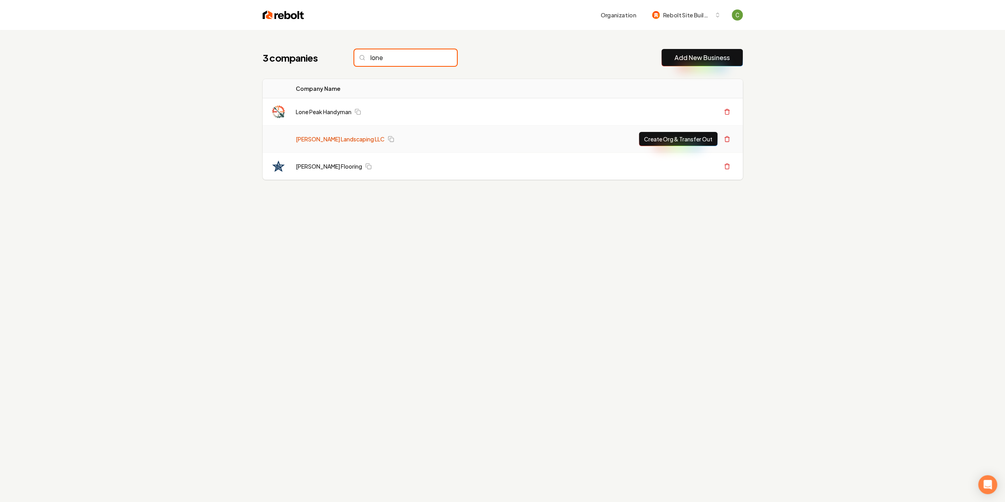
type input "lone"
click at [332, 141] on link "[PERSON_NAME] Landscaping LLC" at bounding box center [340, 139] width 89 height 8
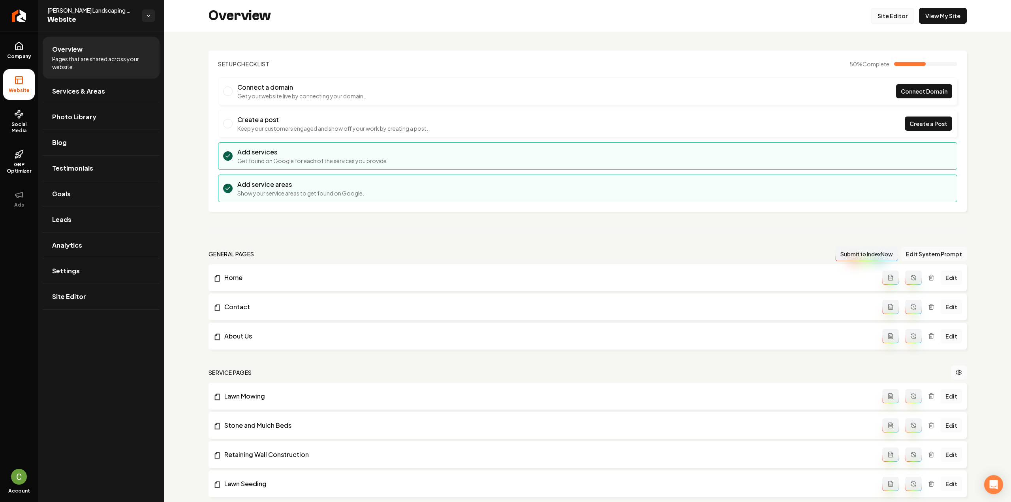
click at [888, 16] on link "Site Editor" at bounding box center [892, 16] width 43 height 16
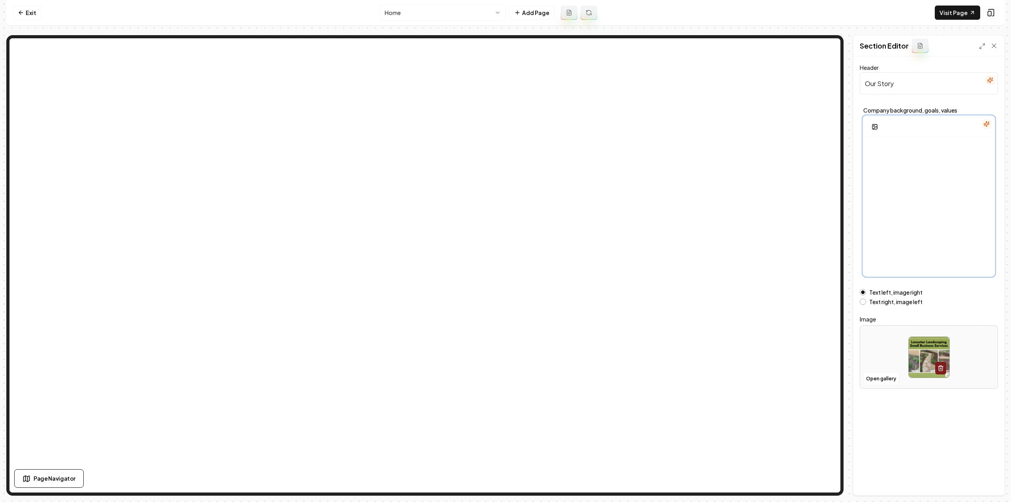
click at [909, 197] on div at bounding box center [929, 213] width 130 height 152
drag, startPoint x: 891, startPoint y: 203, endPoint x: 872, endPoint y: 153, distance: 53.9
click at [872, 151] on div at bounding box center [929, 213] width 130 height 152
click at [873, 153] on p at bounding box center [929, 149] width 118 height 11
click at [987, 122] on icon "button" at bounding box center [986, 124] width 5 height 5
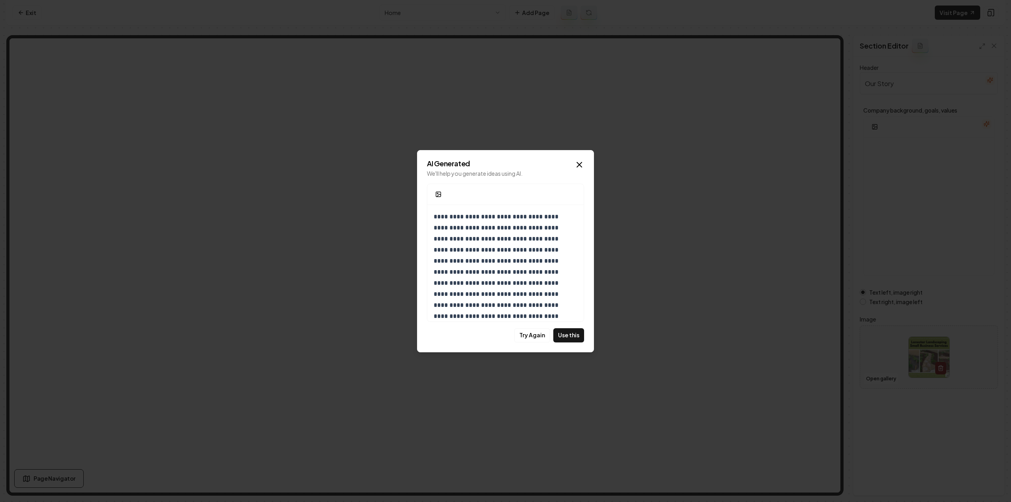
scroll to position [95, 0]
click at [575, 336] on button "Use this" at bounding box center [568, 335] width 31 height 14
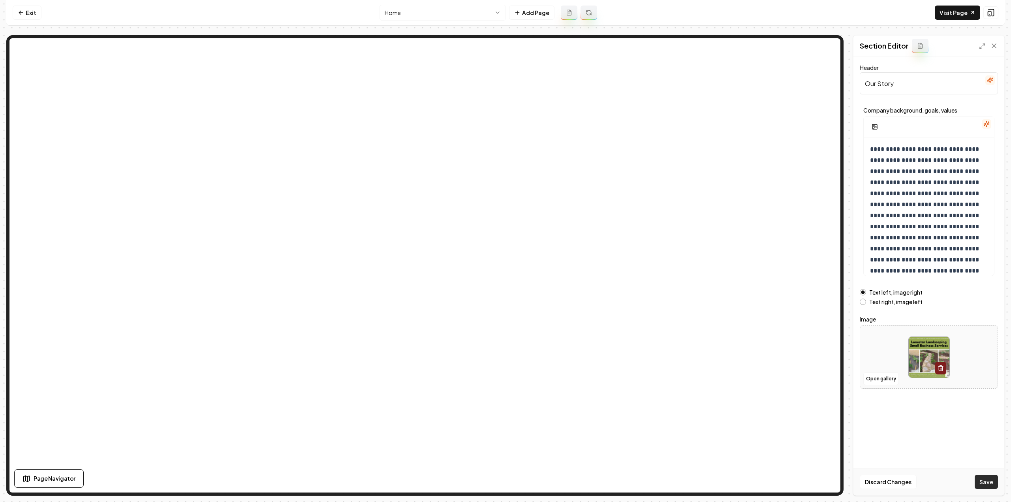
click at [990, 488] on button "Save" at bounding box center [986, 482] width 23 height 14
click at [31, 11] on link "Exit" at bounding box center [27, 13] width 29 height 14
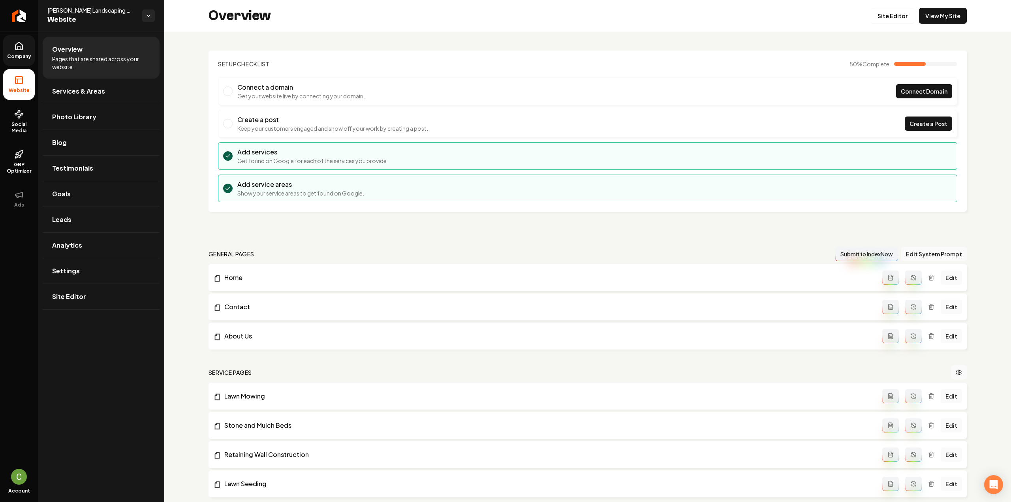
click at [16, 52] on link "Company" at bounding box center [19, 50] width 32 height 31
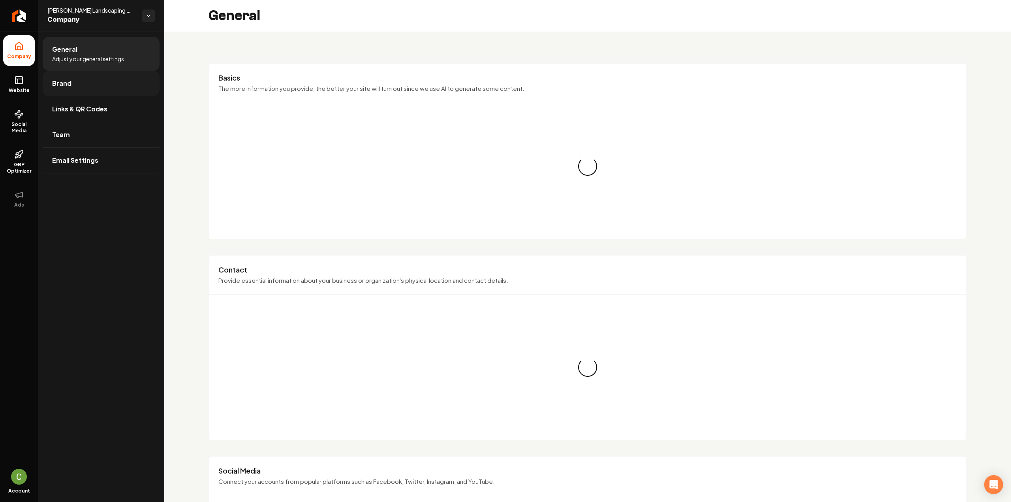
click at [68, 85] on span "Brand" at bounding box center [61, 83] width 19 height 9
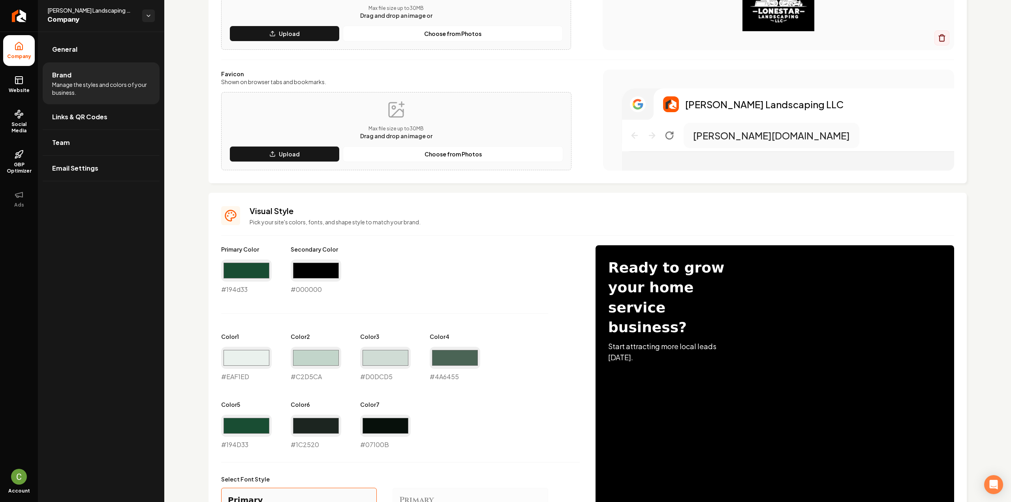
scroll to position [158, 0]
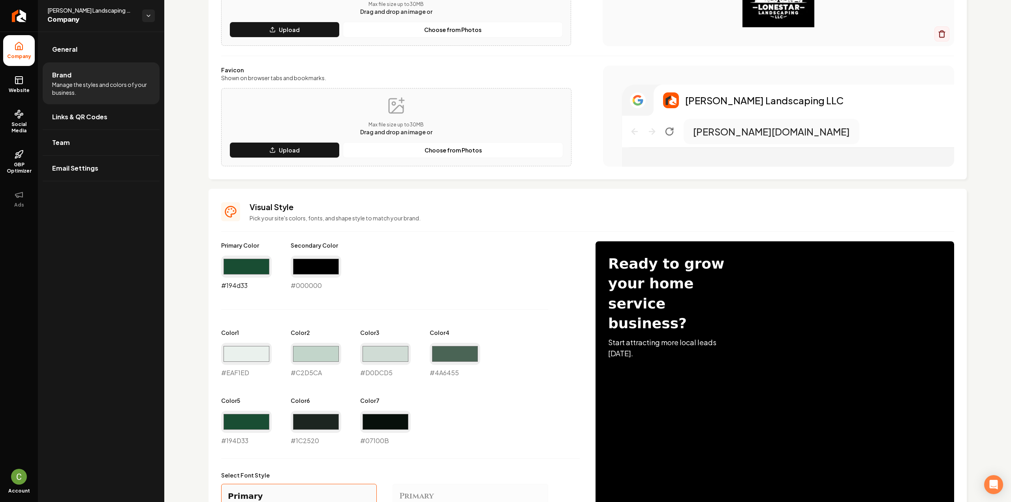
click at [252, 271] on input "#194d33" at bounding box center [246, 267] width 51 height 22
type input "#000000"
drag, startPoint x: 380, startPoint y: 293, endPoint x: 351, endPoint y: 284, distance: 30.0
click at [379, 293] on div "Primary Color #000000 #000000 Secondary Color #000000 #000000 Color 1 #eaf1ed #…" at bounding box center [400, 343] width 359 height 204
click at [329, 264] on input "#000000" at bounding box center [316, 267] width 51 height 22
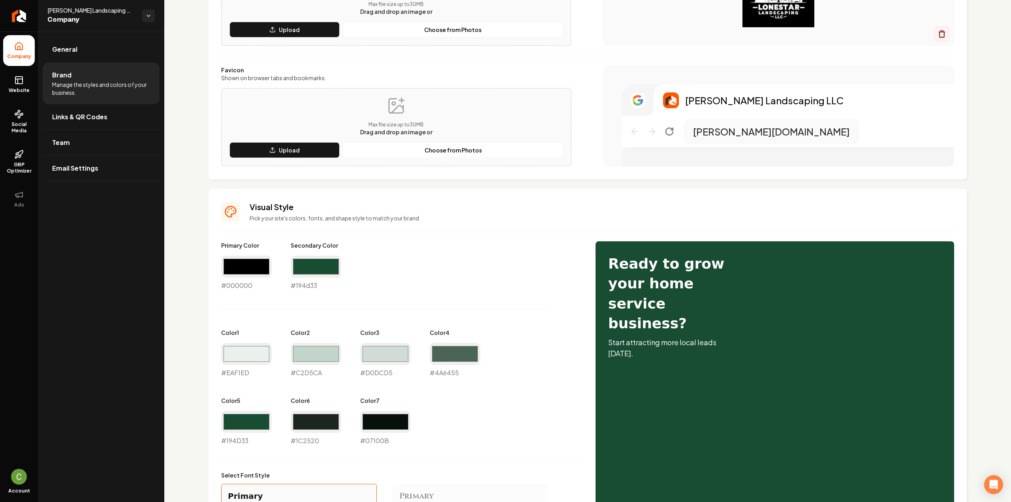
type input "#194d33"
click at [272, 388] on div "Primary Color #000000 #000000 Secondary Color #194d33 #194d33 Color 1 #eaf1ed #…" at bounding box center [400, 343] width 359 height 204
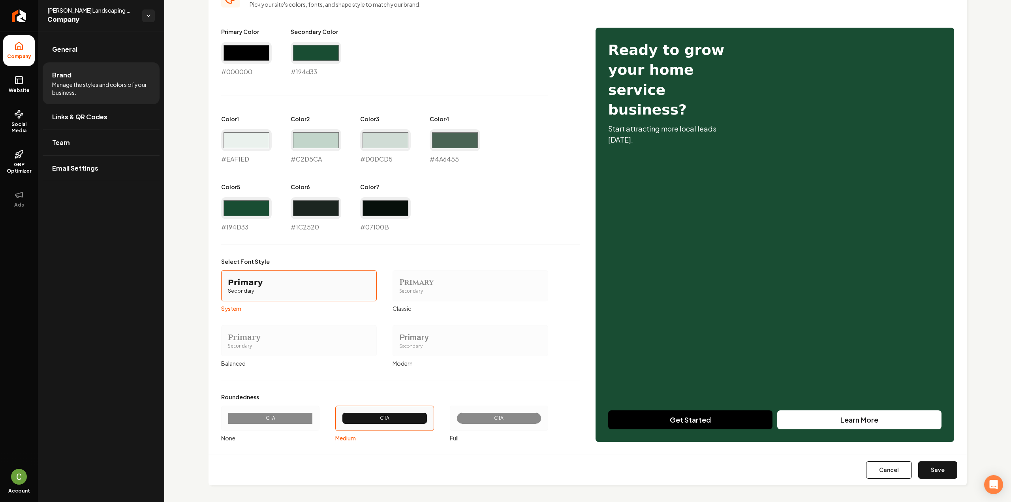
scroll to position [372, 0]
click at [930, 468] on button "Save" at bounding box center [937, 469] width 39 height 17
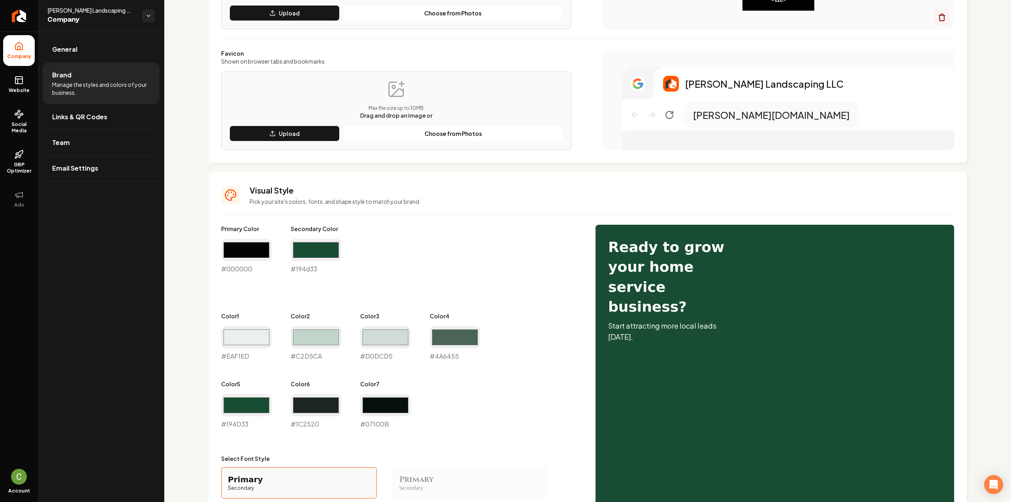
type input "#eaf1ed"
type input "#c2d5ca"
type input "#d0dcd5"
type input "#4a6455"
type input "#194d33"
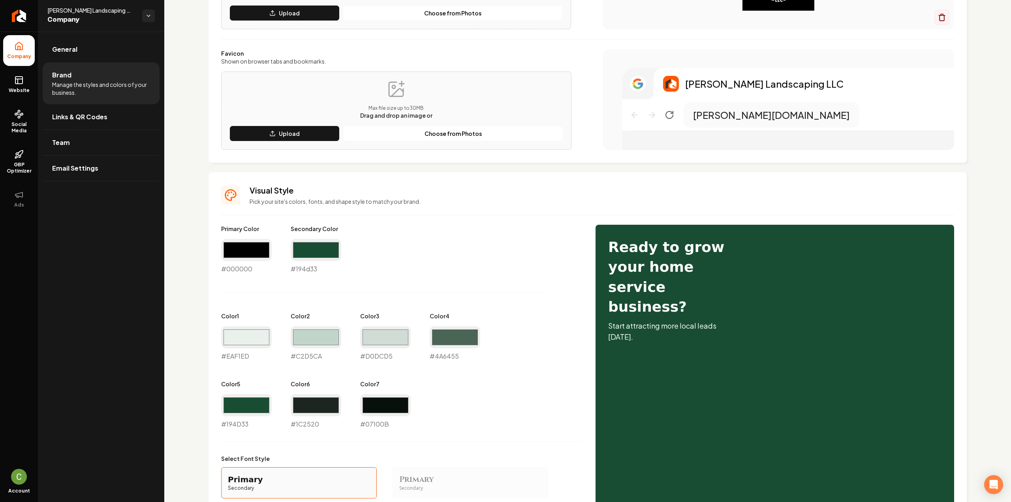
type input "#1c2520"
type input "#07100b"
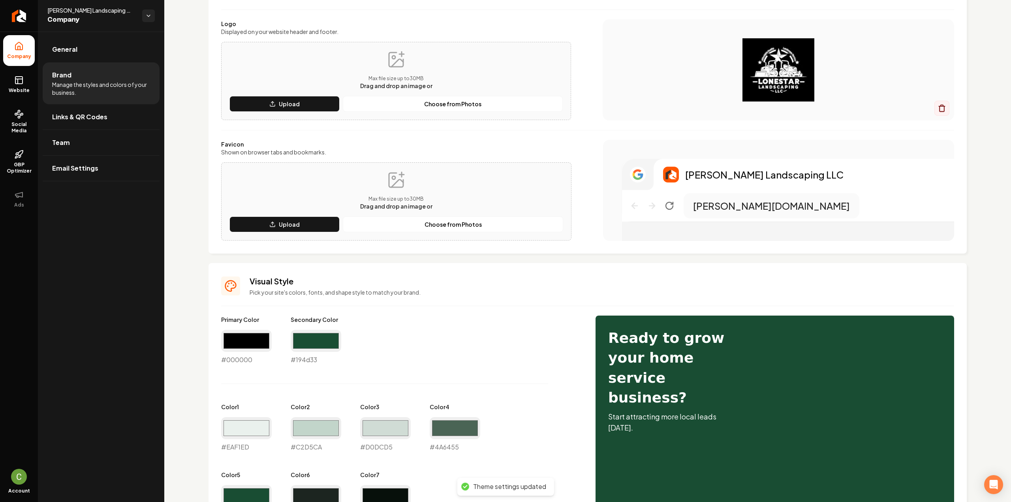
scroll to position [0, 0]
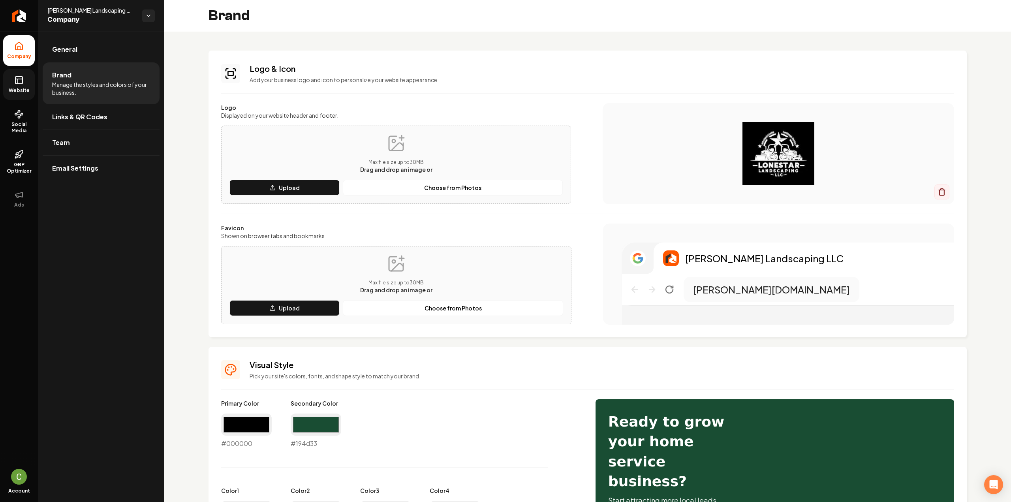
click at [10, 79] on link "Website" at bounding box center [19, 84] width 32 height 31
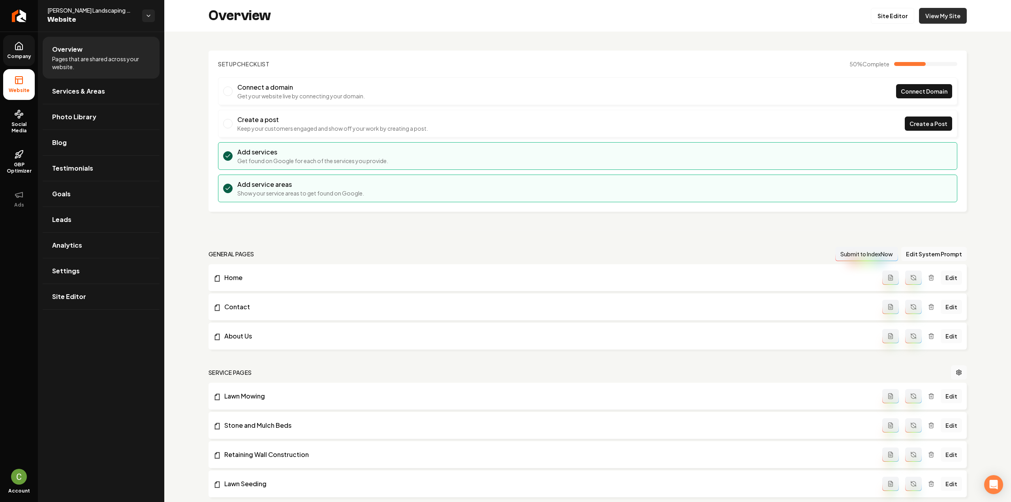
click at [950, 11] on link "View My Site" at bounding box center [943, 16] width 48 height 16
click at [888, 14] on link "Site Editor" at bounding box center [892, 16] width 43 height 16
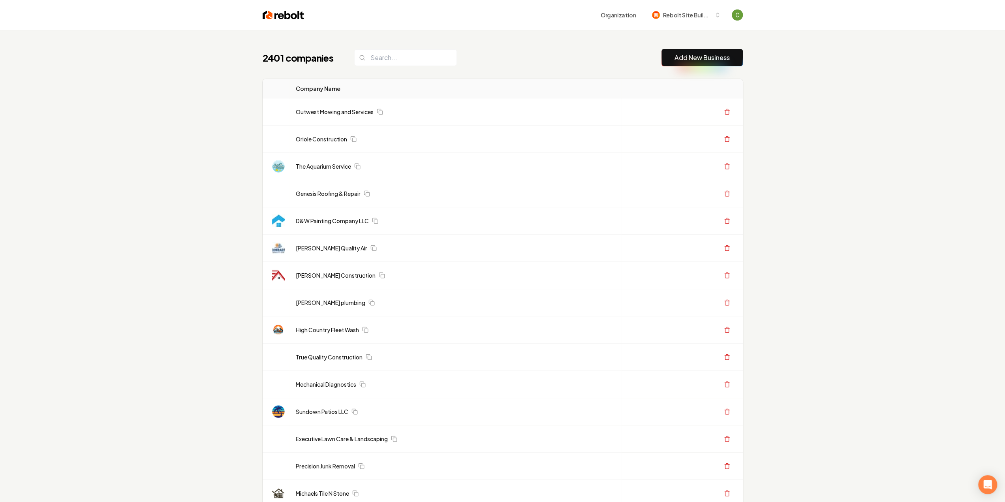
click at [718, 62] on link "Add New Business" at bounding box center [702, 57] width 55 height 9
drag, startPoint x: 715, startPoint y: 62, endPoint x: 849, endPoint y: 97, distance: 138.7
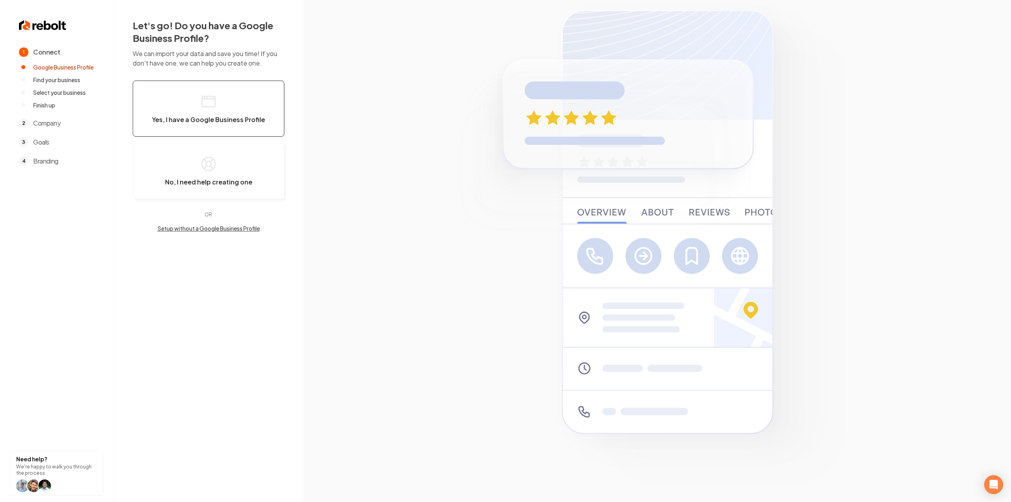
click at [239, 122] on span "Yes, I have a Google Business Profile" at bounding box center [208, 120] width 113 height 8
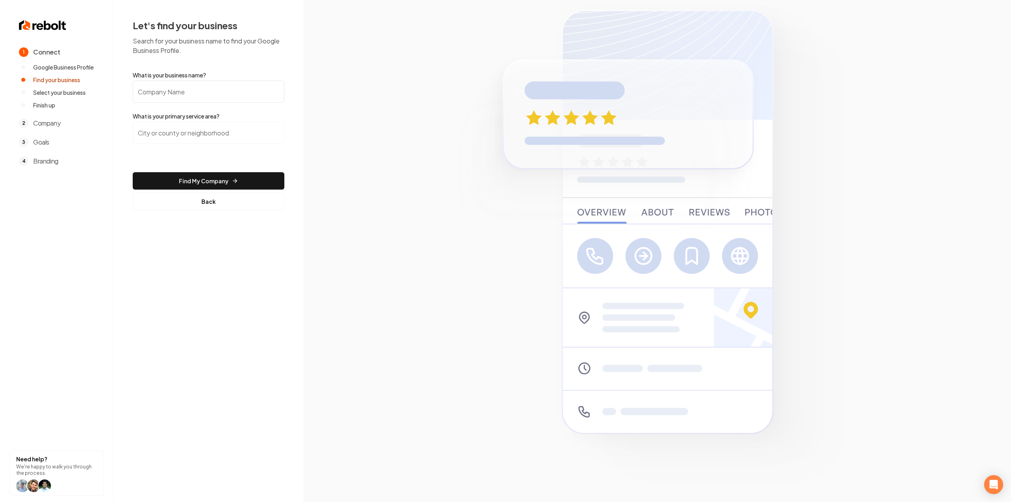
click at [216, 84] on input "What is your business name?" at bounding box center [209, 92] width 152 height 22
paste input "Rose Electric"
type input "Rose Electric"
click at [191, 137] on input "search" at bounding box center [209, 133] width 152 height 22
click at [205, 140] on input "search" at bounding box center [209, 133] width 152 height 22
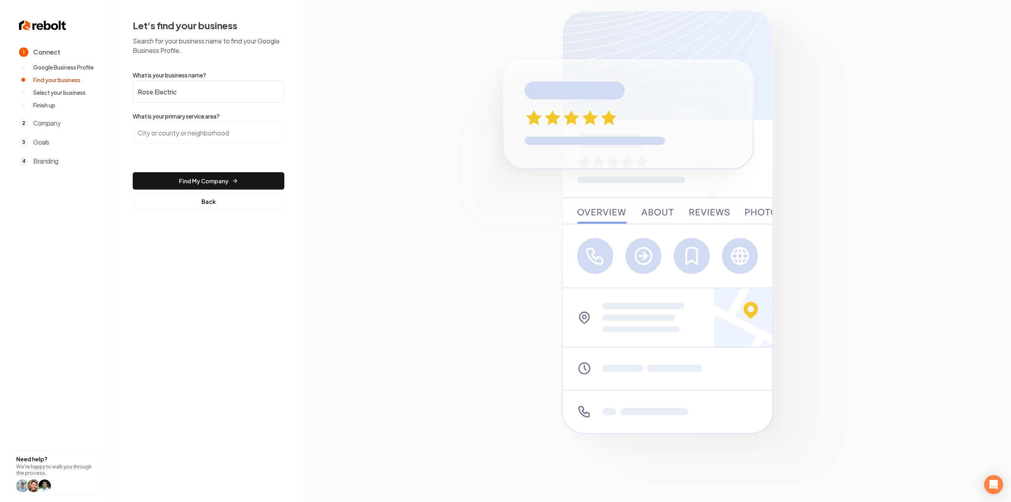
click at [200, 96] on input "Rose Electric" at bounding box center [209, 92] width 152 height 22
click at [187, 132] on input "search" at bounding box center [209, 133] width 152 height 22
type input "Flagstaff, AZ"
click at [133, 172] on button "Find My Company" at bounding box center [209, 180] width 152 height 17
click at [229, 180] on button "Find My Company" at bounding box center [209, 180] width 152 height 17
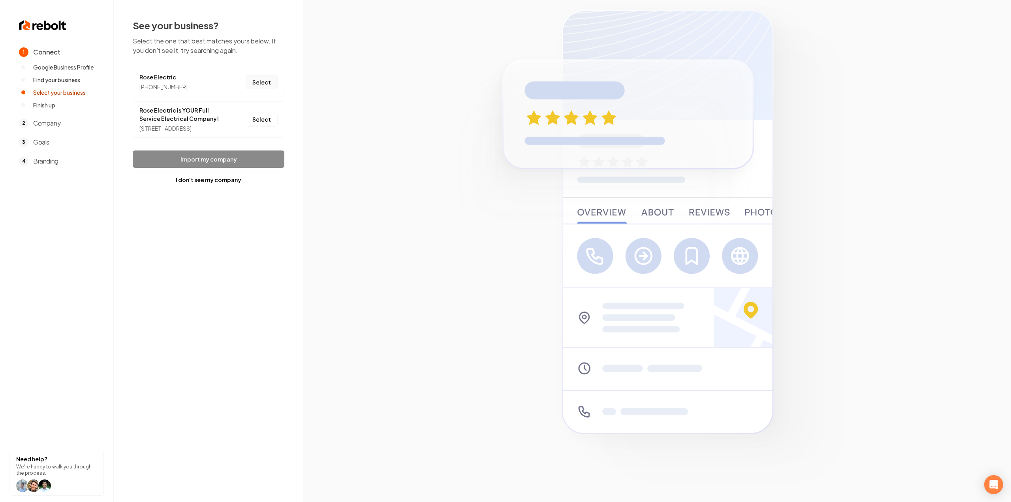
click at [261, 81] on button "Select" at bounding box center [262, 82] width 32 height 14
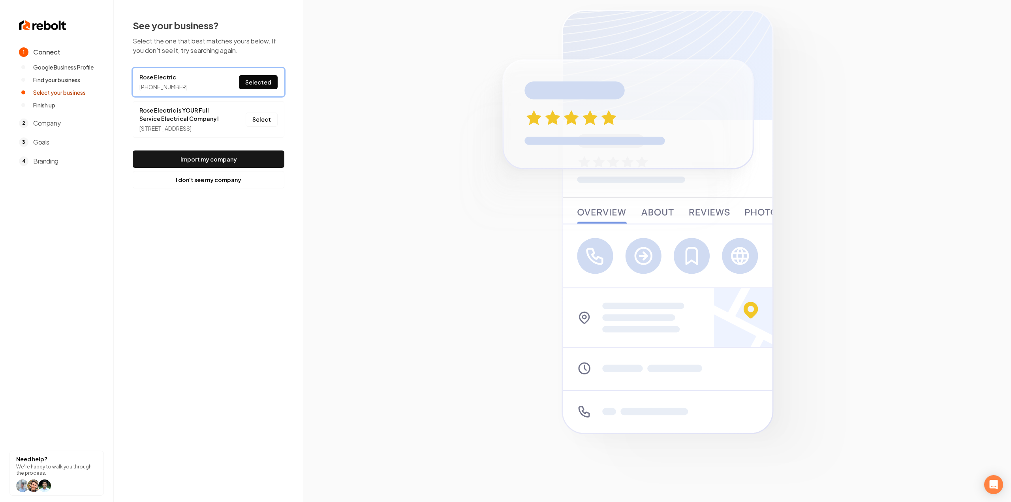
click at [234, 177] on footer "Import my company I don't see my company" at bounding box center [209, 169] width 152 height 38
click at [236, 168] on button "Import my company" at bounding box center [209, 158] width 152 height 17
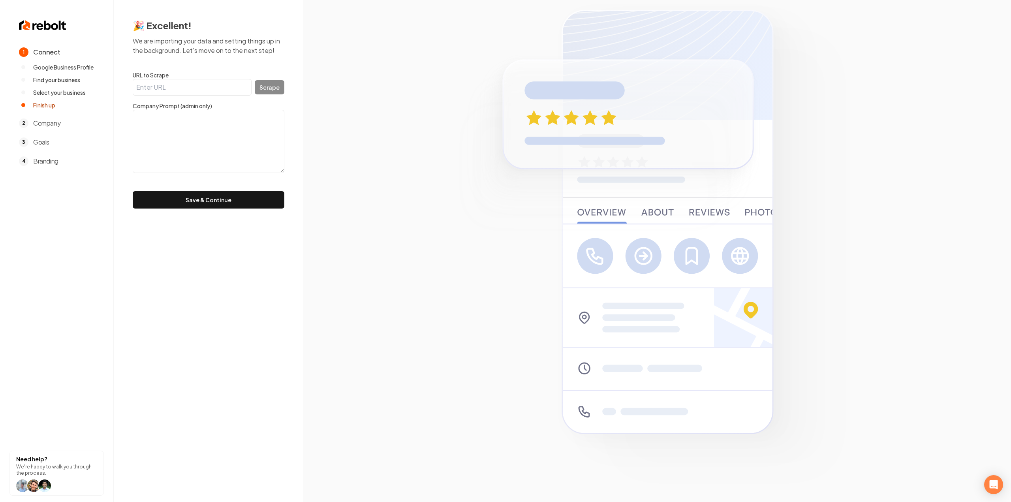
drag, startPoint x: 209, startPoint y: 96, endPoint x: 280, endPoint y: 65, distance: 77.5
click at [209, 97] on form "URL to Scrape Scrape Company Prompt (admin only) Save & Continue" at bounding box center [209, 139] width 152 height 137
click at [195, 90] on input "URL to Scrape" at bounding box center [192, 87] width 119 height 17
paste input "Rose Electric"
type input "Rose Electric"
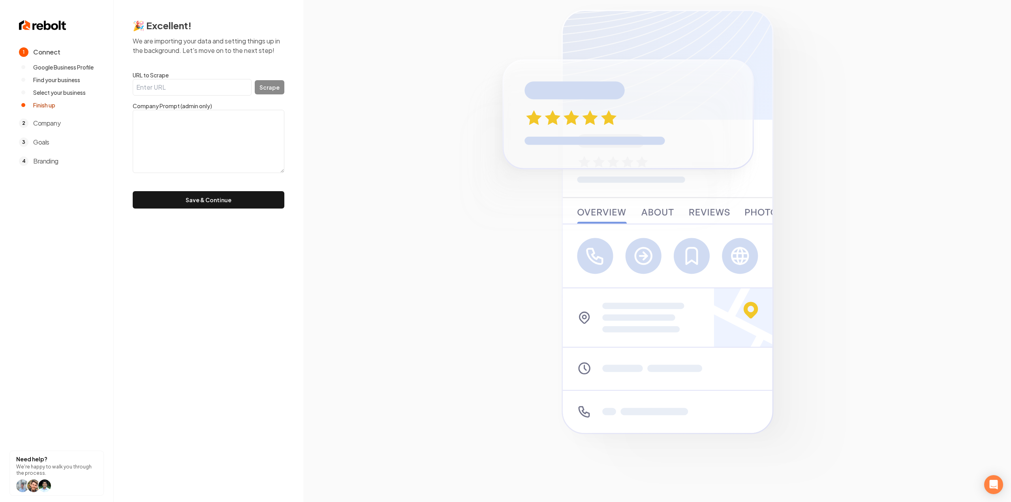
paste input "https://electricianflagstaff.com/"
type input "https://electricianflagstaff.com/"
click at [278, 85] on button "Scrape" at bounding box center [270, 87] width 30 height 14
click at [262, 88] on button "Scrape" at bounding box center [270, 87] width 30 height 14
click at [225, 113] on textarea at bounding box center [209, 141] width 152 height 63
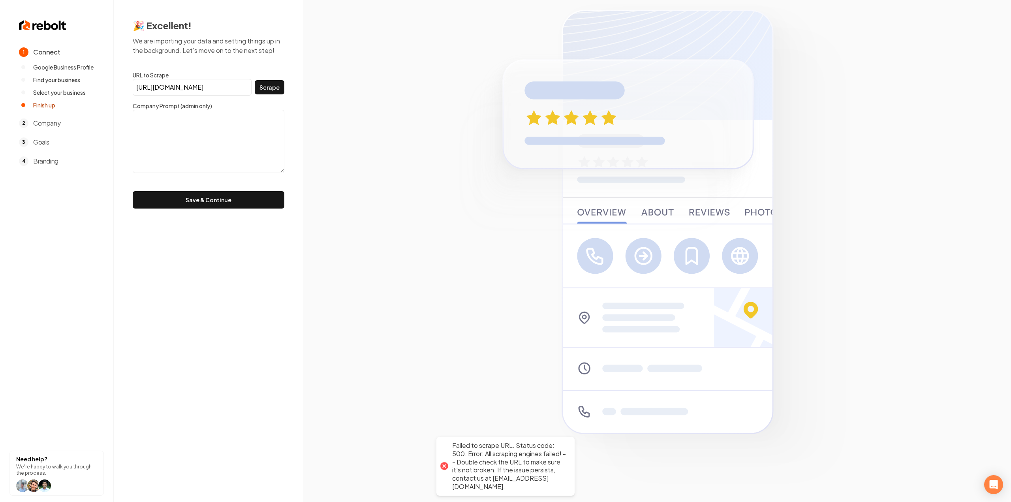
paste textarea ""Here at Rose Electric We Take Pride in Providing the Best Electrical Contracto…"
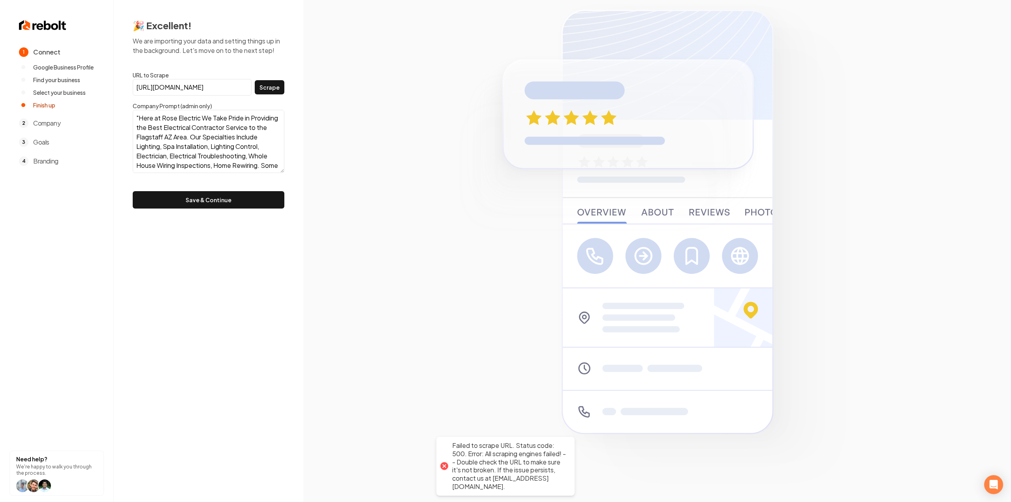
scroll to position [44, 0]
type textarea ""Here at Rose Electric We Take Pride in Providing the Best Electrical Contracto…"
click at [209, 90] on input "https://electricianflagstaff.com/" at bounding box center [192, 87] width 119 height 17
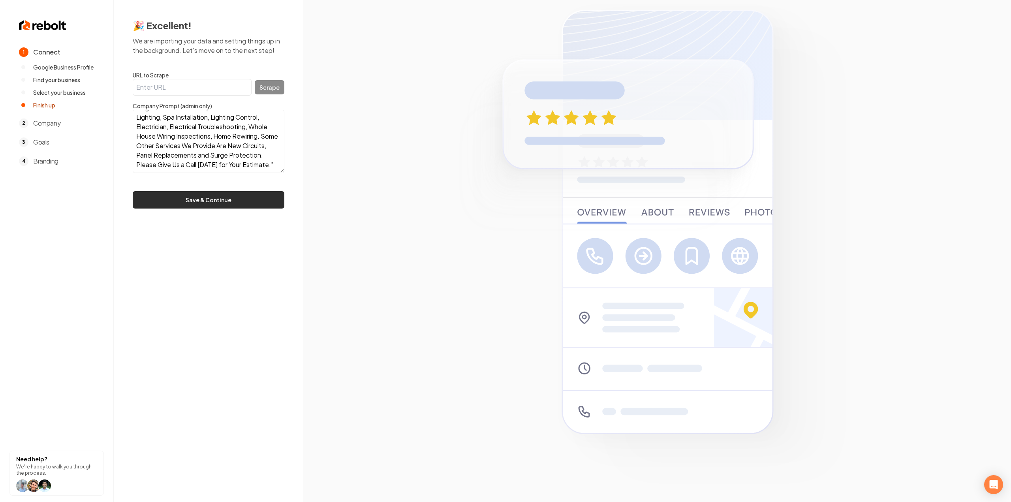
click at [220, 204] on button "Save & Continue" at bounding box center [209, 199] width 152 height 17
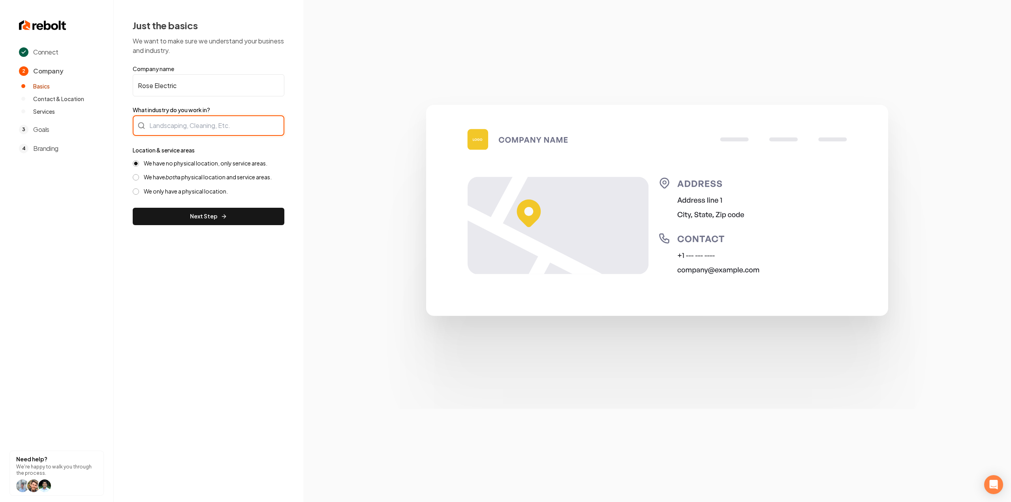
click at [178, 134] on div at bounding box center [209, 125] width 152 height 21
type input "Electrician"
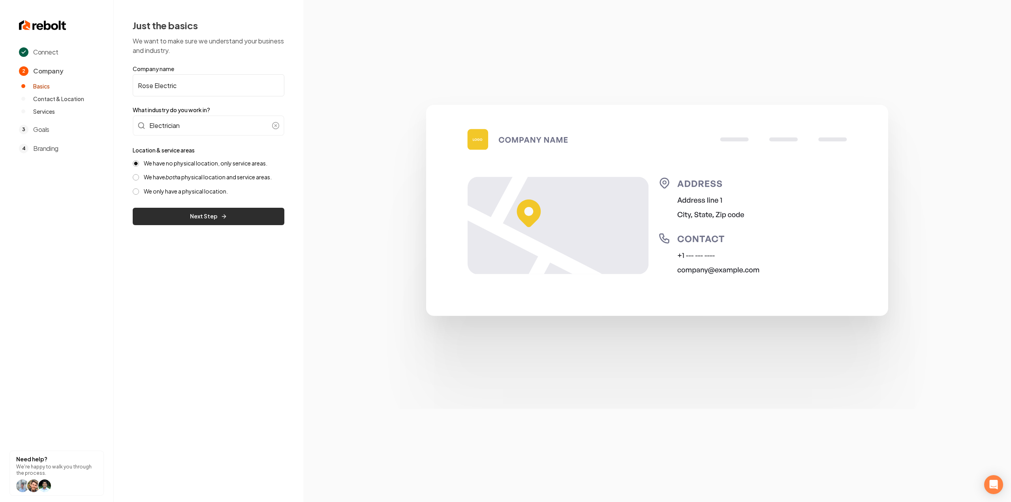
click at [182, 208] on button "Next Step" at bounding box center [209, 216] width 152 height 17
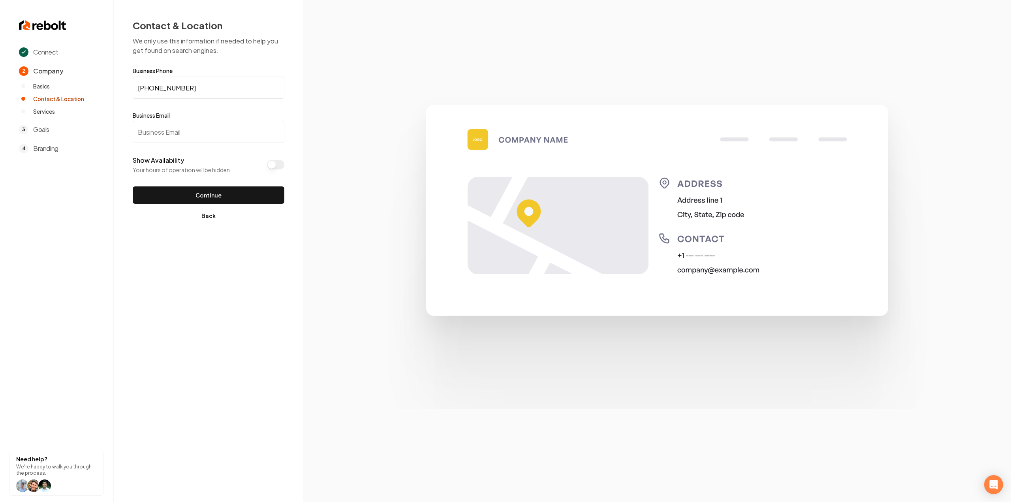
click at [220, 151] on form "Business Phone (928) 606-3556 Business Email Show Availability Your hours of op…" at bounding box center [209, 136] width 152 height 136
click at [221, 135] on input "Business Email" at bounding box center [209, 132] width 152 height 22
click at [228, 133] on input "Business Email" at bounding box center [209, 132] width 152 height 22
paste input "roselepichelectric@outlook.com"
type input "roselepichelectric@outlook.com"
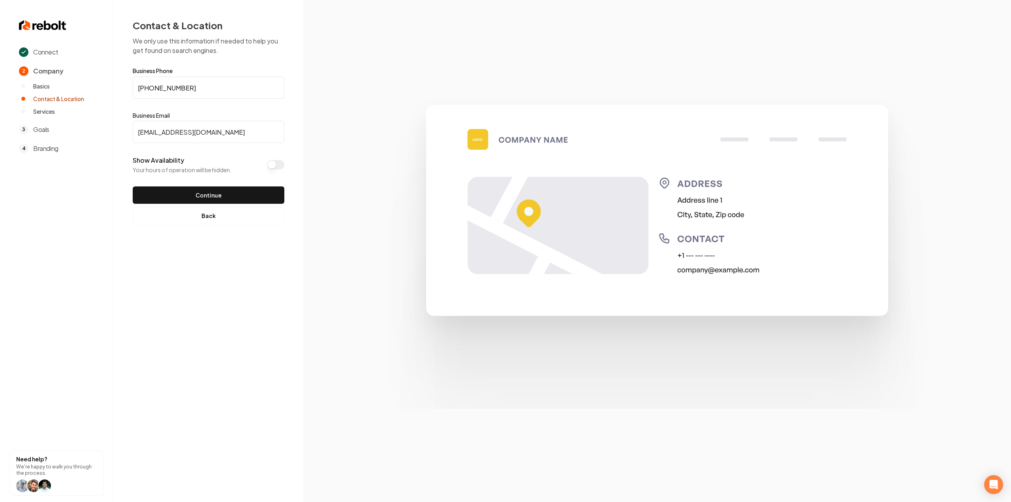
click at [205, 189] on button "Continue" at bounding box center [209, 194] width 152 height 17
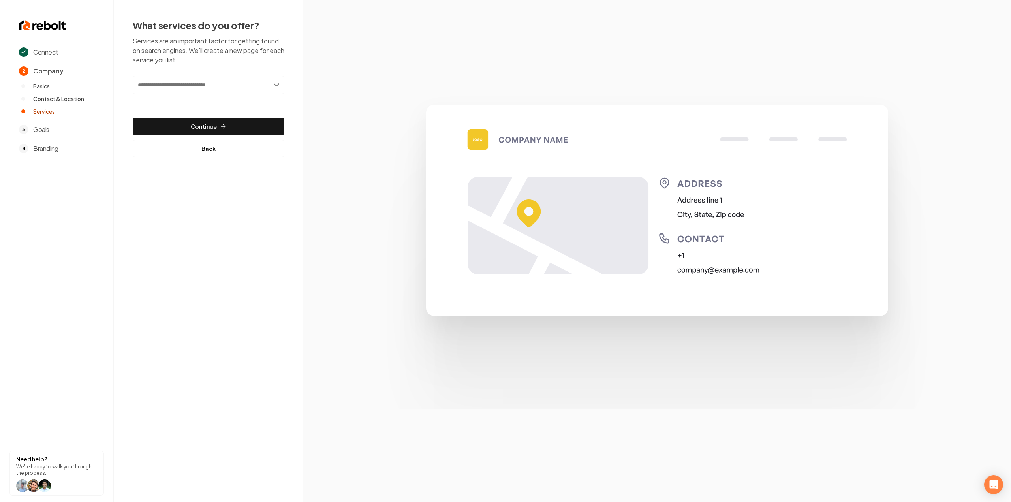
click at [209, 88] on input "text" at bounding box center [209, 85] width 152 height 18
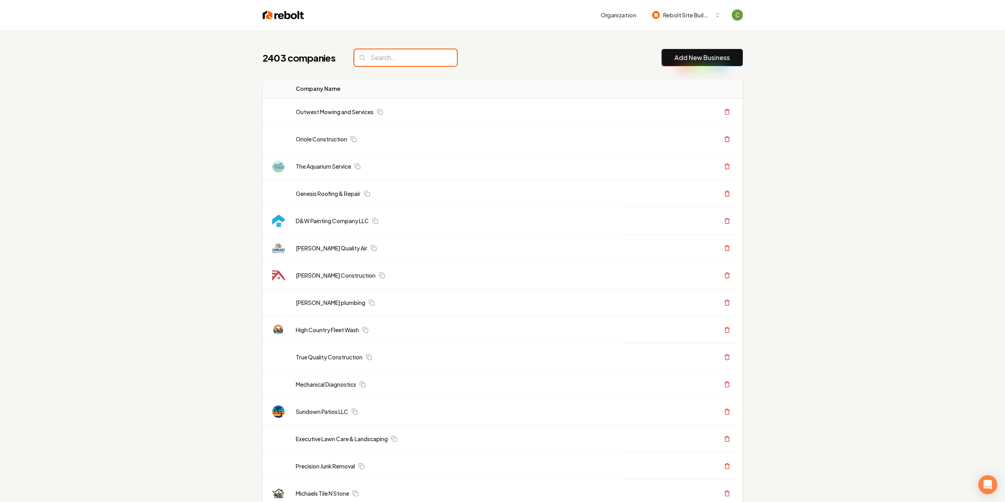
click at [383, 55] on input "search" at bounding box center [405, 57] width 103 height 17
click at [387, 57] on input "search" at bounding box center [405, 57] width 103 height 17
click at [393, 59] on input "search" at bounding box center [405, 57] width 103 height 17
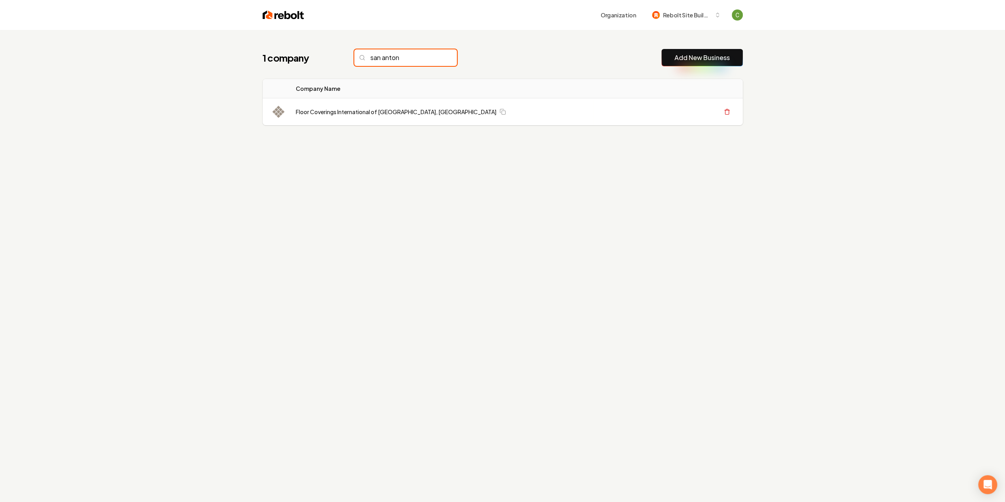
click at [382, 56] on input "san anton" at bounding box center [405, 57] width 103 height 17
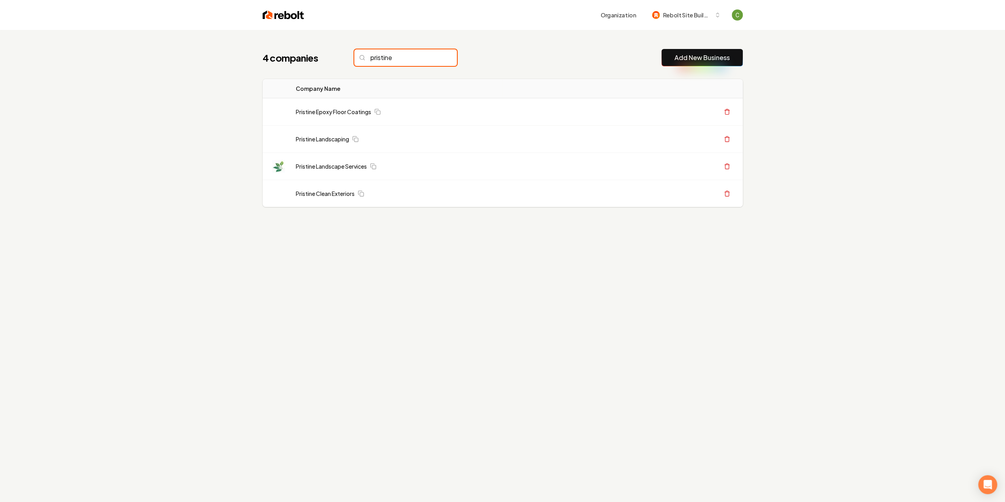
click at [402, 60] on input "pristine" at bounding box center [405, 57] width 103 height 17
type input "pristine"
click at [349, 165] on link "Pristine Landscape Services" at bounding box center [331, 166] width 71 height 8
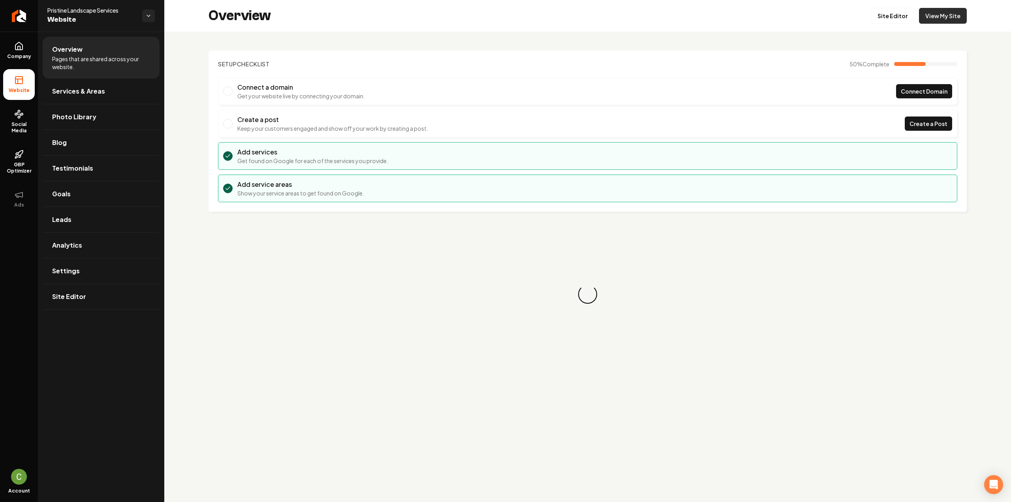
click at [944, 17] on link "View My Site" at bounding box center [943, 16] width 48 height 16
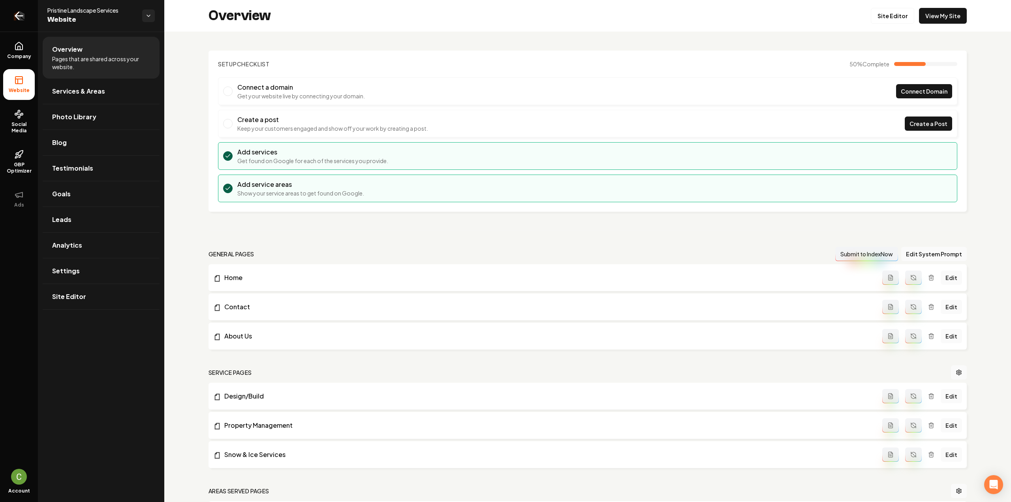
click at [16, 16] on icon "Return to dashboard" at bounding box center [19, 16] width 8 height 0
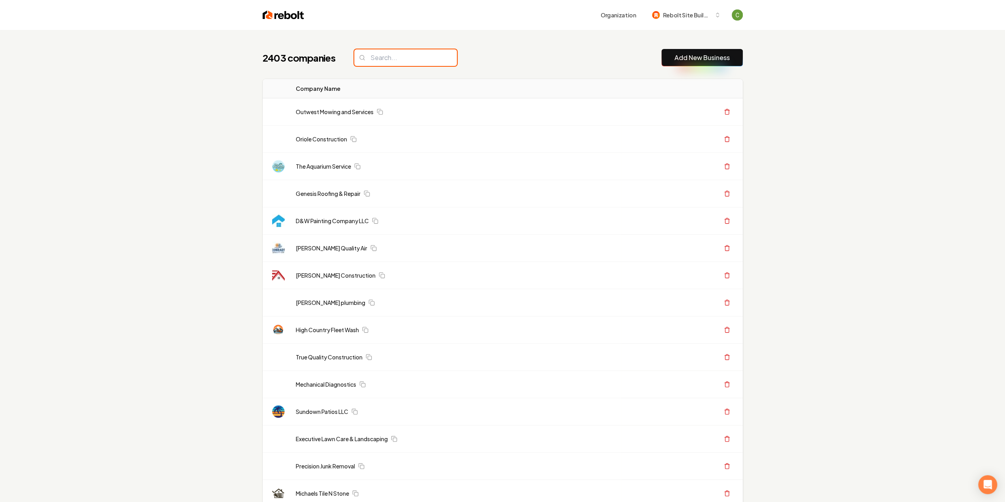
click at [406, 50] on input "search" at bounding box center [405, 57] width 103 height 17
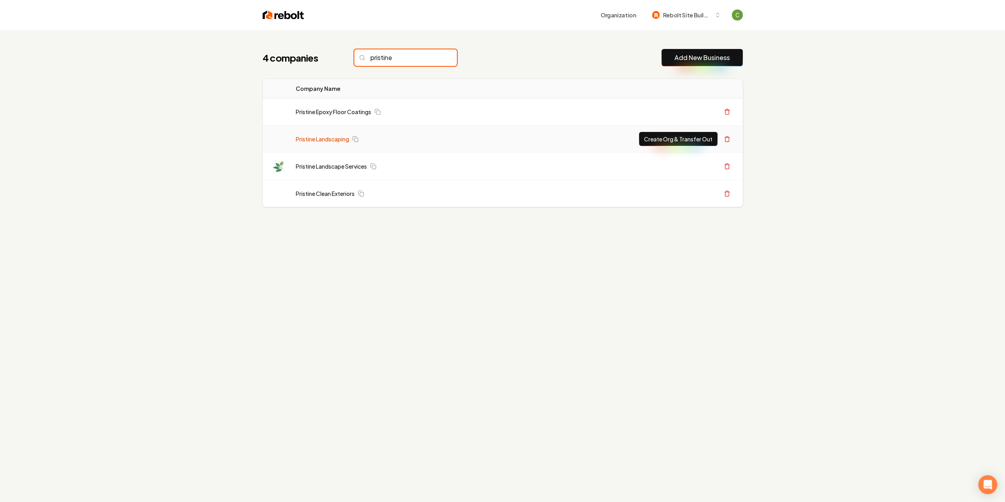
type input "pristine"
click at [332, 141] on link "Pristine Landscaping" at bounding box center [322, 139] width 53 height 8
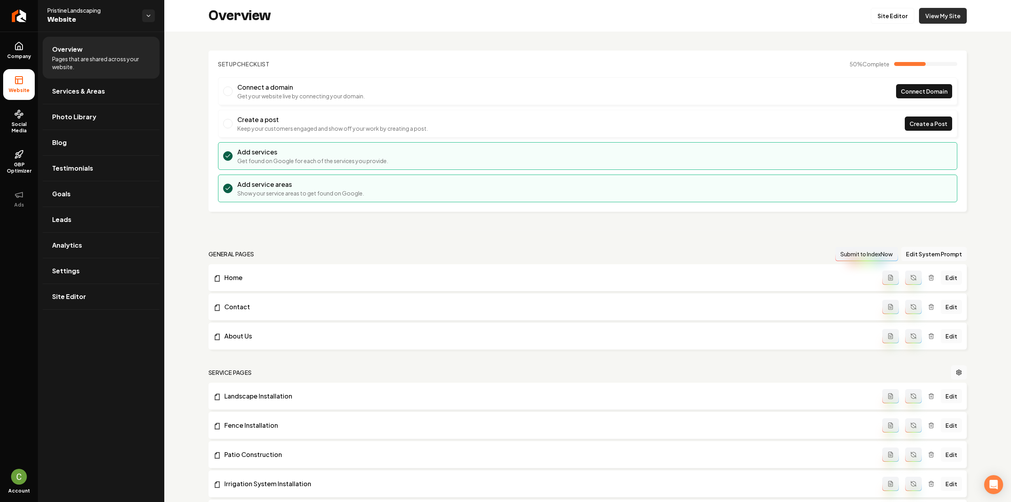
click at [949, 15] on link "View My Site" at bounding box center [943, 16] width 48 height 16
click at [884, 15] on link "Site Editor" at bounding box center [892, 16] width 43 height 16
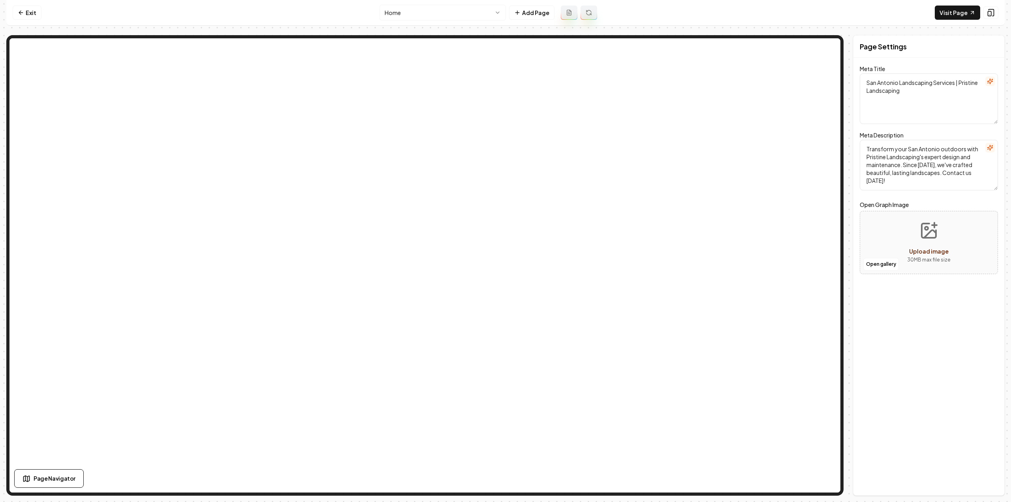
click at [442, 11] on html "Computer Required This feature is only available on a computer. Please switch t…" at bounding box center [505, 251] width 1011 height 502
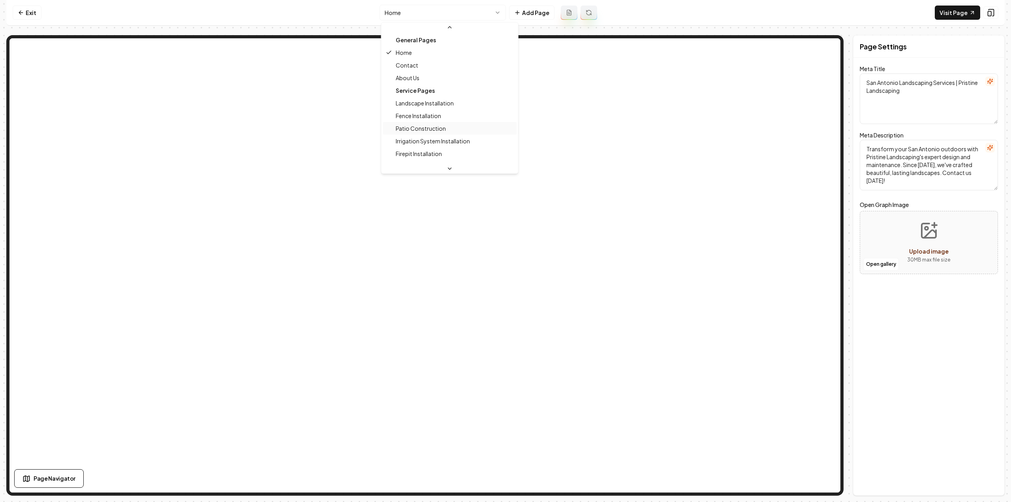
scroll to position [26, 0]
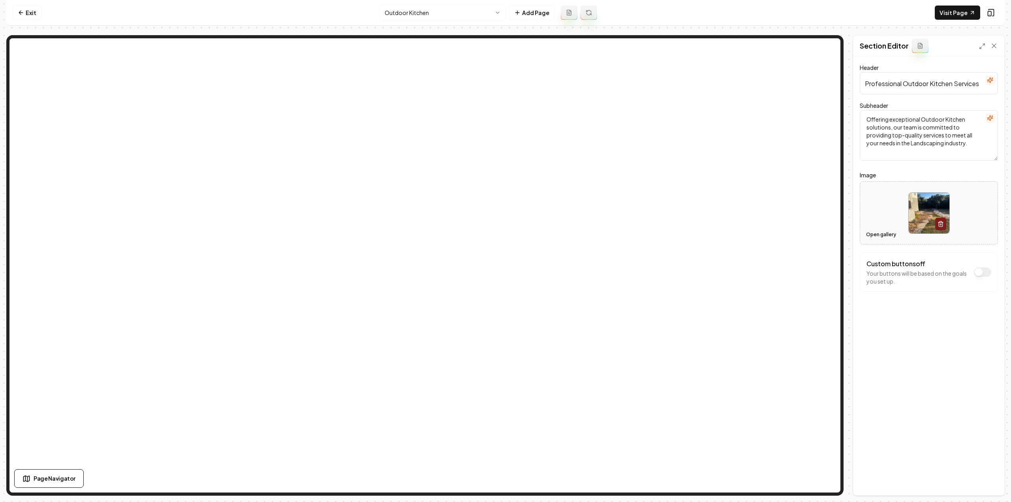
click at [883, 236] on button "Open gallery" at bounding box center [881, 234] width 36 height 13
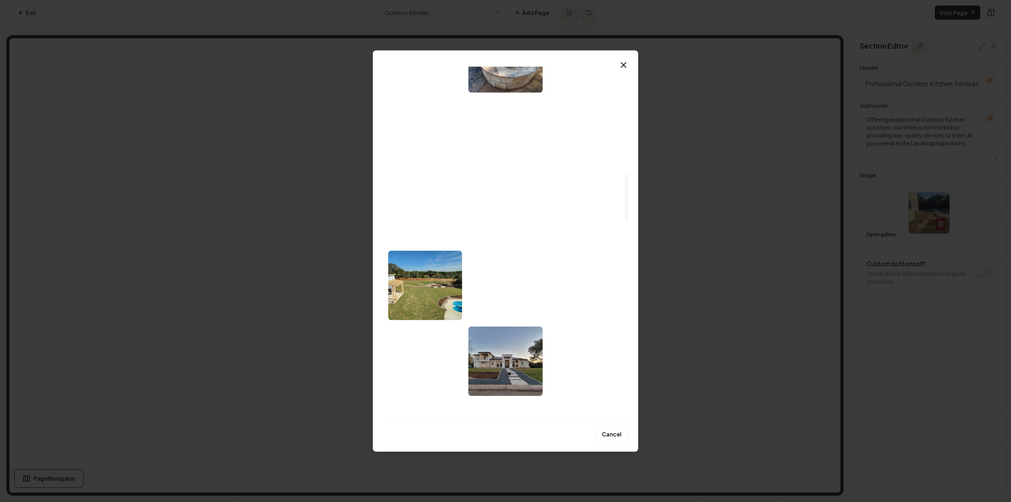
scroll to position [948, 0]
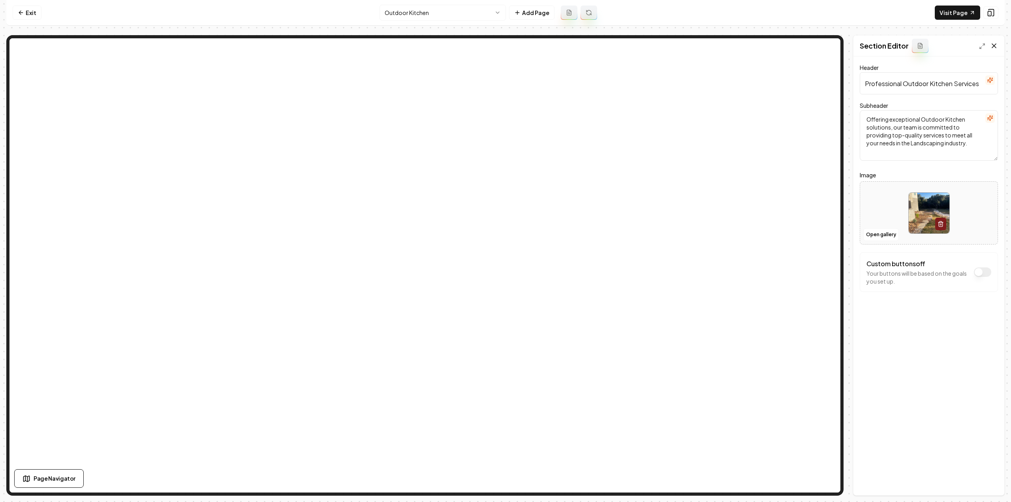
click at [993, 46] on icon at bounding box center [994, 46] width 8 height 8
click at [998, 47] on icon at bounding box center [994, 46] width 8 height 8
drag, startPoint x: 861, startPoint y: 46, endPoint x: 912, endPoint y: 45, distance: 51.7
click at [913, 45] on div "Section Editor" at bounding box center [894, 46] width 69 height 14
click at [1000, 48] on div "Section Editor" at bounding box center [929, 46] width 151 height 21
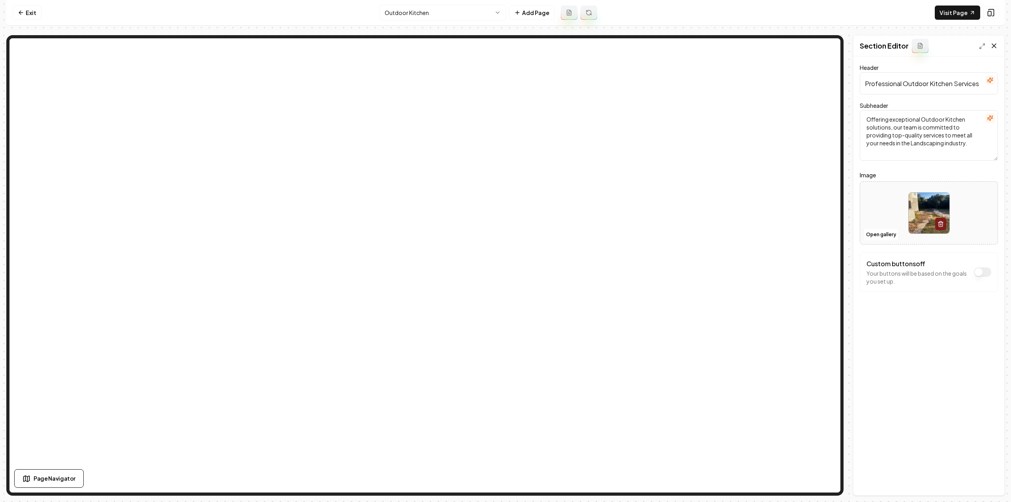
click at [997, 47] on icon at bounding box center [994, 46] width 8 height 8
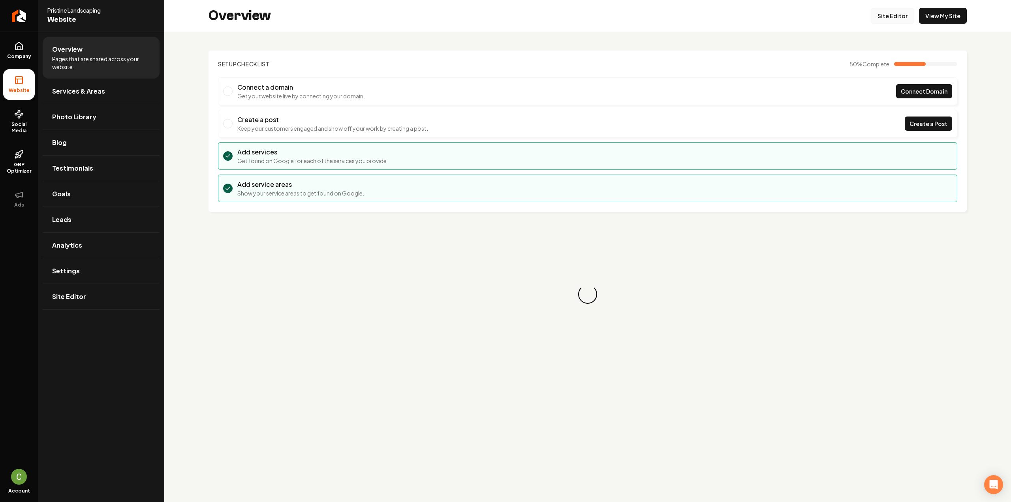
click at [895, 15] on link "Site Editor" at bounding box center [892, 16] width 43 height 16
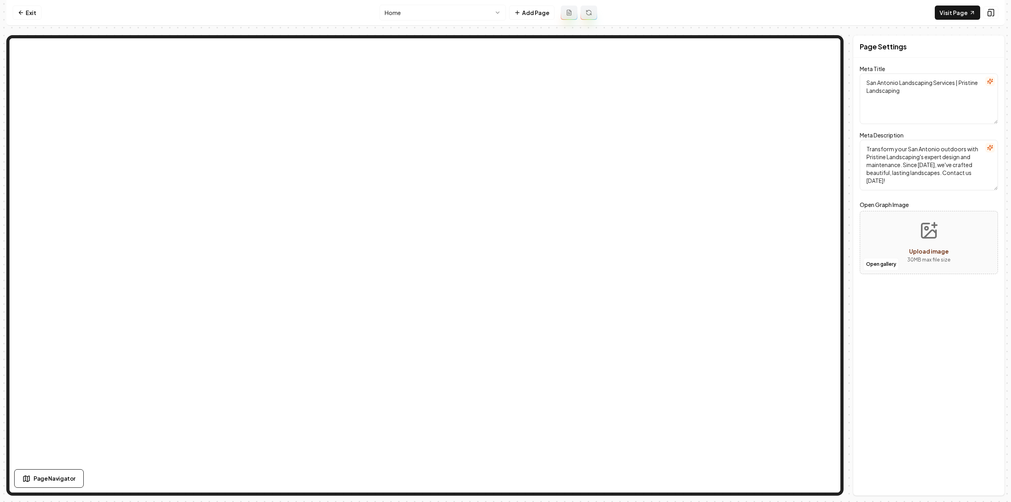
click at [407, 14] on html "Computer Required This feature is only available on a computer. Please switch t…" at bounding box center [505, 251] width 1011 height 502
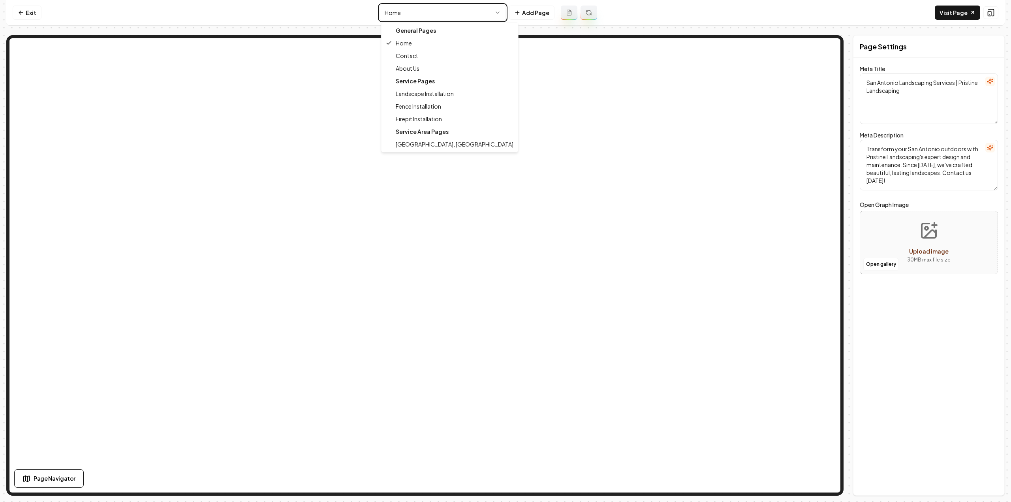
click at [333, 71] on html "Computer Required This feature is only available on a computer. Please switch t…" at bounding box center [505, 251] width 1011 height 502
